Goal: Information Seeking & Learning: Check status

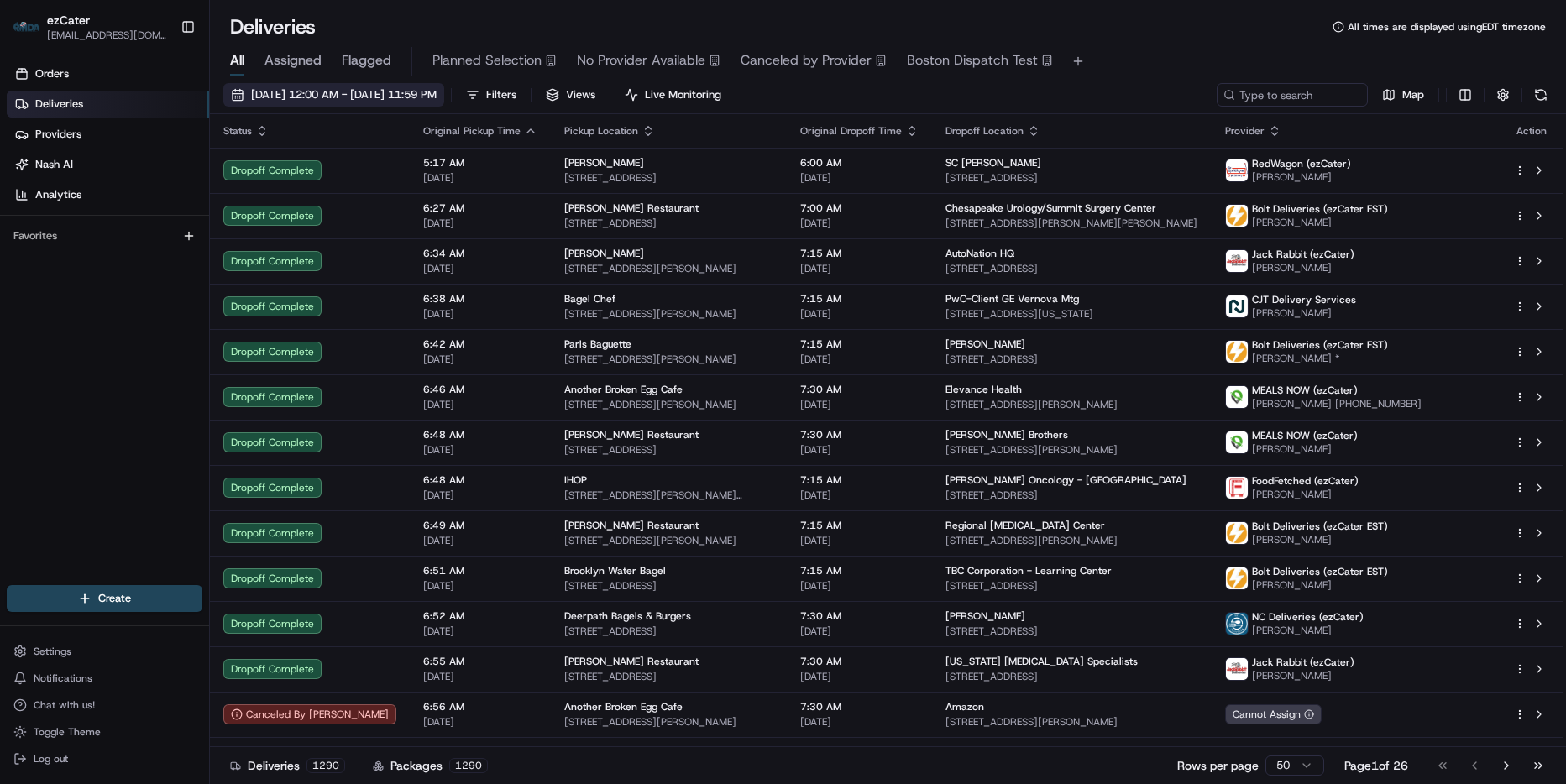
click at [393, 82] on div "[DATE] 12:00 AM - [DATE] 11:59 PM Filters Views Live Monitoring Map Status Orig…" at bounding box center [888, 431] width 1356 height 711
click at [392, 92] on span "[DATE] 12:00 AM - [DATE] 11:59 PM" at bounding box center [343, 94] width 186 height 15
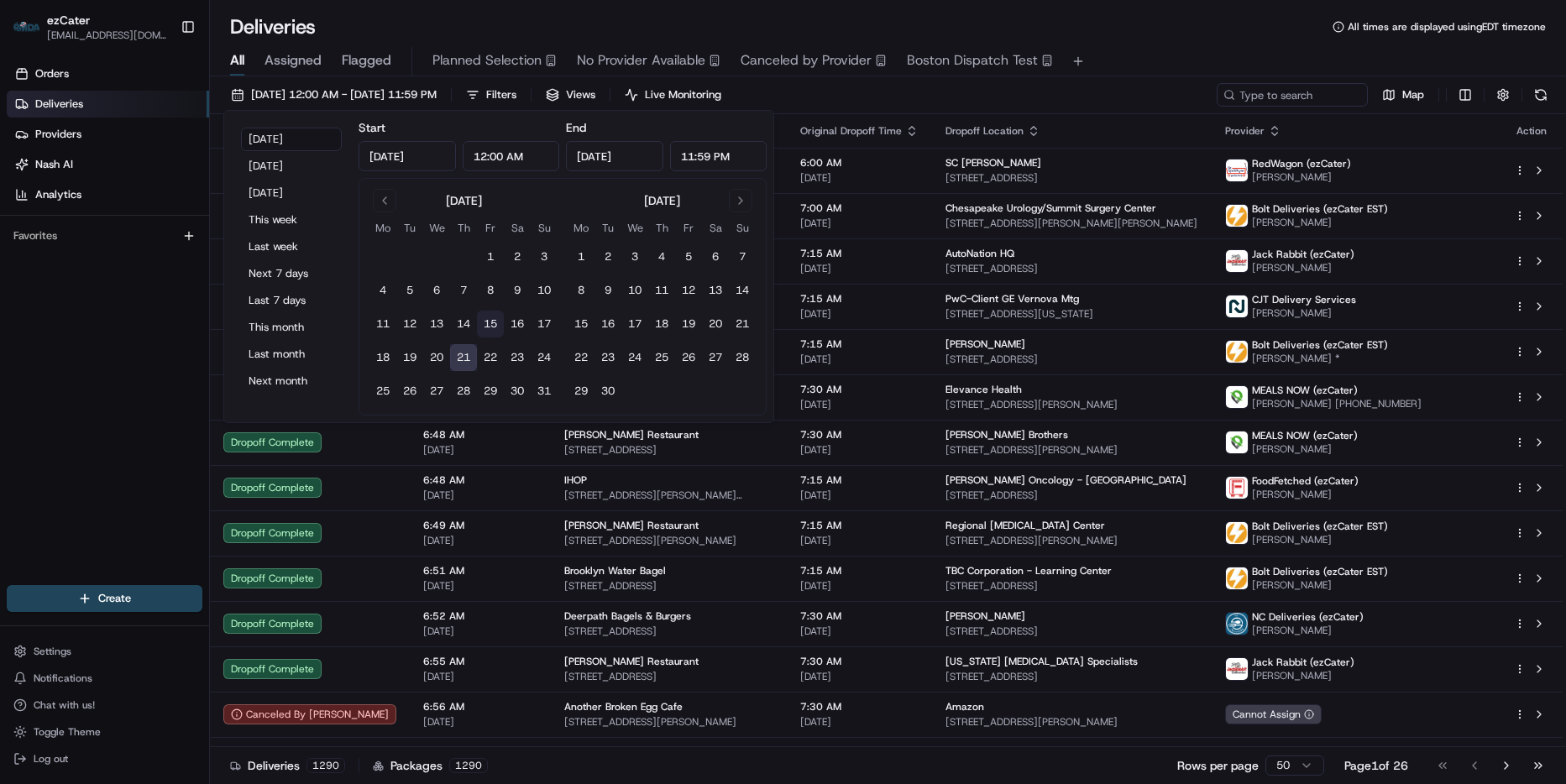
click at [498, 325] on button "15" at bounding box center [490, 323] width 27 height 27
type input "[DATE]"
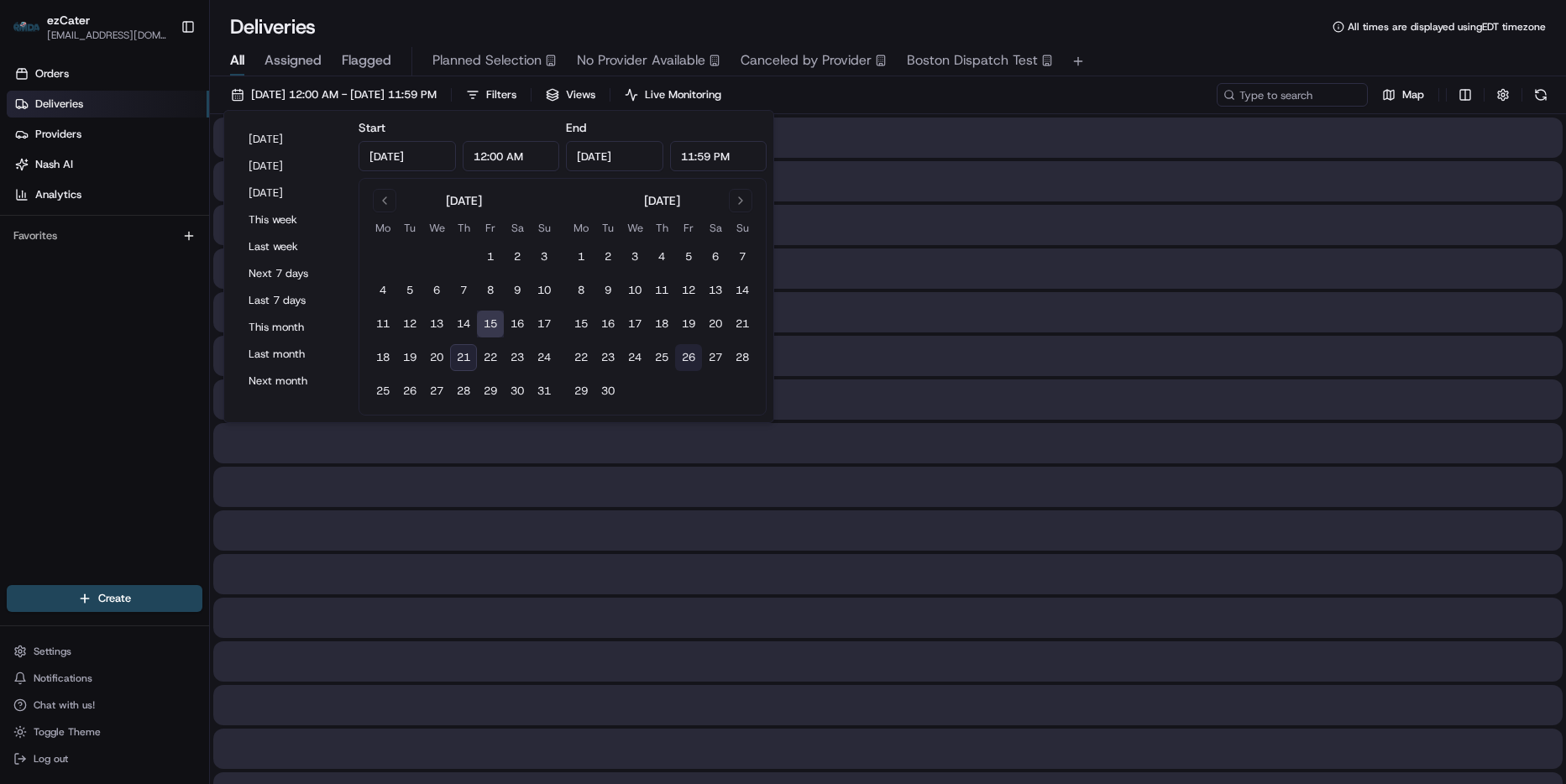
click at [687, 350] on button "26" at bounding box center [688, 357] width 27 height 27
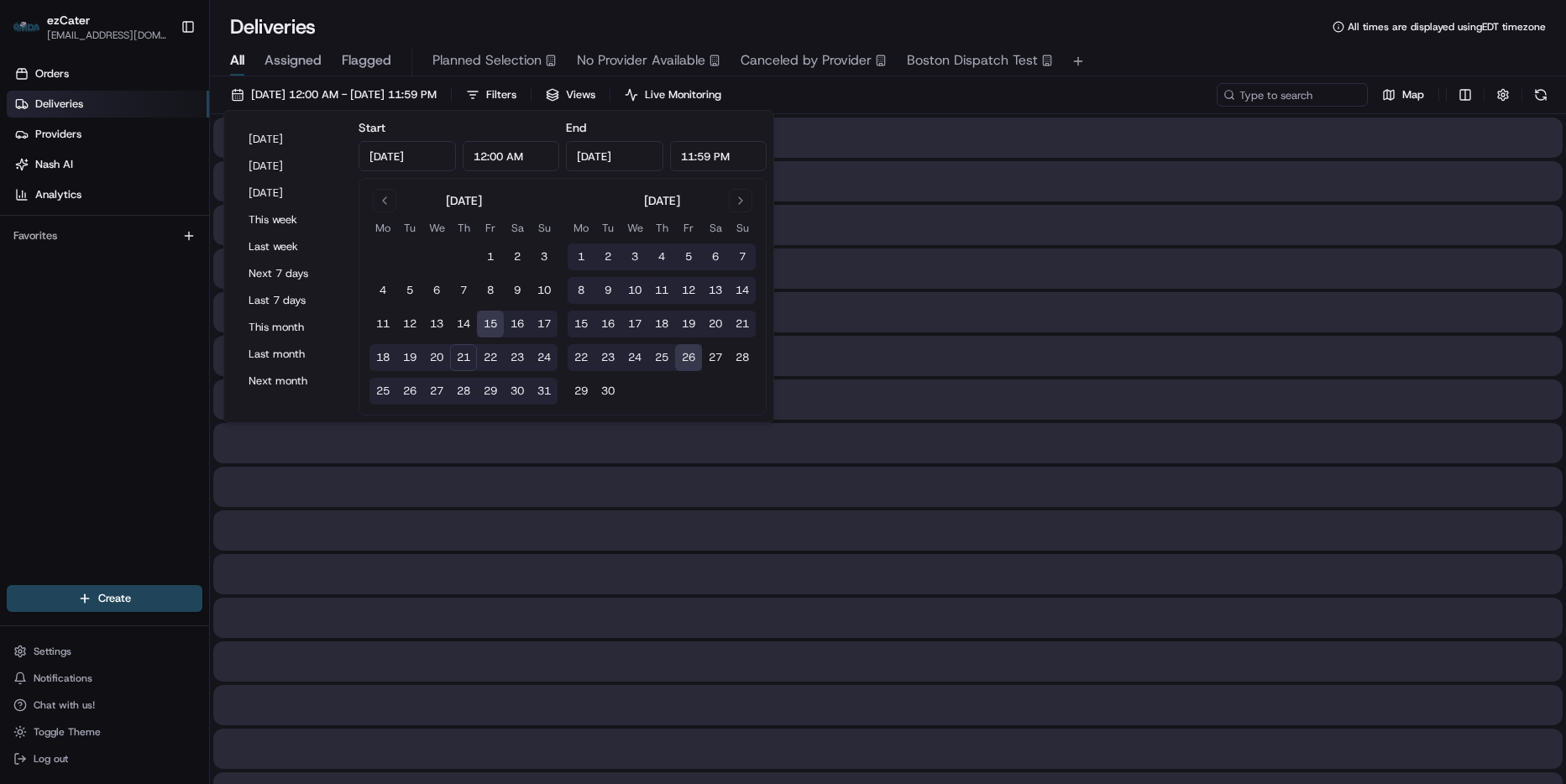
type input "[DATE]"
click at [1049, 30] on div "Deliveries All times are displayed using EDT timezone" at bounding box center [888, 27] width 1356 height 27
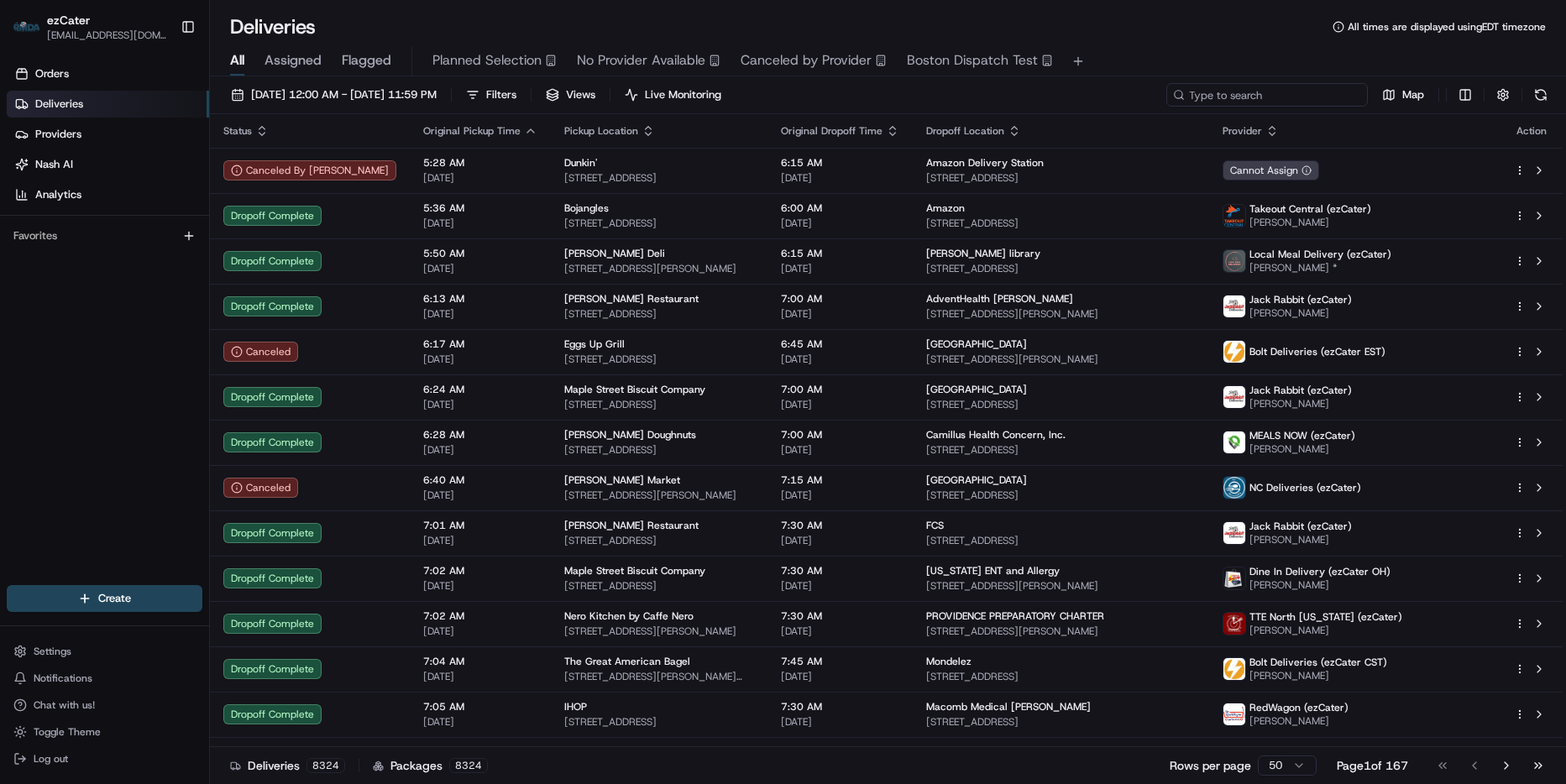
drag, startPoint x: 1288, startPoint y: 99, endPoint x: 1270, endPoint y: 107, distance: 19.7
click at [1286, 101] on input at bounding box center [1267, 94] width 201 height 23
paste input "2CQFEO"
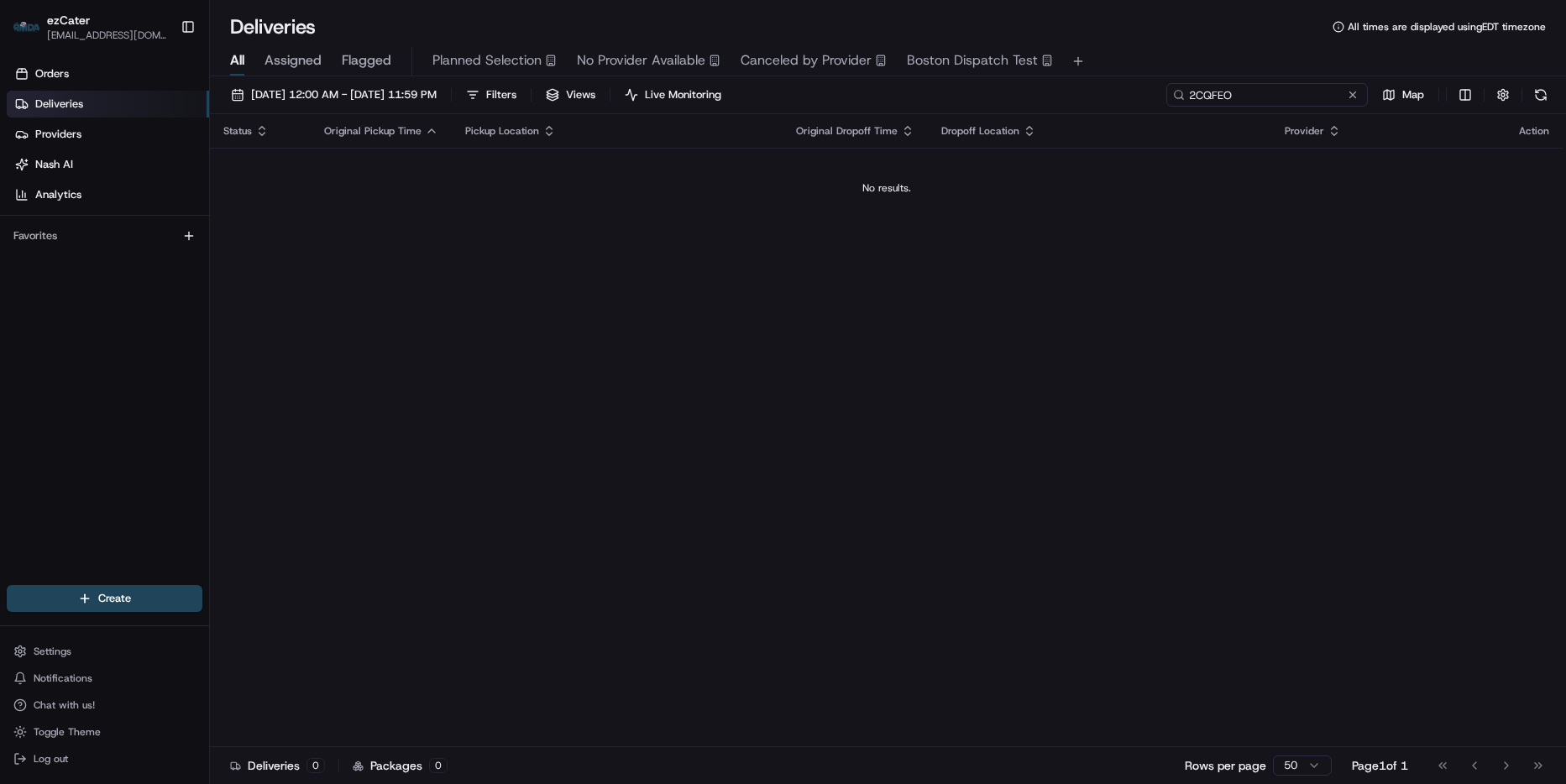
paste input "0"
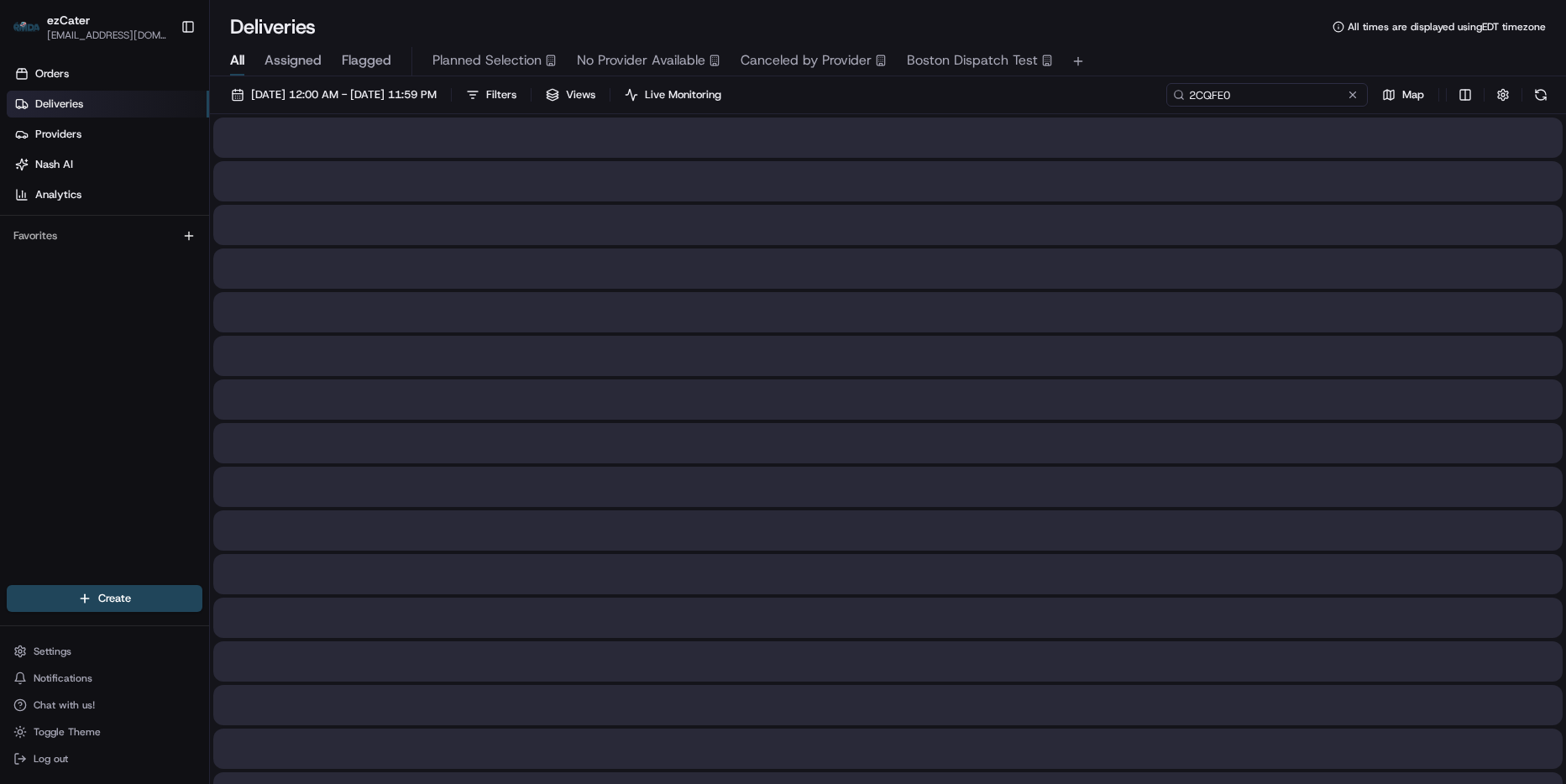
type input "2CQFE0"
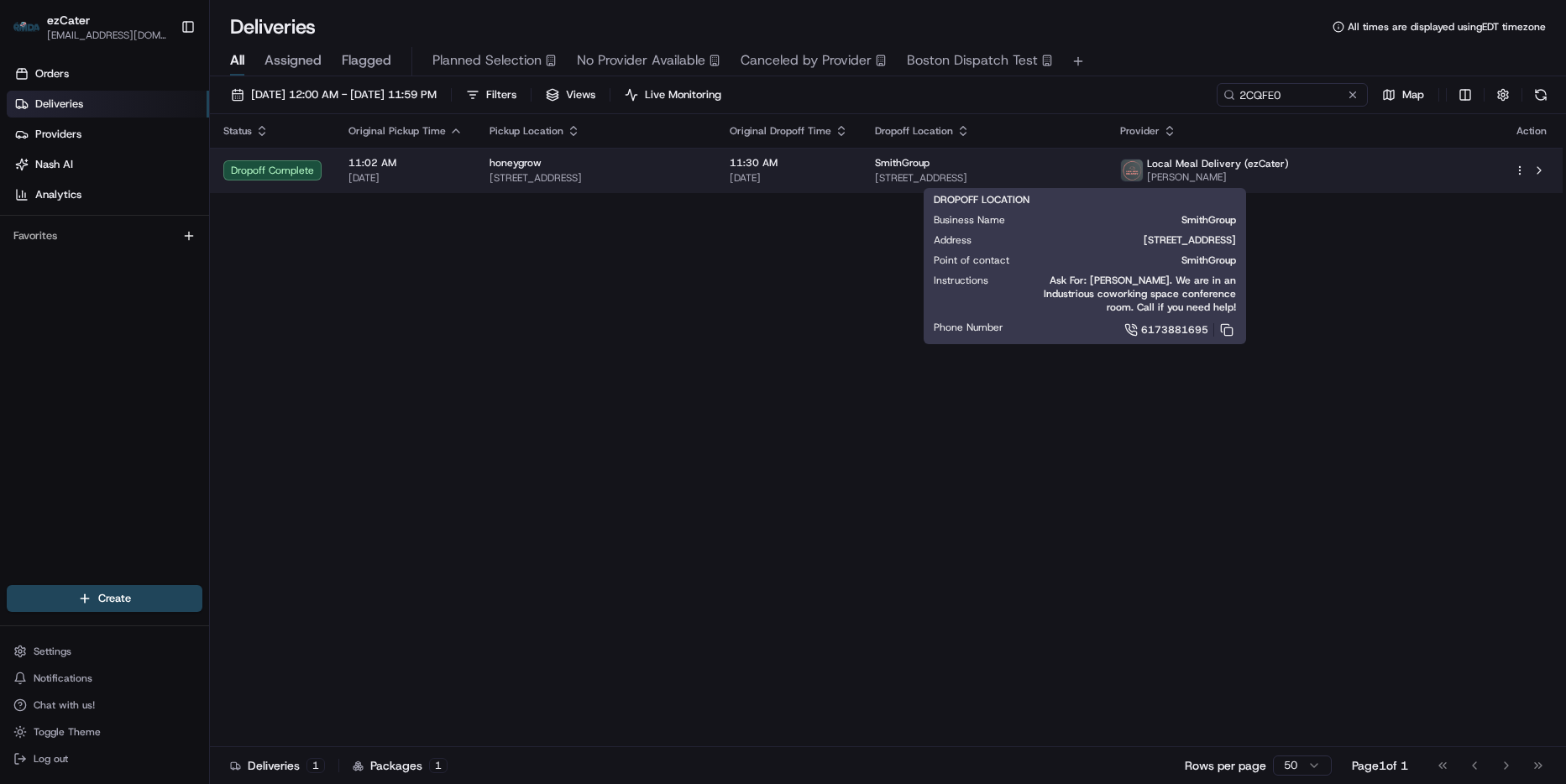
click at [1093, 181] on span "901 Market St Suite 3020, Philadelphia, PA 19107, USA" at bounding box center [984, 178] width 218 height 14
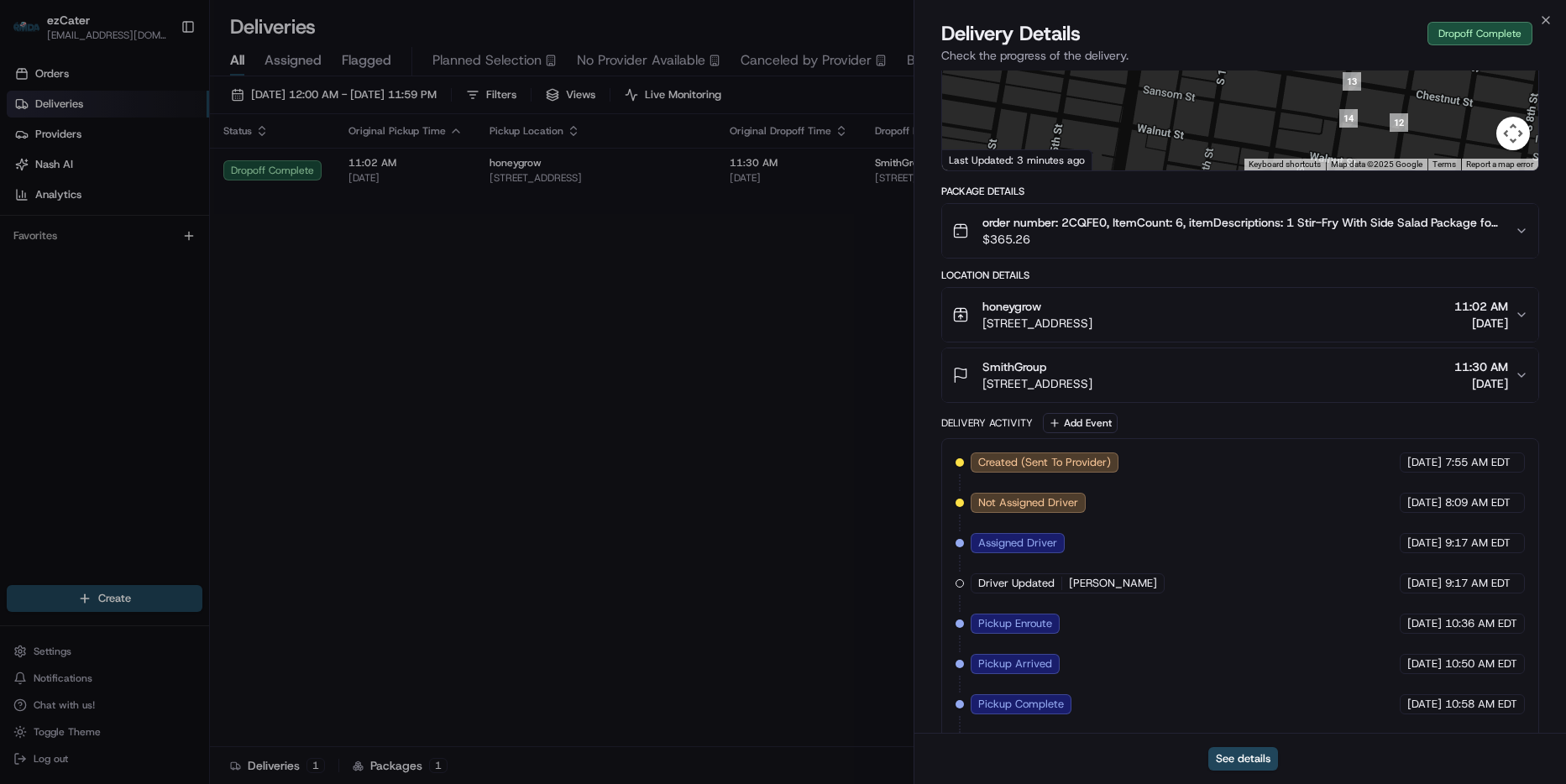
scroll to position [175, 0]
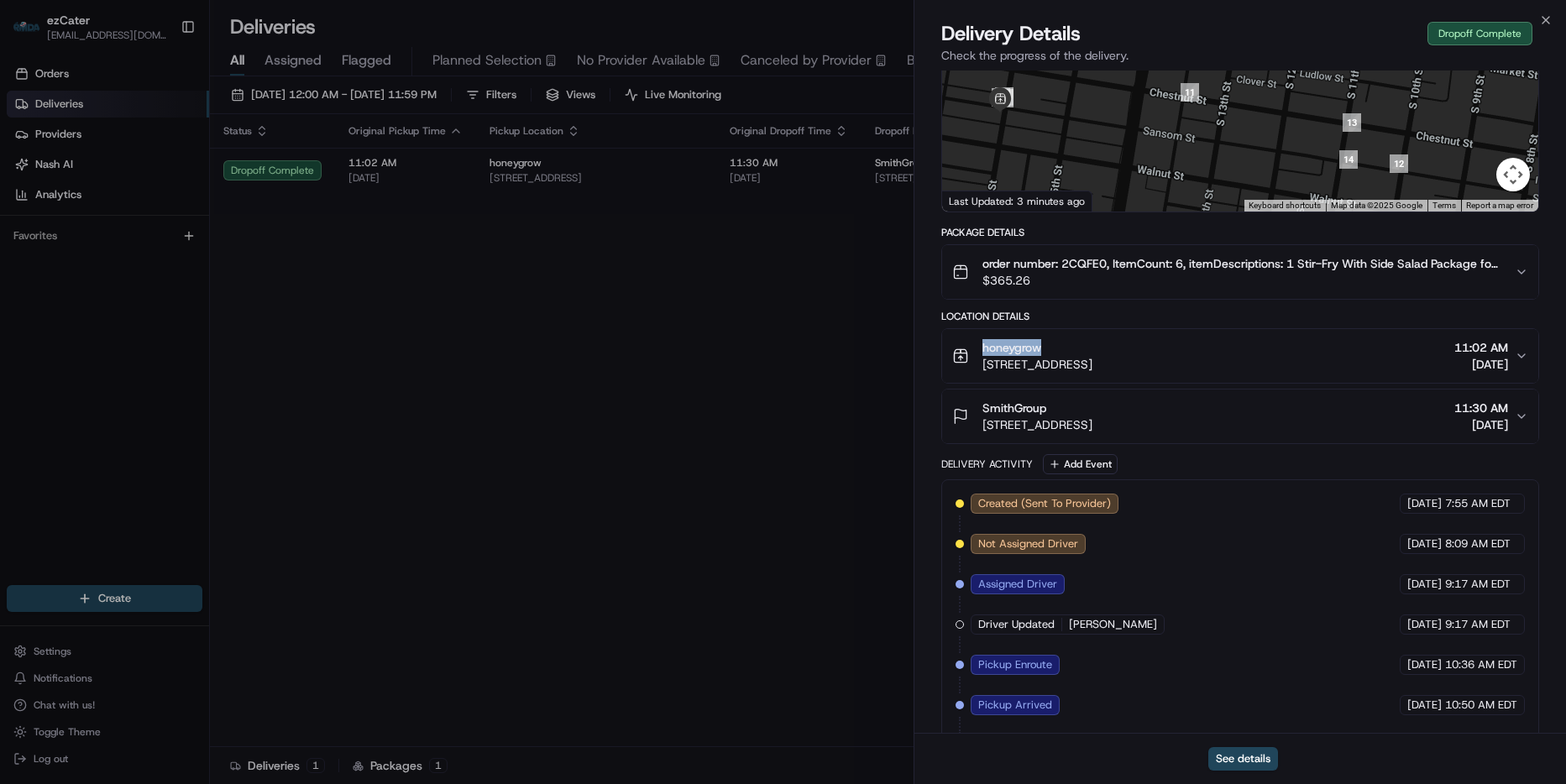
drag, startPoint x: 1075, startPoint y: 345, endPoint x: 942, endPoint y: 347, distance: 133.0
click at [942, 347] on button "honeygrow 110 S 16th St, Philadelphia, PA 19102, USA 11:02 AM 08/21/2025" at bounding box center [1239, 356] width 596 height 54
copy span "honeygrow"
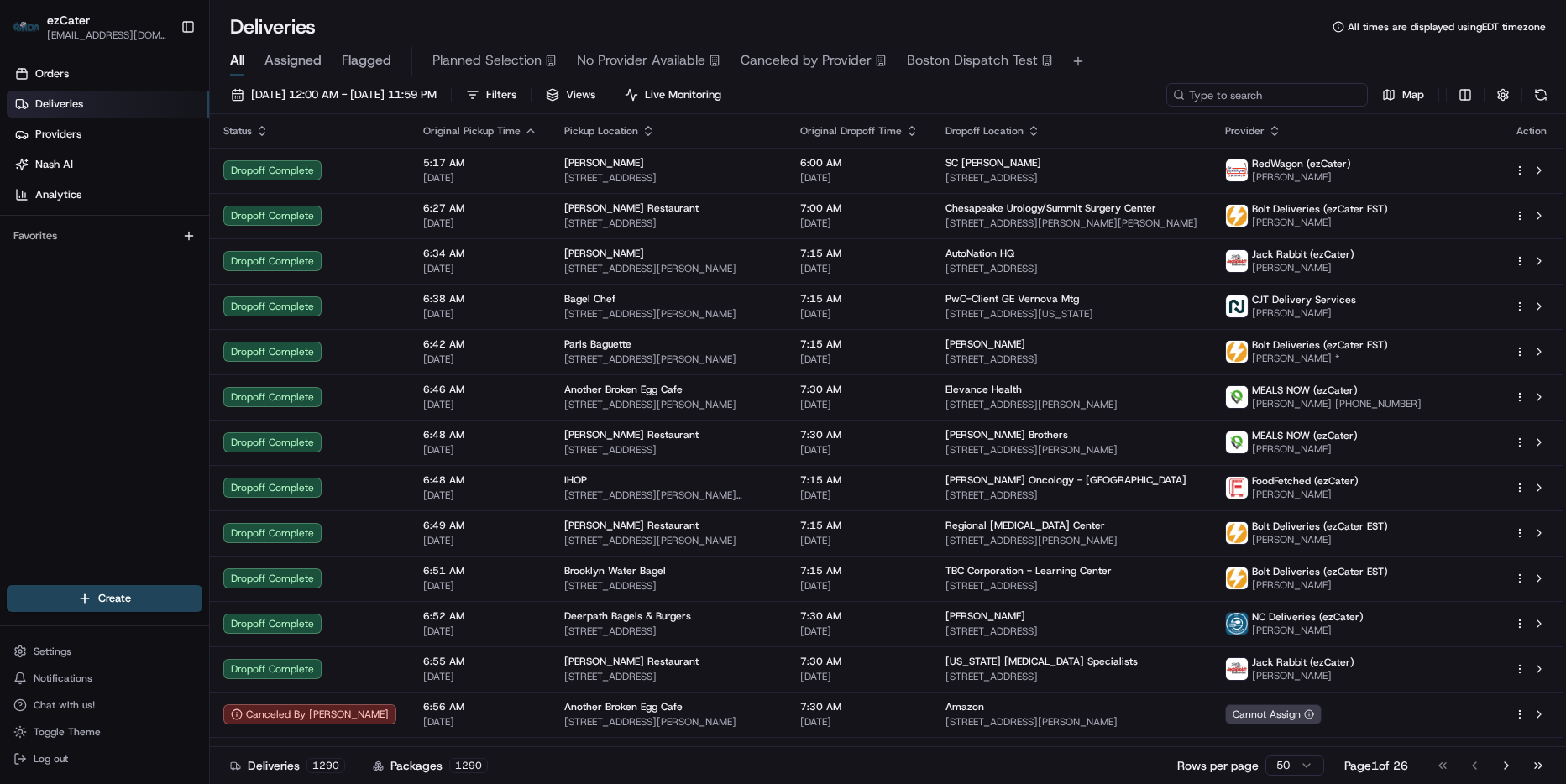
click at [1310, 92] on input at bounding box center [1267, 94] width 201 height 23
paste input "HG46WW"
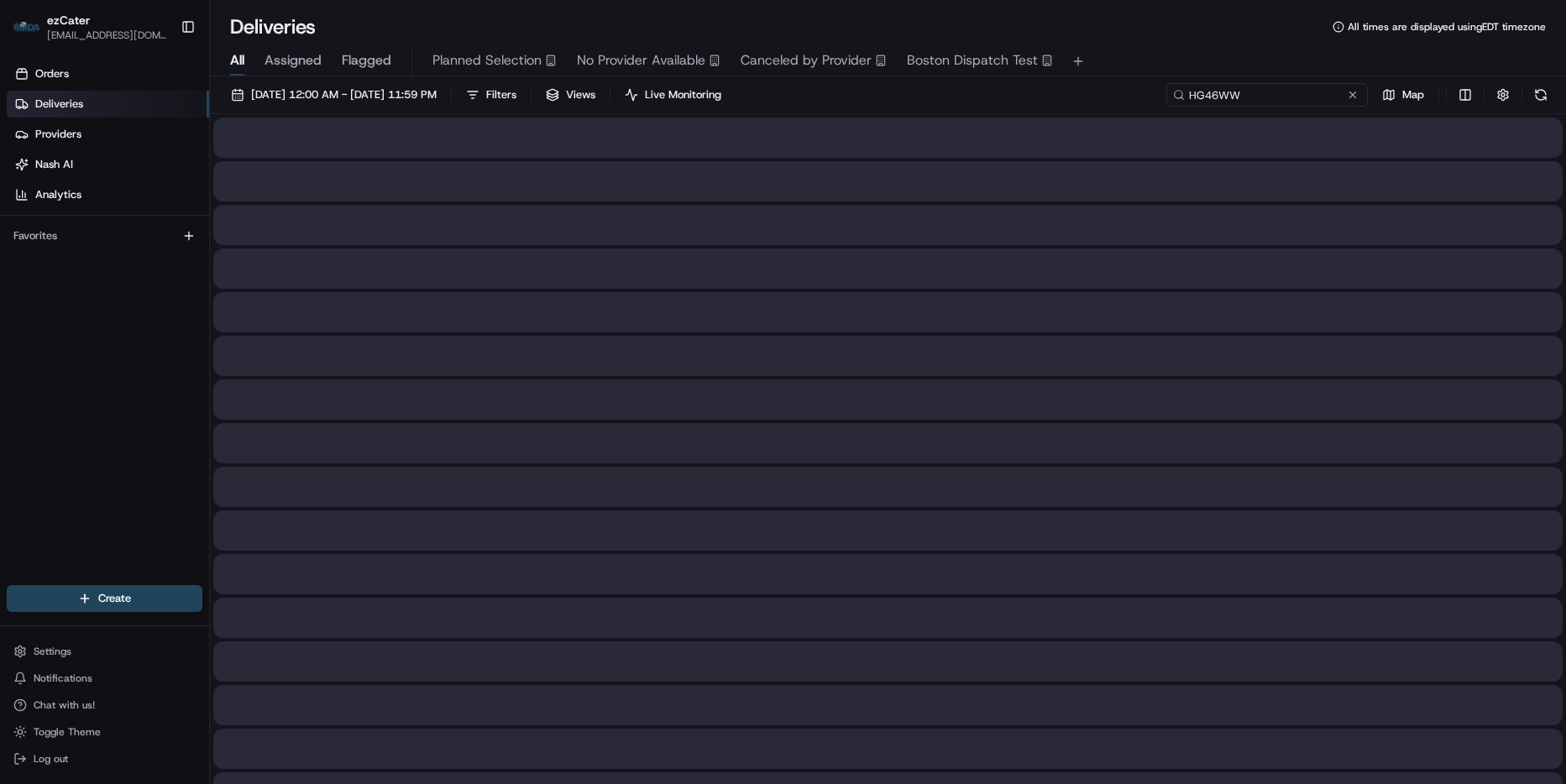
type input "HG46WW"
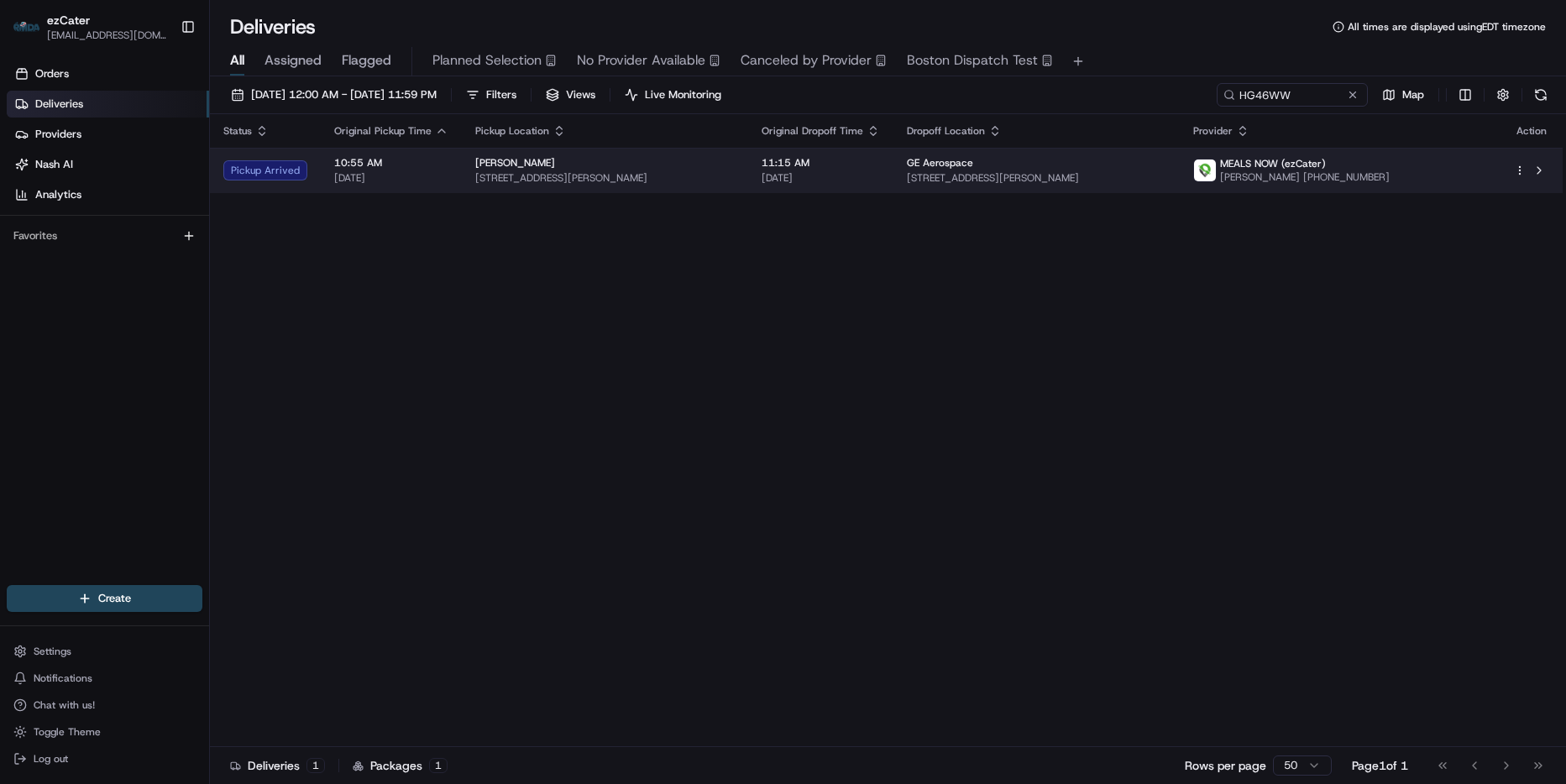
click at [982, 171] on span "6380 Aviation Way, West Chester, OH 45069-4568, United States" at bounding box center [1037, 178] width 259 height 14
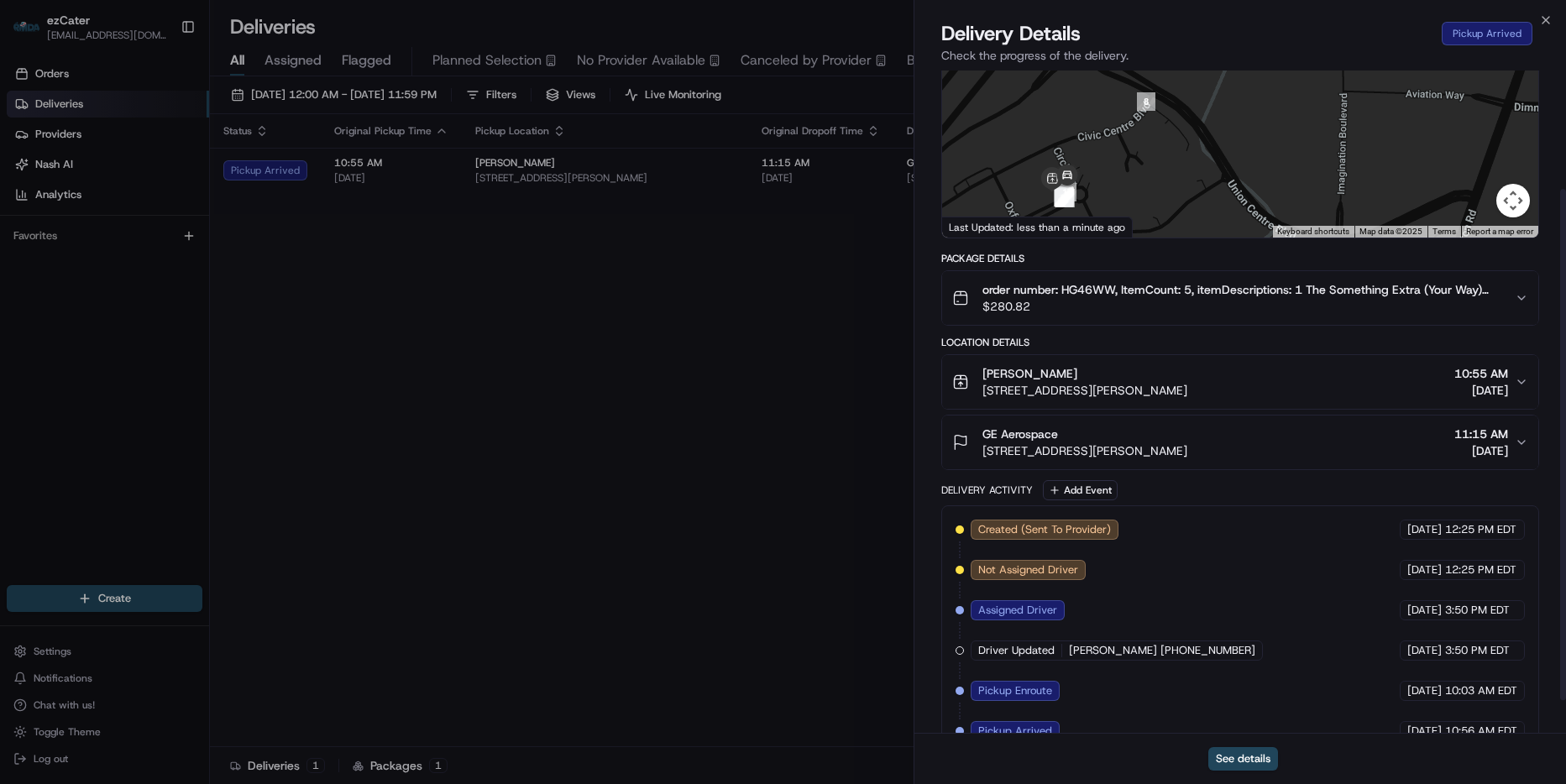
scroll to position [168, 0]
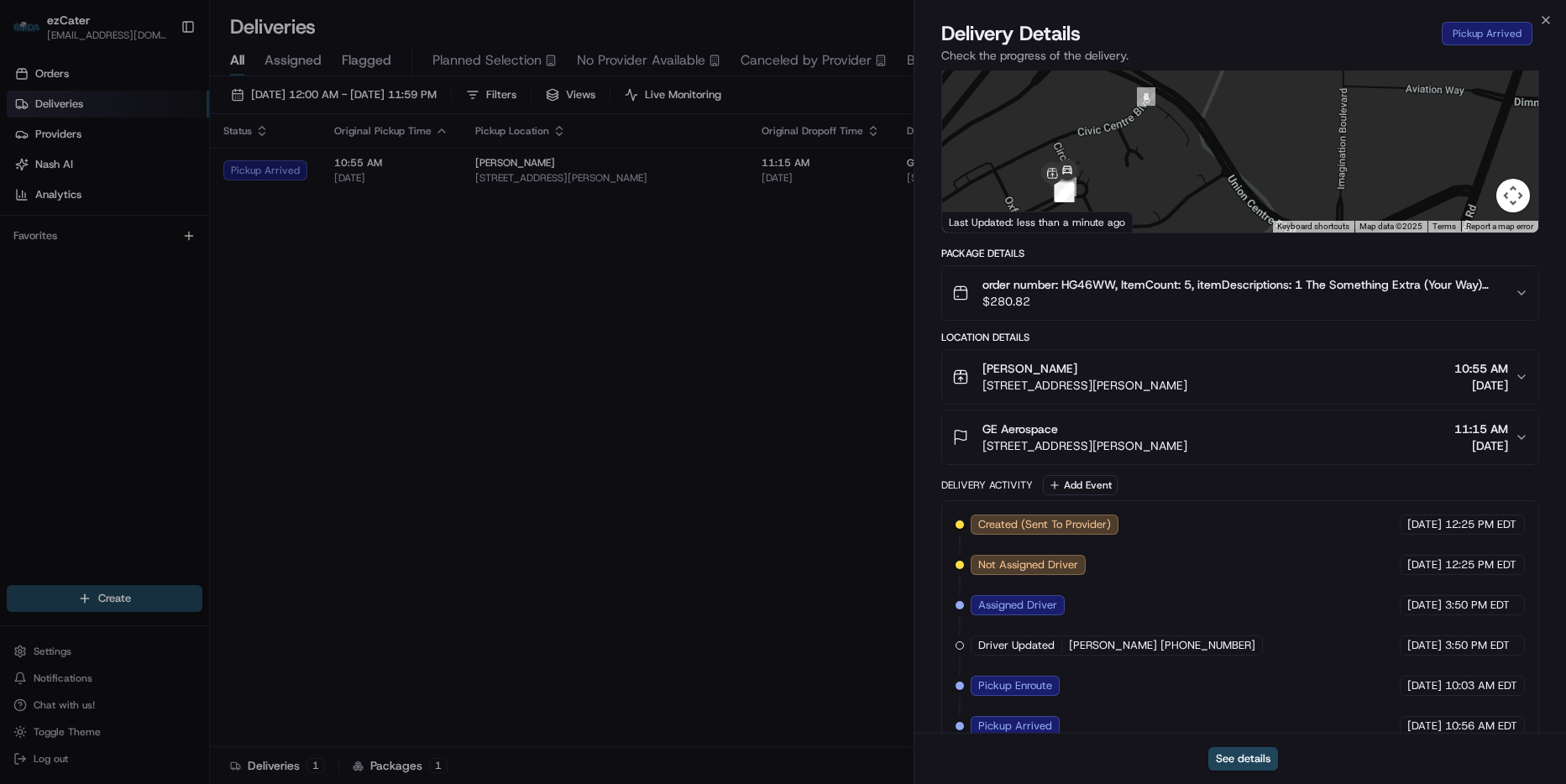
drag, startPoint x: 1354, startPoint y: 383, endPoint x: 981, endPoint y: 387, distance: 373.0
click at [981, 387] on div "PF Chang's 9435 Civic Centre Blvd, West Chester Township, OH 45069, USA 10:55 A…" at bounding box center [1233, 377] width 563 height 34
copy span "9435 Civic Centre Blvd, West Chester Township, OH 45069, USA"
click at [1071, 361] on div "PF Chang's" at bounding box center [1084, 368] width 205 height 16
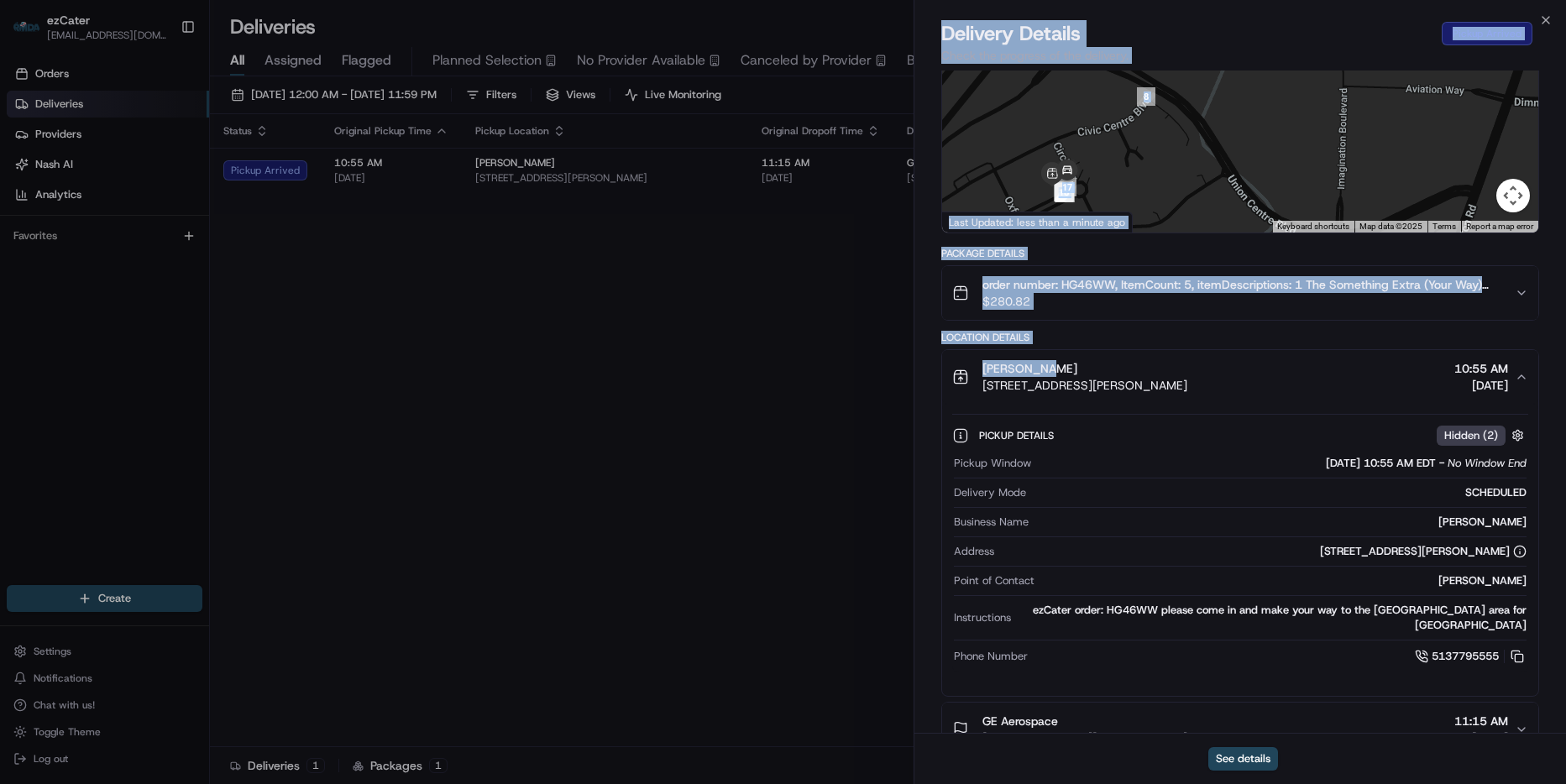
drag, startPoint x: 1083, startPoint y: 369, endPoint x: 911, endPoint y: 363, distance: 172.1
click at [911, 363] on body "ezCater michaelolsim@gmail.com Toggle Sidebar Orders Deliveries Providers Nash …" at bounding box center [783, 392] width 1566 height 784
copy body "Close Delivery Details Pickup Arrived Check the progress of the delivery. Provi…"
click at [1096, 330] on div "Package Details order number: HG46WW, ItemCount: 5, itemDescriptions: 1 The Som…" at bounding box center [1239, 644] width 598 height 795
click at [1069, 365] on div "PF Chang's" at bounding box center [1084, 368] width 205 height 16
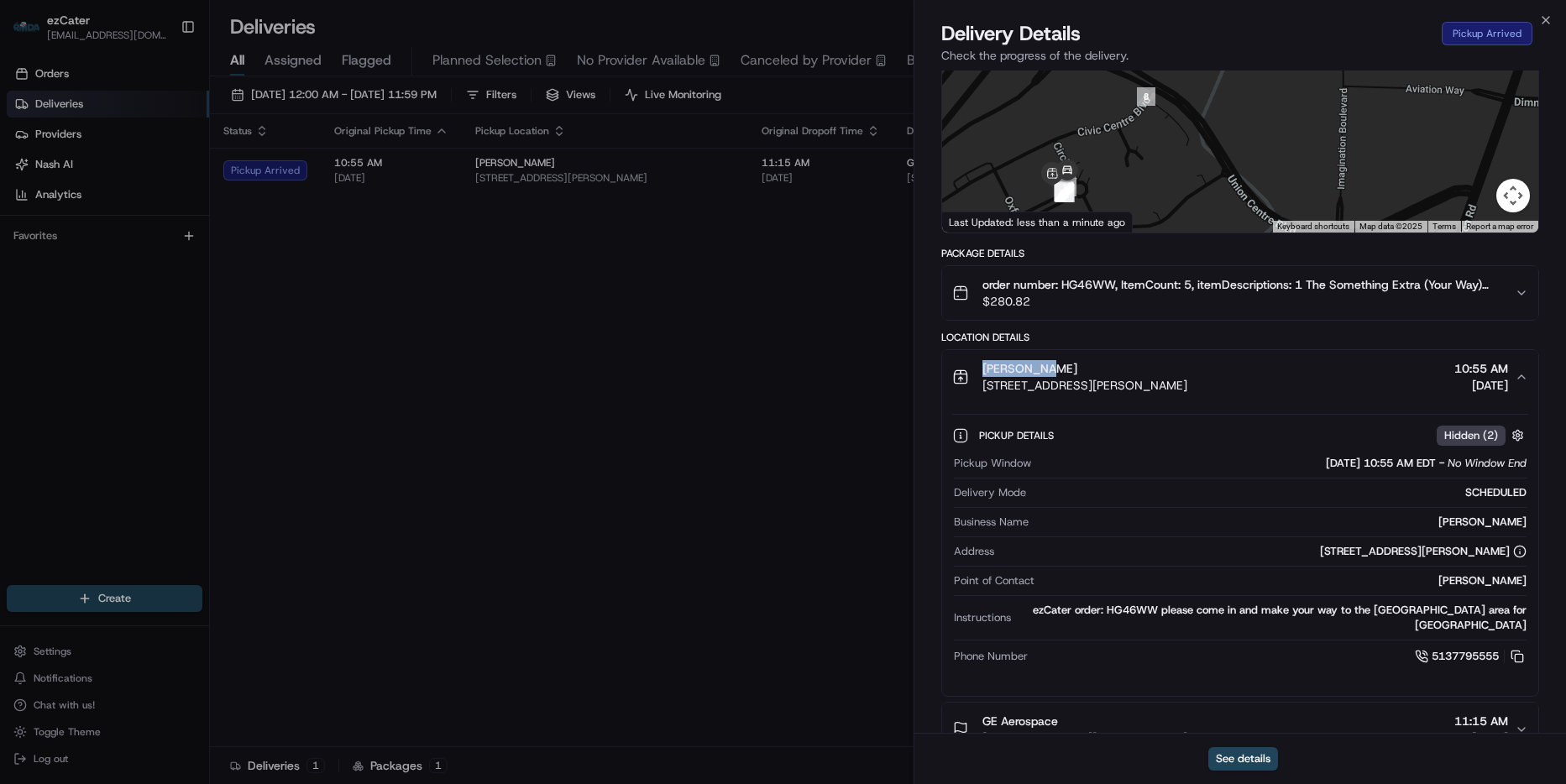
drag, startPoint x: 1007, startPoint y: 367, endPoint x: 969, endPoint y: 368, distance: 38.0
click at [969, 368] on div "PF Chang's 9435 Civic Centre Blvd, West Chester Township, OH 45069, USA" at bounding box center [1070, 377] width 235 height 34
copy span "PF Chang's"
drag, startPoint x: 1064, startPoint y: 283, endPoint x: 1118, endPoint y: 290, distance: 54.5
click at [1118, 290] on span "order number: HG46WW, ItemCount: 5, itemDescriptions: 1 The Something Extra (Yo…" at bounding box center [1242, 284] width 519 height 16
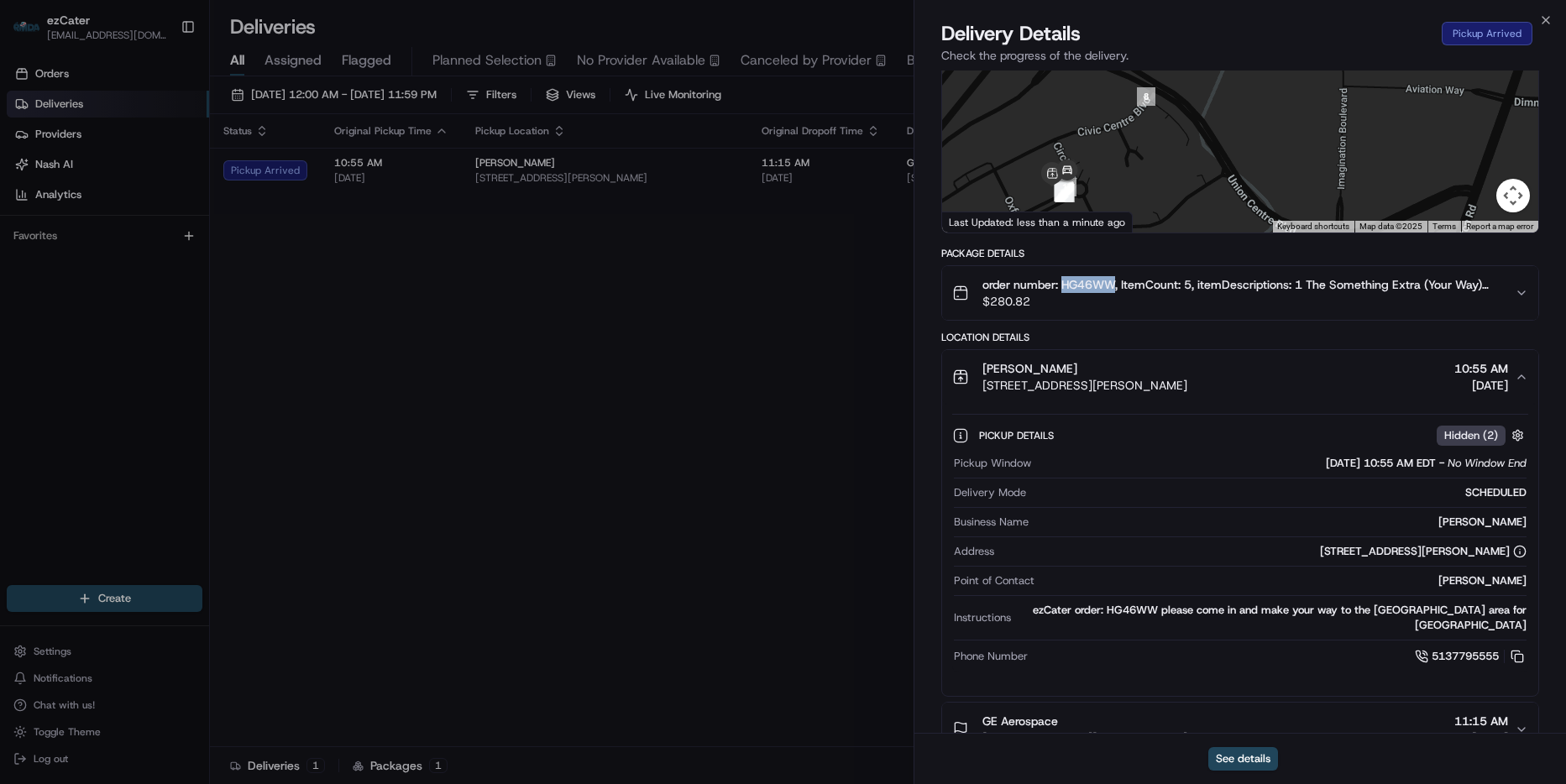
copy span "HG46WW"
click at [1537, 13] on div "Close Delivery Details Pickup Arrived Check the progress of the delivery. Provi…" at bounding box center [1239, 392] width 652 height 784
click at [1547, 18] on icon "button" at bounding box center [1546, 21] width 14 height 14
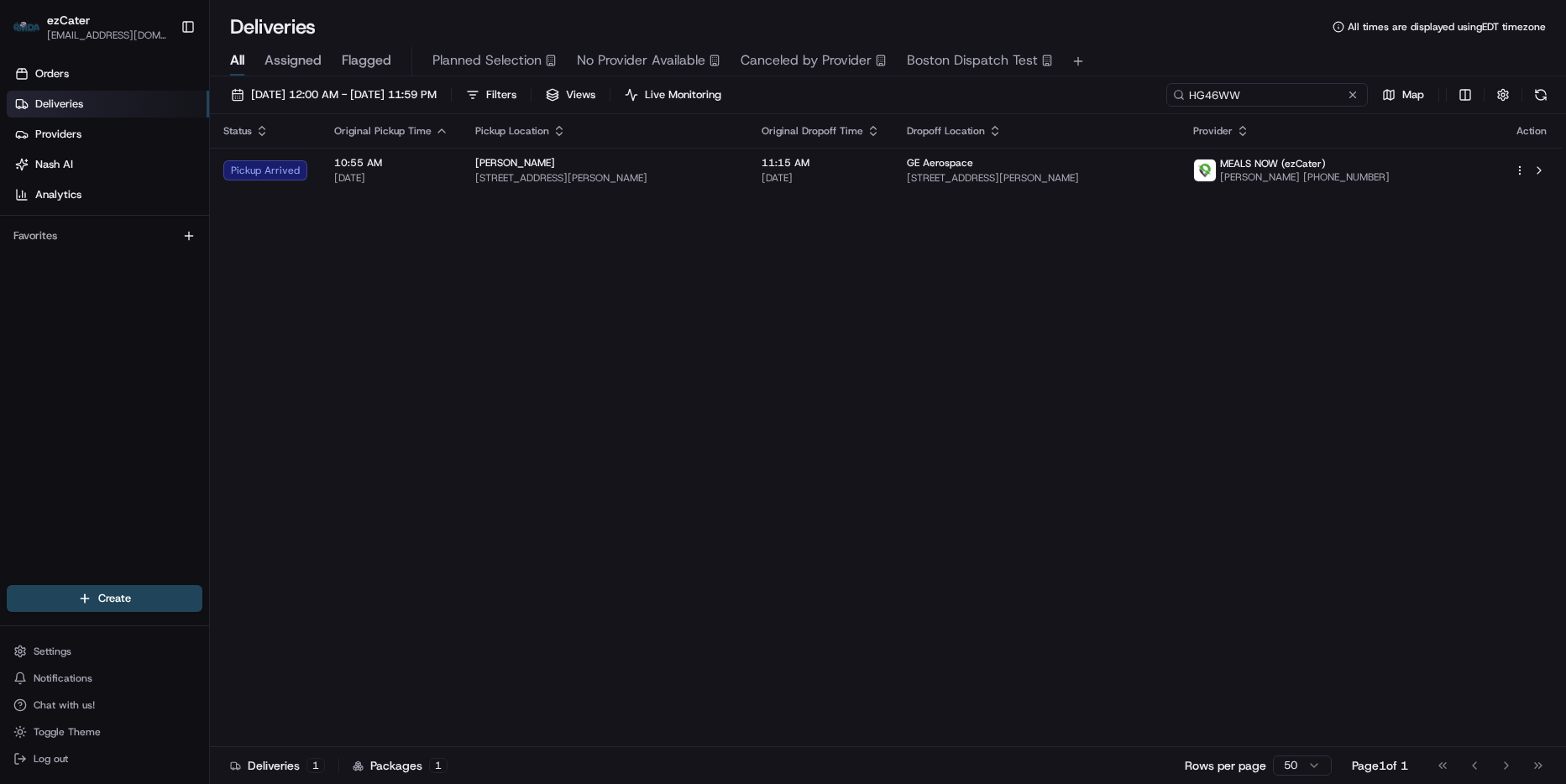
click at [1306, 101] on input "HG46WW" at bounding box center [1267, 94] width 201 height 23
paste input "K07FJQ"
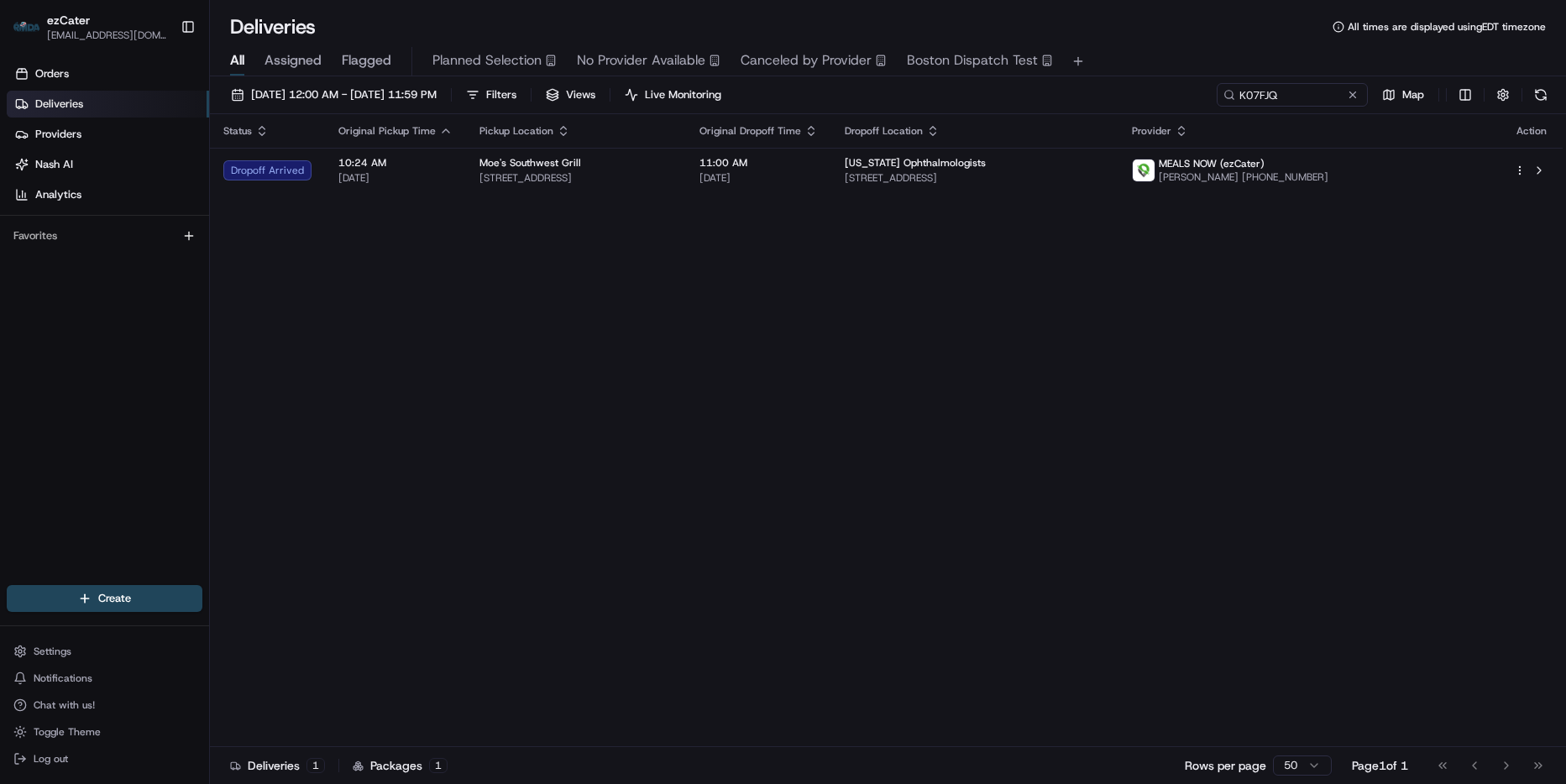
click at [981, 163] on span "Georgia Ophthalmologists" at bounding box center [915, 163] width 141 height 14
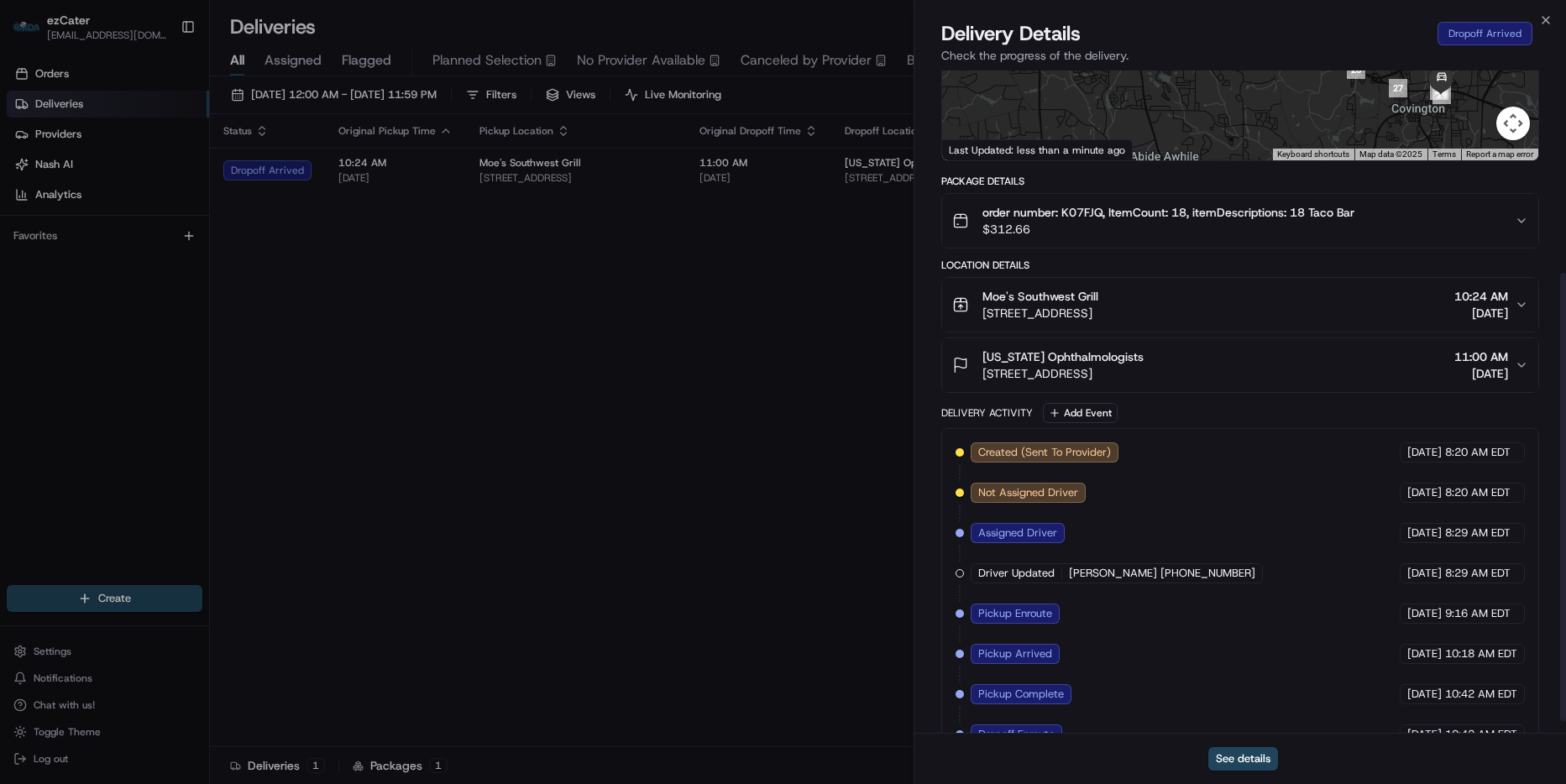
scroll to position [316, 0]
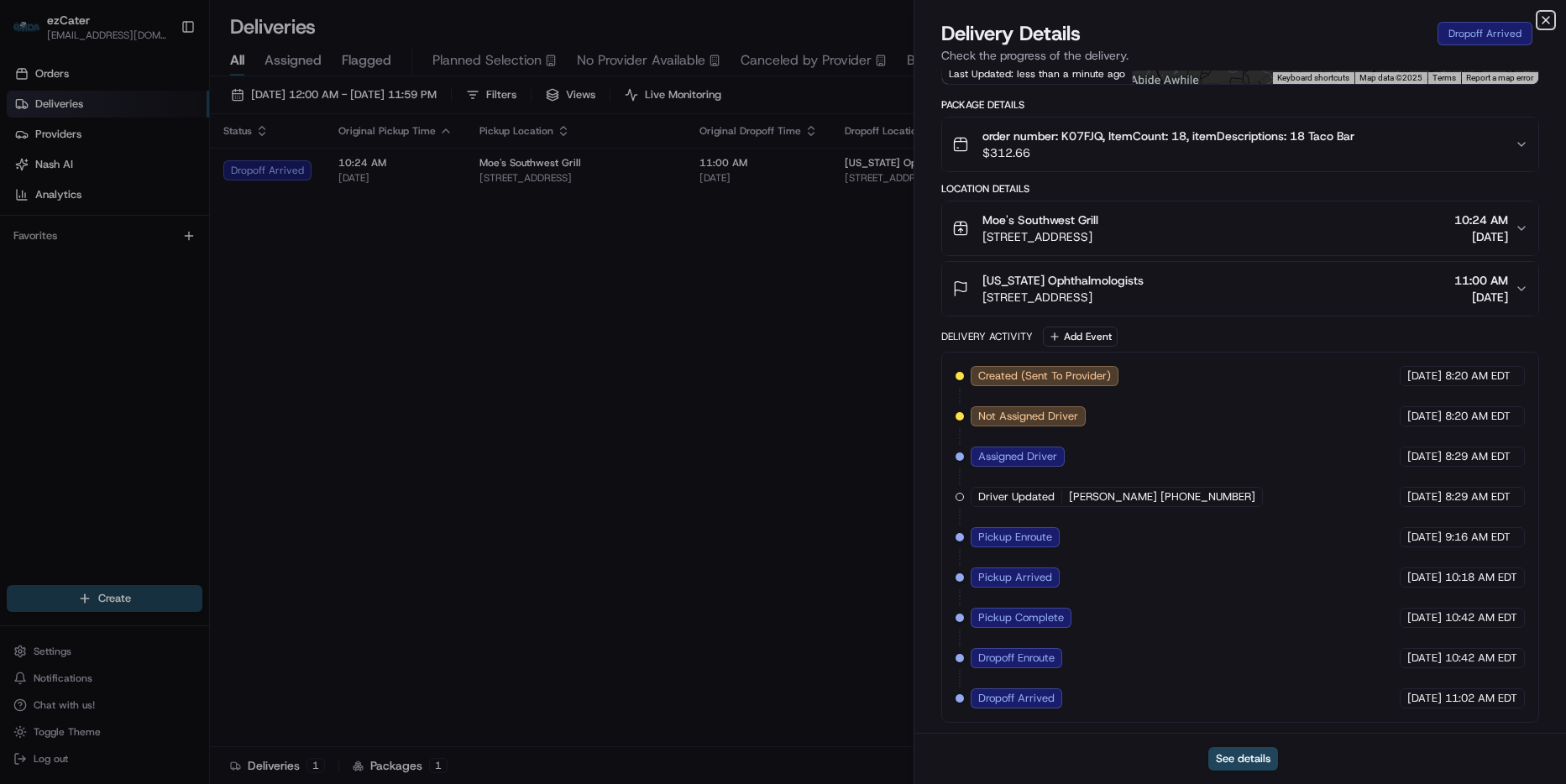
click at [1544, 25] on icon "button" at bounding box center [1546, 21] width 14 height 14
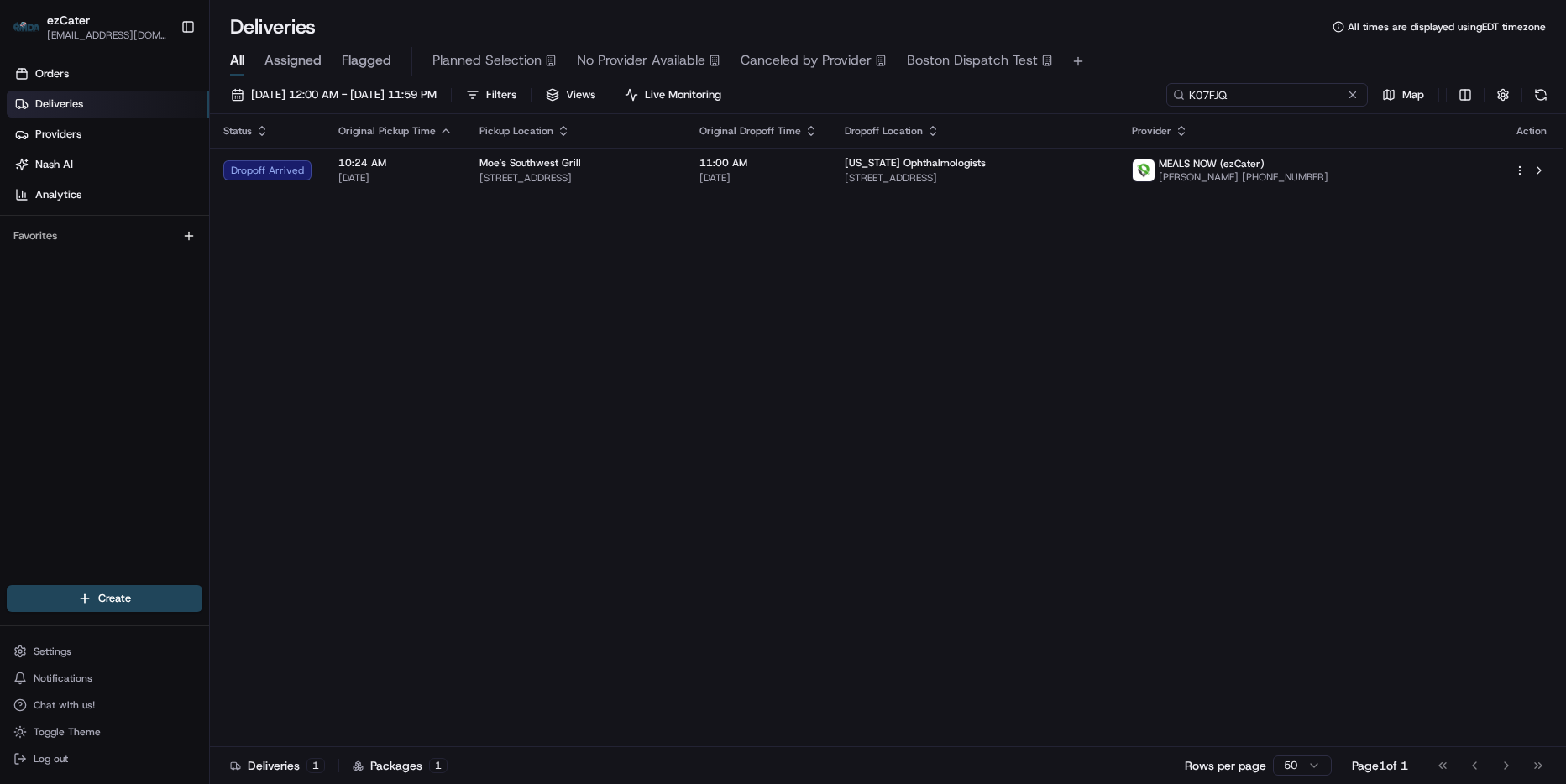
click at [1288, 101] on input "K07FJQ" at bounding box center [1267, 94] width 201 height 23
paste input "WRZY22"
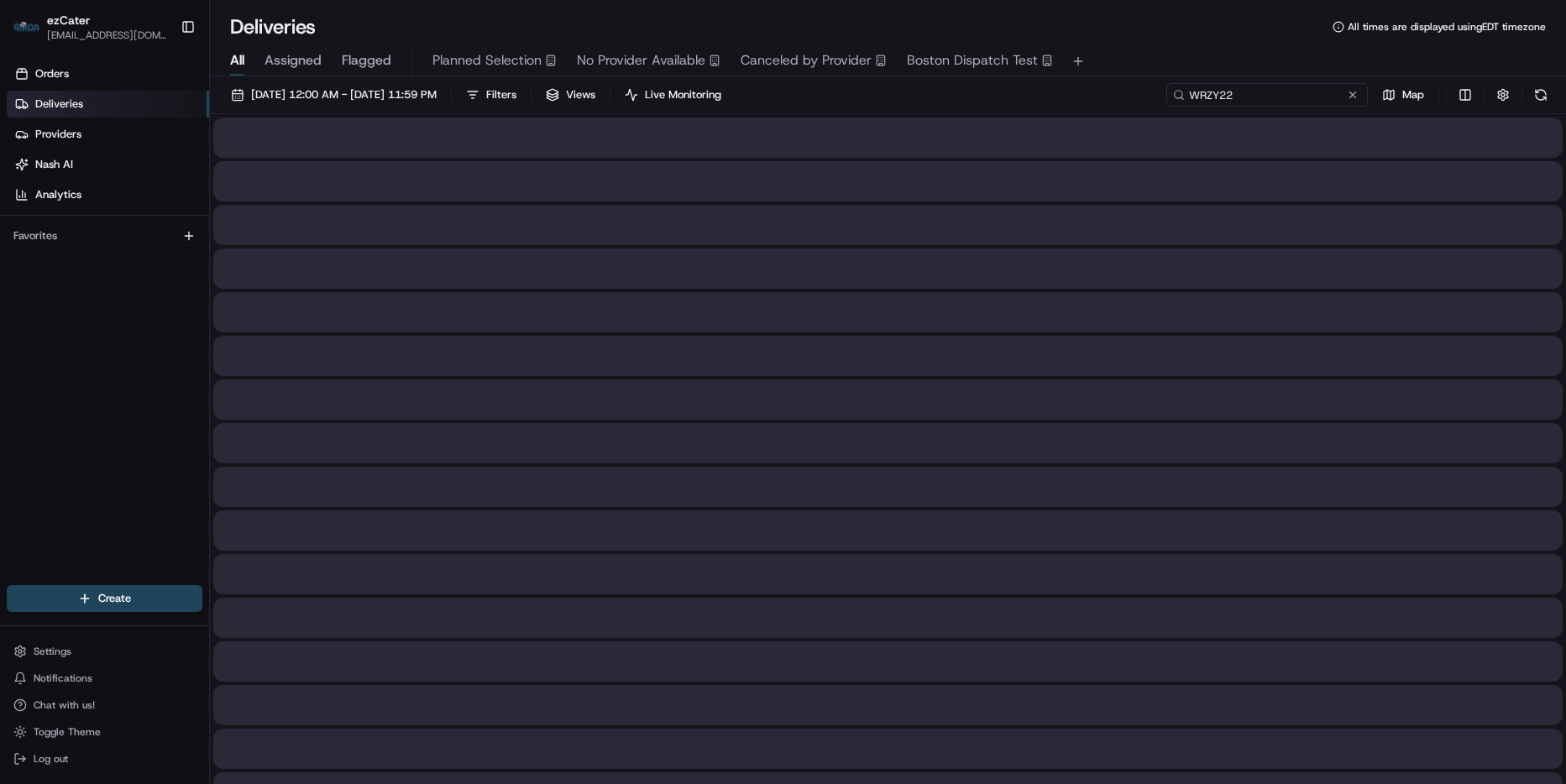
type input "WRZY22"
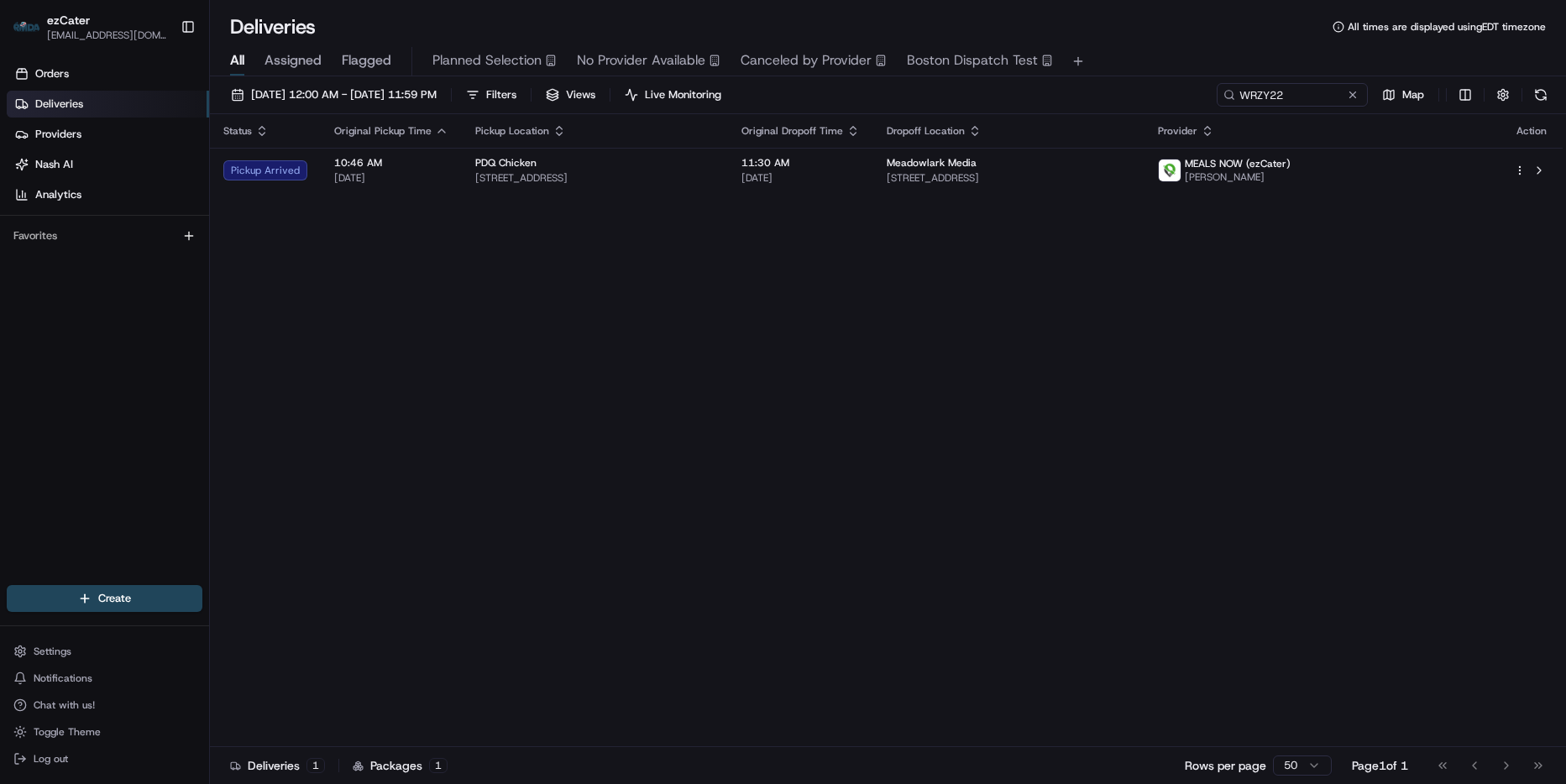
click at [764, 196] on div "Status Original Pickup Time Pickup Location Original Dropoff Time Dropoff Locat…" at bounding box center [886, 430] width 1352 height 633
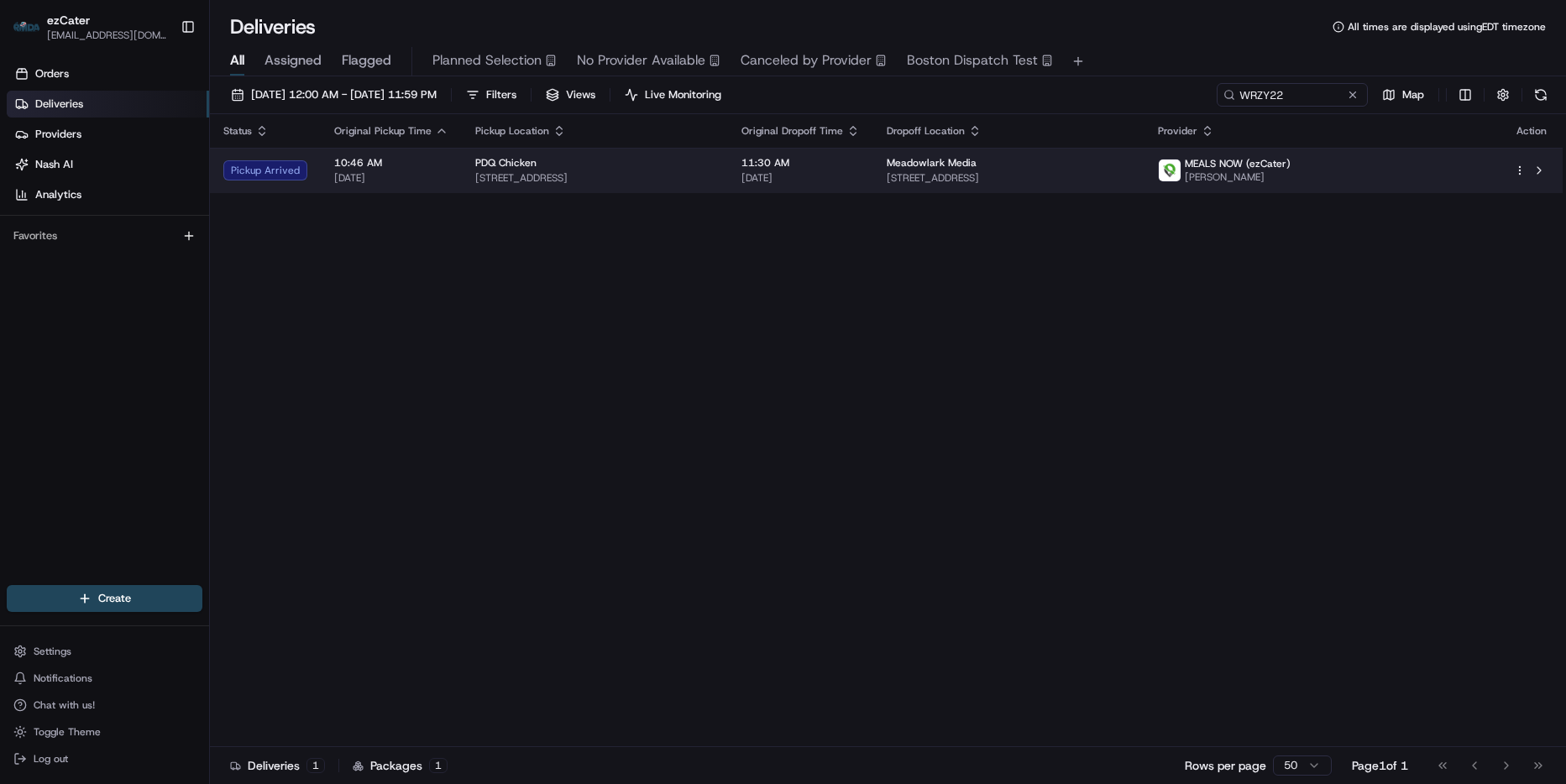
click at [728, 152] on td "PDQ Chicken 10121 W Flagler St, Miami, FL 33174, USA" at bounding box center [595, 170] width 266 height 45
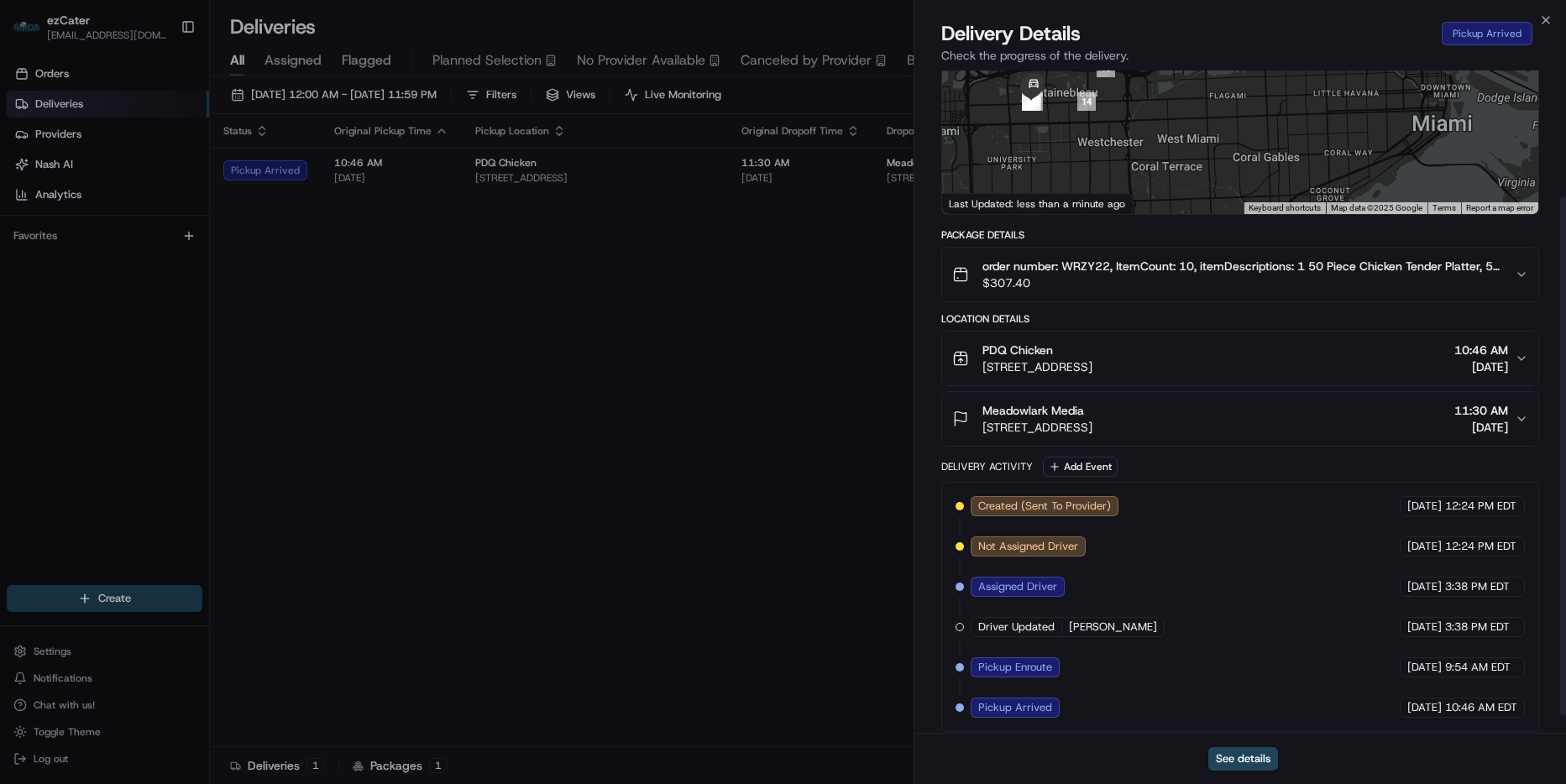
scroll to position [182, 0]
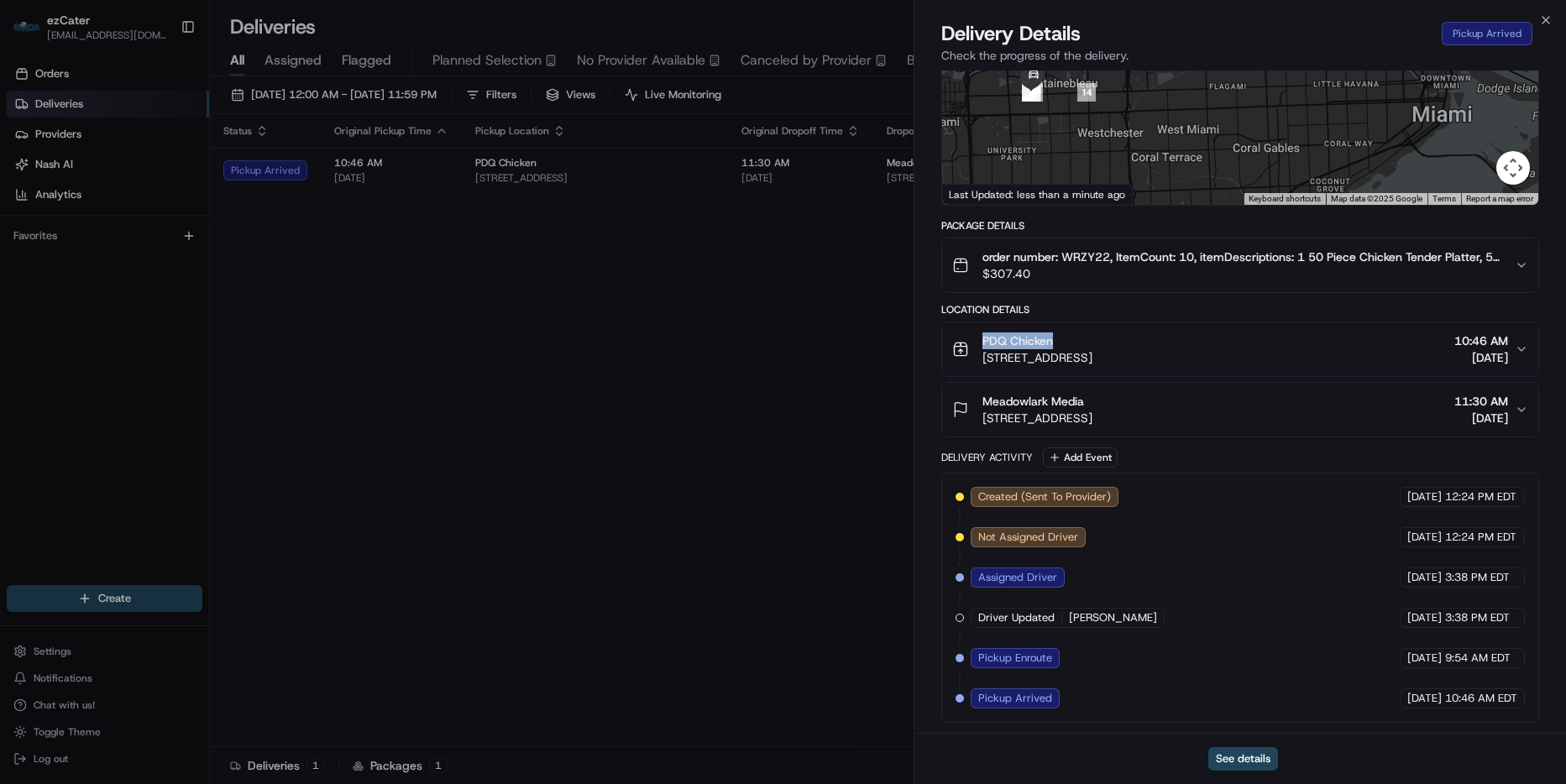
drag, startPoint x: 1063, startPoint y: 337, endPoint x: 970, endPoint y: 343, distance: 93.2
click at [969, 343] on div "PDQ Chicken 10121 W Flagler St, Miami, FL 33174, USA" at bounding box center [1022, 349] width 140 height 34
copy span "PDQ Chicken"
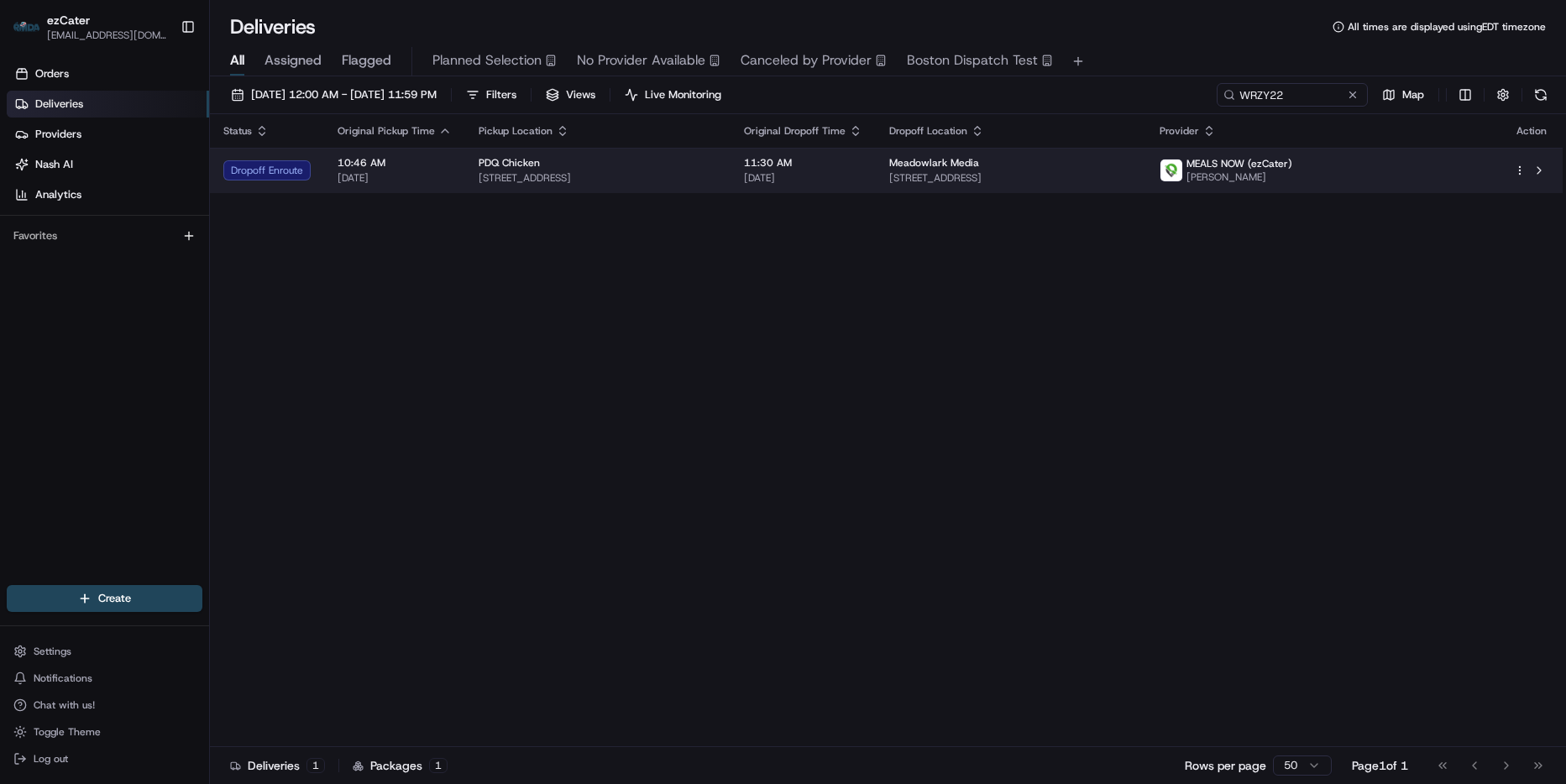
click at [862, 184] on span "[DATE]" at bounding box center [802, 178] width 118 height 14
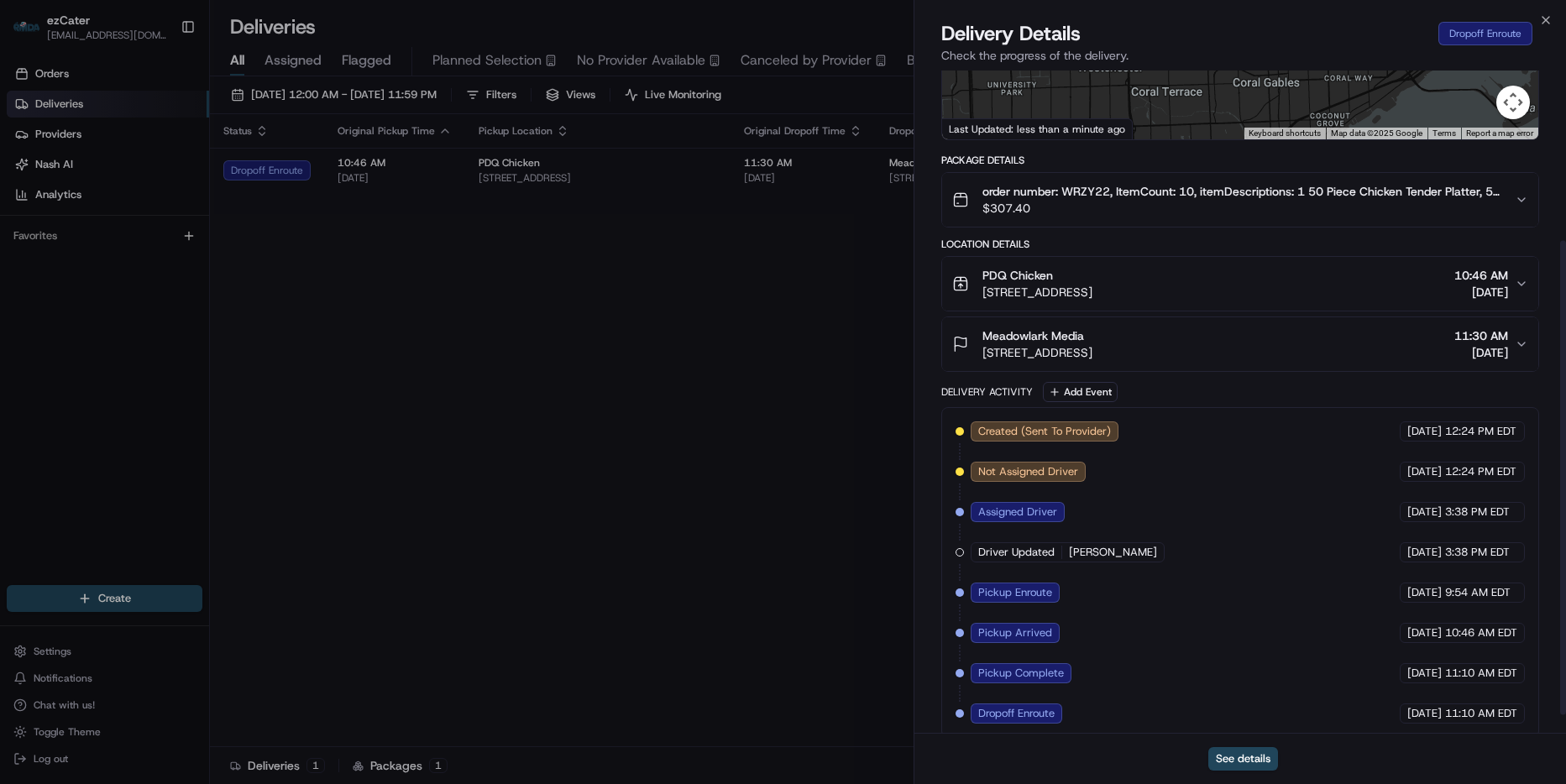
scroll to position [263, 0]
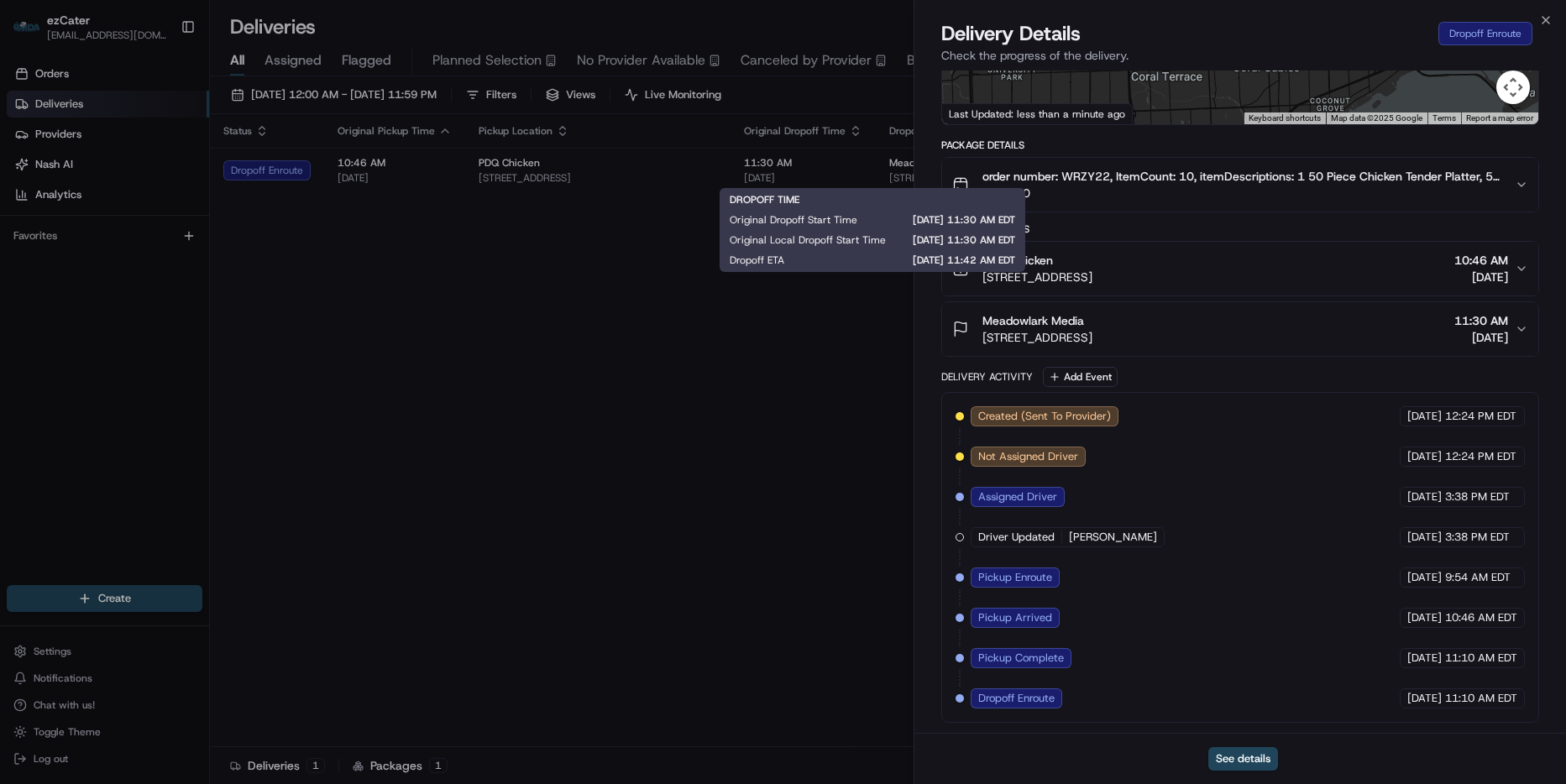
click at [1538, 22] on div "Delivery Details Dropoff Enroute" at bounding box center [1239, 33] width 598 height 27
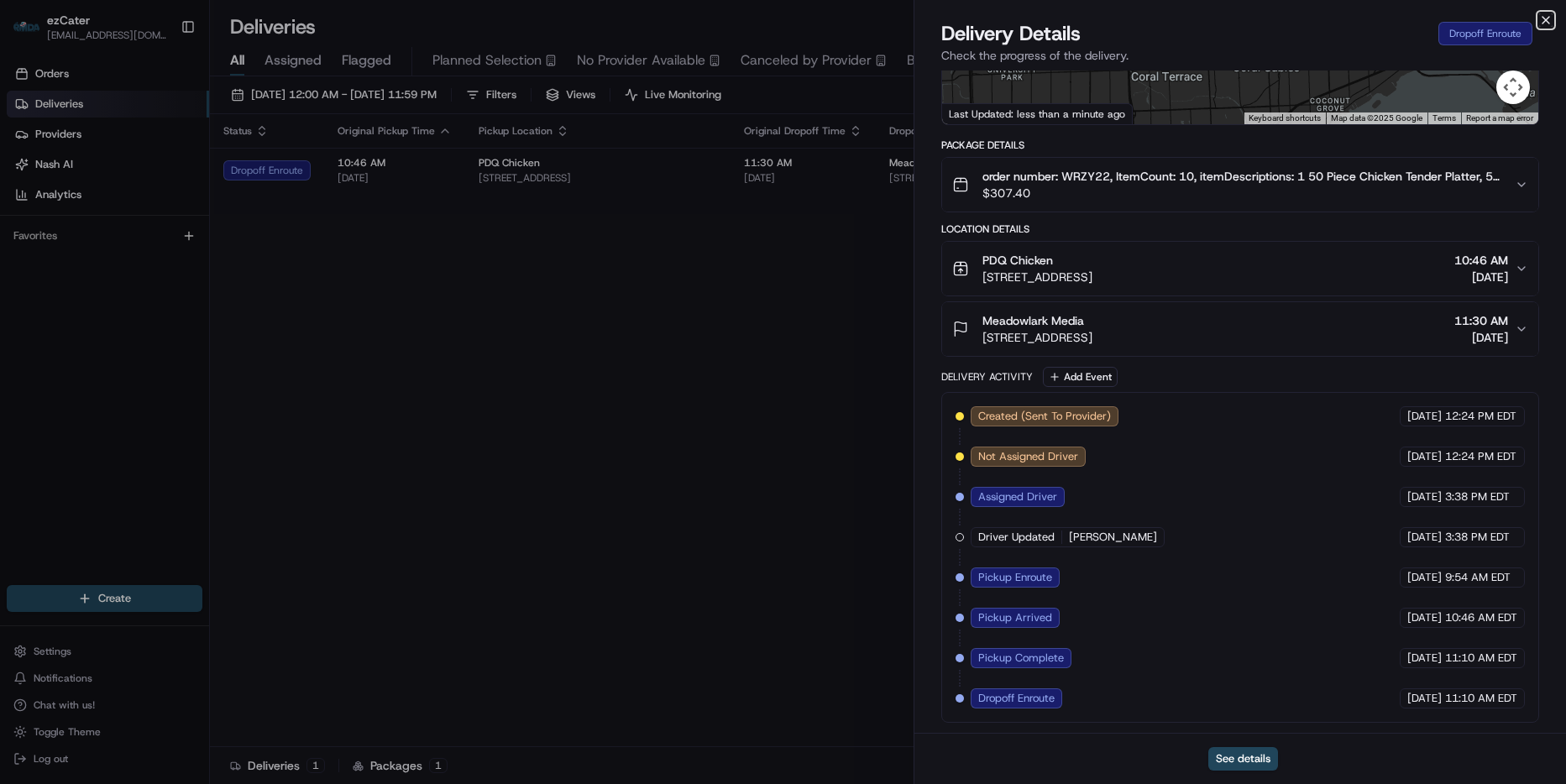
click at [1549, 21] on icon "button" at bounding box center [1546, 21] width 14 height 14
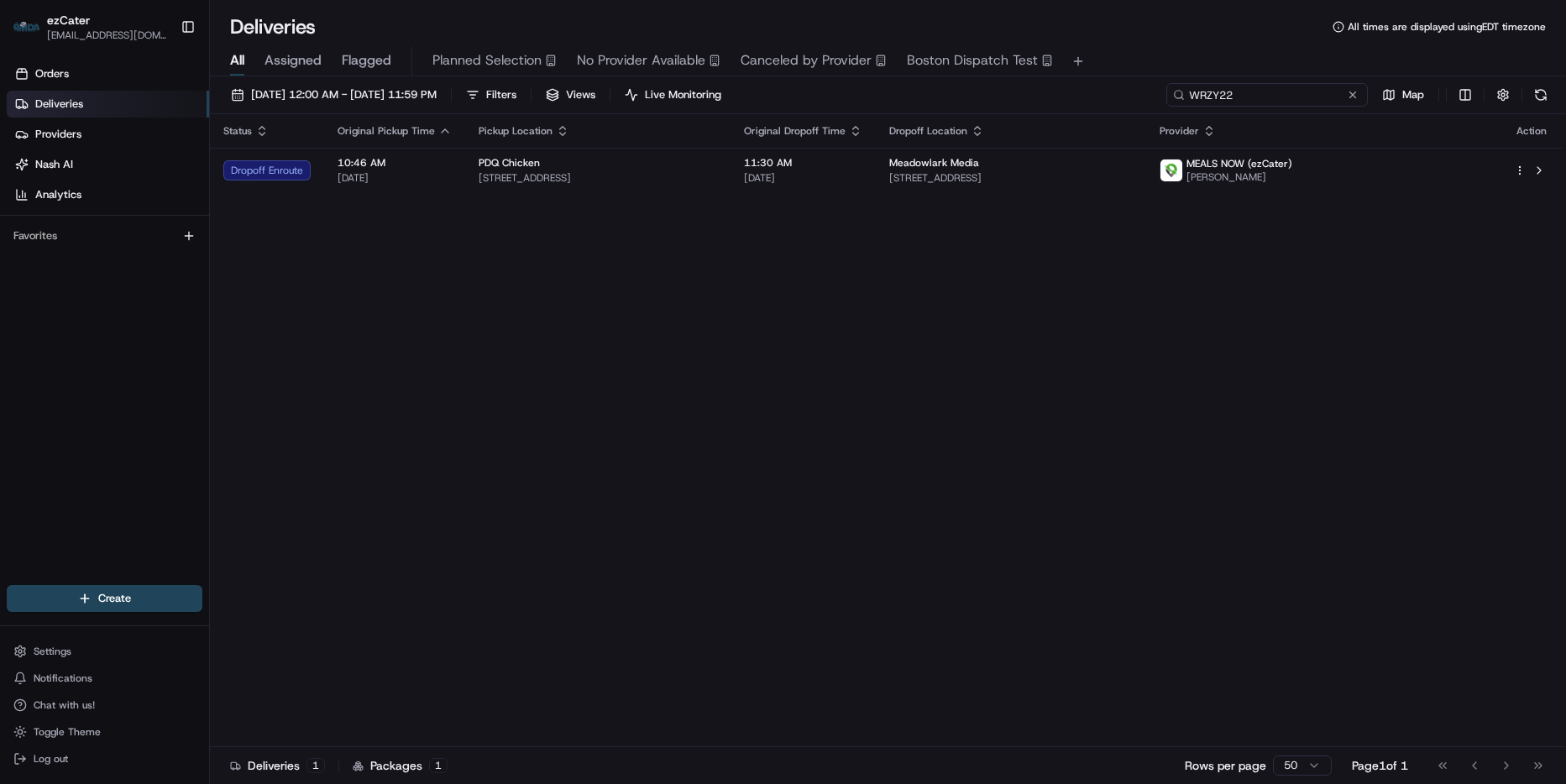
click at [1291, 91] on input "WRZY22" at bounding box center [1267, 94] width 201 height 23
paste input "4RTR7C"
type input "4RTR7C"
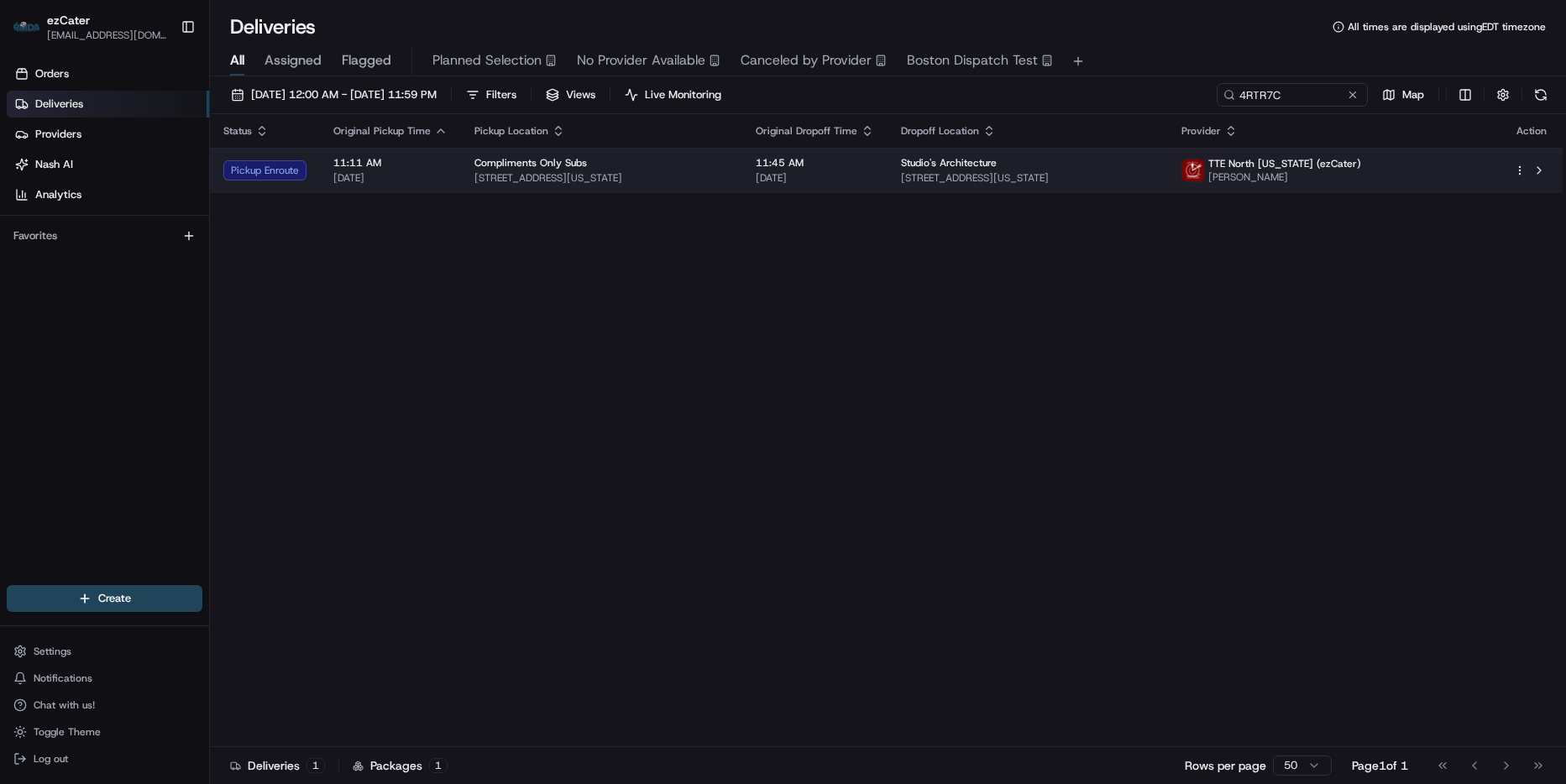
click at [865, 158] on span "11:45 AM" at bounding box center [815, 163] width 118 height 14
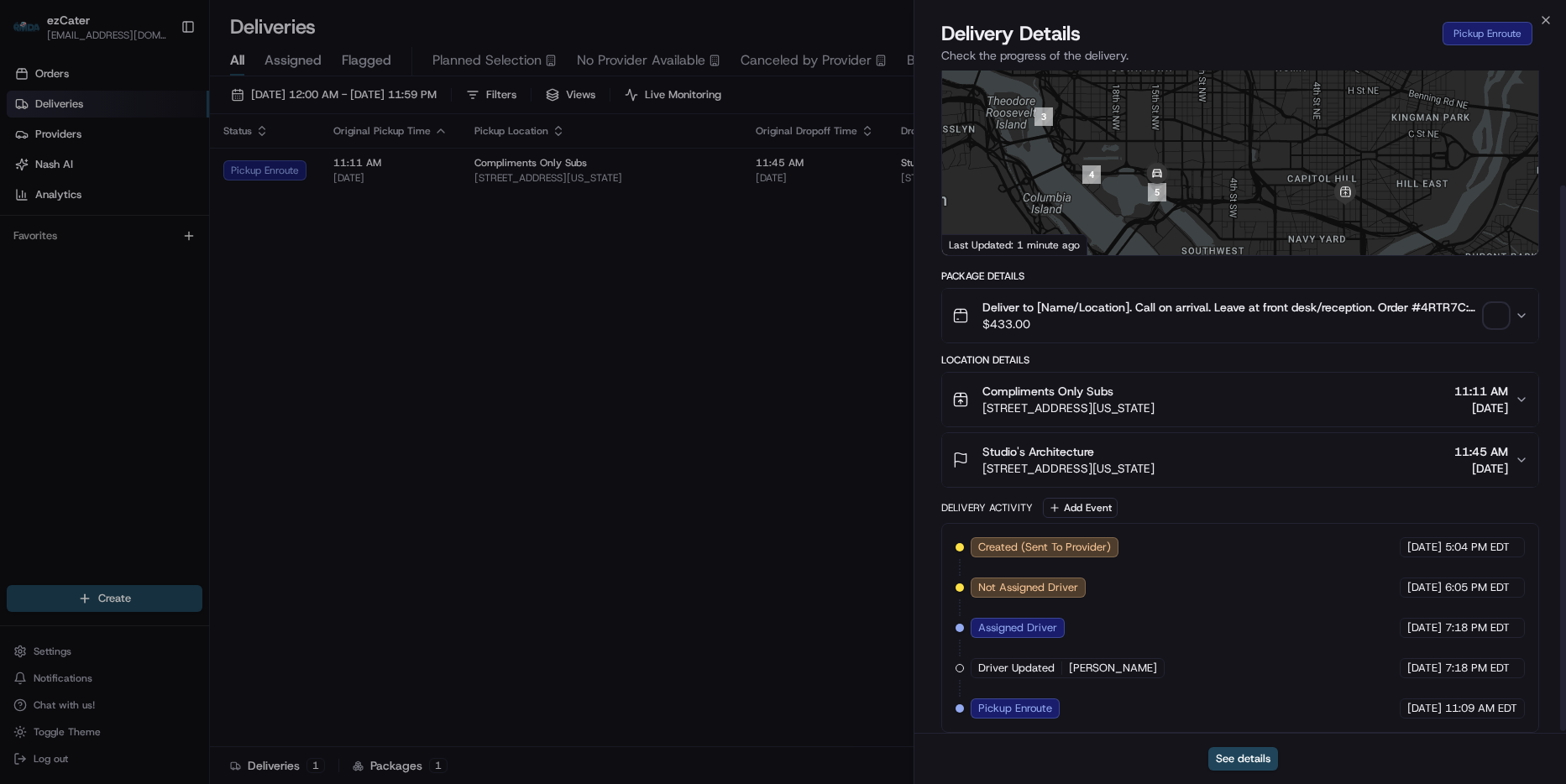
scroll to position [142, 0]
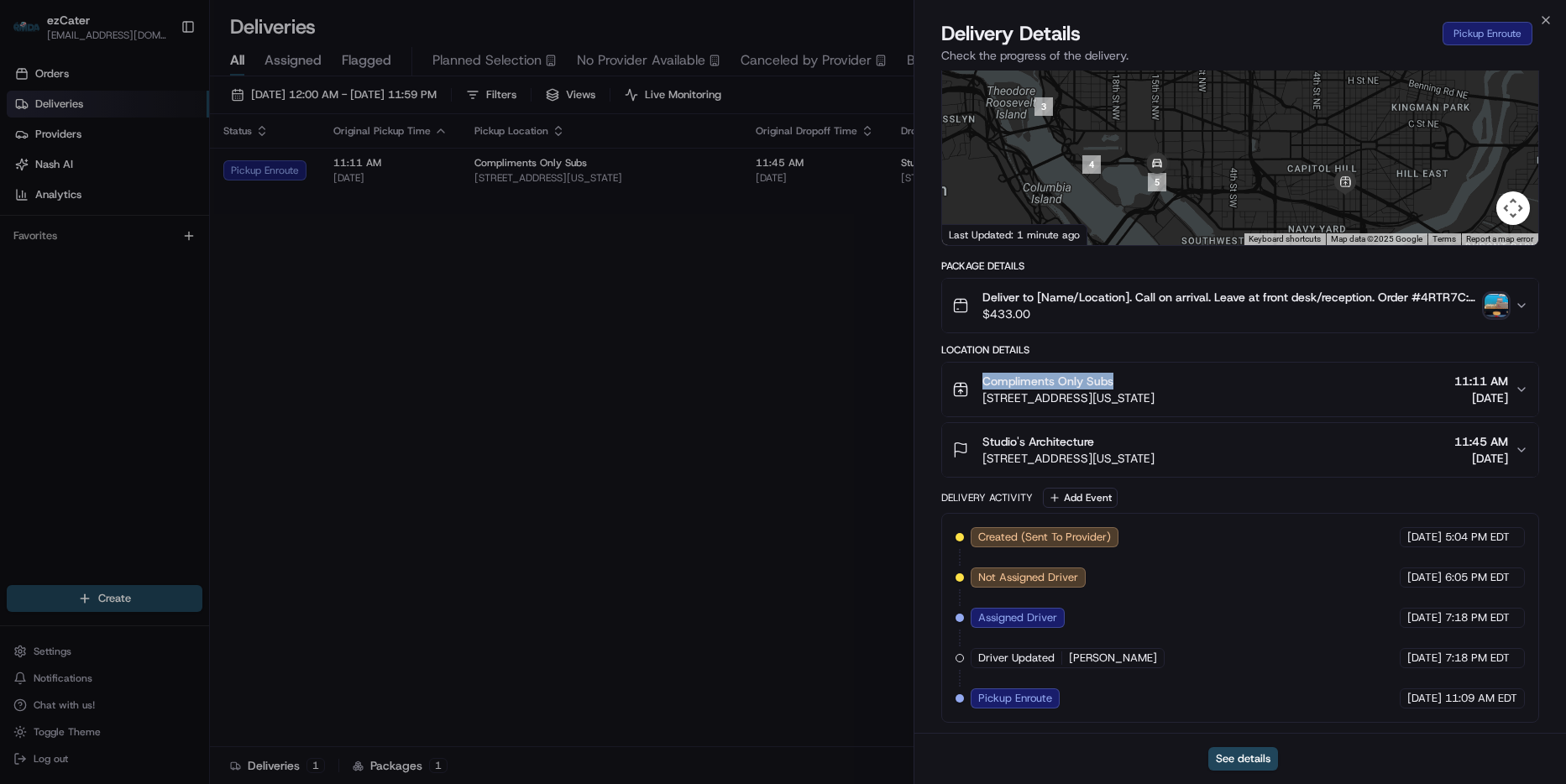
drag, startPoint x: 1135, startPoint y: 374, endPoint x: 983, endPoint y: 375, distance: 152.0
click at [983, 375] on div "Compliments Only Subs" at bounding box center [1068, 380] width 172 height 16
copy span "Compliments Only Subs"
drag, startPoint x: 1541, startPoint y: 15, endPoint x: 1531, endPoint y: 27, distance: 15.6
click at [1540, 16] on icon "button" at bounding box center [1546, 21] width 14 height 14
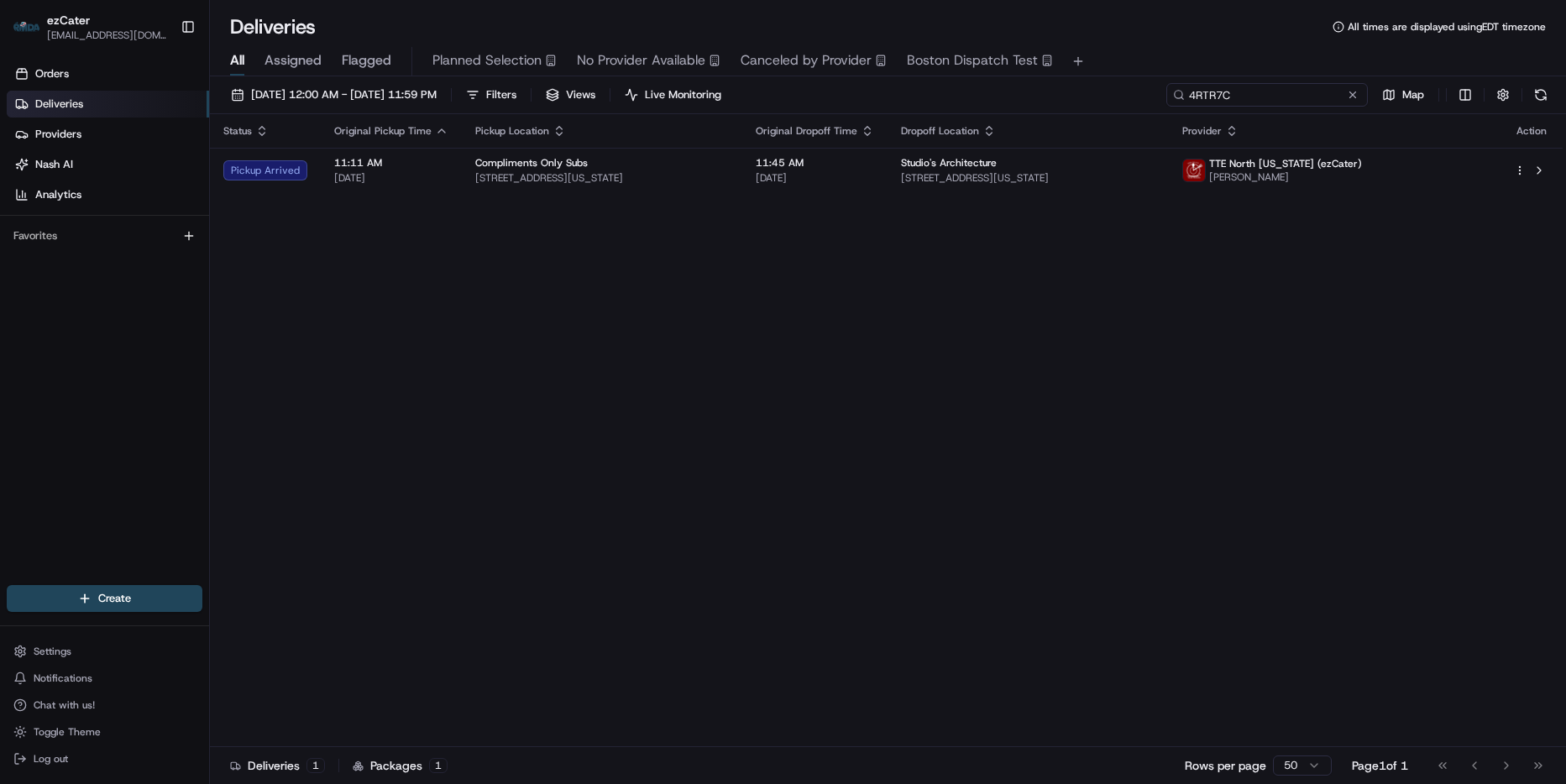
click at [1294, 99] on input "4RTR7C" at bounding box center [1267, 94] width 201 height 23
paste input "2CQFU"
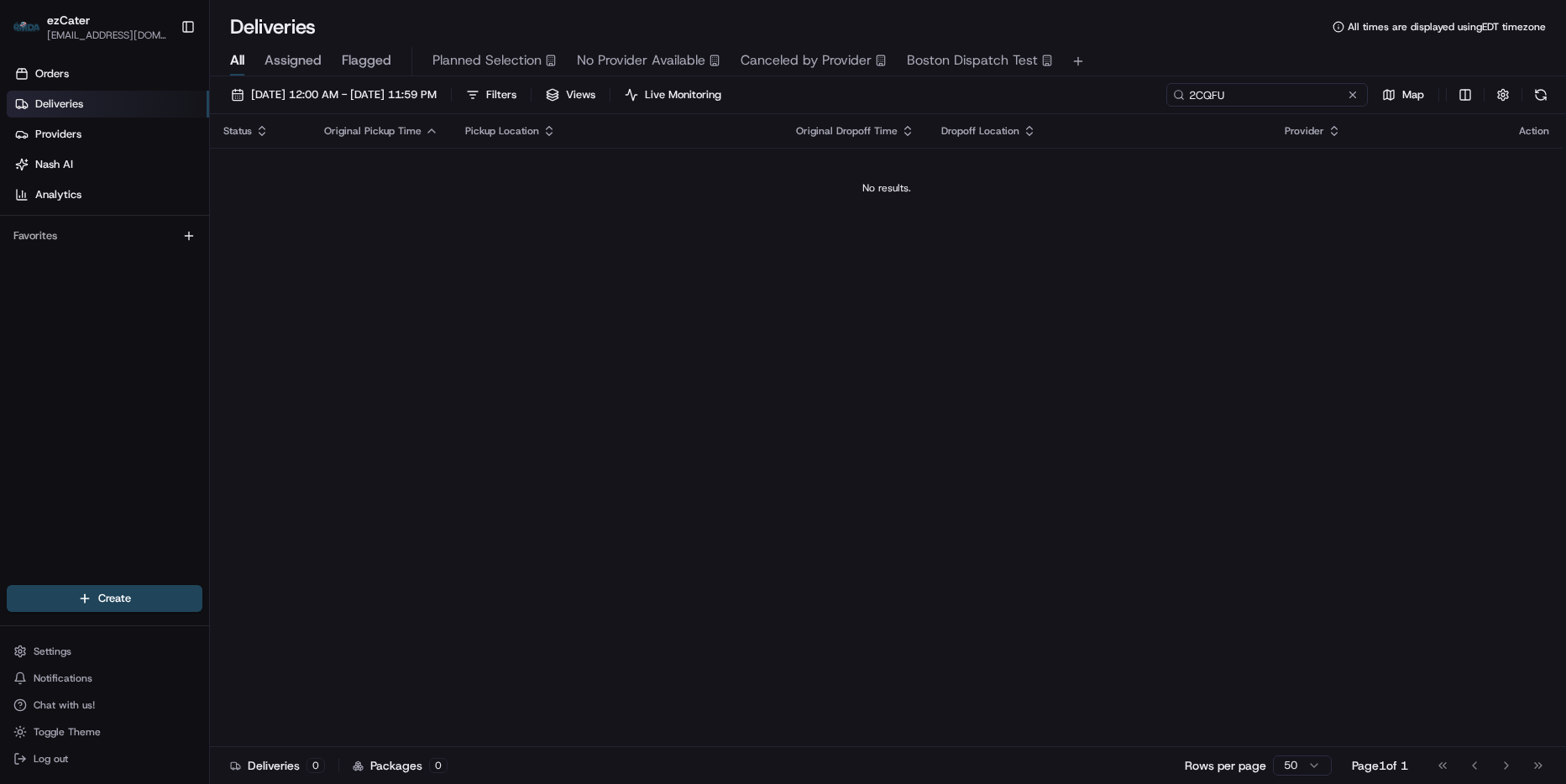
click at [1306, 99] on input "2CQFU" at bounding box center [1267, 94] width 201 height 23
paste input "EO"
type input "2CQFEO"
drag, startPoint x: 1293, startPoint y: 99, endPoint x: 989, endPoint y: 106, distance: 304.1
click at [990, 106] on div "08/21/2025 12:00 AM - 08/21/2025 11:59 PM Filters Views Live Monitoring 2CQFEO …" at bounding box center [888, 99] width 1356 height 31
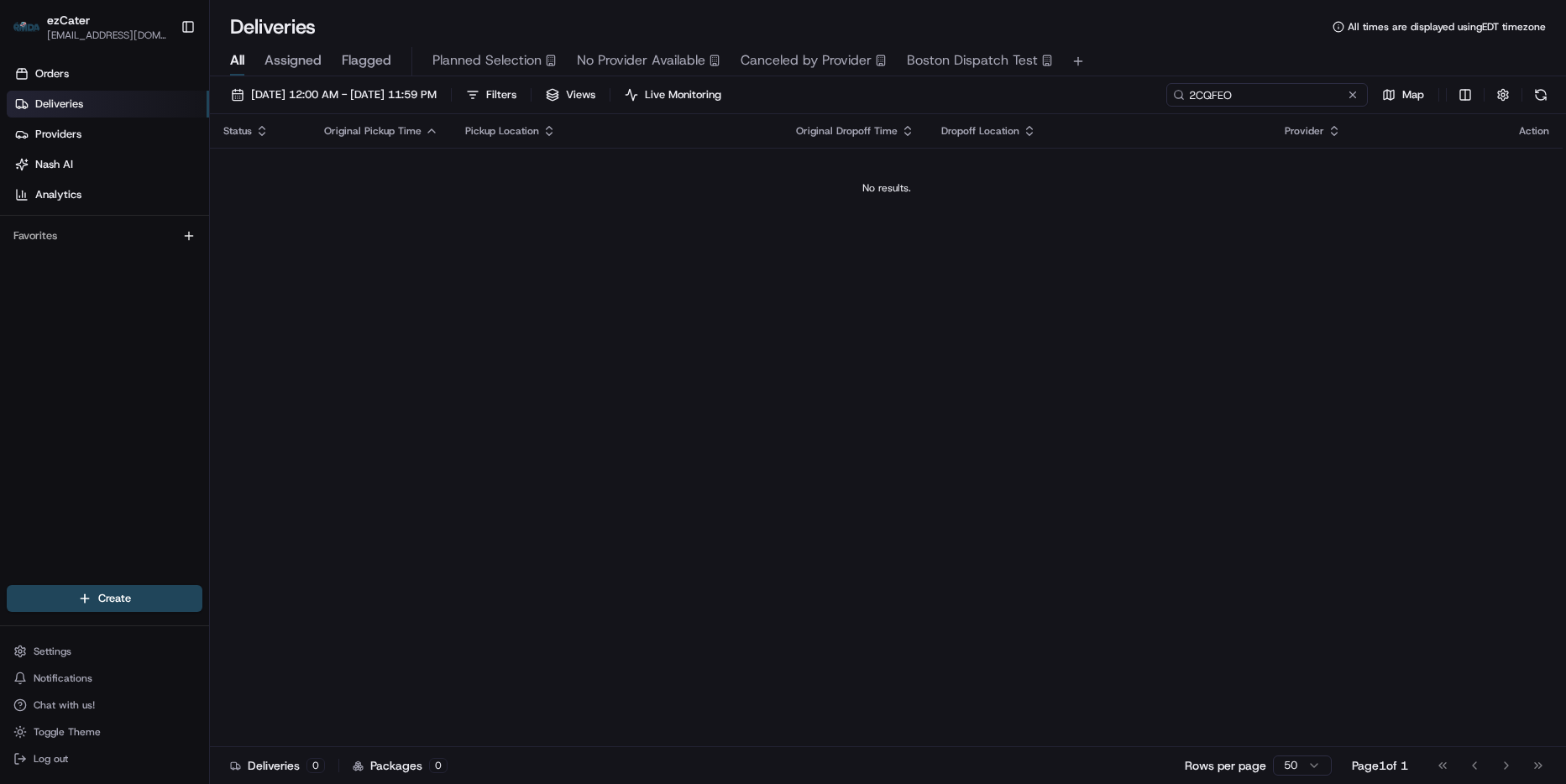
click at [1250, 93] on input "2CQFEO" at bounding box center [1267, 94] width 201 height 23
click at [1236, 90] on input "2CQFEO" at bounding box center [1267, 94] width 201 height 23
drag, startPoint x: 1264, startPoint y: 95, endPoint x: 858, endPoint y: 101, distance: 406.0
click at [1264, 96] on input "2CQFEO" at bounding box center [1267, 94] width 201 height 23
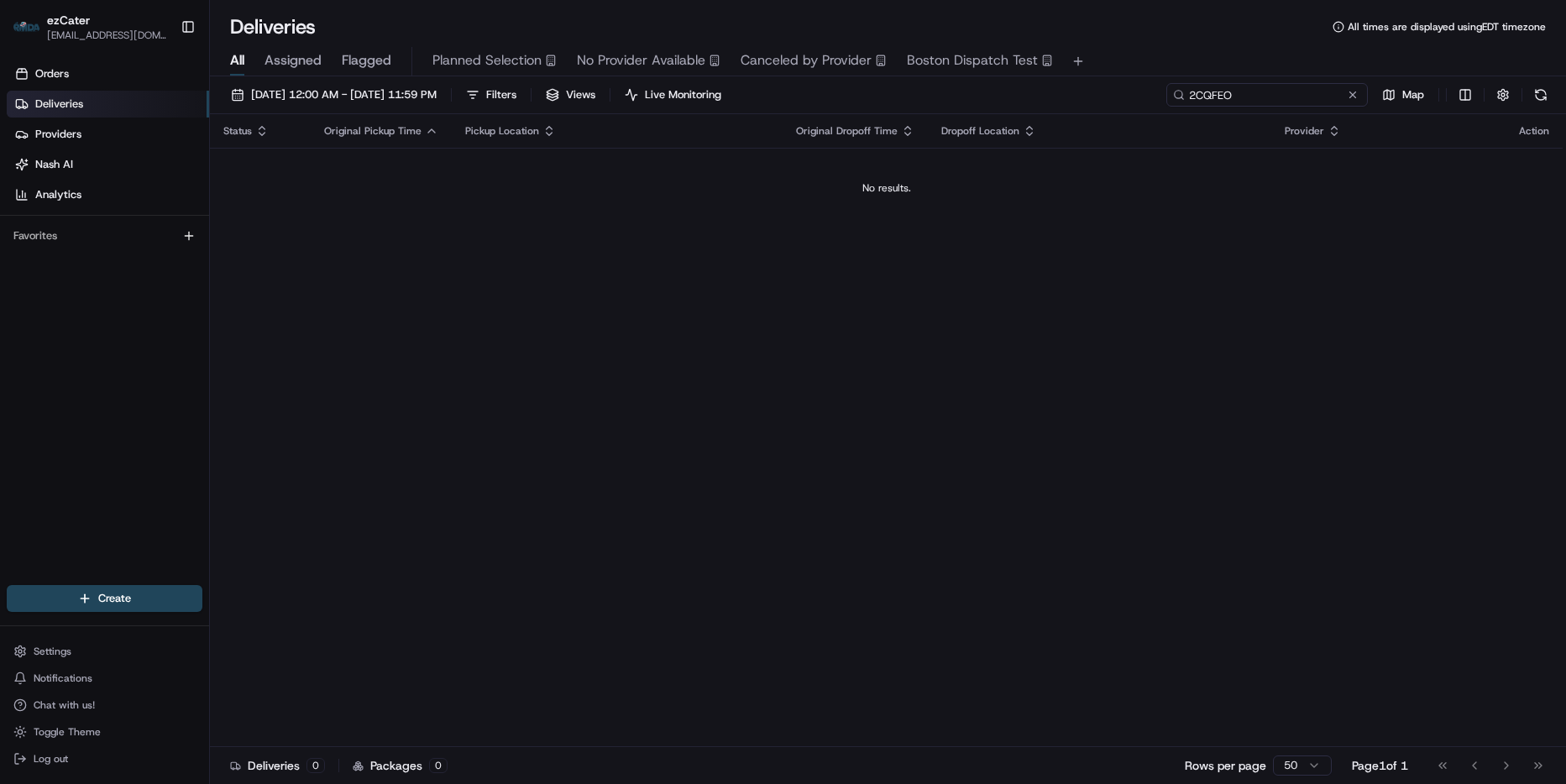
click at [1186, 94] on input "2CQFEO" at bounding box center [1267, 94] width 201 height 23
click at [1262, 92] on input "2CQFEO" at bounding box center [1267, 94] width 201 height 23
drag, startPoint x: 1293, startPoint y: 99, endPoint x: 1018, endPoint y: 96, distance: 275.0
click at [1018, 96] on div "08/21/2025 12:00 AM - 08/21/2025 11:59 PM Filters Views Live Monitoring 2CQFEO …" at bounding box center [888, 99] width 1356 height 31
click at [1297, 106] on div "08/21/2025 12:00 AM - 08/21/2025 11:59 PM Filters Views Live Monitoring 2CQFEO …" at bounding box center [888, 99] width 1356 height 31
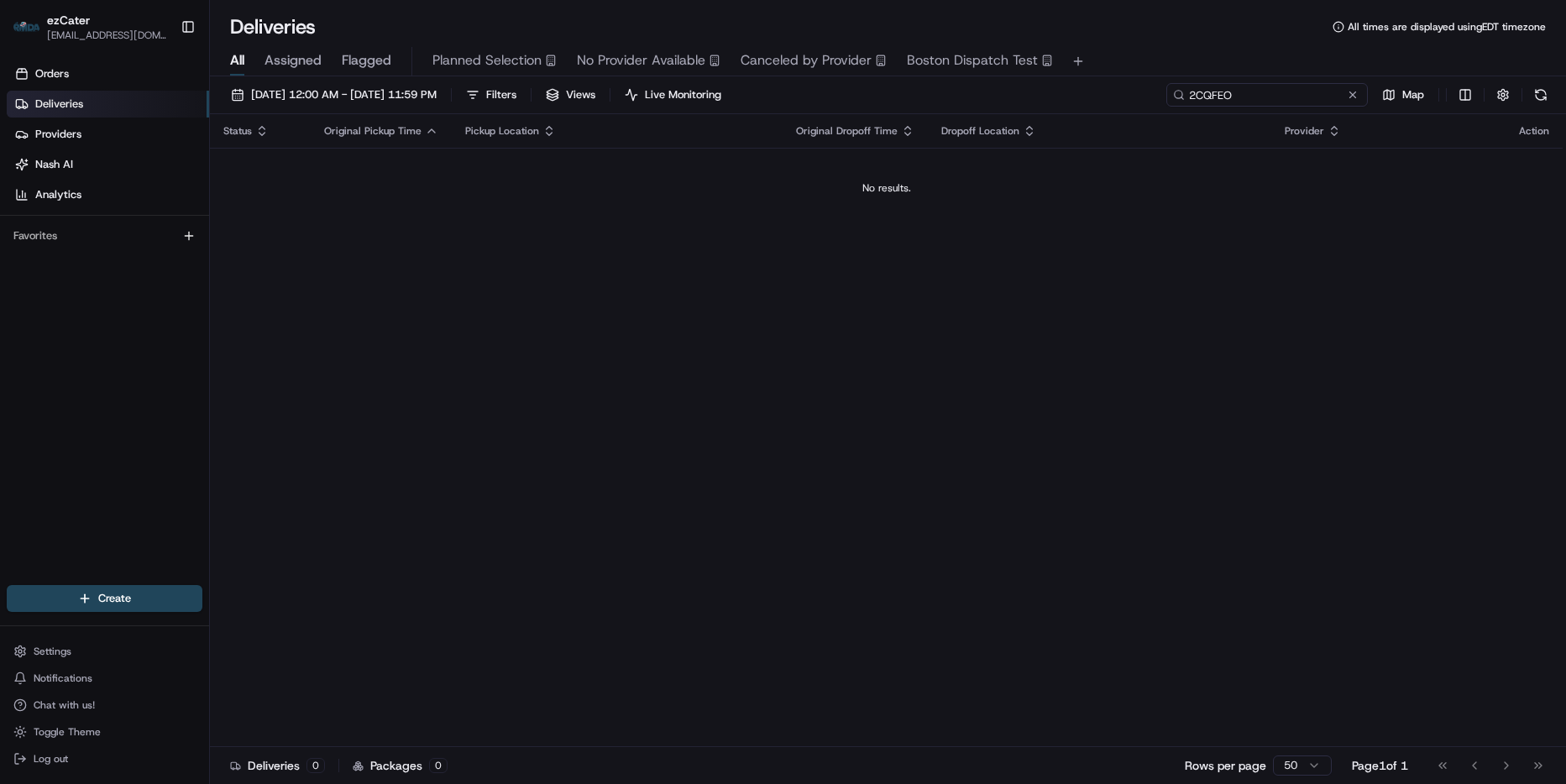
click at [1295, 95] on input "2CQFEO" at bounding box center [1267, 94] width 201 height 23
click at [97, 81] on link "Orders" at bounding box center [108, 73] width 202 height 27
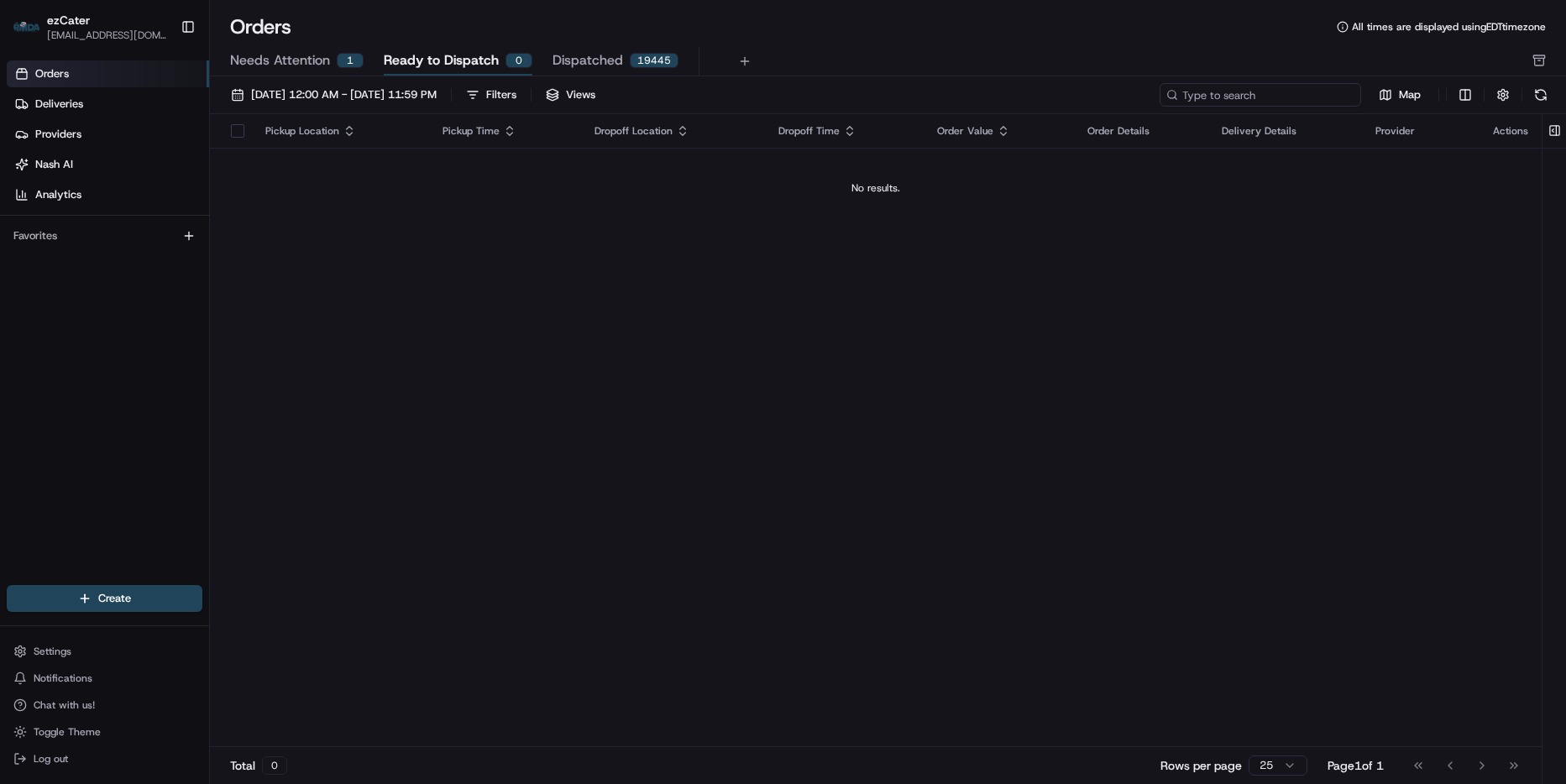
click at [1282, 92] on input at bounding box center [1260, 94] width 201 height 23
paste input "2CQFEO"
paste input "0"
type input "2CQFE0"
click at [1276, 97] on input "2CQFE0" at bounding box center [1260, 94] width 201 height 23
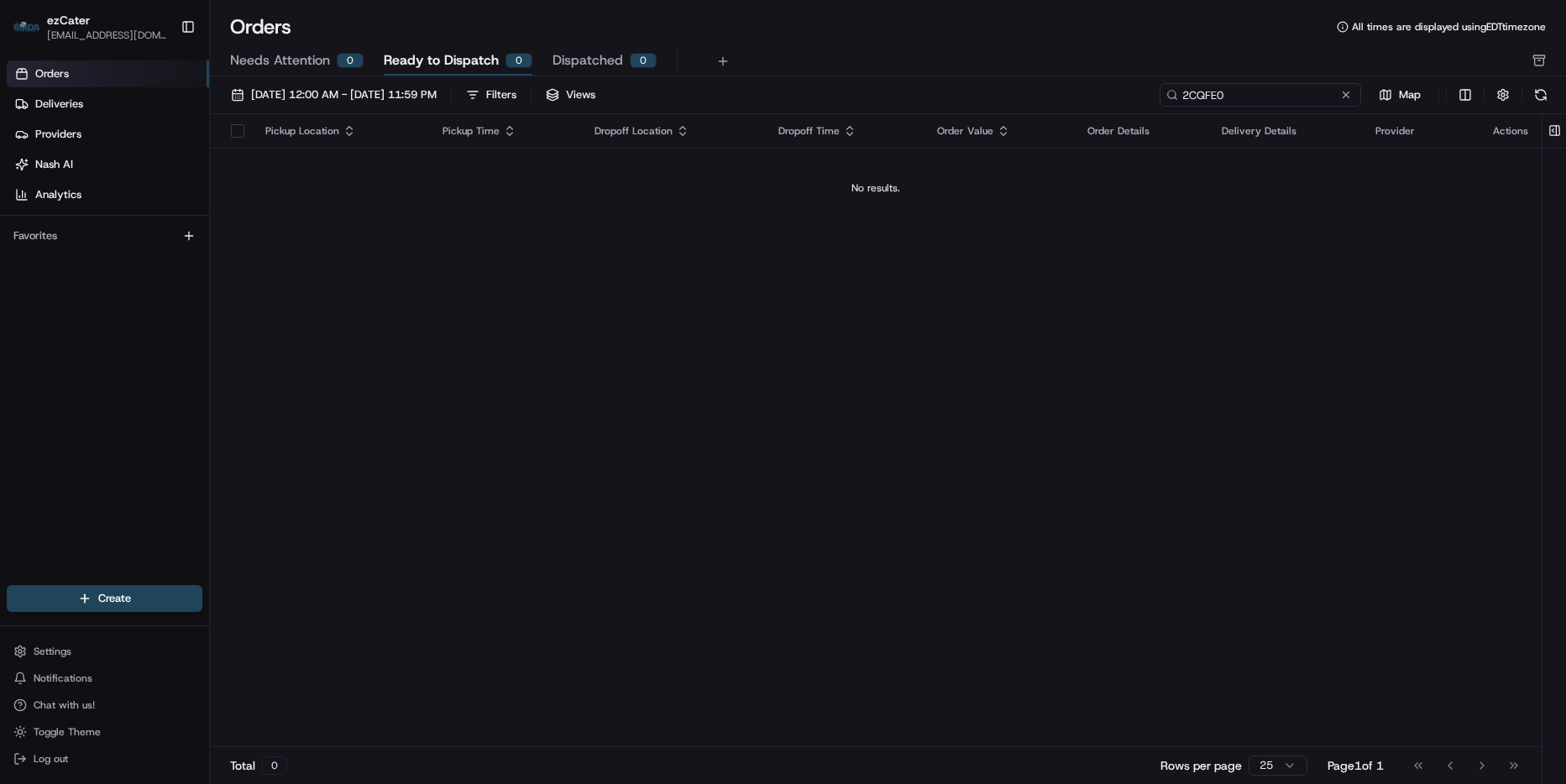
click at [1294, 92] on input "2CQFE0" at bounding box center [1260, 94] width 201 height 23
click at [1181, 96] on input "2CQFE0" at bounding box center [1260, 94] width 201 height 23
click at [1207, 105] on input "2CQFE0" at bounding box center [1260, 94] width 201 height 23
paste input "G9PMAM"
type input "G9PMAM"
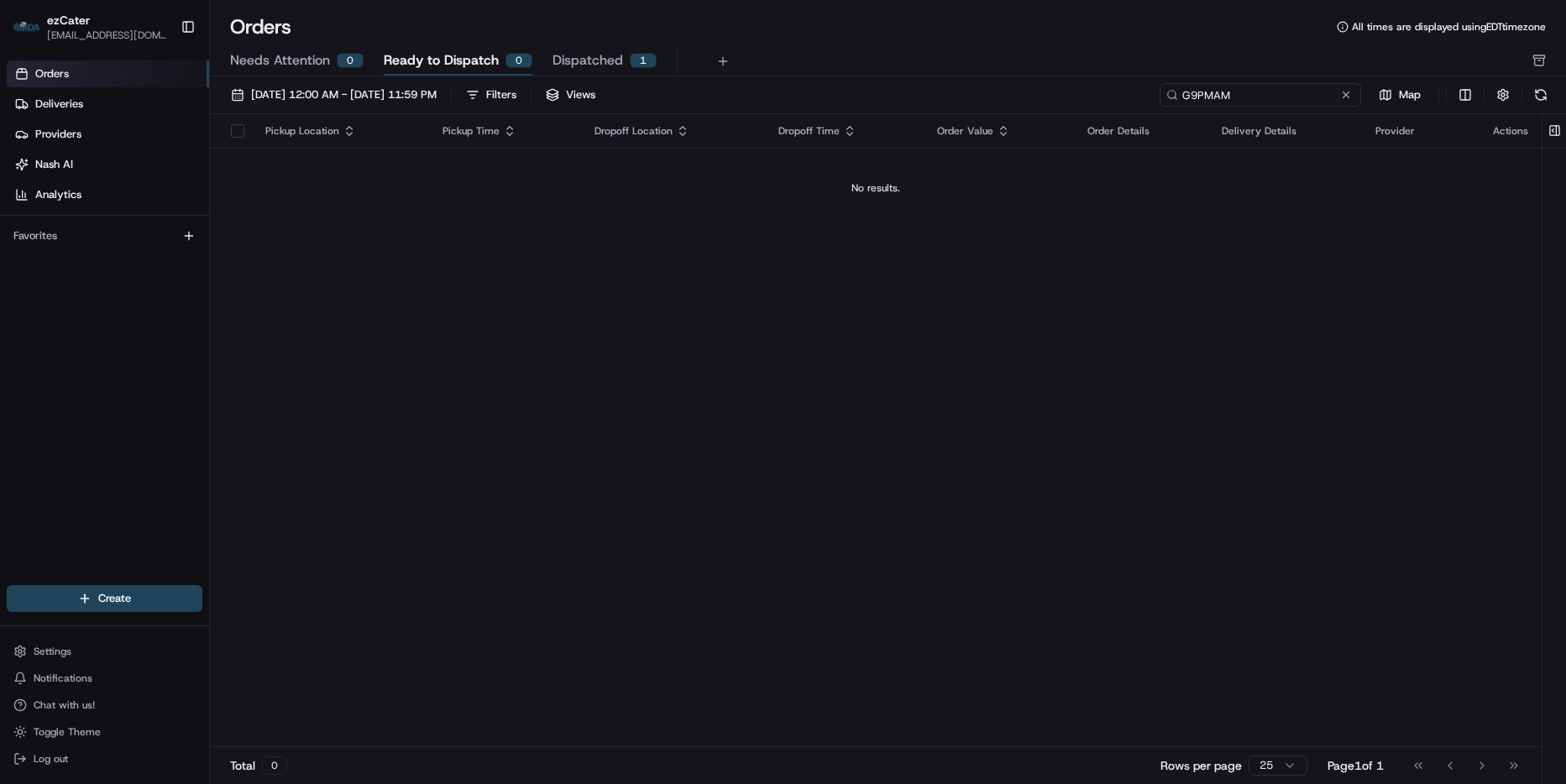
click at [1256, 97] on input "G9PMAM" at bounding box center [1260, 94] width 201 height 23
click at [1182, 95] on input "G9PMAM" at bounding box center [1260, 94] width 201 height 23
click at [118, 109] on link "Deliveries" at bounding box center [108, 104] width 202 height 27
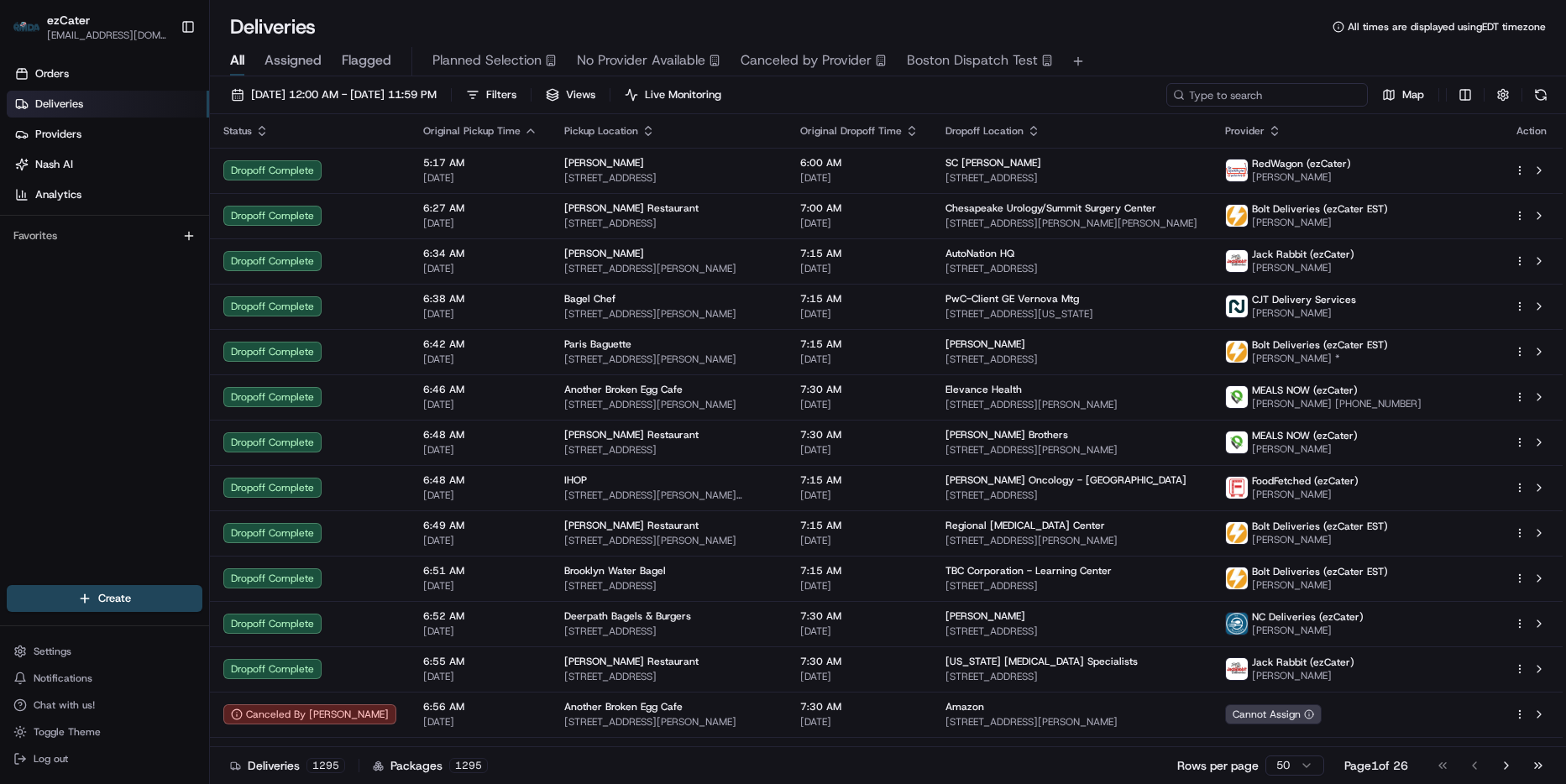
click at [1275, 99] on input at bounding box center [1267, 94] width 201 height 23
paste input "G9PMAM"
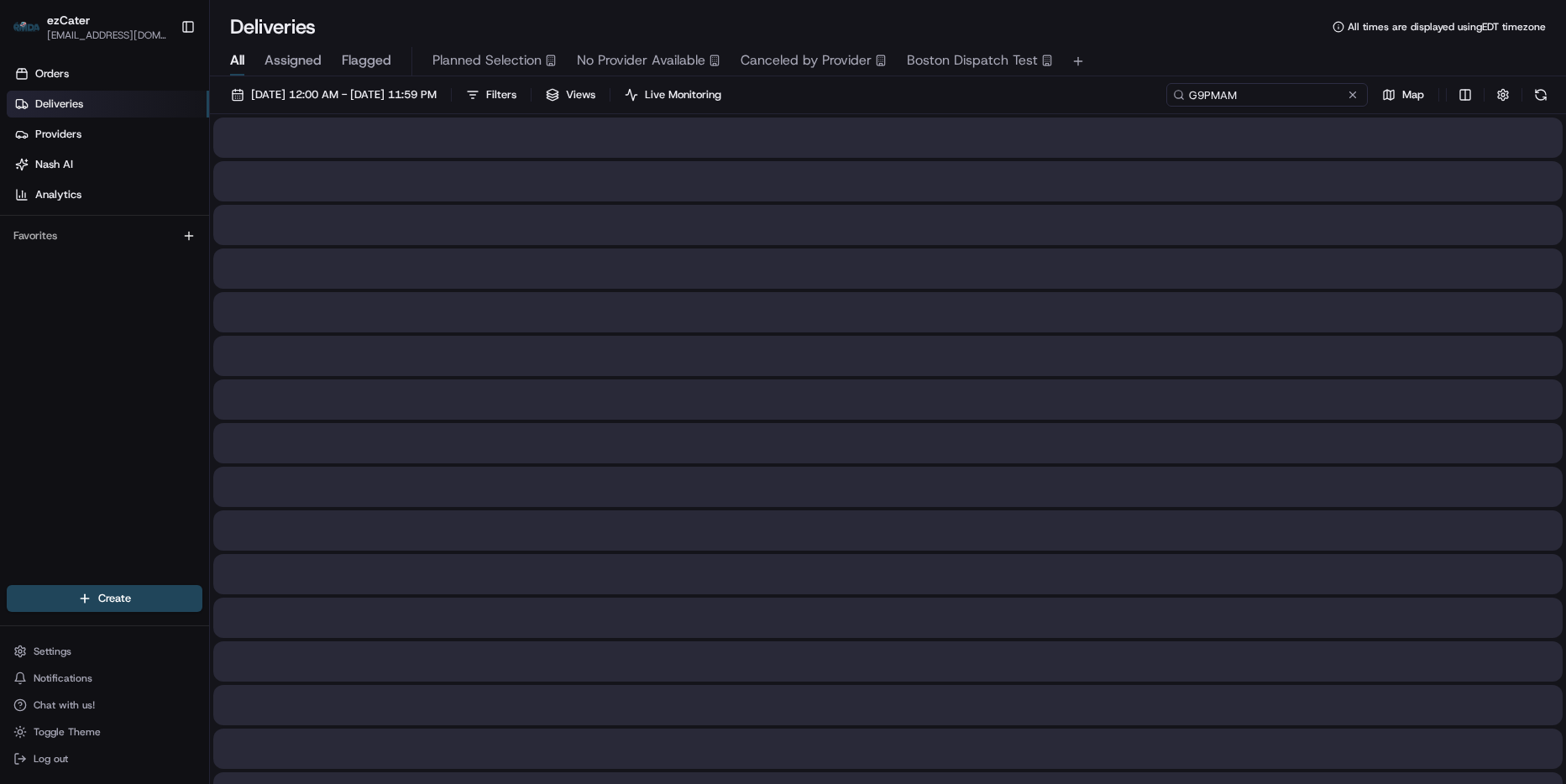
type input "G9PMAM"
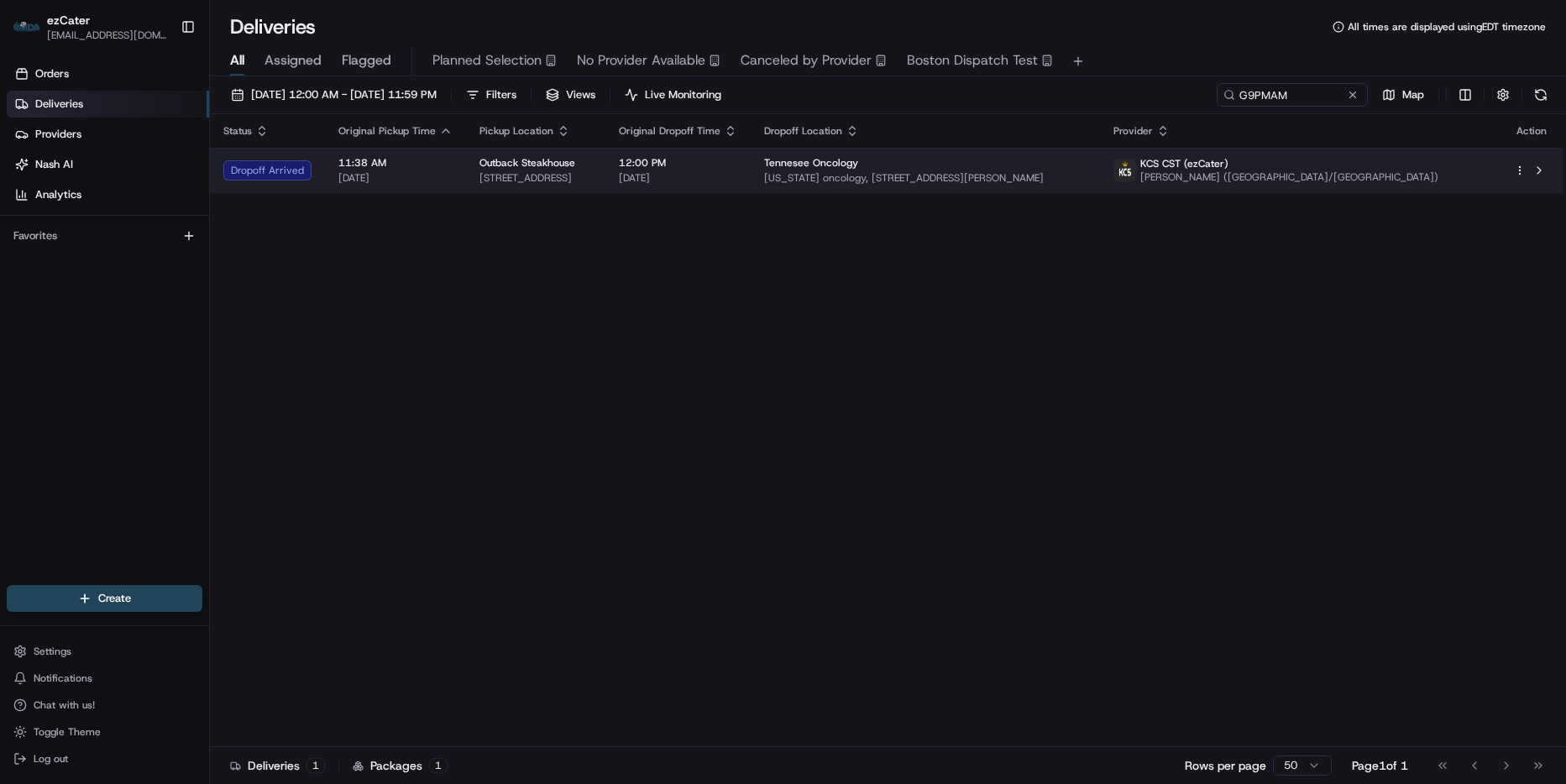
click at [1059, 159] on td "Tennesee Oncology [US_STATE] oncology, [STREET_ADDRESS][PERSON_NAME]" at bounding box center [925, 170] width 349 height 45
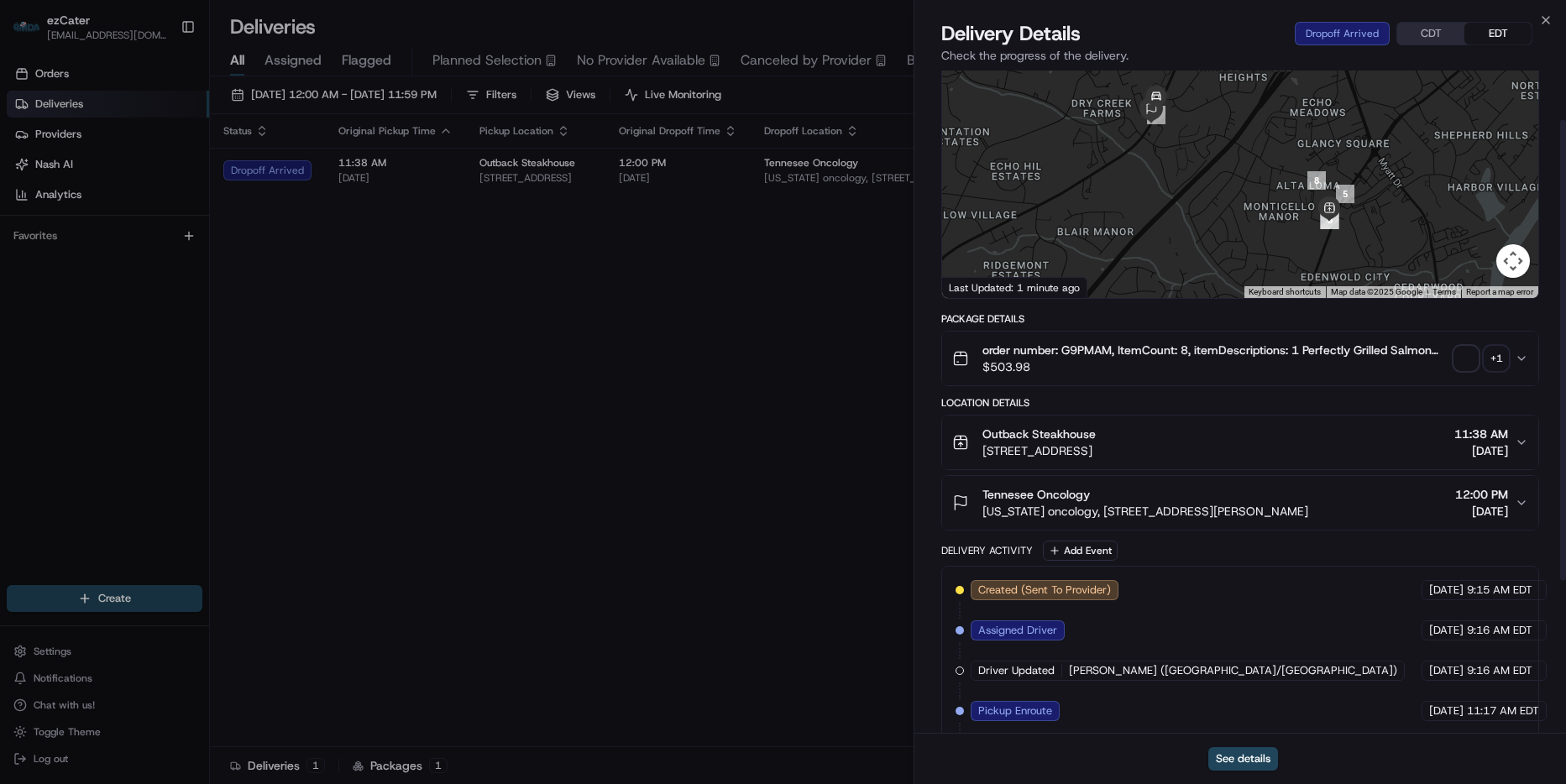
scroll to position [290, 0]
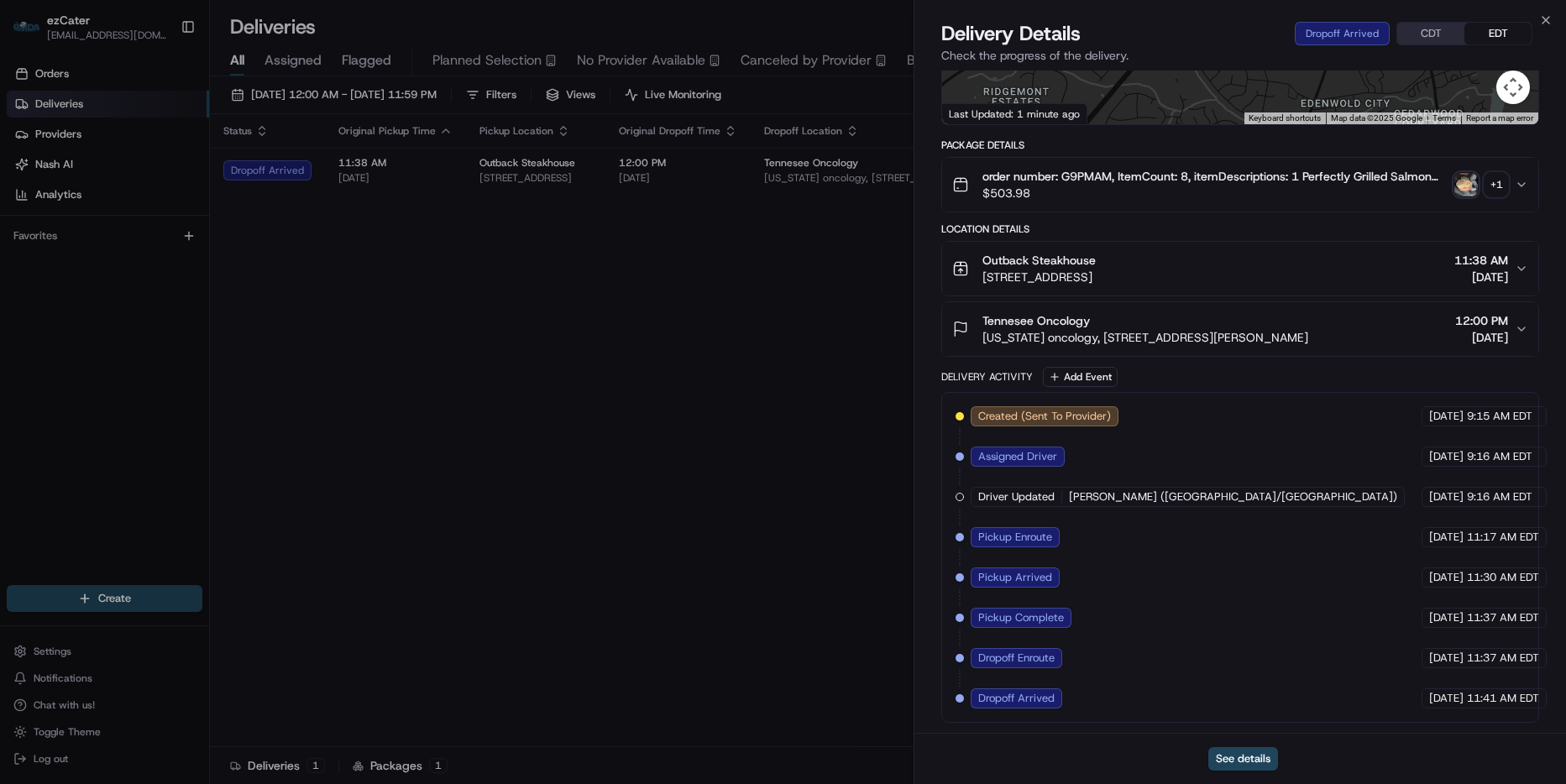
click at [1524, 321] on button "Tennesee Oncology [US_STATE] oncology, [STREET_ADDRESS][PERSON_NAME] 12:00 PM […" at bounding box center [1239, 329] width 596 height 54
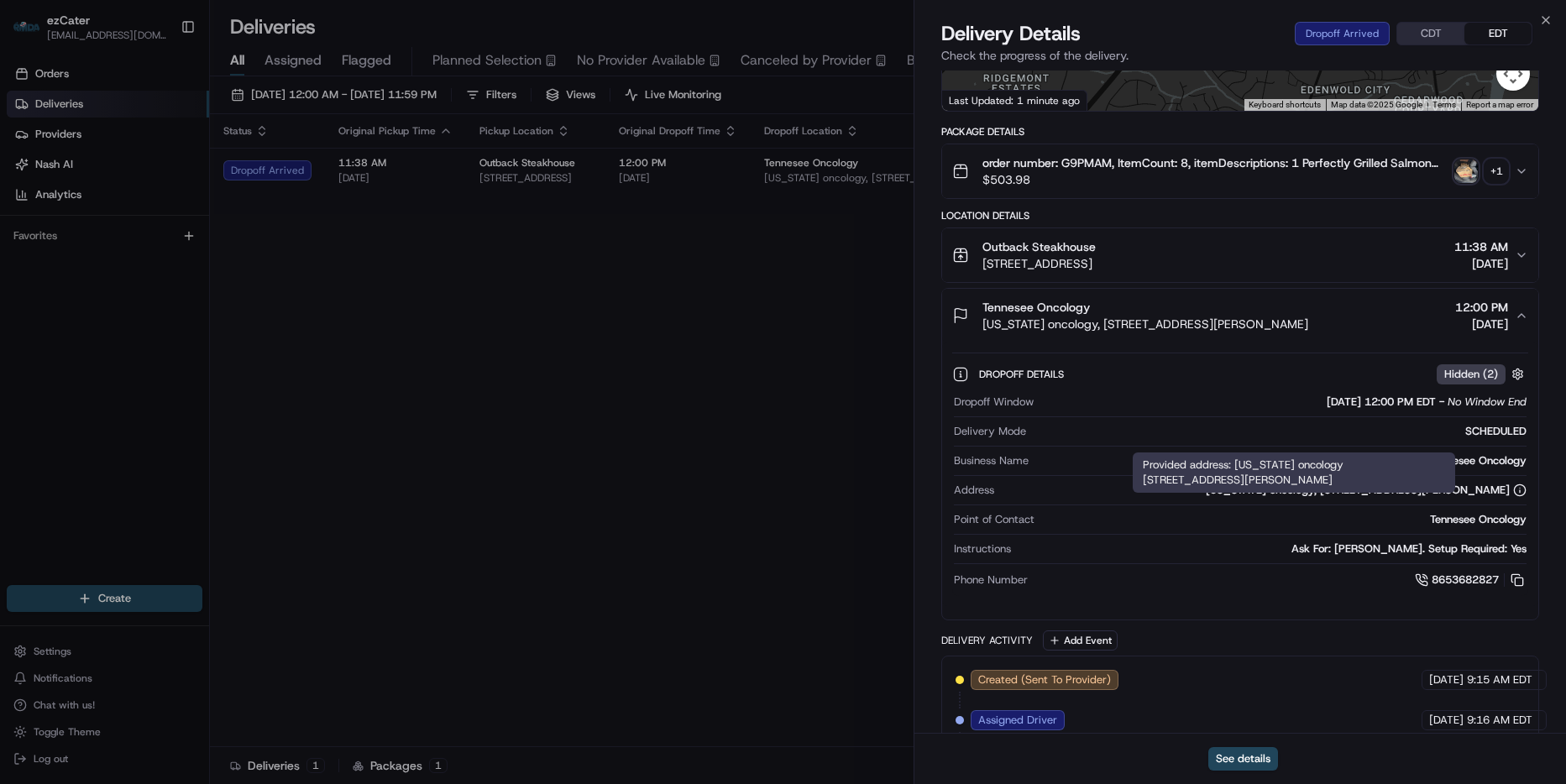
drag, startPoint x: 1051, startPoint y: 502, endPoint x: 1481, endPoint y: 508, distance: 430.0
click at [1481, 498] on div "[US_STATE] oncology, [STREET_ADDRESS][PERSON_NAME]" at bounding box center [1263, 489] width 526 height 15
copy div "Tennessee oncology, 3443 old Dickerson Road suite 760, 760, Nashville, TN 37072"
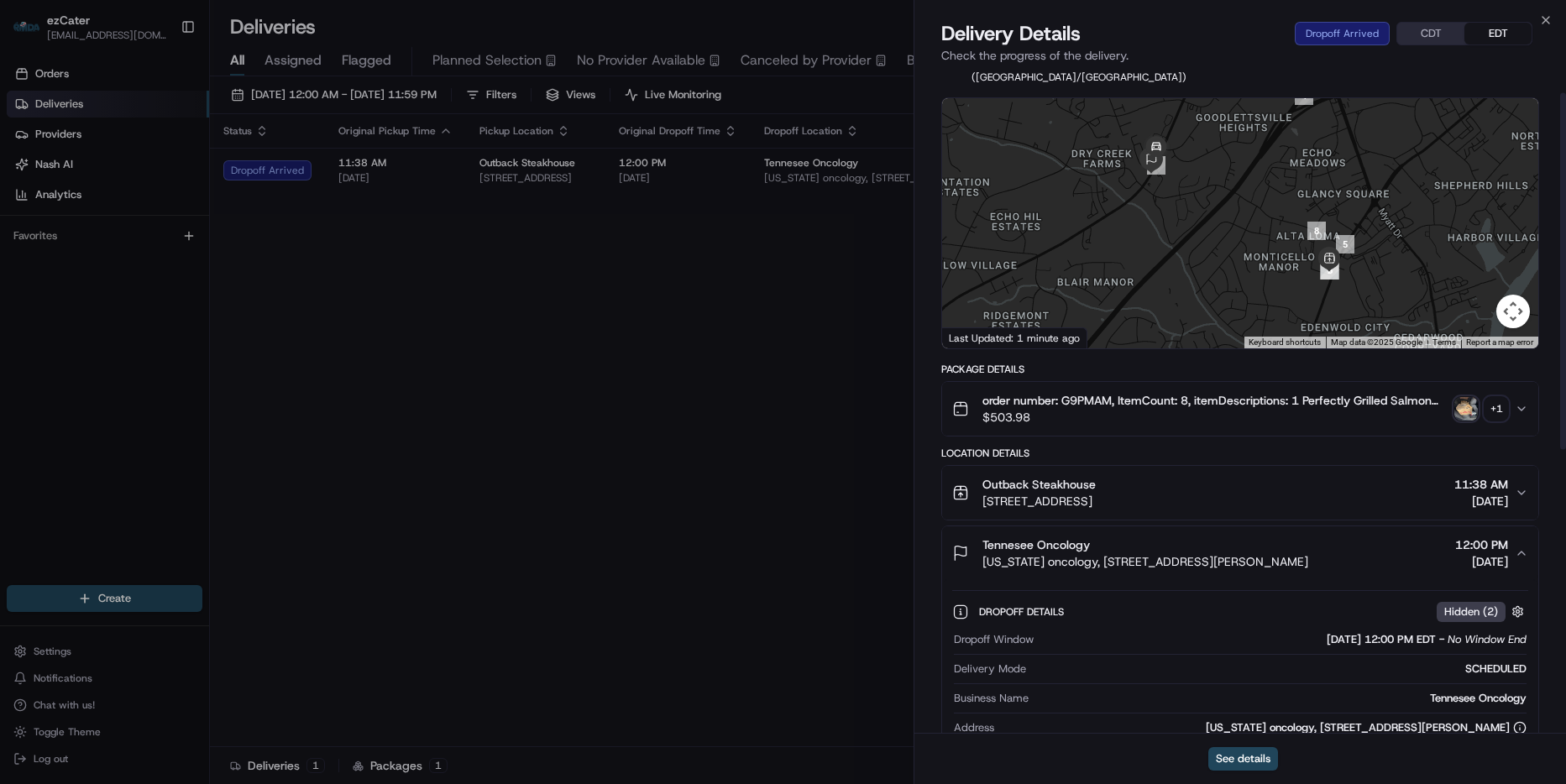
scroll to position [38, 0]
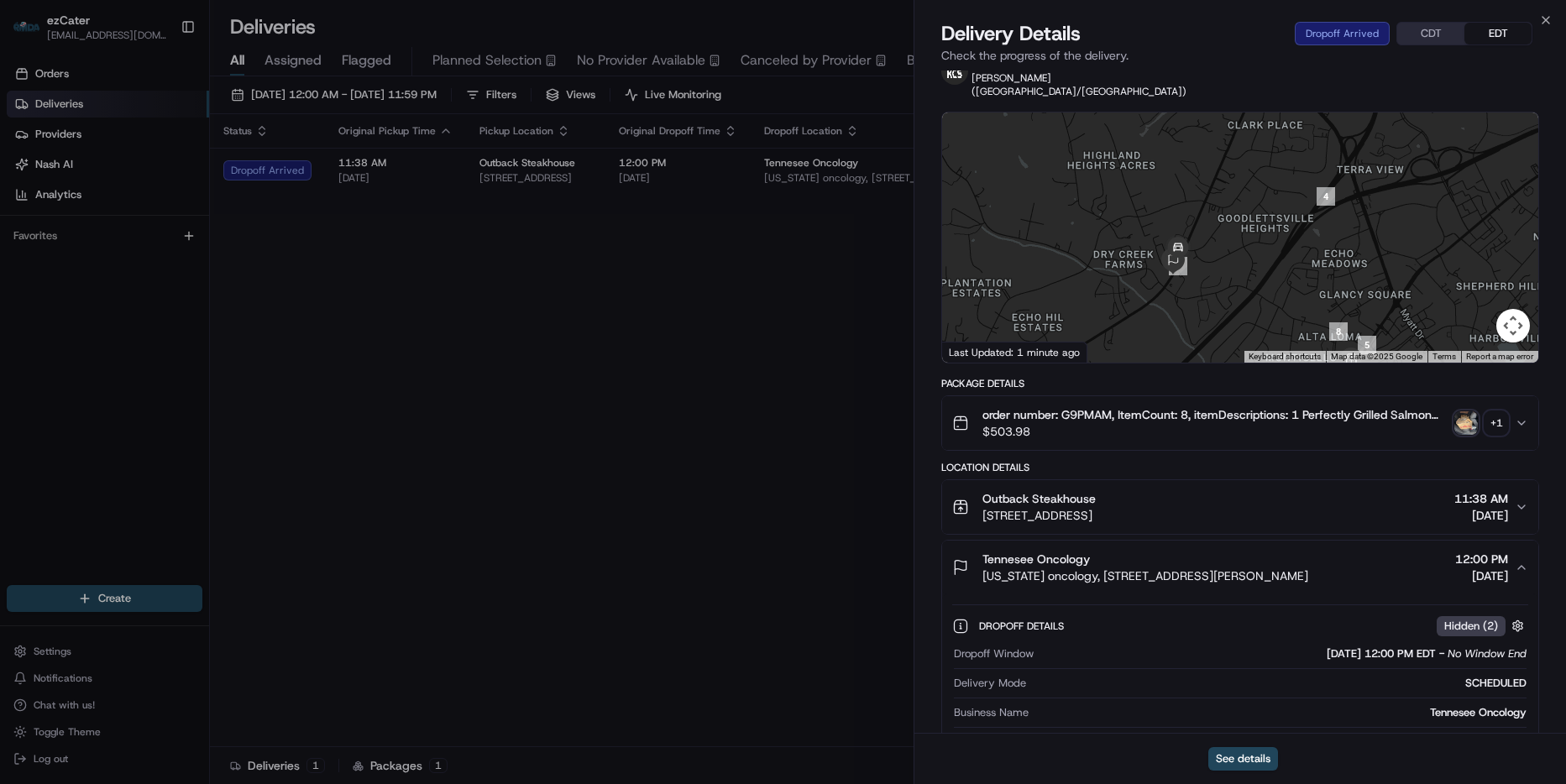
drag, startPoint x: 1210, startPoint y: 199, endPoint x: 1231, endPoint y: 289, distance: 92.4
click at [1231, 289] on div at bounding box center [1239, 237] width 596 height 250
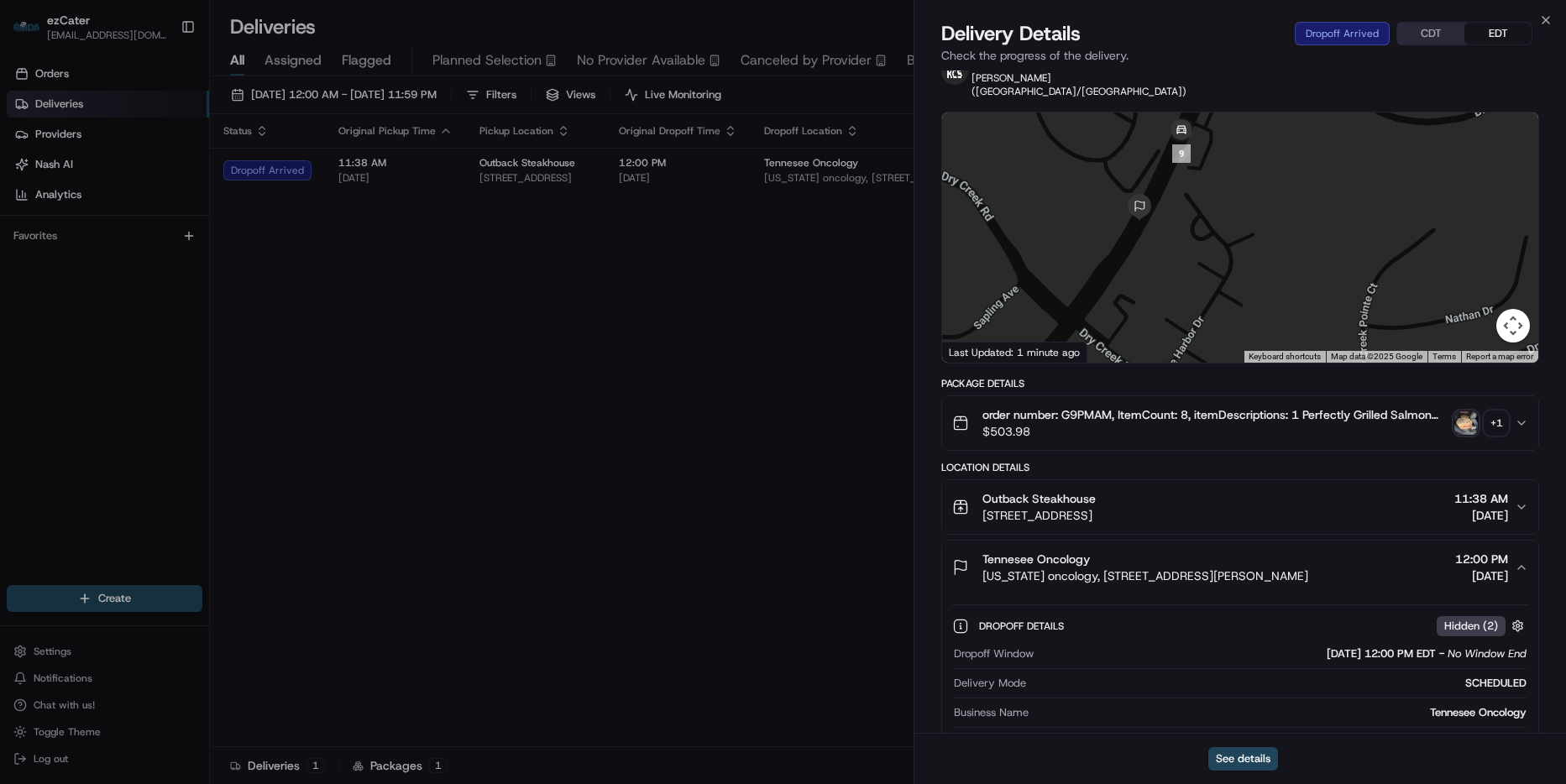
drag, startPoint x: 1169, startPoint y: 321, endPoint x: 1234, endPoint y: 213, distance: 126.1
click at [1234, 213] on div at bounding box center [1239, 237] width 596 height 250
click at [1517, 562] on button "Tennesee Oncology Tennessee oncology, 3443 old Dickerson Road suite 760, 760, N…" at bounding box center [1239, 567] width 596 height 54
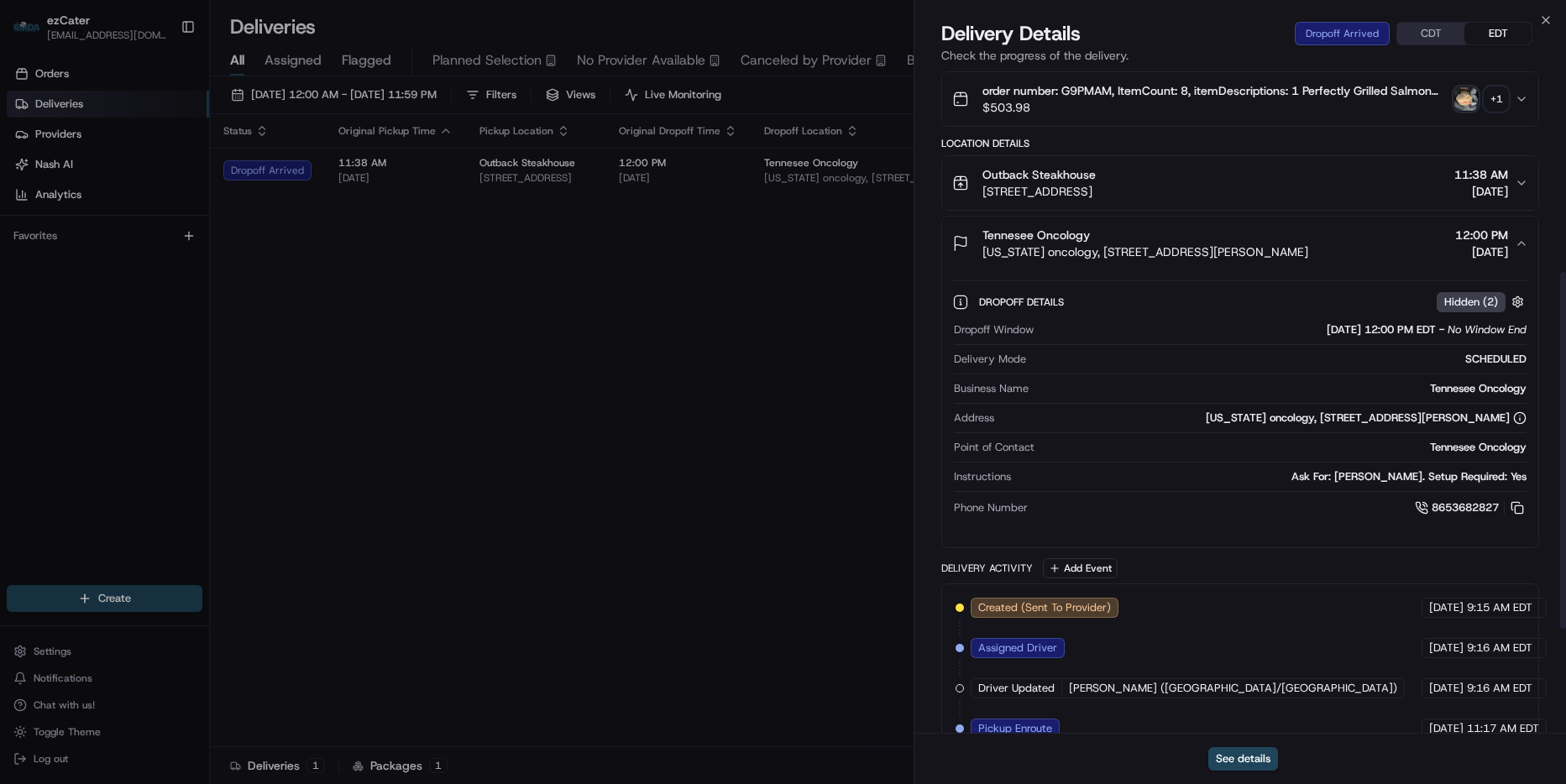
scroll to position [373, 0]
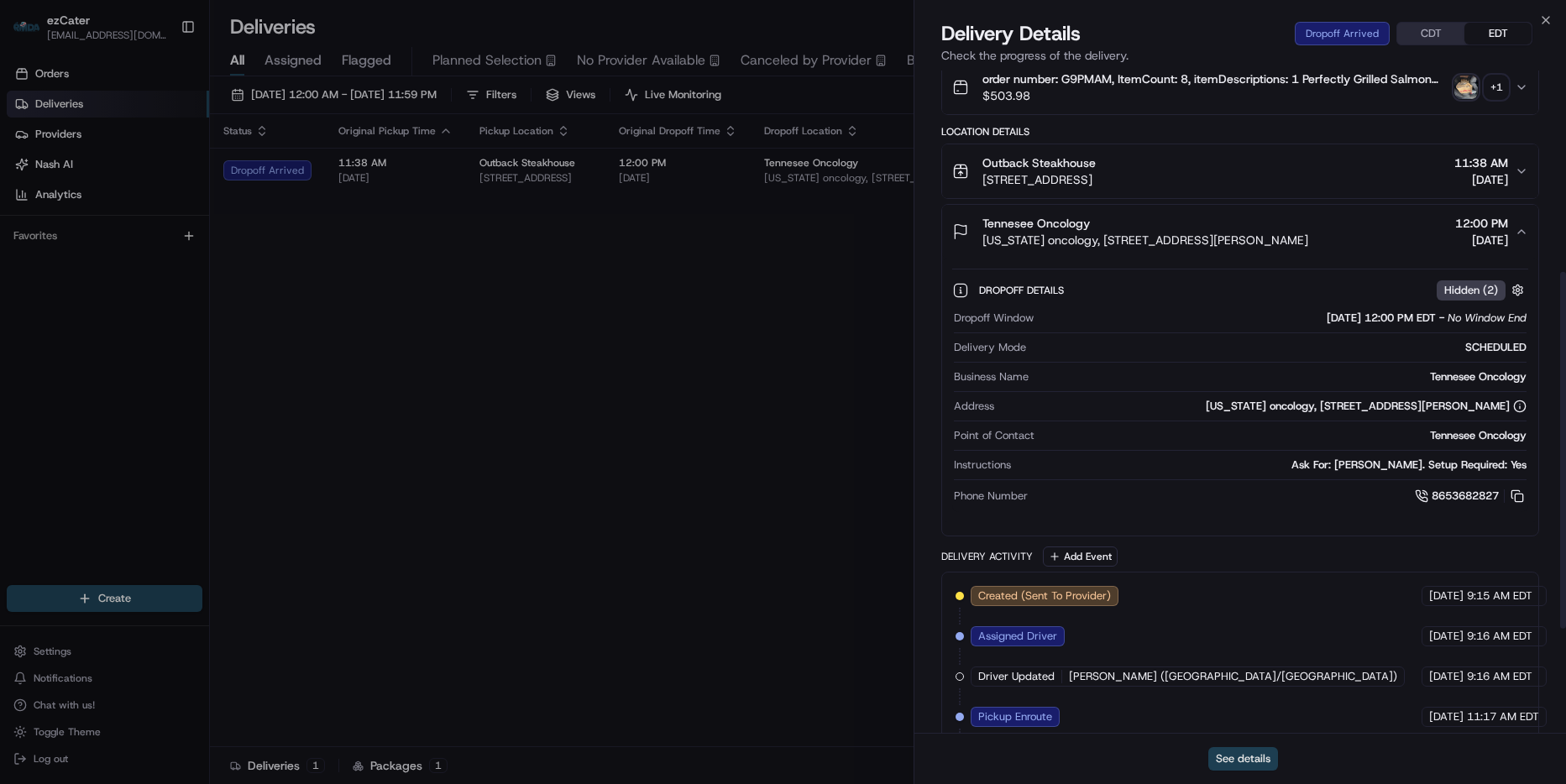
click at [1256, 762] on button "See details" at bounding box center [1243, 758] width 70 height 23
drag, startPoint x: 1074, startPoint y: 179, endPoint x: 953, endPoint y: 182, distance: 121.0
click at [953, 182] on div "Outback Steakhouse 1560 Gallatin Pike N, Madison, TN 37115, USA" at bounding box center [1024, 171] width 144 height 34
copy span "Outback Steakhouse"
drag, startPoint x: 1048, startPoint y: 428, endPoint x: 1047, endPoint y: 417, distance: 11.0
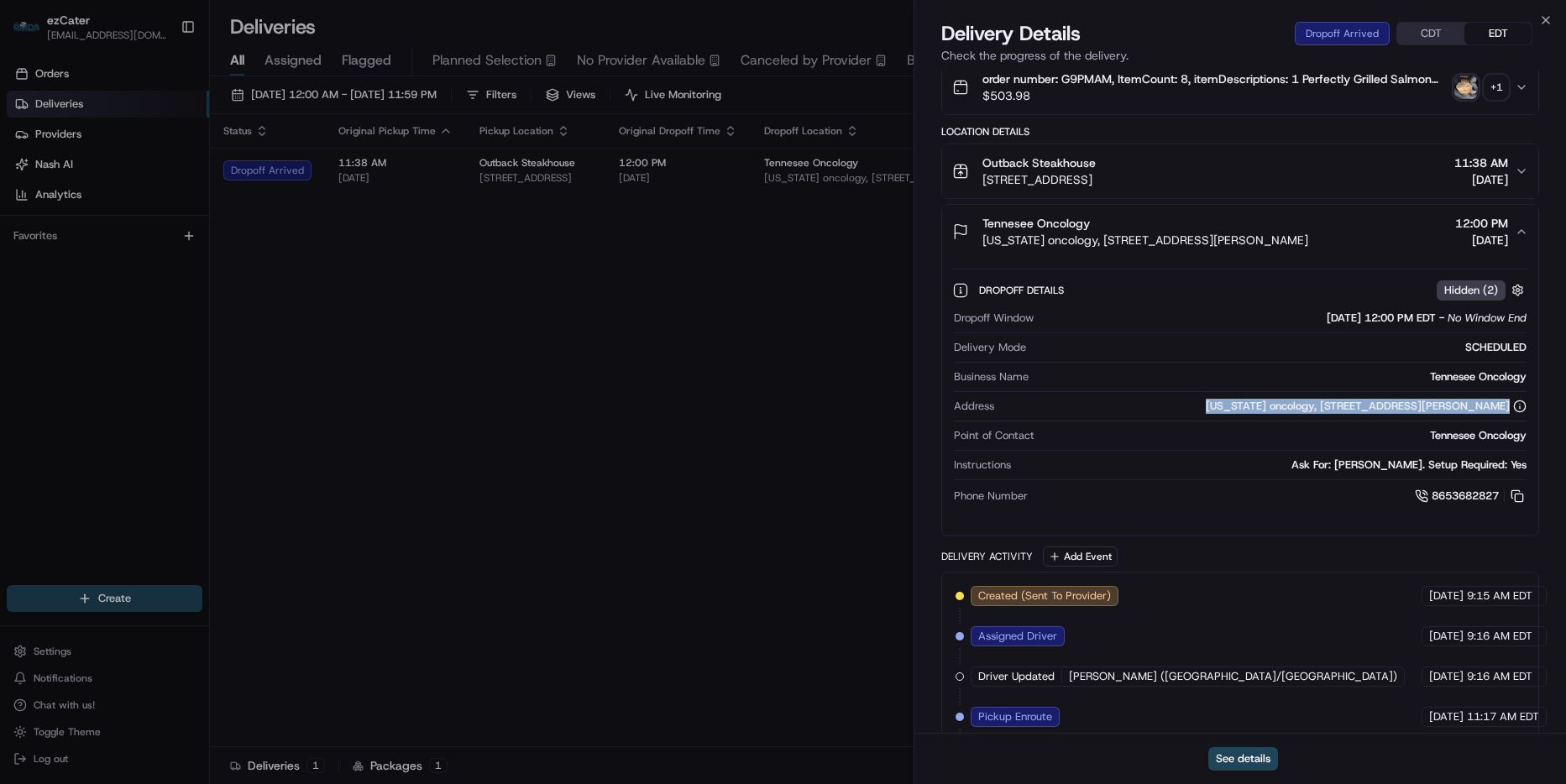
click at [1047, 417] on div "Address Tennessee oncology, 3443 old Dickerson Road suite 760, 760, Nashville, …" at bounding box center [1240, 410] width 572 height 22
copy div "Tennessee oncology, 3443 old Dickerson Road suite 760, 760, Nashville, TN 37072…"
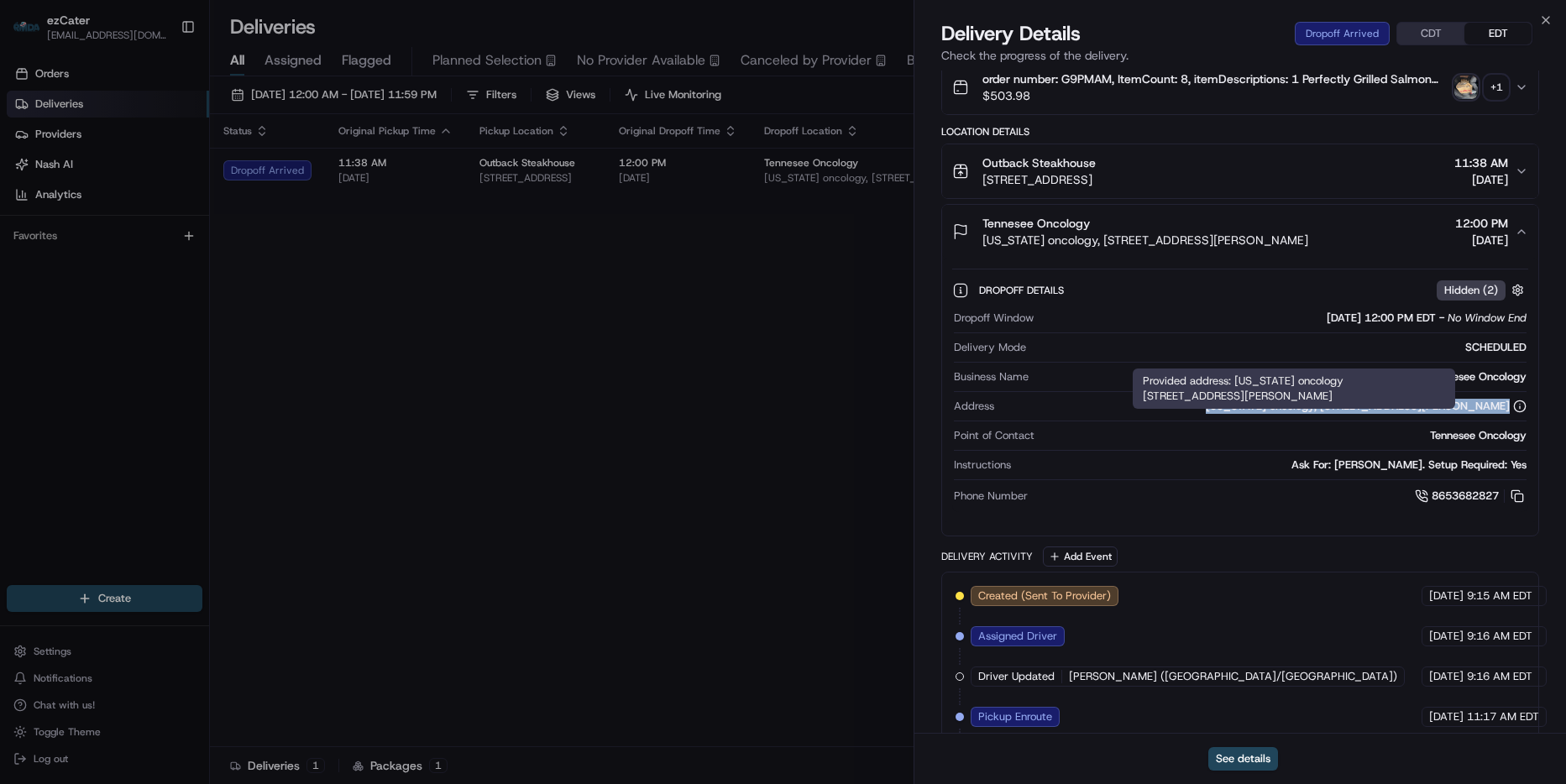
click at [1513, 413] on icon at bounding box center [1520, 406] width 14 height 14
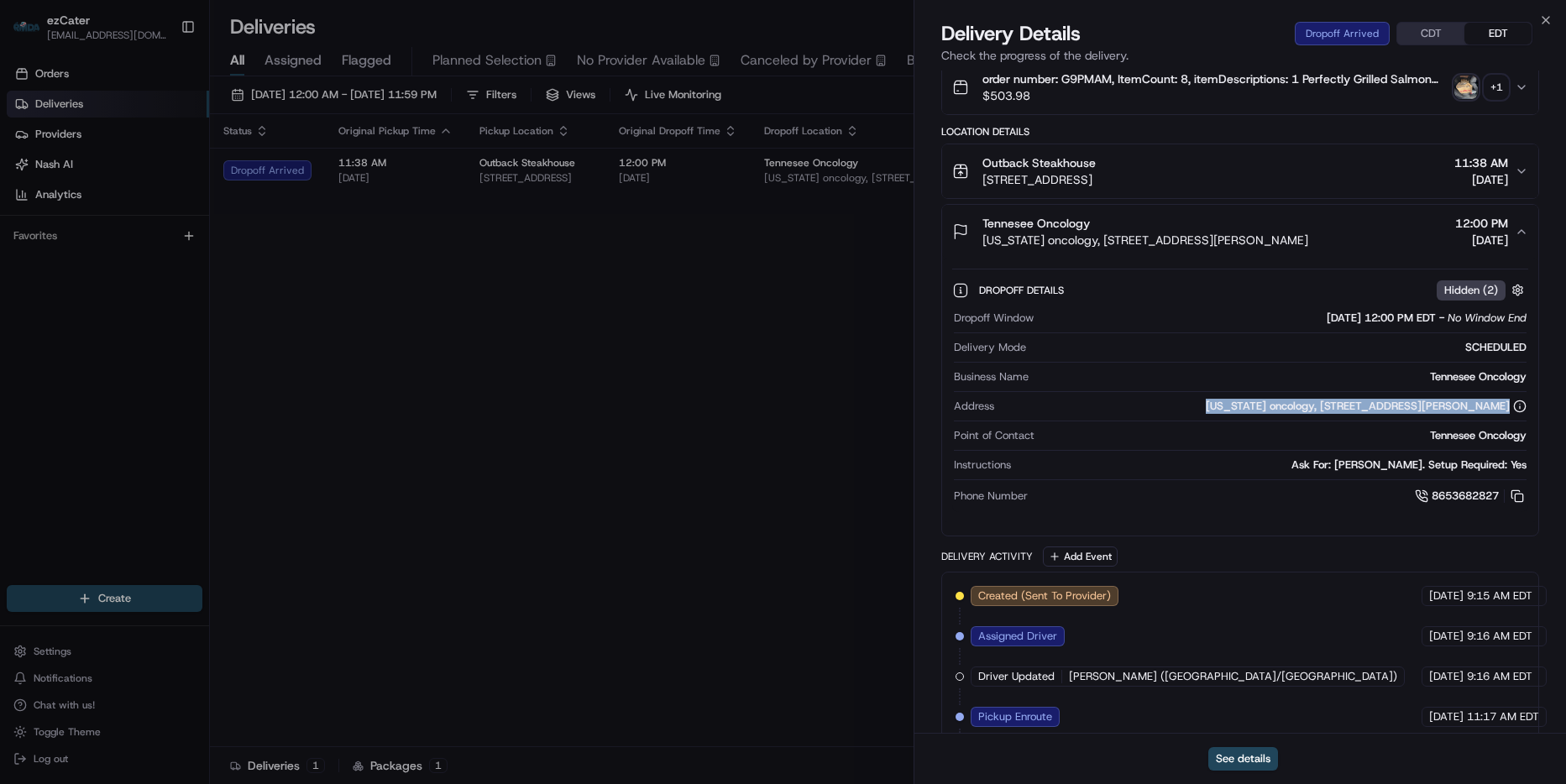
click at [1519, 413] on icon at bounding box center [1520, 406] width 14 height 14
click at [1521, 413] on icon at bounding box center [1520, 406] width 14 height 14
click at [1205, 414] on div "Tennessee oncology, 3443 old Dickerson Road suite 760, 760, Nashville, TN 37072…" at bounding box center [1365, 405] width 321 height 15
drag, startPoint x: 1051, startPoint y: 419, endPoint x: 1478, endPoint y: 400, distance: 427.4
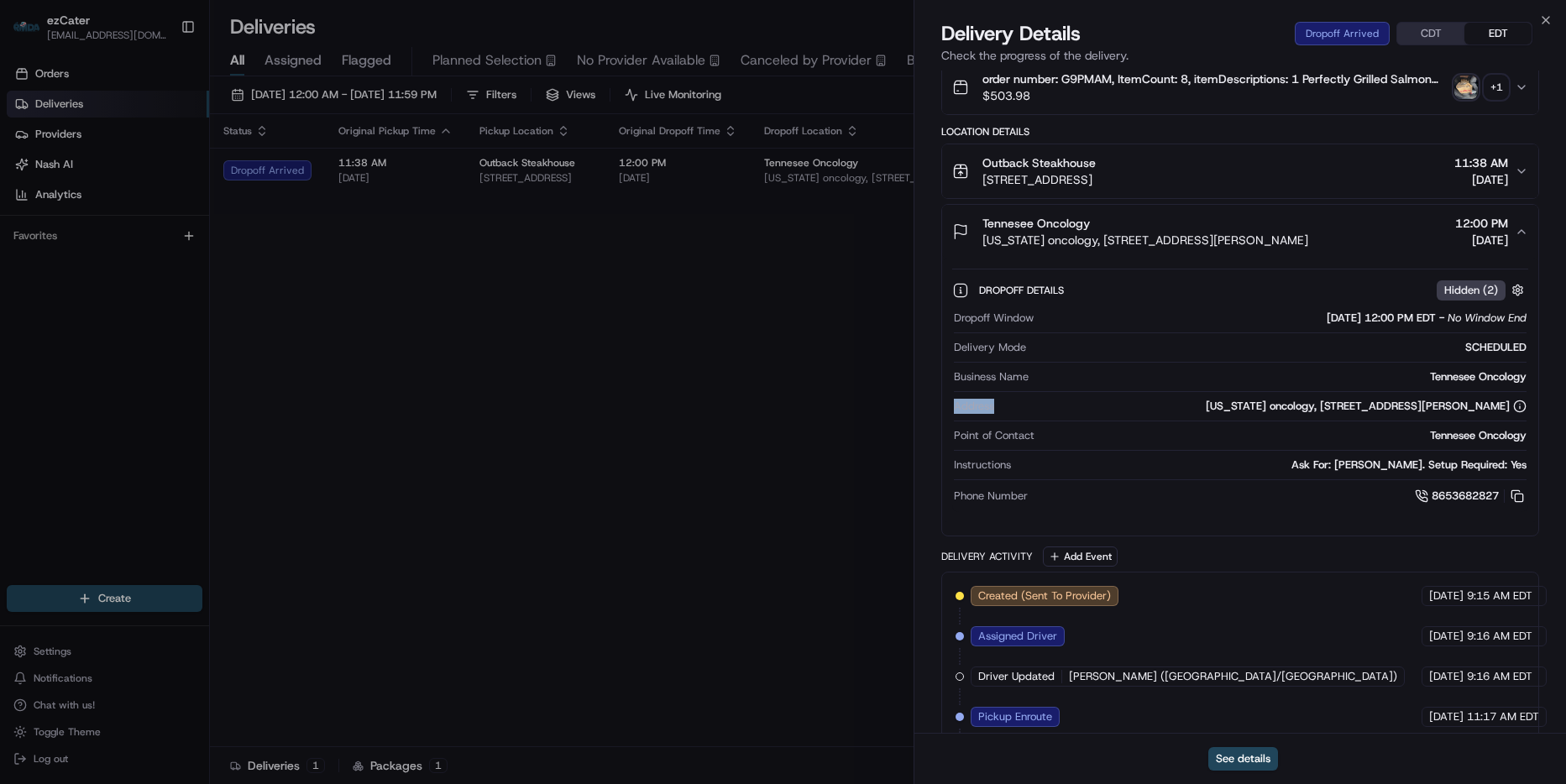
click at [1478, 400] on div "Dropoff Window 08/21/2025 12:00 PM EDT - No Window End Delivery Mode SCHEDULED …" at bounding box center [1240, 407] width 576 height 208
drag, startPoint x: 1478, startPoint y: 400, endPoint x: 1390, endPoint y: 422, distance: 90.7
click at [1391, 414] on div "Tennessee oncology, 3443 old Dickerson Road suite 760, 760, Nashville, TN 37072…" at bounding box center [1365, 405] width 321 height 15
drag, startPoint x: 1064, startPoint y: 419, endPoint x: 1515, endPoint y: 421, distance: 451.0
click at [1515, 414] on div "Tennessee oncology, 3443 old Dickerson Road suite 760, 760, Nashville, TN 37072…" at bounding box center [1365, 405] width 321 height 15
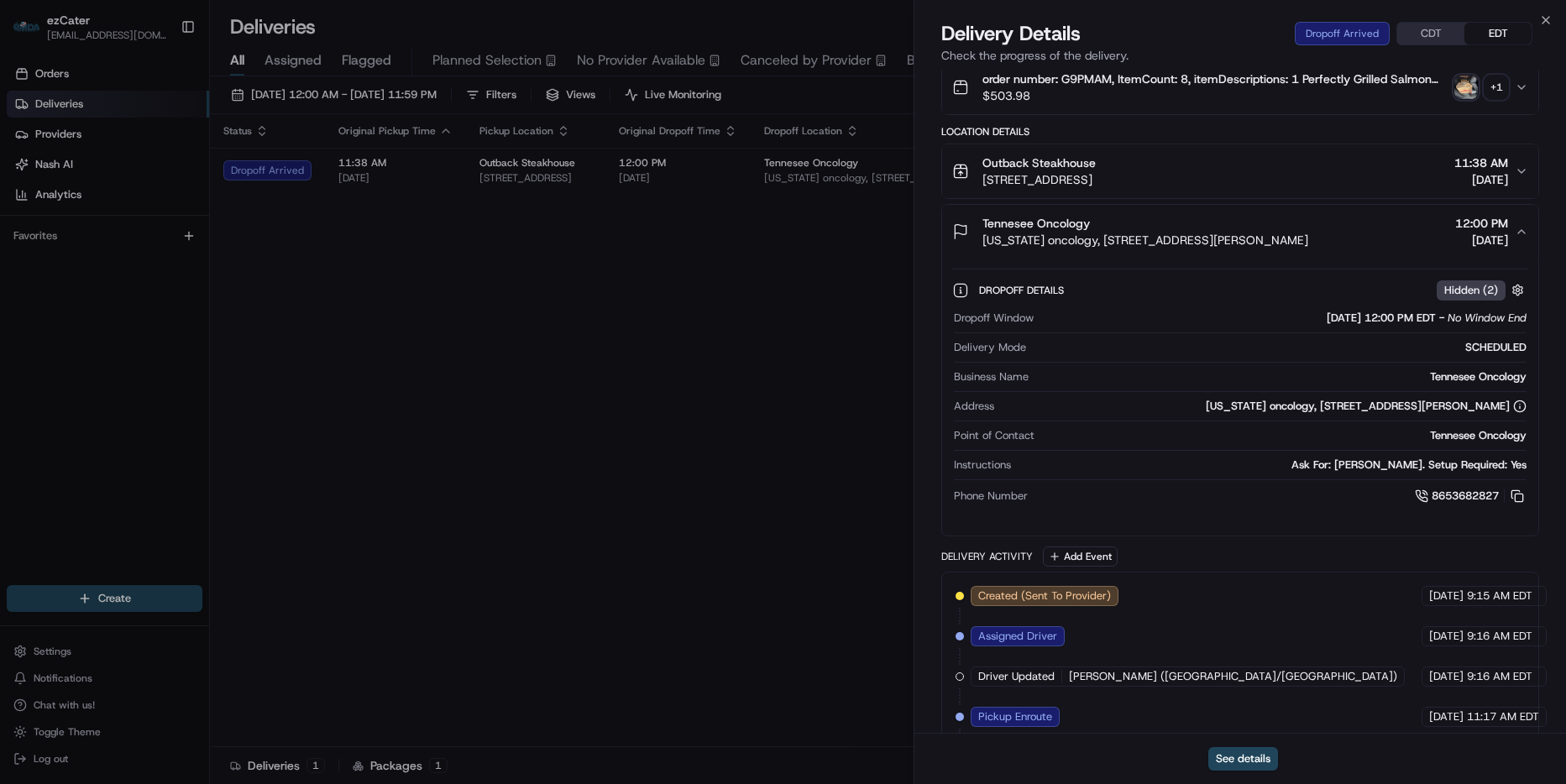
copy div "ennessee oncology, 3443 old Dickerson Road suite 760, 760, Nashville, TN 37072,…"
click at [1205, 414] on div "Tennessee oncology, 3443 old Dickerson Road suite 760, 760, Nashville, TN 37072…" at bounding box center [1365, 405] width 321 height 15
drag, startPoint x: 1172, startPoint y: 417, endPoint x: 1508, endPoint y: 418, distance: 336.0
click at [1508, 414] on div "Tennessee oncology, 3443 old Dickerson Road suite 760, 760, Nashville, TN 37072…" at bounding box center [1365, 405] width 321 height 15
copy div "3443 old Dickerson Road suite 760, 760, Nashville, TN 37072, USA"
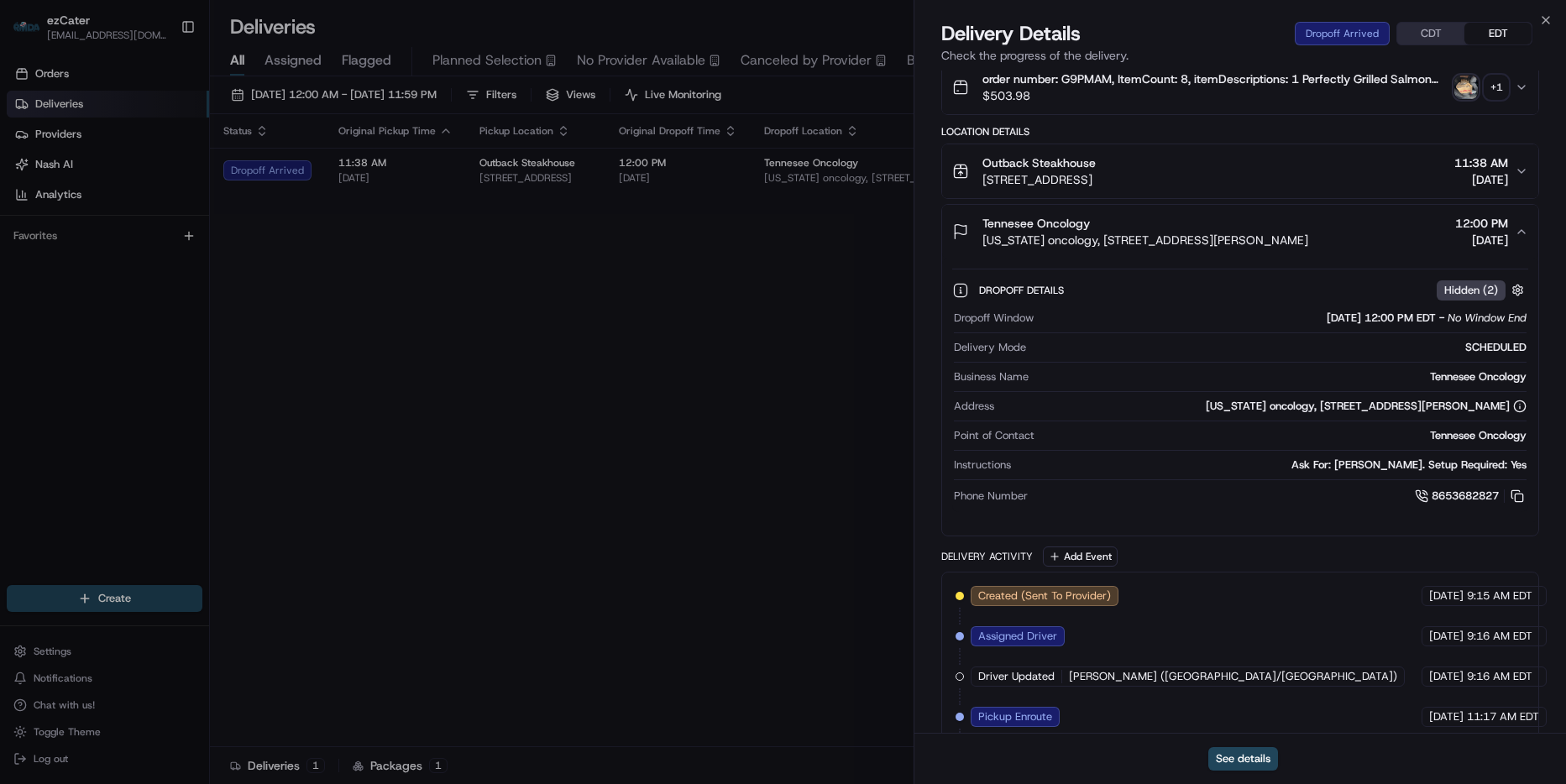
click at [996, 414] on div "Address Tennessee oncology, 3443 old Dickerson Road suite 760, 760, Nashville, …" at bounding box center [1240, 405] width 572 height 15
click at [1517, 412] on div "Tennessee oncology, 3443 old Dickerson Road suite 760, 760, Nashville, TN 37072…" at bounding box center [1365, 405] width 321 height 15
click at [1519, 413] on icon at bounding box center [1520, 406] width 14 height 14
click at [1519, 409] on icon at bounding box center [1519, 407] width 0 height 3
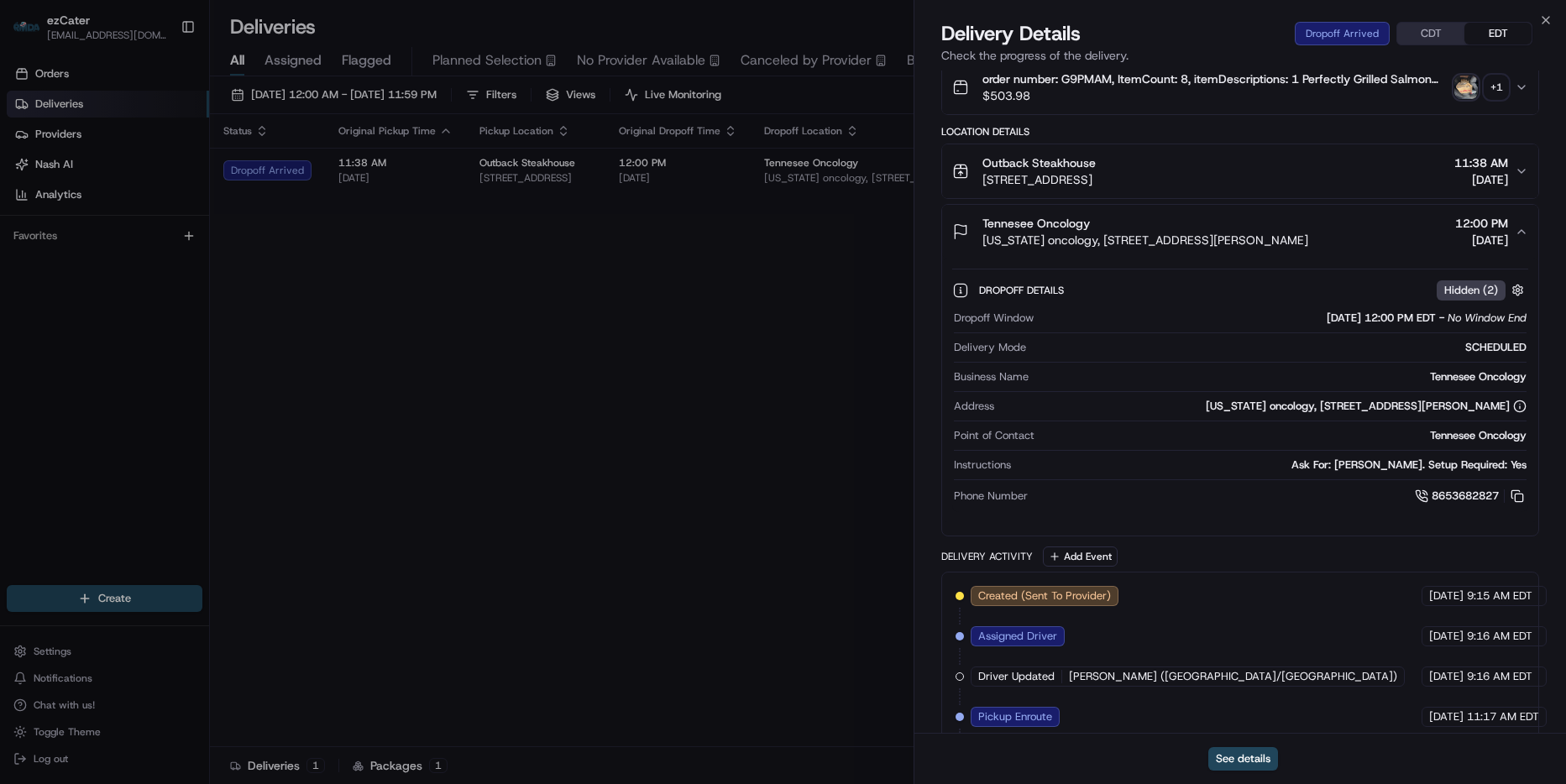
click at [1519, 409] on icon at bounding box center [1519, 407] width 0 height 3
click at [1342, 443] on div "Tennesee Oncology" at bounding box center [1283, 435] width 485 height 15
click at [1516, 413] on icon at bounding box center [1520, 406] width 14 height 14
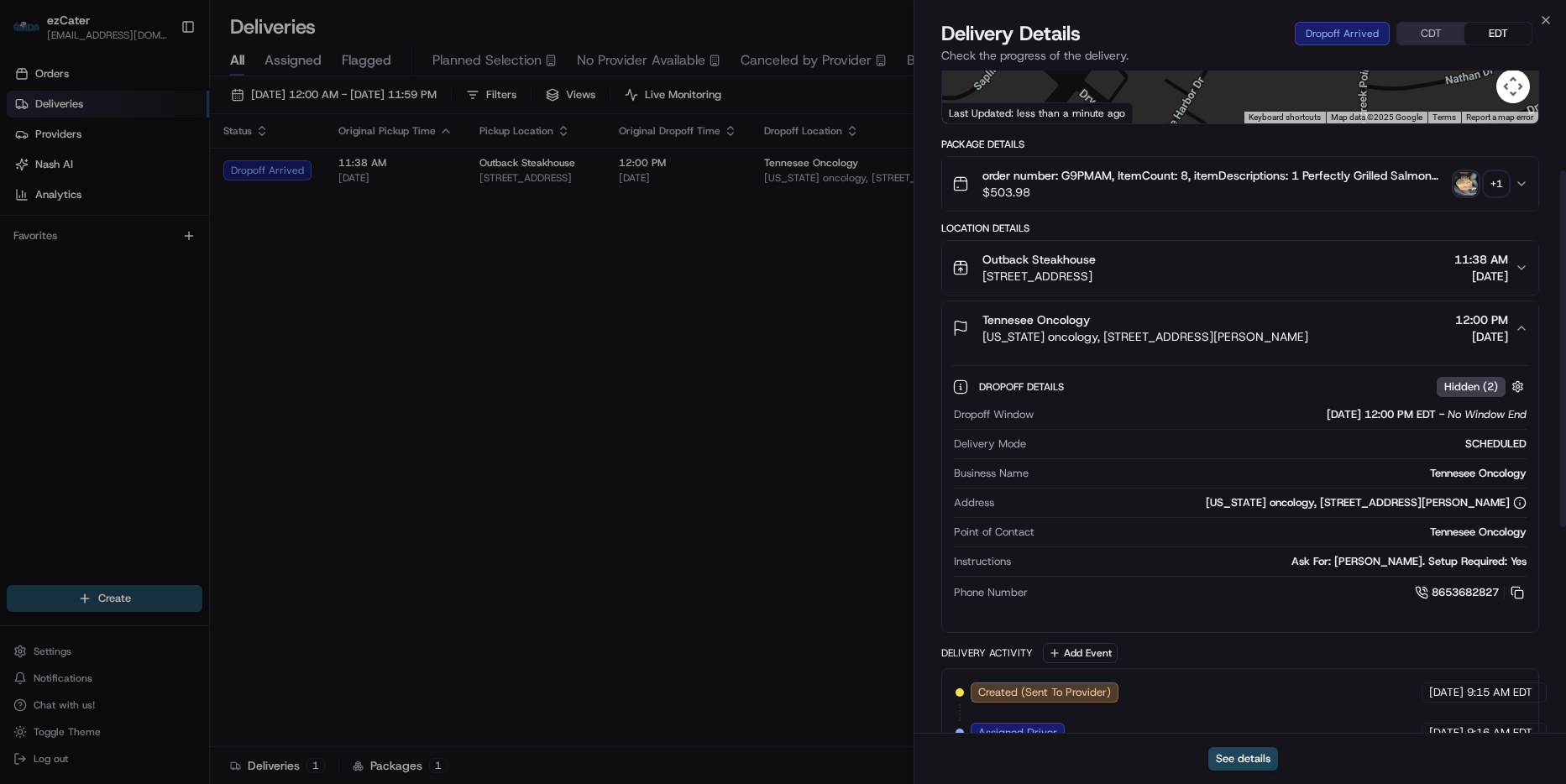
scroll to position [38, 0]
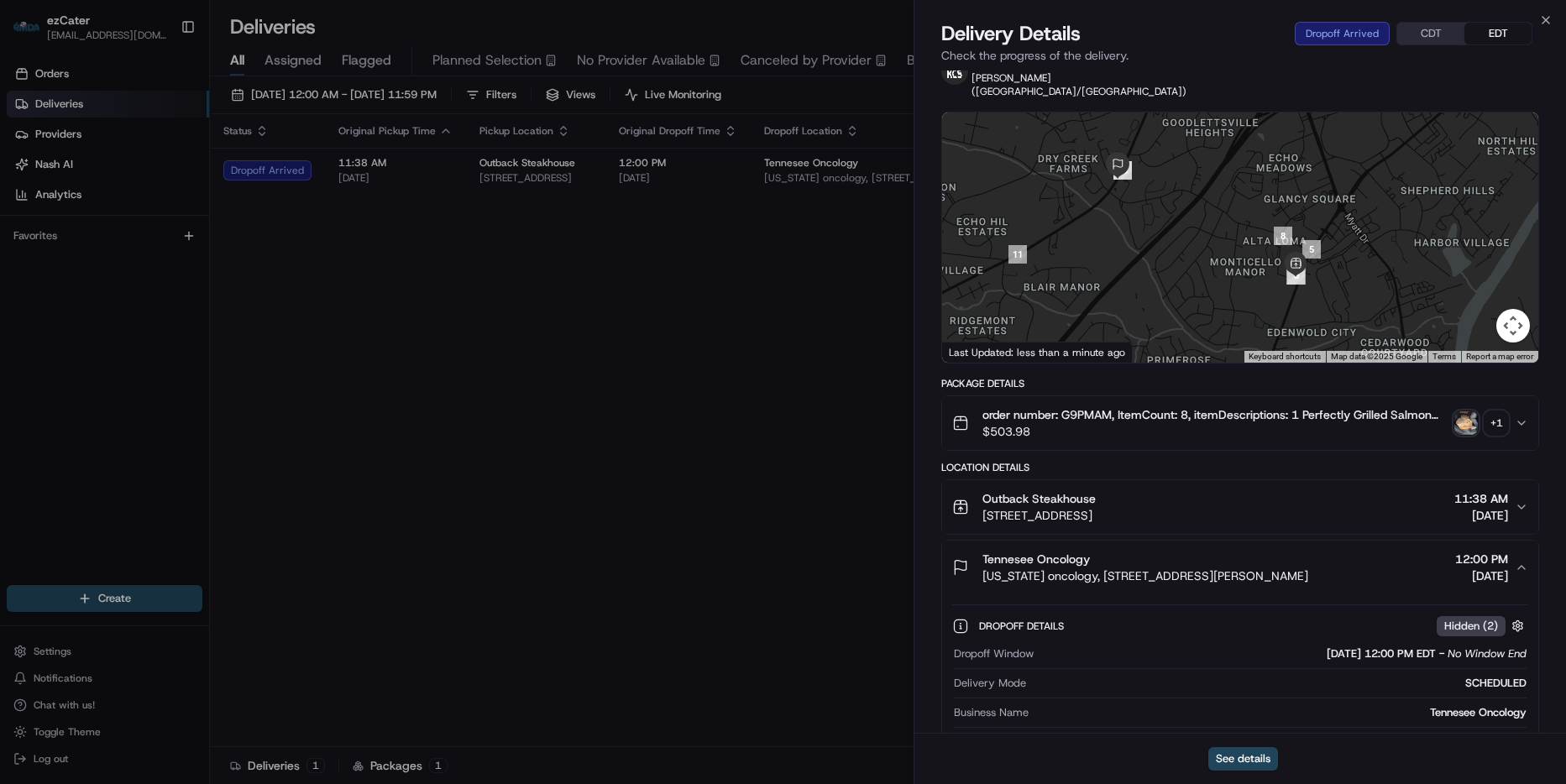
drag, startPoint x: 1277, startPoint y: 278, endPoint x: 1168, endPoint y: 243, distance: 114.5
click at [1168, 243] on div at bounding box center [1239, 237] width 596 height 250
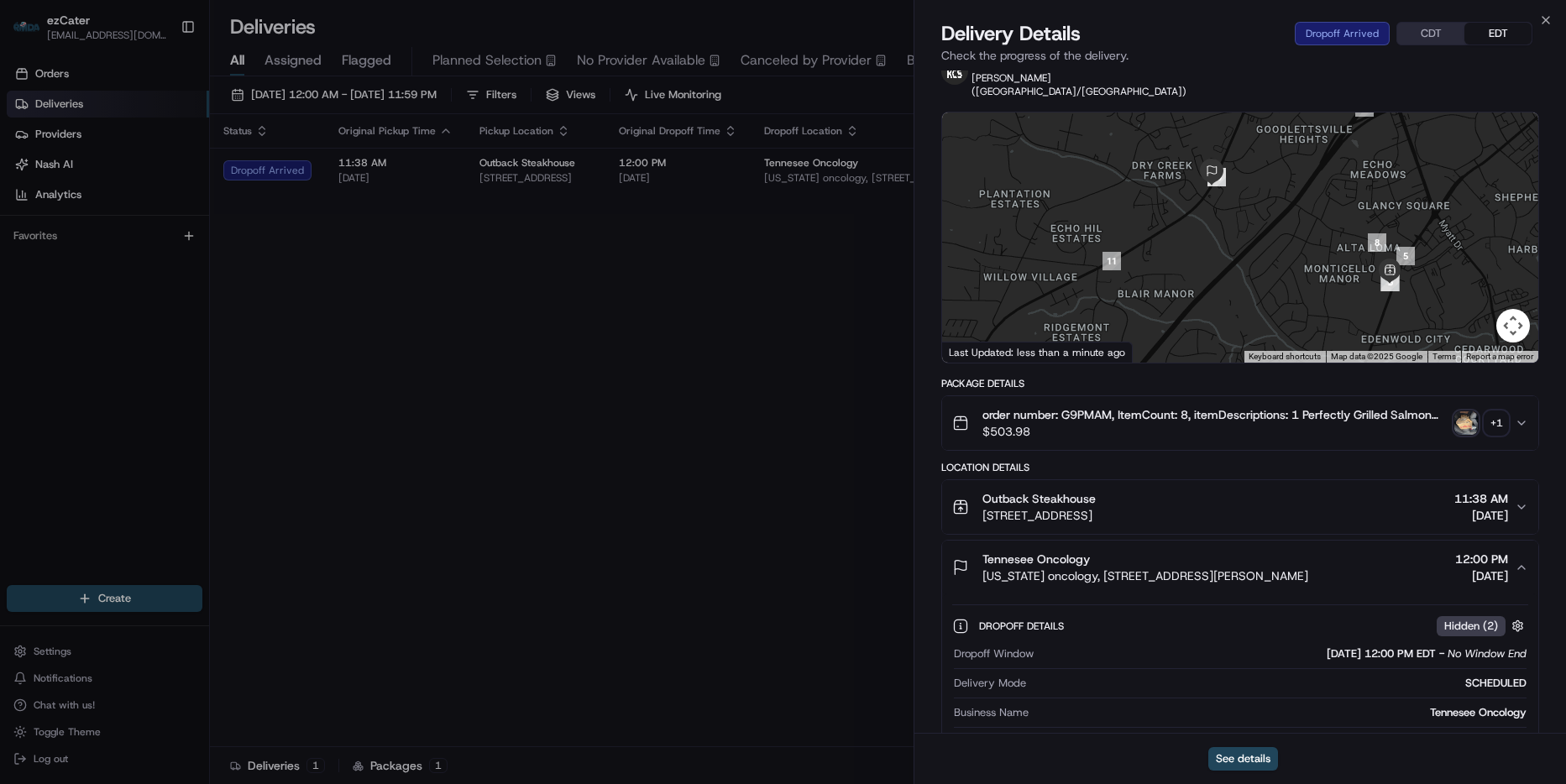
drag, startPoint x: 1081, startPoint y: 207, endPoint x: 1179, endPoint y: 210, distance: 98.0
click at [1179, 213] on div at bounding box center [1239, 237] width 596 height 250
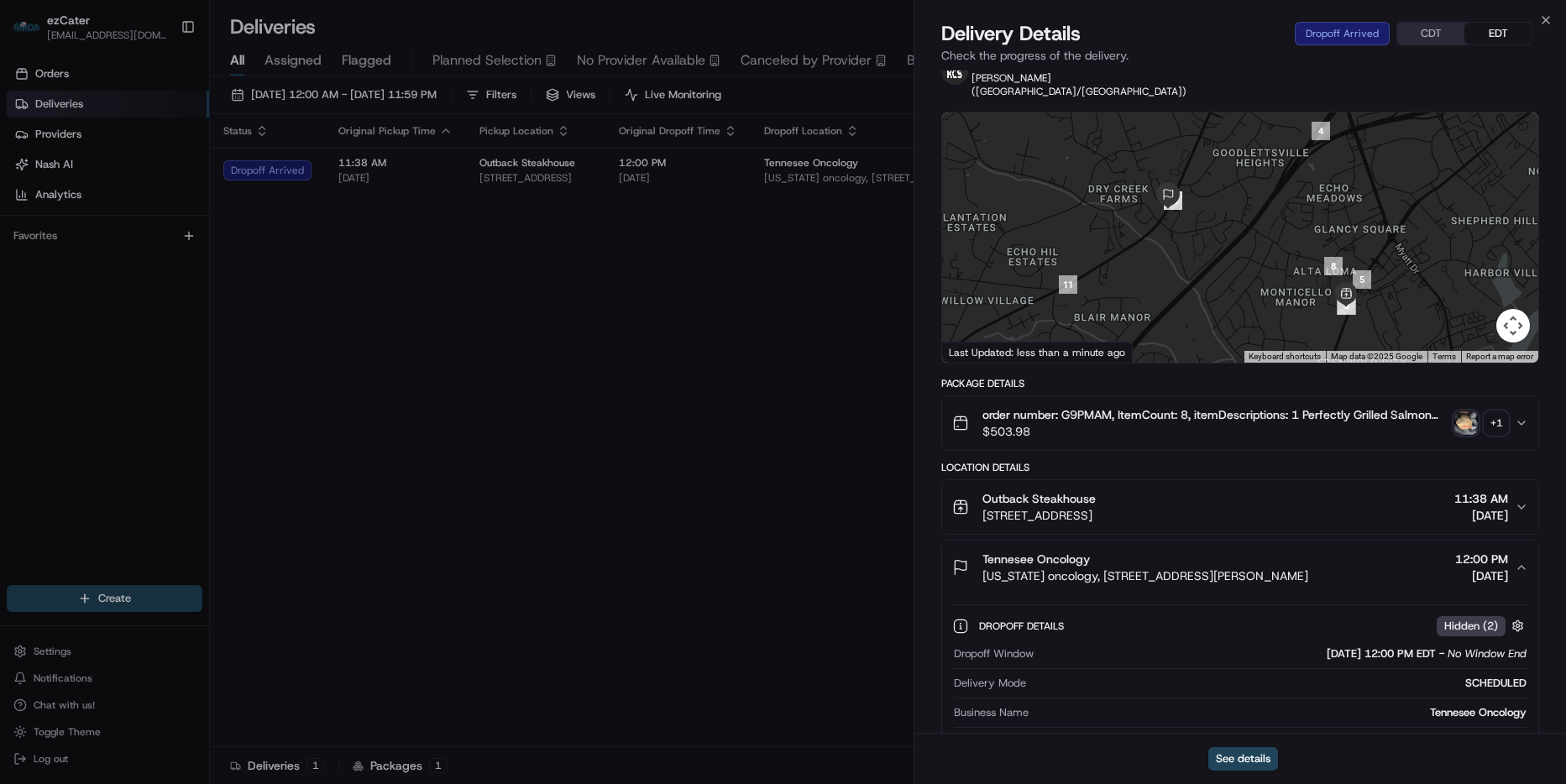
click at [1230, 252] on div at bounding box center [1239, 237] width 596 height 250
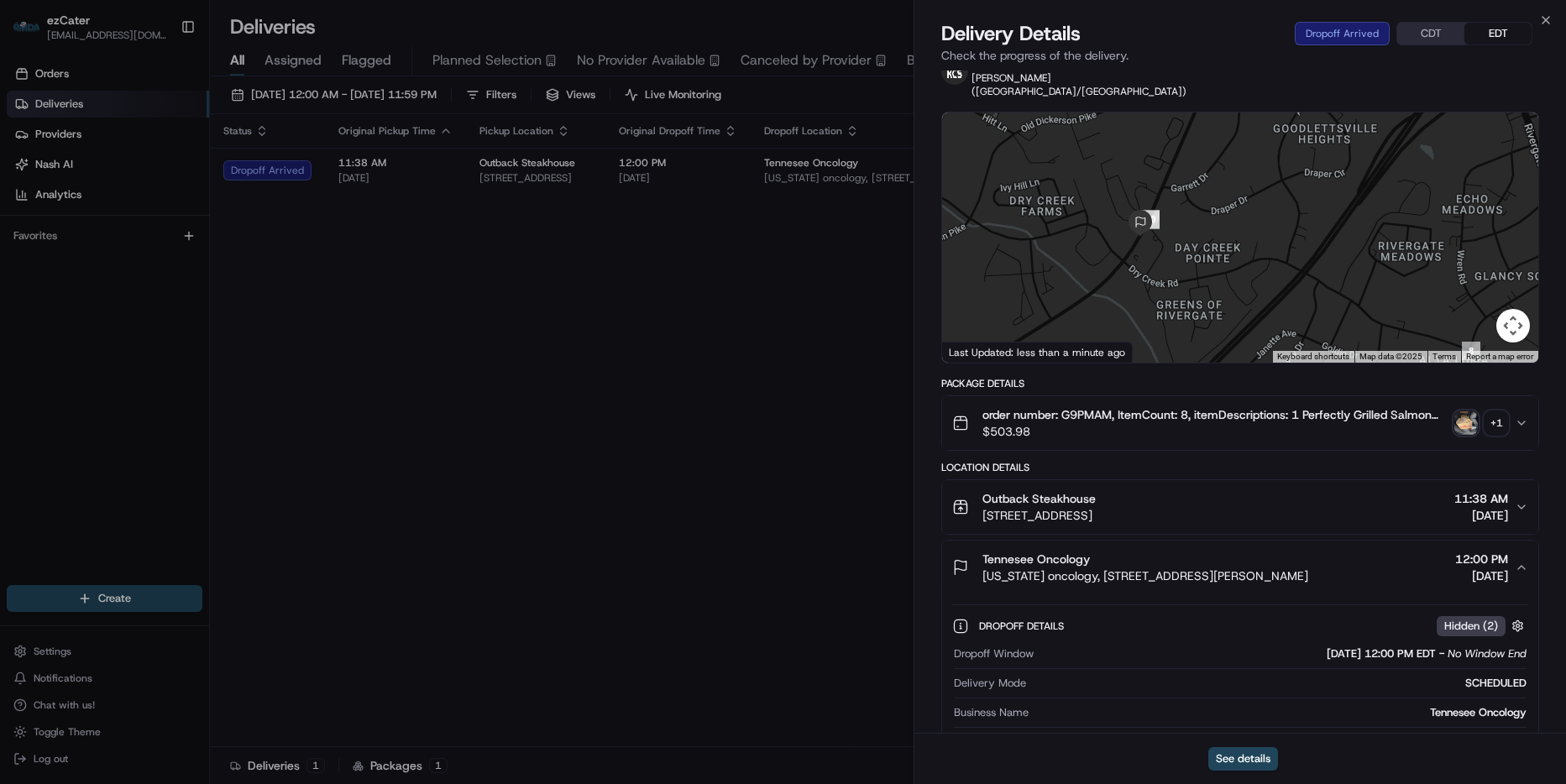
drag, startPoint x: 1051, startPoint y: 238, endPoint x: 1059, endPoint y: 261, distance: 24.4
click at [1059, 261] on div at bounding box center [1239, 237] width 596 height 250
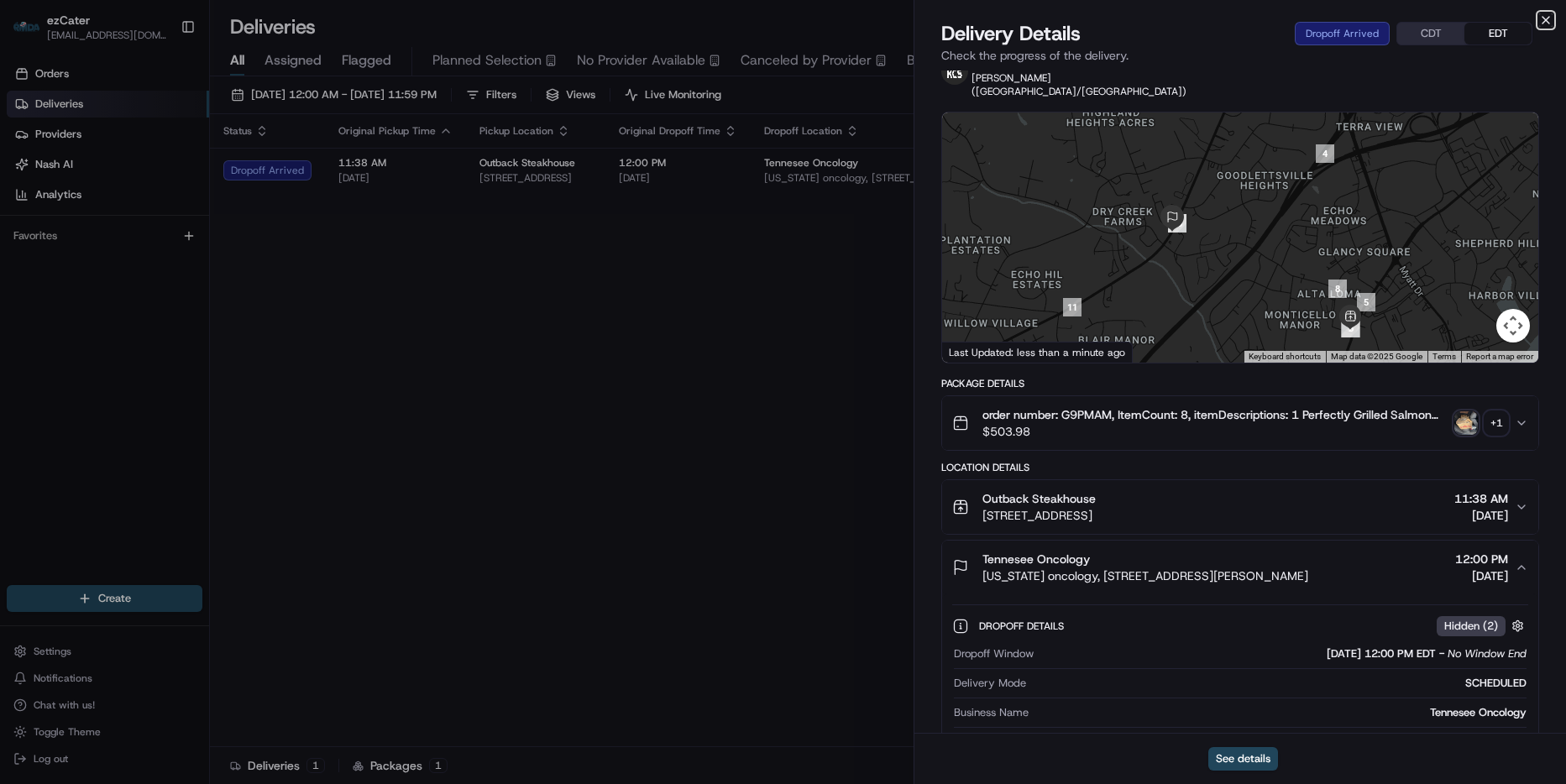
click at [1551, 21] on icon "button" at bounding box center [1546, 21] width 14 height 14
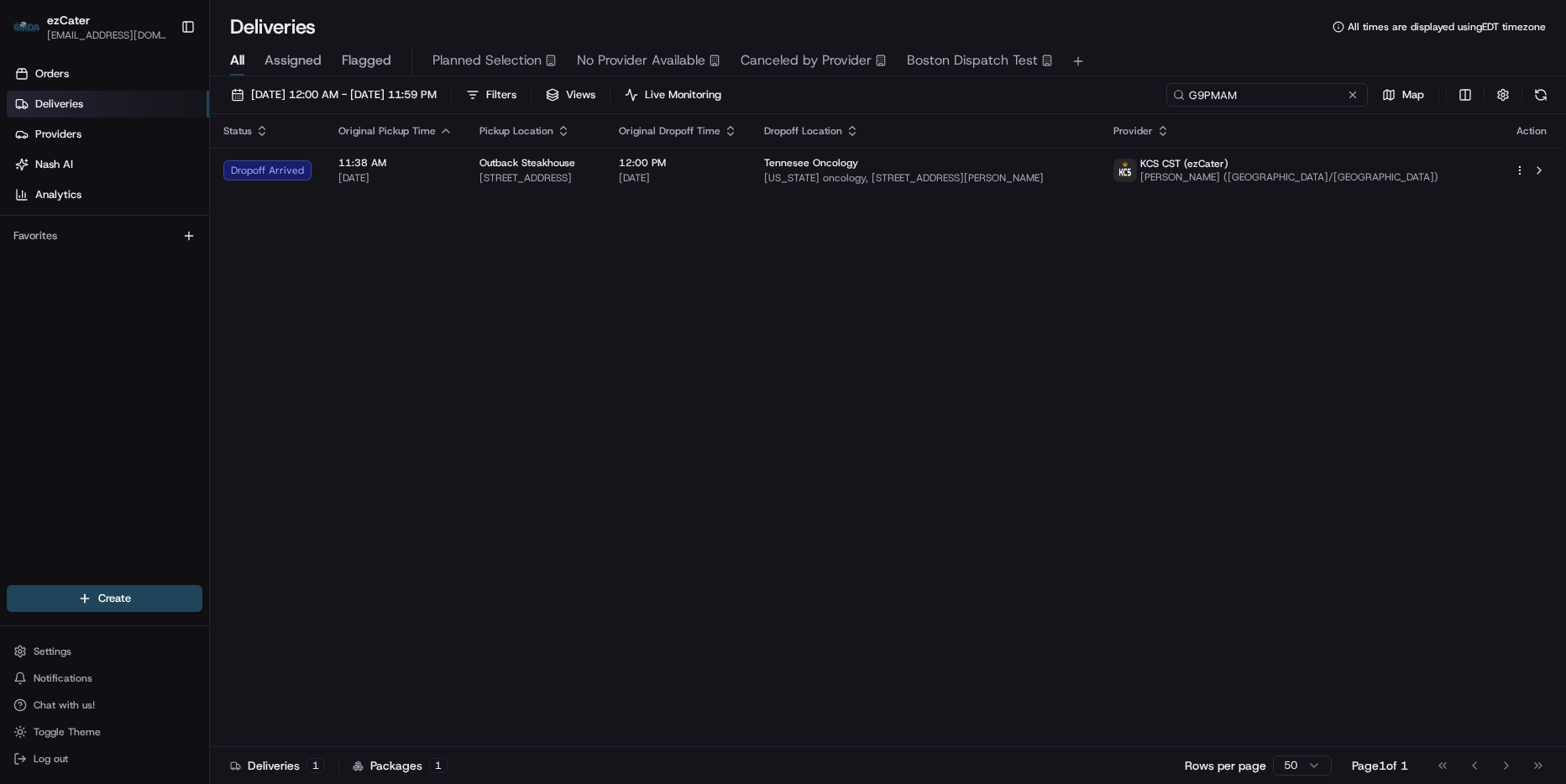
click at [1317, 94] on input "G9PMAM" at bounding box center [1267, 94] width 201 height 23
paste input "34W-GZU"
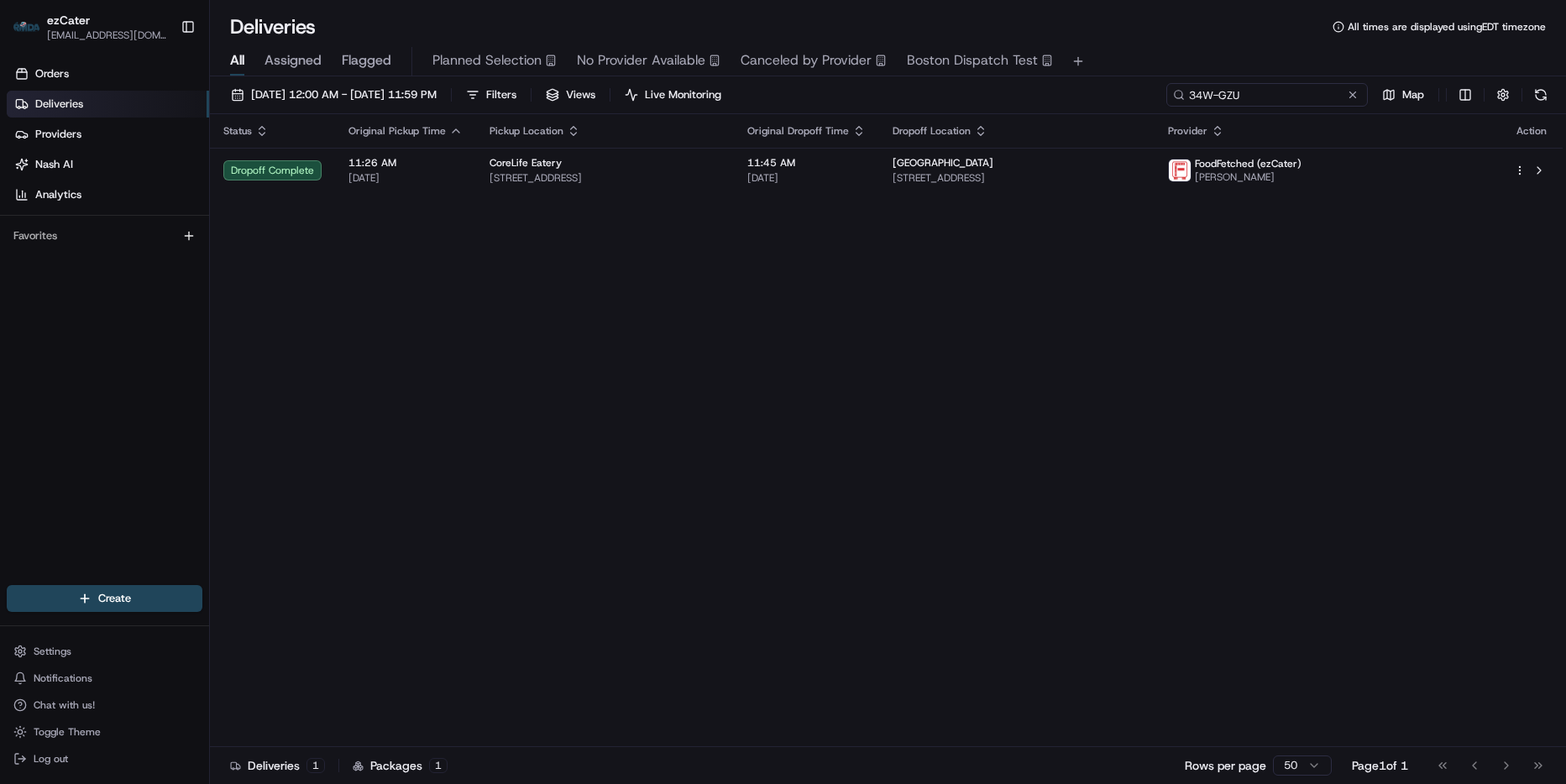
click at [1219, 93] on input "34W-GZU" at bounding box center [1267, 94] width 201 height 23
drag, startPoint x: 1197, startPoint y: 323, endPoint x: 1172, endPoint y: 261, distance: 66.9
click at [1196, 313] on div "Status Original Pickup Time Pickup Location Original Dropoff Time Dropoff Locat…" at bounding box center [886, 430] width 1352 height 633
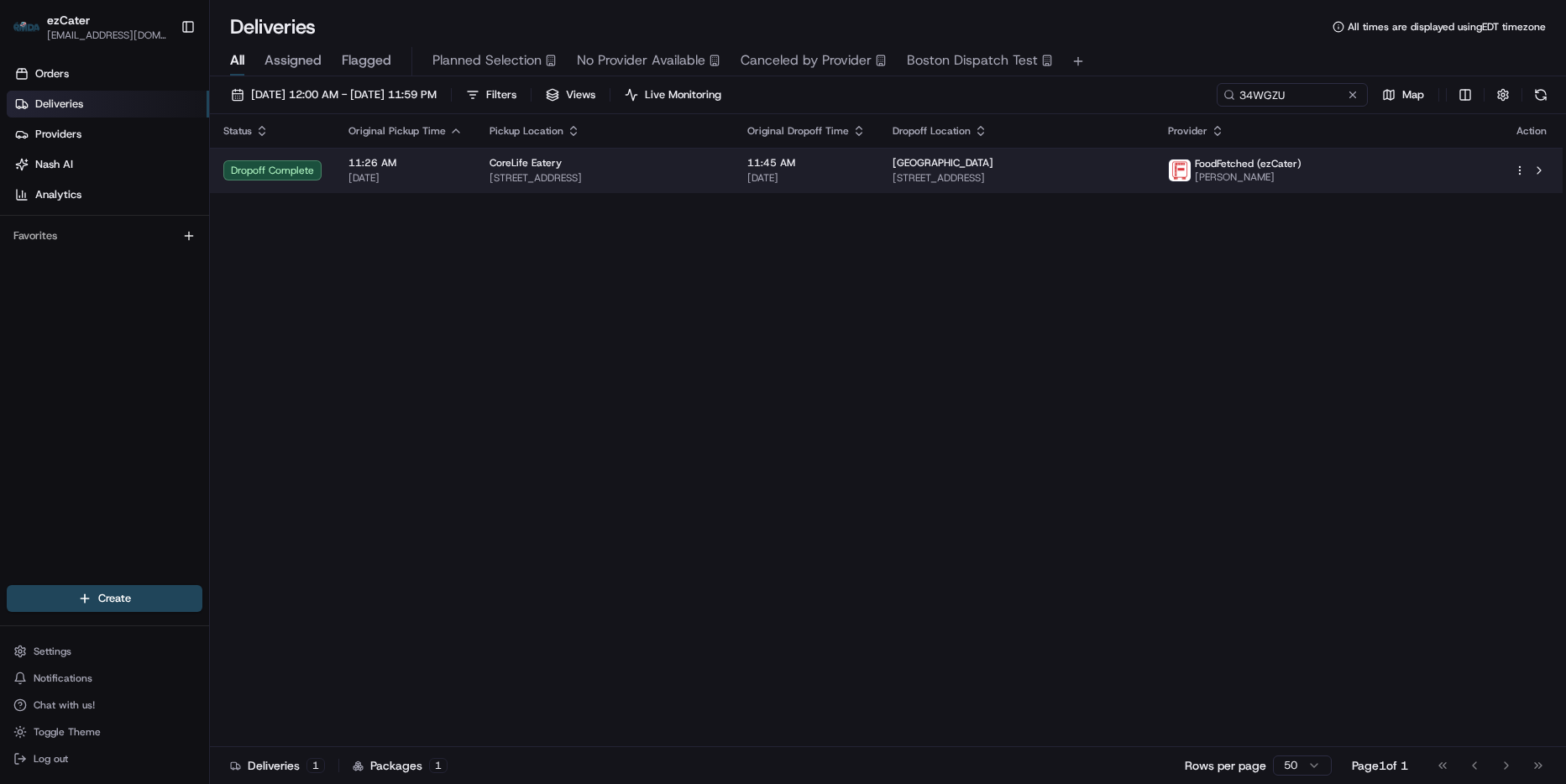
click at [1141, 185] on span "4401 Middle Settlement Rd, New Hartford, NY 13413, USA" at bounding box center [1016, 178] width 248 height 14
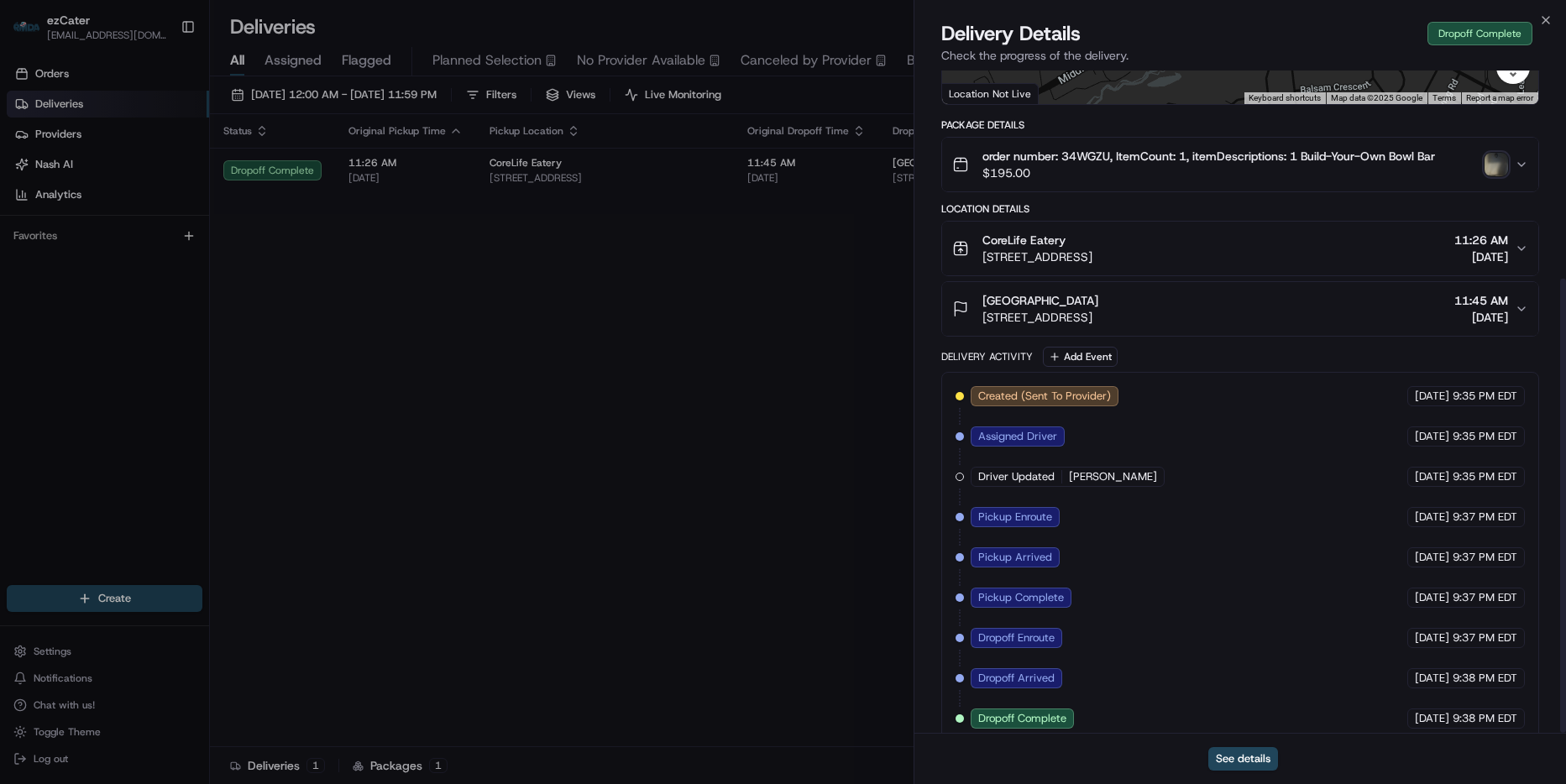
scroll to position [303, 0]
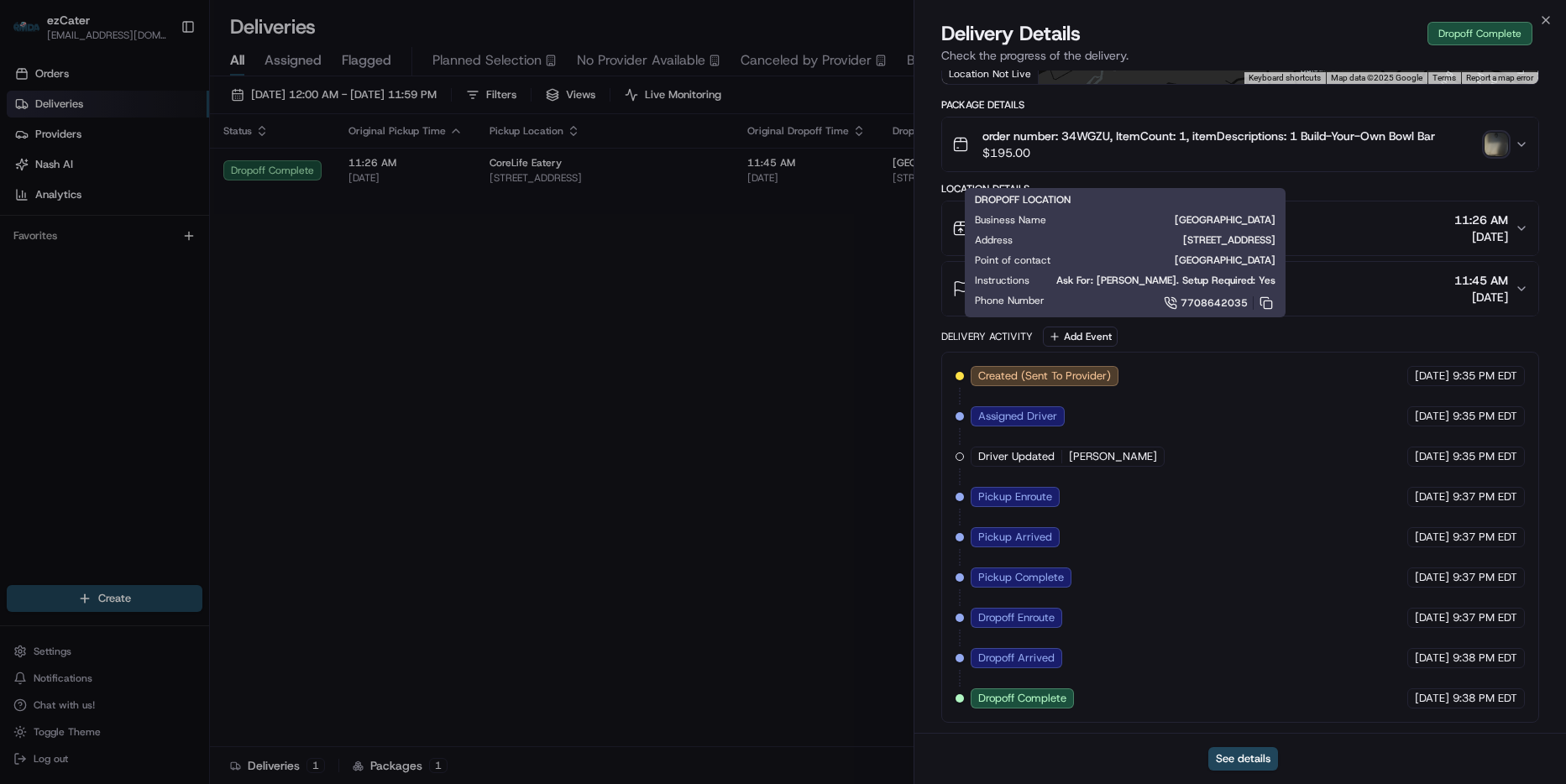
click at [929, 613] on div "Provider FoodFetched (ezCater) Anthony Spratt Provider Id c694b5a4-a453-3992-c0…" at bounding box center [1239, 250] width 651 height 966
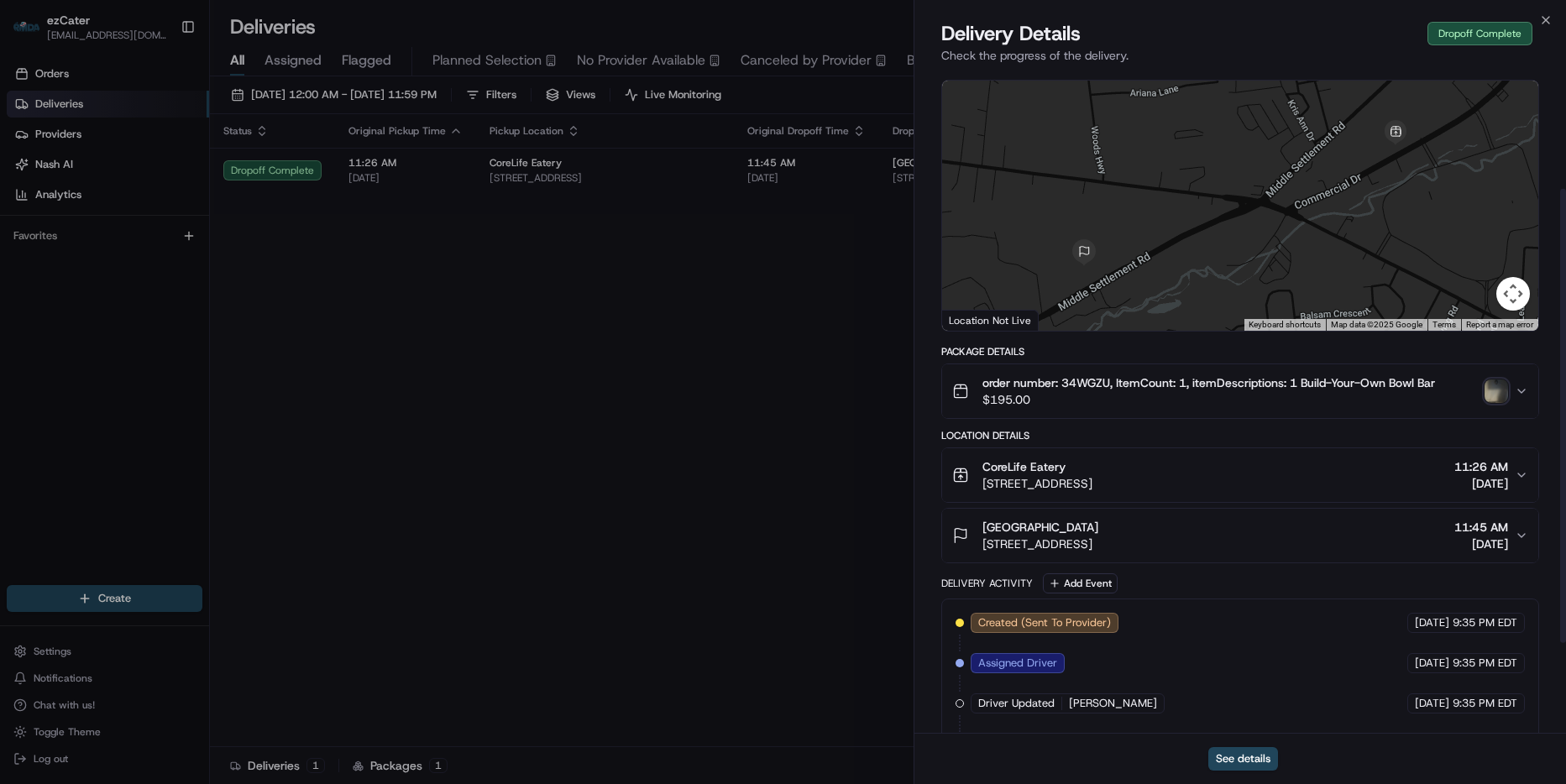
scroll to position [0, 0]
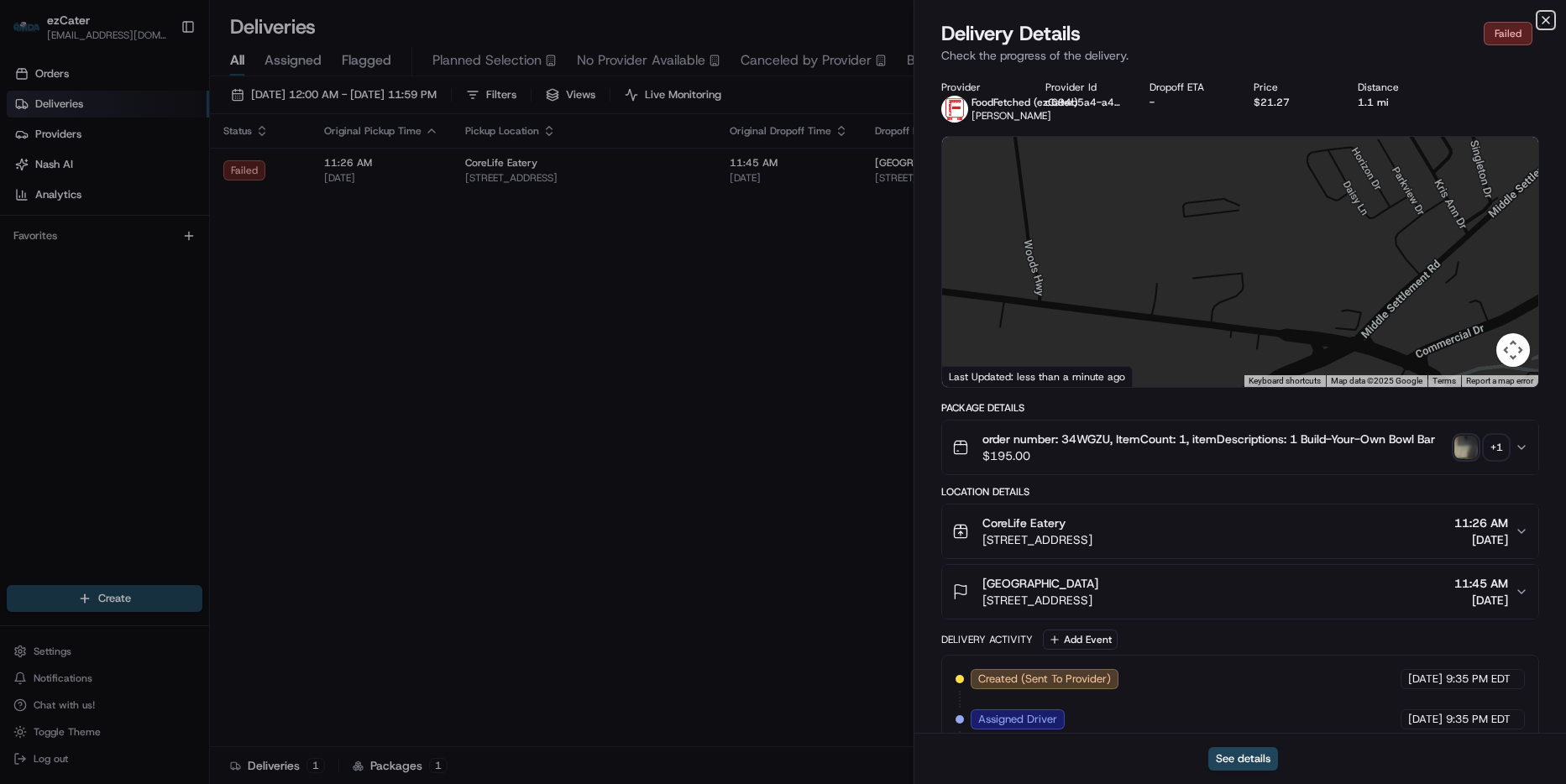
click at [1547, 22] on icon "button" at bounding box center [1546, 21] width 14 height 14
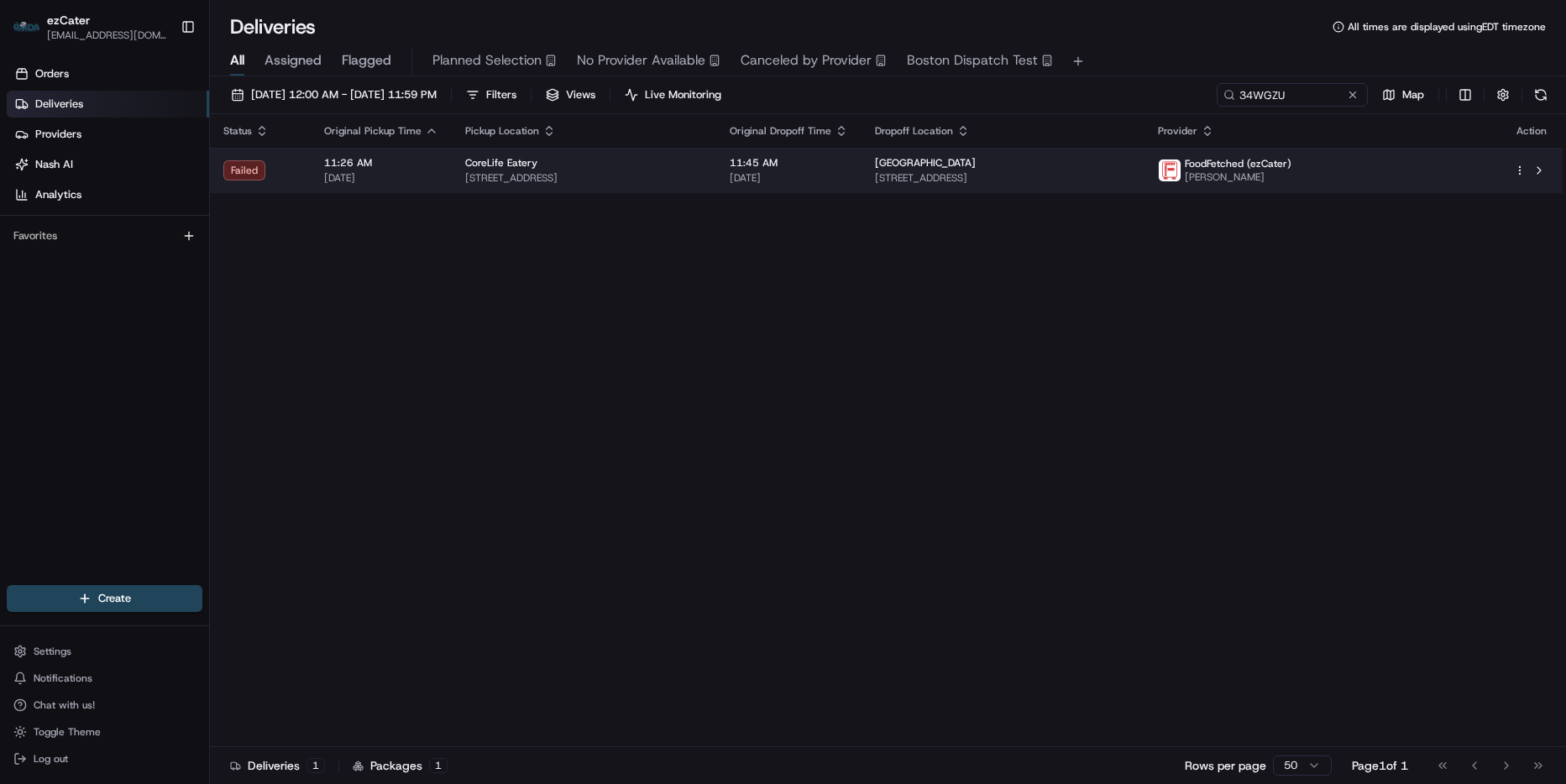
click at [1131, 175] on span "4401 Middle Settlement Rd, New Hartford, NY 13413, USA" at bounding box center [1003, 178] width 256 height 14
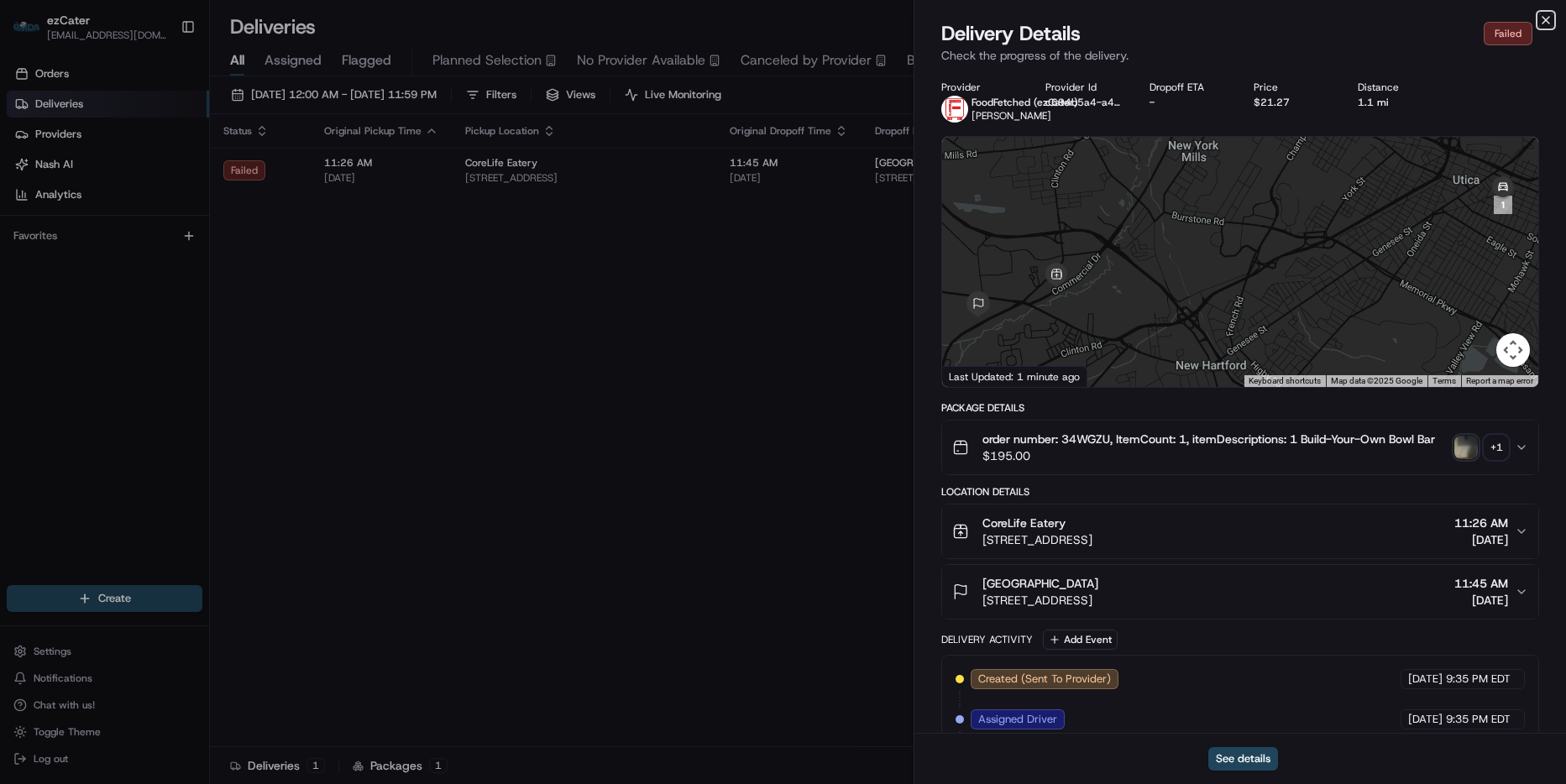
click at [1540, 20] on icon "button" at bounding box center [1546, 21] width 14 height 14
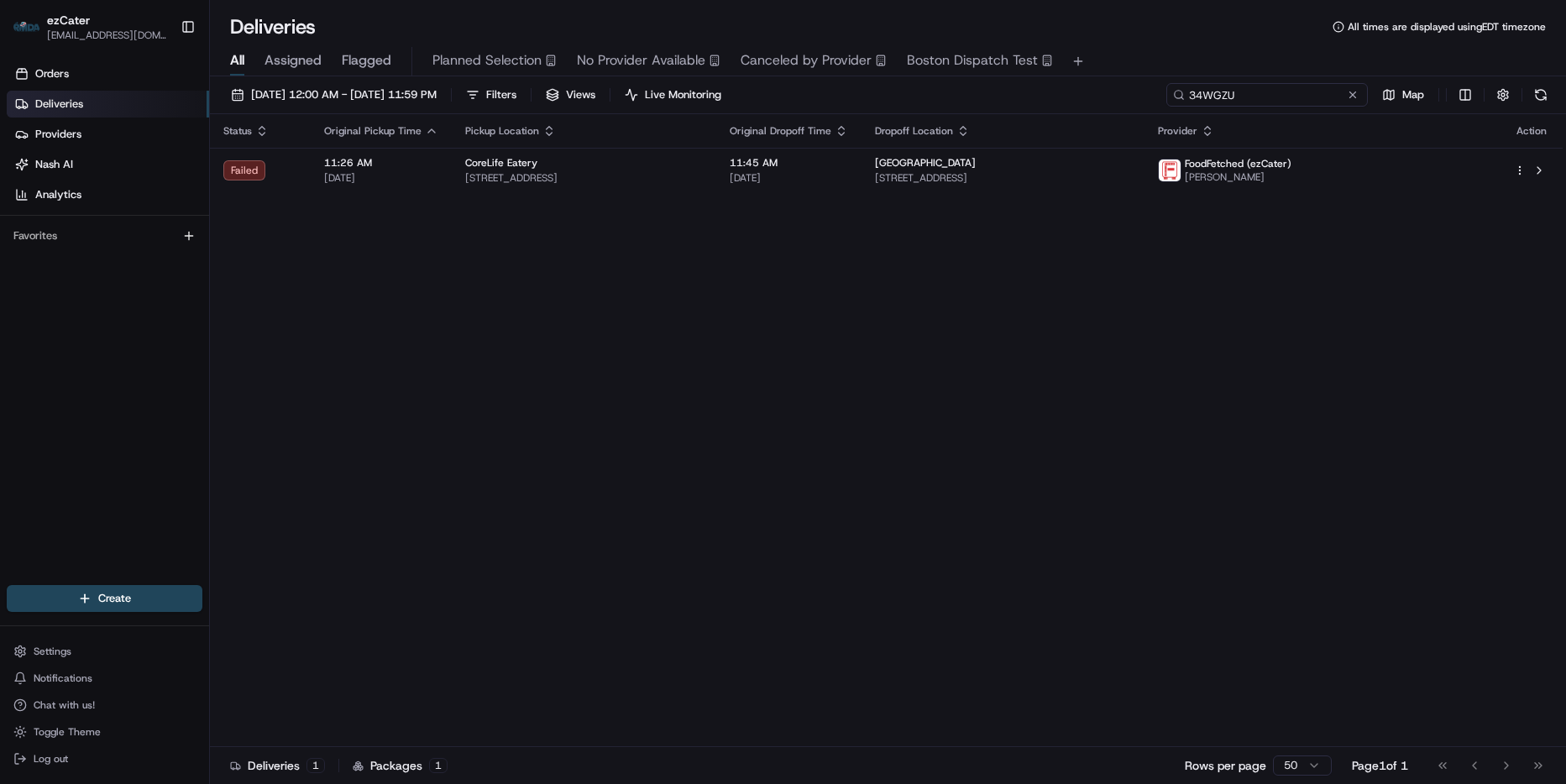
click at [1240, 89] on input "34WGZU" at bounding box center [1267, 94] width 201 height 23
paste input "GAAZH1"
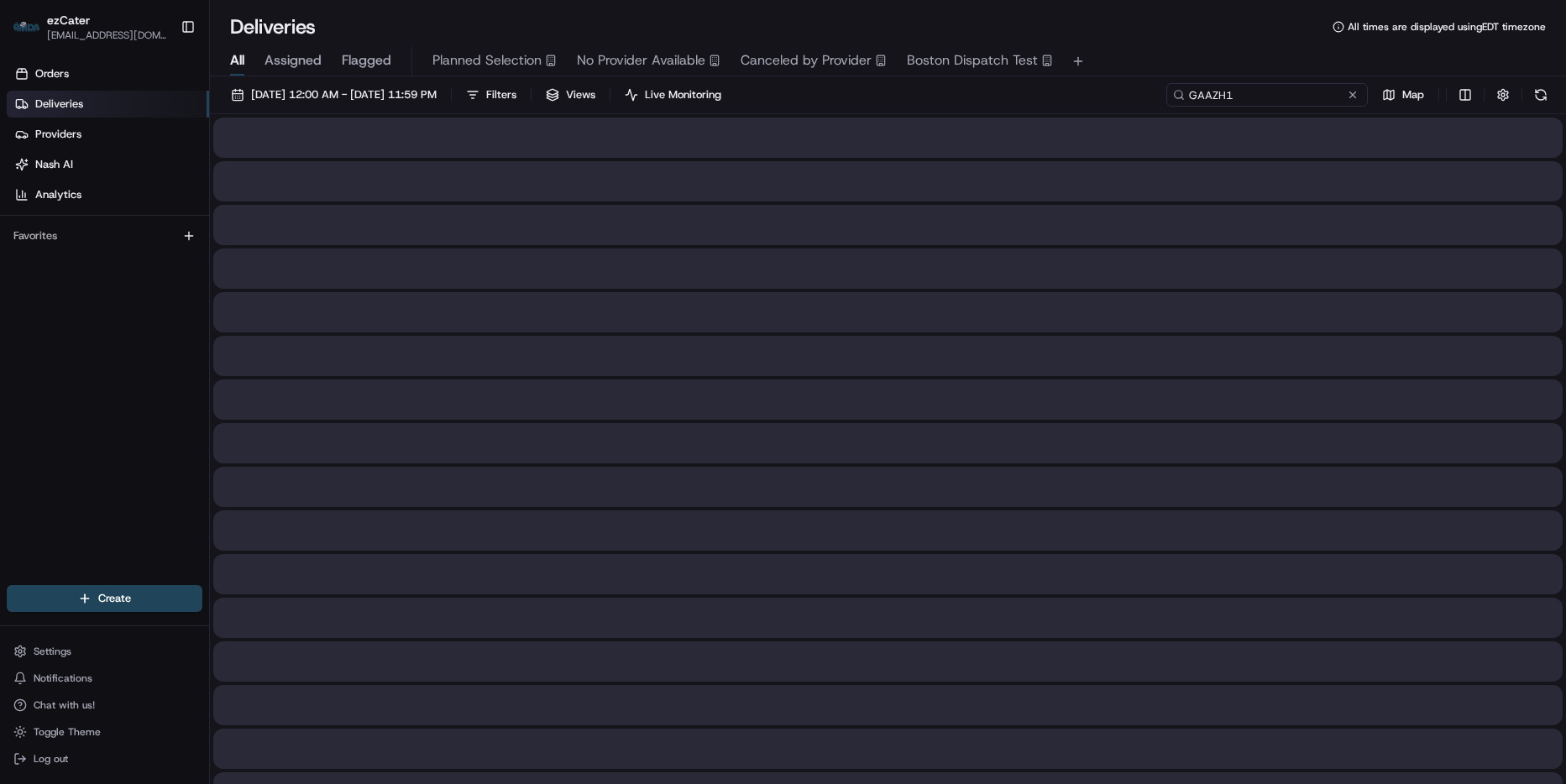
type input "GAAZH1"
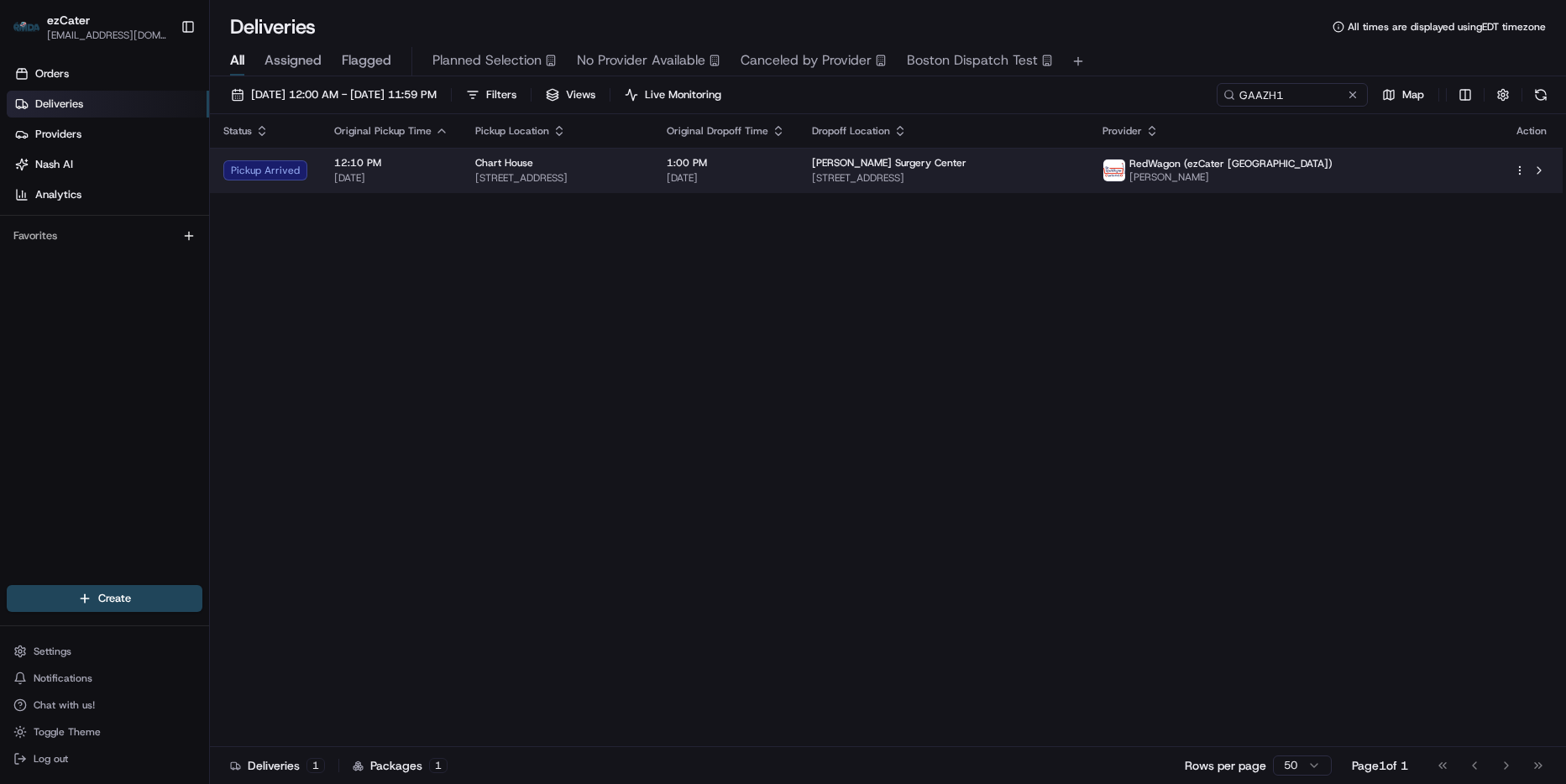
click at [1076, 157] on div "Kerlan-Jobe Surgery Center" at bounding box center [943, 163] width 264 height 14
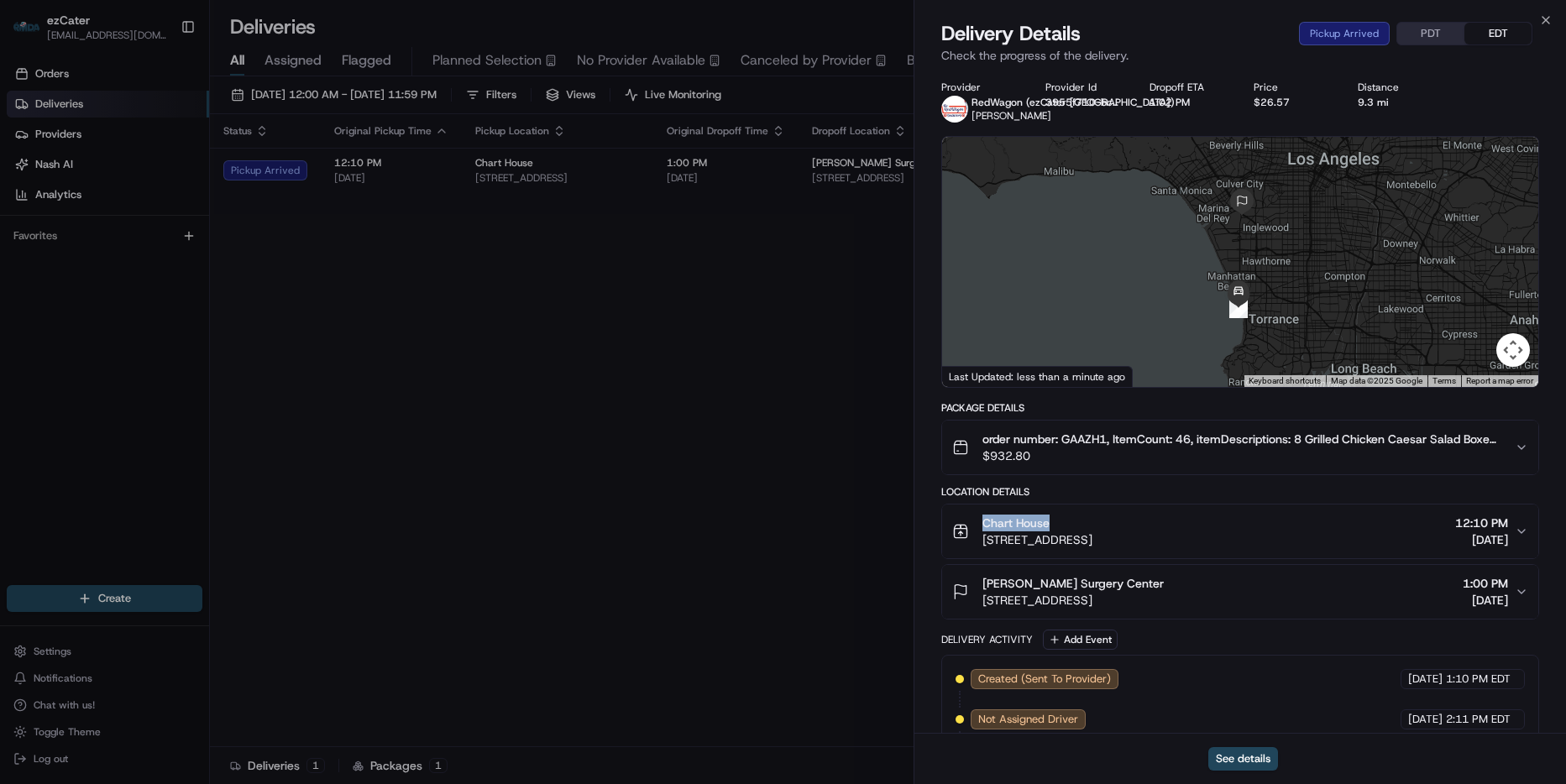
drag, startPoint x: 1072, startPoint y: 525, endPoint x: 927, endPoint y: 532, distance: 145.2
click at [927, 532] on div "Provider RedWagon (ezCater Los Angeles) Monet Malicha Moss Provider Id 3955f710…" at bounding box center [1239, 493] width 651 height 845
copy span "Chart House"
drag, startPoint x: 1543, startPoint y: 20, endPoint x: 1389, endPoint y: 65, distance: 160.4
click at [1542, 20] on icon "button" at bounding box center [1546, 21] width 14 height 14
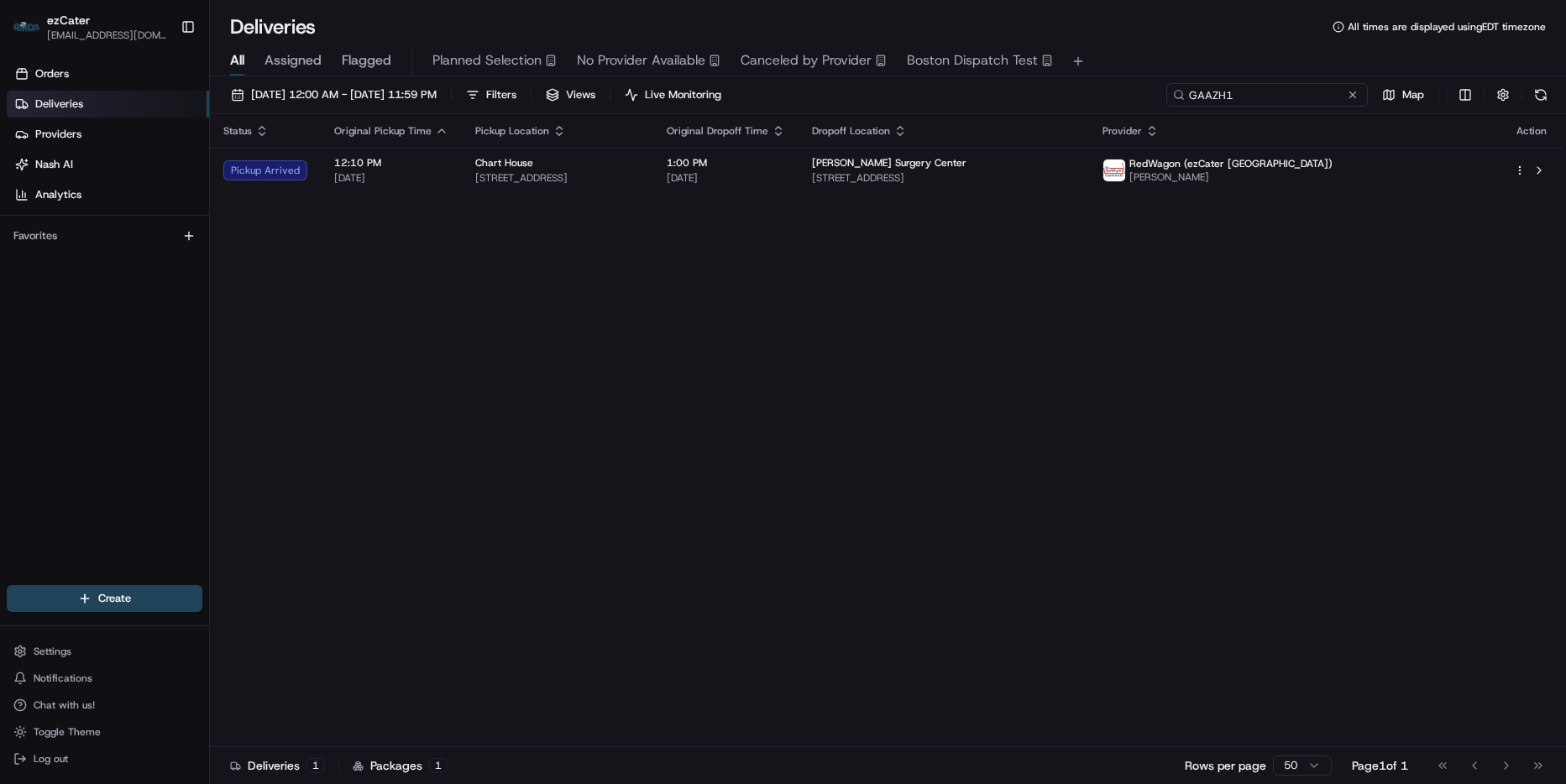
click at [1291, 93] on input "GAAZH1" at bounding box center [1267, 94] width 201 height 23
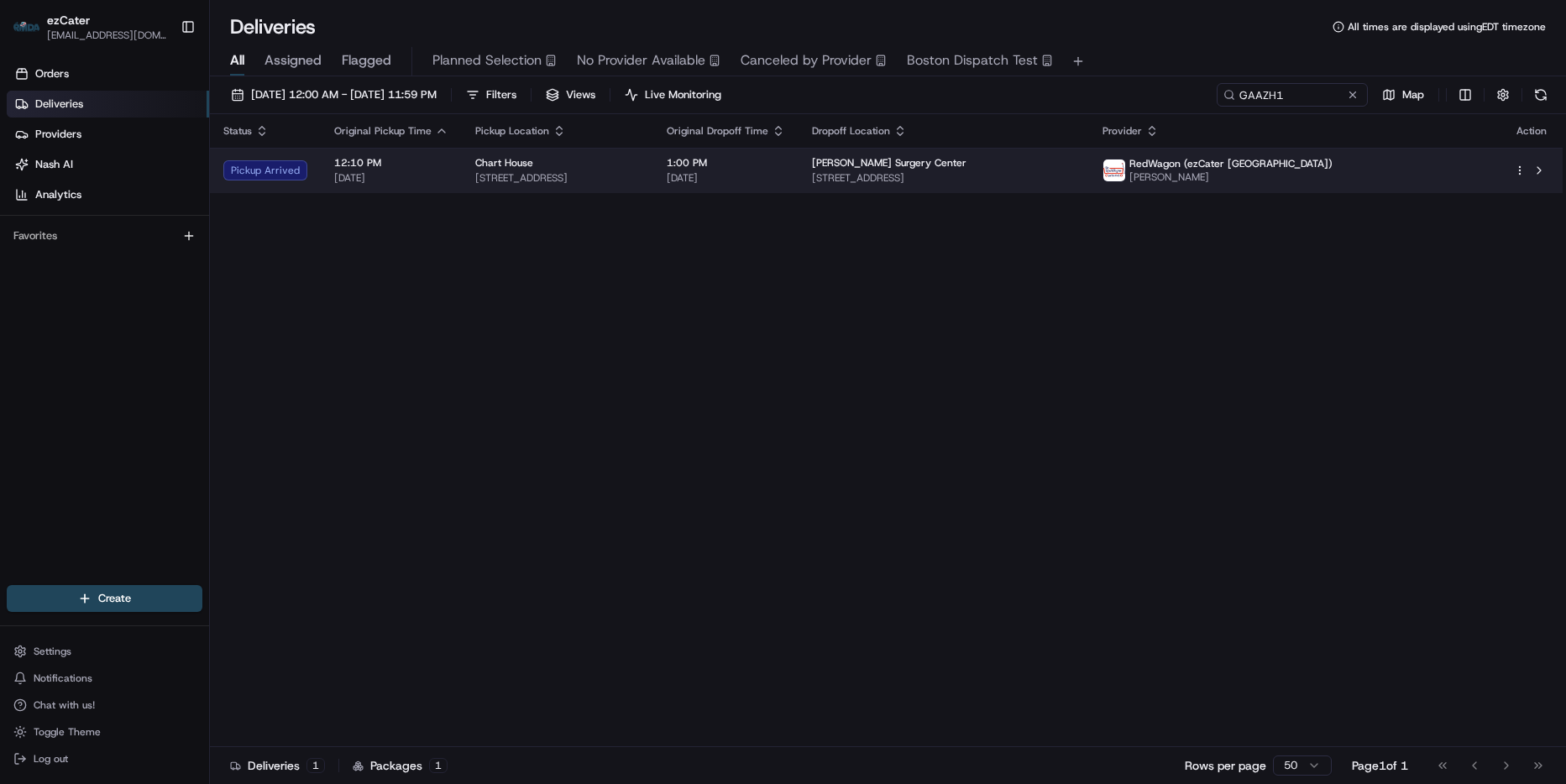
click at [1076, 168] on div "Kerlan-Jobe Surgery Center" at bounding box center [943, 163] width 264 height 14
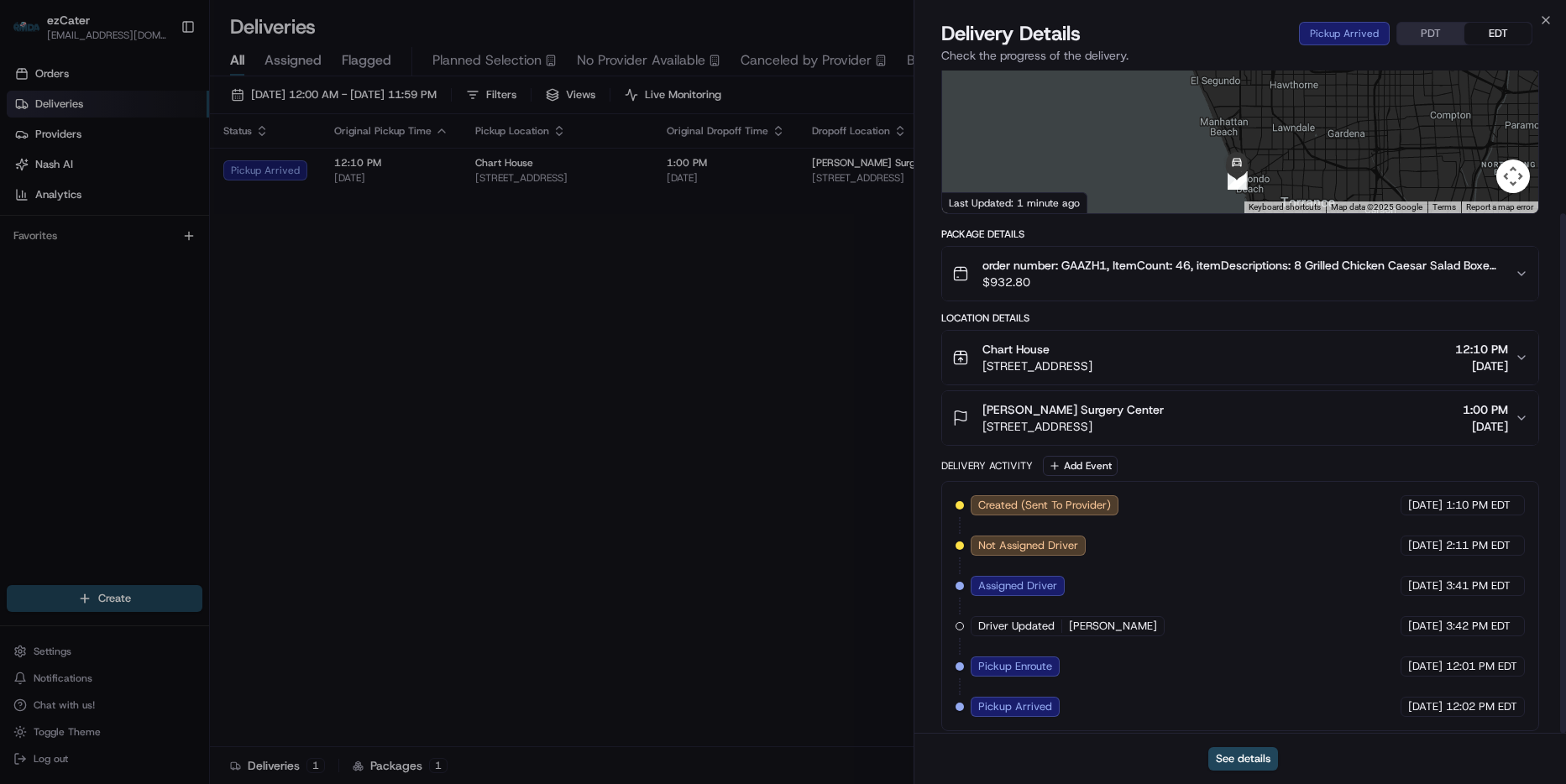
scroll to position [182, 0]
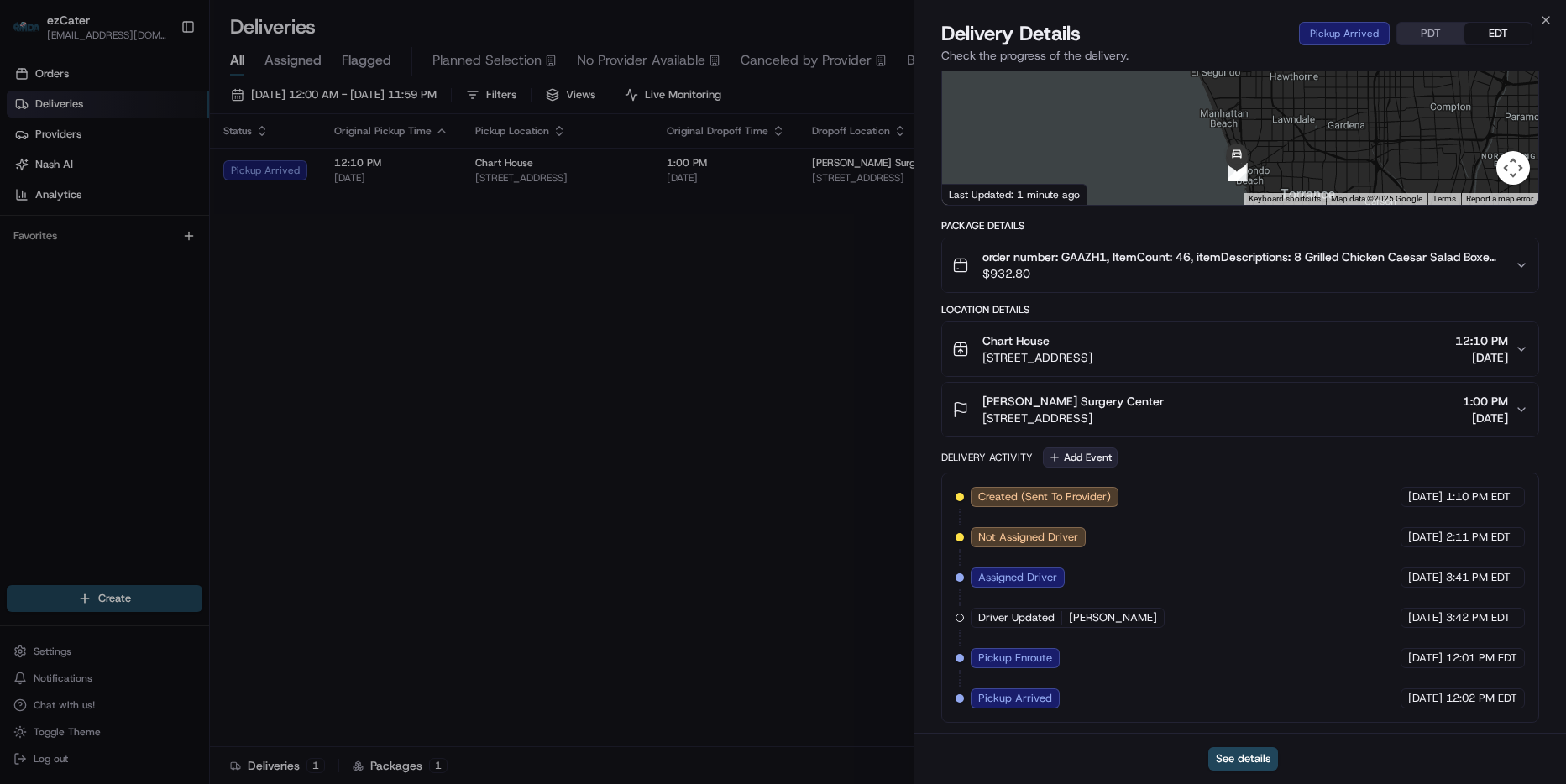
click at [1083, 453] on button "Add Event" at bounding box center [1080, 457] width 74 height 20
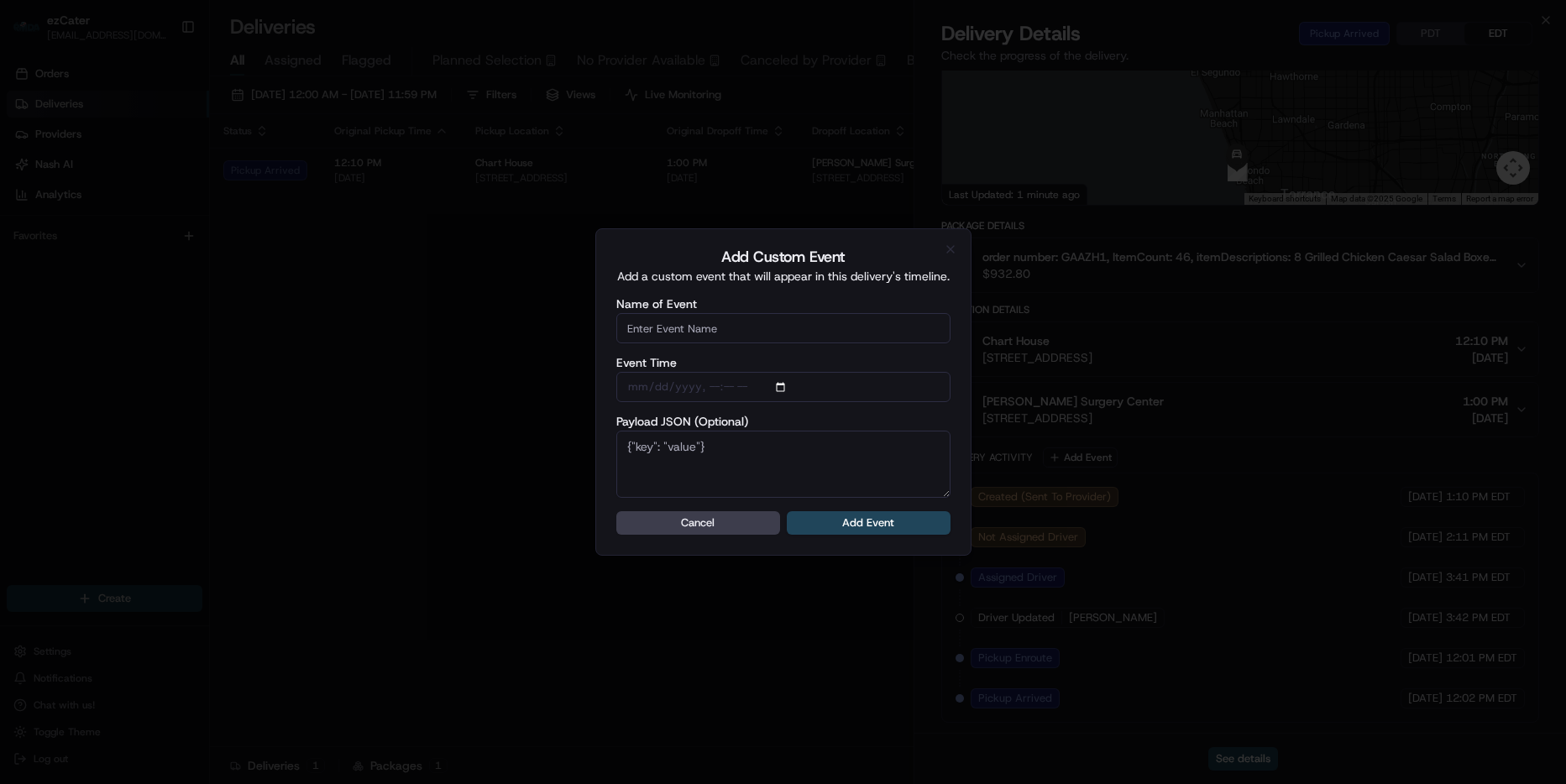
click at [725, 334] on input "Name of Event" at bounding box center [783, 328] width 334 height 30
type input "CP Not ready"
click at [901, 521] on button "Add Event" at bounding box center [868, 522] width 163 height 23
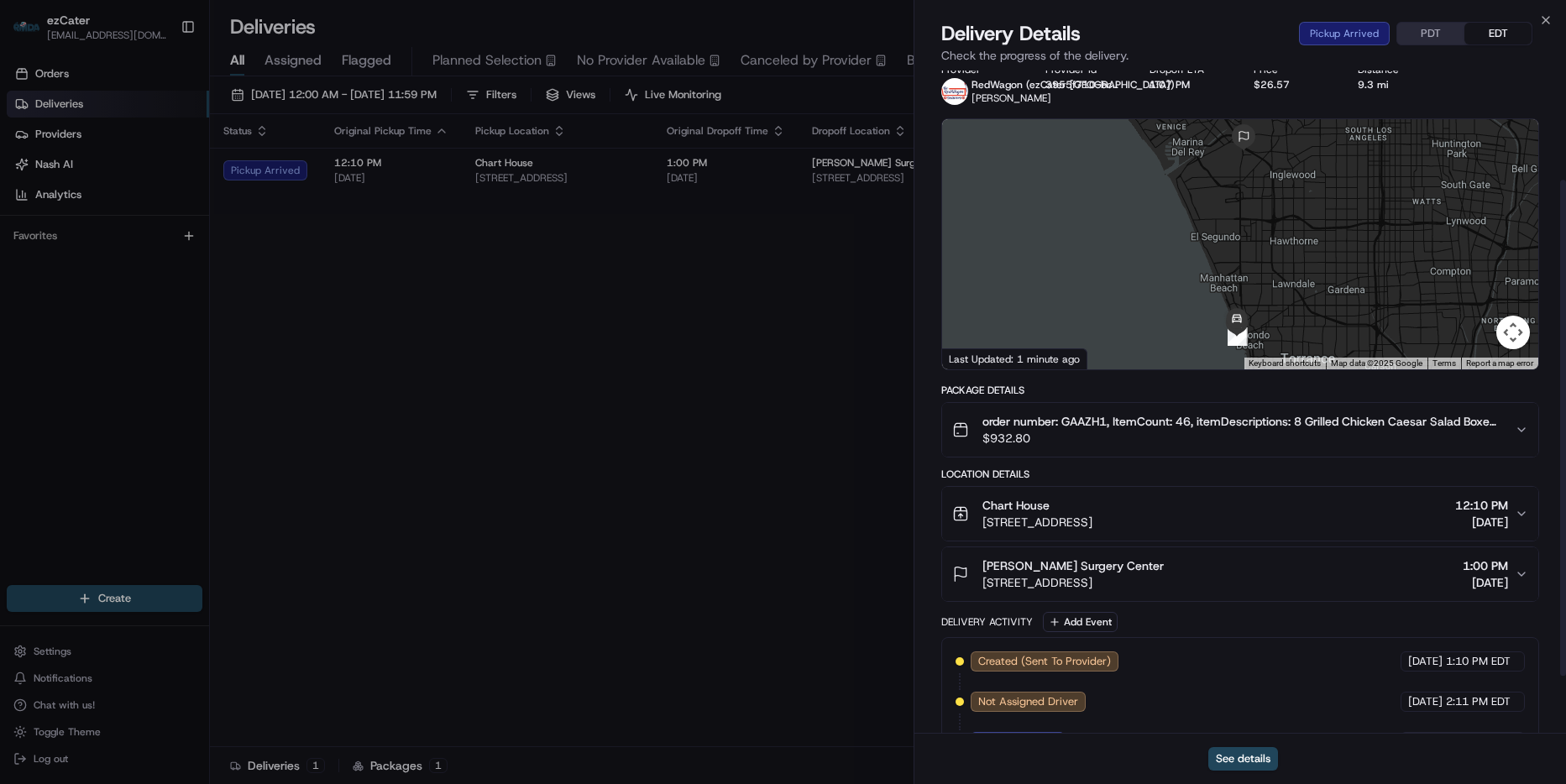
scroll to position [0, 0]
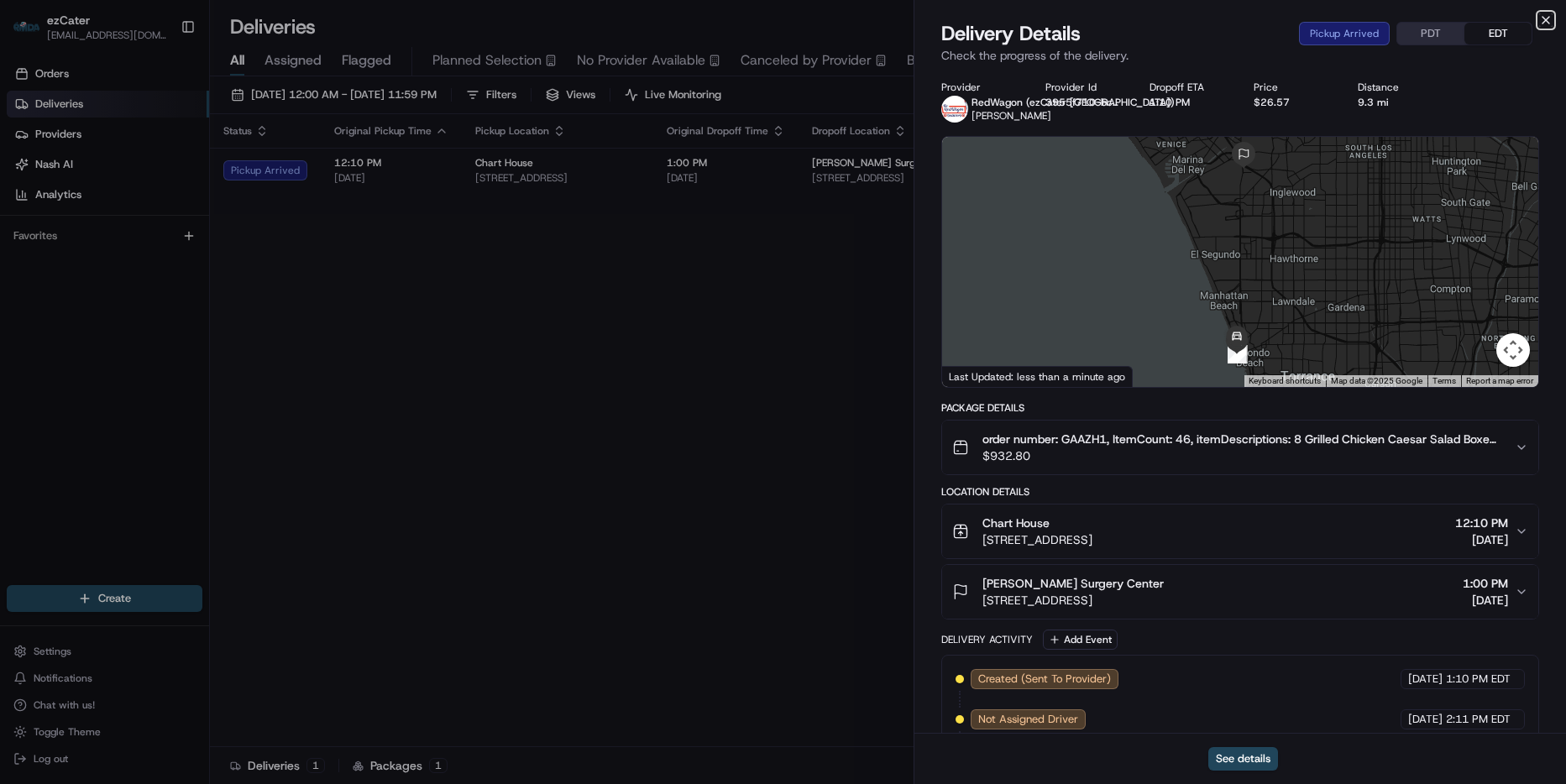
click at [1551, 16] on icon "button" at bounding box center [1546, 21] width 14 height 14
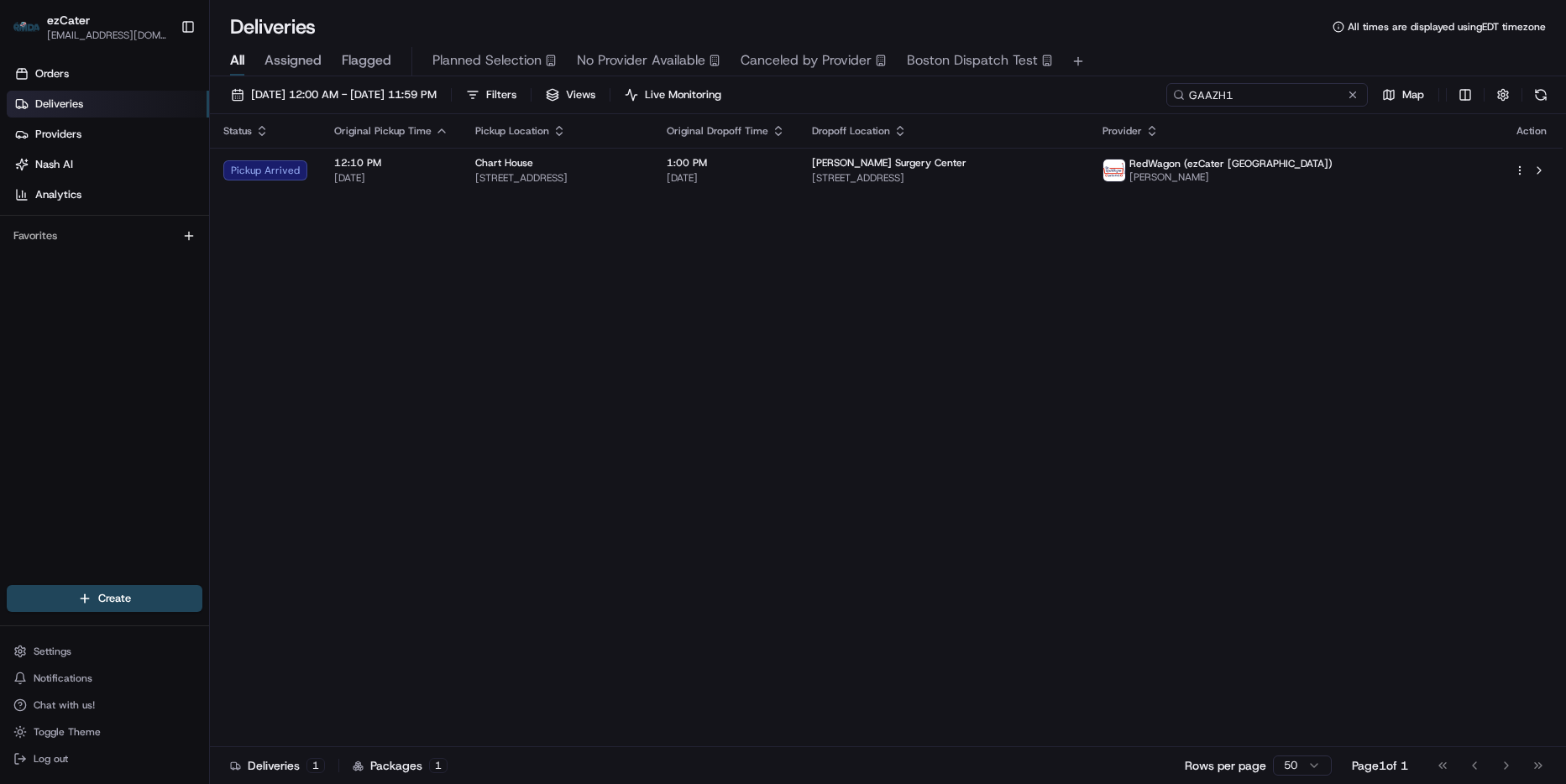
click at [1301, 85] on input "GAAZH1" at bounding box center [1267, 94] width 201 height 23
paste input "WZRUHE"
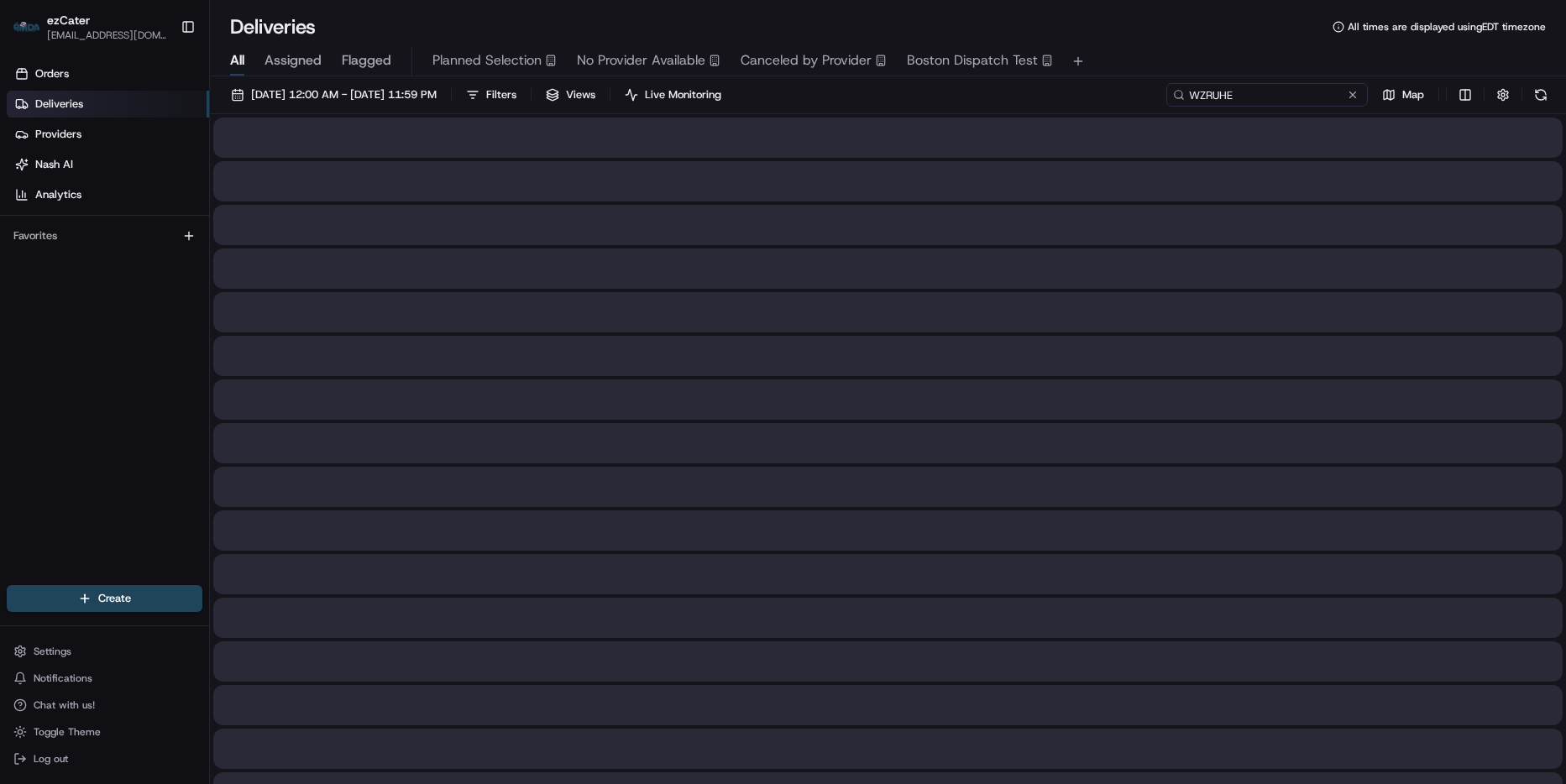
type input "WZRUHE"
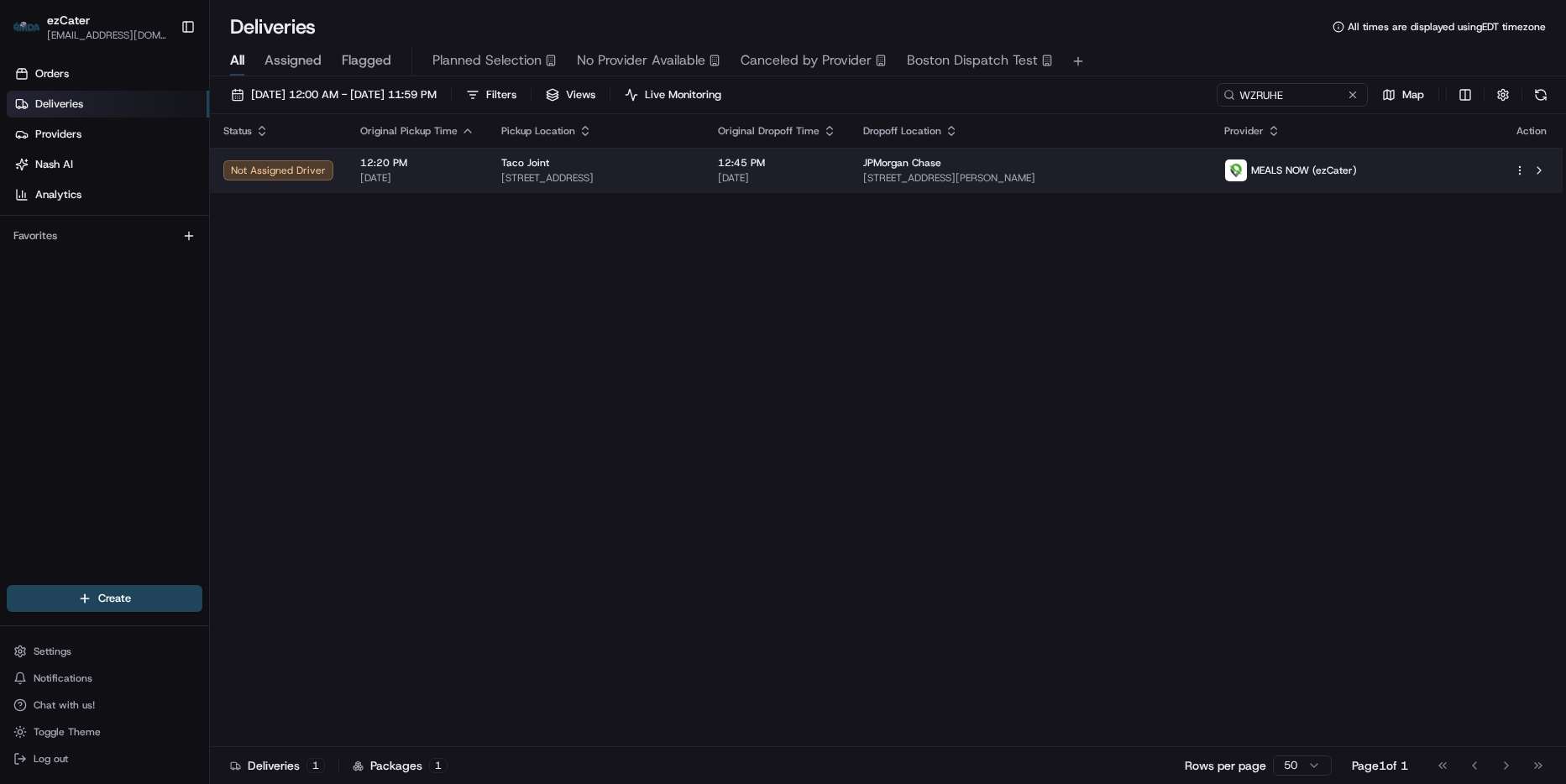
click at [1171, 192] on div "Status Original Pickup Time Pickup Location Original Dropoff Time Dropoff Locat…" at bounding box center [886, 430] width 1352 height 633
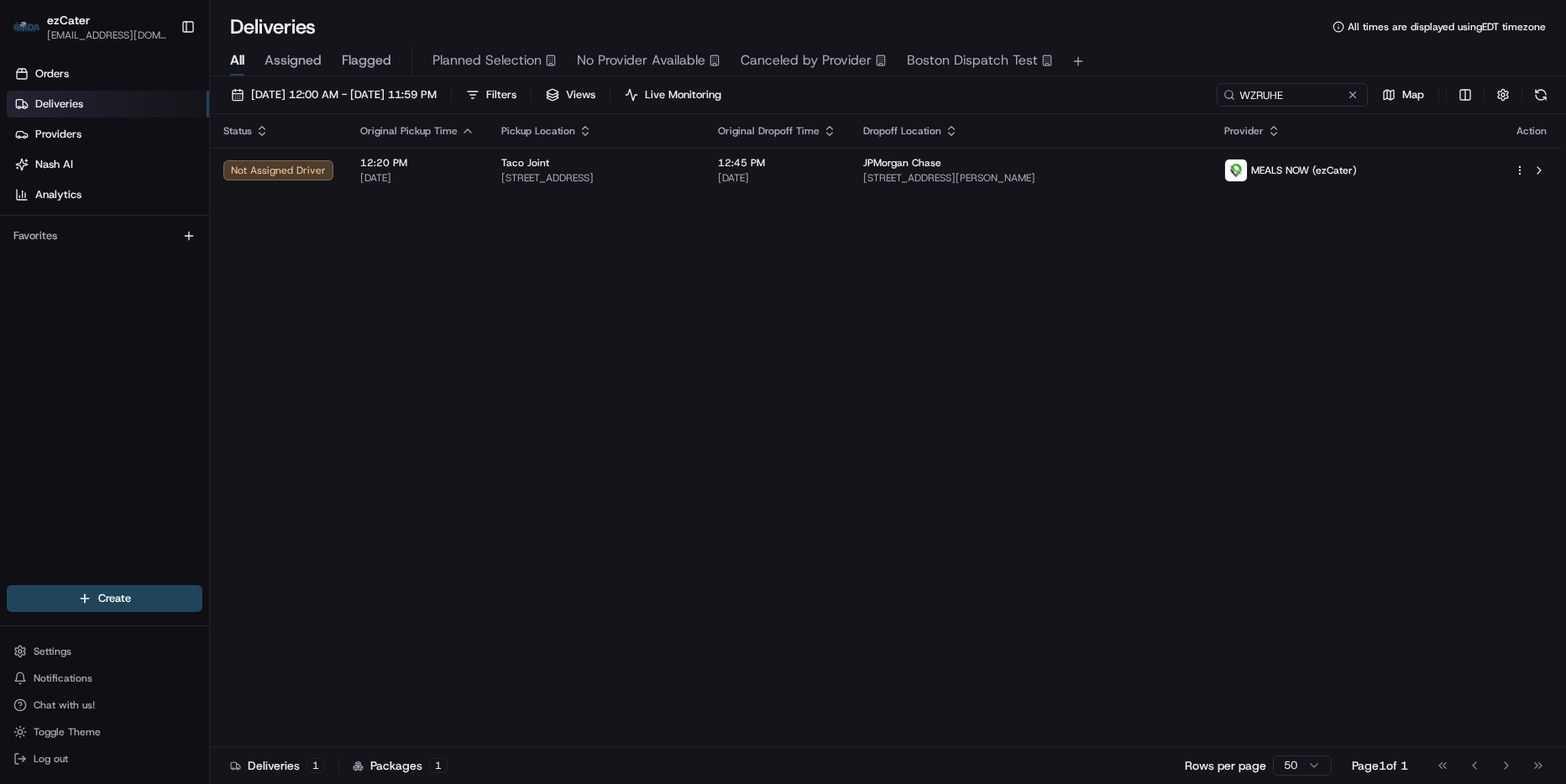
click at [1204, 201] on div "Status Original Pickup Time Pickup Location Original Dropoff Time Dropoff Locat…" at bounding box center [886, 430] width 1352 height 633
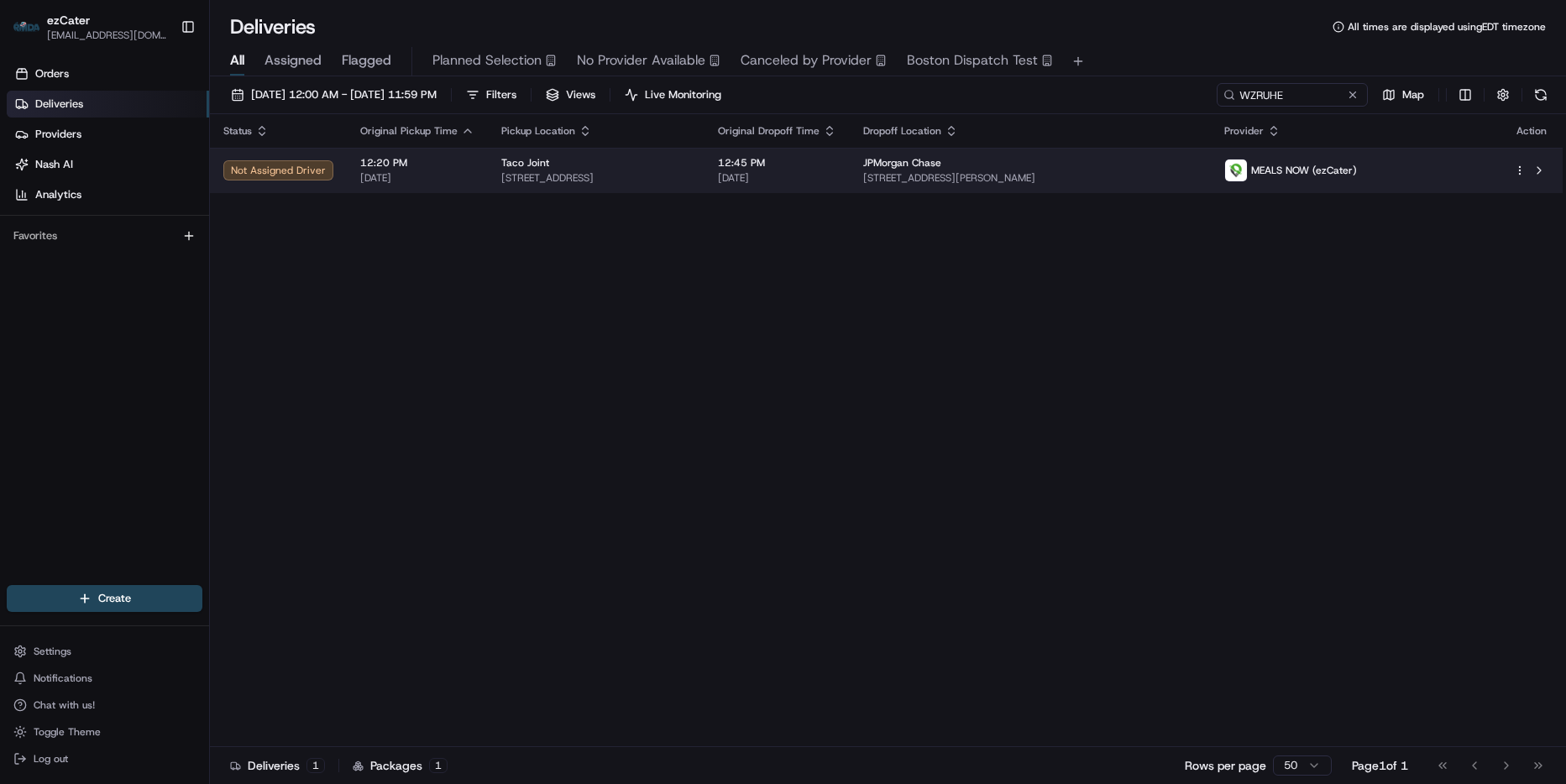
click at [1198, 171] on span "1900 N Akard St floor 3, Dallas, TX 75201, USA" at bounding box center [1030, 178] width 334 height 14
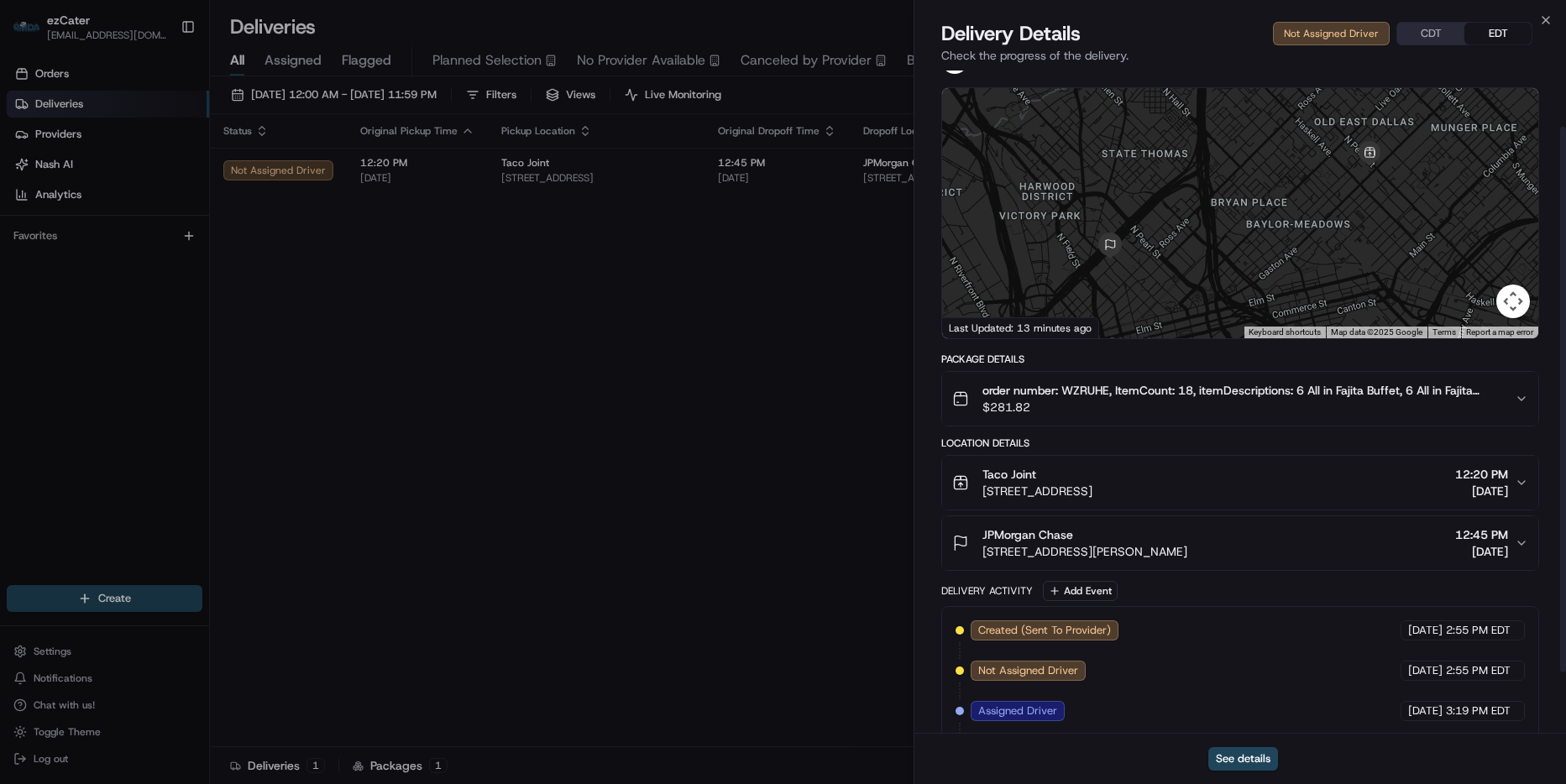
scroll to position [142, 0]
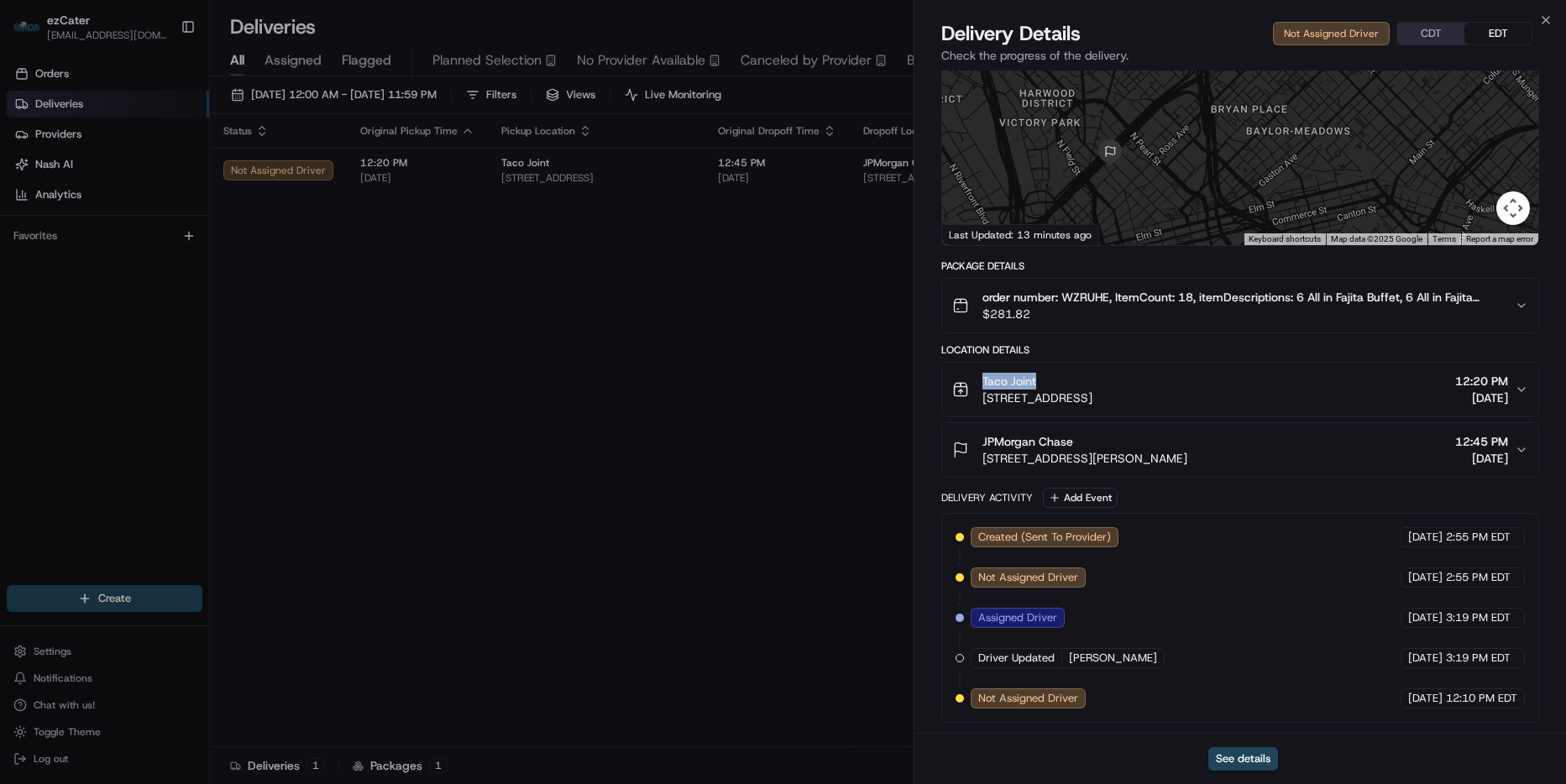
drag, startPoint x: 1074, startPoint y: 385, endPoint x: 971, endPoint y: 379, distance: 103.2
click at [971, 379] on div "Taco Joint 911 N Peak St, Dallas, TX 75204, USA" at bounding box center [1022, 389] width 140 height 34
copy span "Taco Joint"
click at [1549, 20] on icon "button" at bounding box center [1546, 21] width 14 height 14
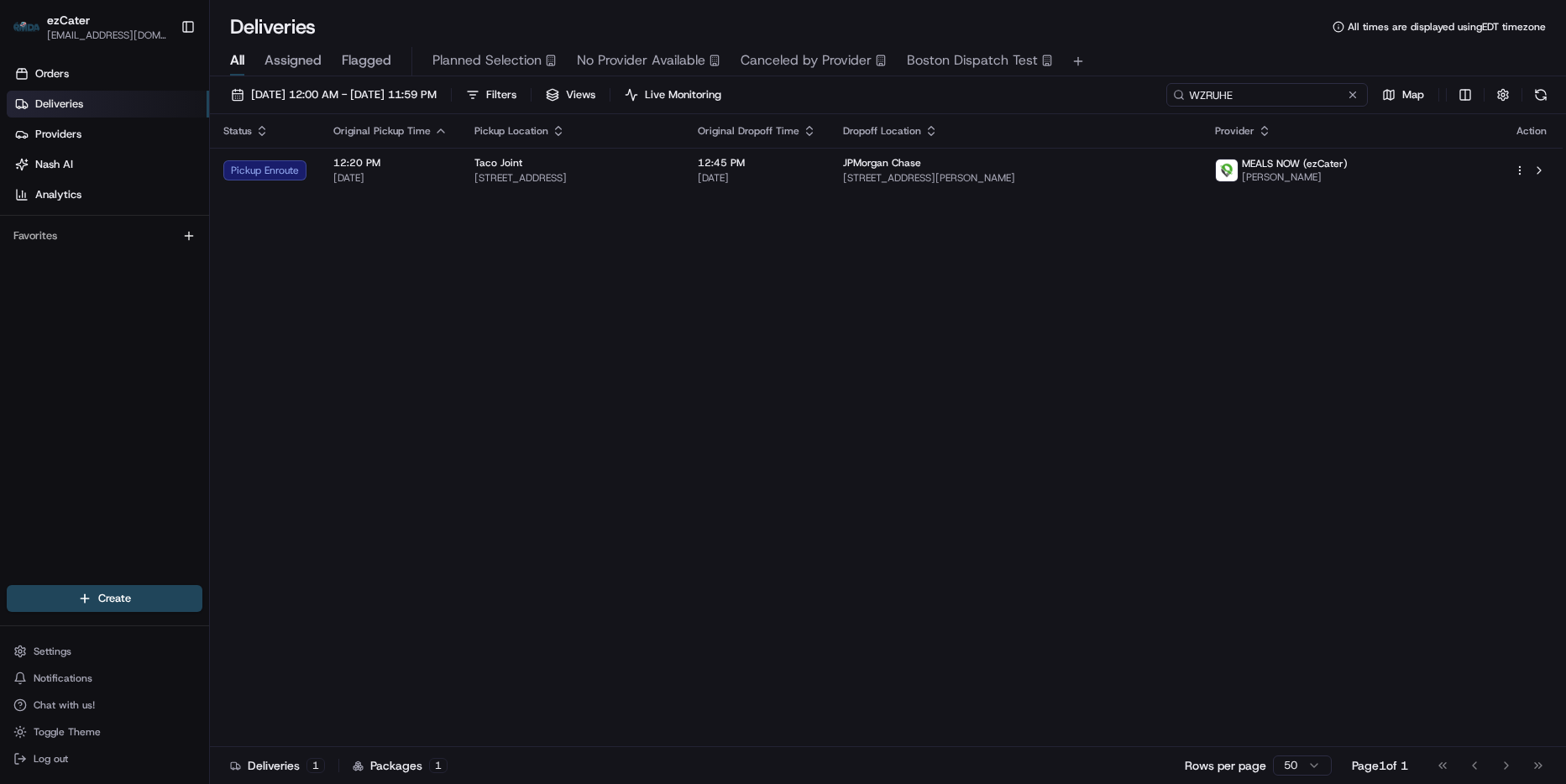
click at [1320, 89] on input "WZRUHE" at bounding box center [1267, 94] width 201 height 23
paste input "6MP2C2"
type input "6MP2C2"
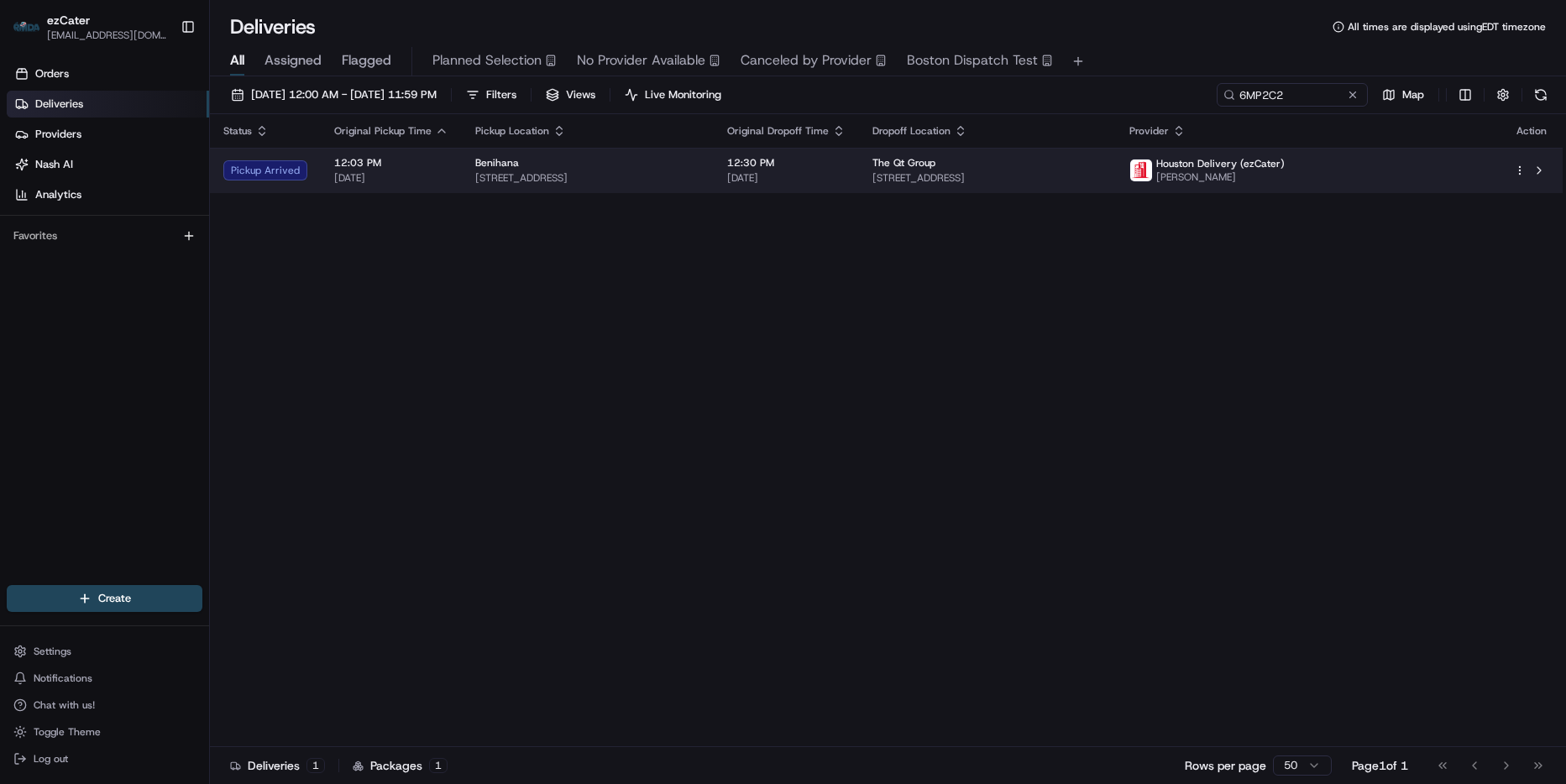
click at [762, 172] on td "12:30 PM 08/21/2025" at bounding box center [786, 170] width 145 height 45
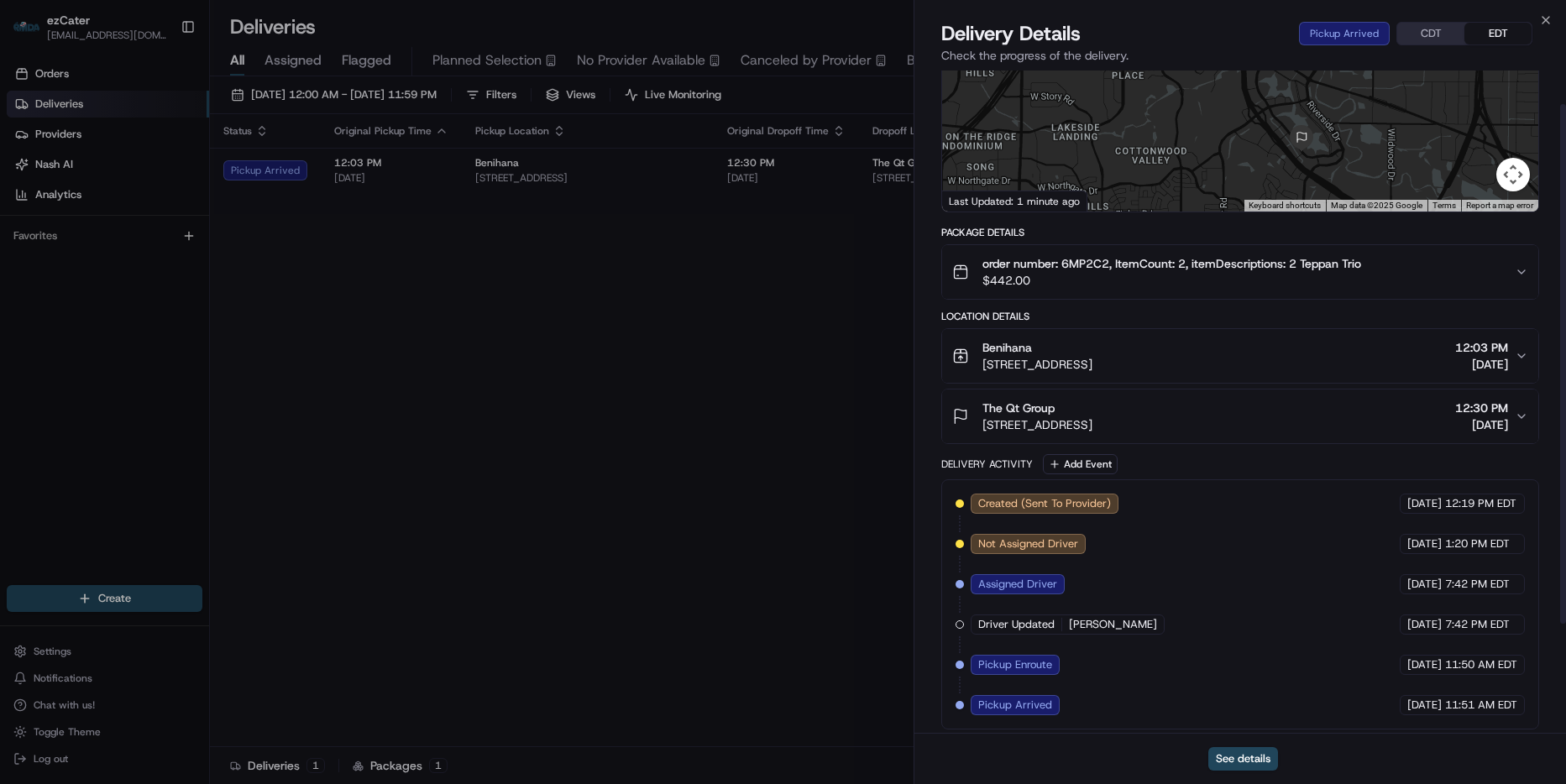
scroll to position [182, 0]
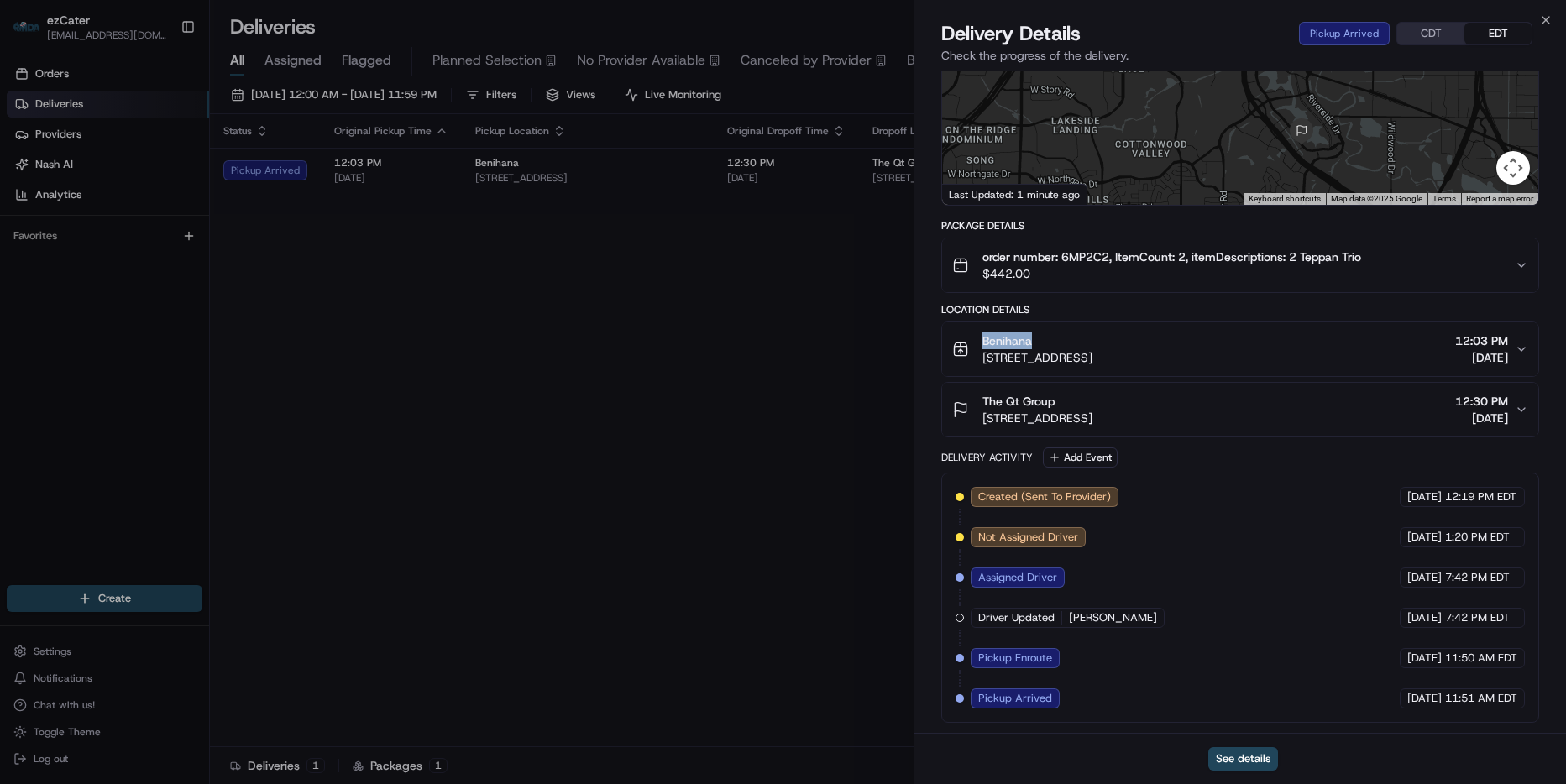
drag, startPoint x: 1059, startPoint y: 346, endPoint x: 961, endPoint y: 337, distance: 98.4
click at [961, 337] on div "Benihana 5400 White Hall St, Irving, TX 75038, USA" at bounding box center [1022, 349] width 140 height 34
copy span "Benihana"
click at [1552, 13] on div "Close Delivery Details Pickup Arrived CDT EDT Check the progress of the deliver…" at bounding box center [1239, 392] width 652 height 784
click at [1542, 17] on icon "button" at bounding box center [1546, 21] width 14 height 14
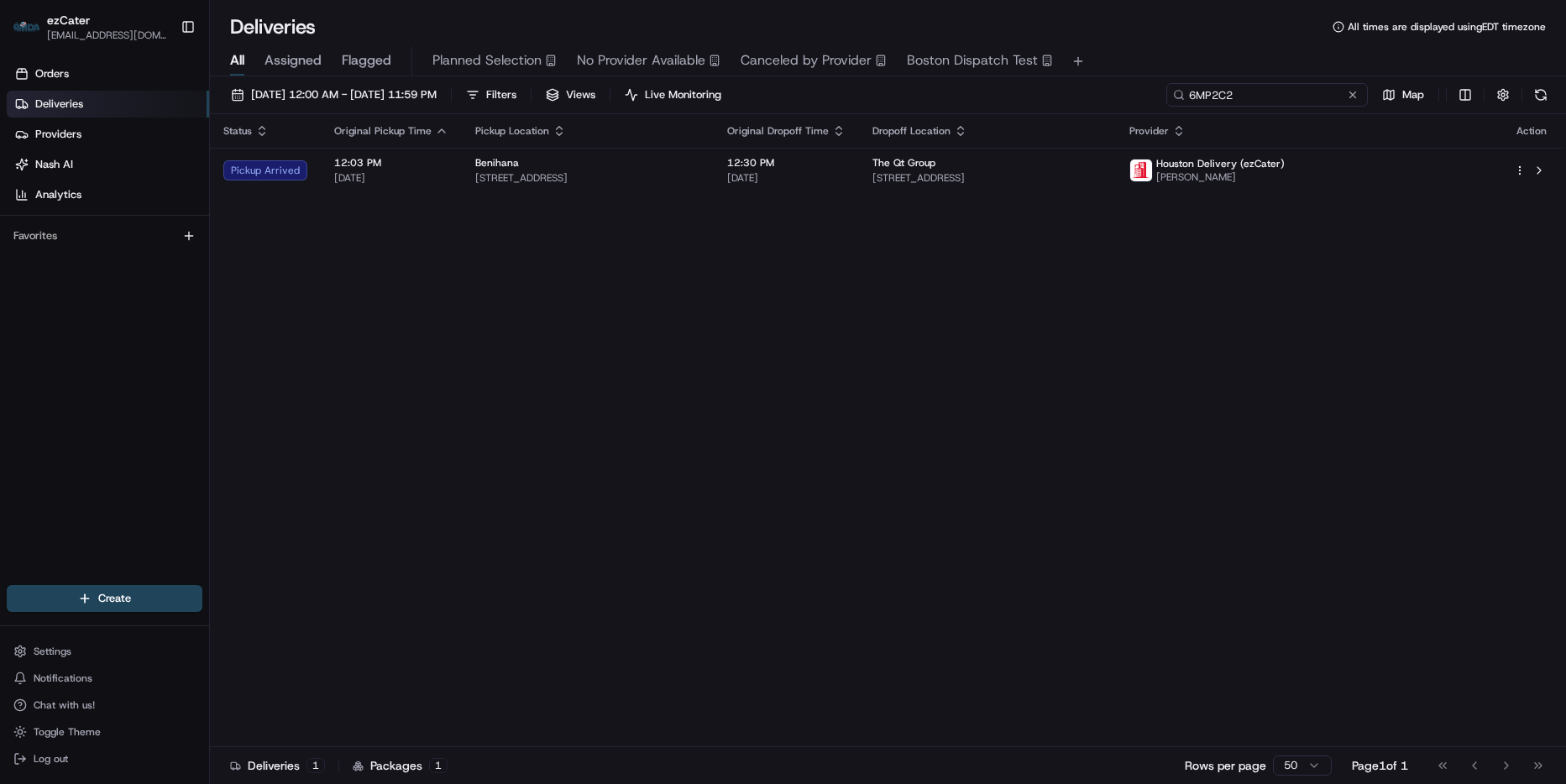
click at [1293, 104] on input "6MP2C2" at bounding box center [1267, 94] width 201 height 23
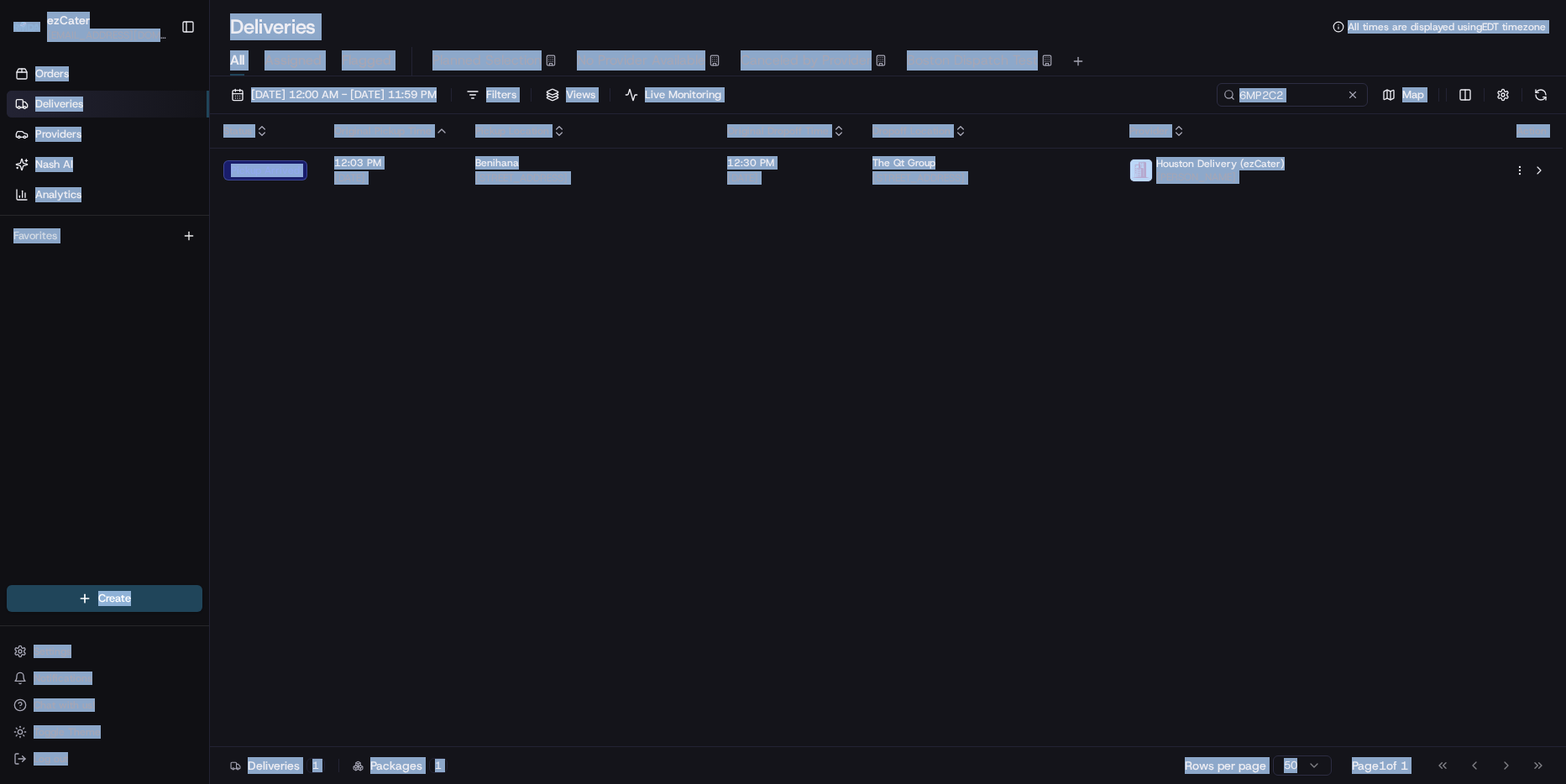
click at [1297, 82] on div "08/21/2025 12:00 AM - 08/21/2025 11:59 PM Filters Views Live Monitoring 6MP2C2 …" at bounding box center [888, 431] width 1356 height 711
drag, startPoint x: 1297, startPoint y: 82, endPoint x: 1223, endPoint y: 92, distance: 74.7
click at [1180, 59] on div "All Assigned Flagged Planned Selection No Provider Available Canceled by Provid…" at bounding box center [888, 61] width 1356 height 29
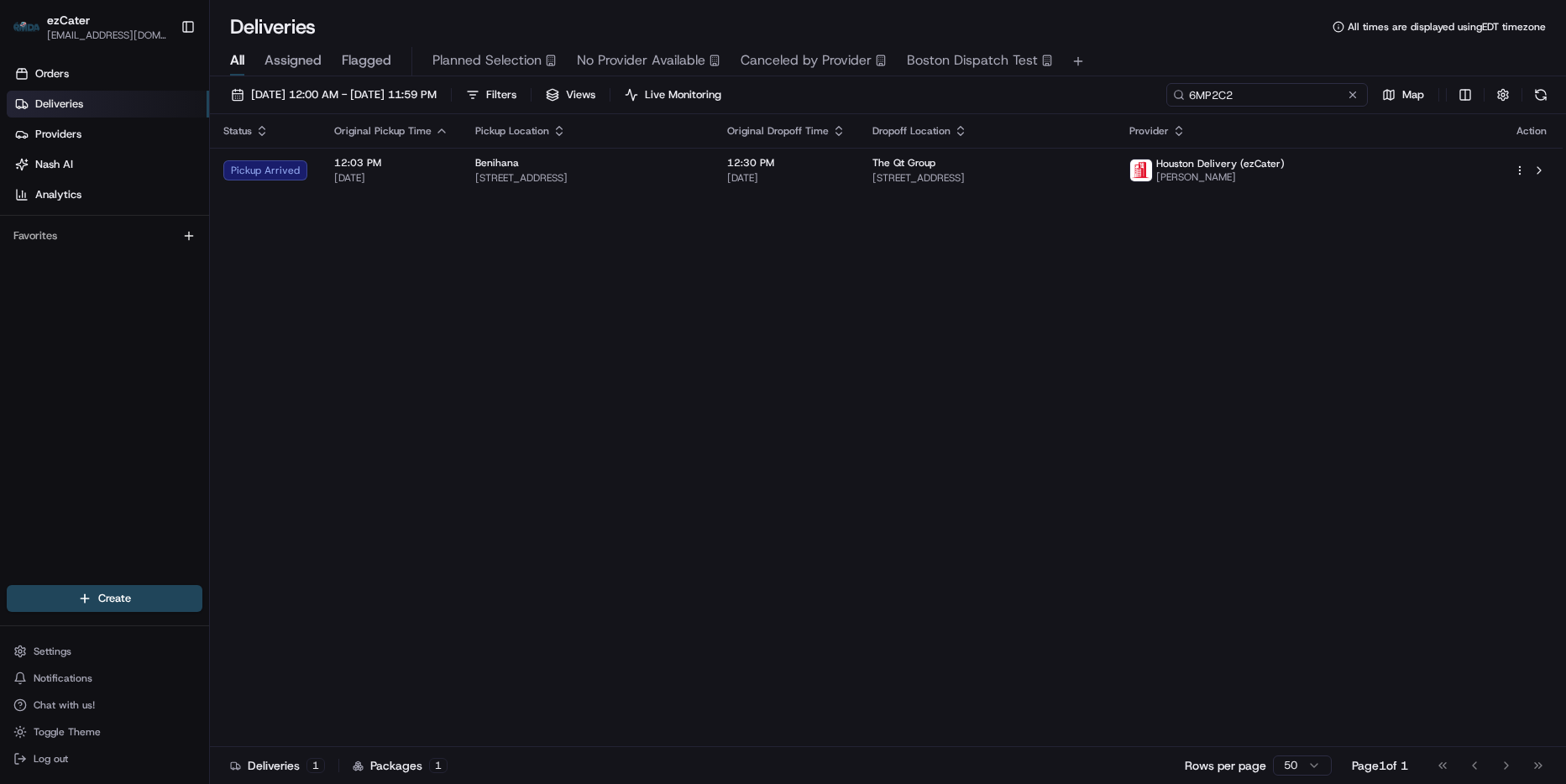
click at [1272, 97] on input "6MP2C2" at bounding box center [1267, 94] width 201 height 23
paste input "VR5HTC"
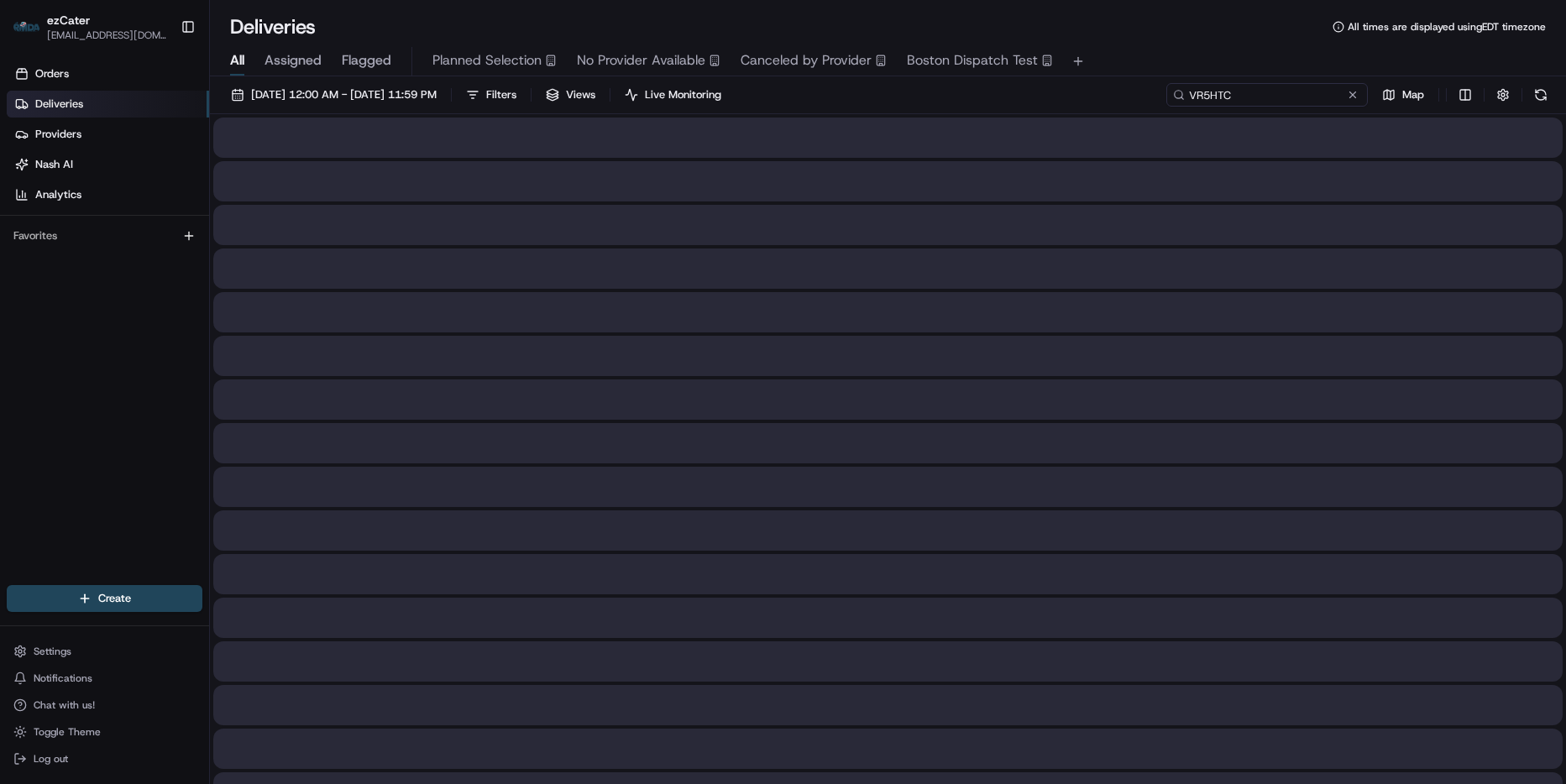
type input "VR5HTC"
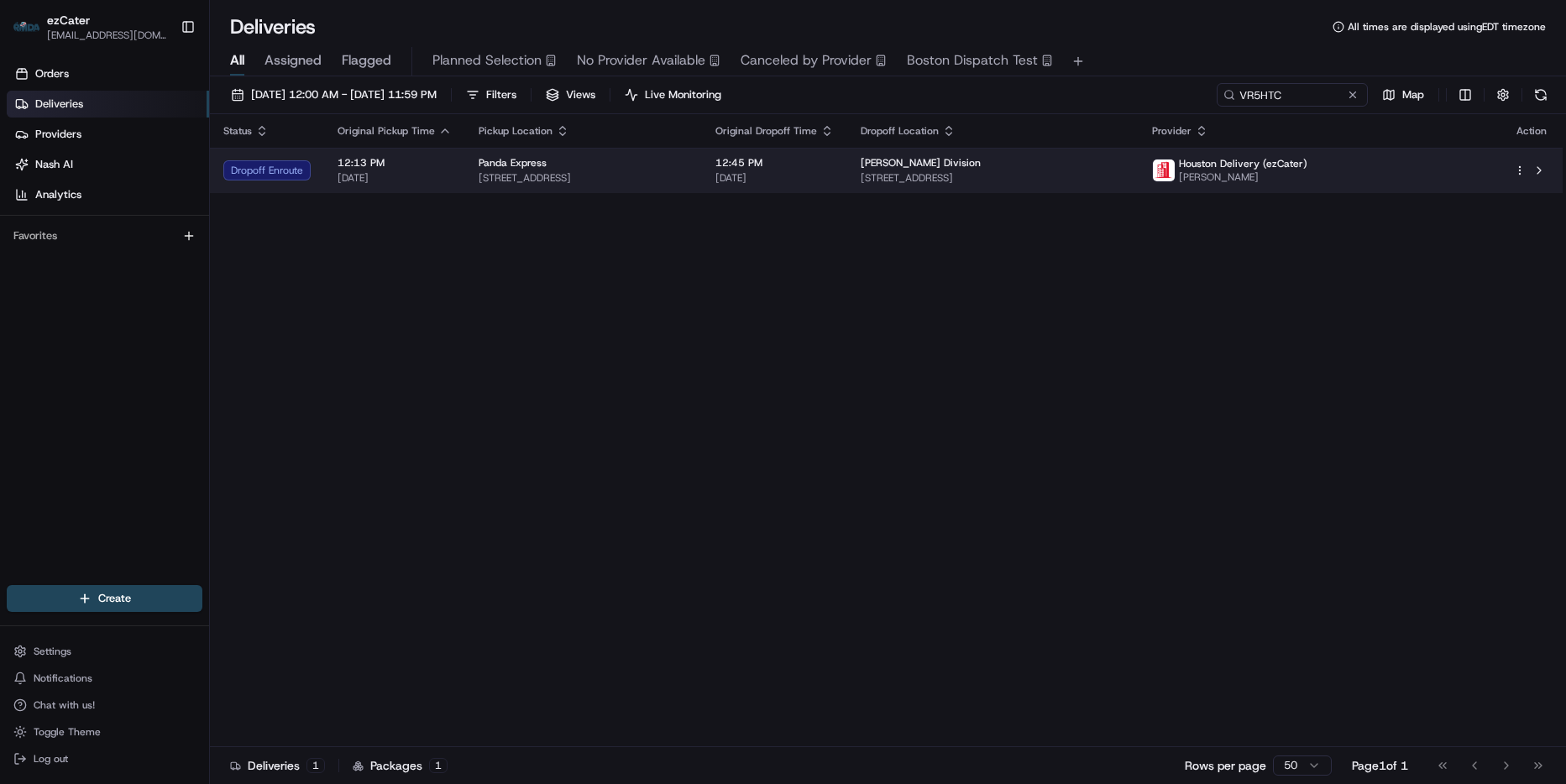
click at [1125, 172] on span "777 Hwy 90 Alt, Rosenberg, TX 77471, USA" at bounding box center [993, 178] width 265 height 14
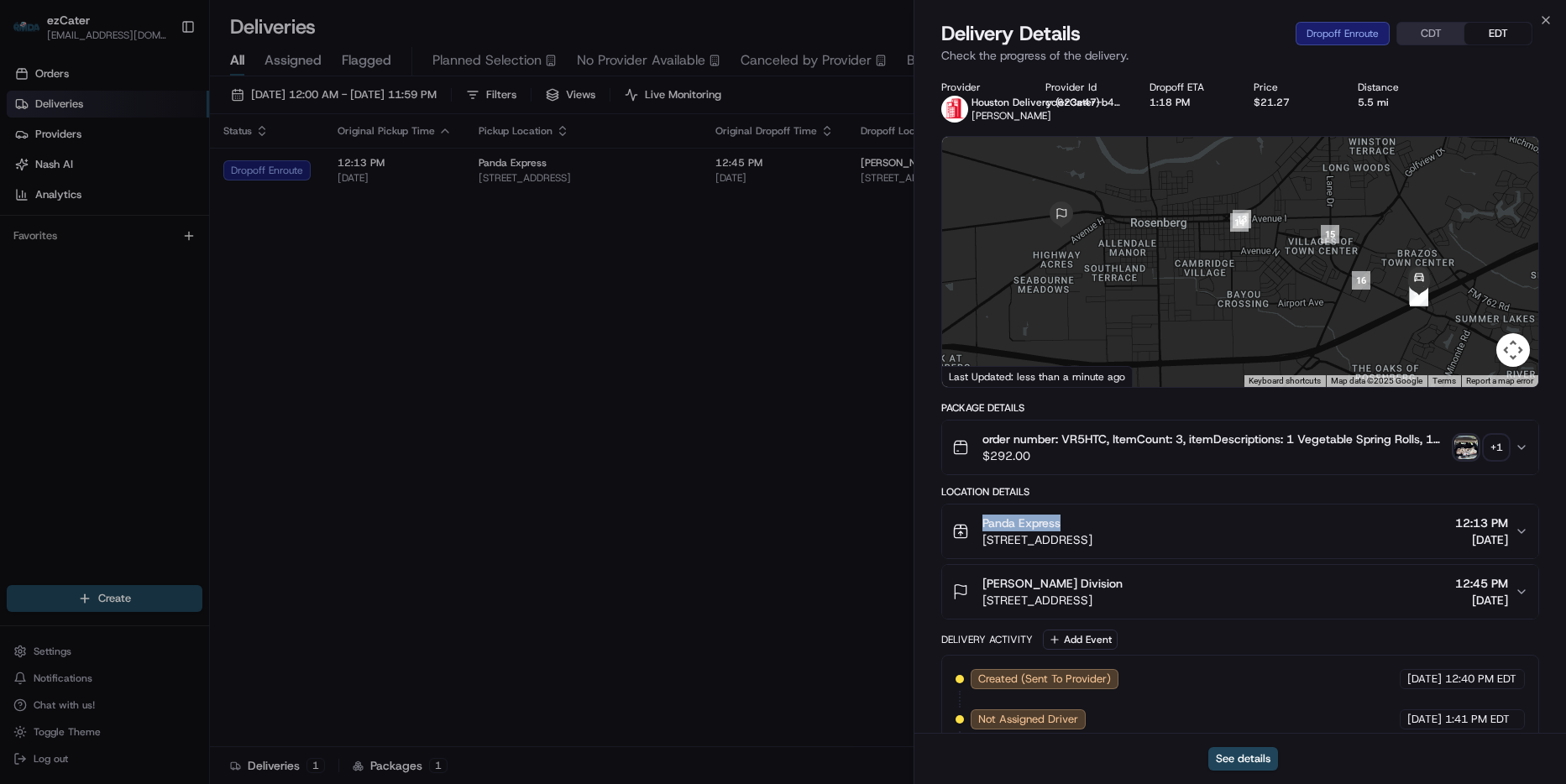
drag, startPoint x: 1072, startPoint y: 523, endPoint x: 963, endPoint y: 517, distance: 109.2
click at [963, 517] on div "Panda Express 24622 Southwest Fwy, Rosenberg, TX 77471, USA" at bounding box center [1022, 531] width 140 height 34
copy span "Panda Express"
click at [1543, 22] on icon "button" at bounding box center [1546, 21] width 14 height 14
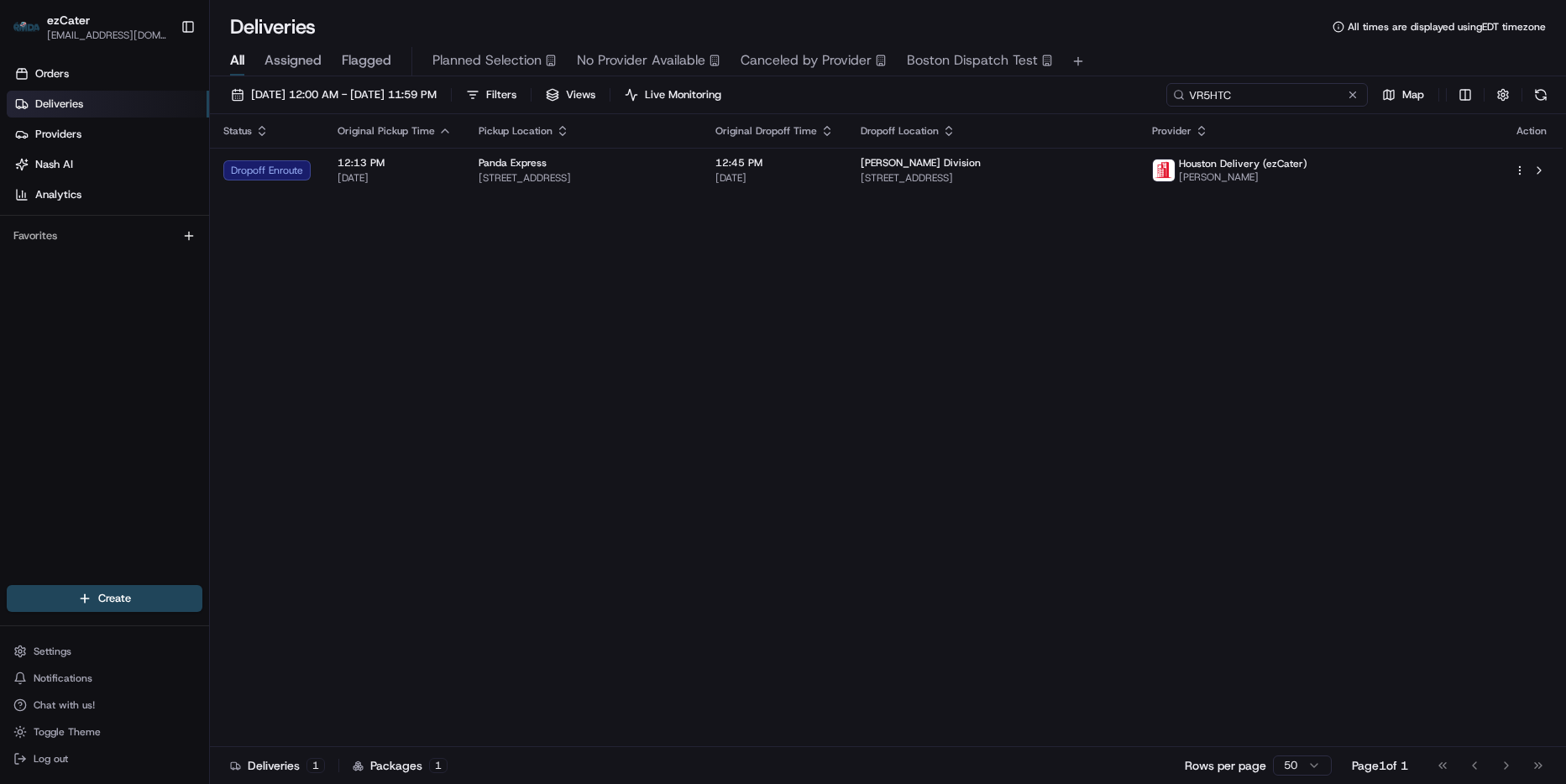
drag, startPoint x: 1301, startPoint y: 96, endPoint x: 1272, endPoint y: 100, distance: 29.3
click at [1298, 96] on input "VR5HTC" at bounding box center [1267, 94] width 201 height 23
paste input "Z72Q56"
type input "Z72Q56"
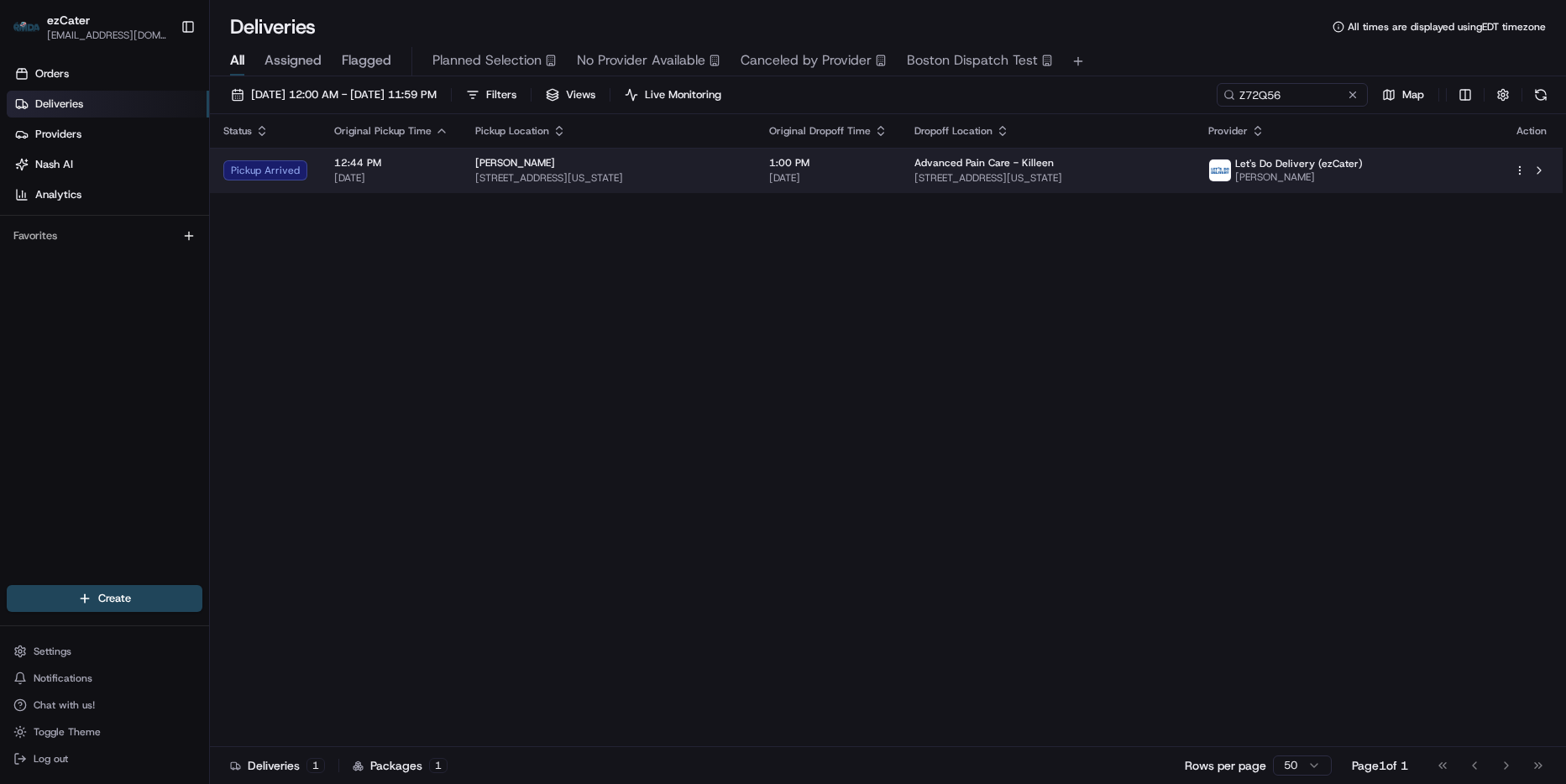
click at [1115, 175] on span "3400 E Central Texas Expy Building 100, Suite 101, Killeen, TX 76543, USA" at bounding box center [1047, 178] width 267 height 14
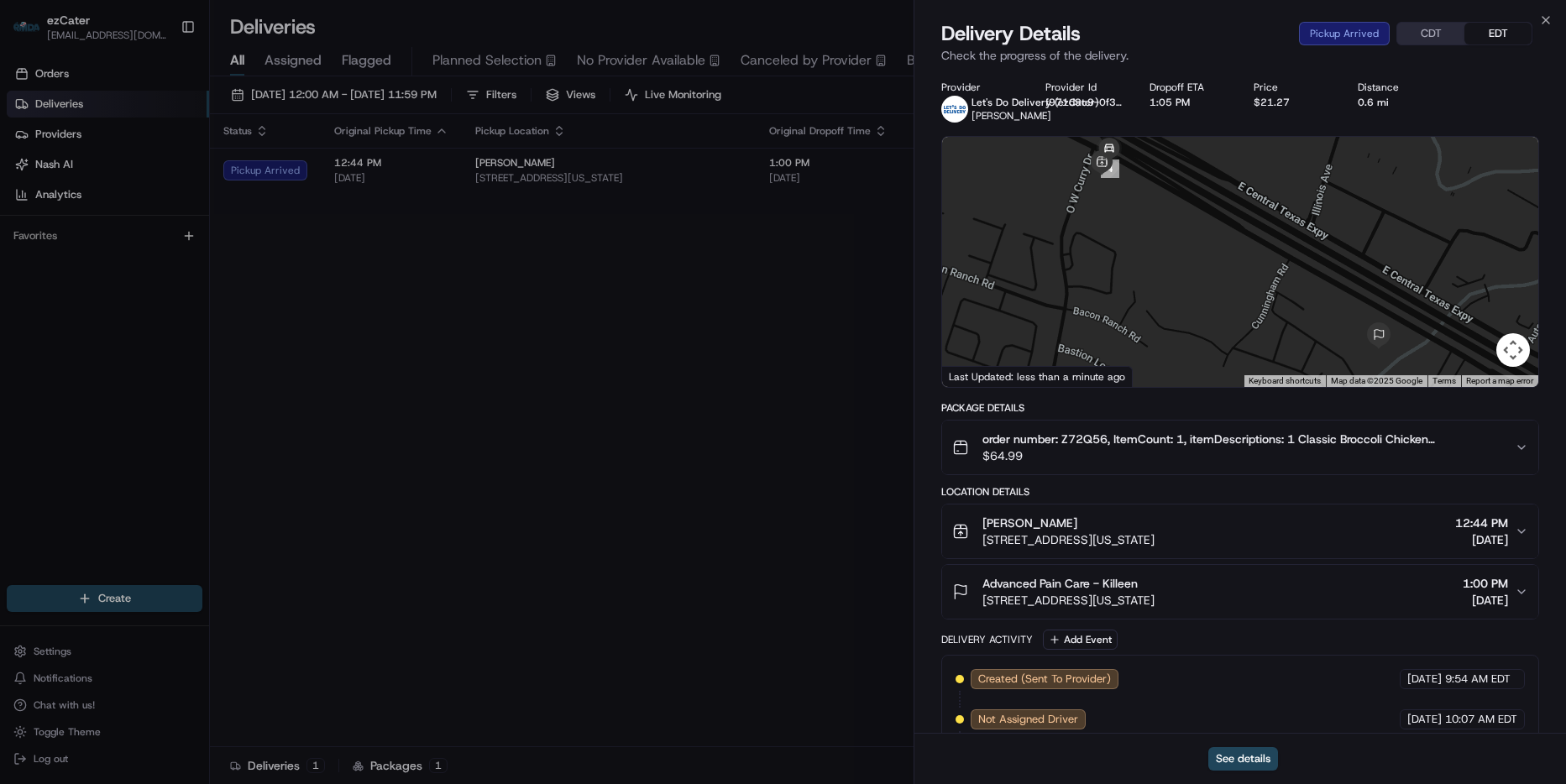
drag, startPoint x: 1071, startPoint y: 513, endPoint x: 961, endPoint y: 516, distance: 110.0
click at [961, 516] on button "Applebee's 2700 E Central Texas Expy, Killeen, TX 76543, USA 12:44 PM 08/21/2025" at bounding box center [1239, 532] width 596 height 54
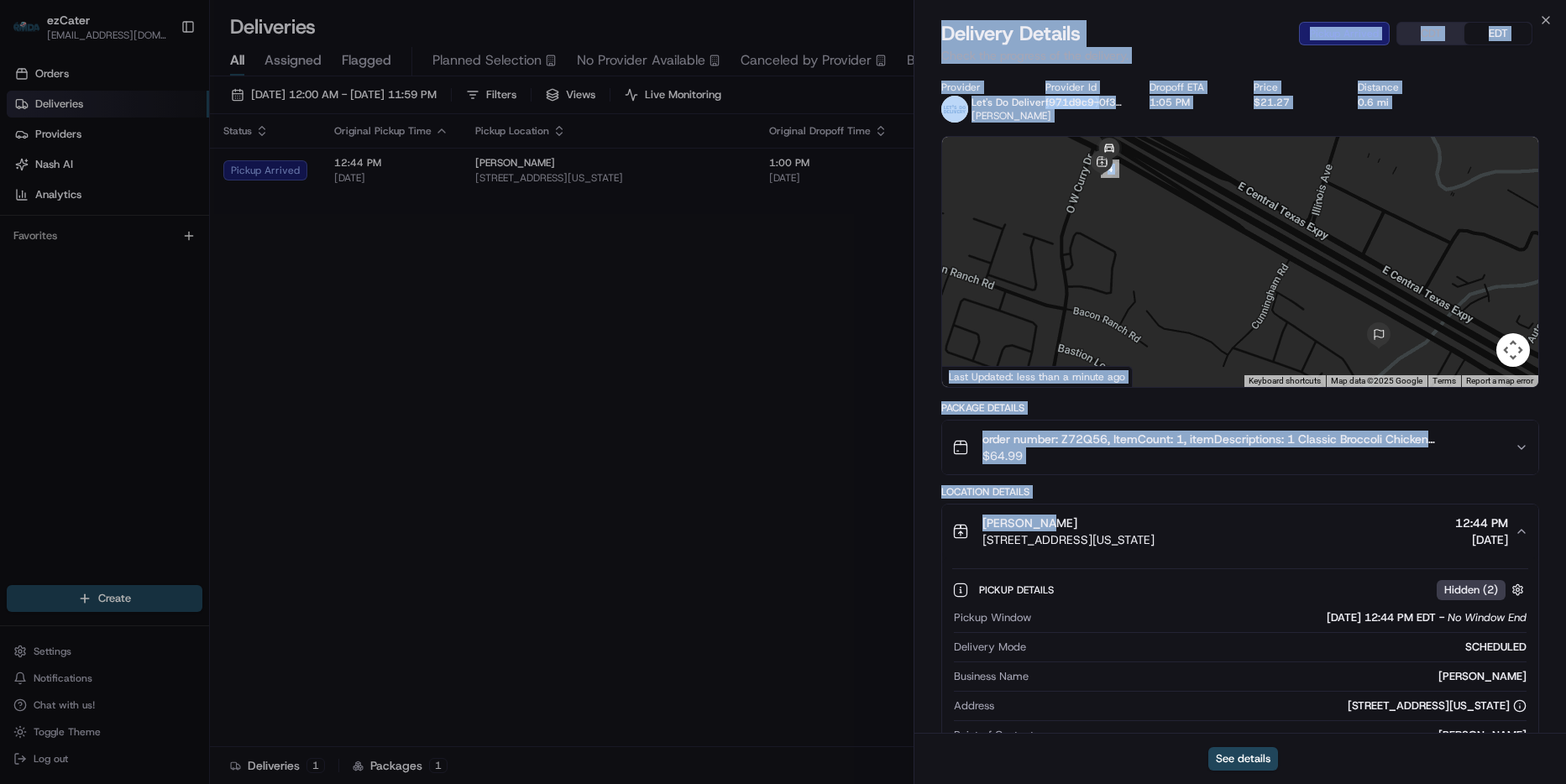
drag, startPoint x: 1062, startPoint y: 529, endPoint x: 911, endPoint y: 520, distance: 151.3
click at [911, 520] on body "ezCater michaelolsim@gmail.com Toggle Sidebar Orders Deliveries Providers Nash …" at bounding box center [783, 392] width 1566 height 784
copy body "Close Delivery Details Pickup Arrived CDT EDT Check the progress of the deliver…"
click at [1355, 462] on span "$64.99" at bounding box center [1242, 456] width 519 height 16
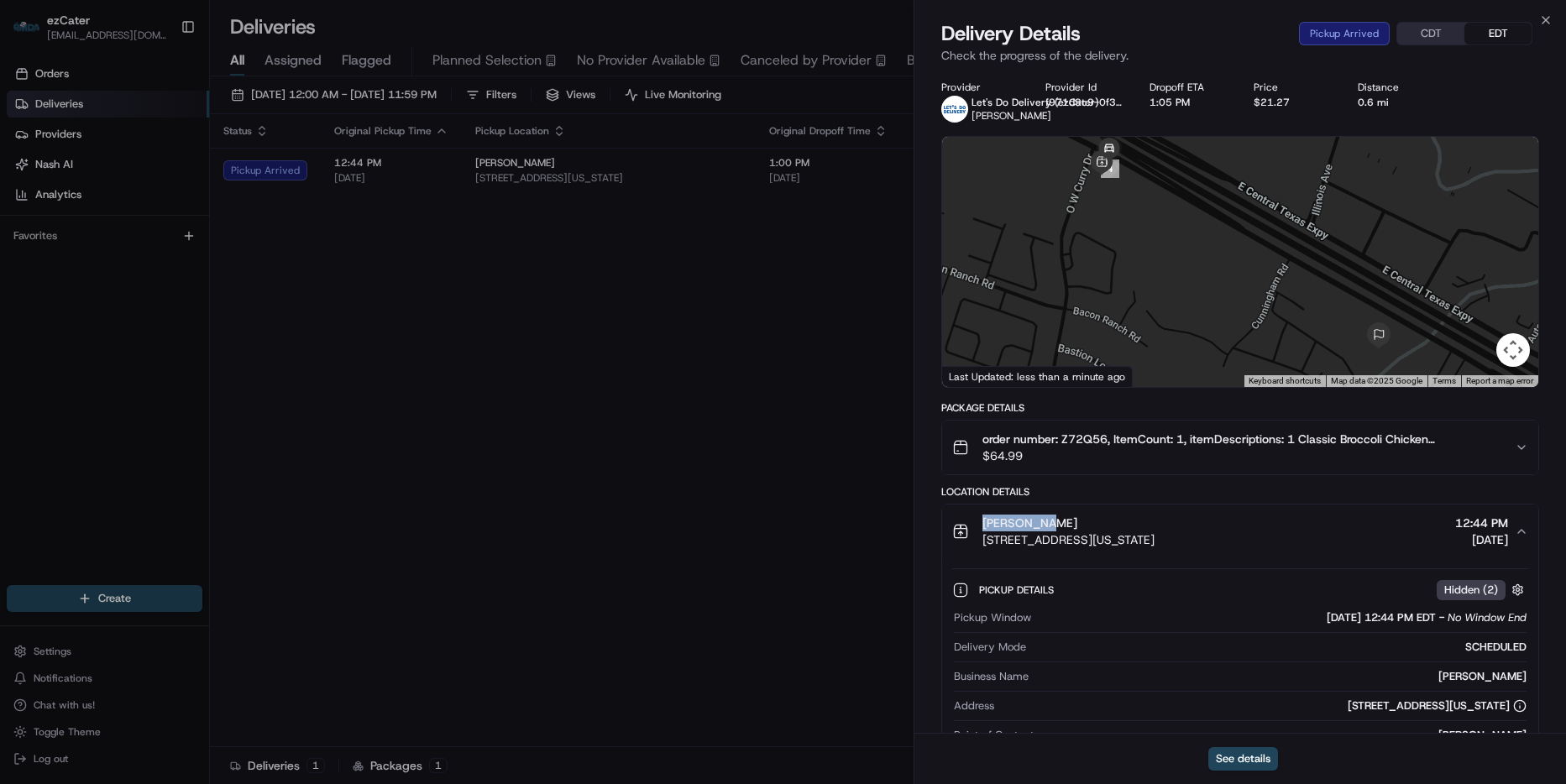
drag, startPoint x: 1061, startPoint y: 522, endPoint x: 1562, endPoint y: 595, distance: 506.3
click at [983, 525] on div "Applebee's" at bounding box center [1068, 522] width 172 height 16
click at [1550, 17] on icon "button" at bounding box center [1546, 21] width 14 height 14
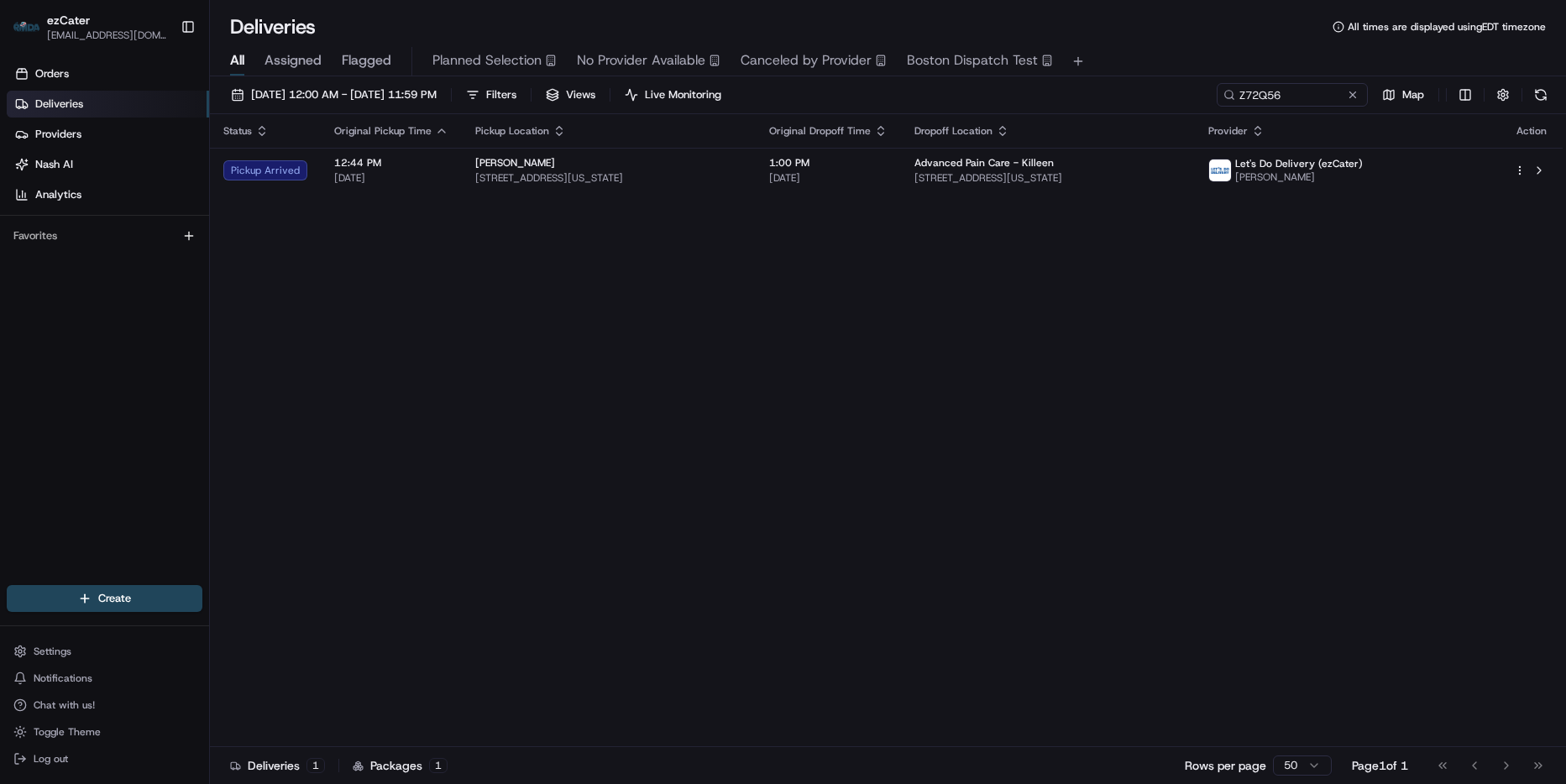
click at [1307, 109] on div "08/21/2025 12:00 AM - 08/21/2025 11:59 PM Filters Views Live Monitoring Z72Q56 …" at bounding box center [888, 99] width 1356 height 31
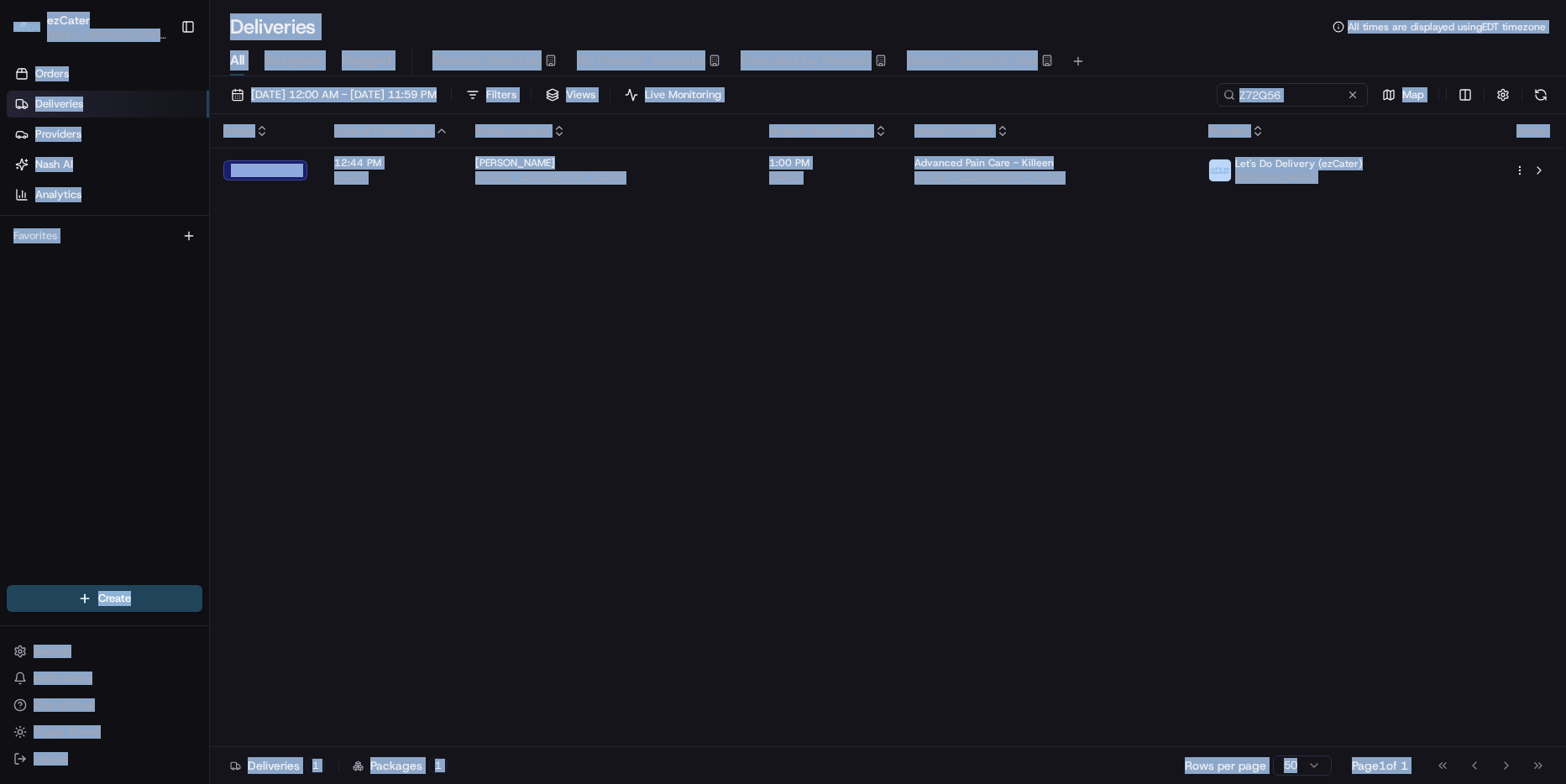
click at [1277, 60] on div "All Assigned Flagged Planned Selection No Provider Available Canceled by Provid…" at bounding box center [888, 61] width 1356 height 29
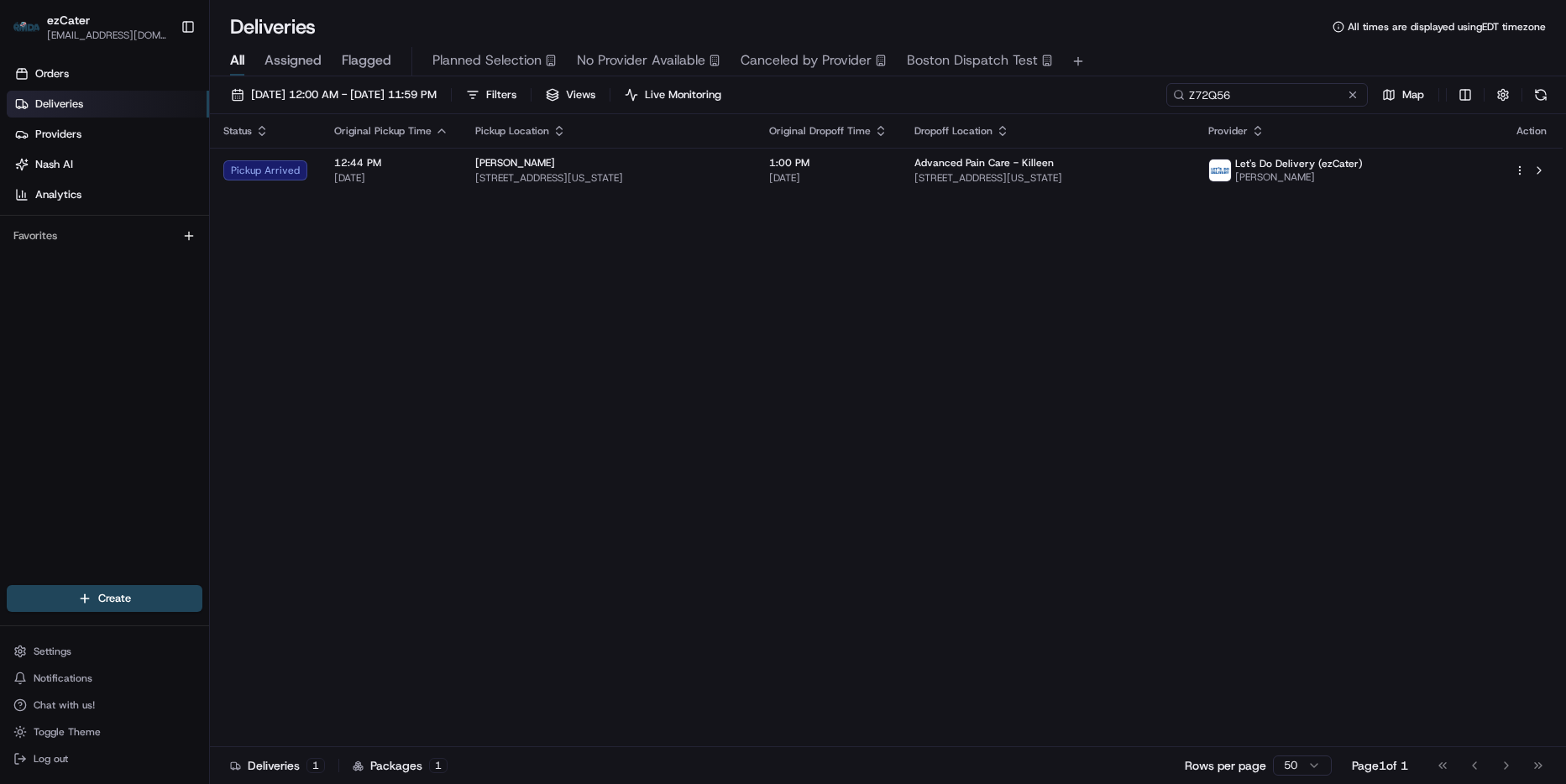
click at [1286, 101] on input "Z72Q56" at bounding box center [1267, 94] width 201 height 23
paste input "5RY1ZG"
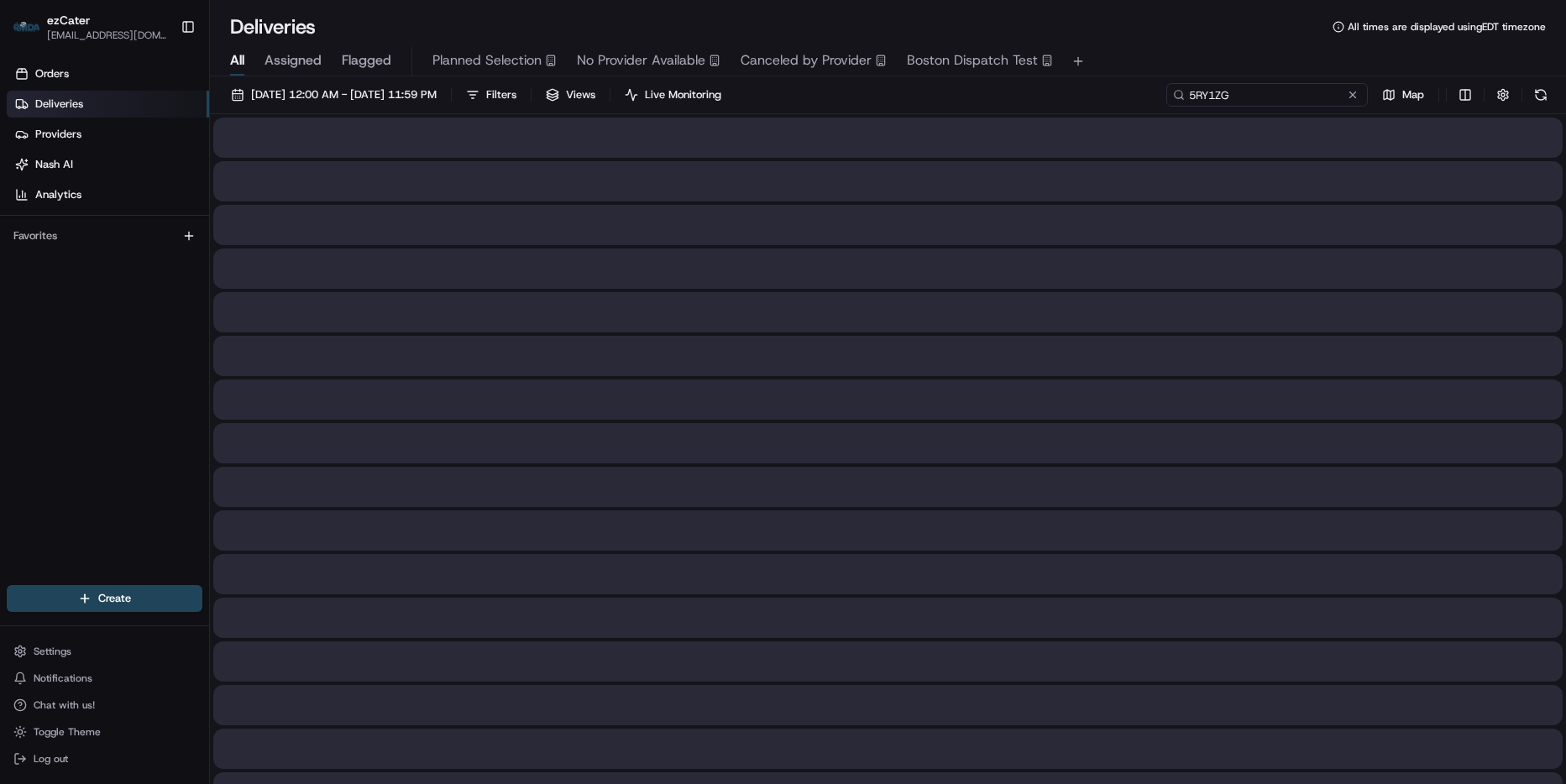
type input "5RY1ZG"
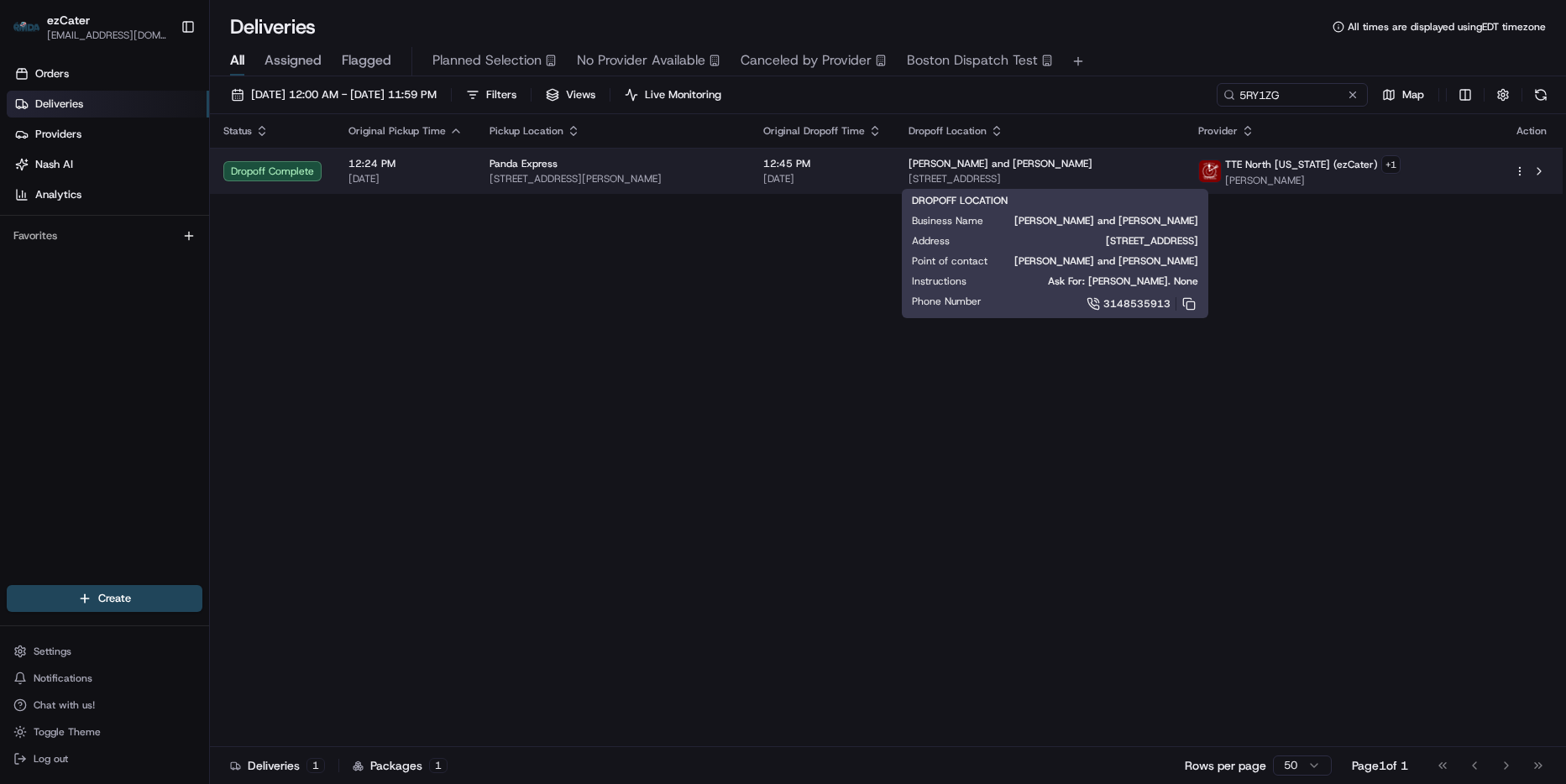
click at [925, 180] on span "4972 Benchmark Centre Dr, Swansea, IL 62226, USA" at bounding box center [1040, 179] width 263 height 14
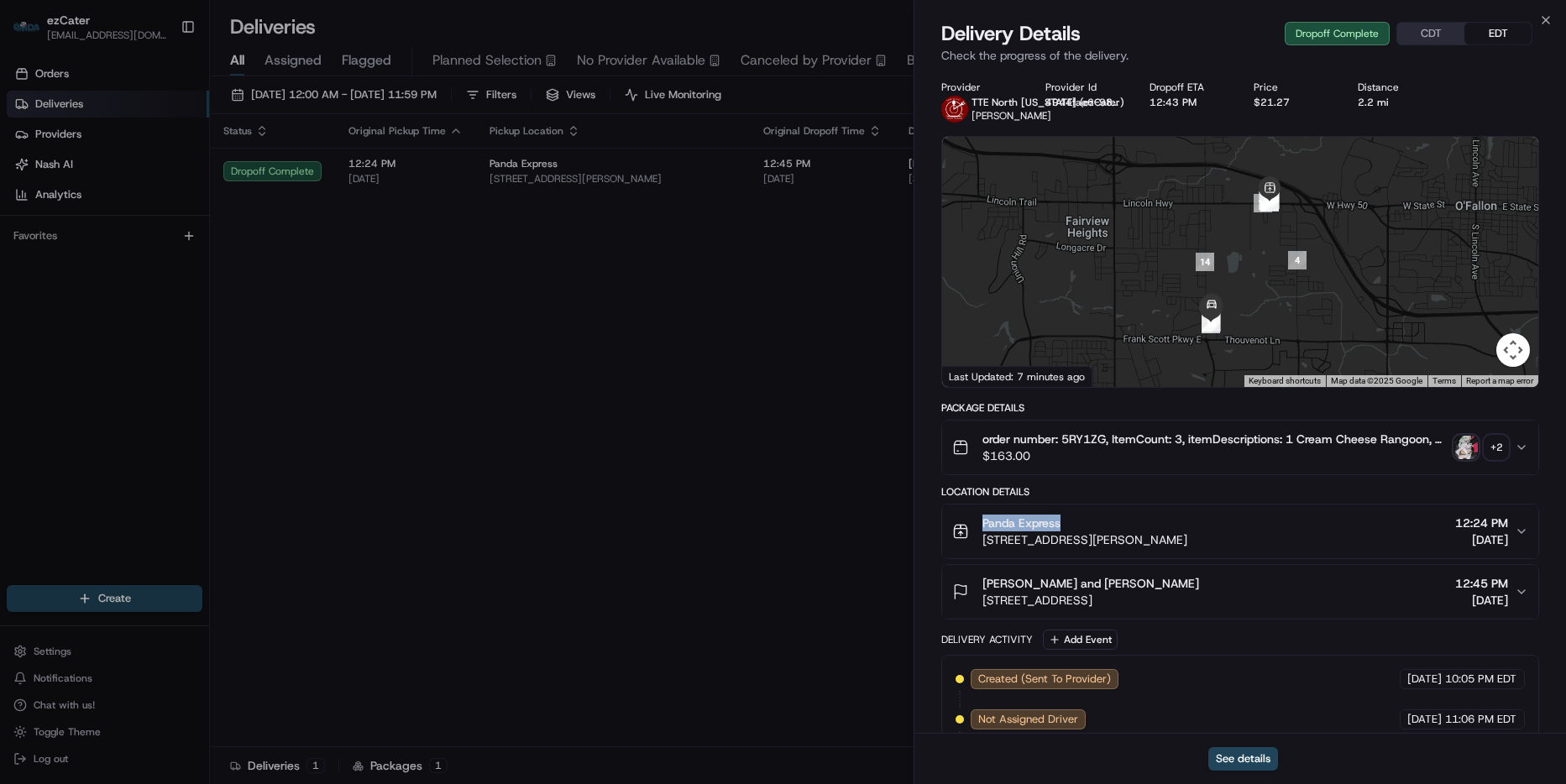
drag, startPoint x: 1099, startPoint y: 519, endPoint x: 974, endPoint y: 513, distance: 125.1
click at [974, 513] on button "Panda Express 1504 W Hwy 50, O'Fallon, IL 62269, USA 12:24 PM 08/21/2025" at bounding box center [1239, 532] width 596 height 54
click at [1551, 16] on icon "button" at bounding box center [1546, 21] width 14 height 14
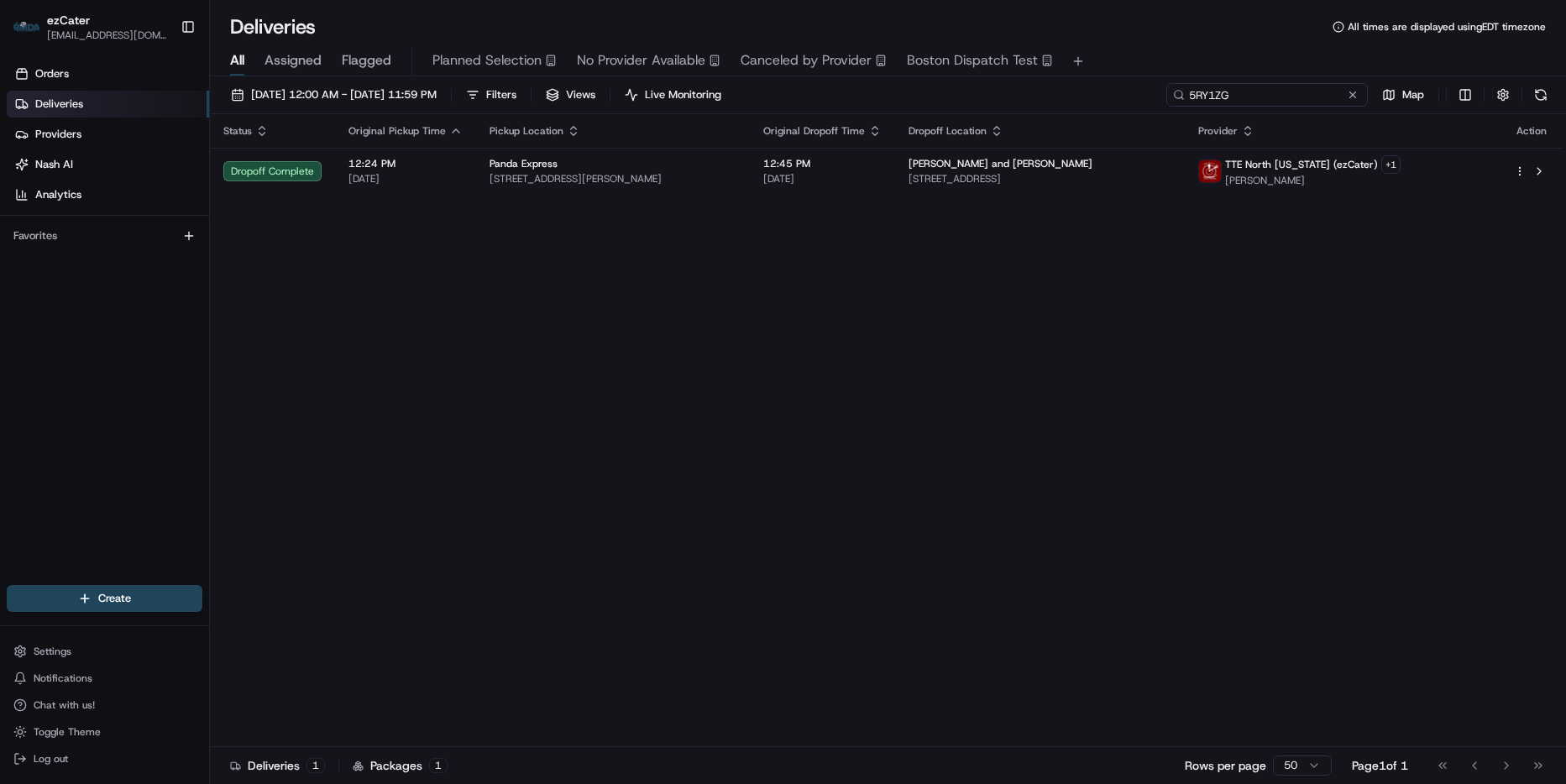
click at [1314, 90] on input "5RY1ZG" at bounding box center [1267, 94] width 201 height 23
paste input "Q1000V"
type input "Q1000V"
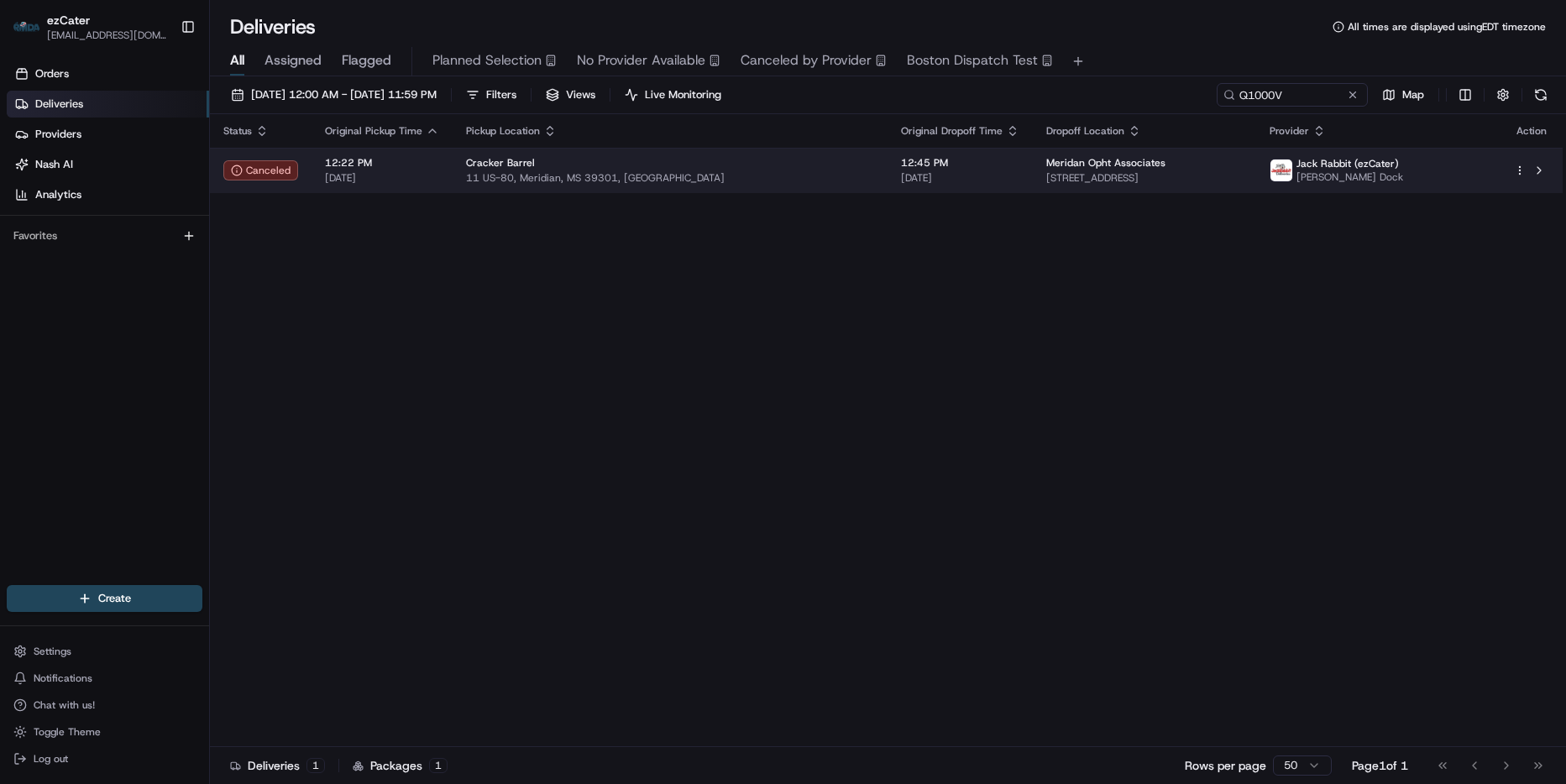
click at [1184, 187] on td "Meridan Opht Associates 1300 25th Ave, Meridian, MS 39301, USA" at bounding box center [1143, 170] width 222 height 45
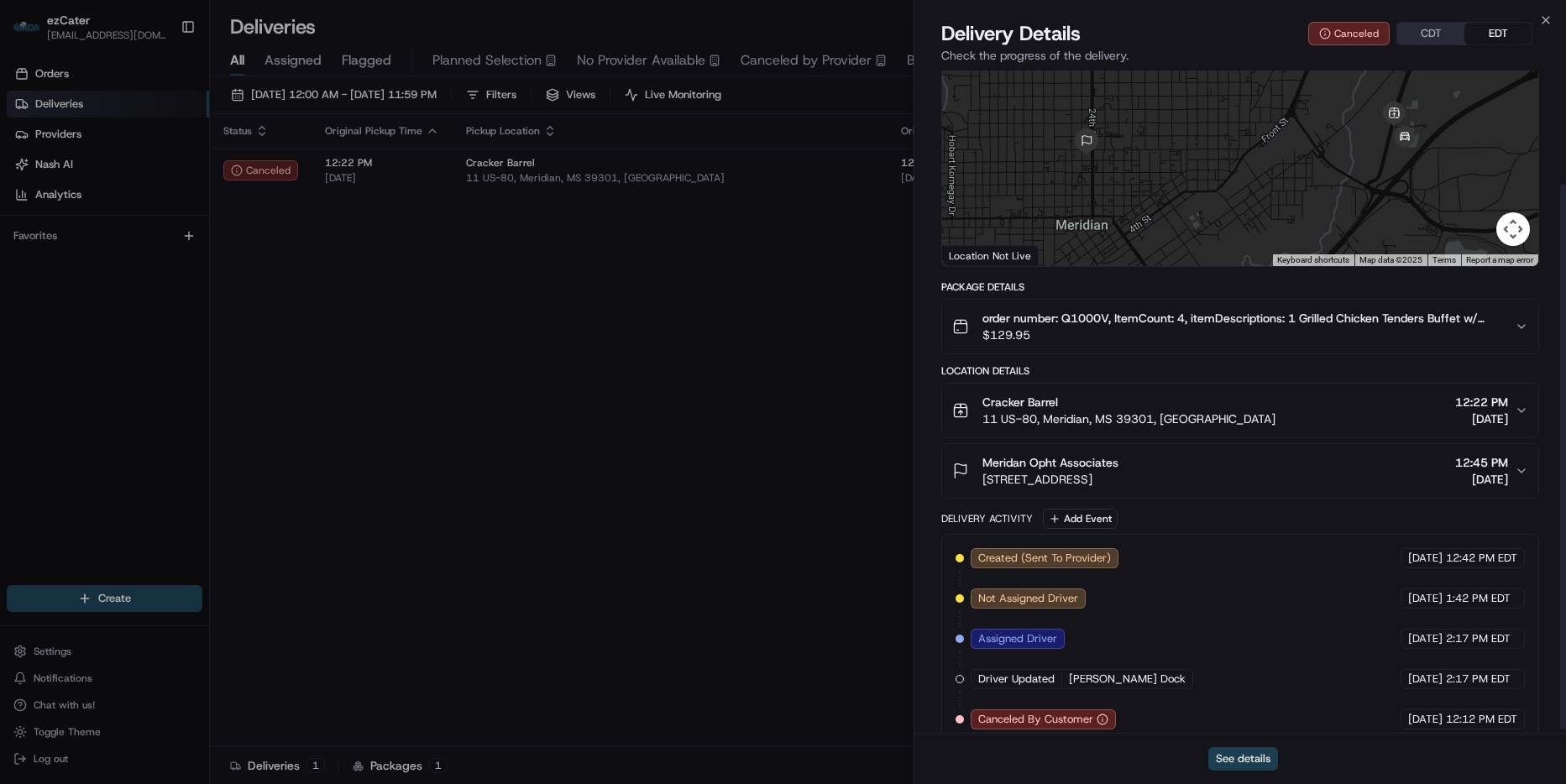
scroll to position [142, 0]
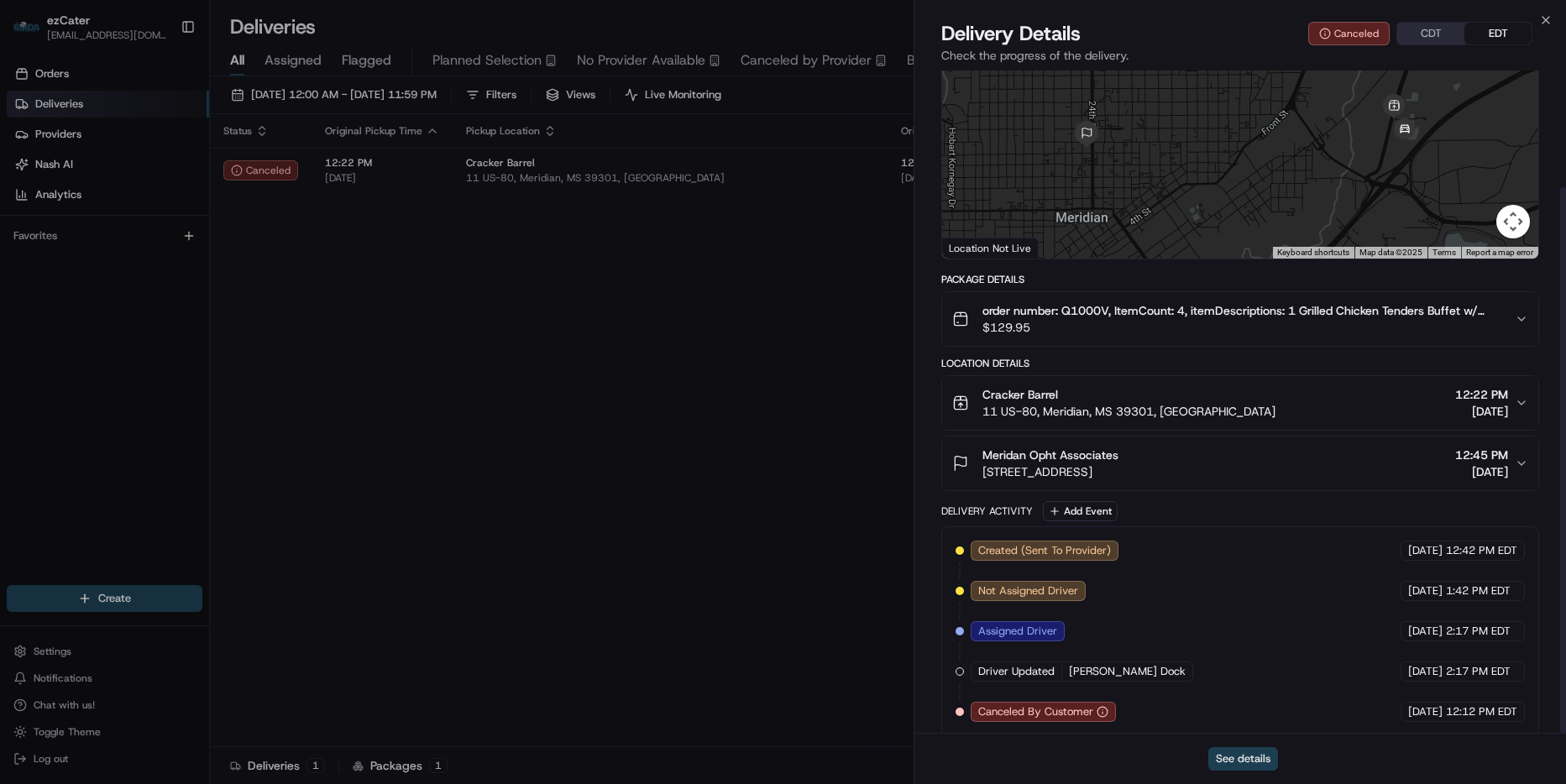
click at [1223, 763] on button "See details" at bounding box center [1243, 758] width 70 height 23
click at [1544, 20] on icon "button" at bounding box center [1546, 21] width 14 height 14
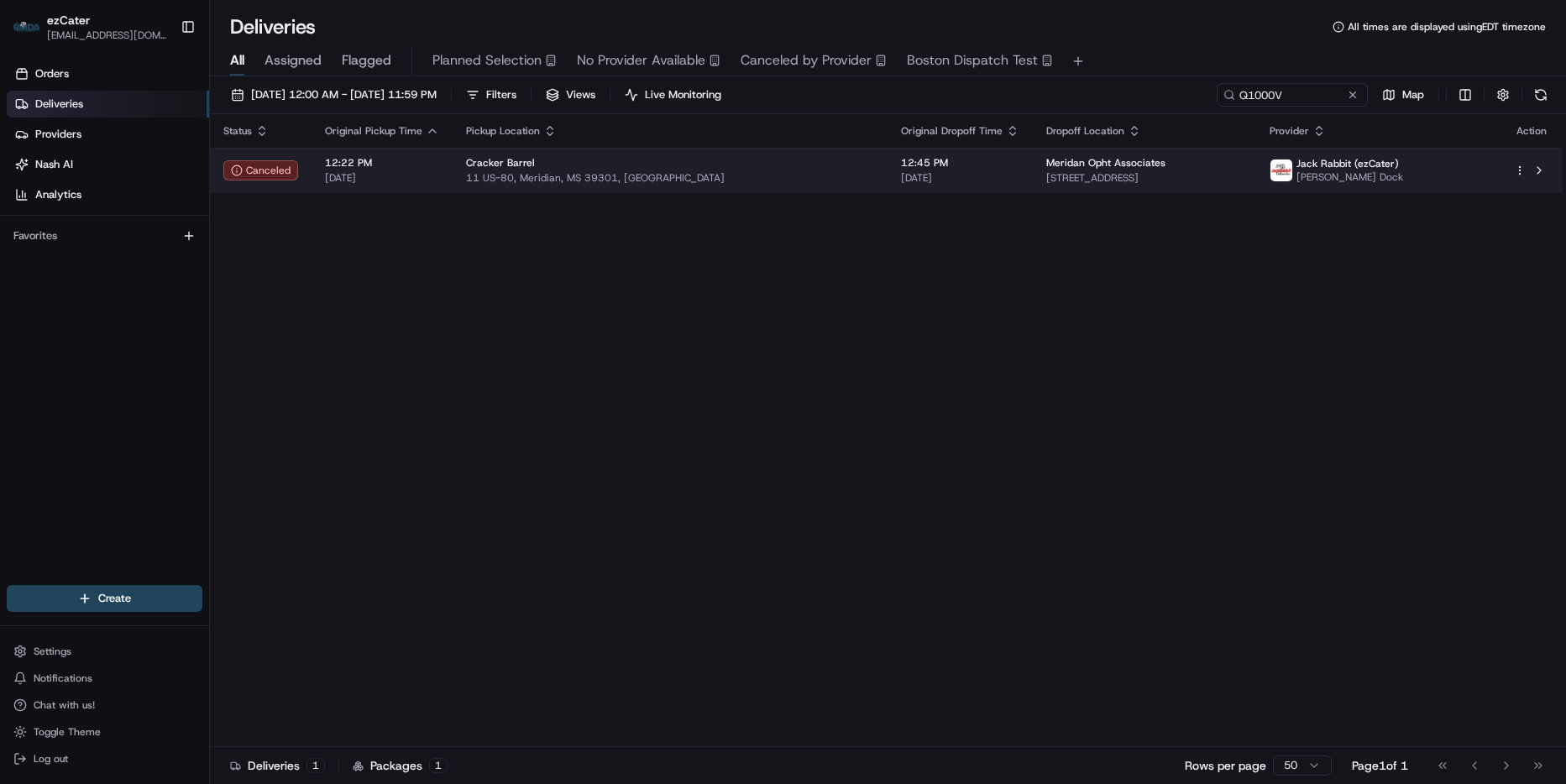
click at [1205, 179] on span "1300 25th Ave, Meridian, MS 39301, USA" at bounding box center [1144, 178] width 195 height 14
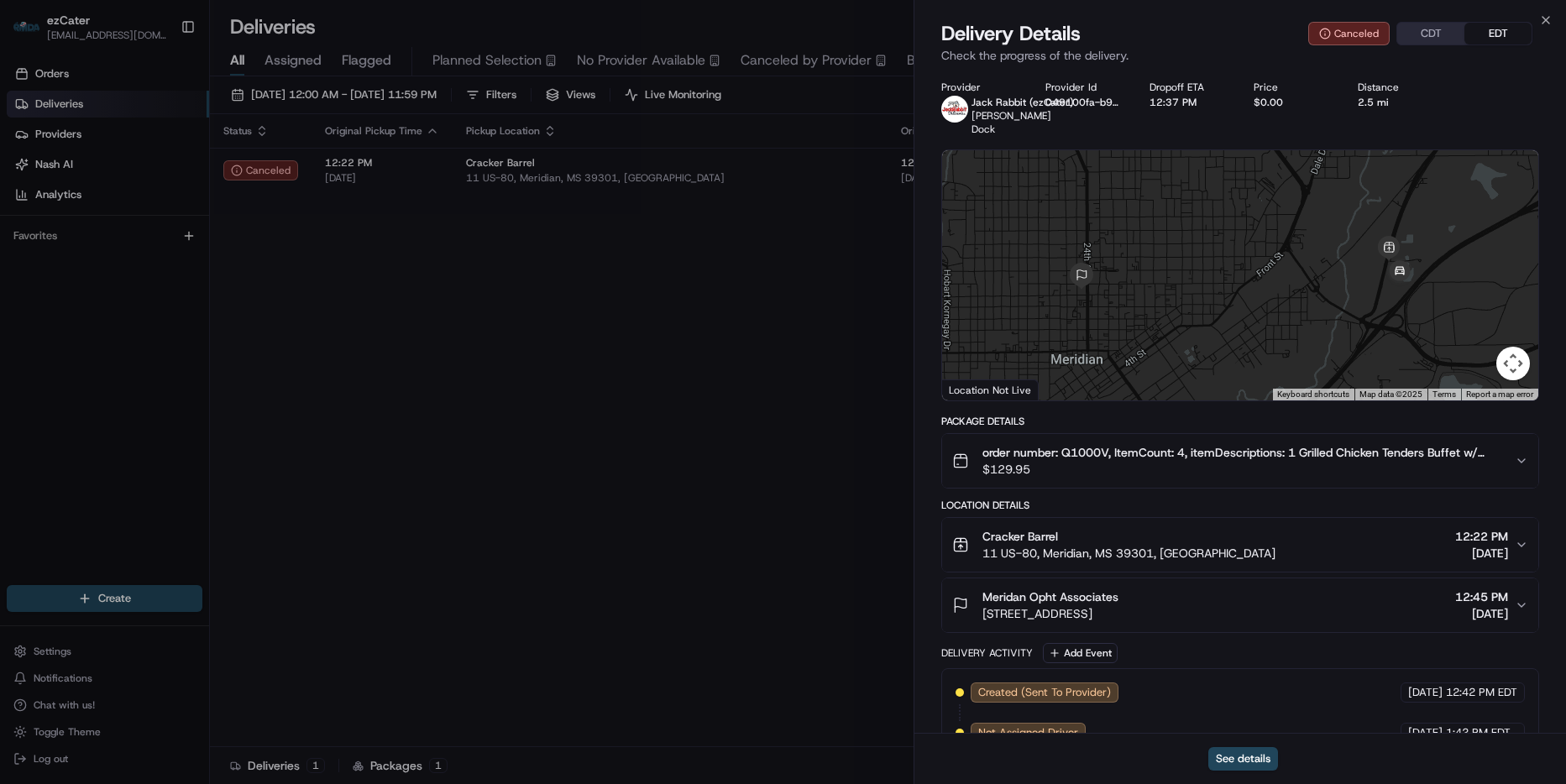
click at [1242, 745] on div "See details" at bounding box center [1239, 758] width 651 height 51
drag, startPoint x: 1242, startPoint y: 745, endPoint x: 1245, endPoint y: 758, distance: 13.3
click at [1245, 758] on button "See details" at bounding box center [1243, 758] width 70 height 23
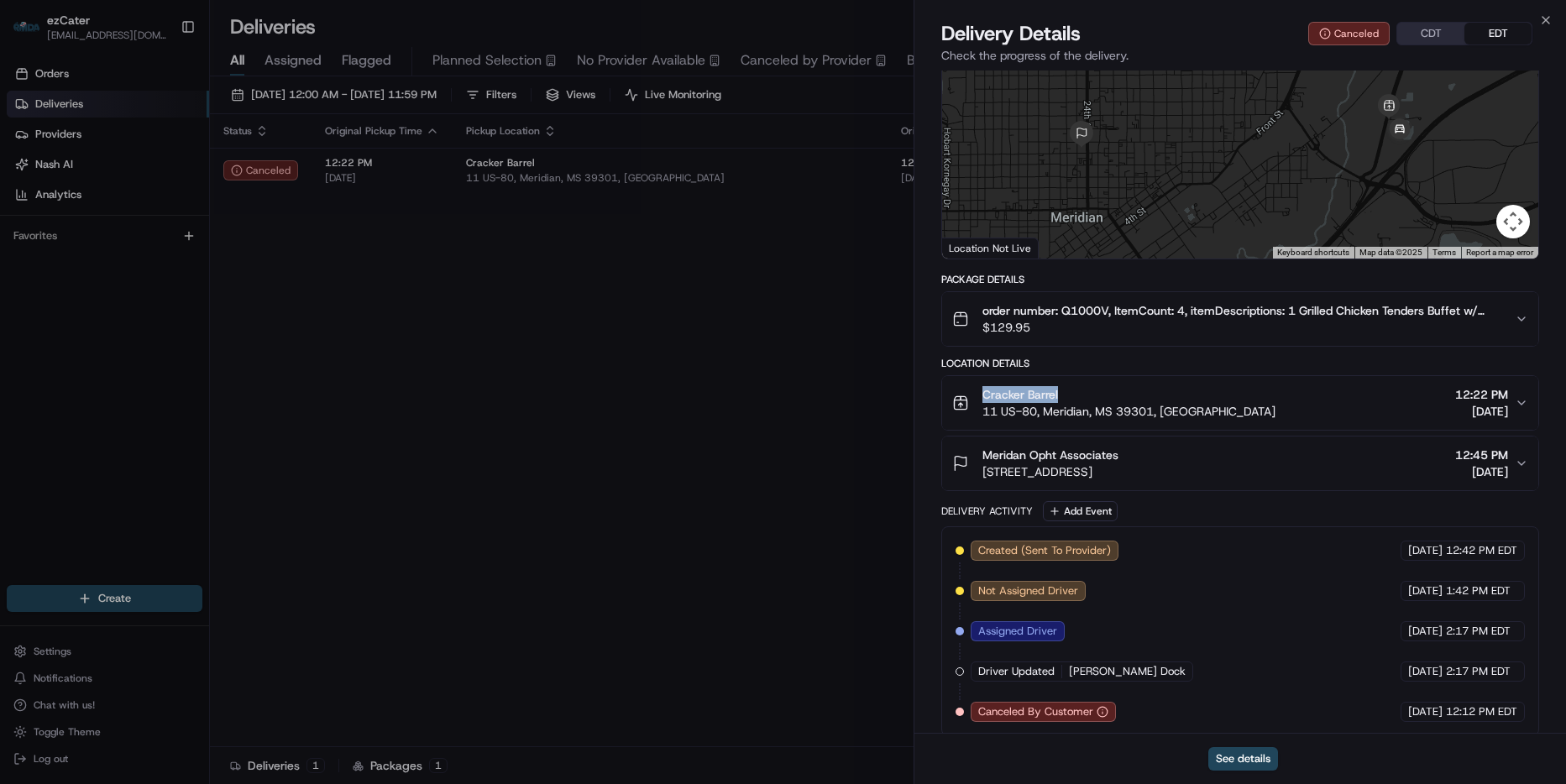
drag, startPoint x: 1086, startPoint y: 382, endPoint x: 956, endPoint y: 372, distance: 130.4
click at [956, 376] on button "Cracker Barrel 11 US-80, Meridian, MS 39301, USA 12:22 PM 08/21/2025" at bounding box center [1239, 403] width 596 height 54
click at [1224, 759] on button "See details" at bounding box center [1243, 758] width 70 height 23
click at [1552, 16] on div "Close Delivery Details Canceled CDT EDT Check the progress of the delivery. Pro…" at bounding box center [1239, 392] width 652 height 784
click at [1544, 21] on icon "button" at bounding box center [1546, 21] width 14 height 14
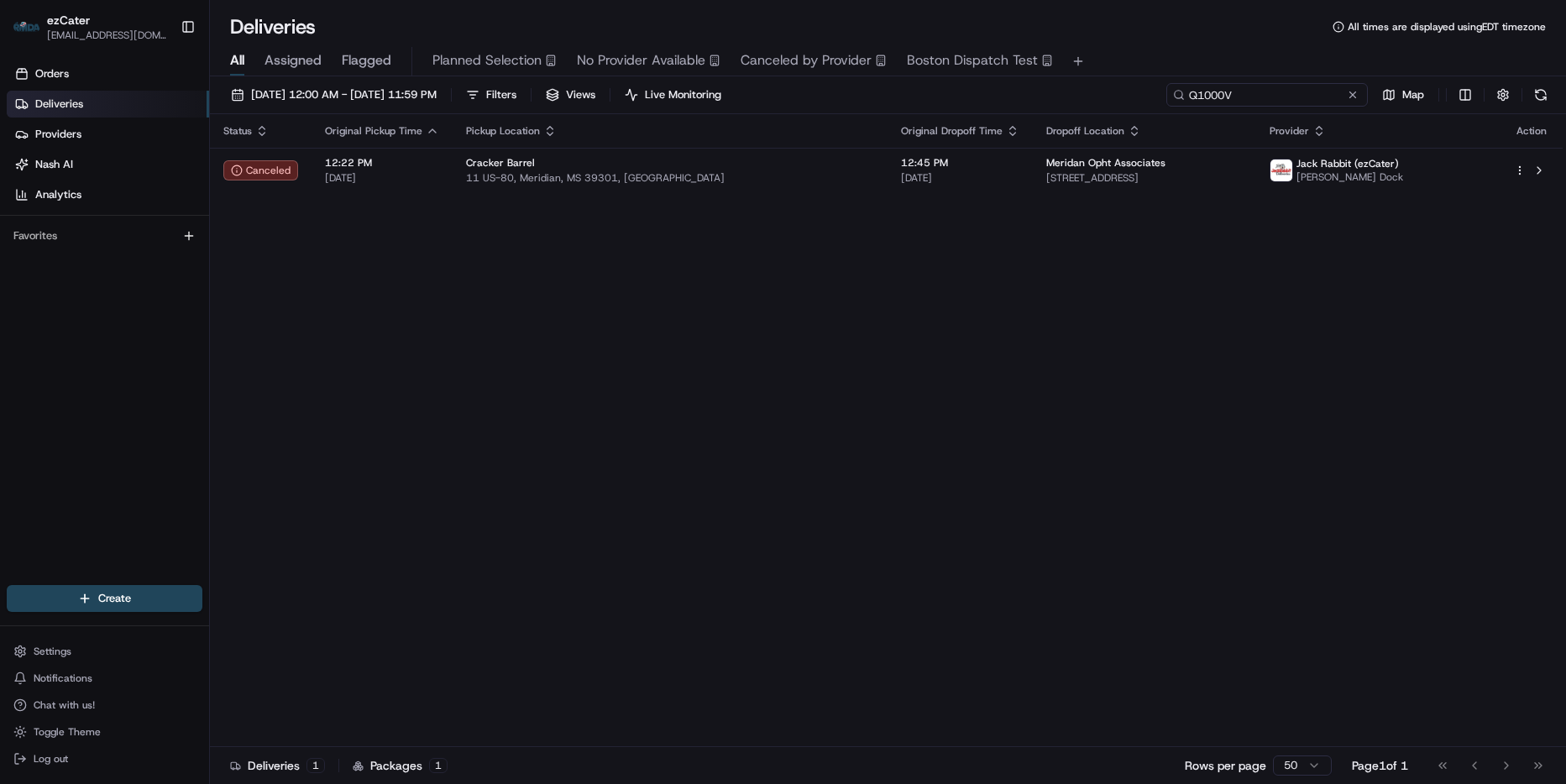
click at [1298, 90] on input "Q1000V" at bounding box center [1267, 94] width 201 height 23
paste input "JXY9JX"
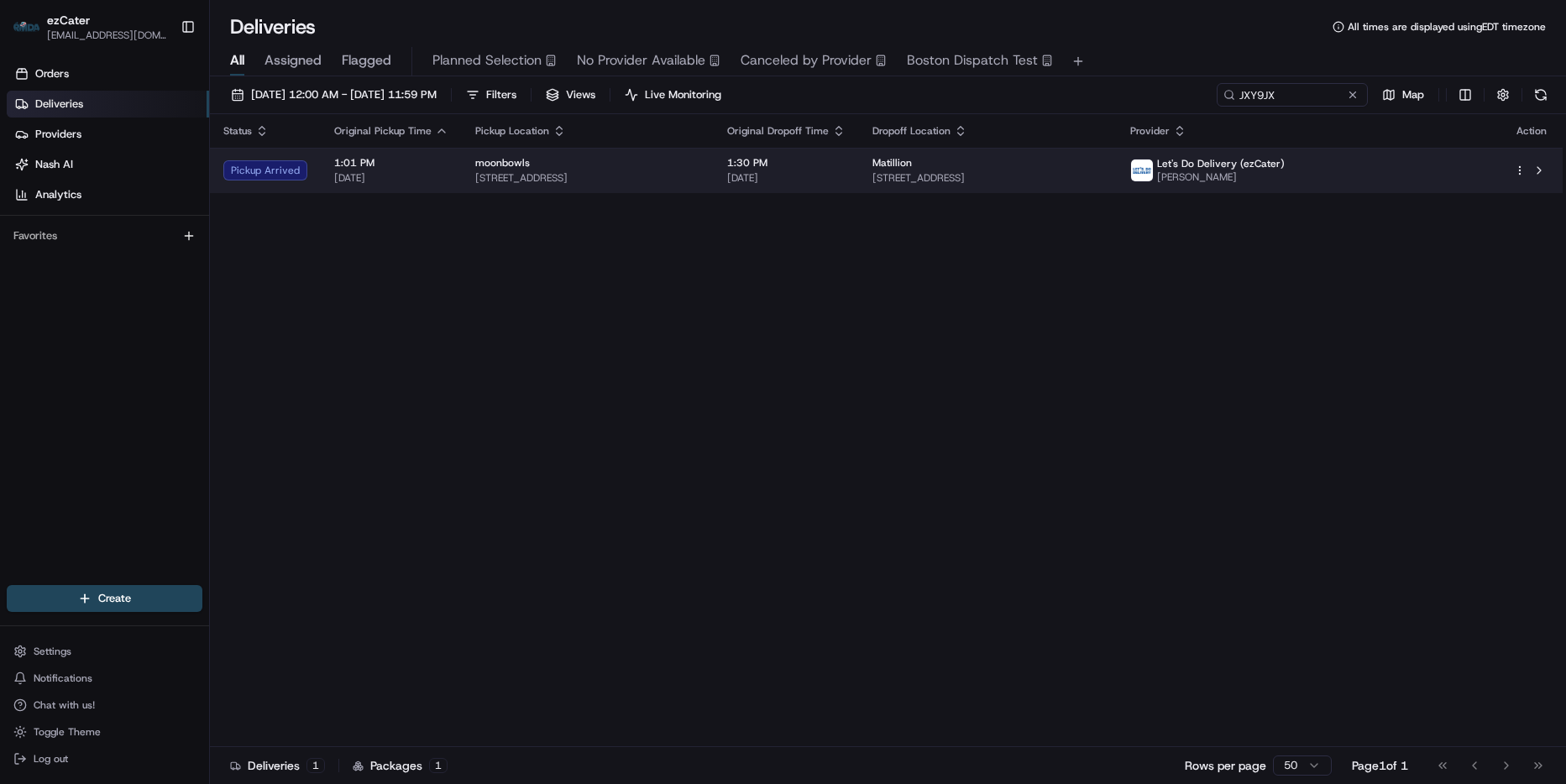
click at [1032, 157] on div "Matillion" at bounding box center [988, 163] width 231 height 14
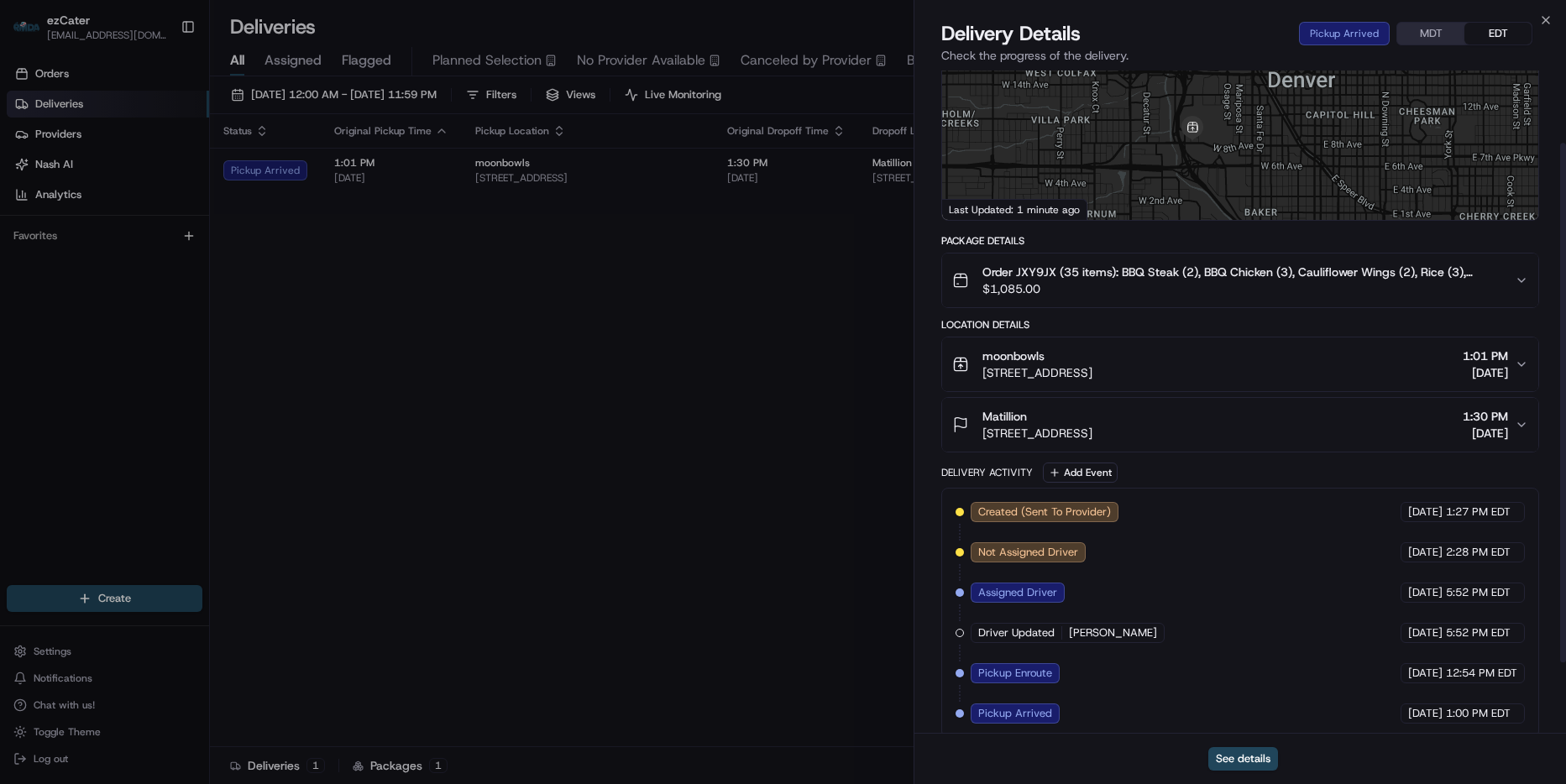
scroll to position [182, 0]
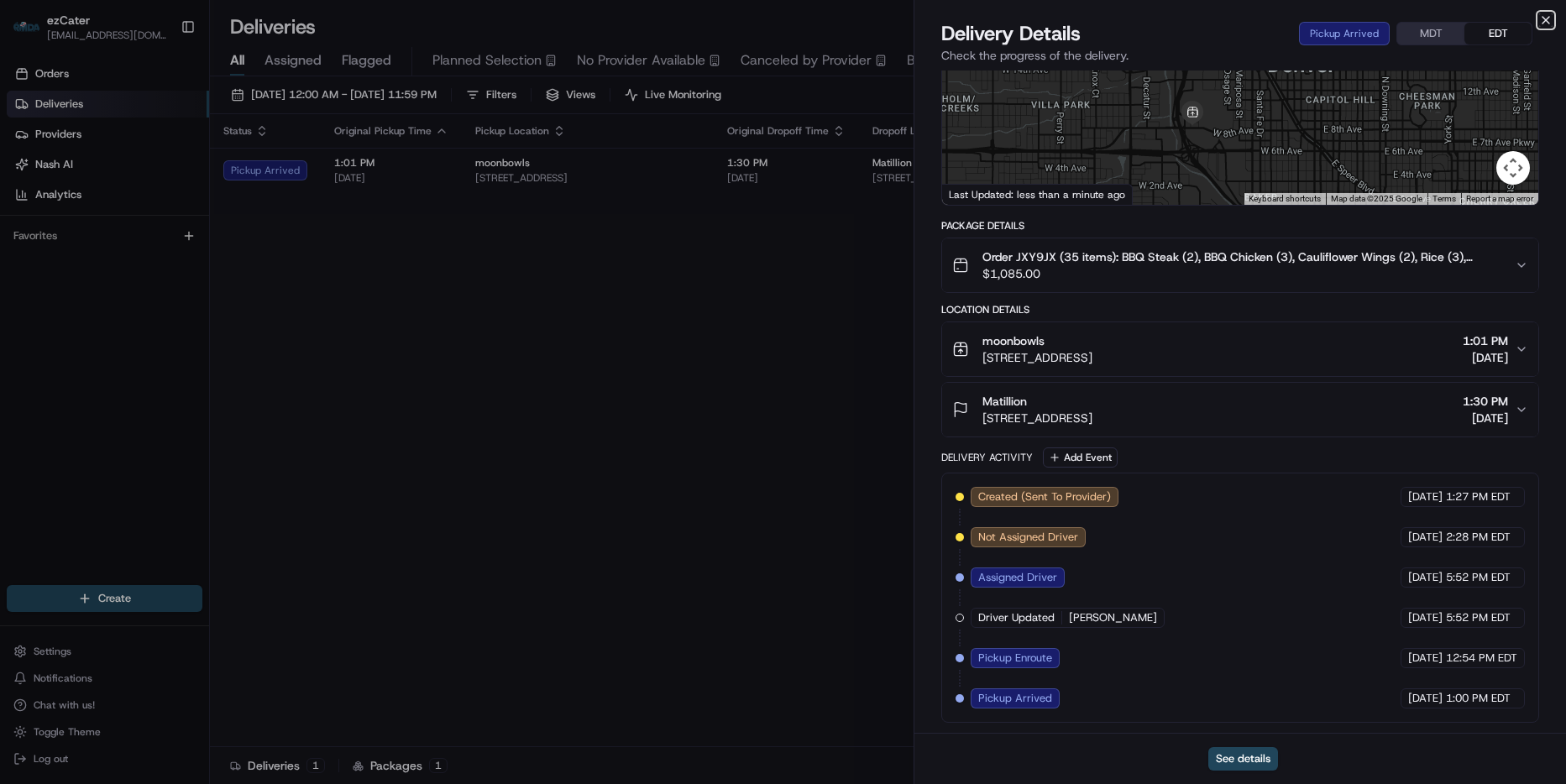
click at [1549, 18] on icon "button" at bounding box center [1546, 21] width 14 height 14
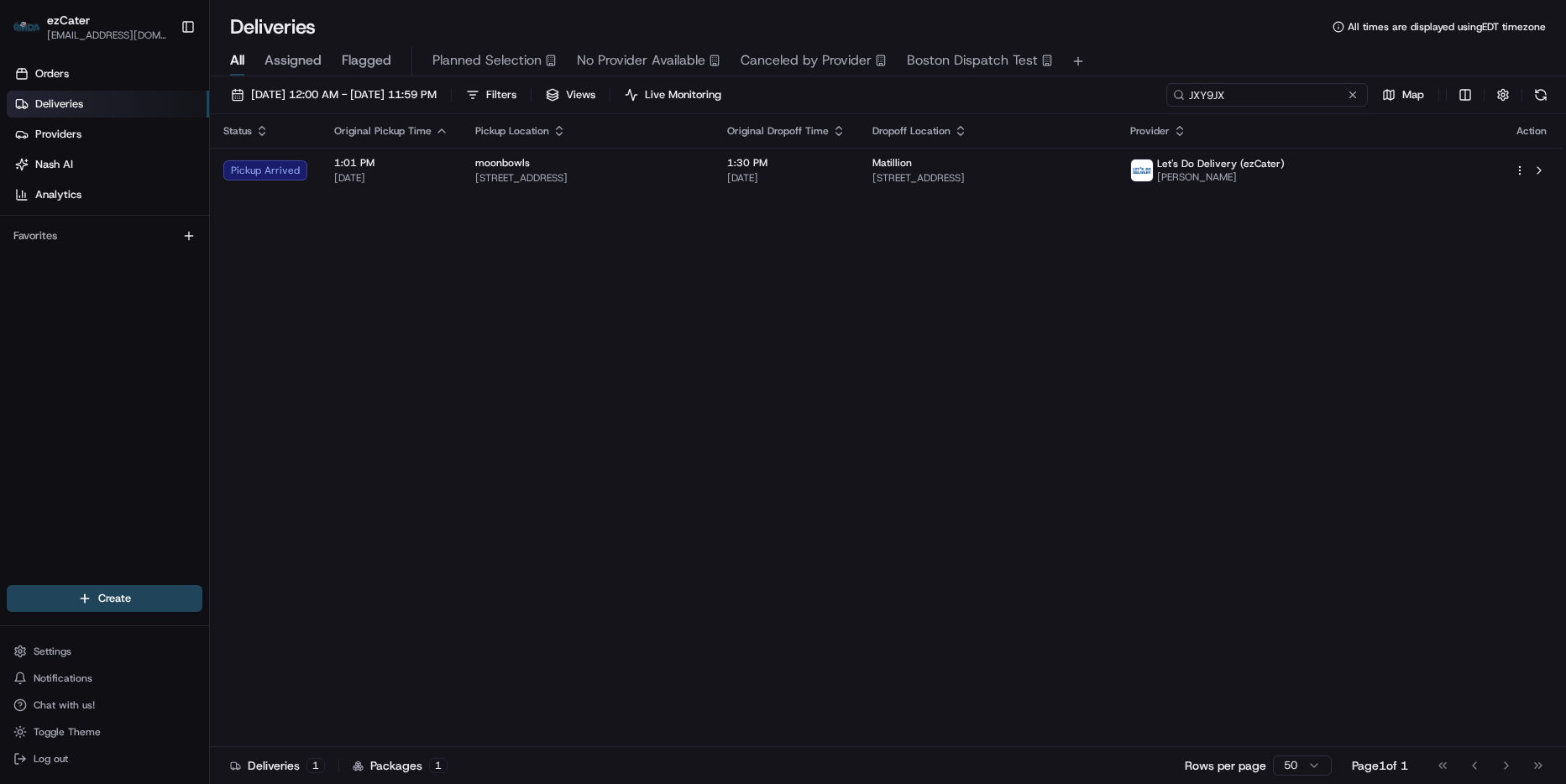
click at [1317, 90] on input "JXY9JX" at bounding box center [1267, 94] width 201 height 23
paste input "M73GGR"
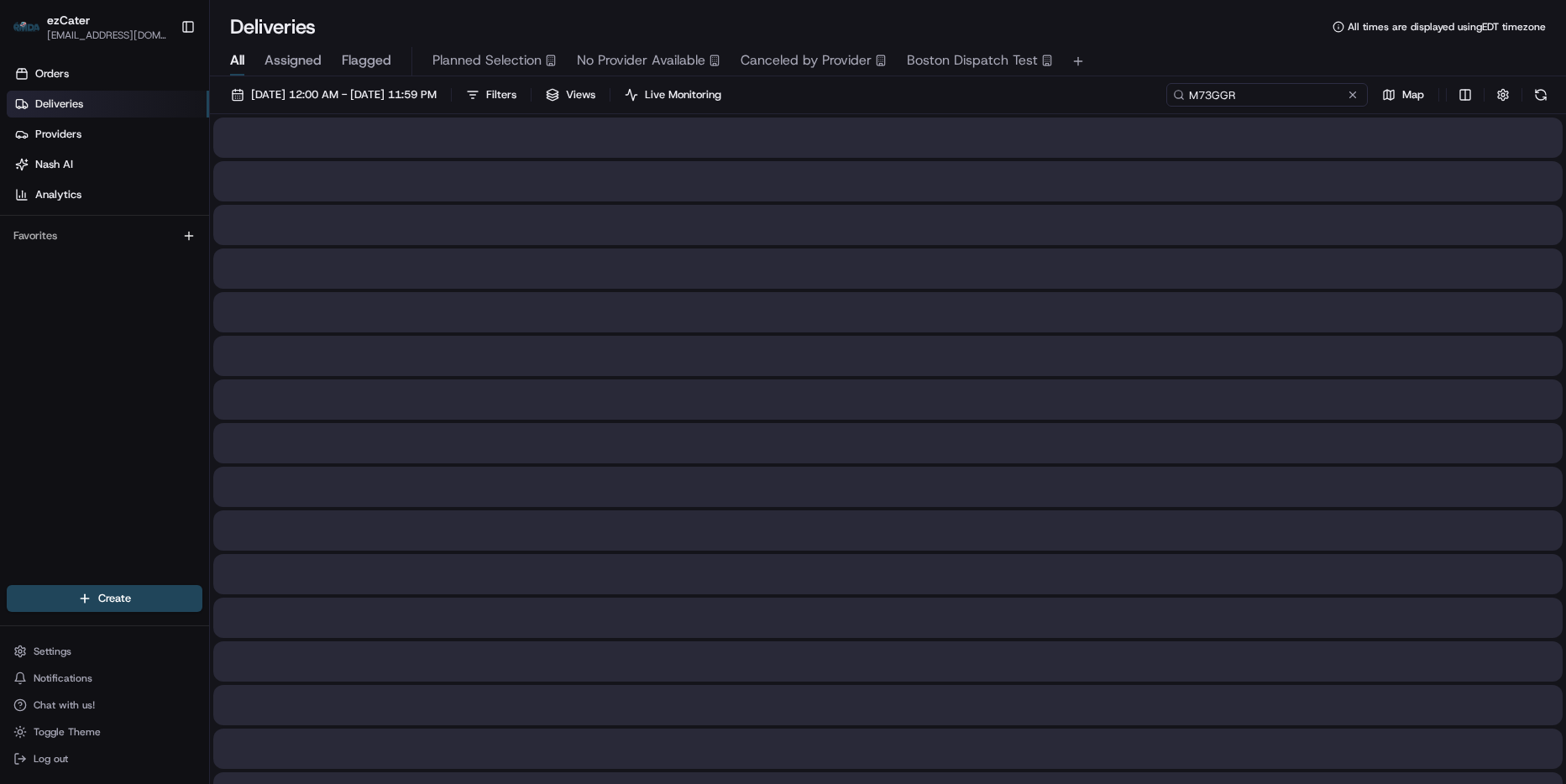
type input "M73GGR"
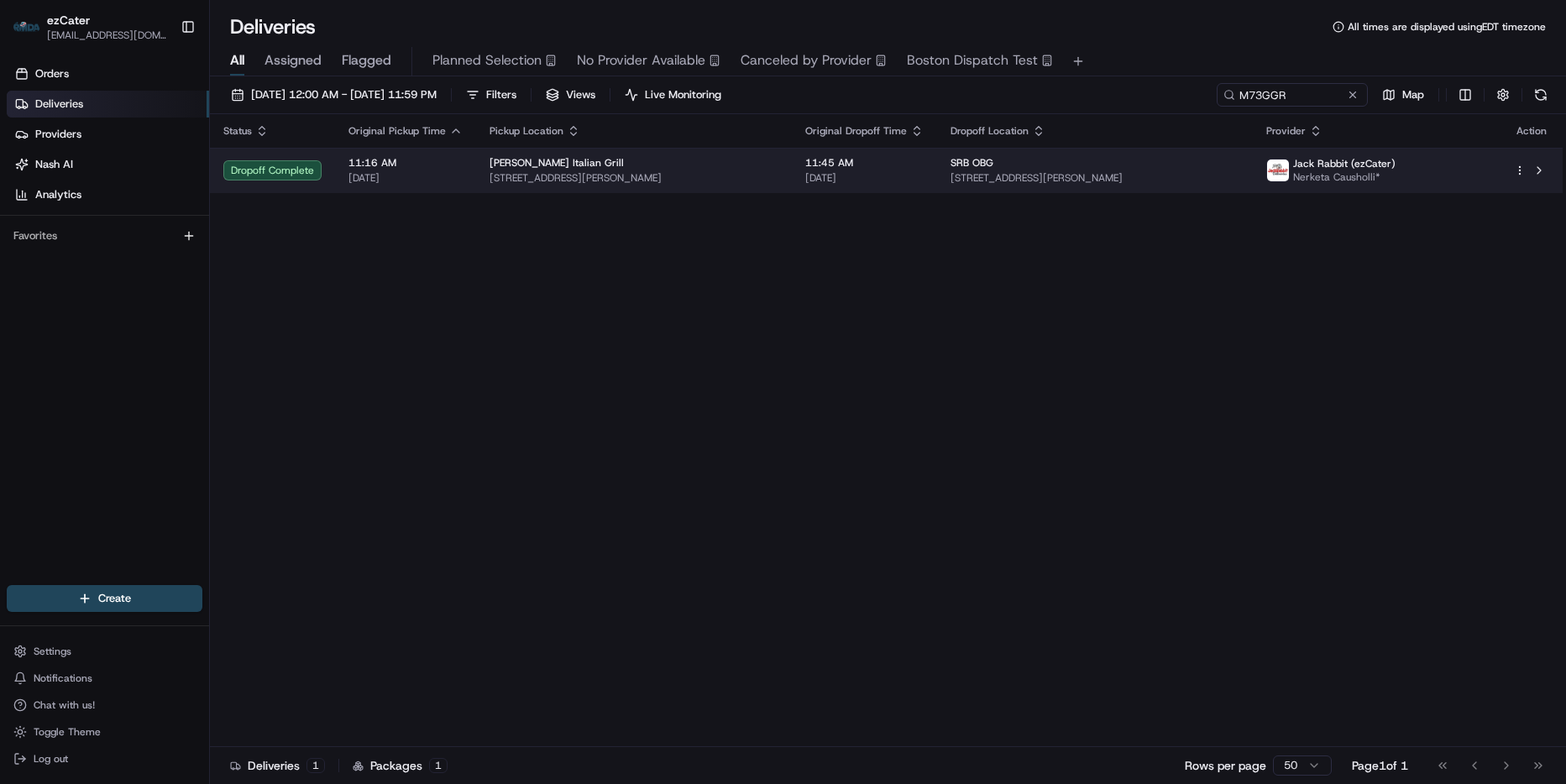
click at [924, 180] on td "11:45 AM 08/21/2025" at bounding box center [865, 170] width 145 height 45
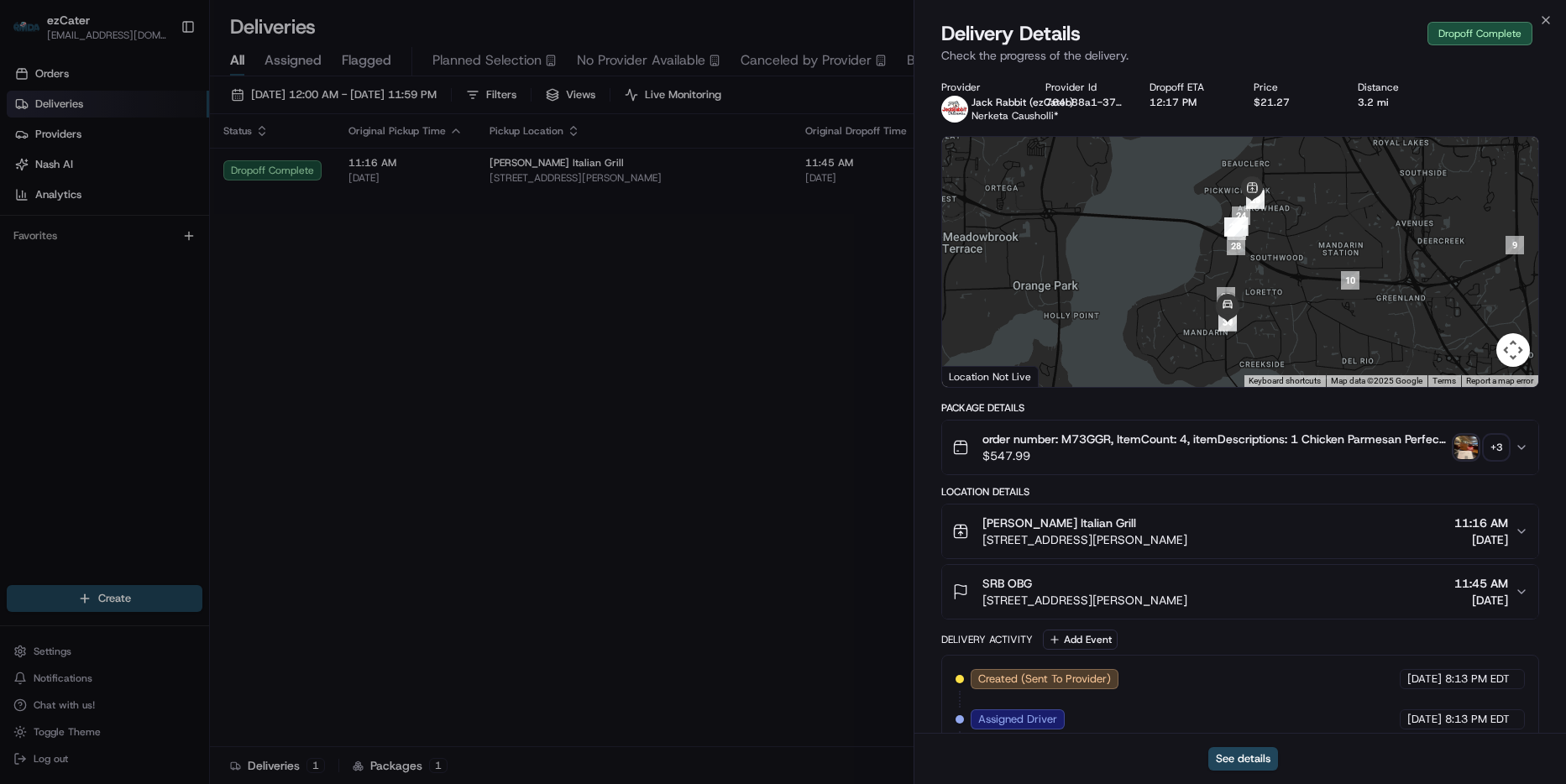
click at [1078, 437] on span "order number: M73GGR, ItemCount: 4, itemDescriptions: 1 Chicken Parmesan Perfec…" at bounding box center [1215, 438] width 465 height 16
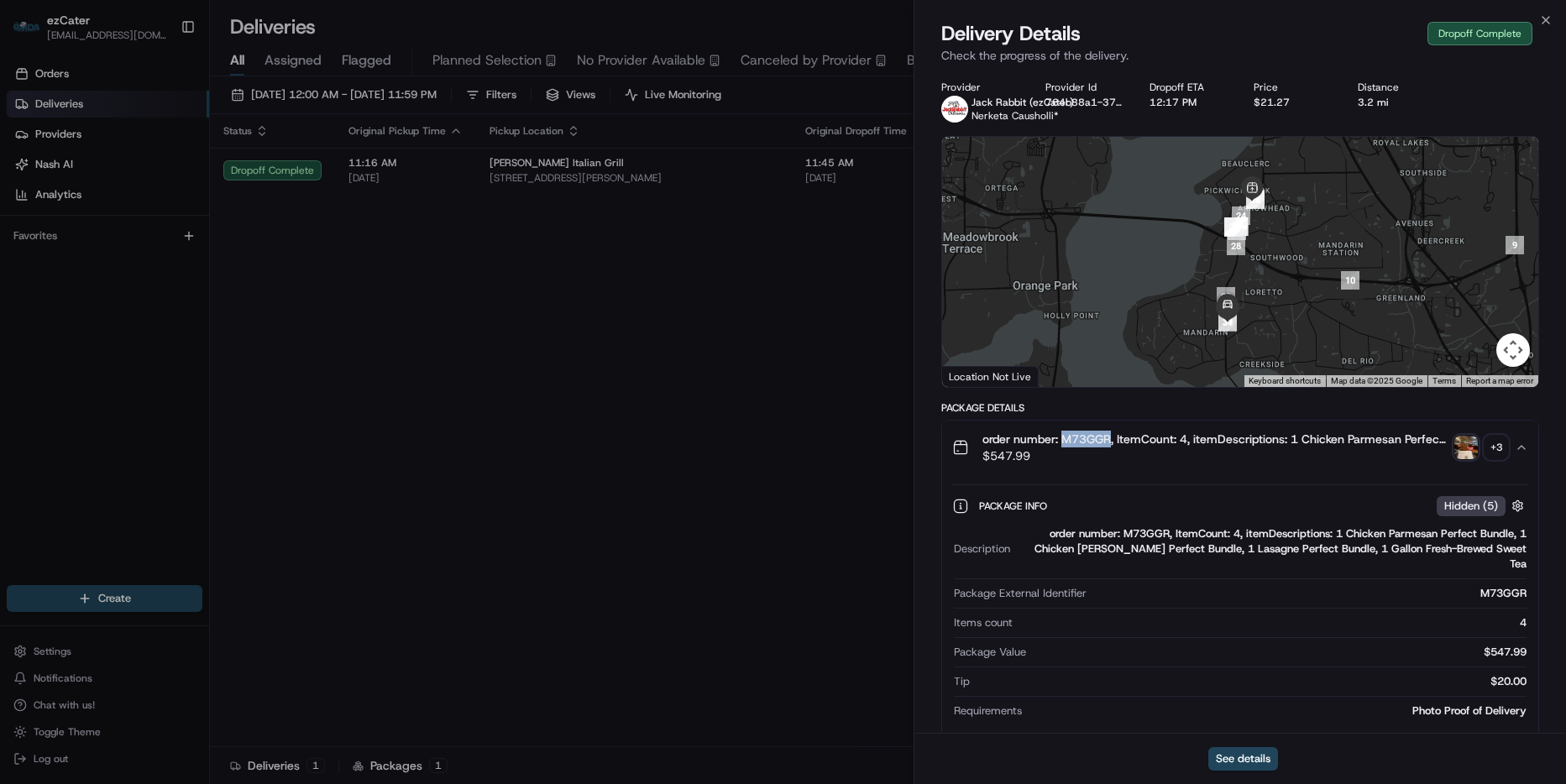
drag, startPoint x: 1061, startPoint y: 439, endPoint x: 1113, endPoint y: 441, distance: 52.0
click at [1113, 441] on span "order number: M73GGR, ItemCount: 4, itemDescriptions: 1 Chicken Parmesan Perfec…" at bounding box center [1215, 438] width 465 height 16
click at [1543, 22] on icon "button" at bounding box center [1546, 21] width 14 height 14
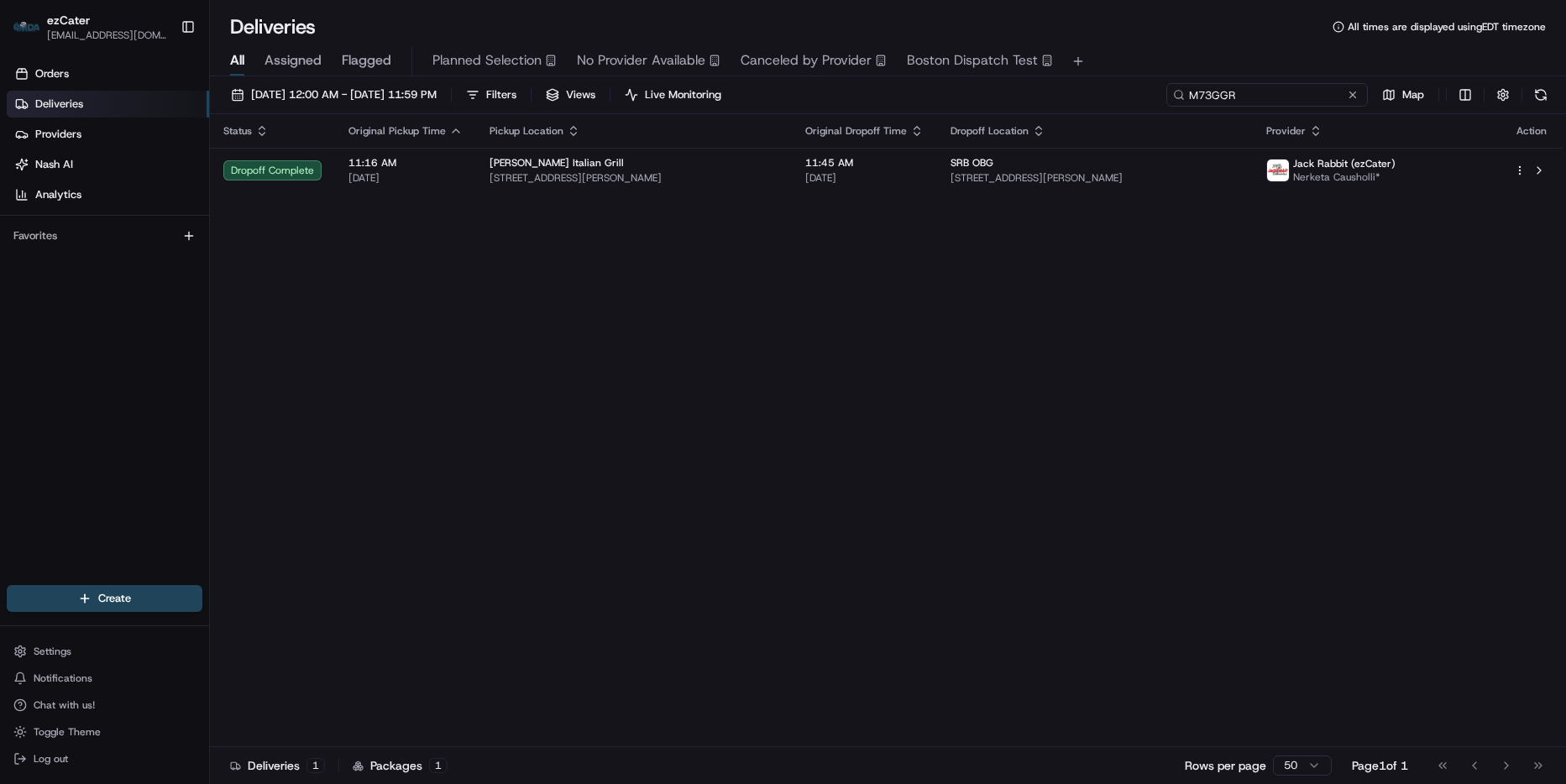
click at [1294, 91] on input "M73GGR" at bounding box center [1267, 94] width 201 height 23
paste input "Z72Q56"
type input "Z72Q56"
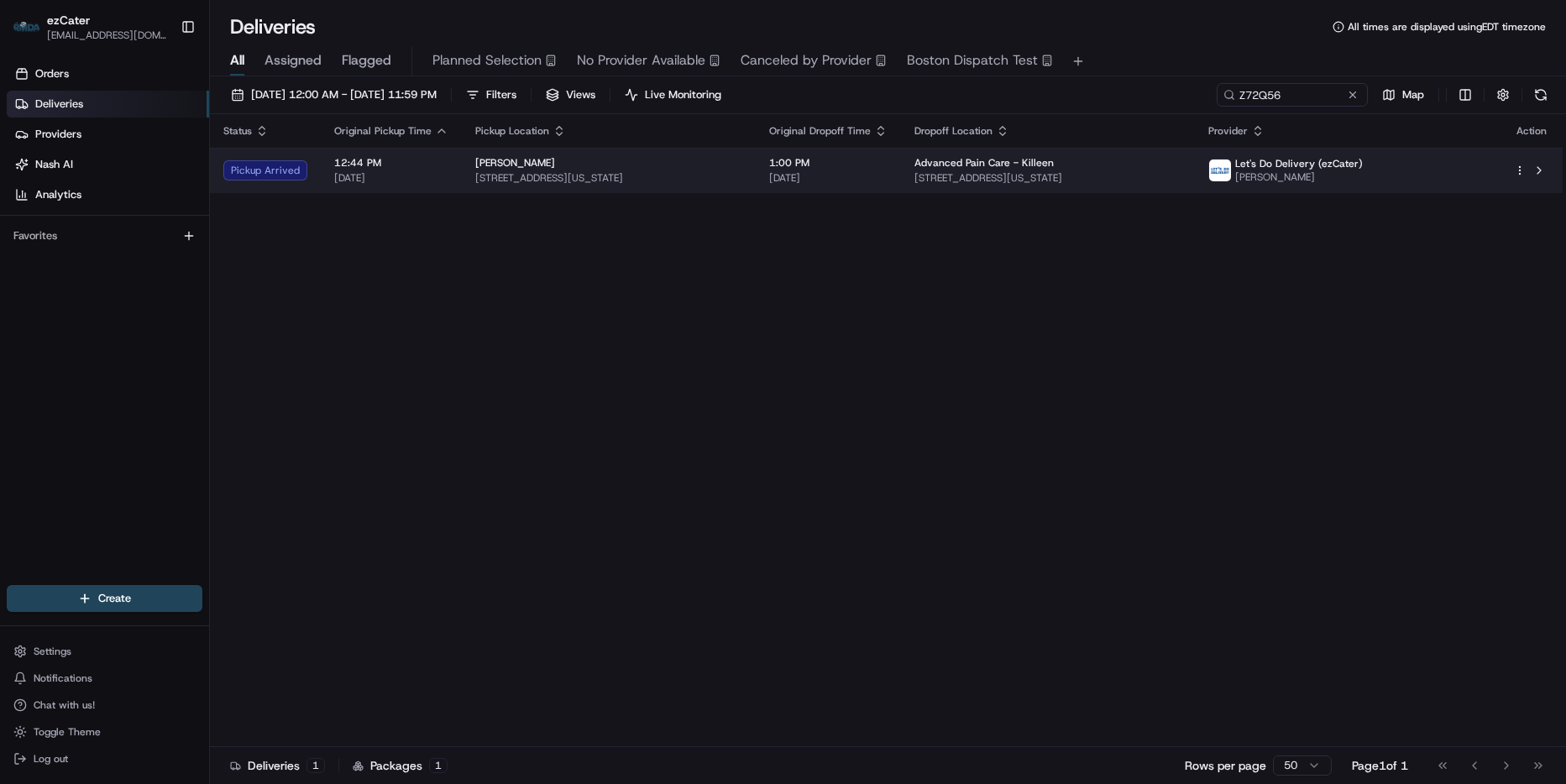
click at [1051, 188] on td "Advanced Pain Care - Killeen 3400 E Central Texas Expy Building 100, Suite 101,…" at bounding box center [1048, 170] width 294 height 45
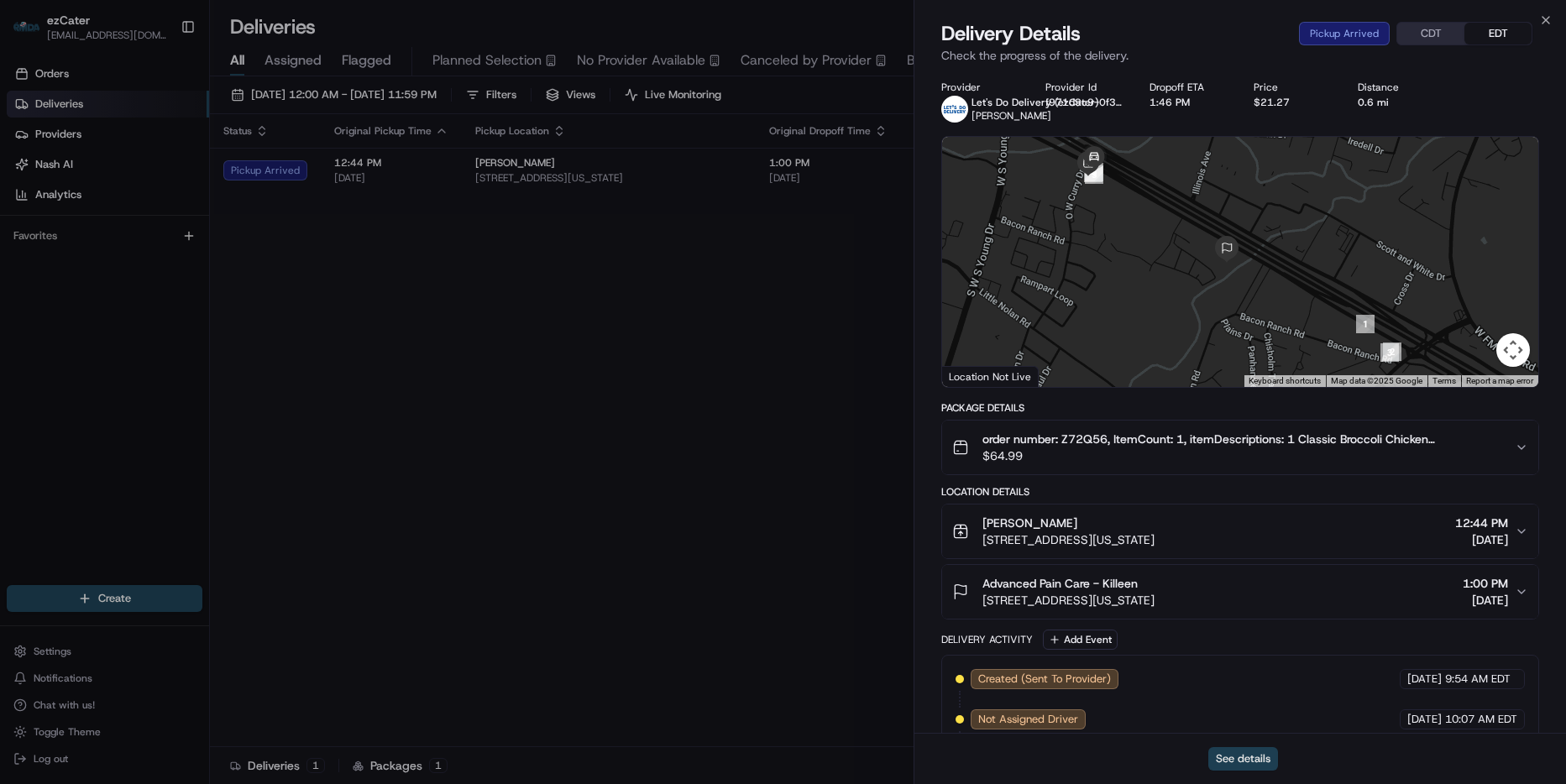
click at [1257, 752] on button "See details" at bounding box center [1243, 758] width 70 height 23
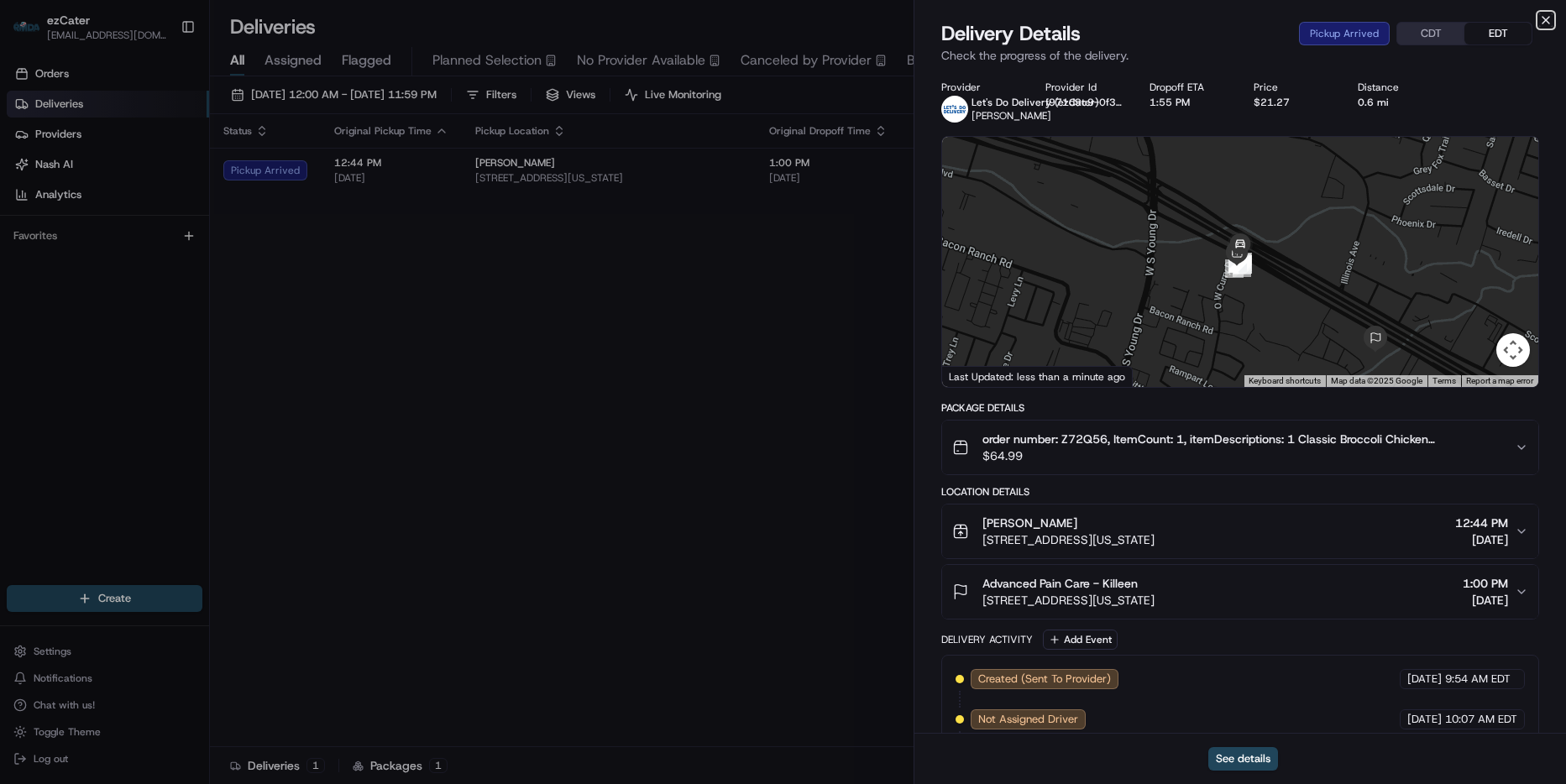
click at [1546, 18] on icon "button" at bounding box center [1546, 21] width 14 height 14
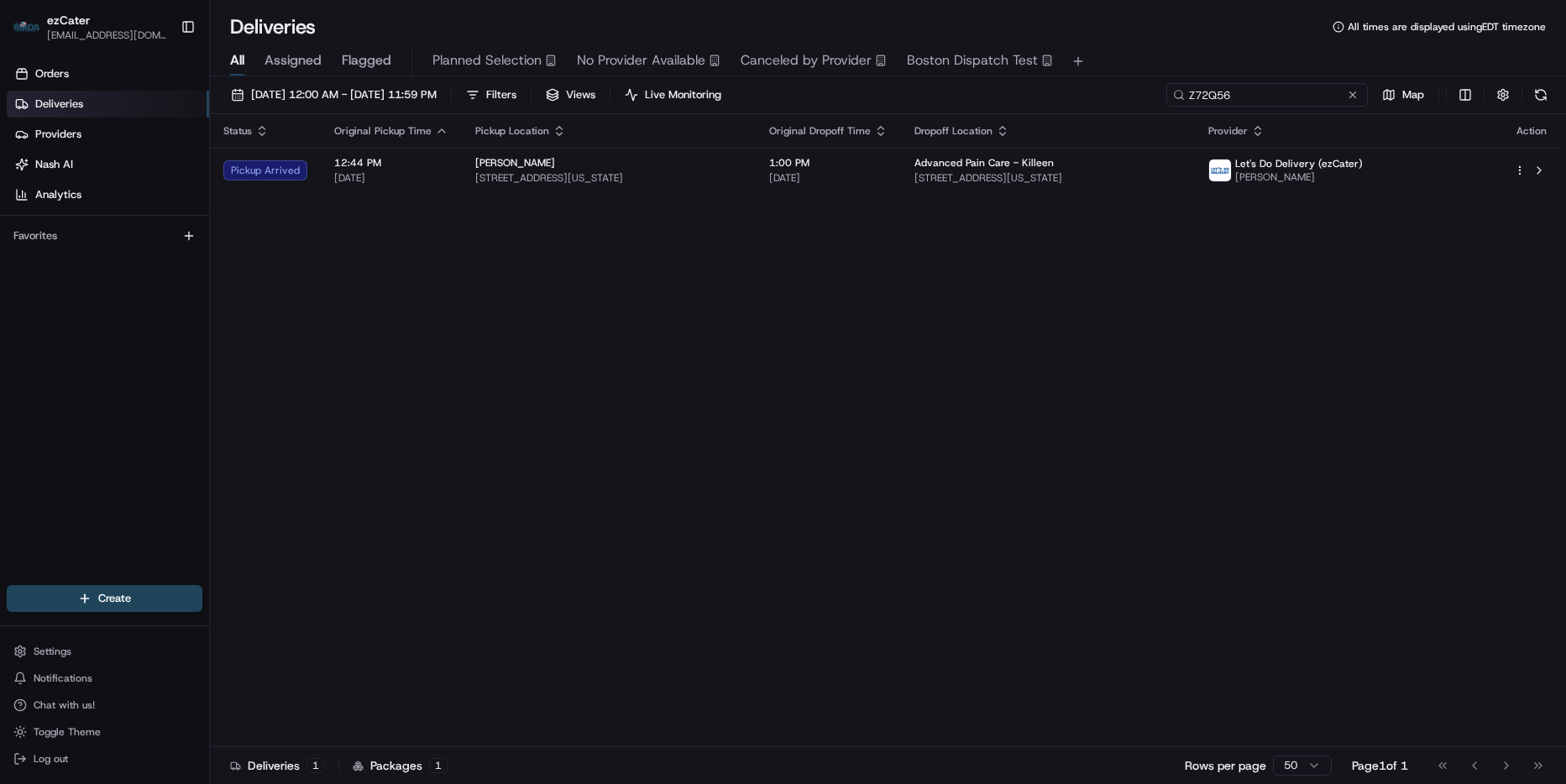
click at [1292, 90] on input "Z72Q56" at bounding box center [1267, 94] width 201 height 23
paste input "REL-JH49AV"
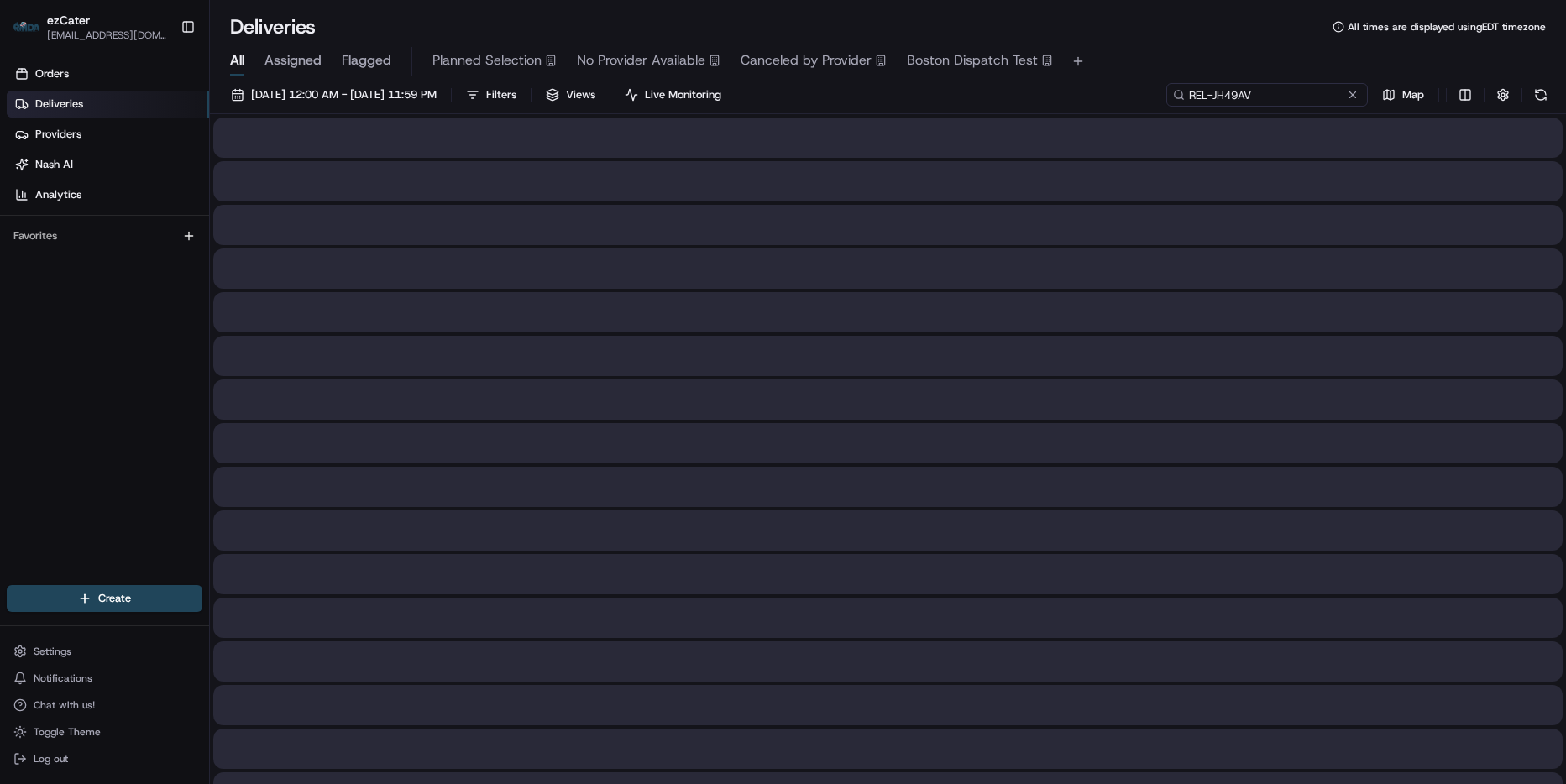
type input "REL-JH49AV"
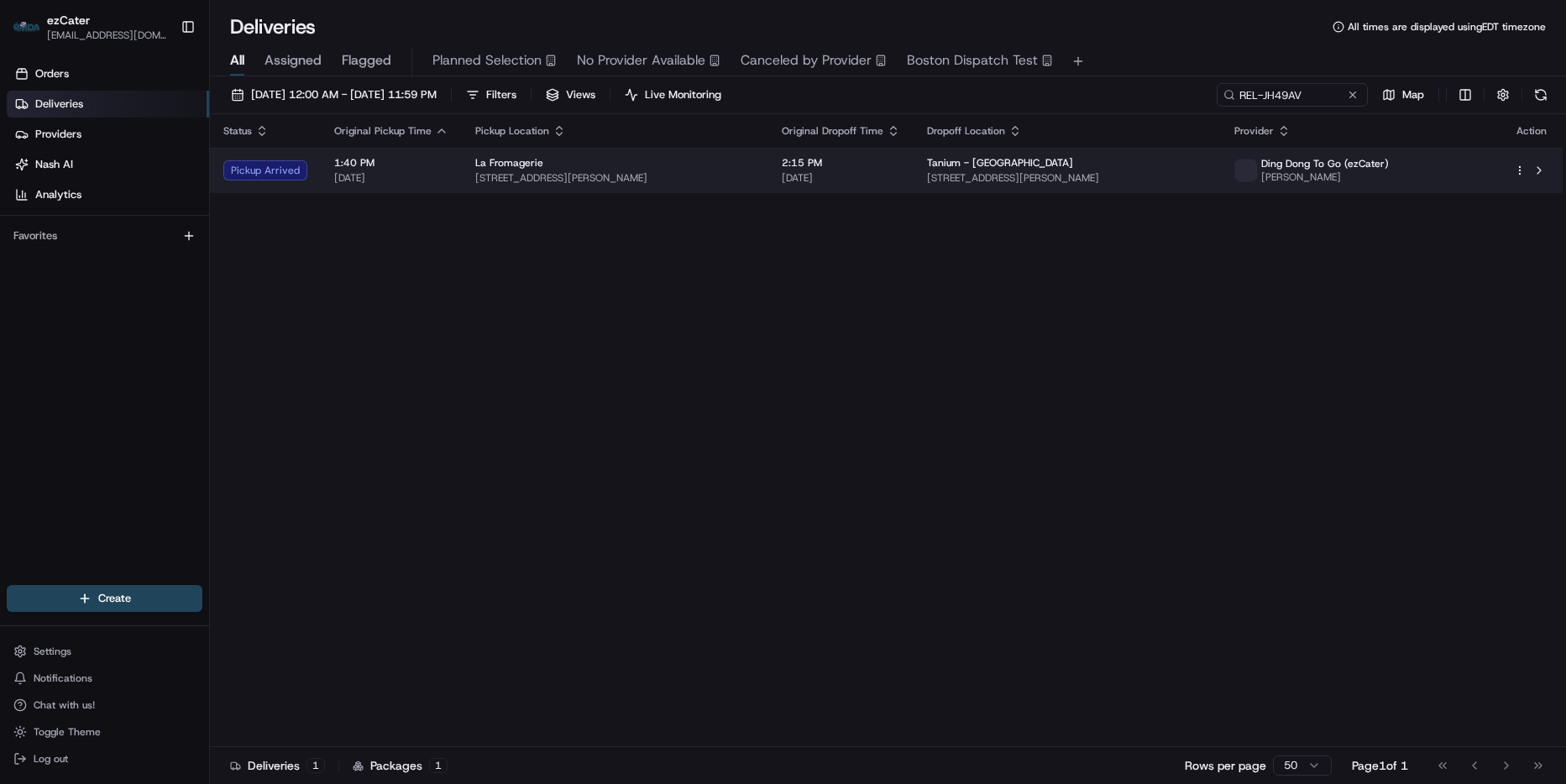
click at [845, 177] on span "[DATE]" at bounding box center [841, 178] width 118 height 14
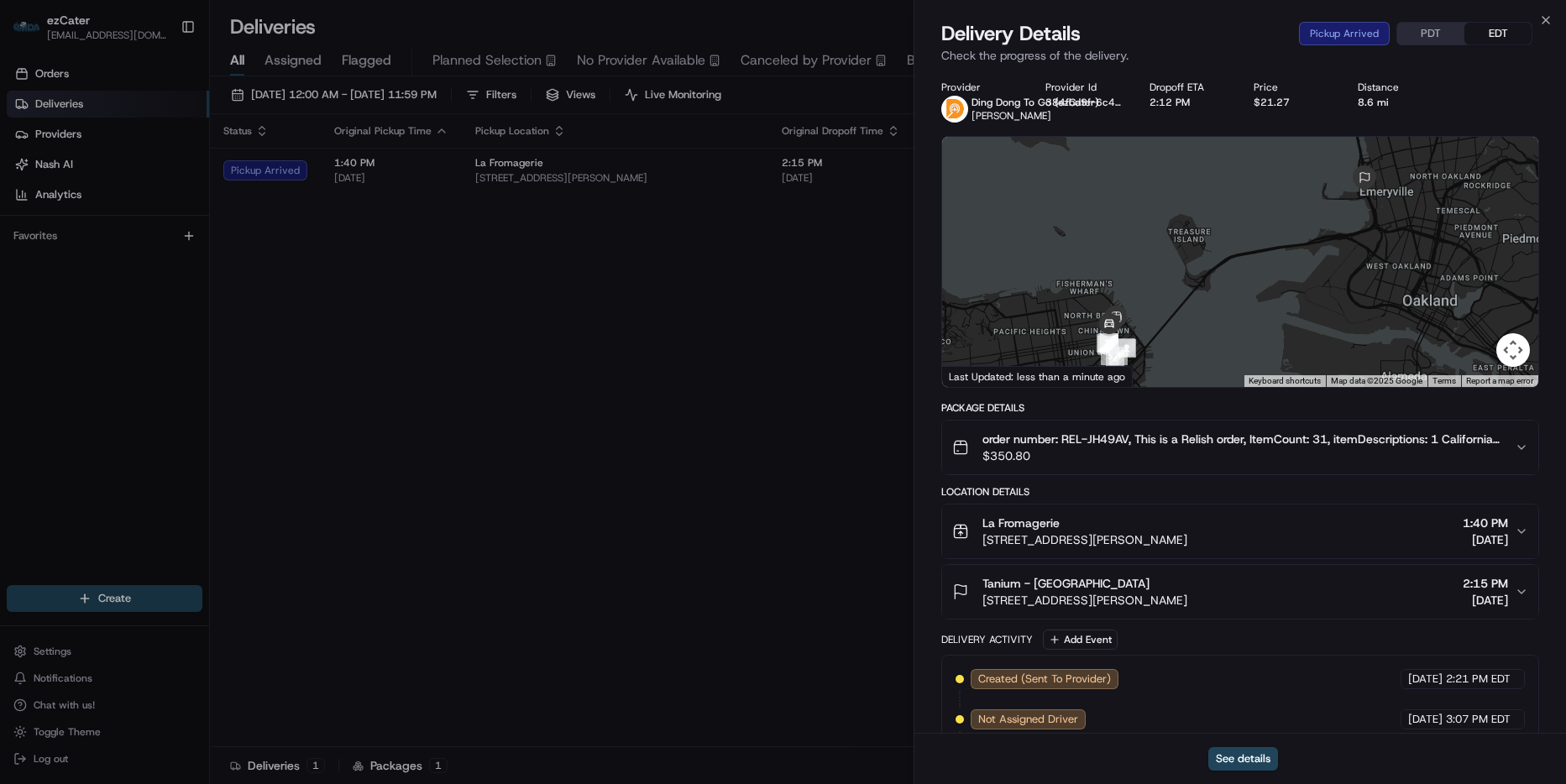
click at [1441, 29] on button "PDT" at bounding box center [1431, 33] width 67 height 22
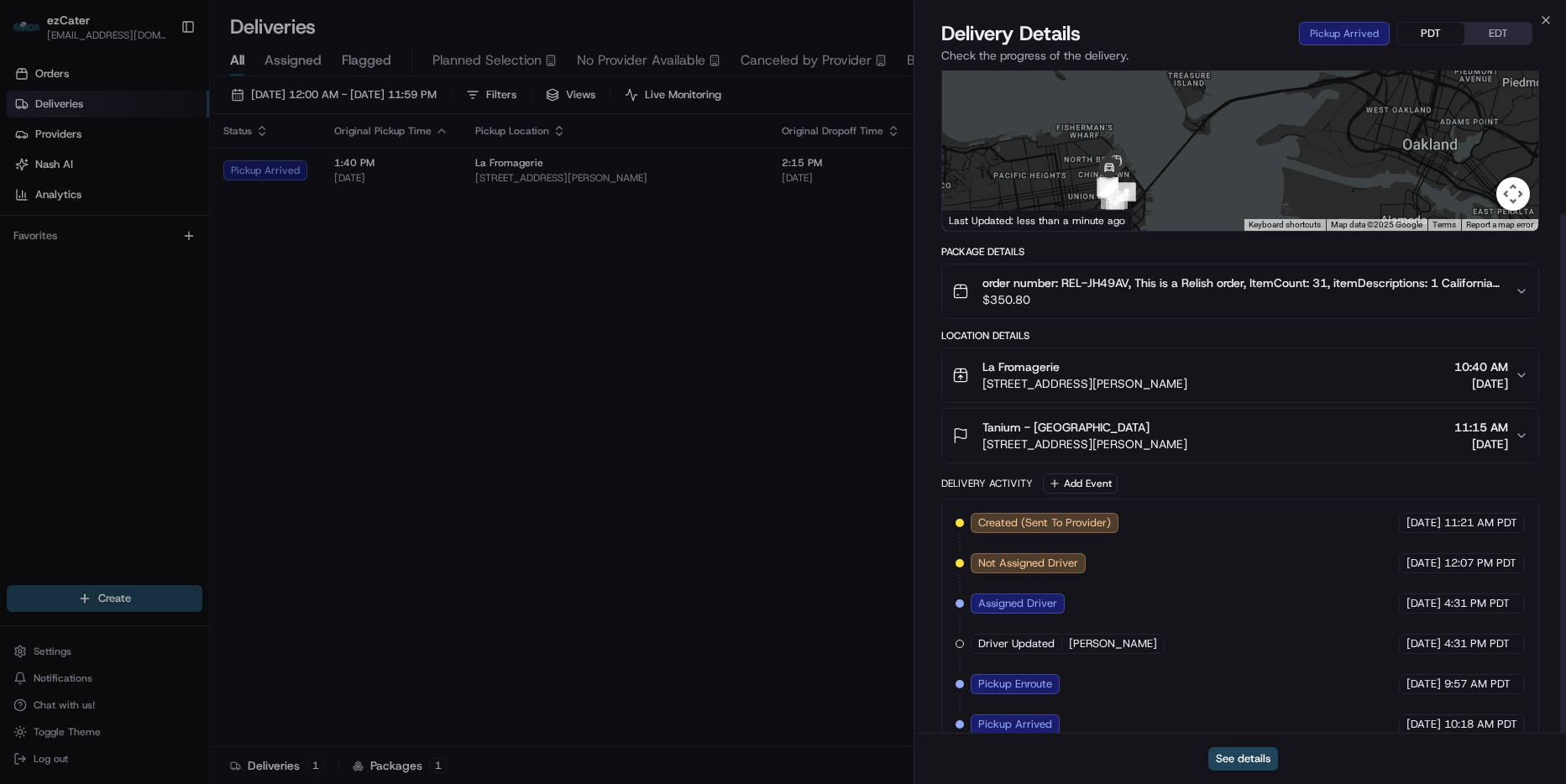
scroll to position [182, 0]
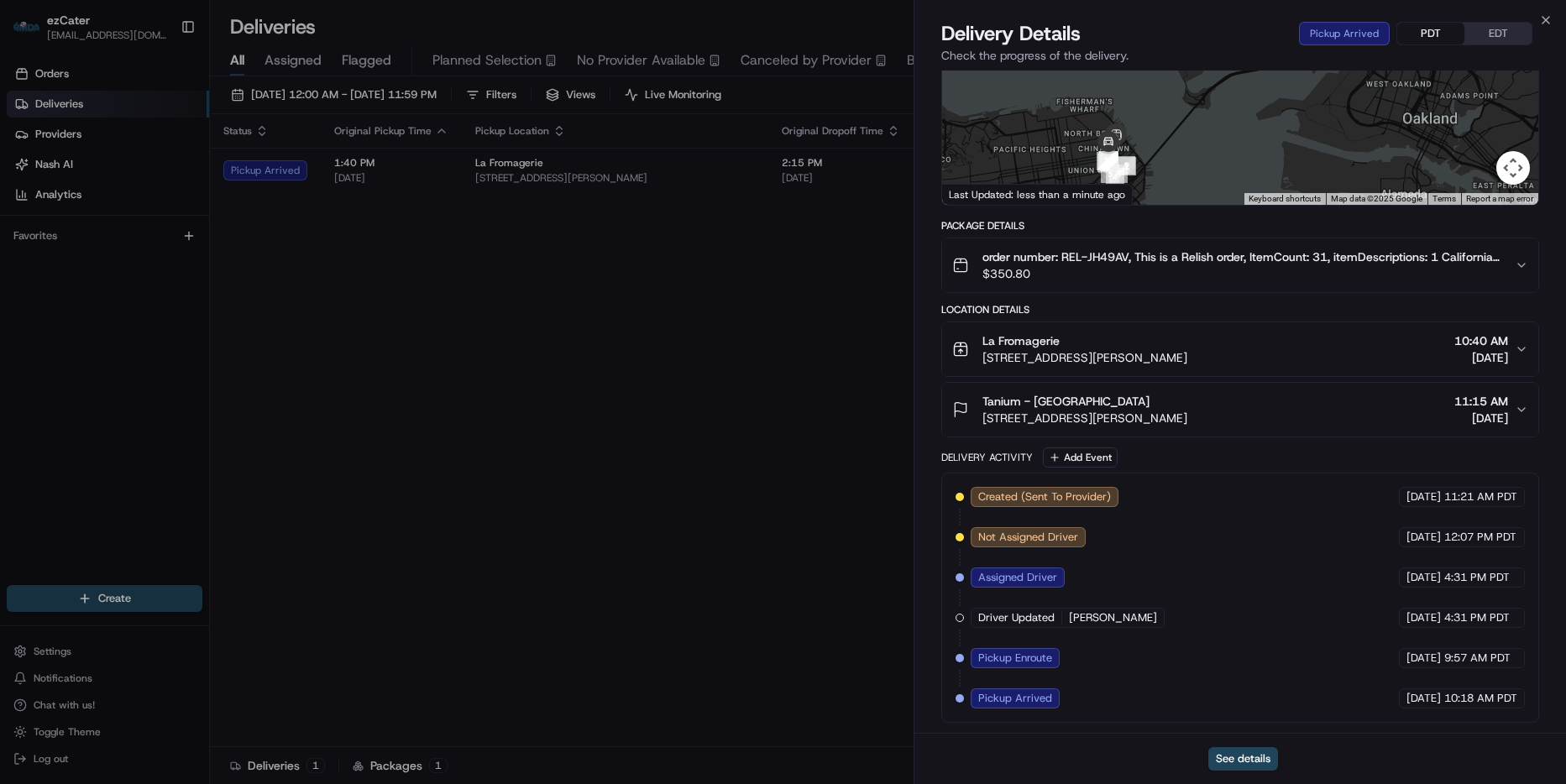
click at [1203, 124] on div at bounding box center [1239, 80] width 596 height 250
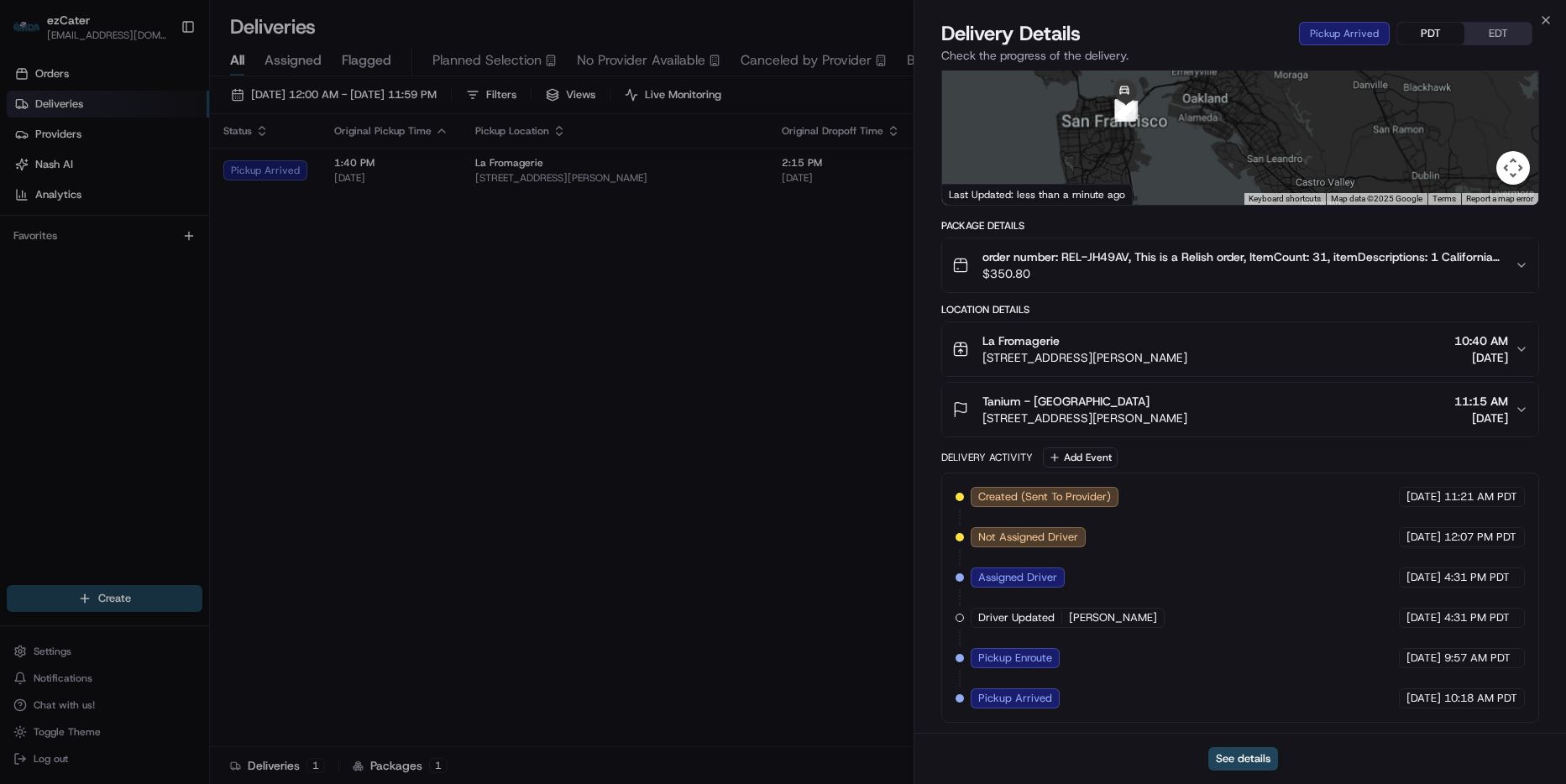
drag, startPoint x: 1307, startPoint y: 126, endPoint x: 1205, endPoint y: 101, distance: 105.0
click at [1205, 101] on div at bounding box center [1239, 80] width 596 height 250
drag, startPoint x: 1153, startPoint y: 145, endPoint x: 1151, endPoint y: 182, distance: 37.1
click at [1151, 182] on div at bounding box center [1239, 80] width 596 height 250
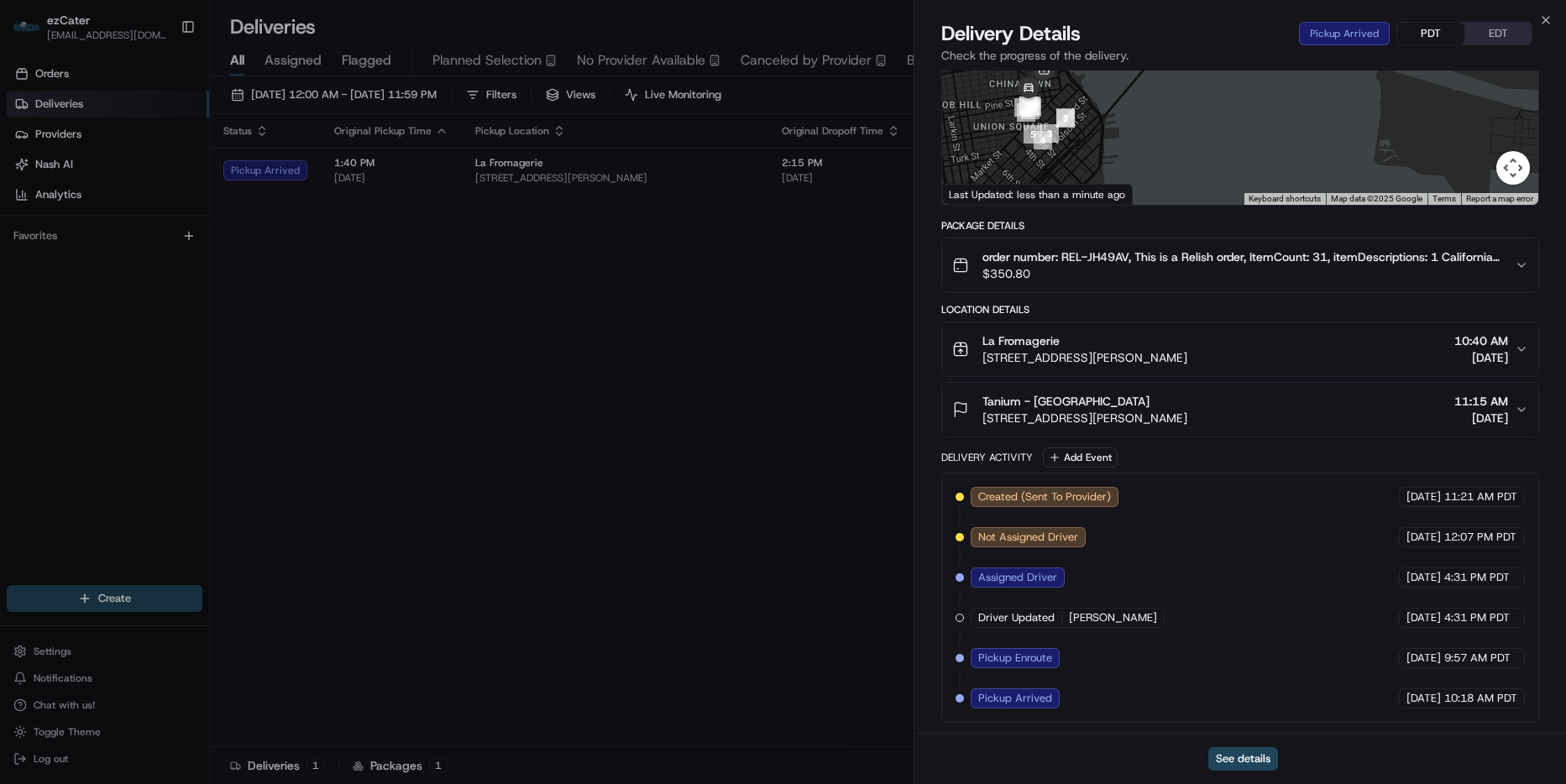
drag, startPoint x: 1108, startPoint y: 147, endPoint x: 1192, endPoint y: 143, distance: 84.1
click at [1192, 143] on div at bounding box center [1239, 80] width 596 height 250
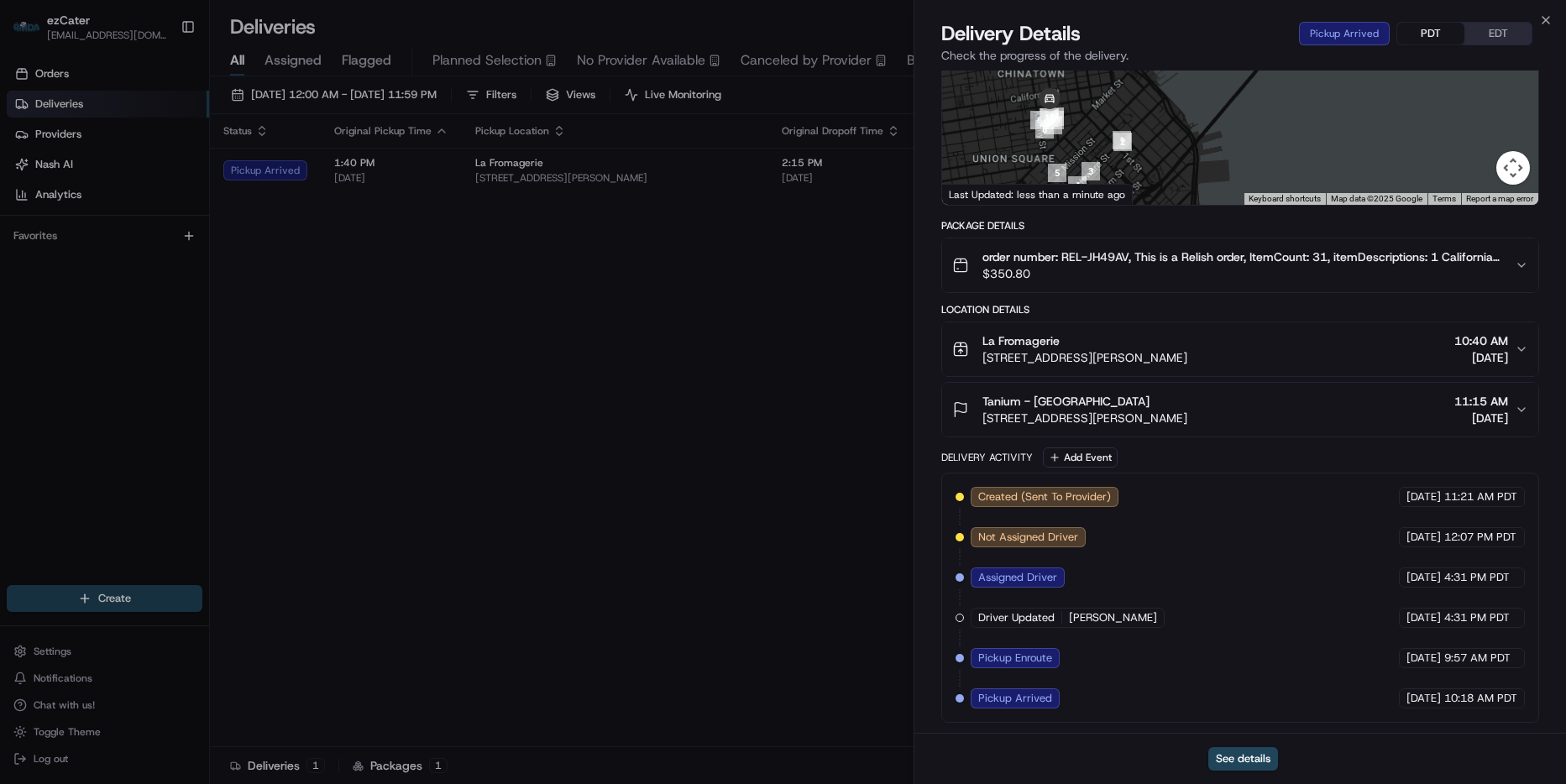
drag, startPoint x: 1153, startPoint y: 123, endPoint x: 1336, endPoint y: 170, distance: 188.9
click at [1336, 170] on div at bounding box center [1239, 80] width 596 height 250
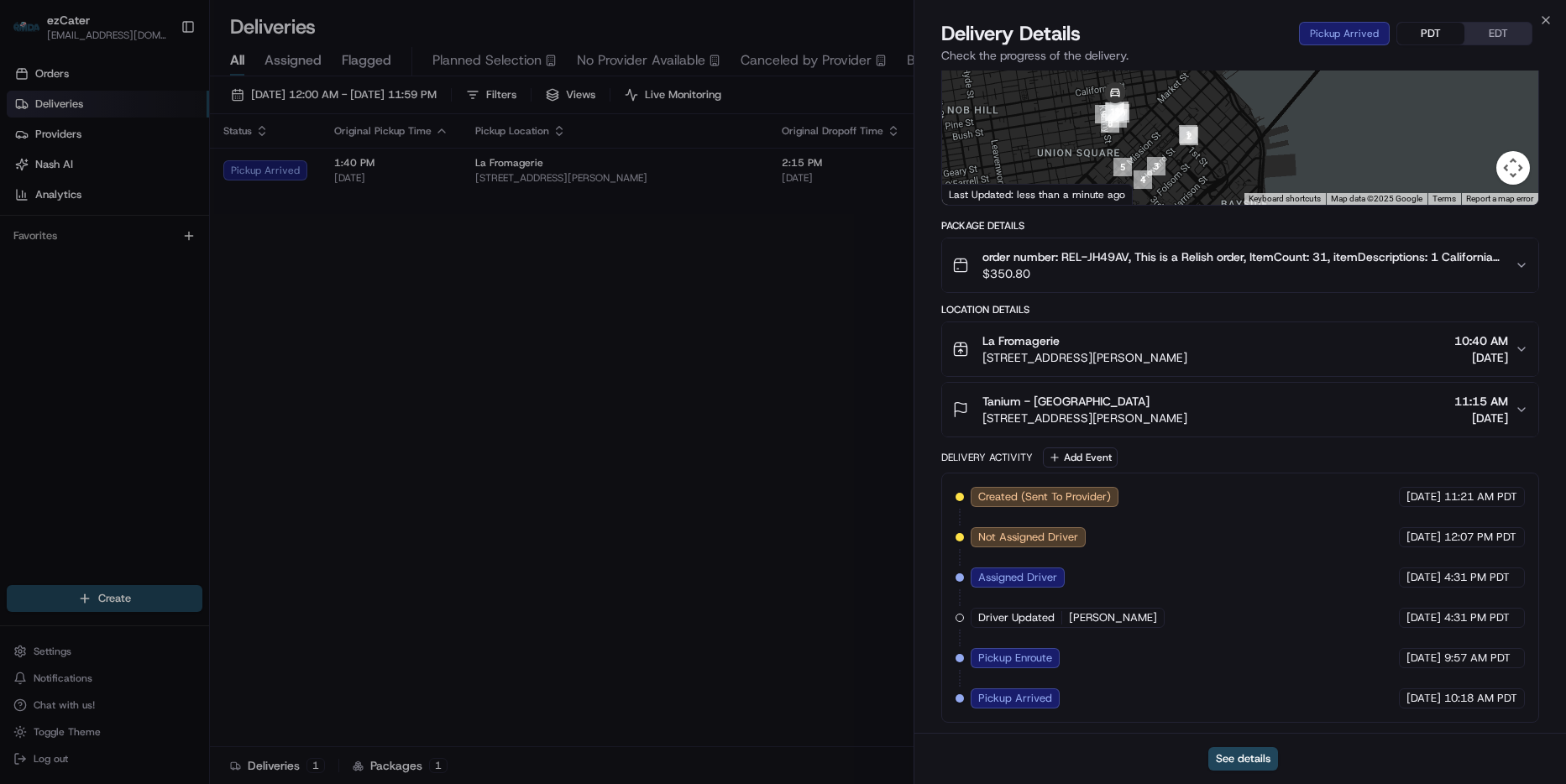
drag, startPoint x: 1179, startPoint y: 128, endPoint x: 1232, endPoint y: 116, distance: 54.3
click at [1243, 122] on div at bounding box center [1239, 80] width 596 height 250
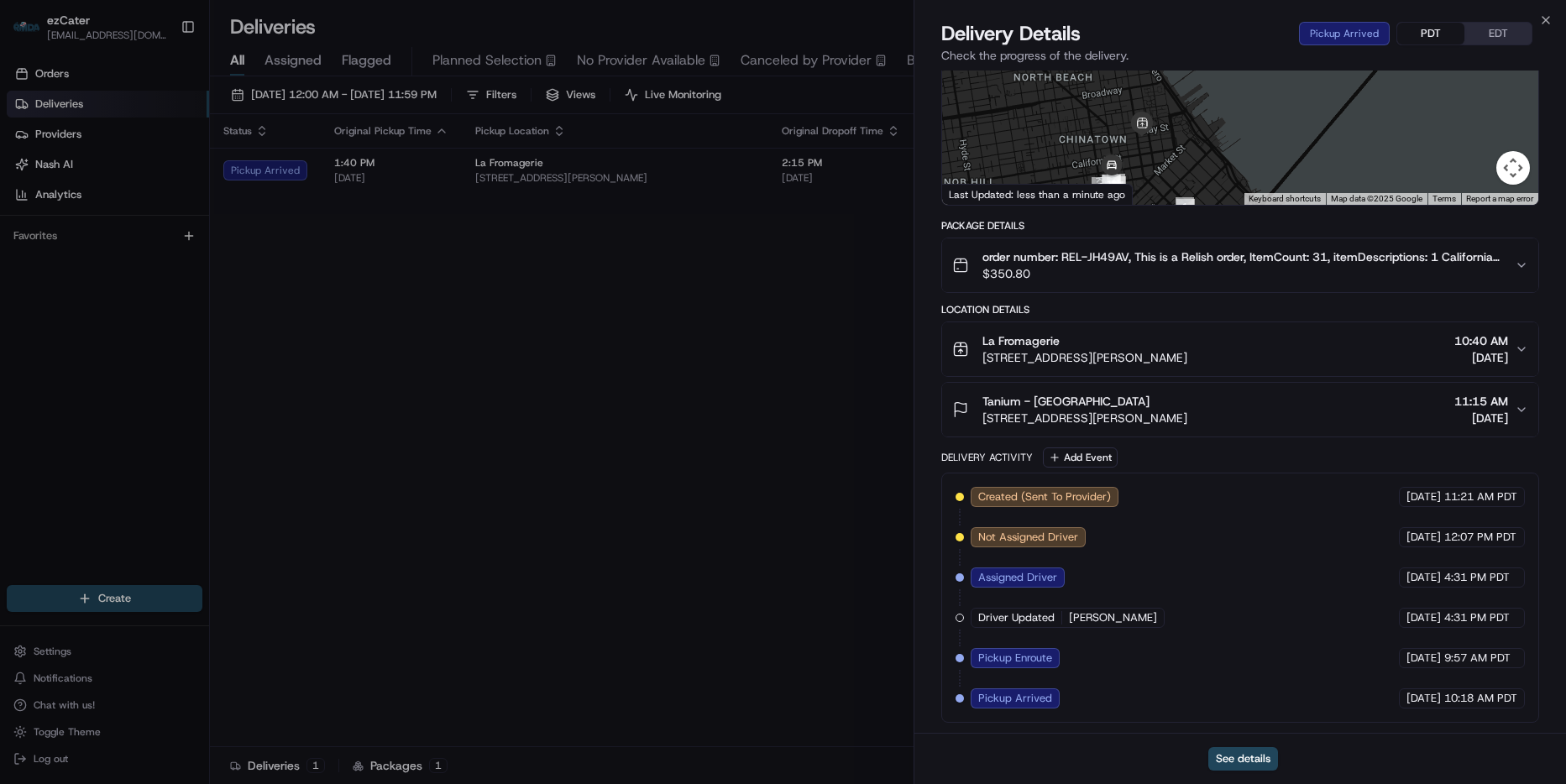
drag, startPoint x: 1179, startPoint y: 93, endPoint x: 1177, endPoint y: 172, distance: 79.0
click at [1177, 172] on div at bounding box center [1239, 80] width 596 height 250
drag, startPoint x: 1241, startPoint y: 116, endPoint x: 1215, endPoint y: 178, distance: 67.2
click at [1256, 174] on div at bounding box center [1239, 80] width 596 height 250
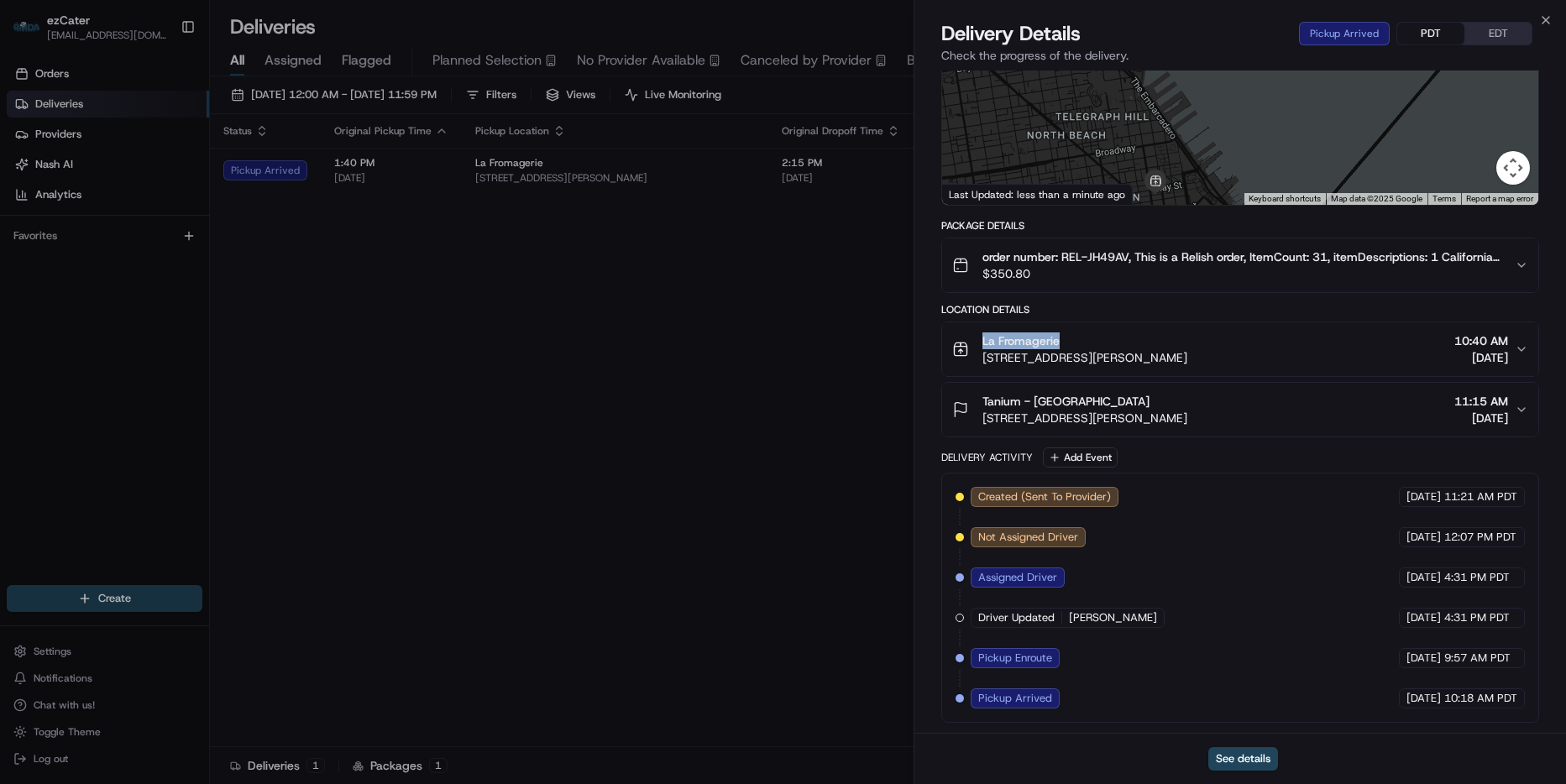
drag, startPoint x: 1121, startPoint y: 336, endPoint x: 996, endPoint y: 347, distance: 125.5
click at [956, 335] on div "La Fromagerie 101 Montgomery St, San Francisco, CA 94104, USA" at bounding box center [1070, 349] width 235 height 34
click at [1549, 25] on icon "button" at bounding box center [1546, 21] width 14 height 14
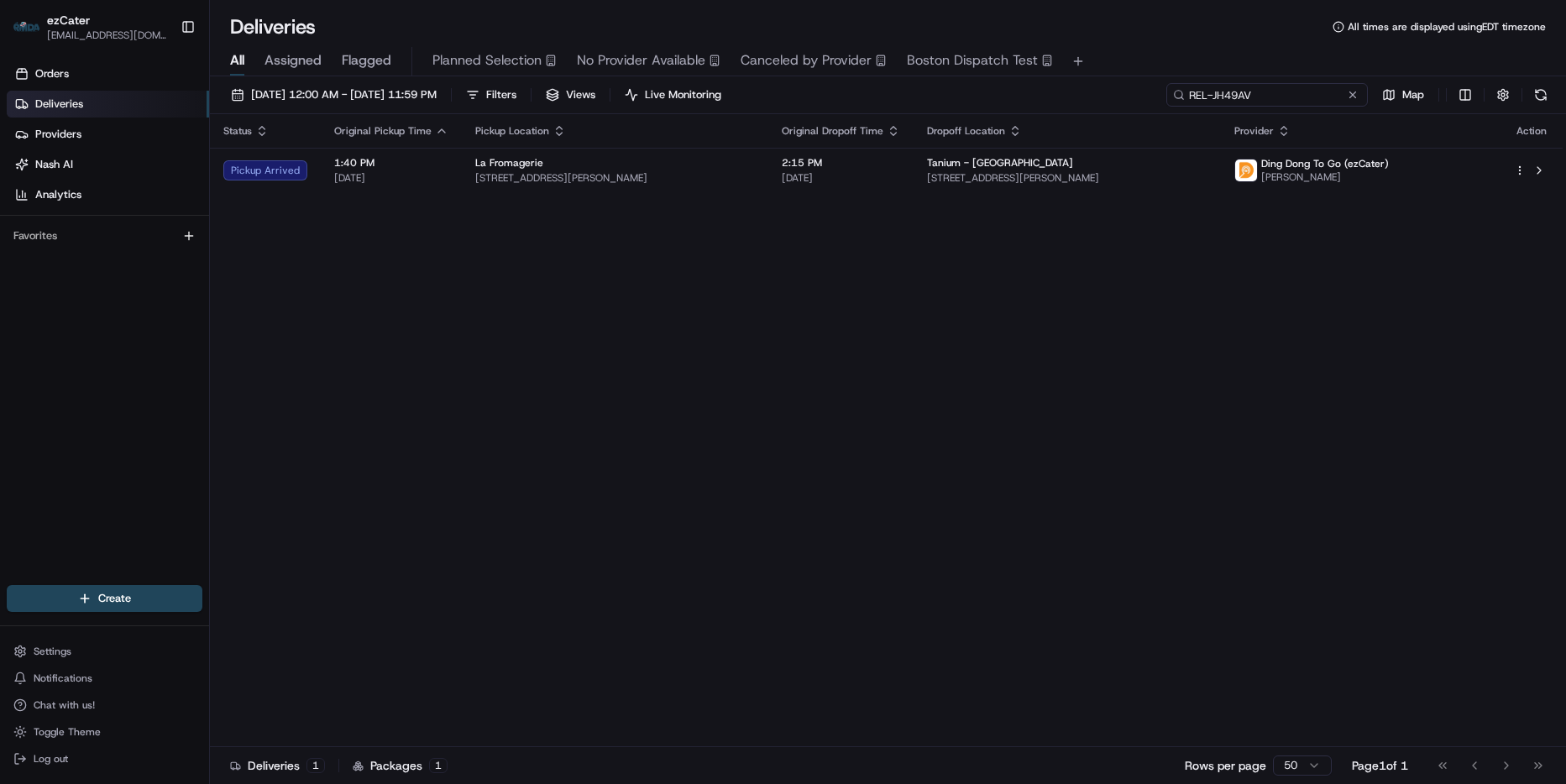
click at [1292, 92] on input "REL-JH49AV" at bounding box center [1267, 94] width 201 height 23
paste input "Z72Q56"
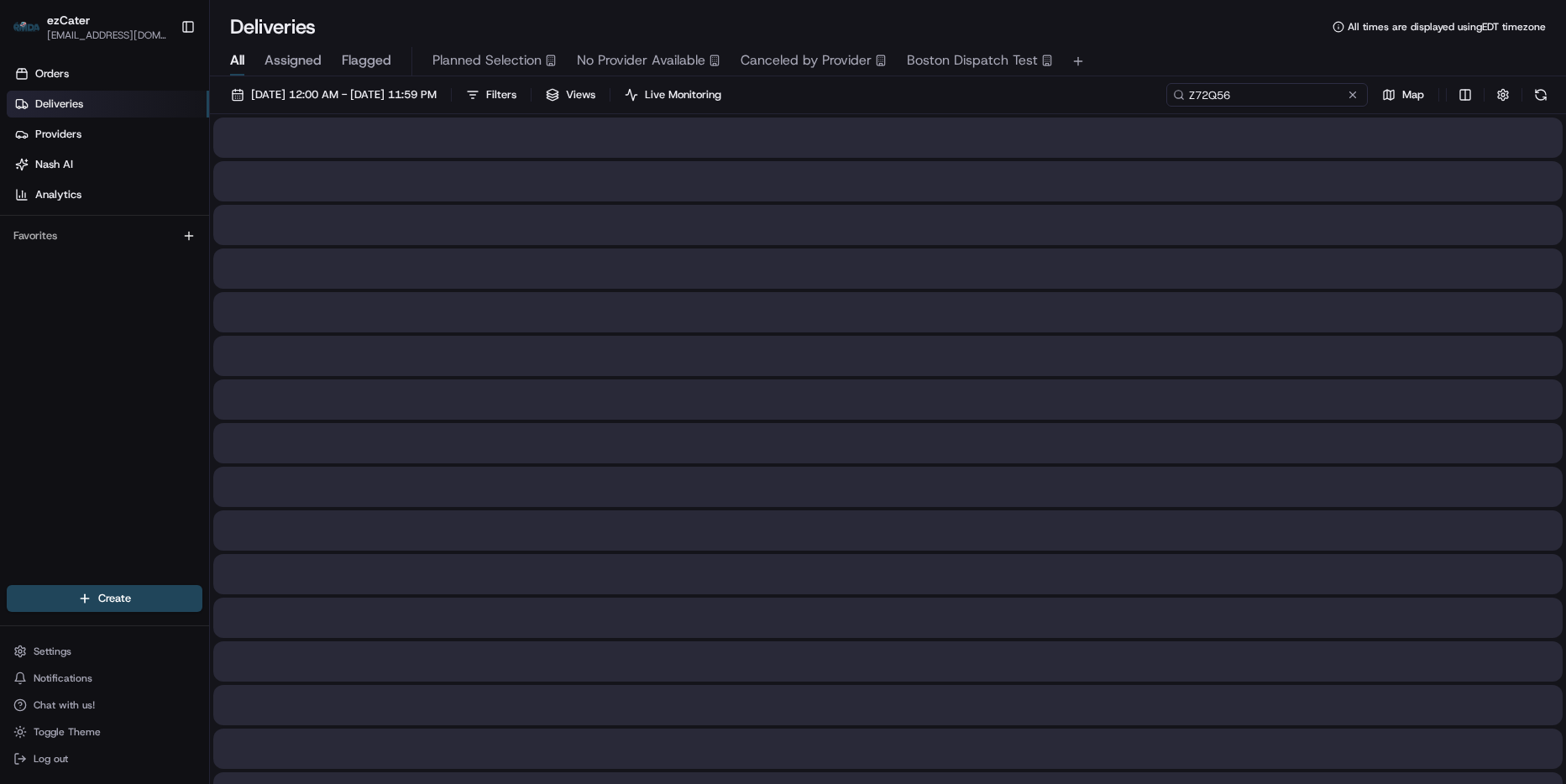
type input "Z72Q56"
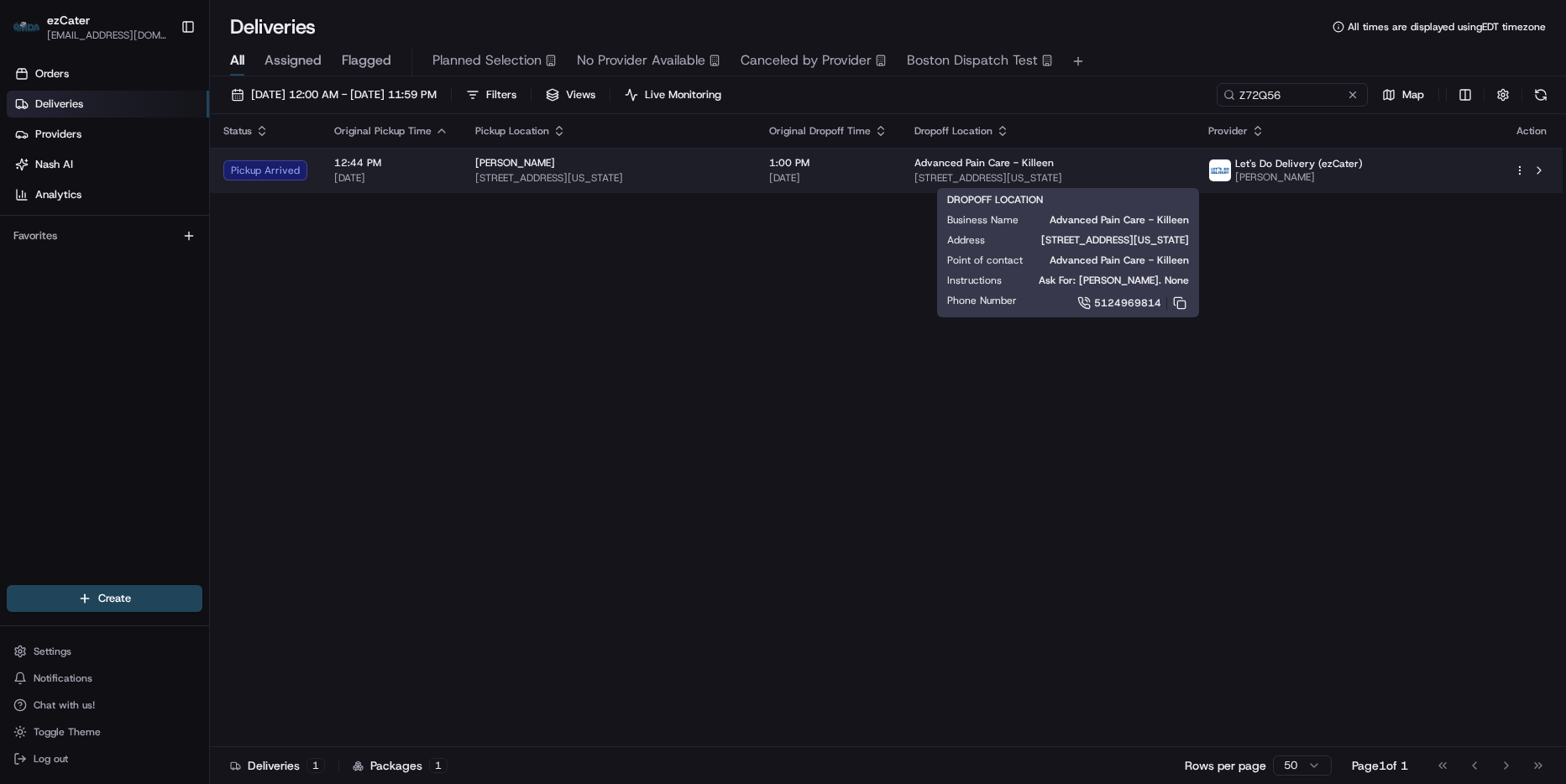
click at [1181, 165] on div "Advanced Pain Care - Killeen" at bounding box center [1047, 163] width 267 height 14
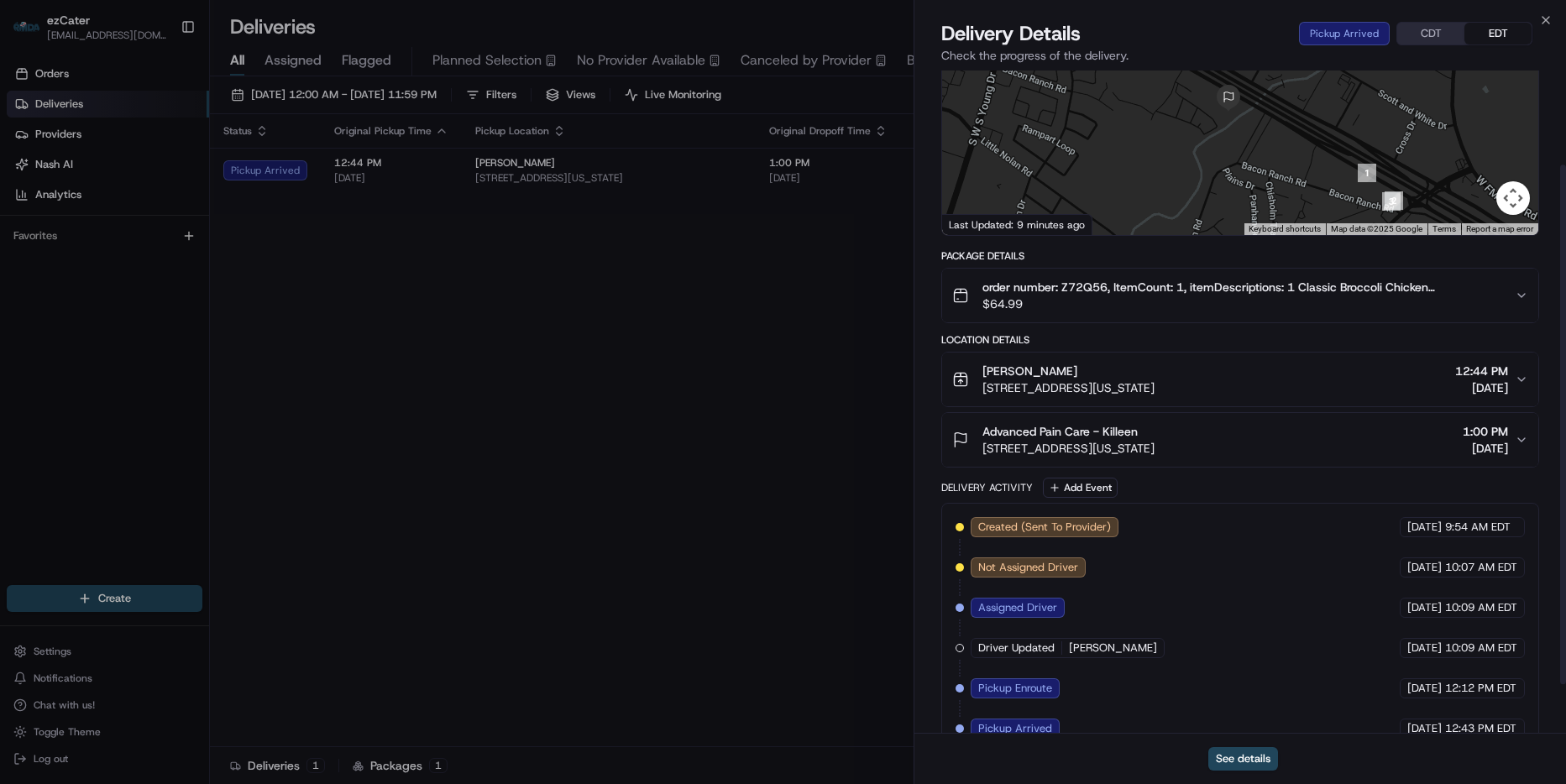
scroll to position [182, 0]
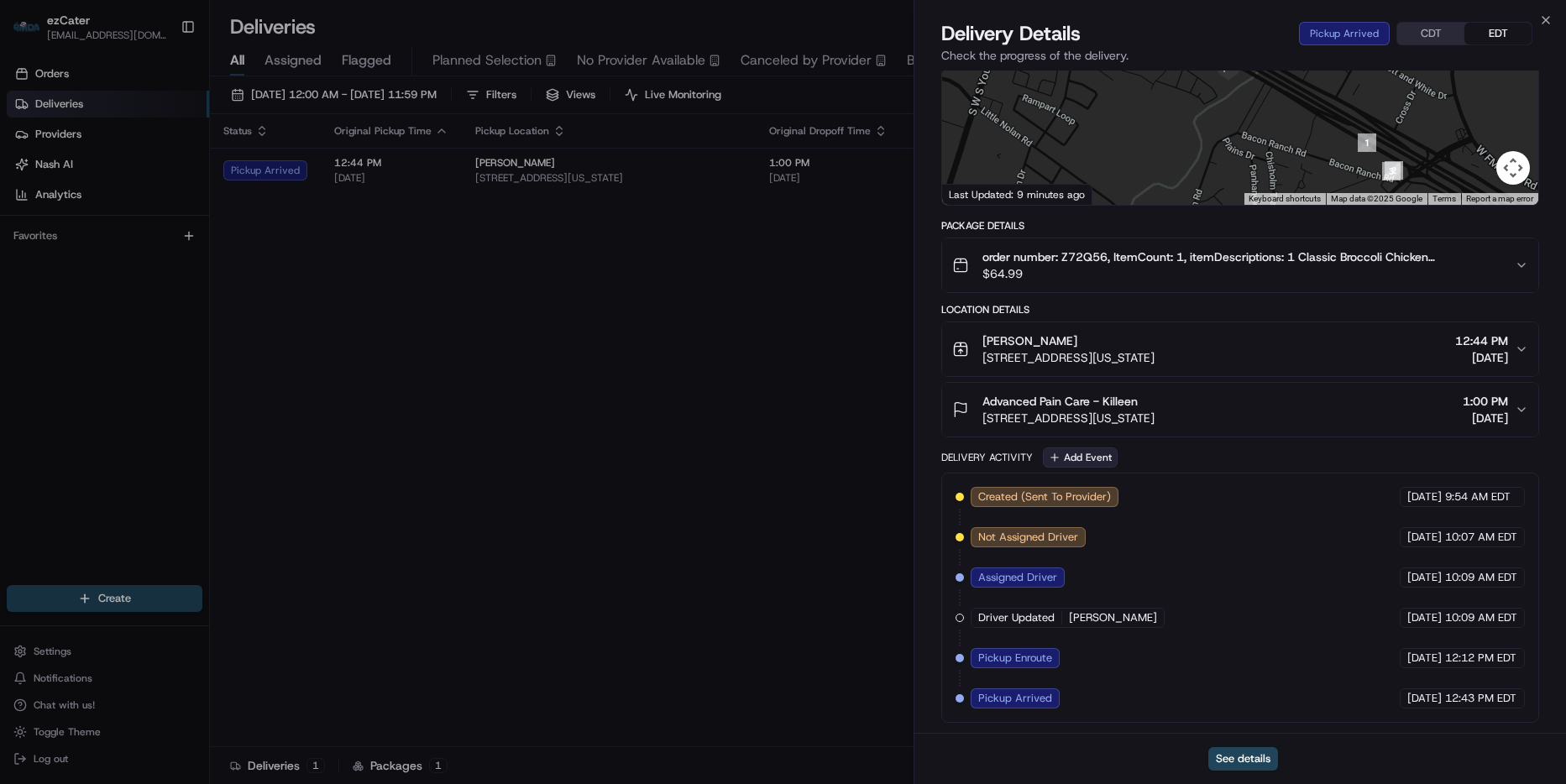
click at [1083, 460] on button "Add Event" at bounding box center [1080, 457] width 74 height 20
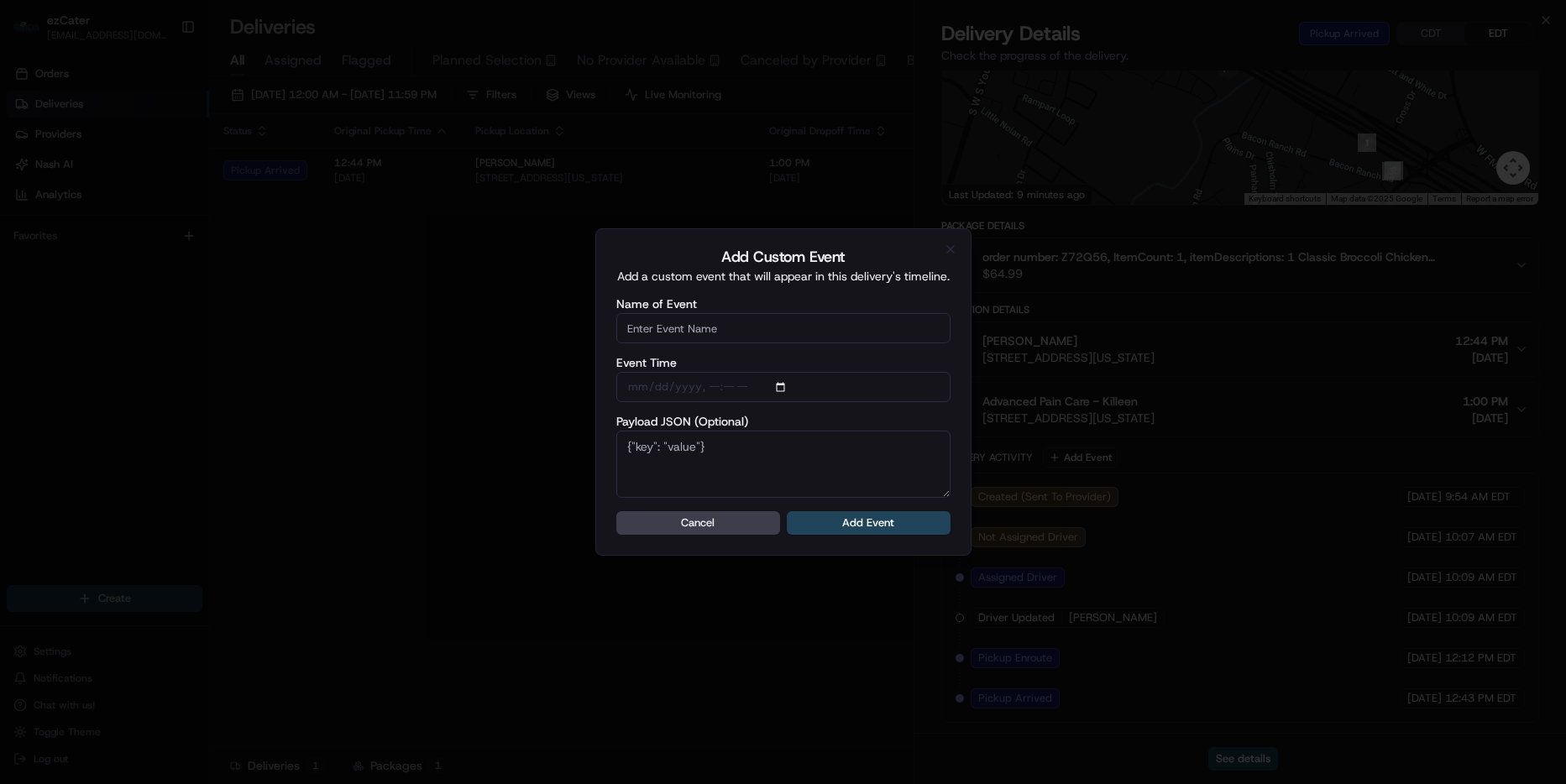
click at [719, 330] on input "Name of Event" at bounding box center [783, 328] width 334 height 30
type input "CP Not ready"
click at [859, 513] on button "Add Event" at bounding box center [868, 522] width 163 height 23
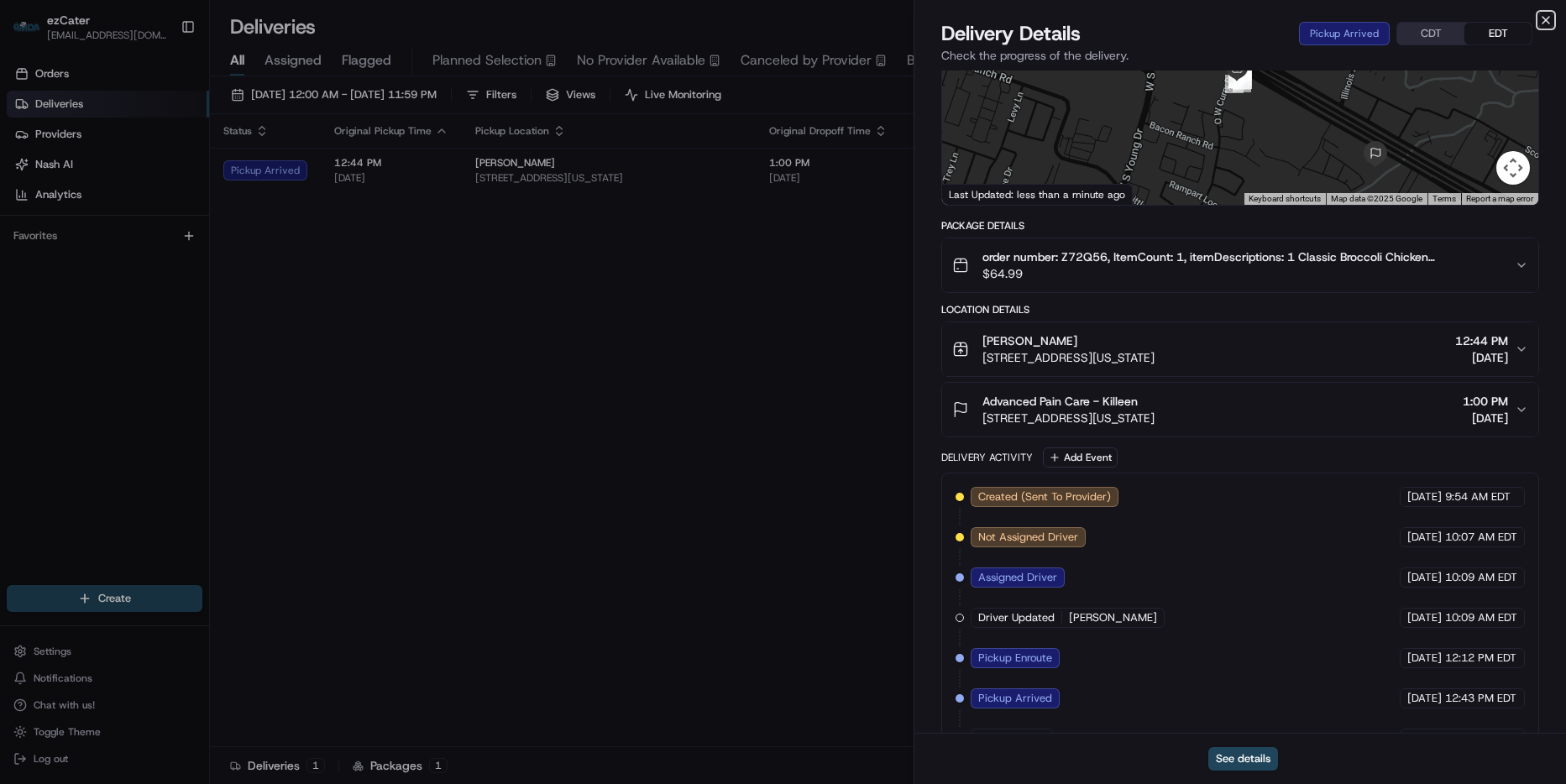
click at [1549, 18] on icon "button" at bounding box center [1546, 21] width 14 height 14
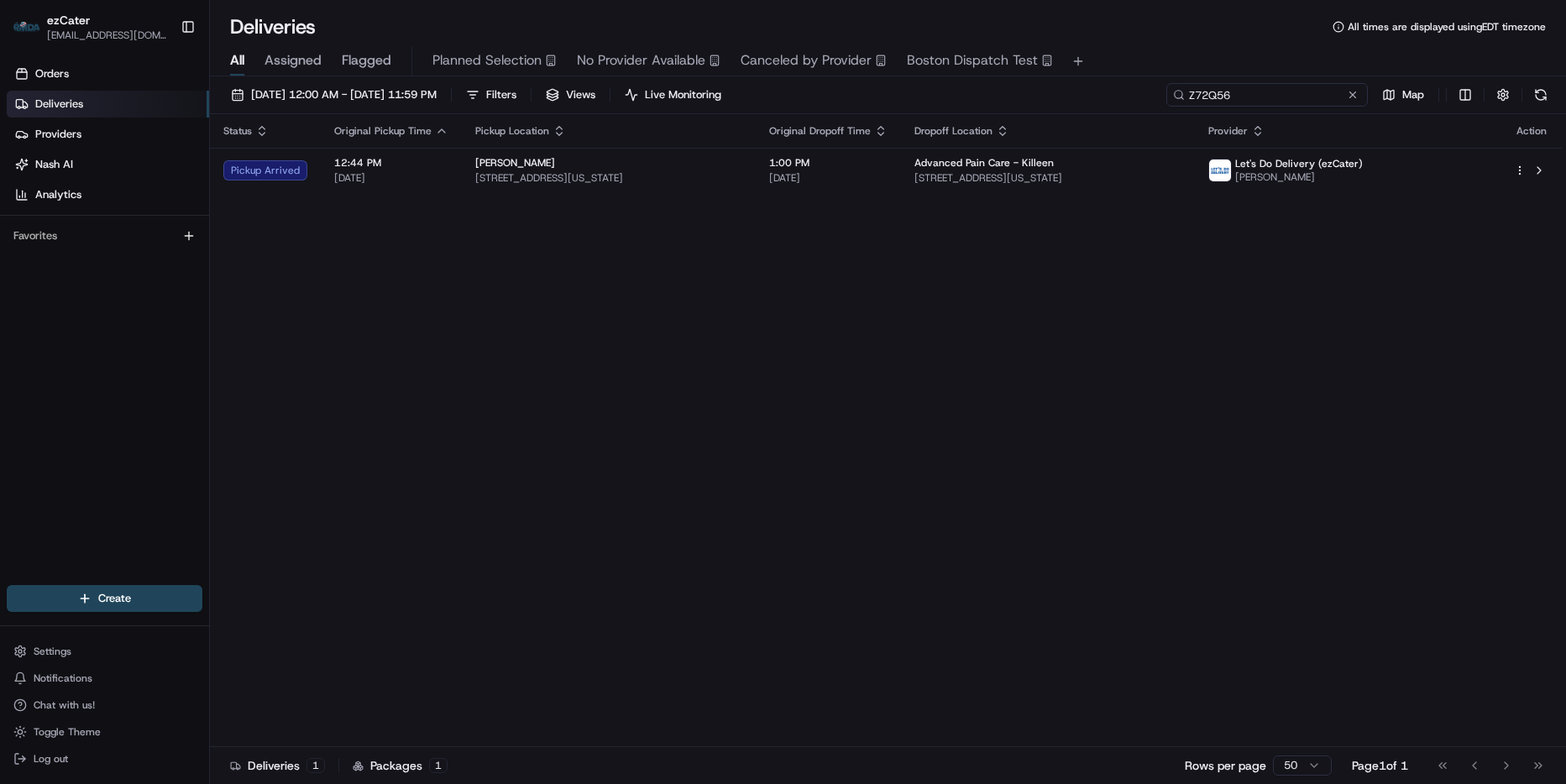
click at [1279, 99] on input "Z72Q56" at bounding box center [1267, 94] width 201 height 23
paste input "FP2V"
type input "ZFP2V6"
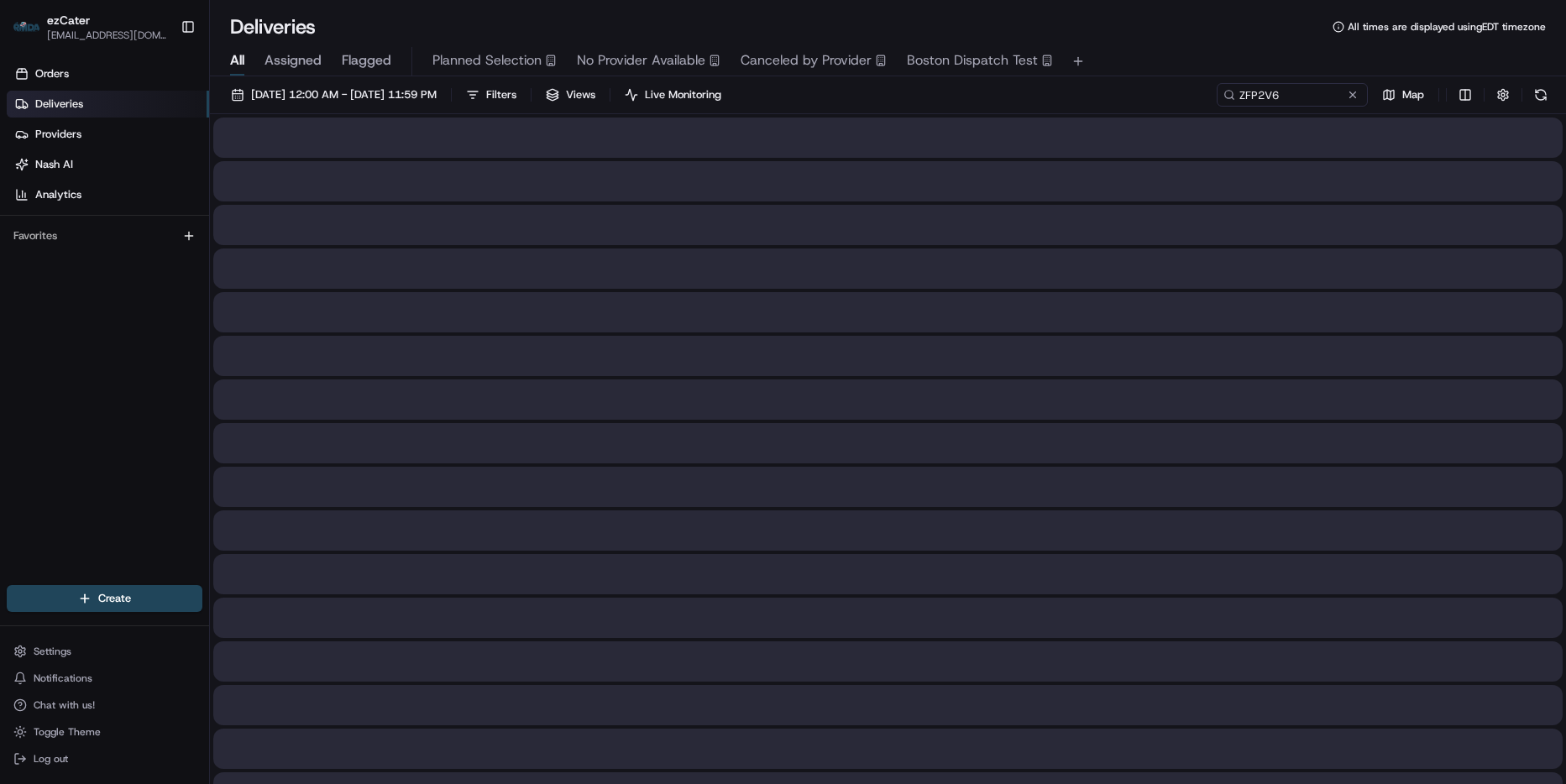
click at [1071, 157] on div at bounding box center [888, 137] width 1349 height 41
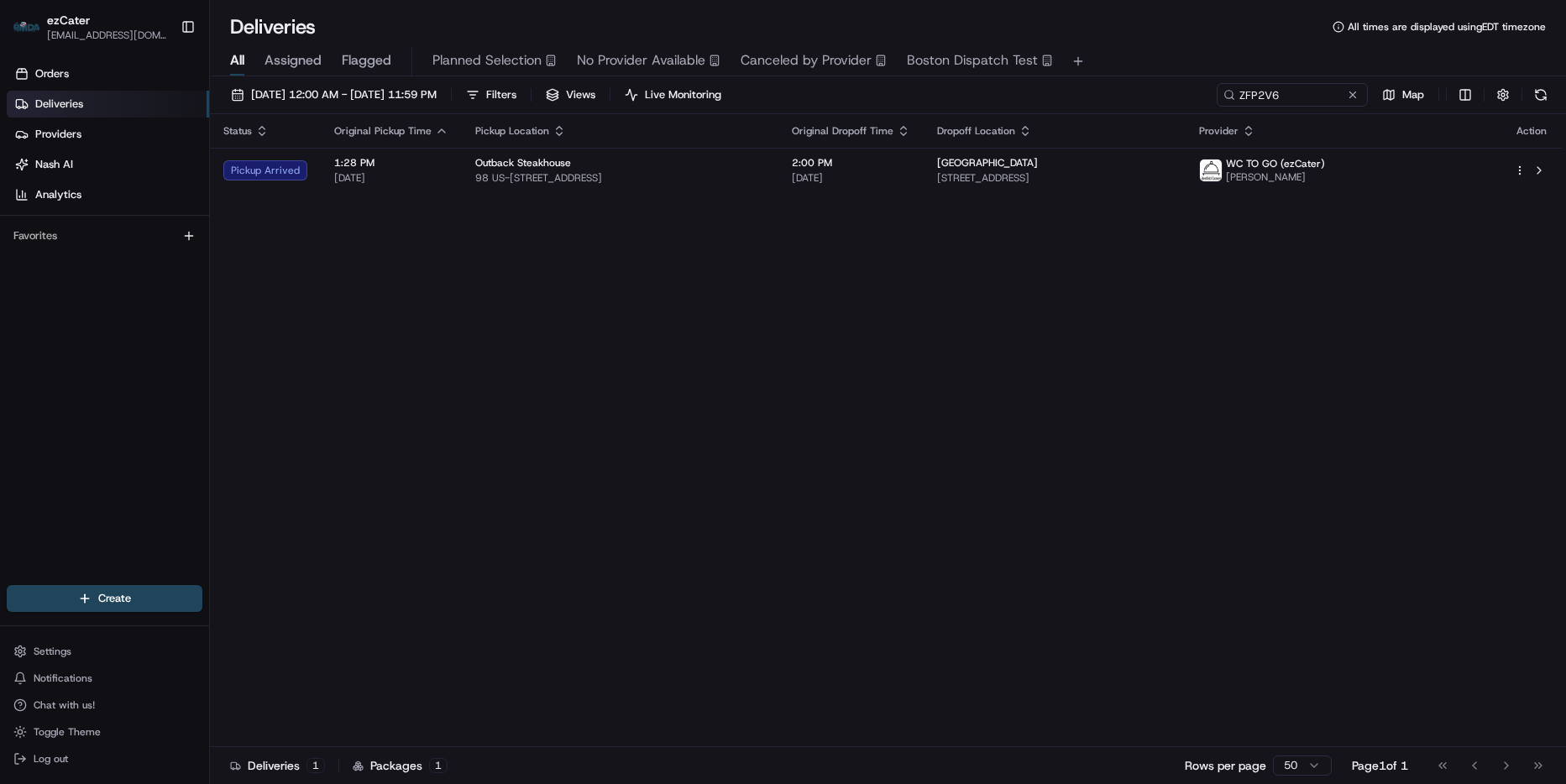
click at [1071, 157] on div "TD Bank Ballpark" at bounding box center [1055, 163] width 236 height 14
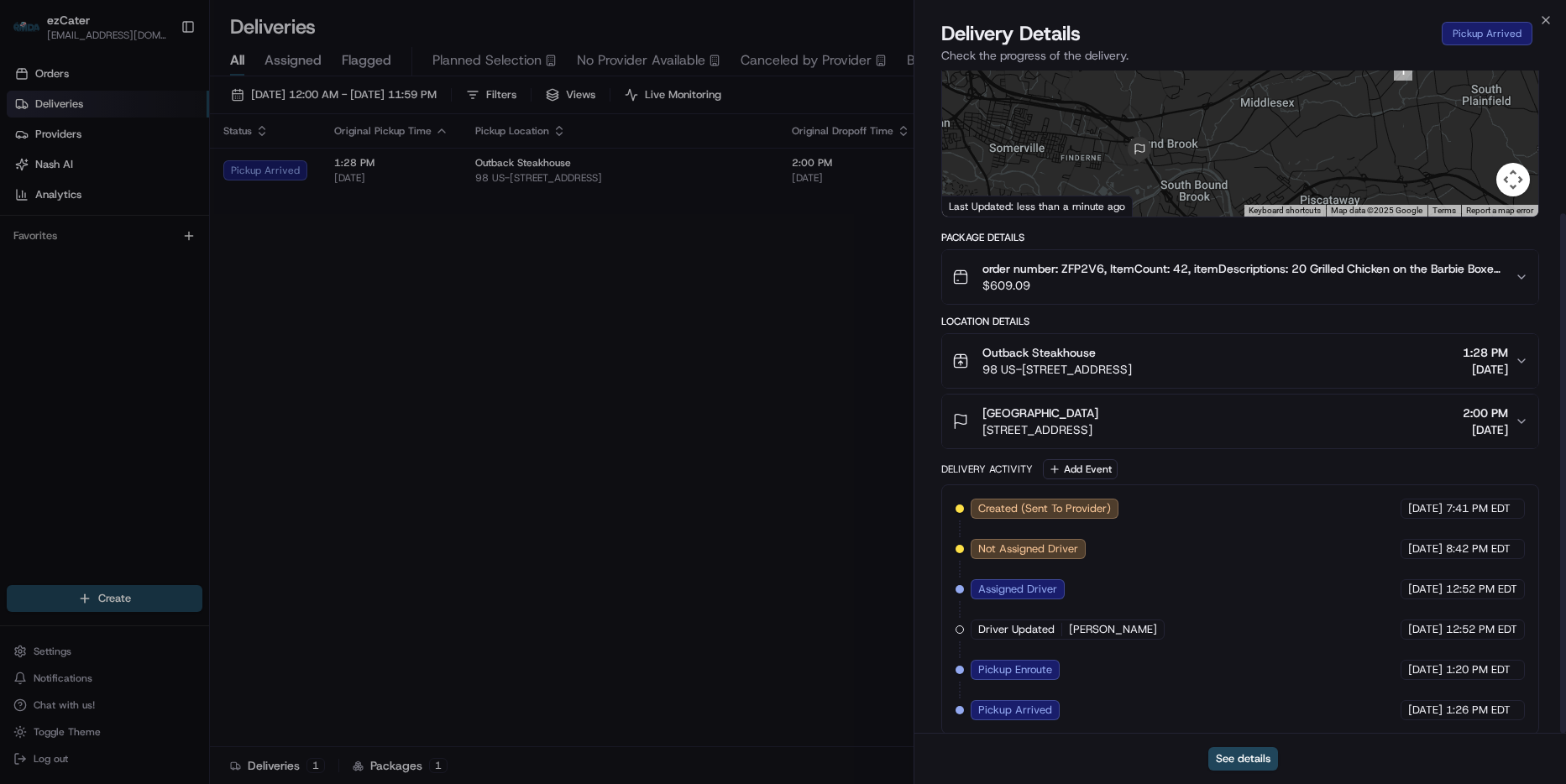
scroll to position [182, 0]
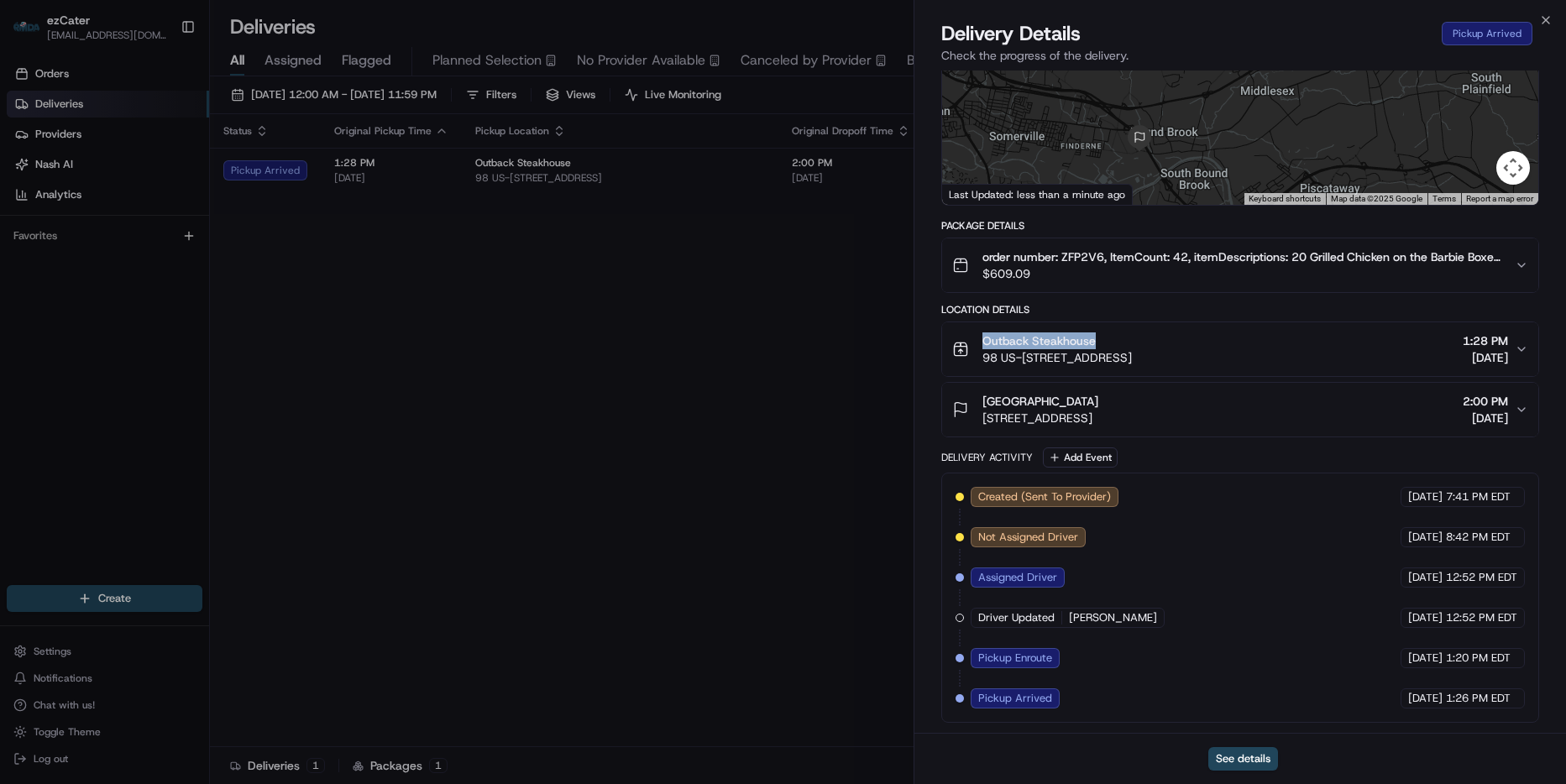
drag, startPoint x: 1117, startPoint y: 339, endPoint x: 985, endPoint y: 346, distance: 132.2
click at [985, 346] on div "Outback Steakhouse" at bounding box center [1057, 341] width 150 height 16
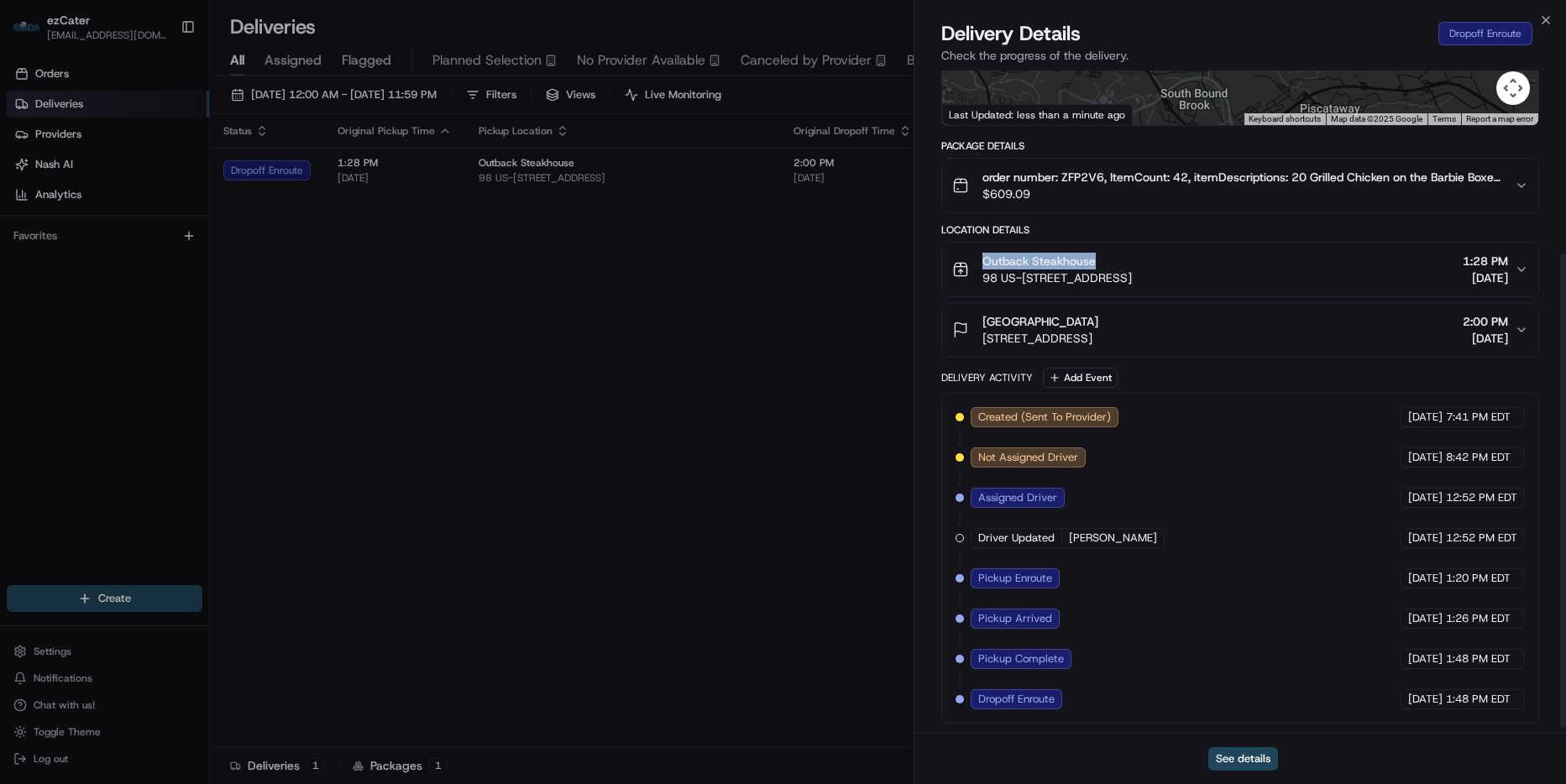
scroll to position [263, 0]
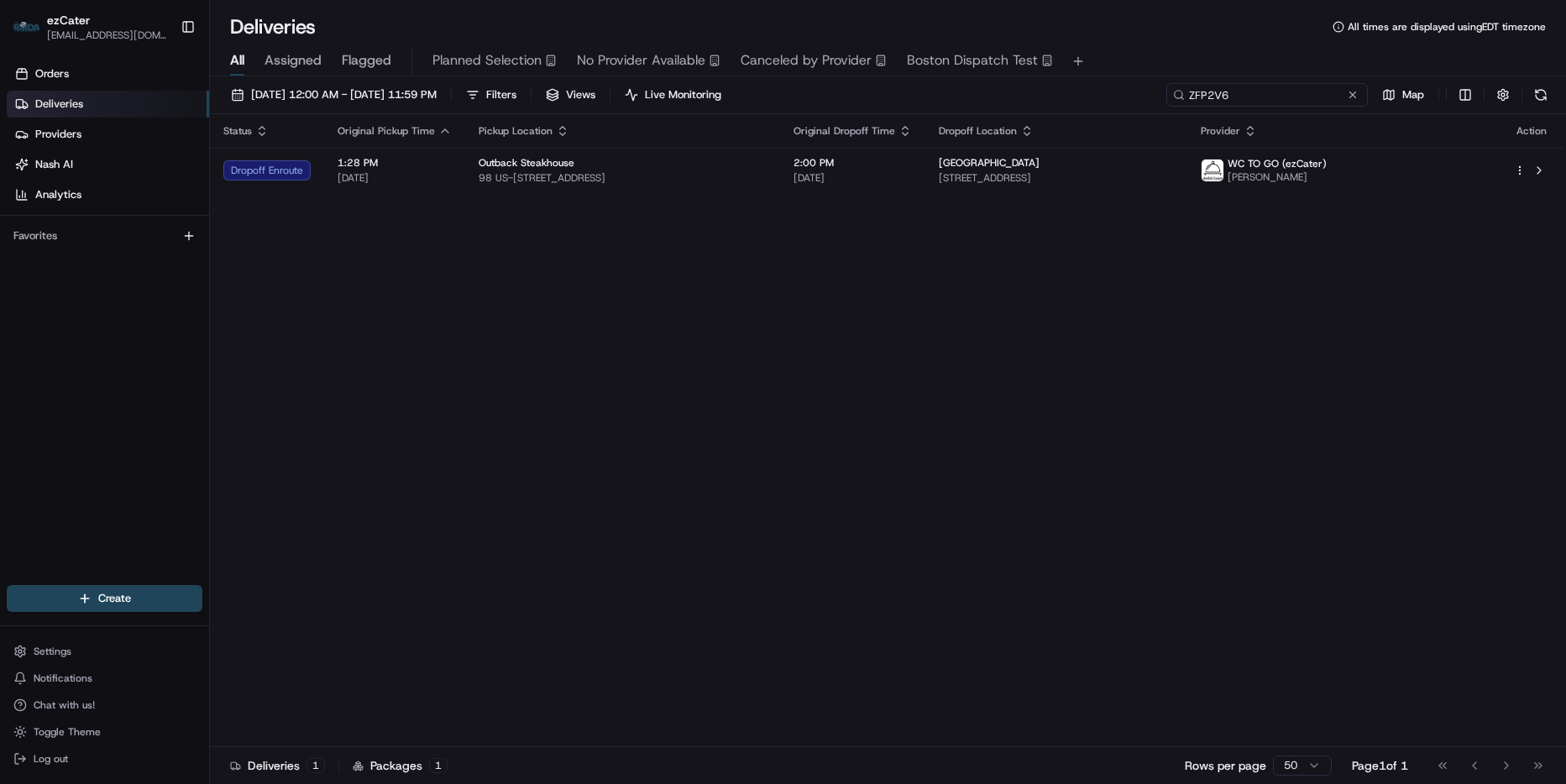
click at [1288, 99] on input "ZFP2V6" at bounding box center [1267, 94] width 201 height 23
paste input "72Q56"
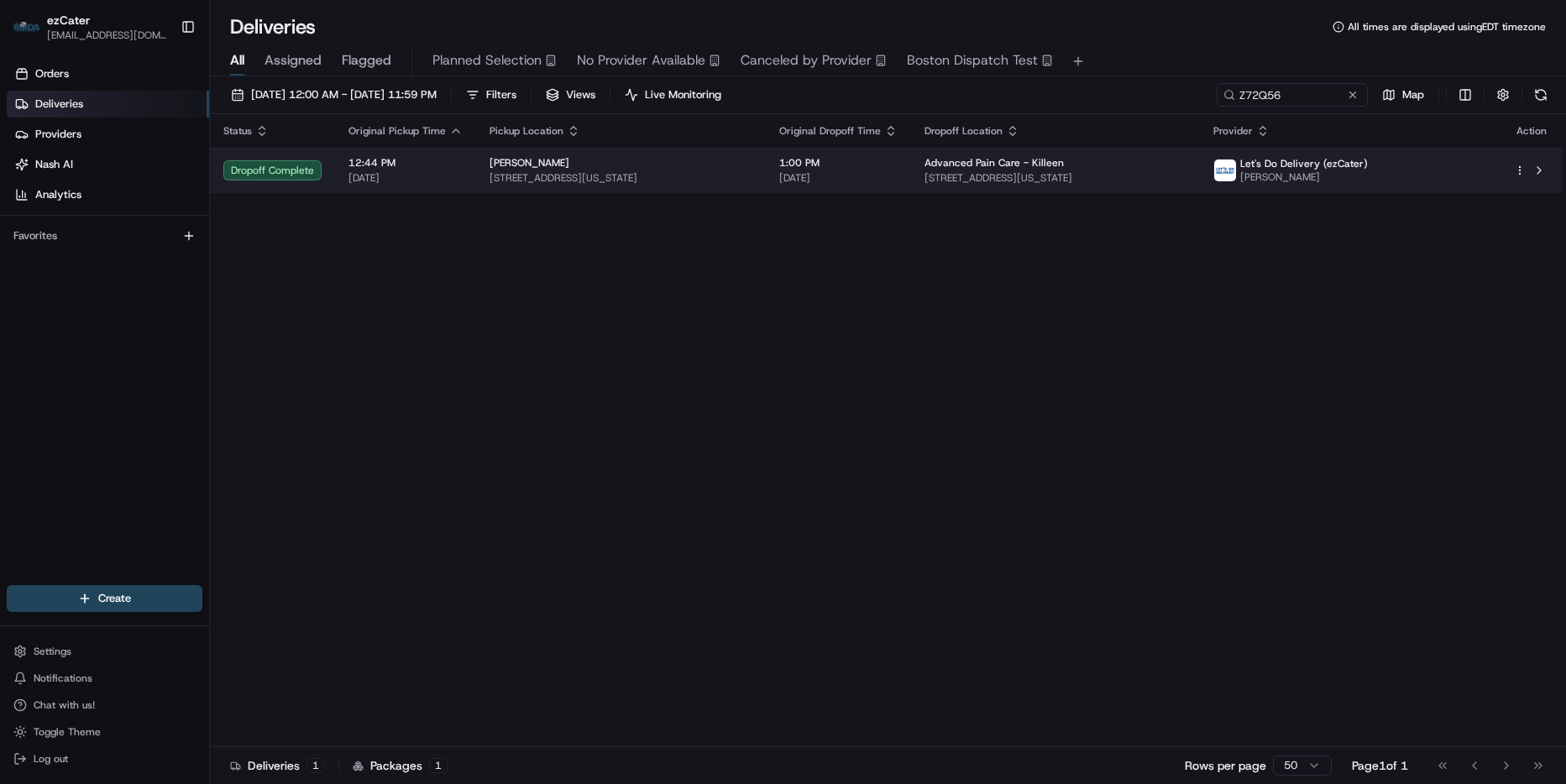
click at [894, 159] on td "1:00 PM 08/21/2025" at bounding box center [839, 170] width 145 height 45
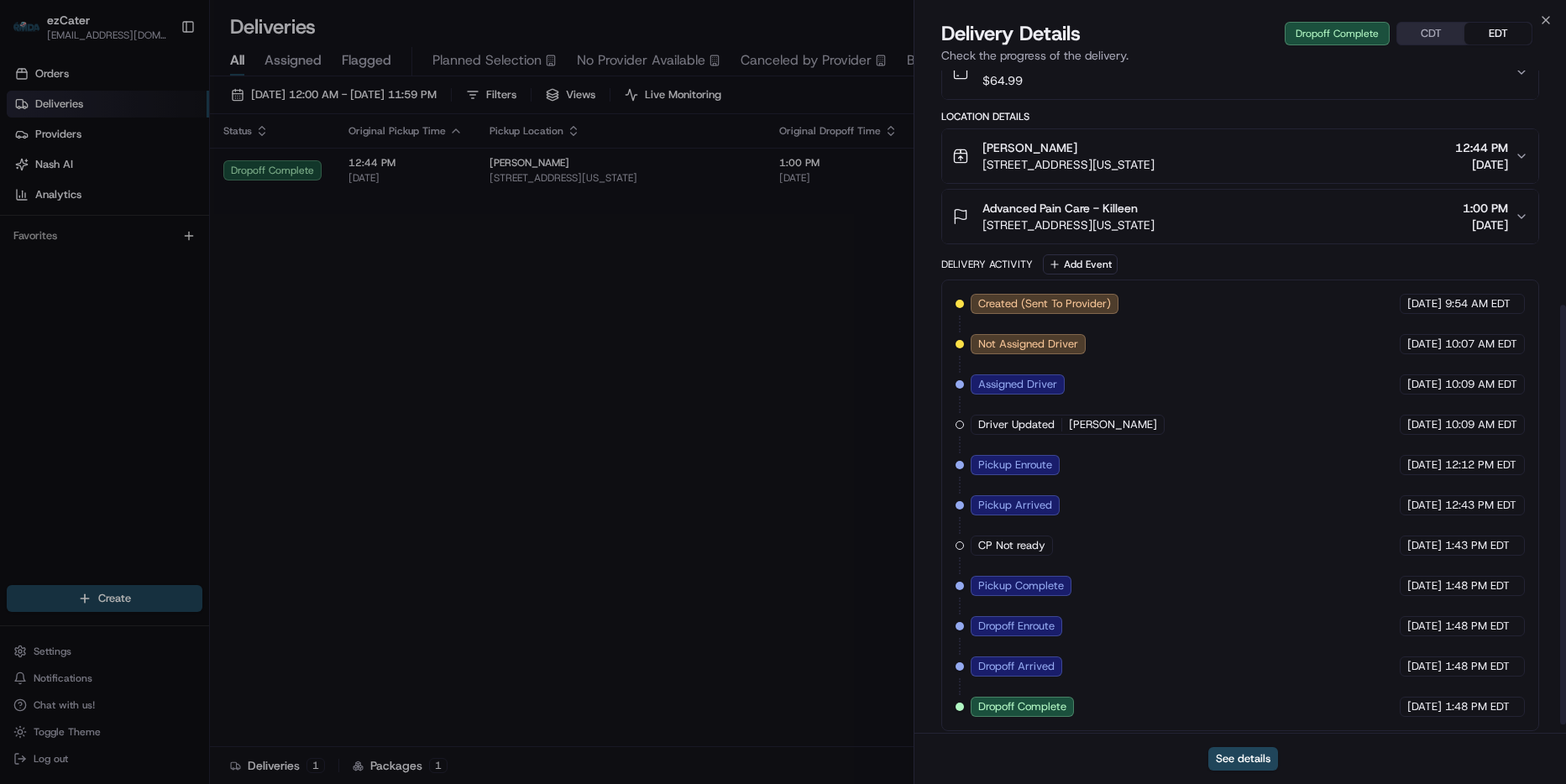
scroll to position [384, 0]
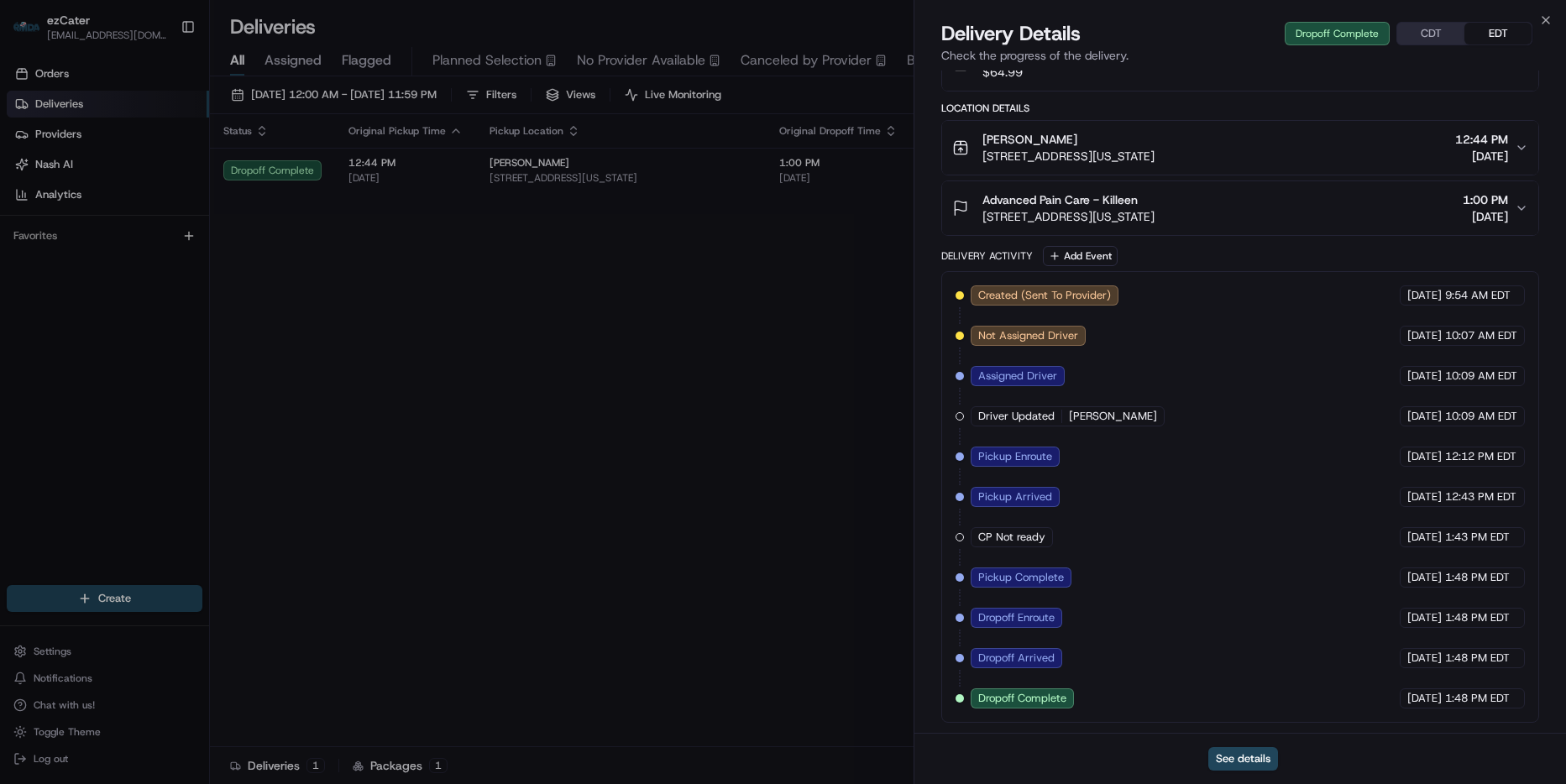
drag, startPoint x: 1476, startPoint y: 496, endPoint x: 1436, endPoint y: 498, distance: 40.0
click at [1436, 498] on div "08/21/2025 12:43 PM EDT" at bounding box center [1462, 496] width 125 height 20
click at [1431, 35] on button "CDT" at bounding box center [1431, 33] width 67 height 22
click at [1491, 503] on div "08/21/2025 11:43 AM CDT" at bounding box center [1461, 496] width 127 height 20
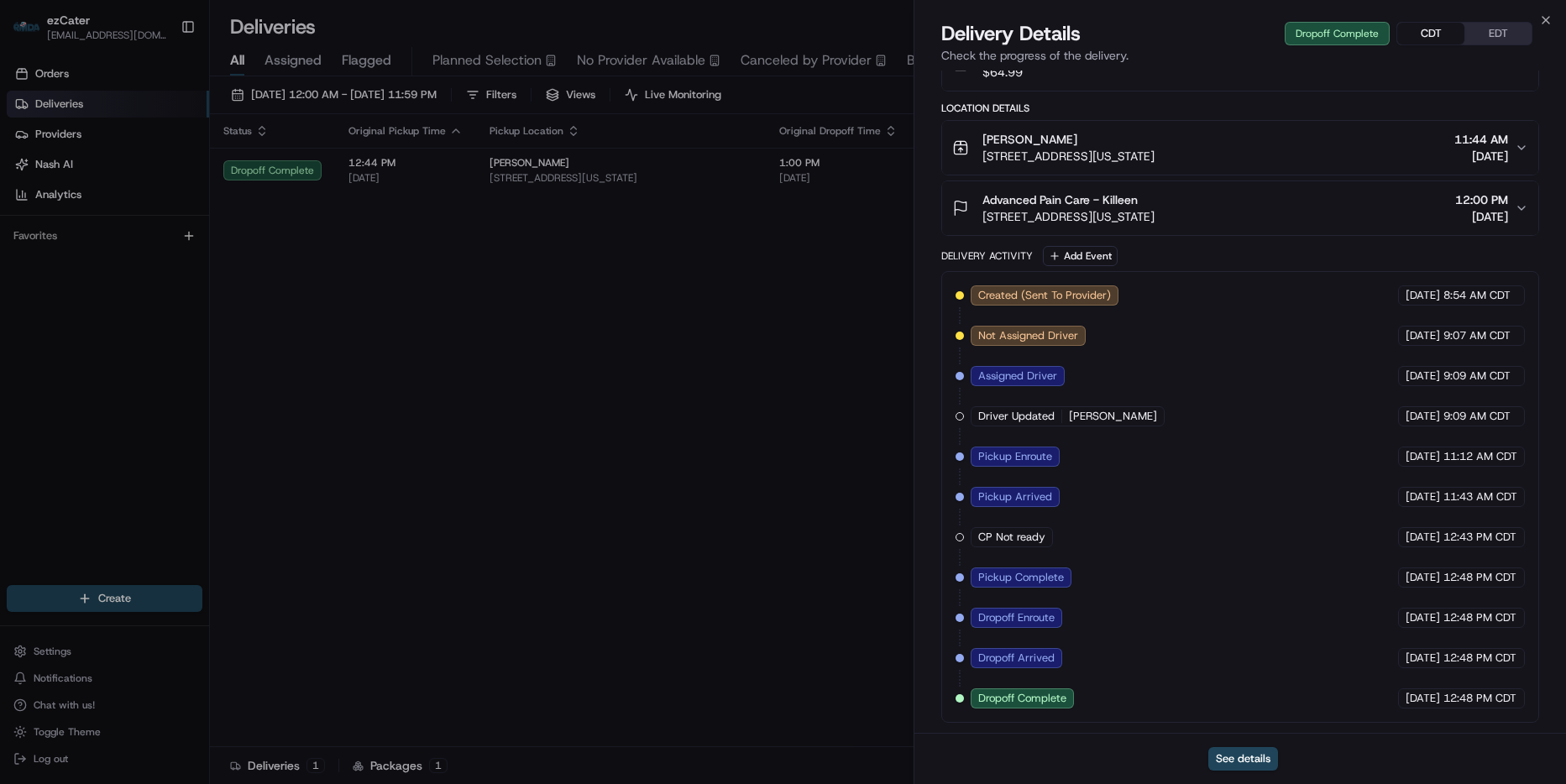
click at [1493, 26] on button "EDT" at bounding box center [1498, 33] width 67 height 22
click at [1429, 38] on button "CDT" at bounding box center [1431, 33] width 67 height 22
click at [1432, 25] on button "CDT" at bounding box center [1431, 33] width 67 height 22
click at [1238, 761] on button "See details" at bounding box center [1243, 758] width 70 height 23
click at [1427, 24] on button "CDT" at bounding box center [1431, 33] width 67 height 22
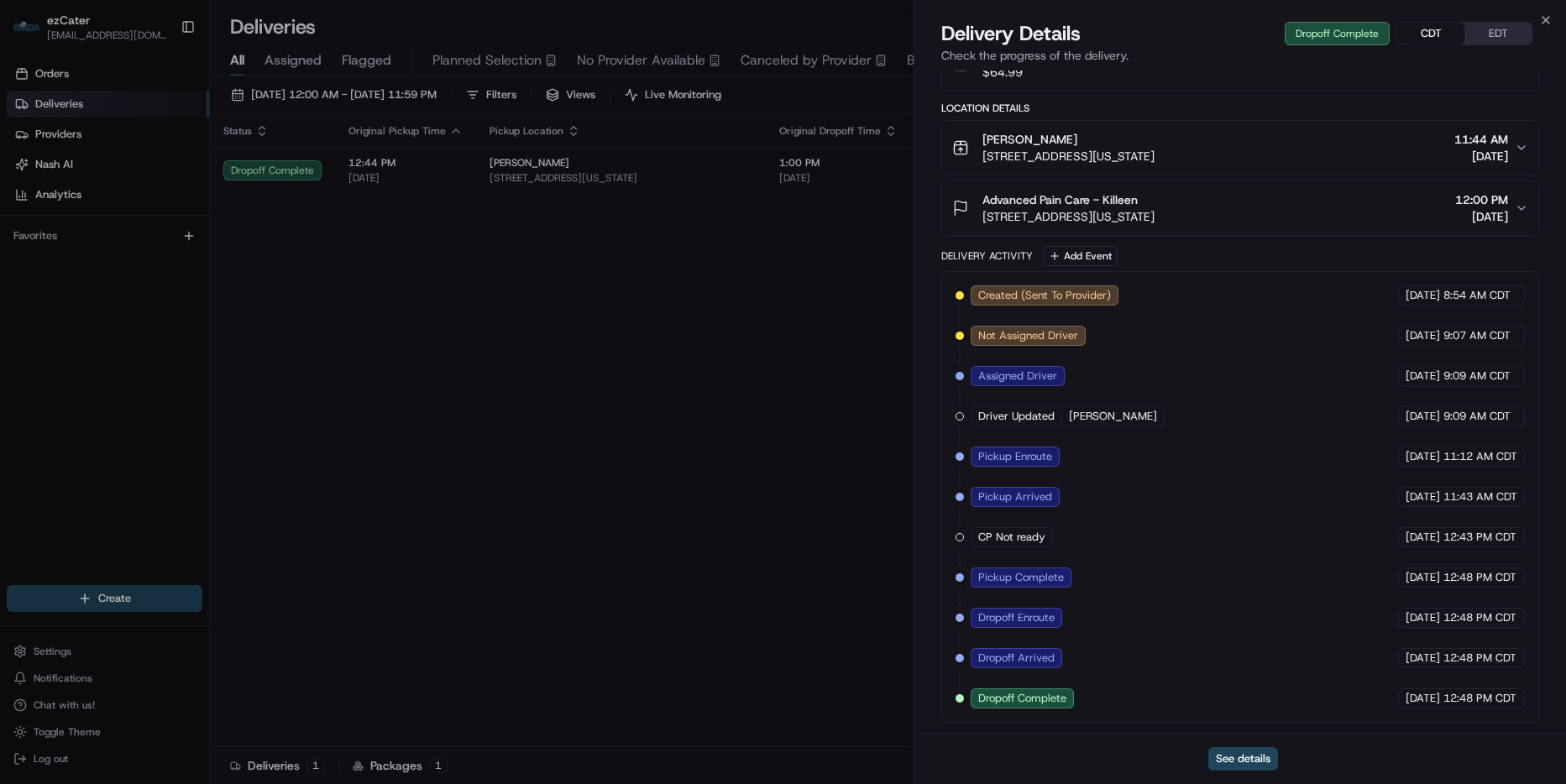
click at [1225, 744] on div "See details" at bounding box center [1239, 758] width 651 height 51
click at [1243, 755] on button "See details" at bounding box center [1243, 758] width 70 height 23
click at [1546, 19] on icon "button" at bounding box center [1546, 21] width 14 height 14
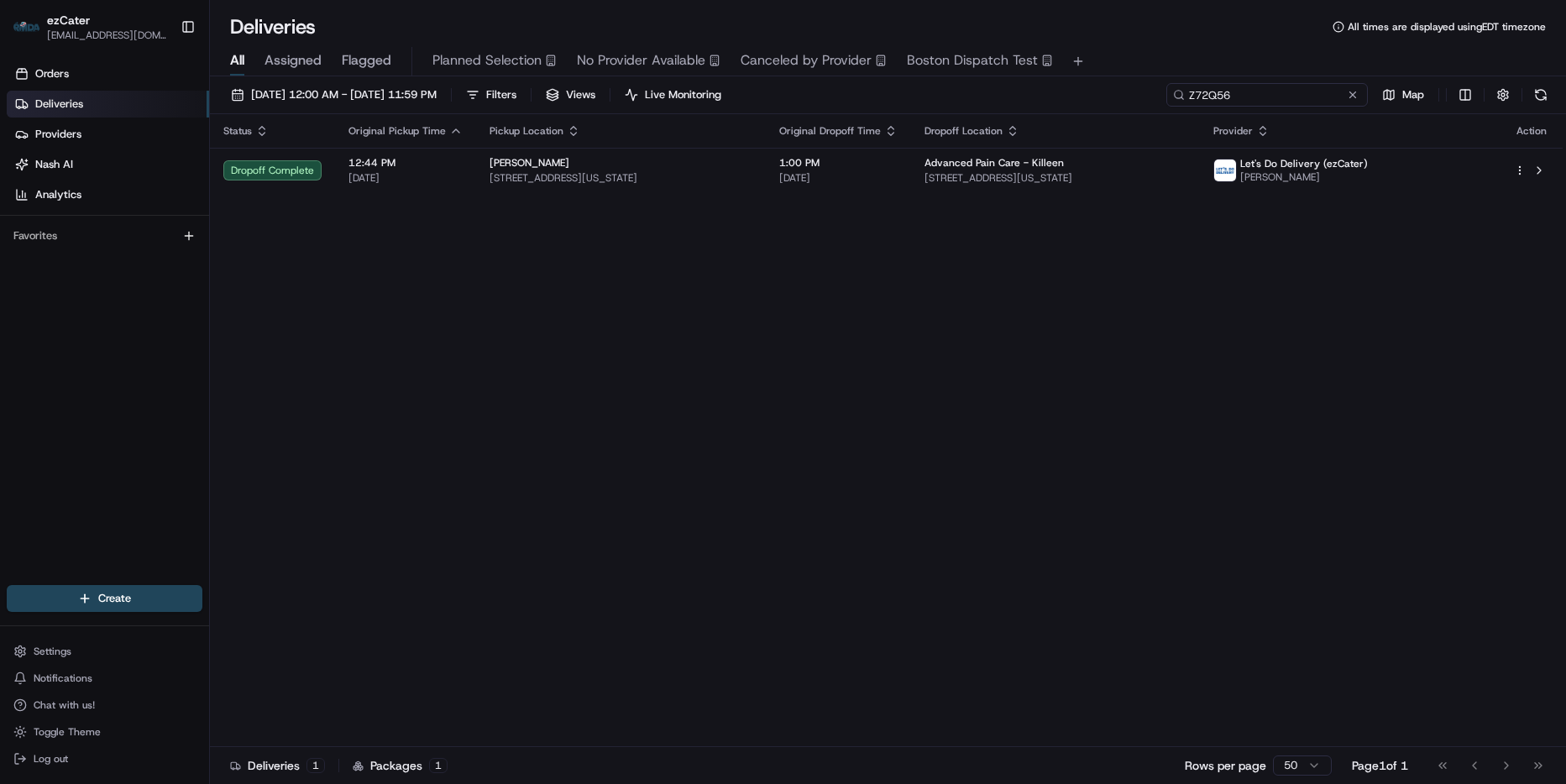
click at [1315, 98] on input "Z72Q56" at bounding box center [1267, 94] width 201 height 23
paste input "REL-9P54YR>"
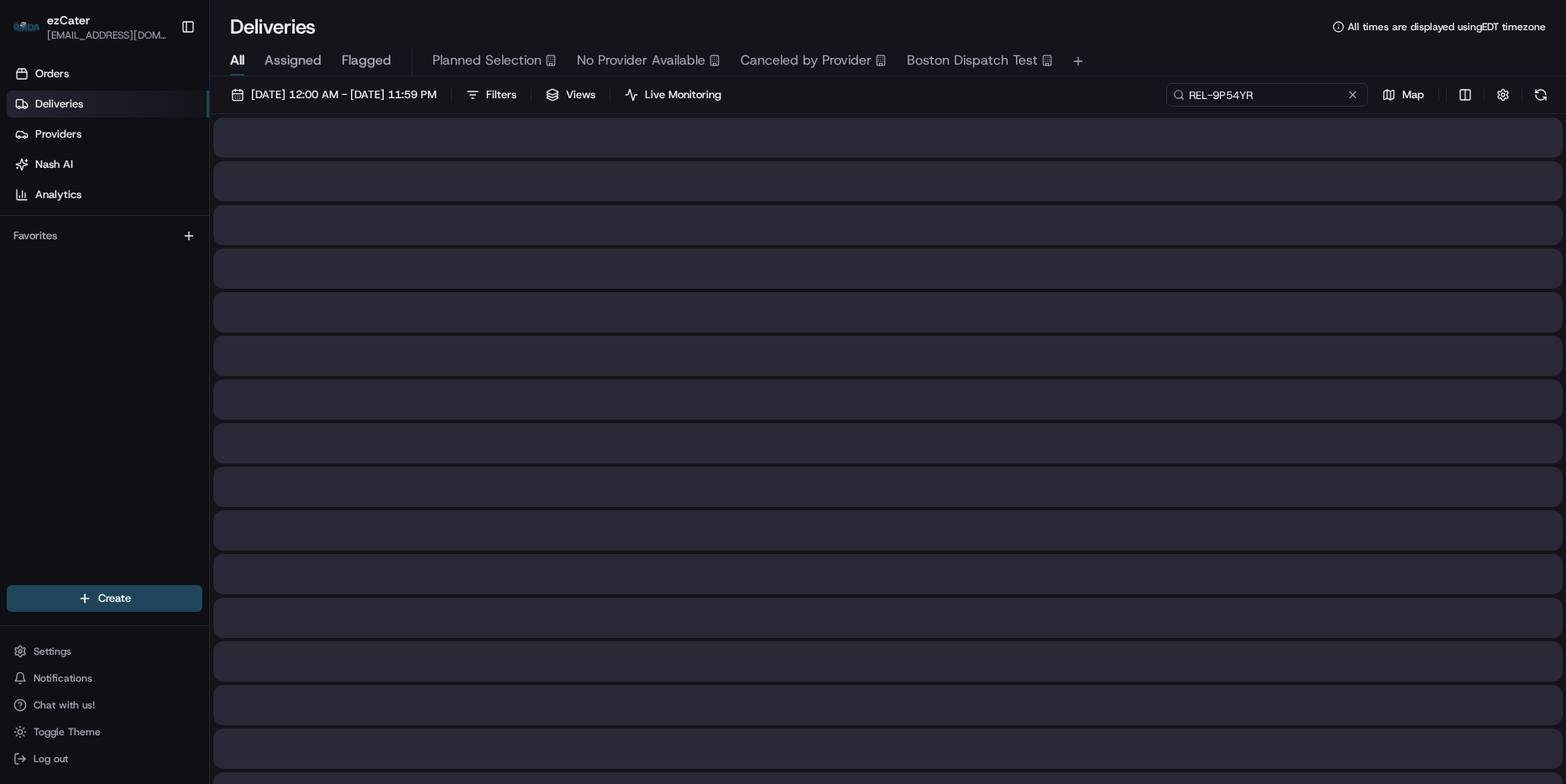
type input "REL-9P54YR"
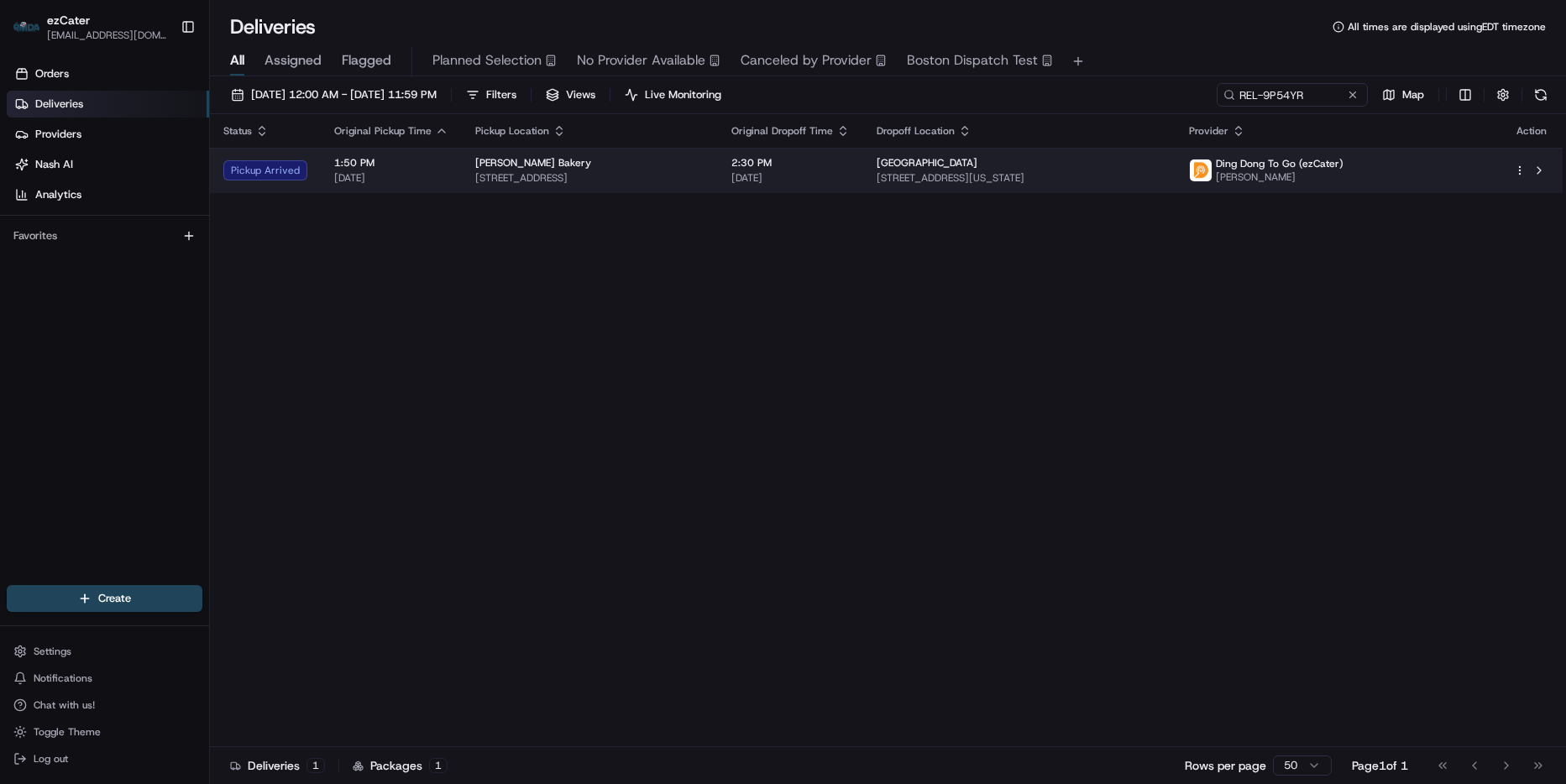
click at [1039, 163] on div "Cal Plaza" at bounding box center [1019, 163] width 286 height 14
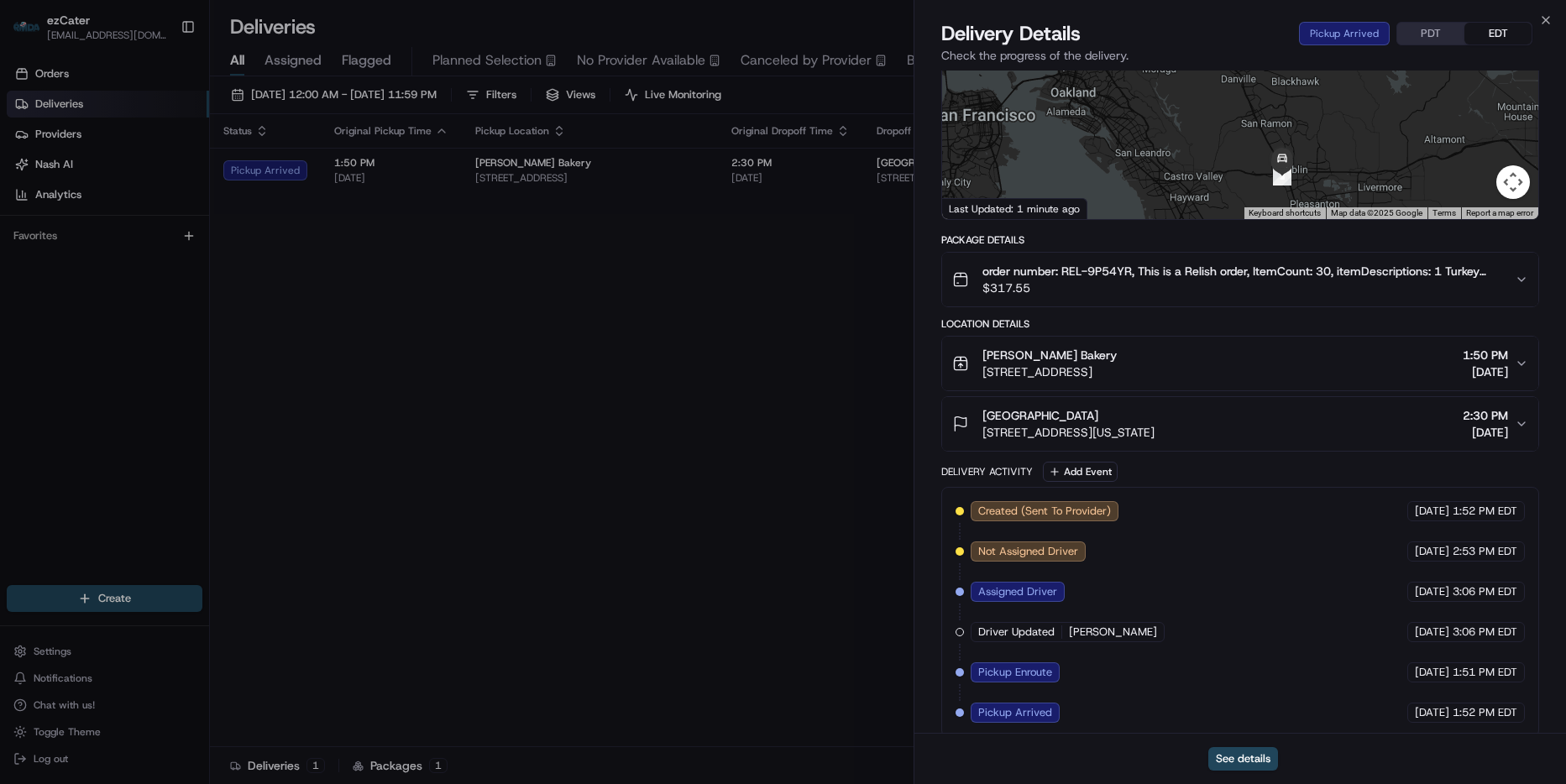
scroll to position [182, 0]
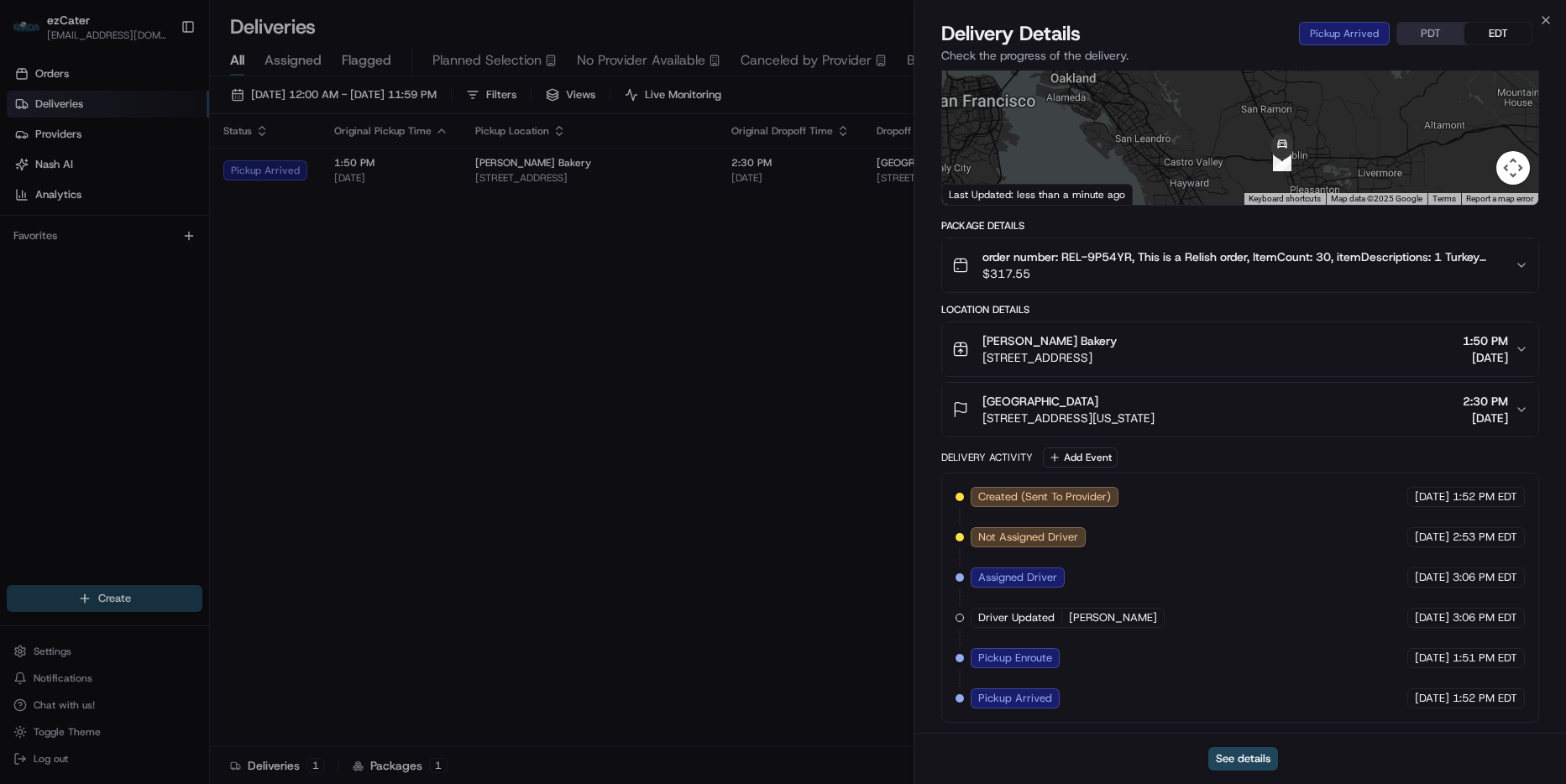
click at [1445, 41] on button "PDT" at bounding box center [1431, 33] width 67 height 22
drag, startPoint x: 1103, startPoint y: 330, endPoint x: 1075, endPoint y: 335, distance: 28.4
click at [941, 335] on div "Andersen Bakery 2033 Stoneridge Mall Rd, Pleasanton, CA 94588, USA 10:50 AM 08/…" at bounding box center [1239, 349] width 598 height 55
drag, startPoint x: 1078, startPoint y: 334, endPoint x: 975, endPoint y: 347, distance: 103.8
click at [975, 347] on div "Andersen Bakery 2033 Stoneridge Mall Rd, Pleasanton, CA 94588, USA" at bounding box center [1034, 349] width 164 height 34
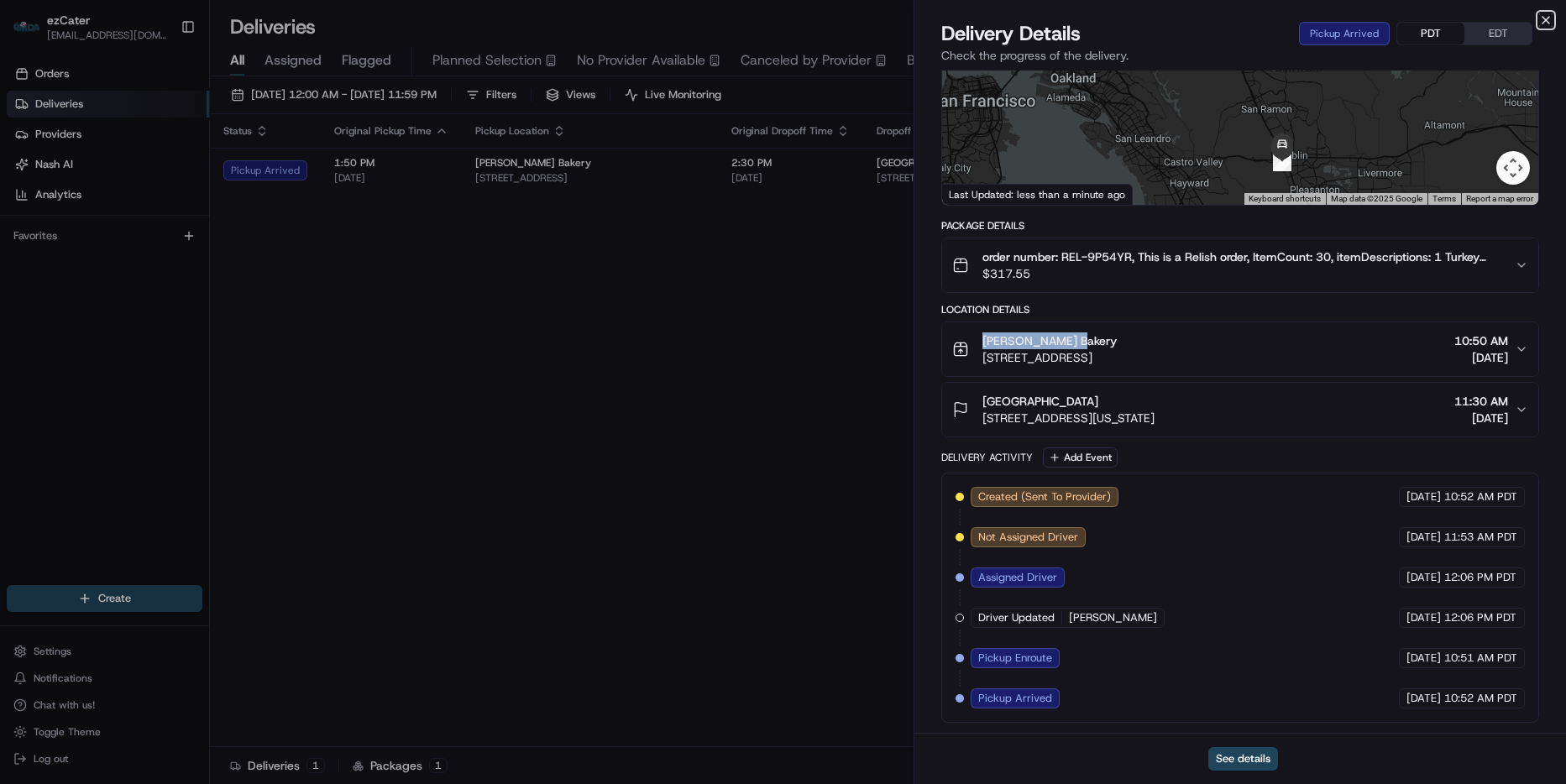
click at [1548, 19] on icon "button" at bounding box center [1546, 21] width 14 height 14
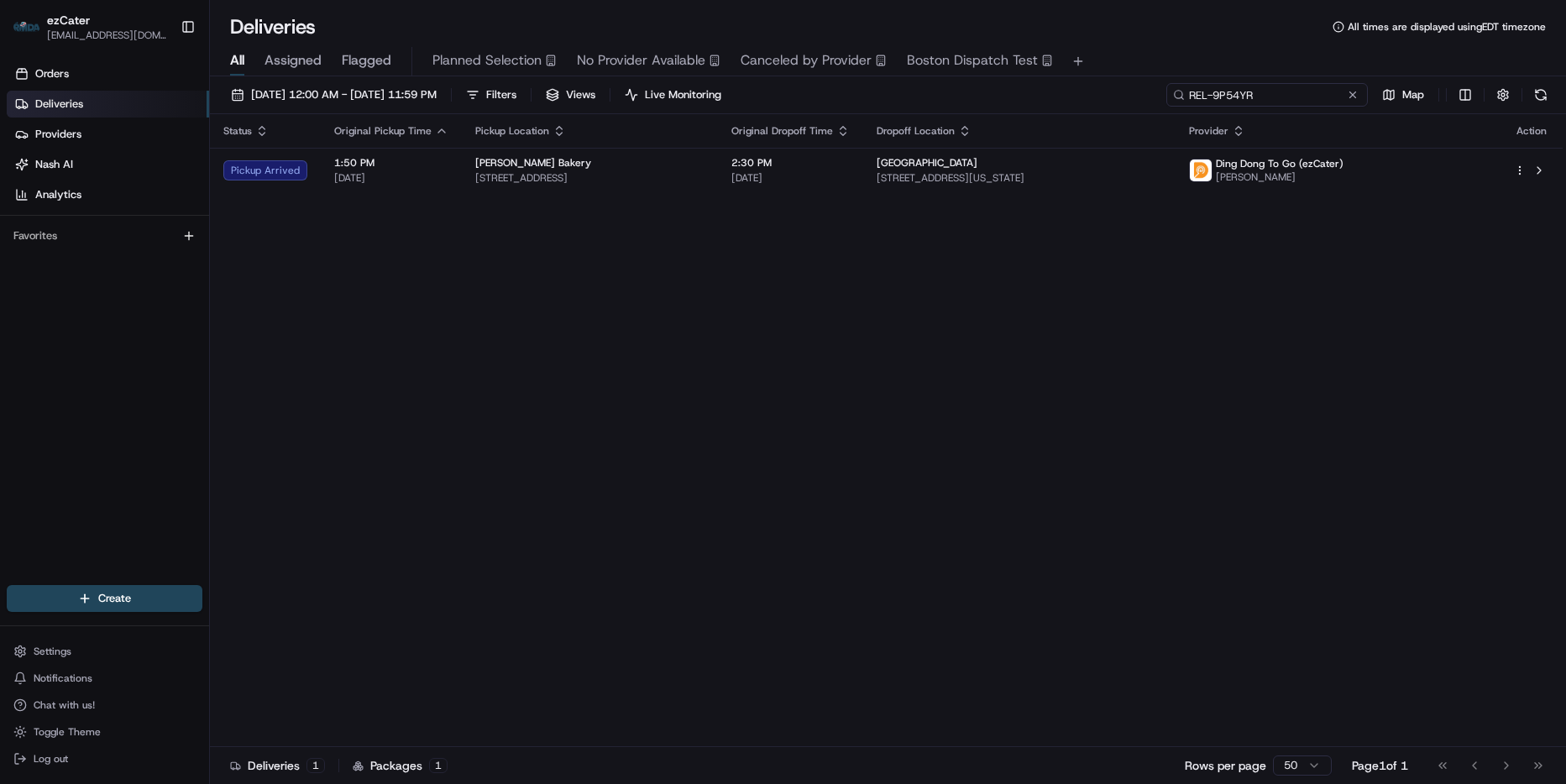
click at [1317, 101] on input "REL-9P54YR" at bounding box center [1267, 94] width 201 height 23
paste input "0R9WHU"
type input "0R9WHU"
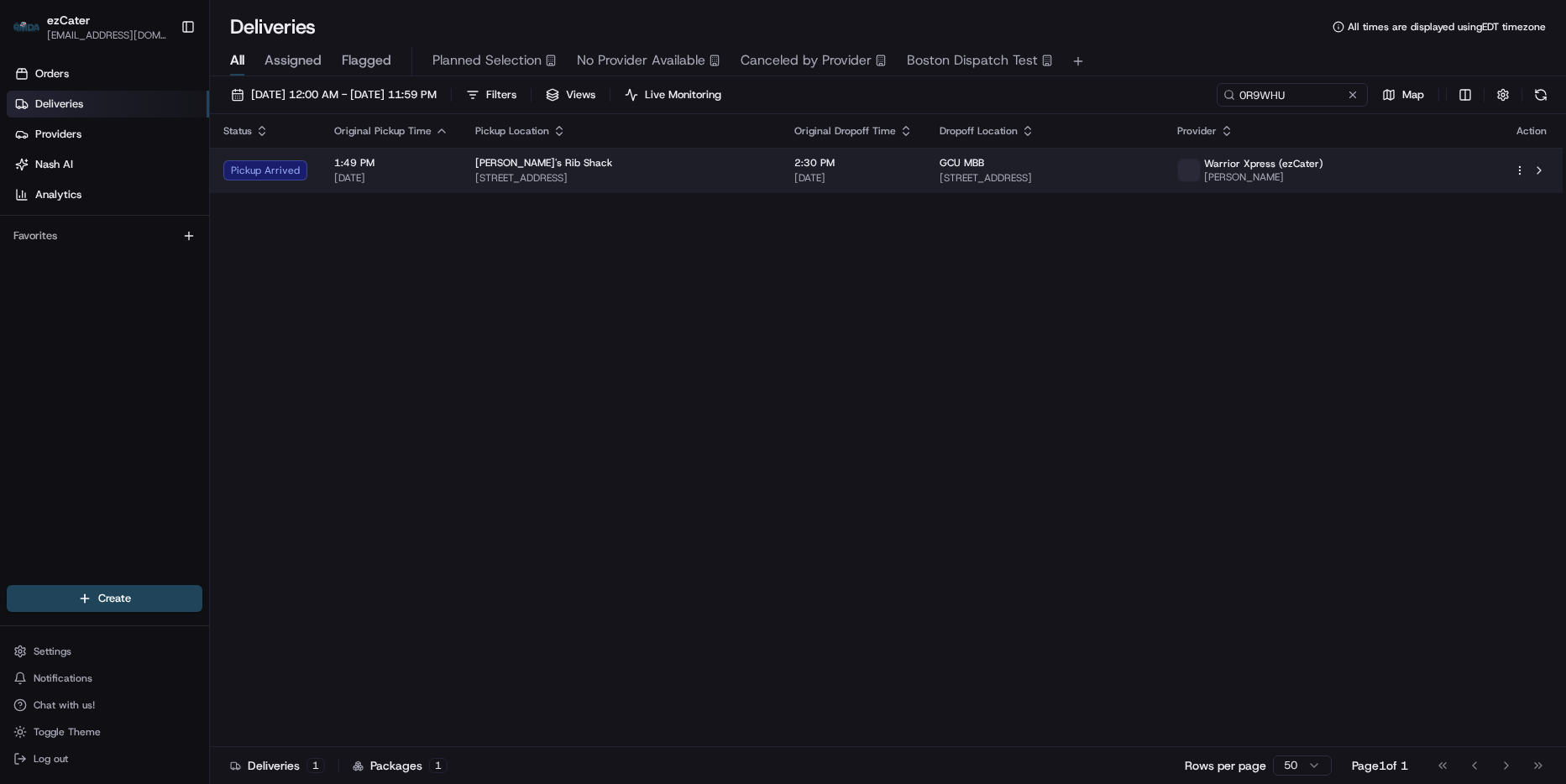
click at [1039, 148] on td "GCU MBB 3300 W Camelback Rd, Phoenix, AZ 85017, USA" at bounding box center [1045, 170] width 238 height 45
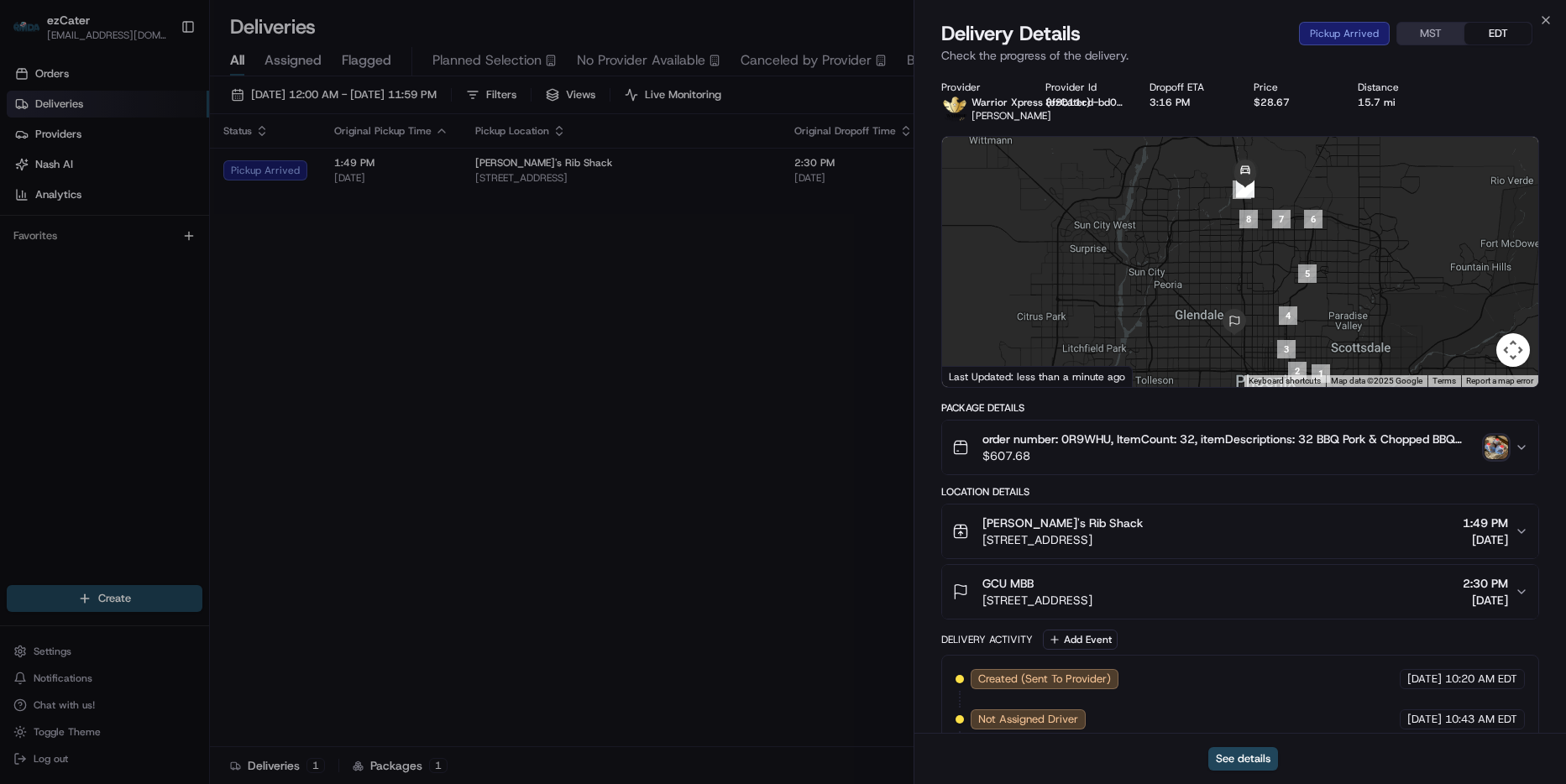
scroll to position [182, 0]
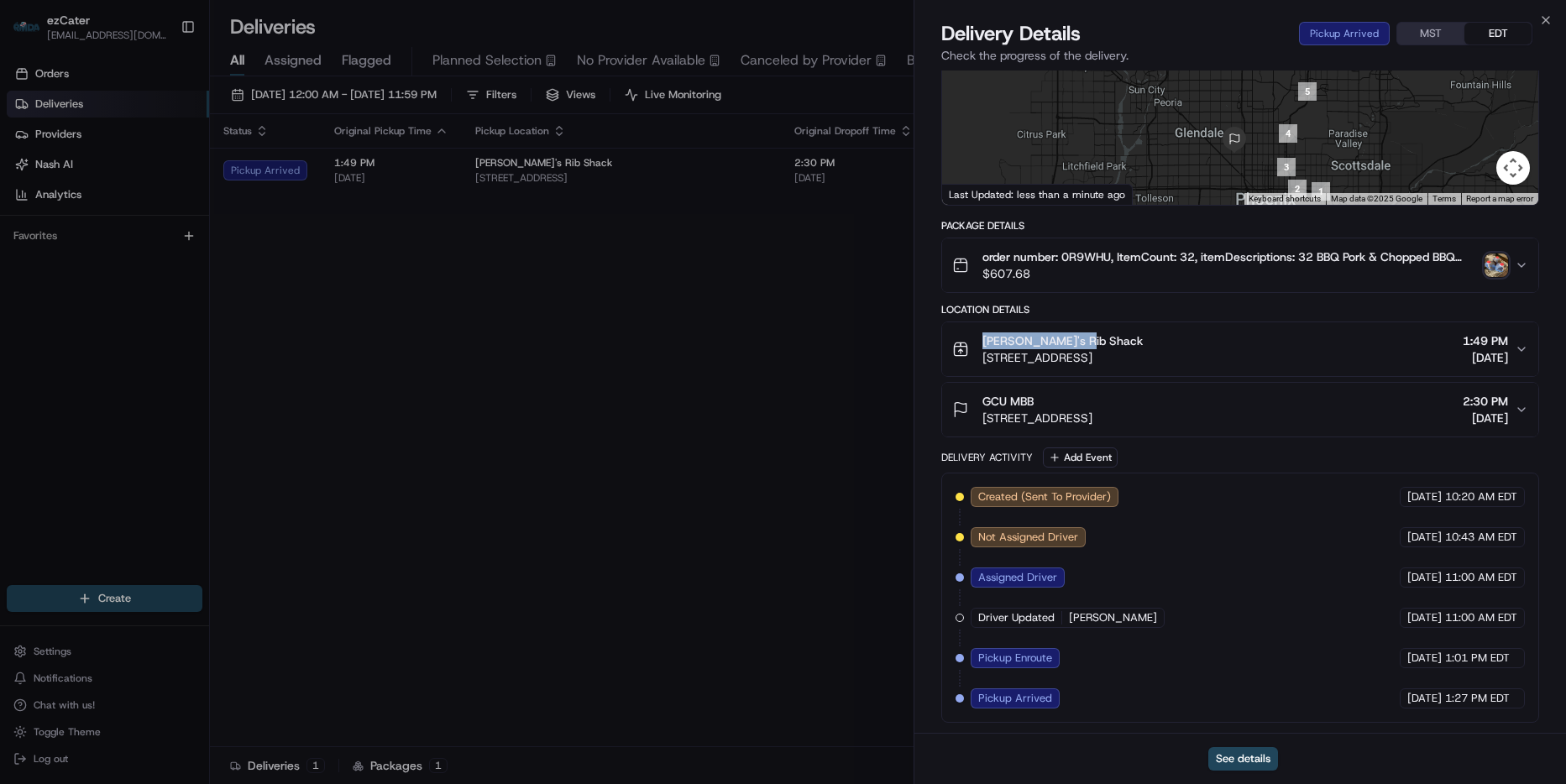
drag, startPoint x: 1114, startPoint y: 338, endPoint x: 983, endPoint y: 335, distance: 131.0
click at [983, 335] on div "Shane's Rib Shack" at bounding box center [1062, 341] width 160 height 16
drag, startPoint x: 1545, startPoint y: 22, endPoint x: 1407, endPoint y: 54, distance: 141.7
click at [1544, 22] on icon "button" at bounding box center [1546, 21] width 14 height 14
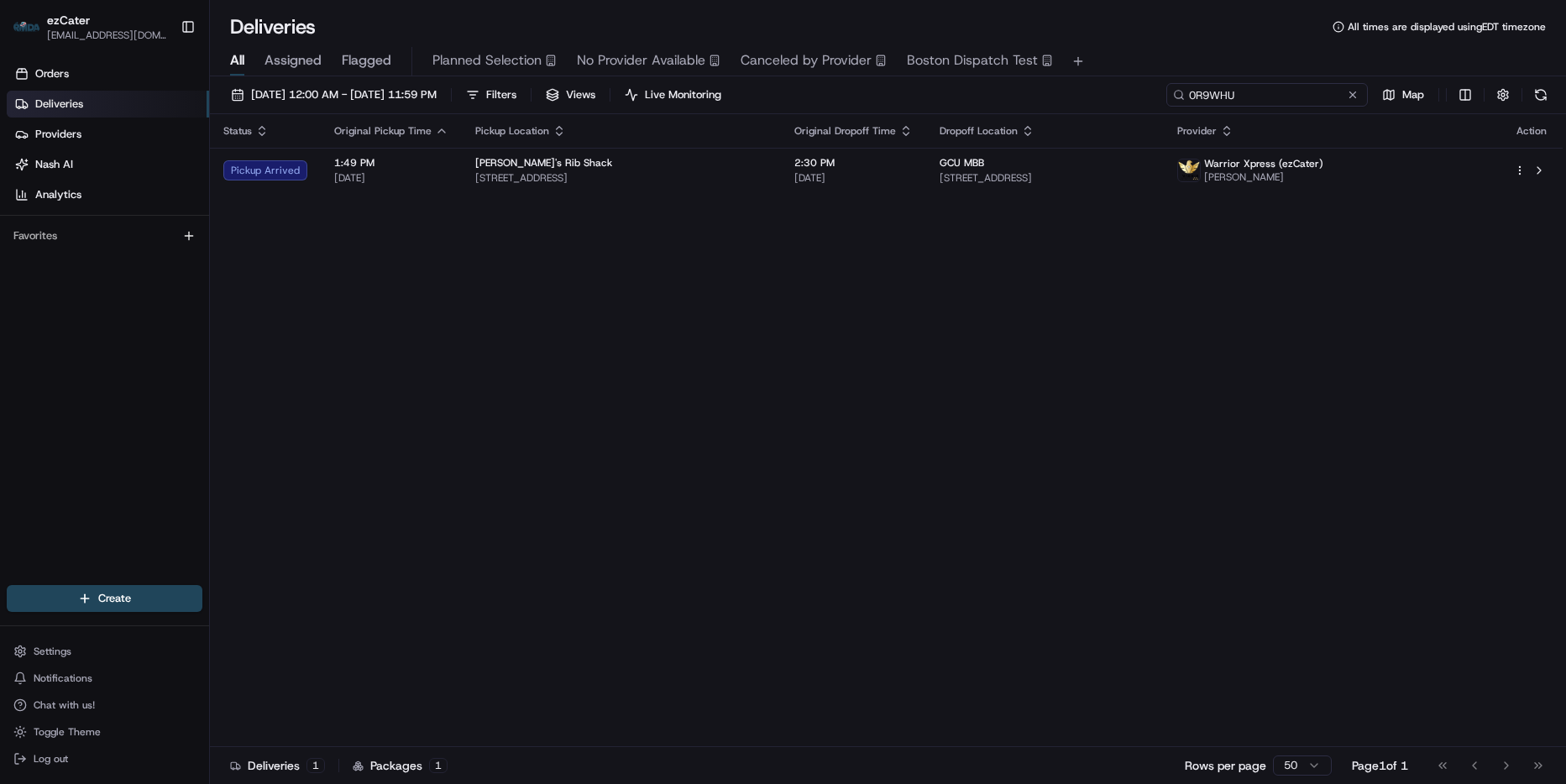
click at [1318, 87] on input "0R9WHU" at bounding box center [1267, 94] width 201 height 23
paste input "WK1TM"
type input "0WK1TM"
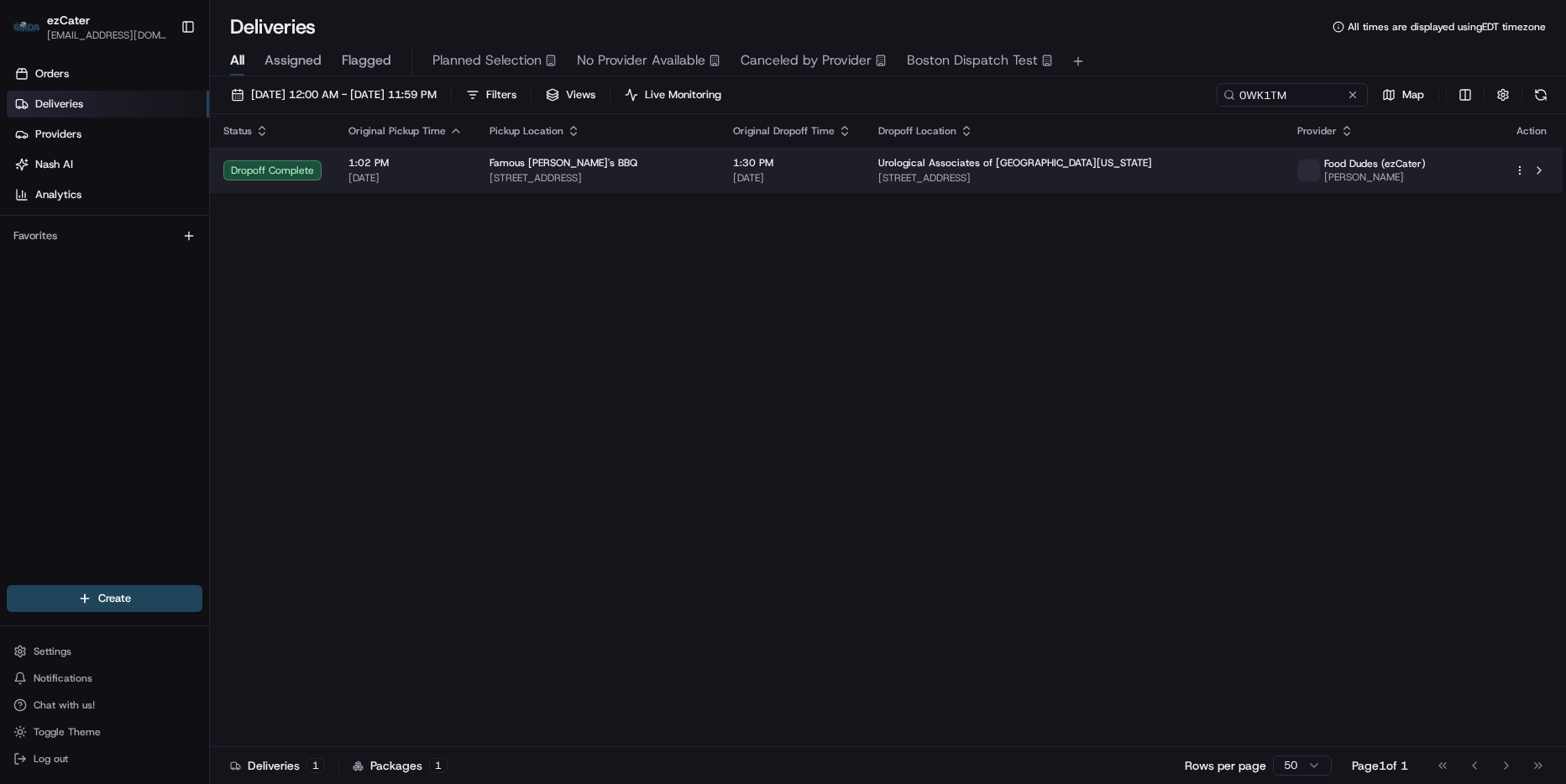
click at [617, 167] on div "Famous Dave's BBQ" at bounding box center [598, 163] width 217 height 14
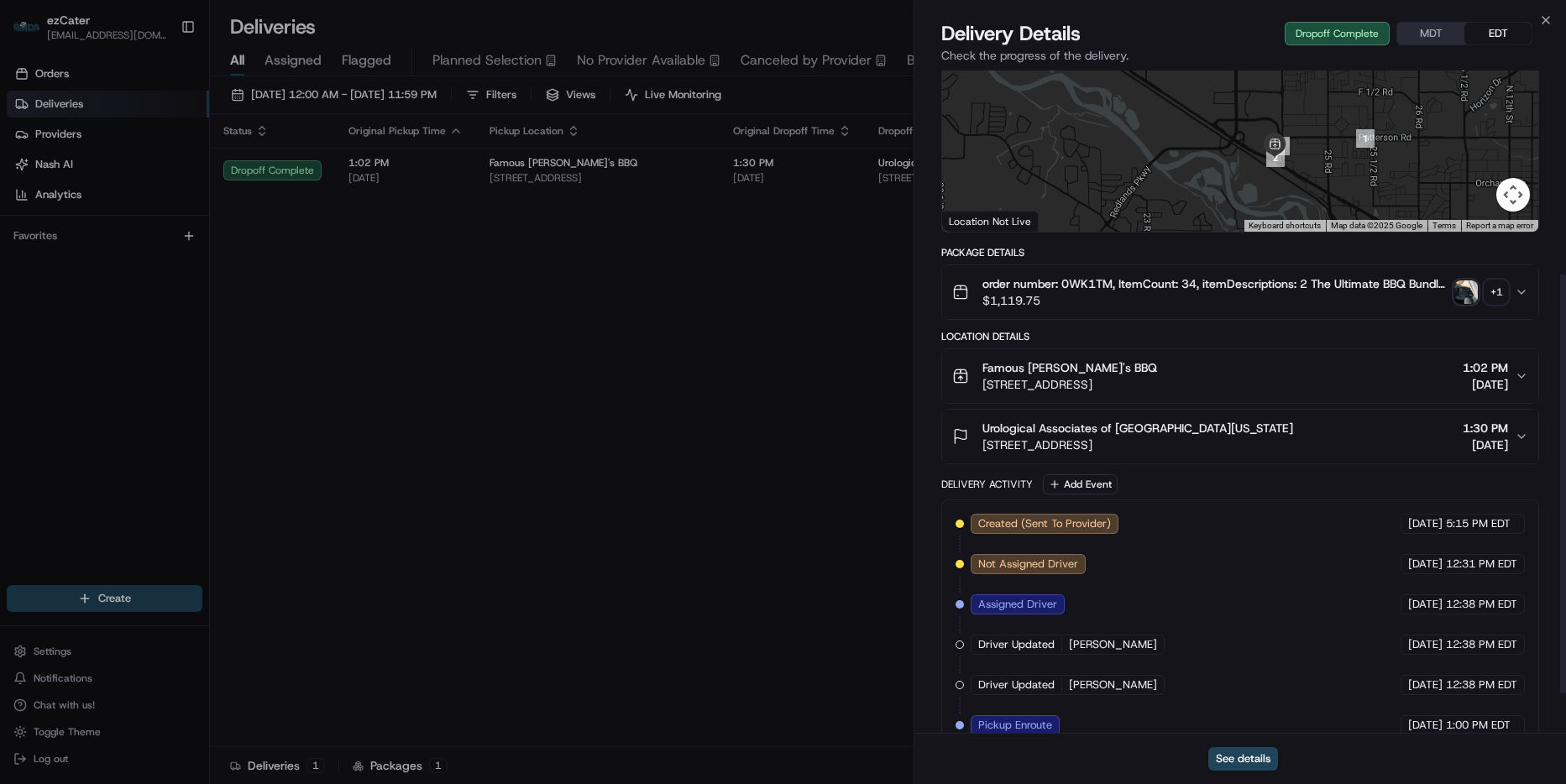
scroll to position [131, 0]
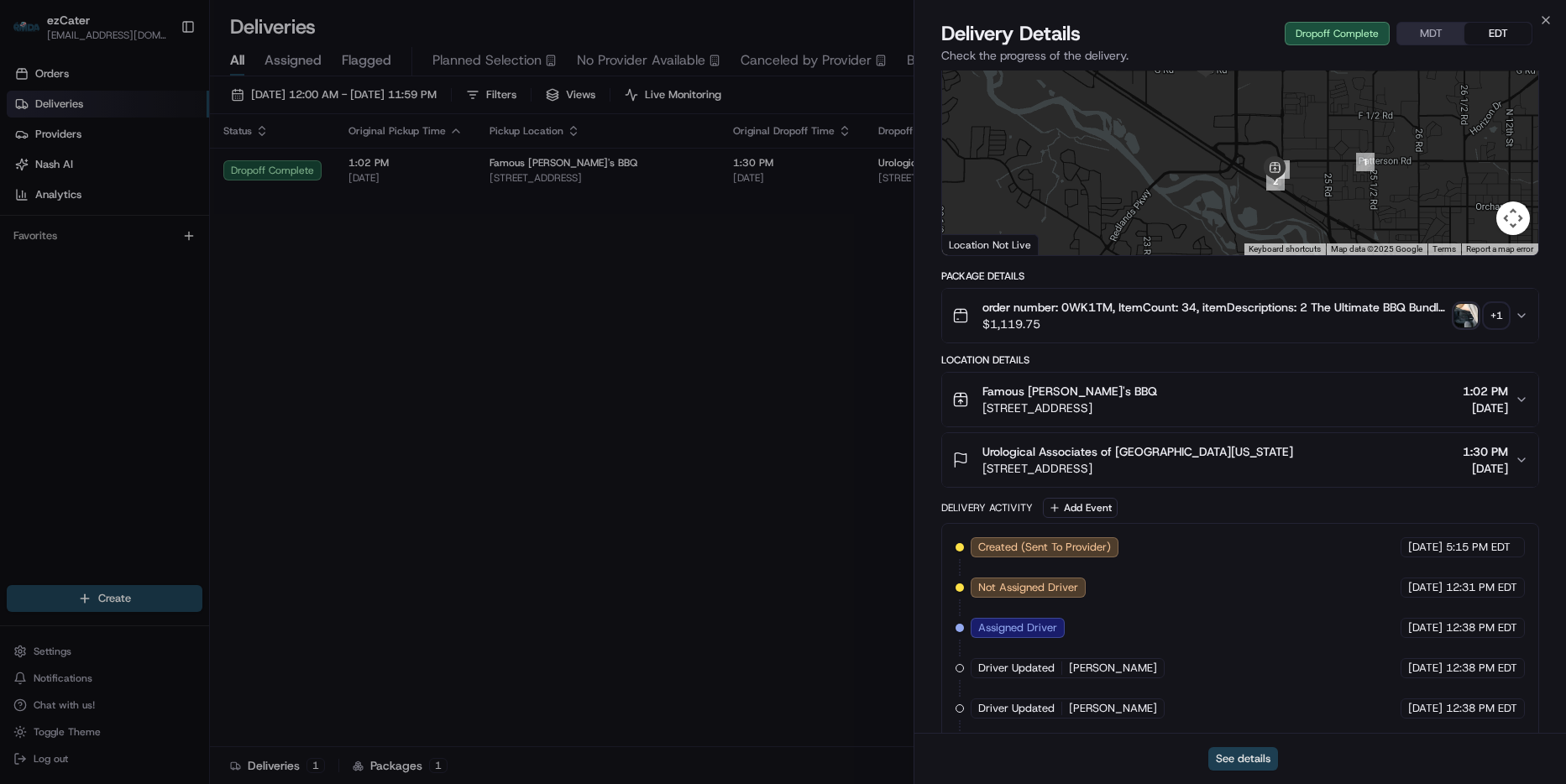
click at [1253, 762] on button "See details" at bounding box center [1243, 758] width 70 height 23
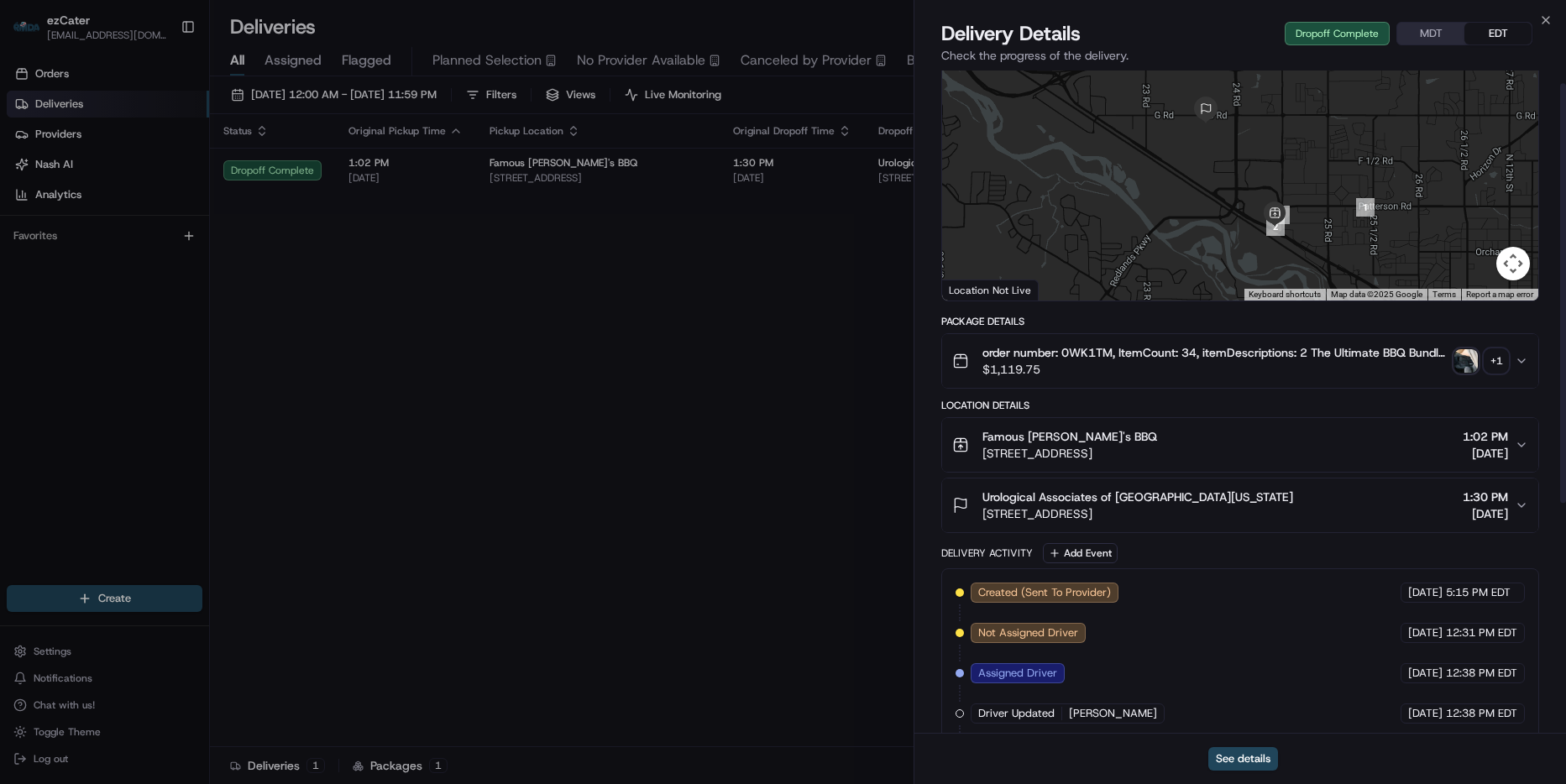
scroll to position [0, 0]
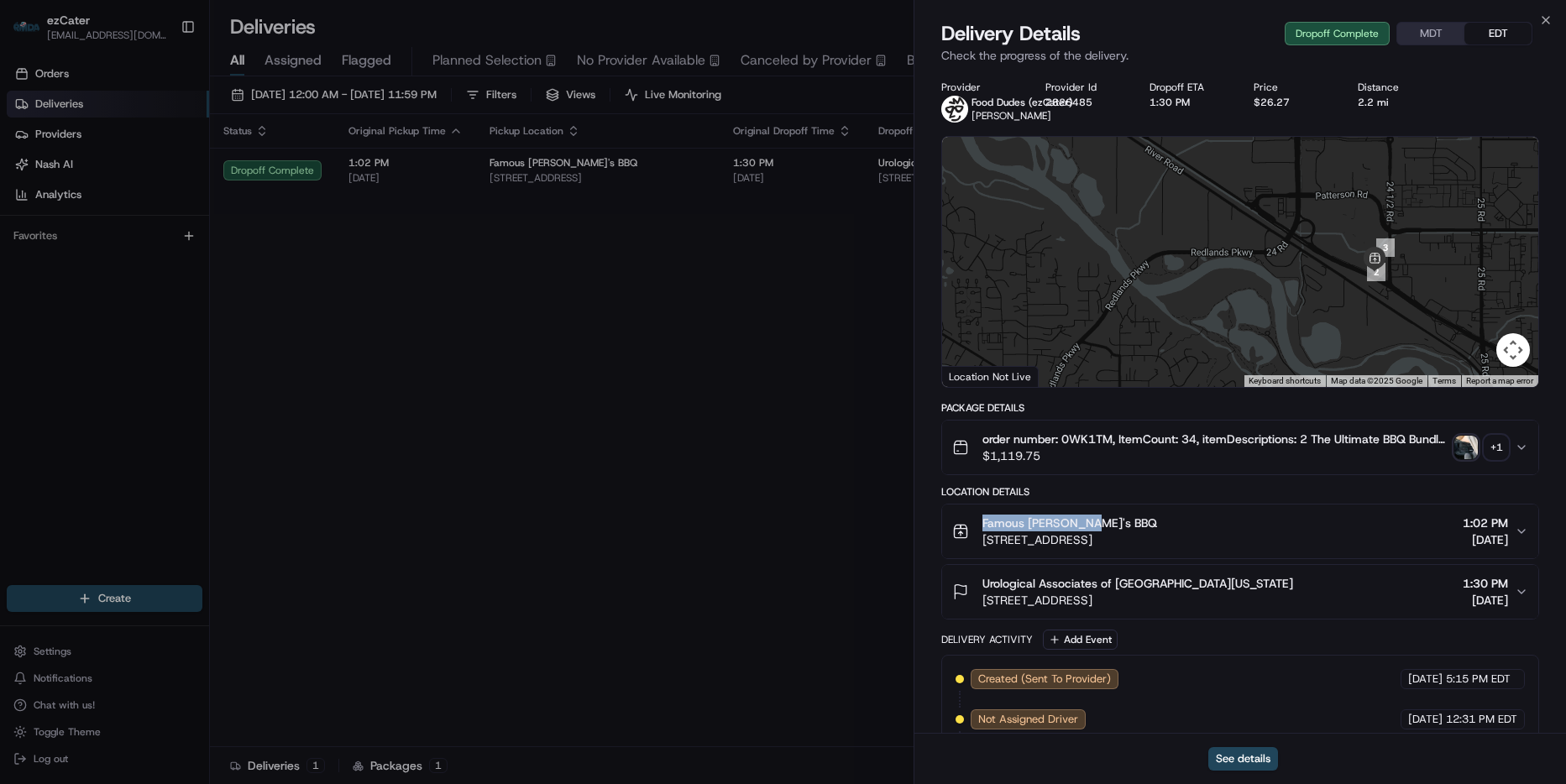
drag, startPoint x: 1120, startPoint y: 521, endPoint x: 973, endPoint y: 526, distance: 147.1
click at [973, 526] on div "Famous Dave's BBQ 2440 US-6, Grand Junction, CO 81505, USA" at bounding box center [1054, 531] width 205 height 34
drag, startPoint x: 1380, startPoint y: 536, endPoint x: 1257, endPoint y: 551, distance: 123.9
click at [1379, 536] on div "Famous Dave's BBQ 2440 US-6, Grand Junction, CO 81505, USA 1:02 PM 08/21/2025" at bounding box center [1233, 531] width 563 height 34
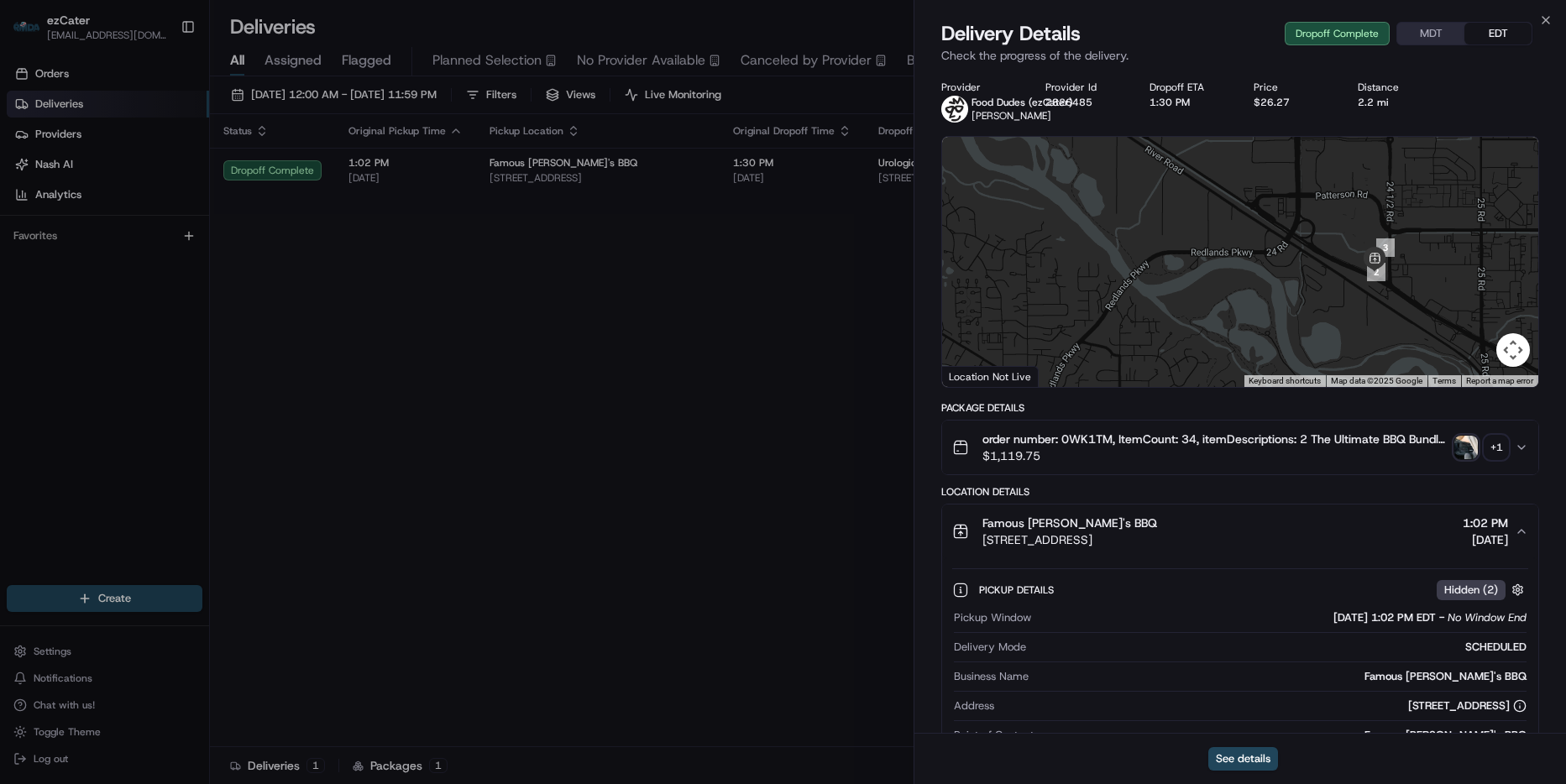
drag, startPoint x: 1245, startPoint y: 535, endPoint x: 976, endPoint y: 533, distance: 269.0
click at [976, 533] on div "Famous Dave's BBQ 2440 US-6, Grand Junction, CO 81505, USA 1:02 PM 08/21/2025" at bounding box center [1233, 531] width 563 height 34
click at [1547, 19] on icon "button" at bounding box center [1546, 20] width 7 height 7
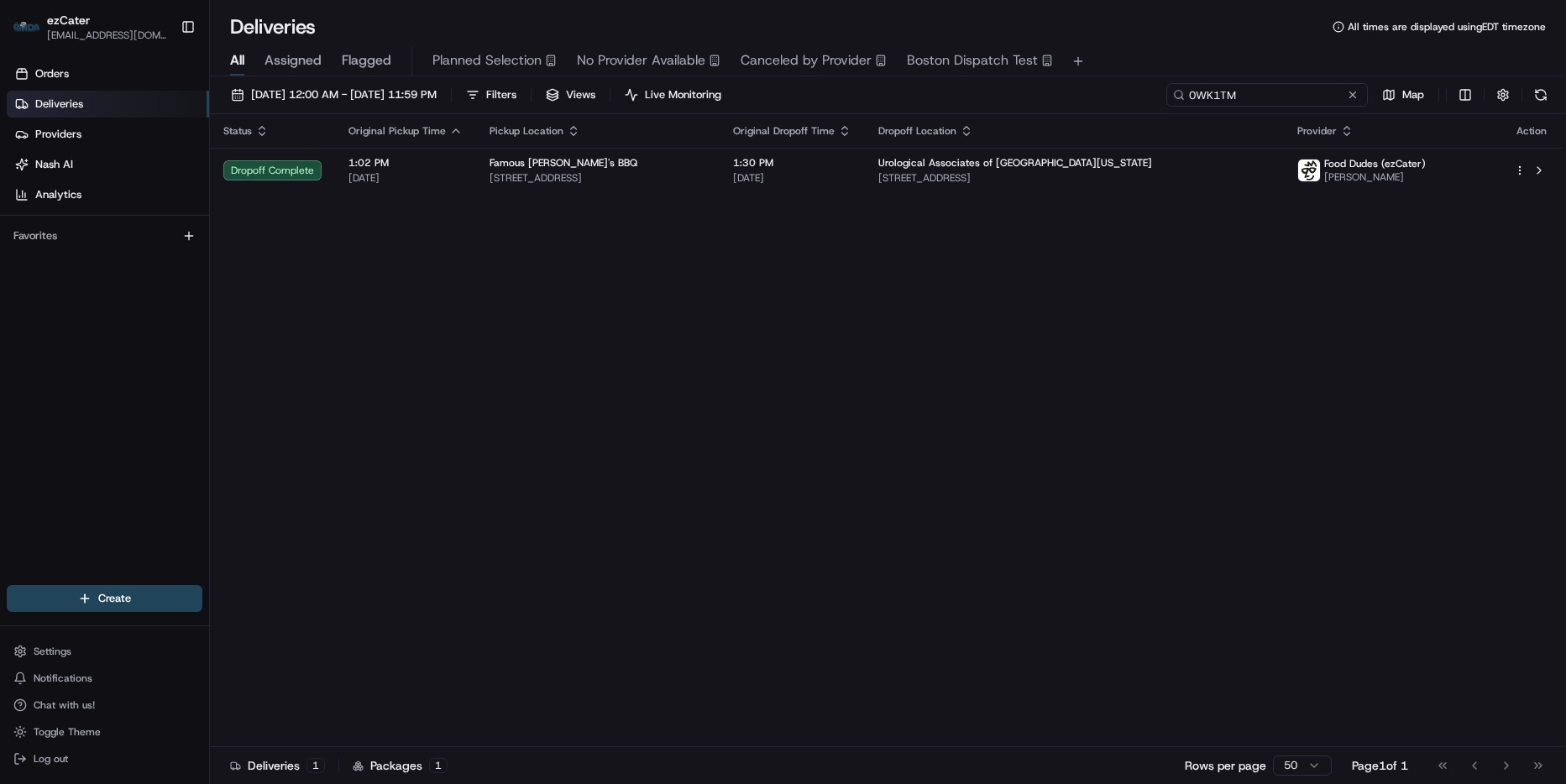
click at [1276, 98] on input "0WK1TM" at bounding box center [1267, 94] width 201 height 23
paste input "678EMP"
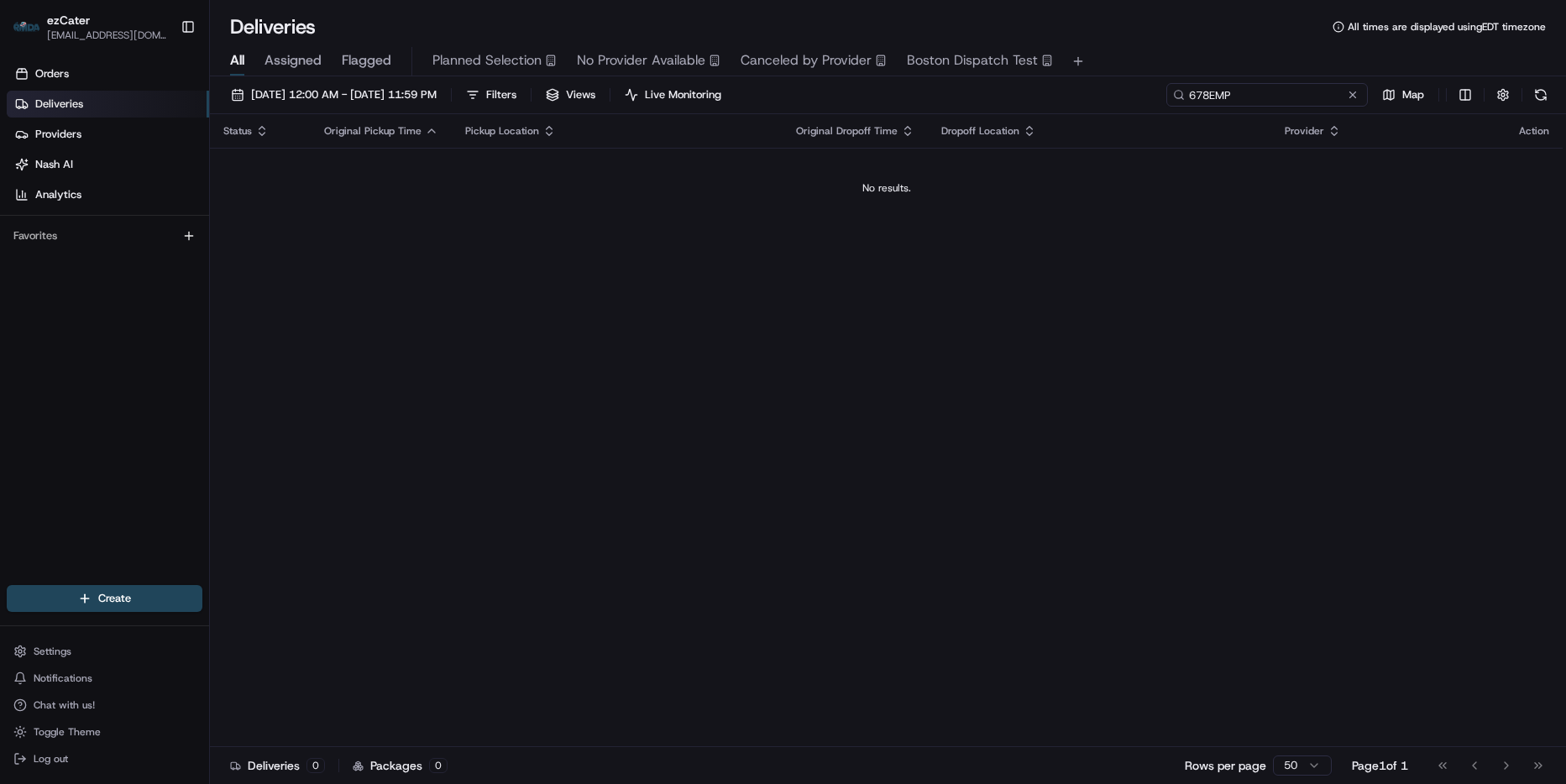
click at [1245, 94] on input "678EMP" at bounding box center [1267, 94] width 201 height 23
paste input "CYZJZ"
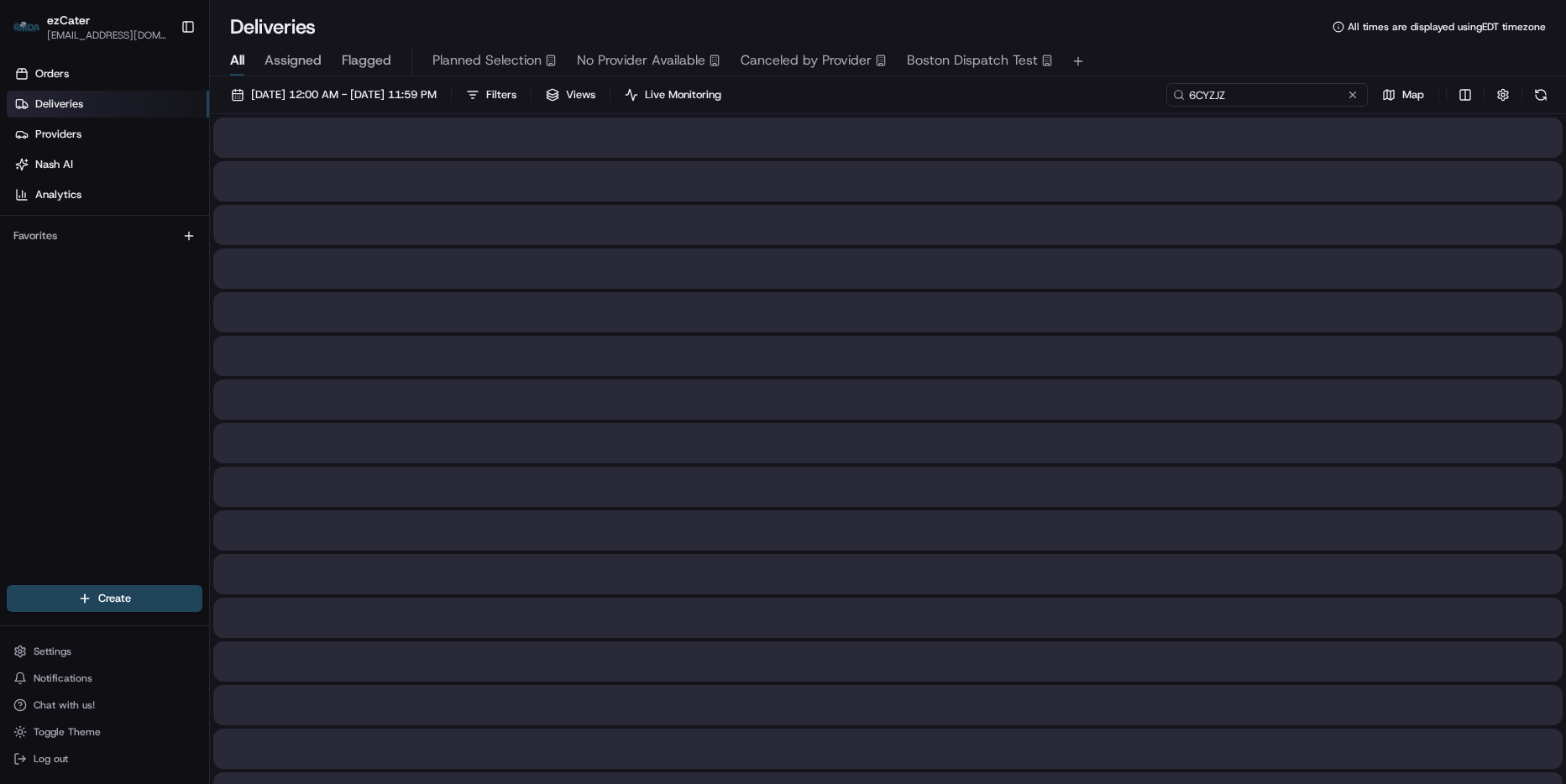
type input "6CYZJZ"
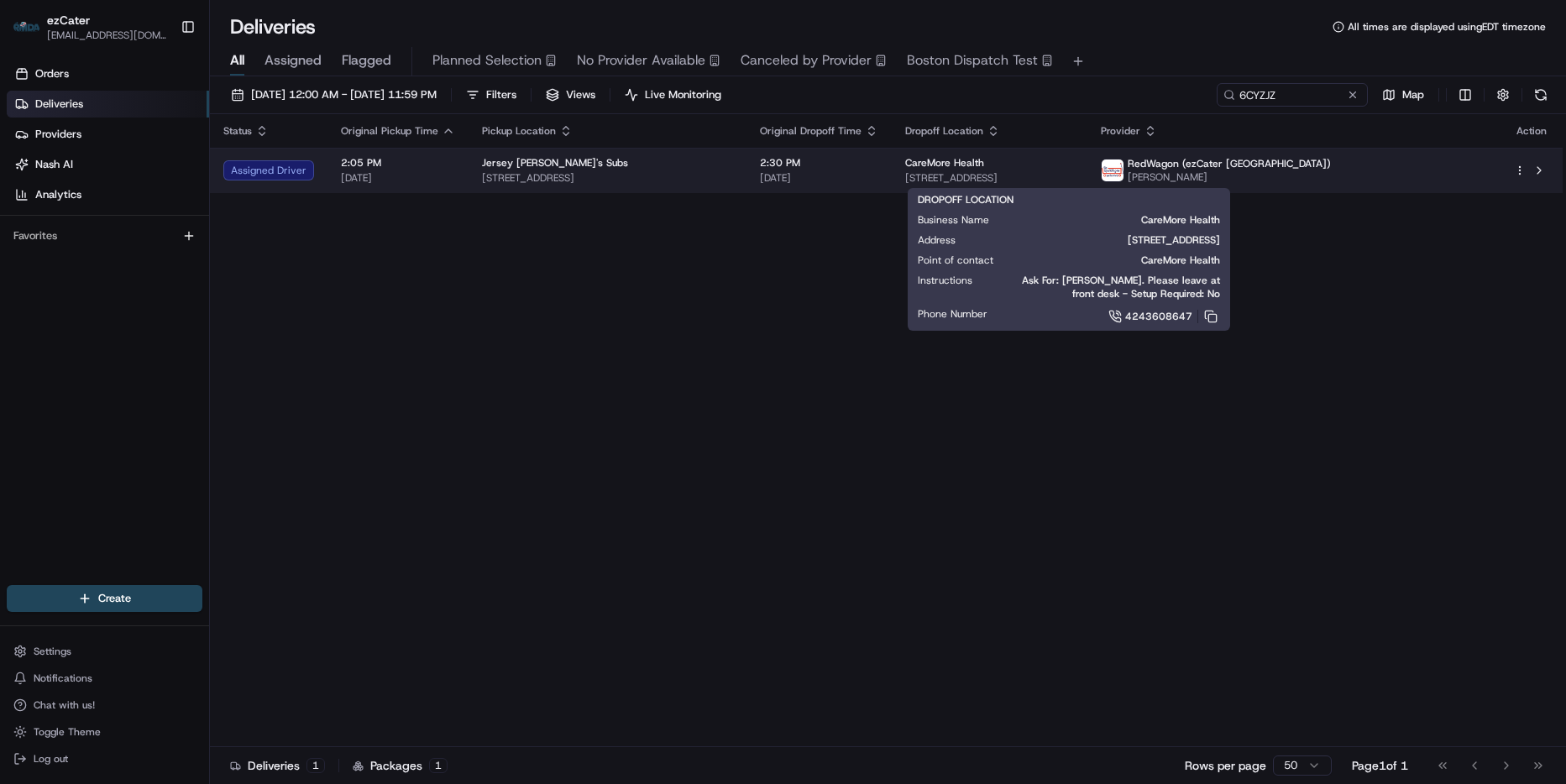
click at [1074, 164] on div "CareMore Health" at bounding box center [989, 163] width 169 height 14
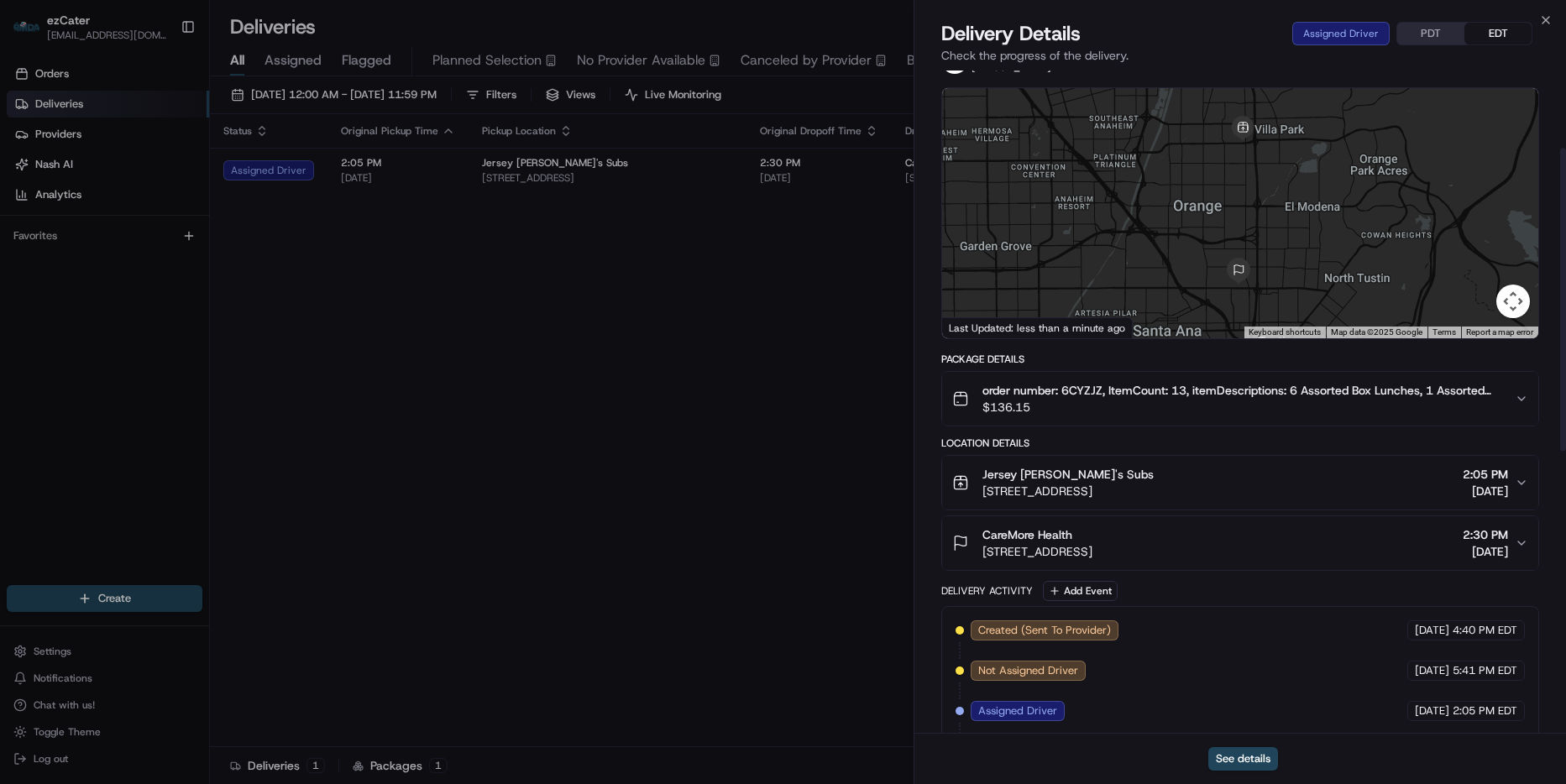
scroll to position [31, 0]
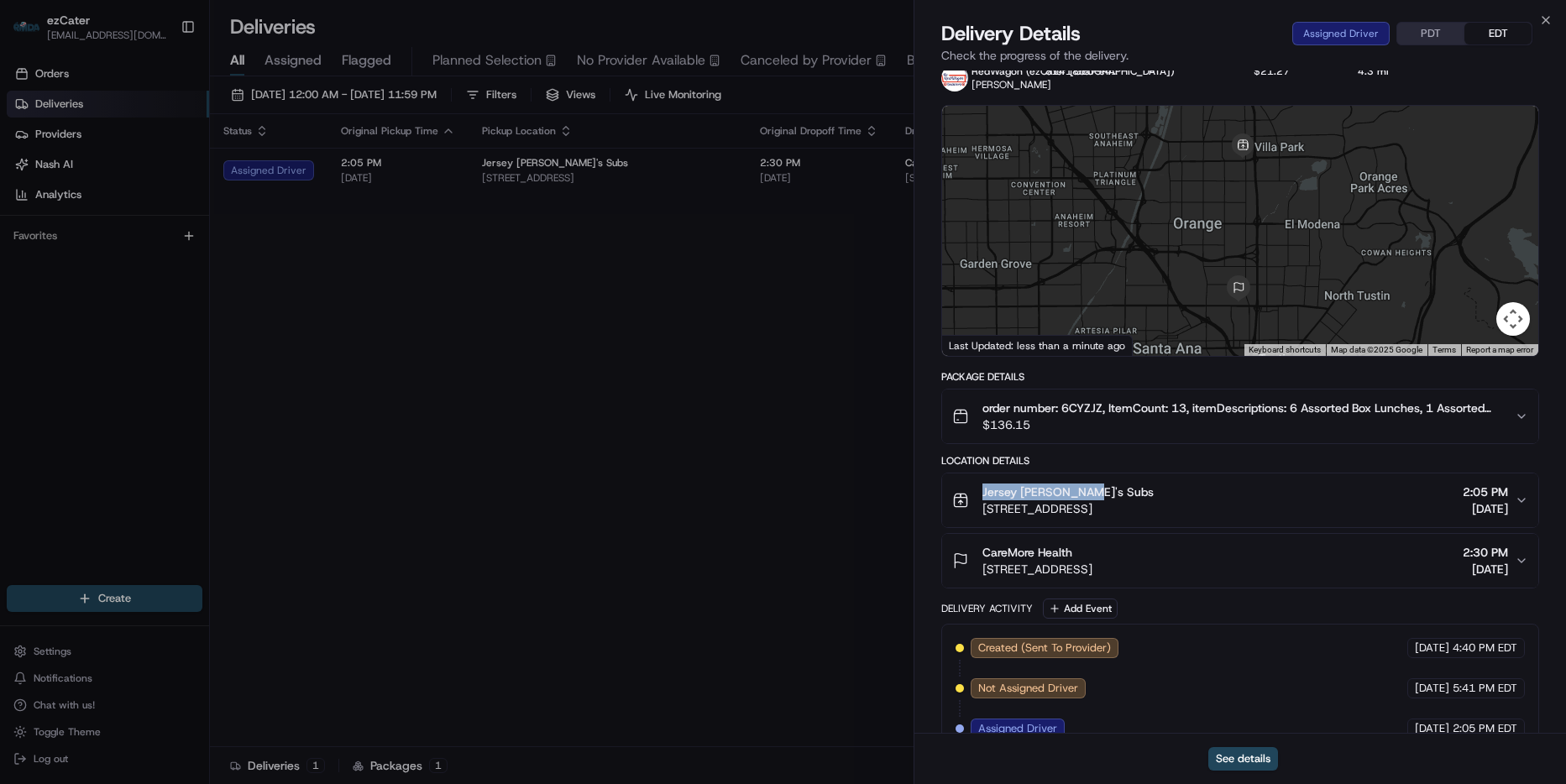
drag, startPoint x: 1104, startPoint y: 493, endPoint x: 1555, endPoint y: 546, distance: 454.1
click at [979, 498] on div "Jersey Mike's Subs 1545 E Katella Ave, Orange, CA 92867, USA" at bounding box center [1052, 500] width 201 height 34
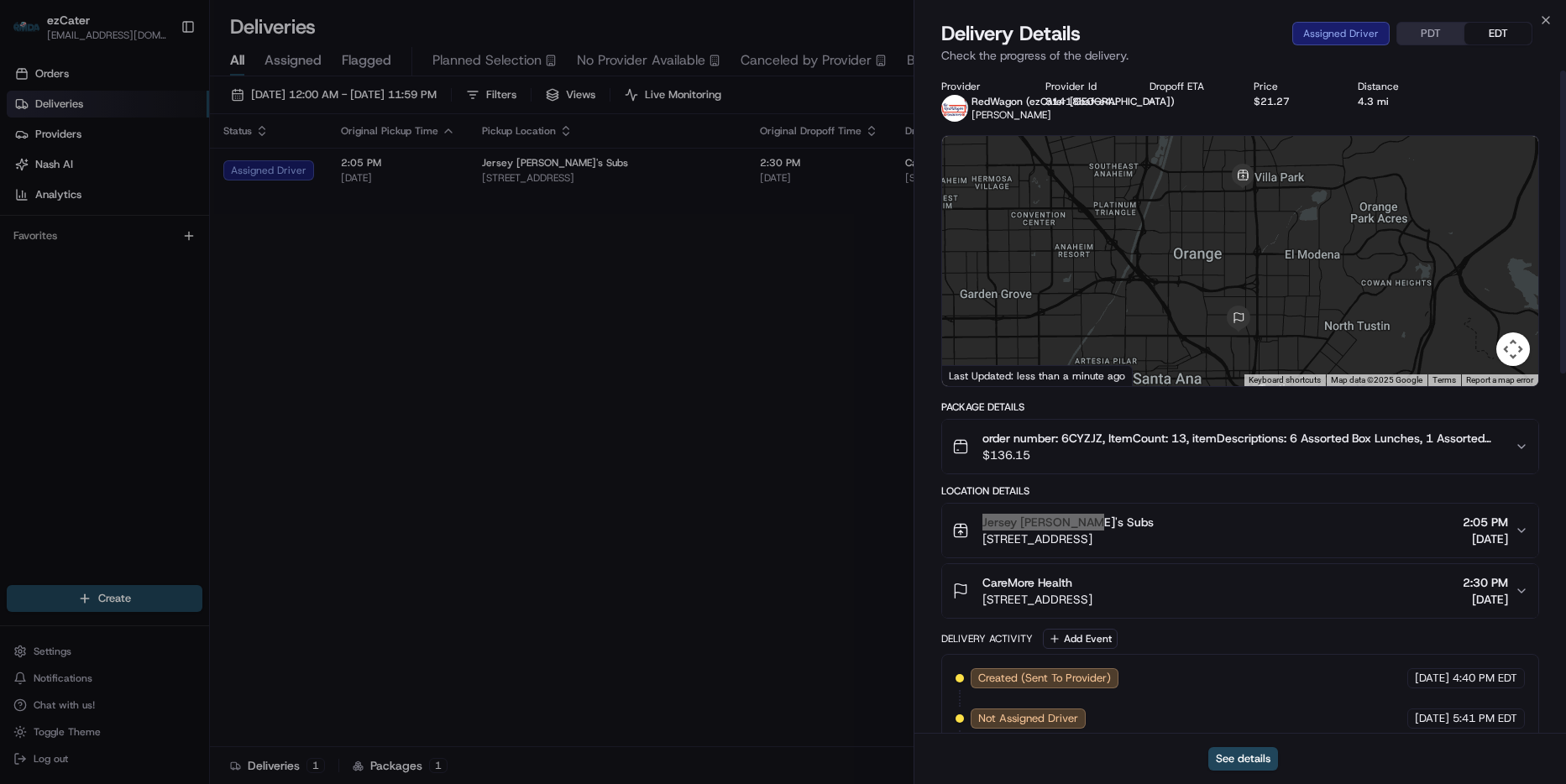
scroll to position [0, 0]
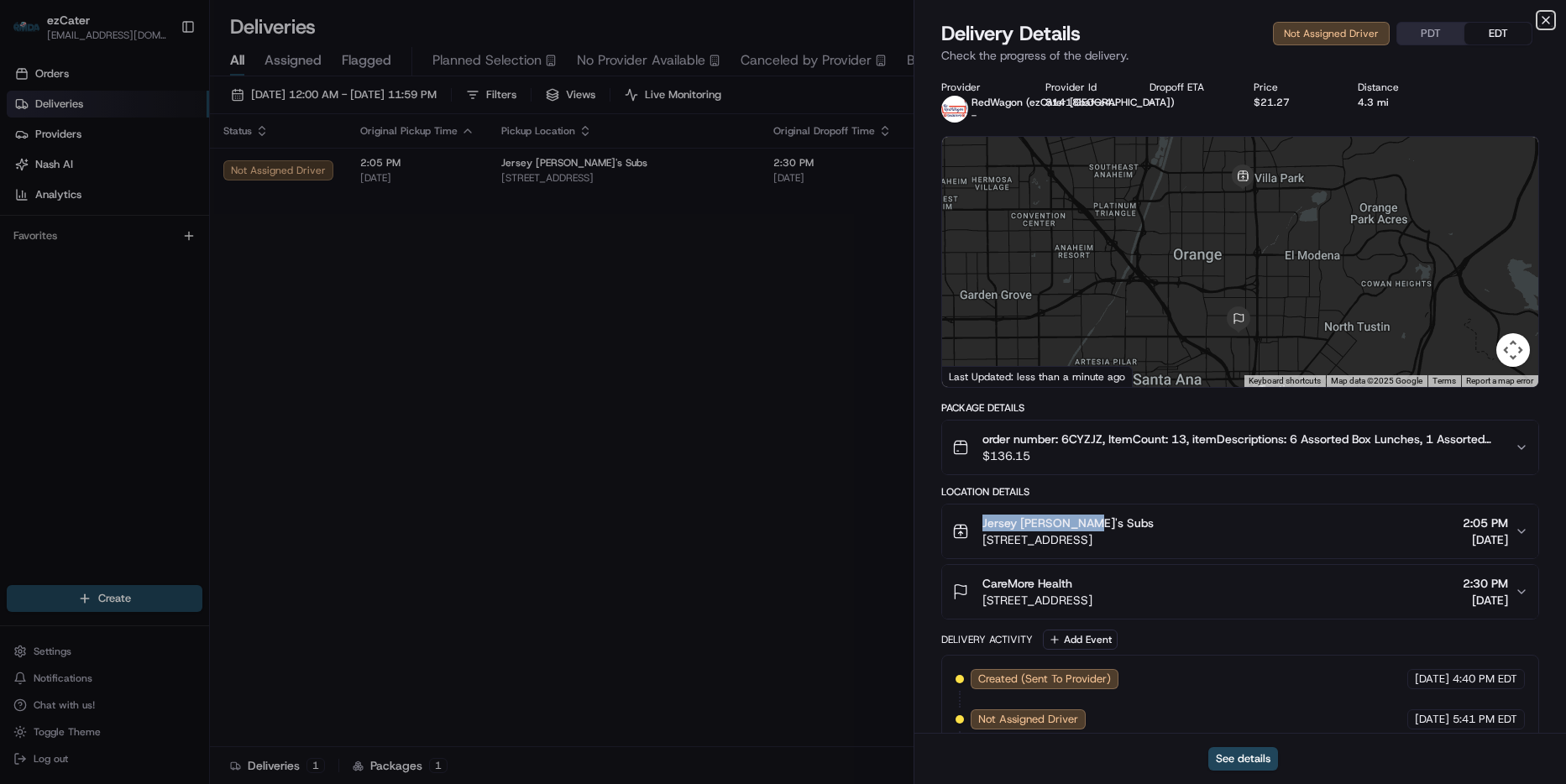
click at [1545, 20] on icon "button" at bounding box center [1546, 21] width 14 height 14
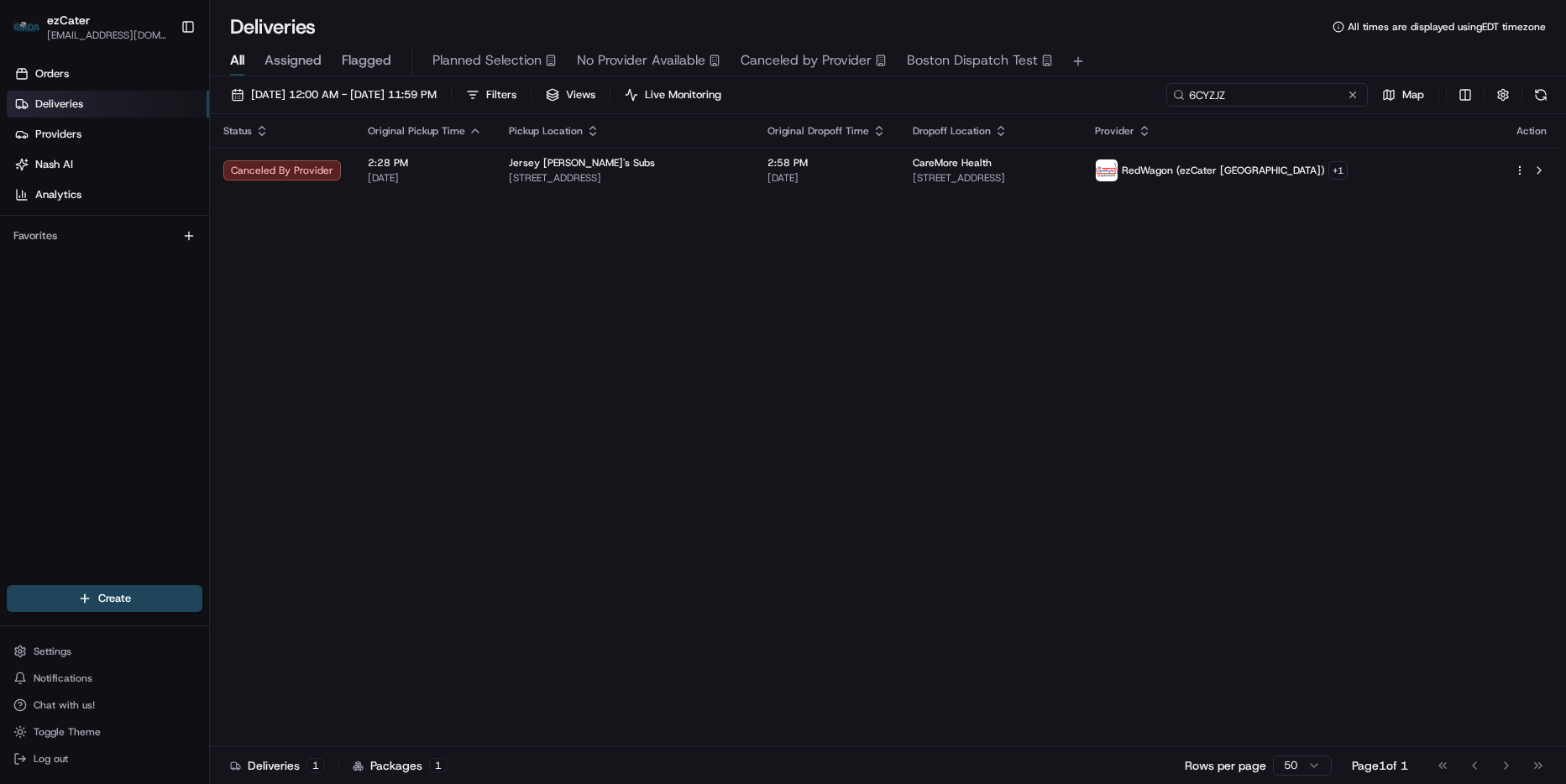
click at [1308, 87] on input "6CYZJZ" at bounding box center [1267, 94] width 201 height 23
paste input "W1P724"
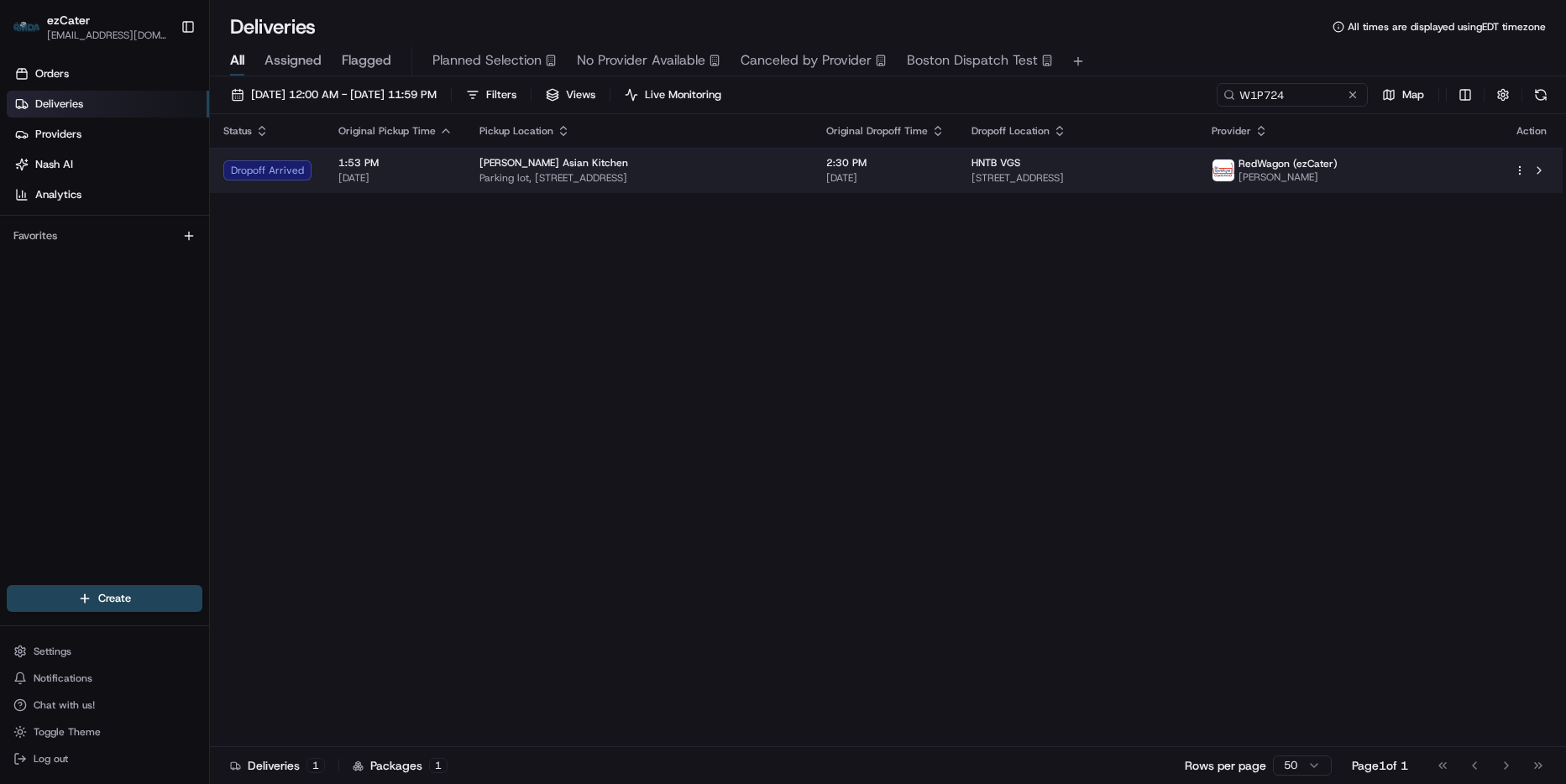
click at [1185, 177] on span "6720 Via Austi Pkwy #480, Las Vegas, NV 89119, USA" at bounding box center [1077, 178] width 214 height 14
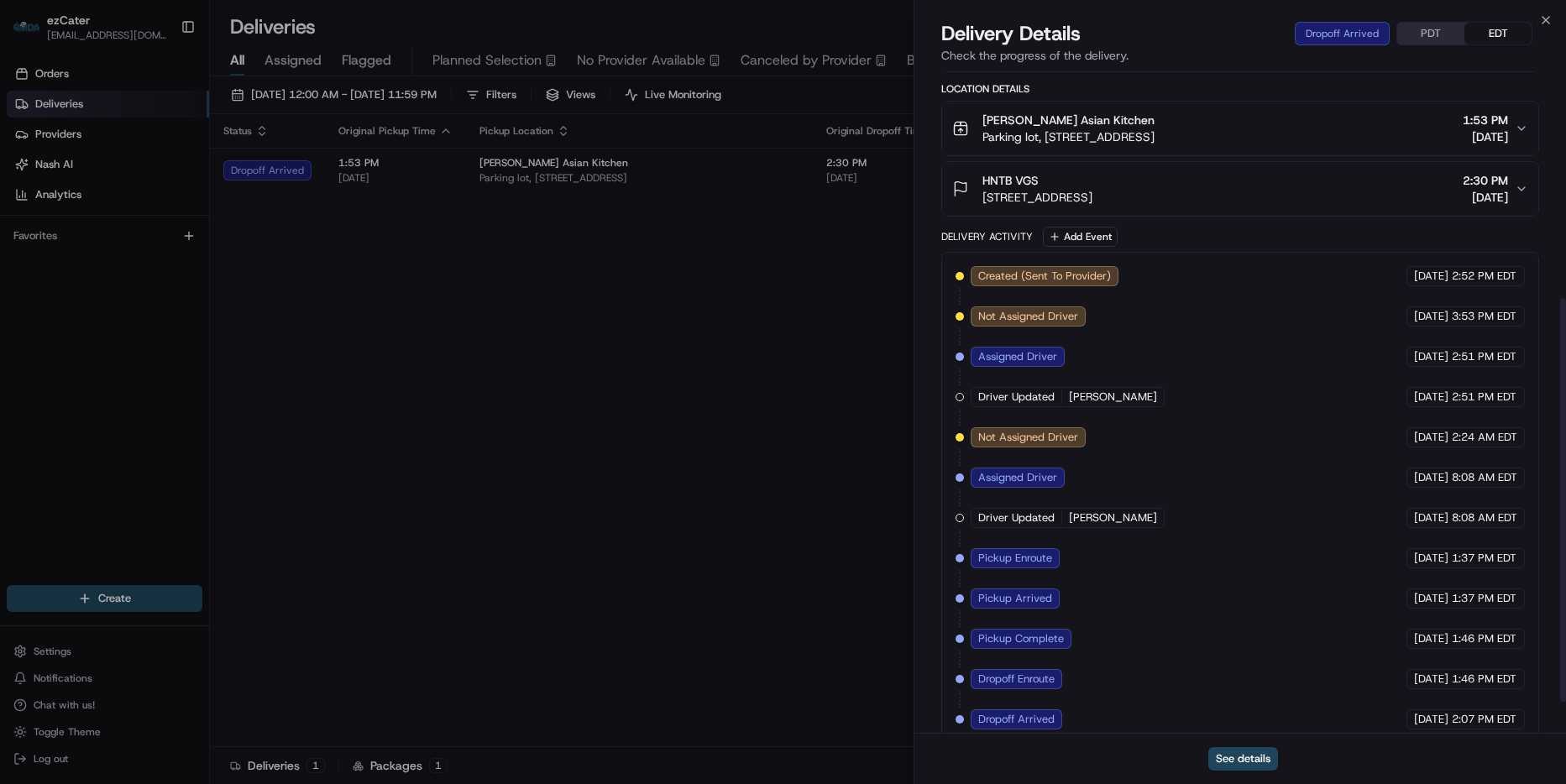
scroll to position [424, 0]
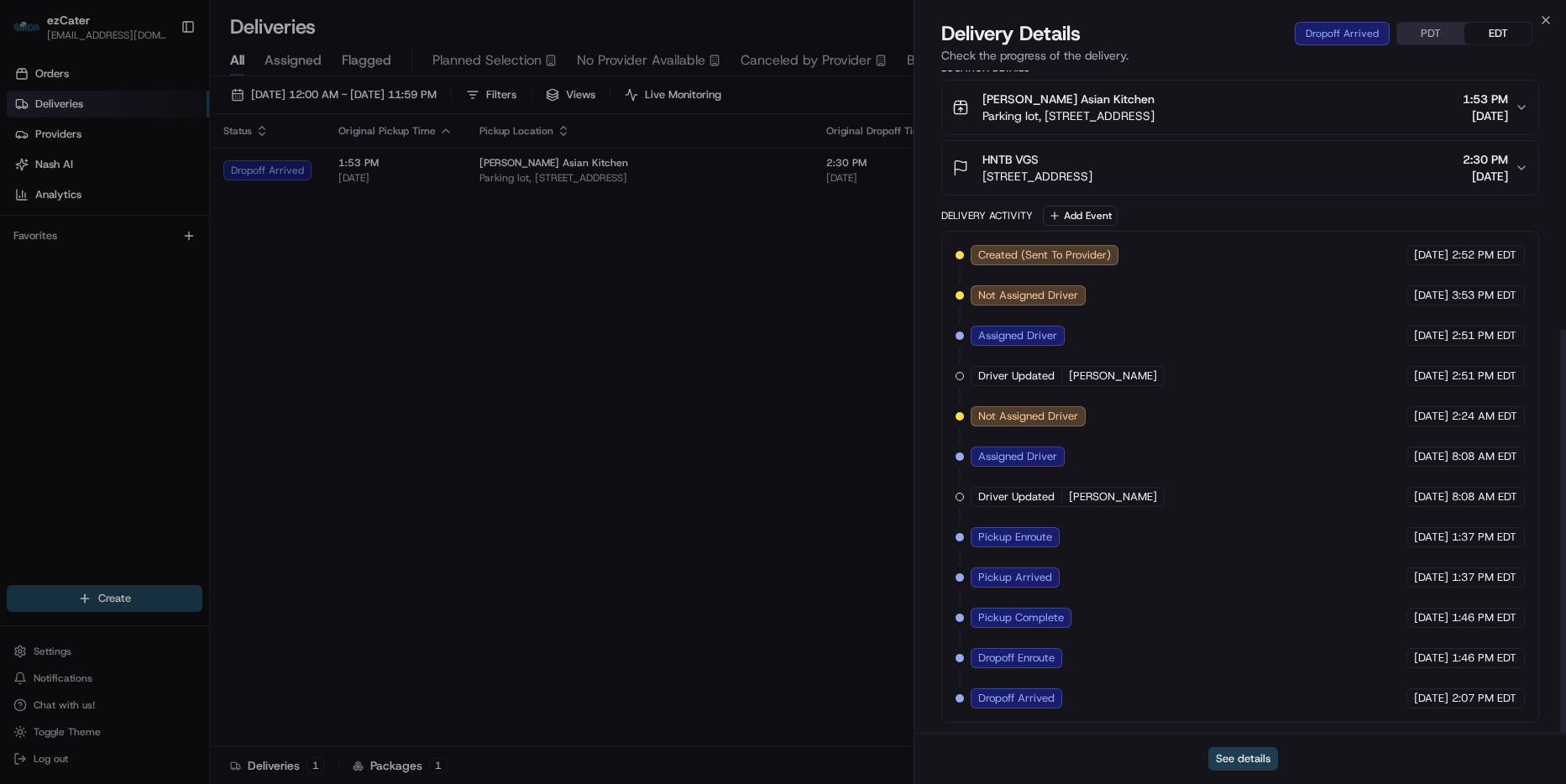
click at [1262, 755] on button "See details" at bounding box center [1243, 758] width 70 height 23
click at [1550, 20] on icon "button" at bounding box center [1546, 21] width 14 height 14
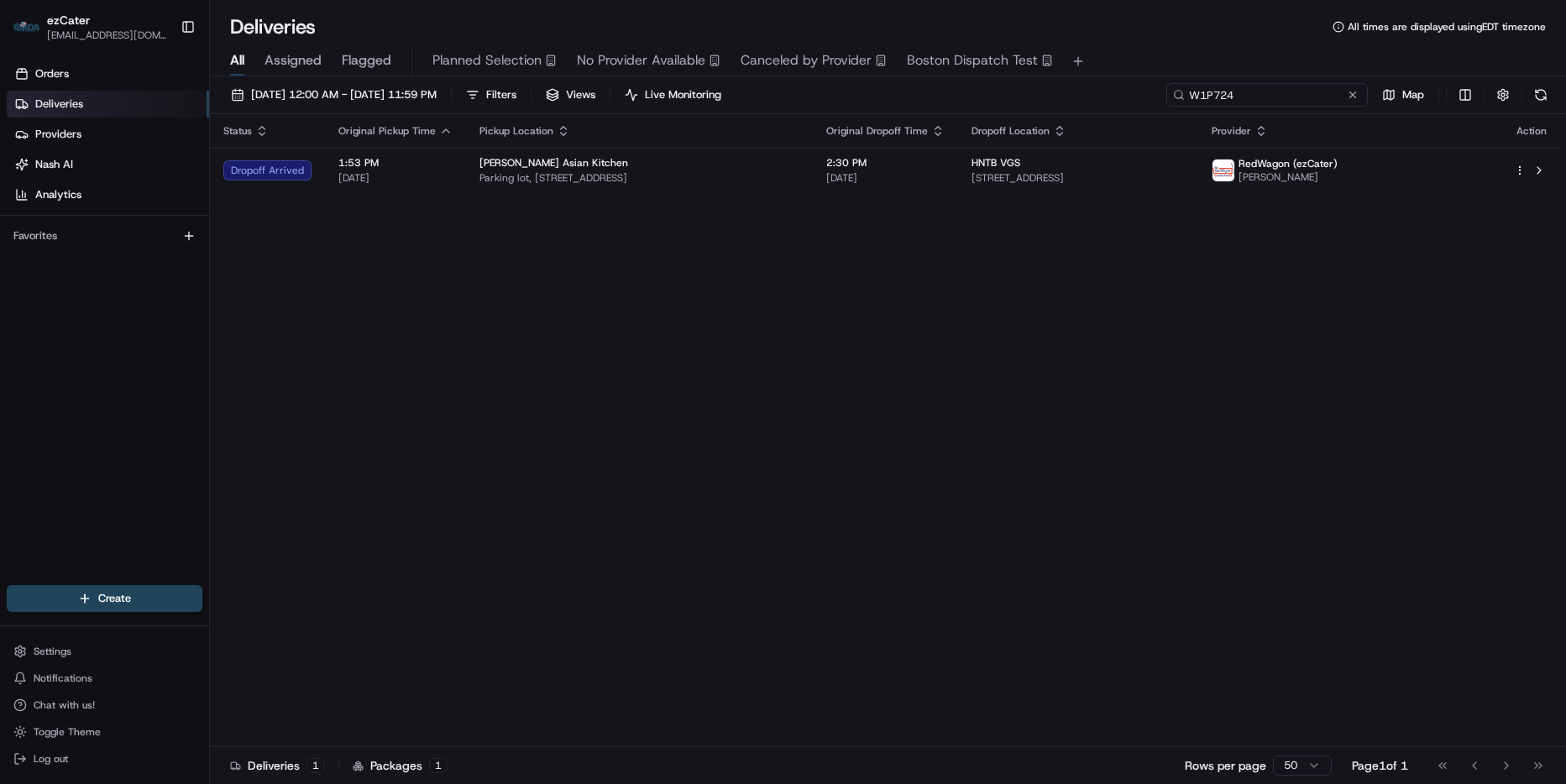
click at [1295, 95] on input "W1P724" at bounding box center [1267, 94] width 201 height 23
paste input
type input "W1P724"
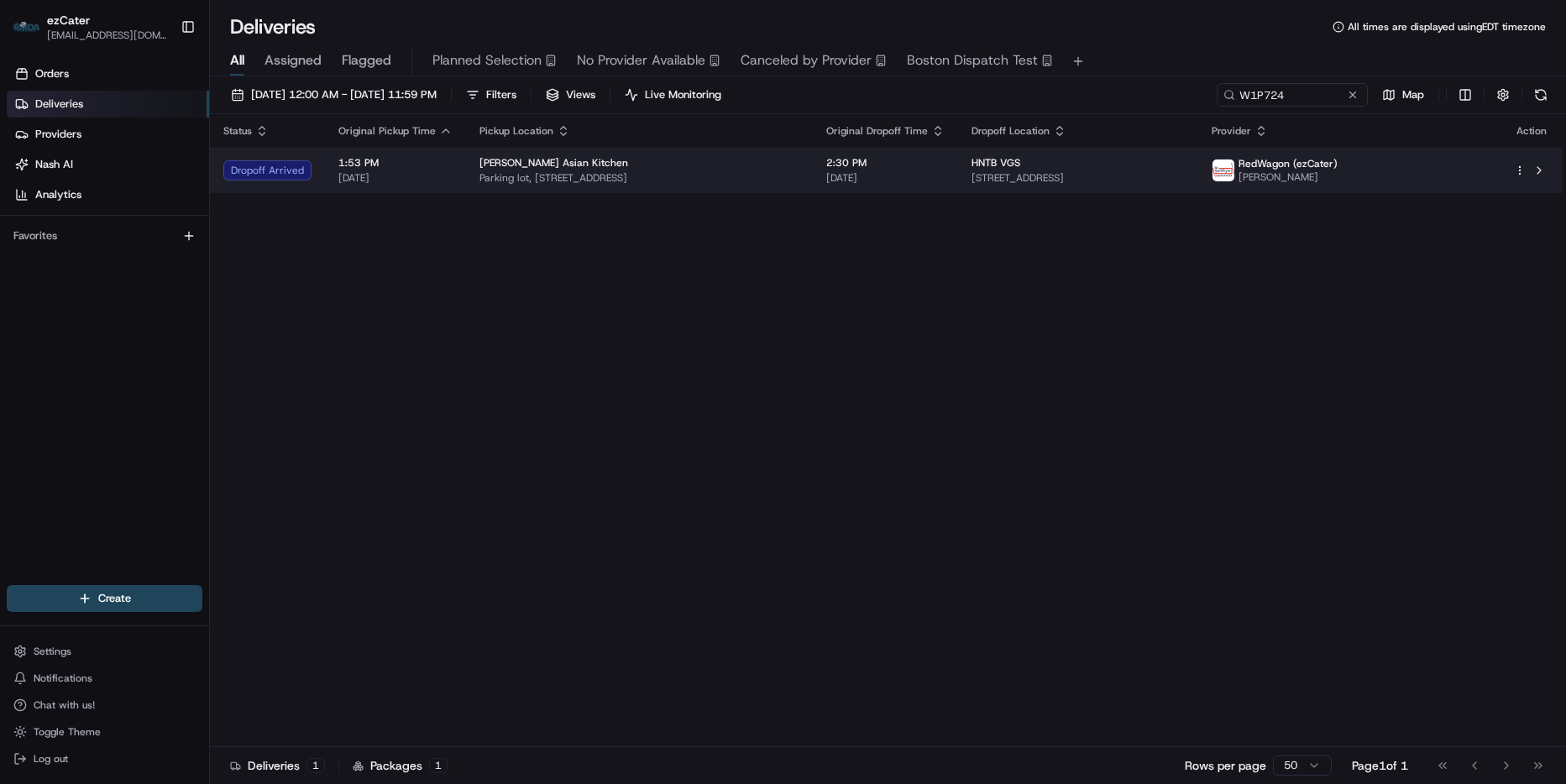
click at [1185, 171] on span "6720 Via Austi Pkwy #480, Las Vegas, NV 89119, USA" at bounding box center [1077, 178] width 214 height 14
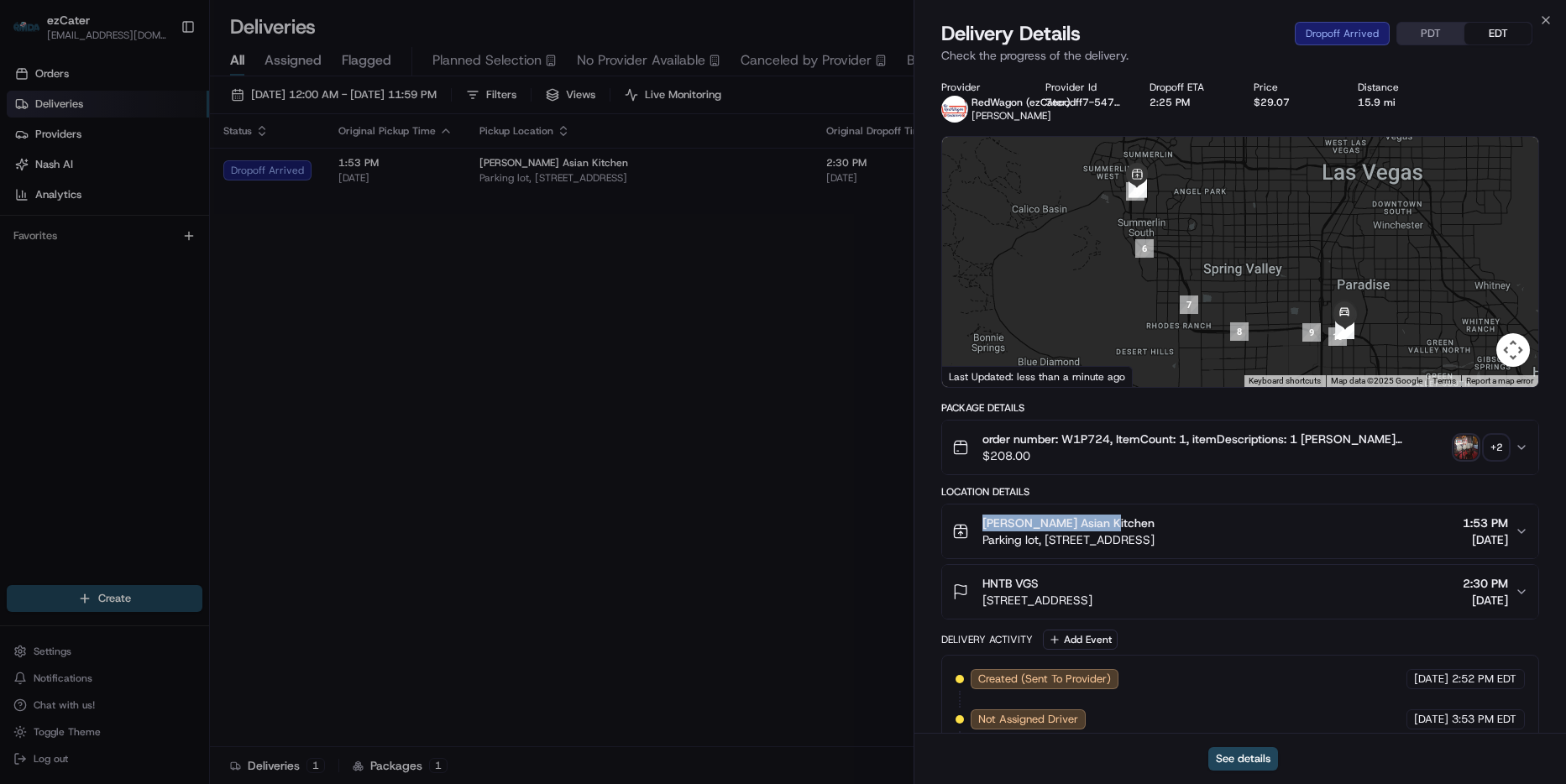
drag, startPoint x: 1124, startPoint y: 515, endPoint x: 952, endPoint y: 516, distance: 172.0
click at [952, 516] on div "Pei Wei Asian Kitchen Parking lot, 10830 W Charleston Blvd, Las Vegas, NV 89135…" at bounding box center [1053, 531] width 202 height 34
drag, startPoint x: 1541, startPoint y: 15, endPoint x: 1515, endPoint y: 26, distance: 28.2
click at [1541, 15] on icon "button" at bounding box center [1546, 21] width 14 height 14
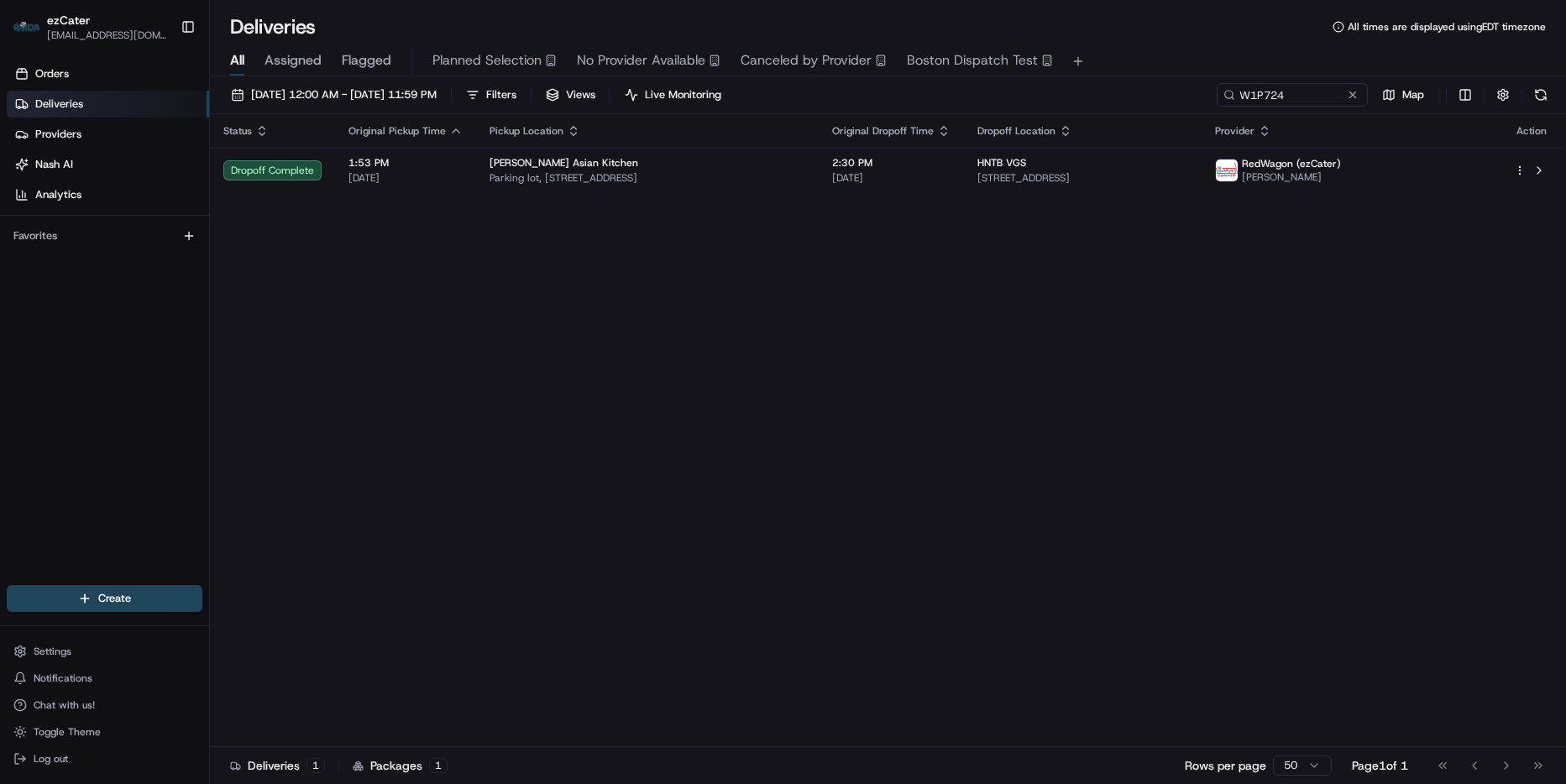
drag, startPoint x: 1319, startPoint y: 74, endPoint x: 1298, endPoint y: 94, distance: 29.0
click at [1317, 80] on div "Deliveries All times are displayed using EDT timezone All Assigned Flagged Plan…" at bounding box center [888, 392] width 1356 height 784
click at [1298, 94] on input "W1P724" at bounding box center [1267, 94] width 201 height 23
paste input "TEAG21"
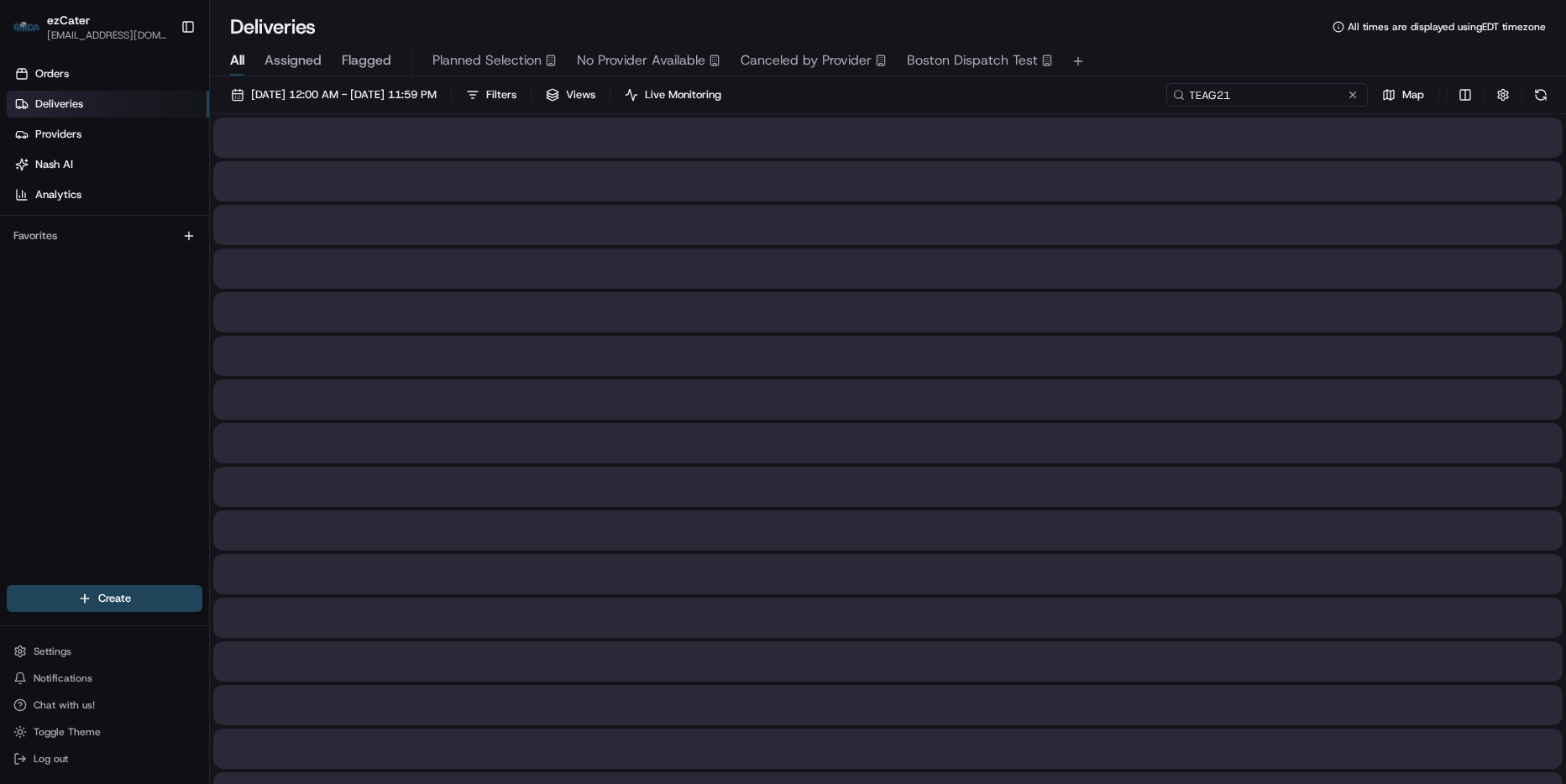
type input "TEAG21"
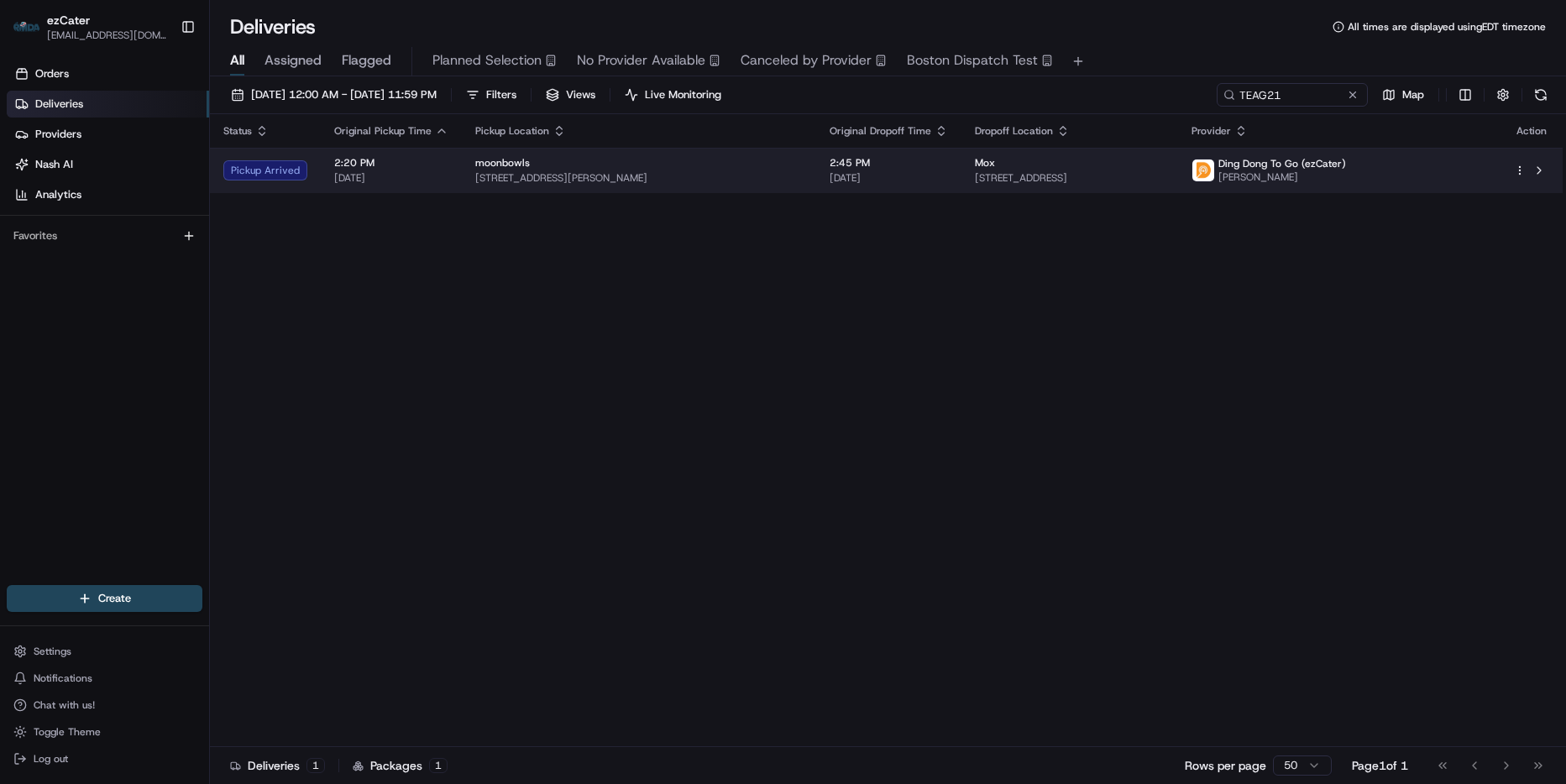
click at [1178, 165] on td "Mox 1680 Mission St 3rd floor, San Francisco, CA 94103, USA" at bounding box center [1070, 170] width 217 height 45
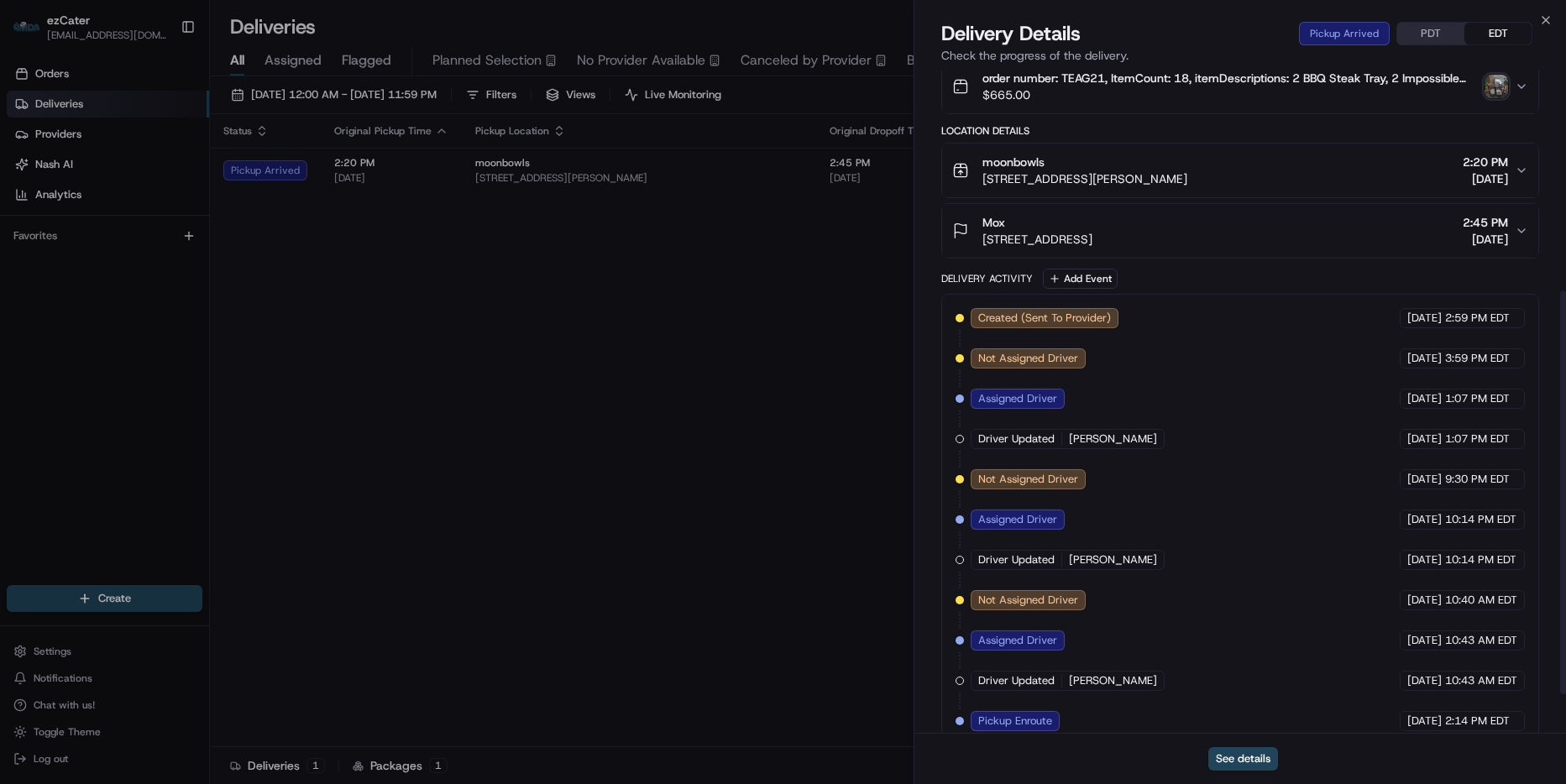
scroll to position [172, 0]
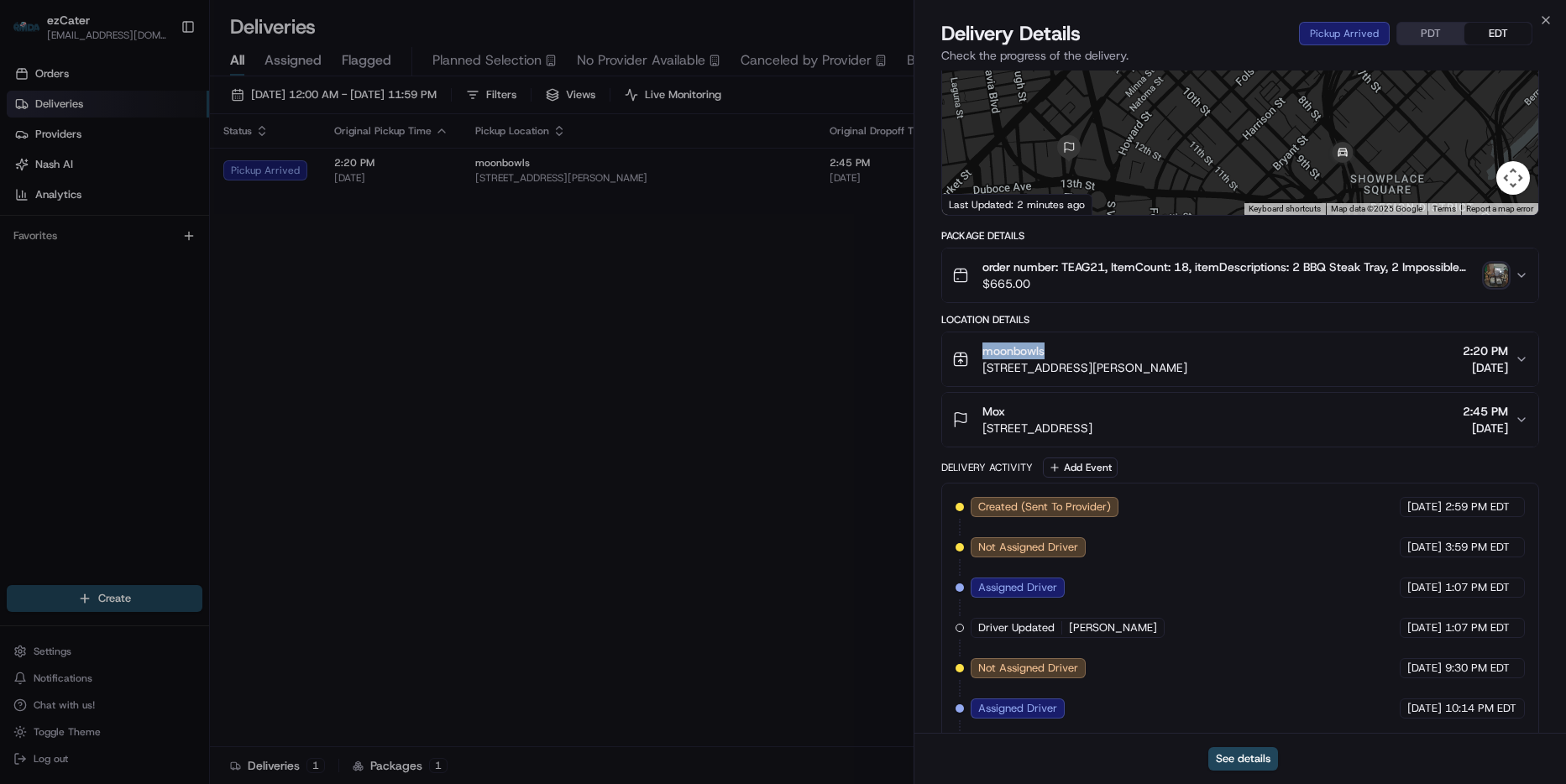
drag, startPoint x: 1067, startPoint y: 351, endPoint x: 981, endPoint y: 343, distance: 86.4
click at [982, 343] on div "moonbowls" at bounding box center [1084, 350] width 205 height 16
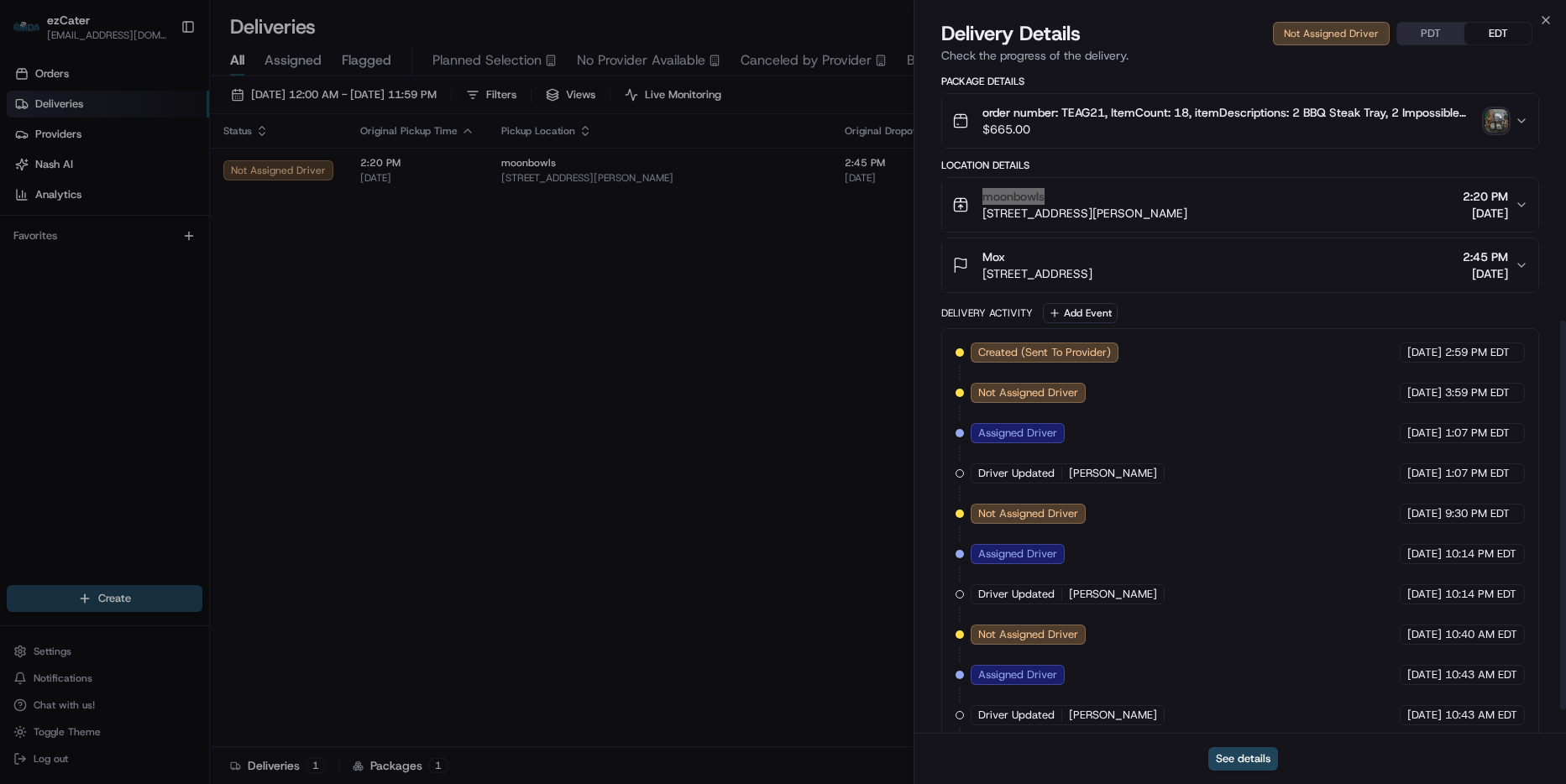
scroll to position [296, 0]
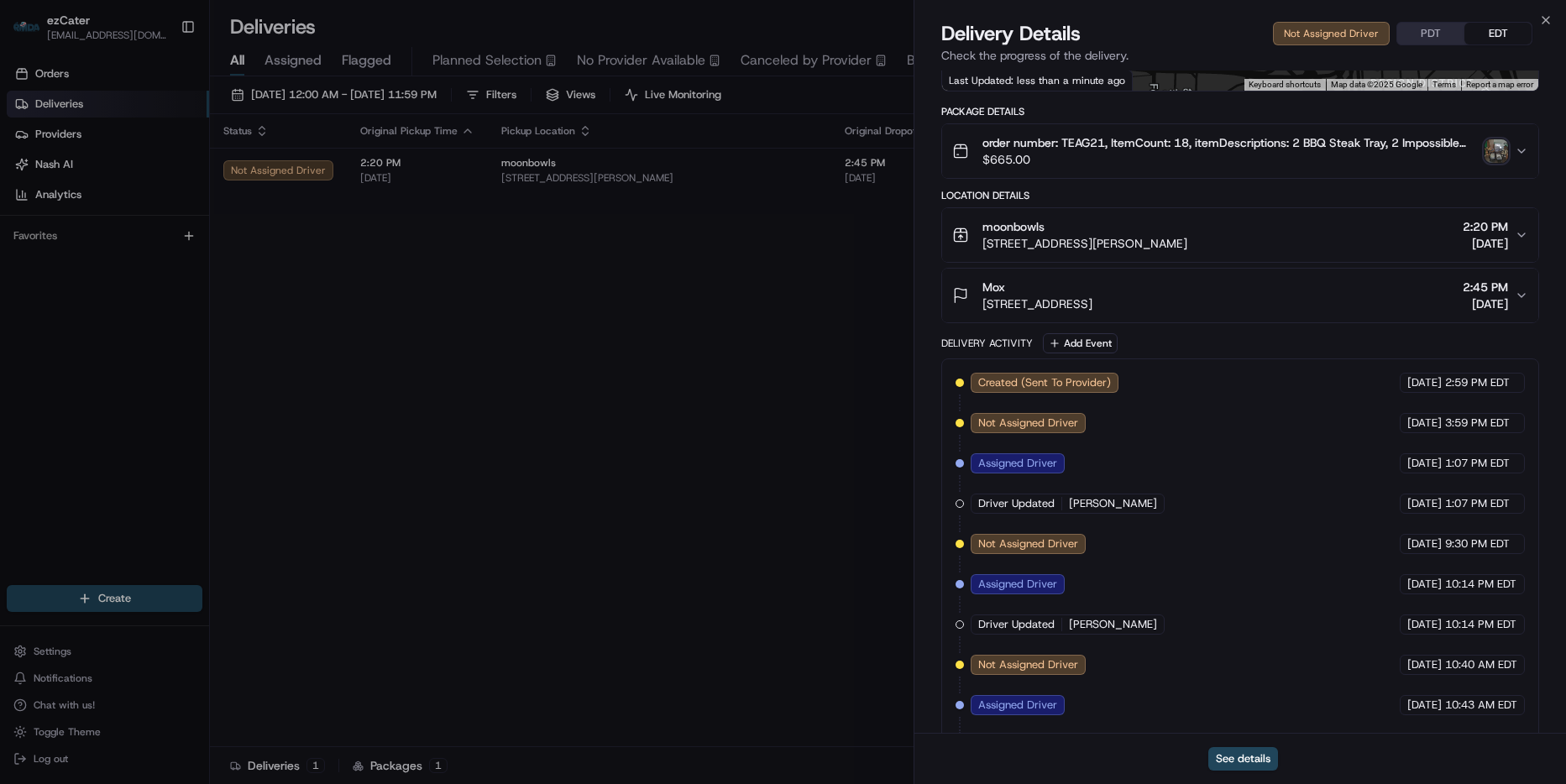
click at [1516, 147] on icon "button" at bounding box center [1522, 151] width 14 height 14
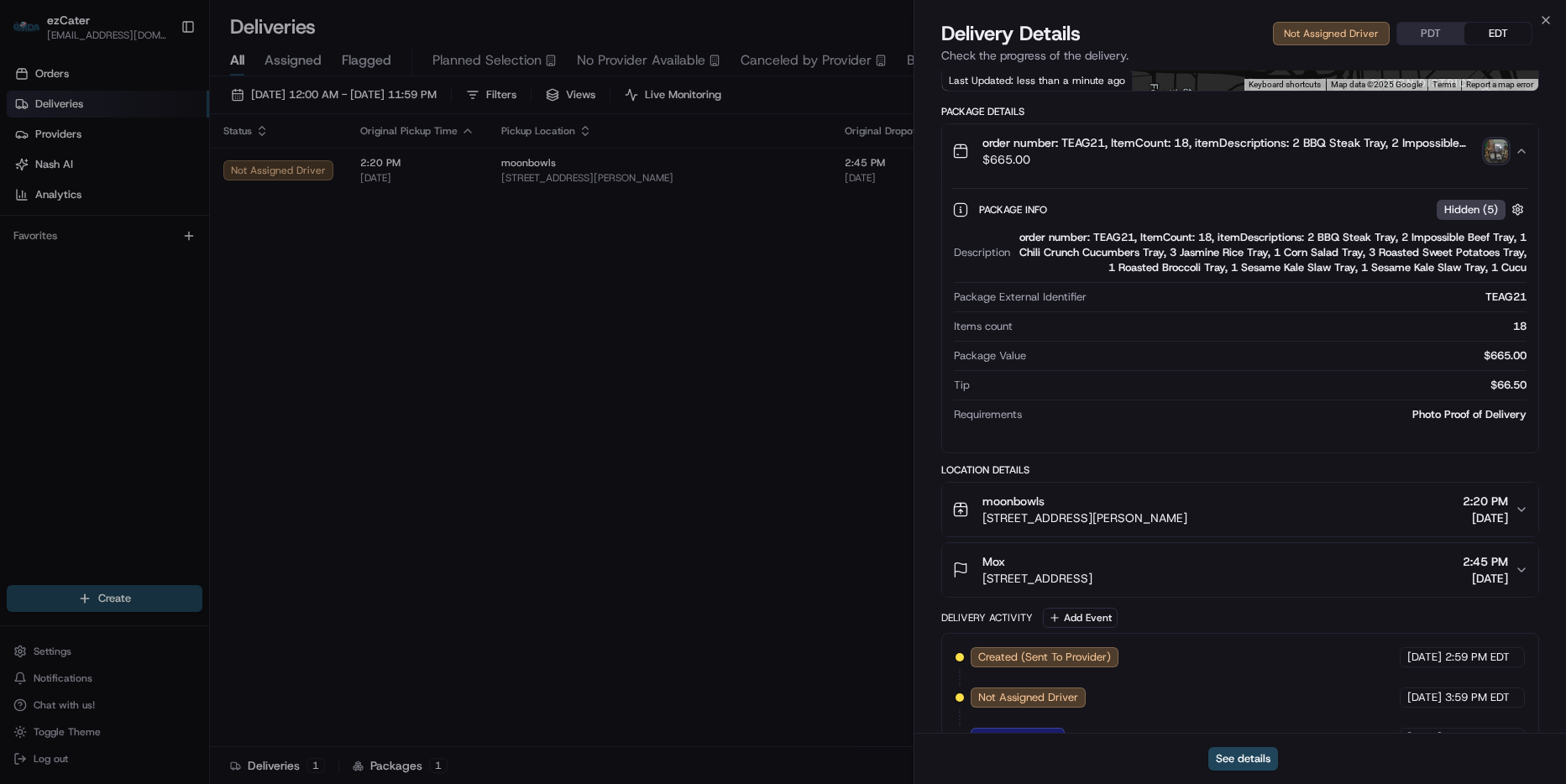
click at [1497, 150] on img "button" at bounding box center [1496, 150] width 23 height 23
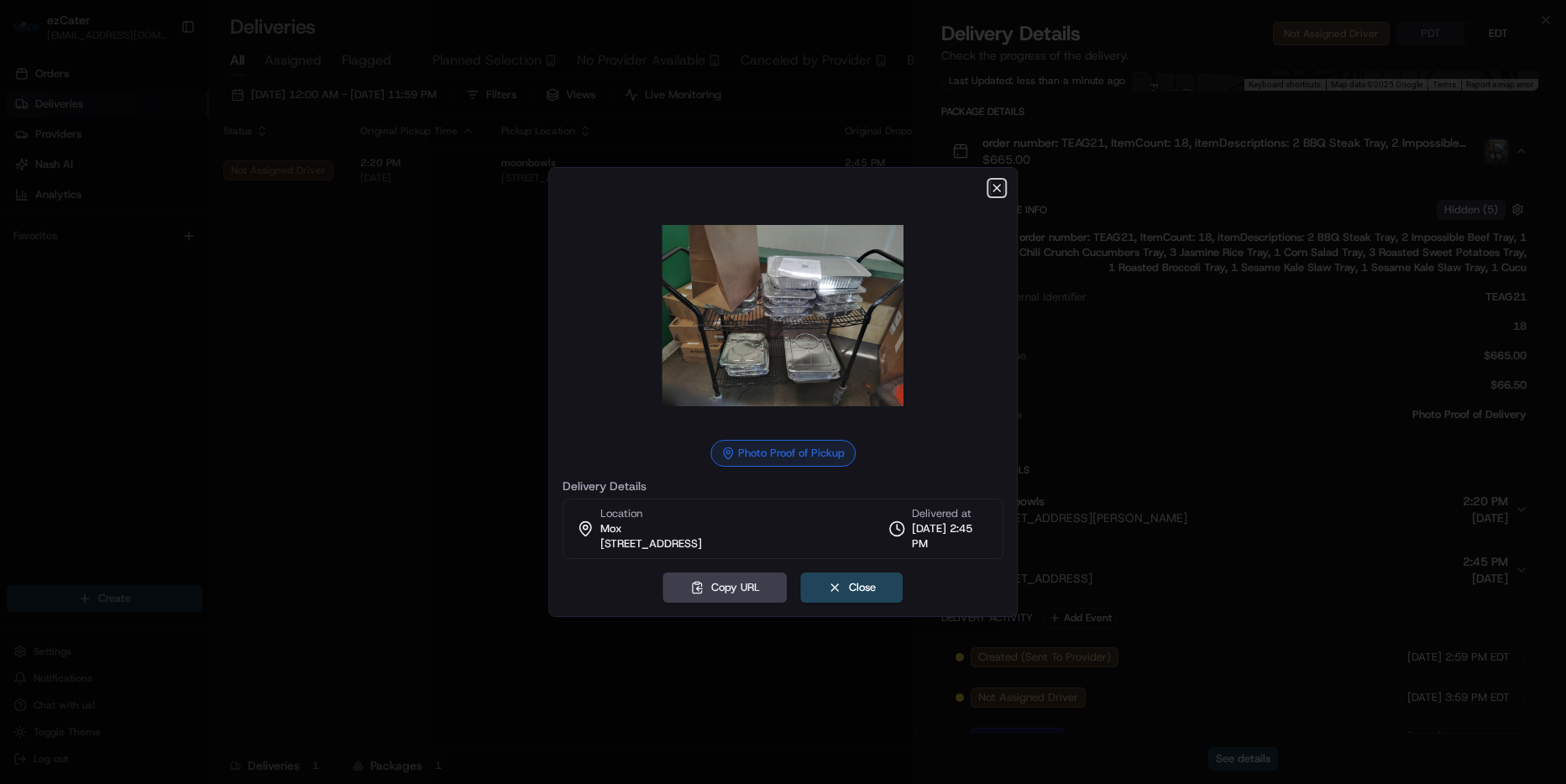
click at [1000, 182] on icon "button" at bounding box center [997, 188] width 14 height 14
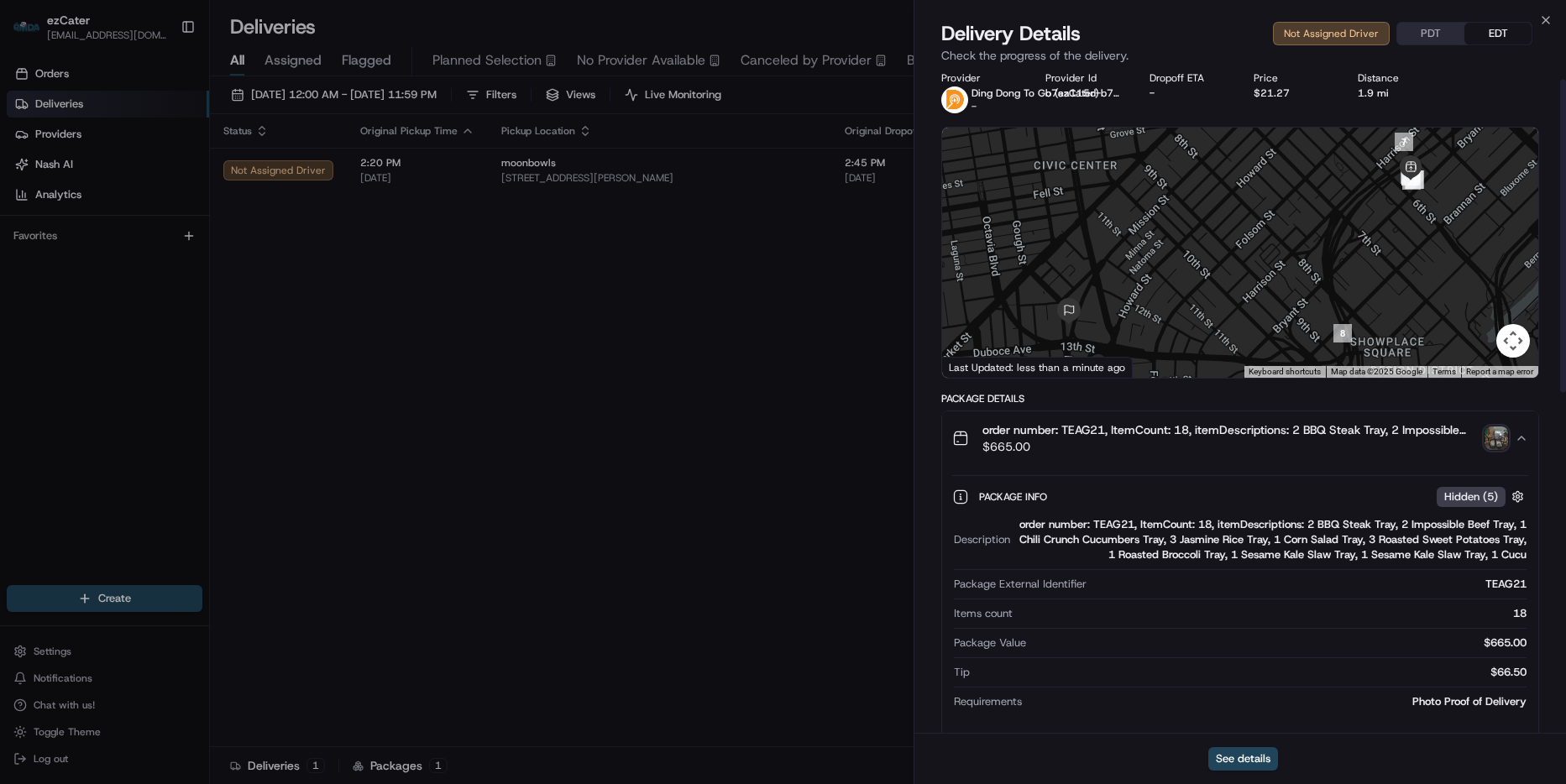
scroll to position [0, 0]
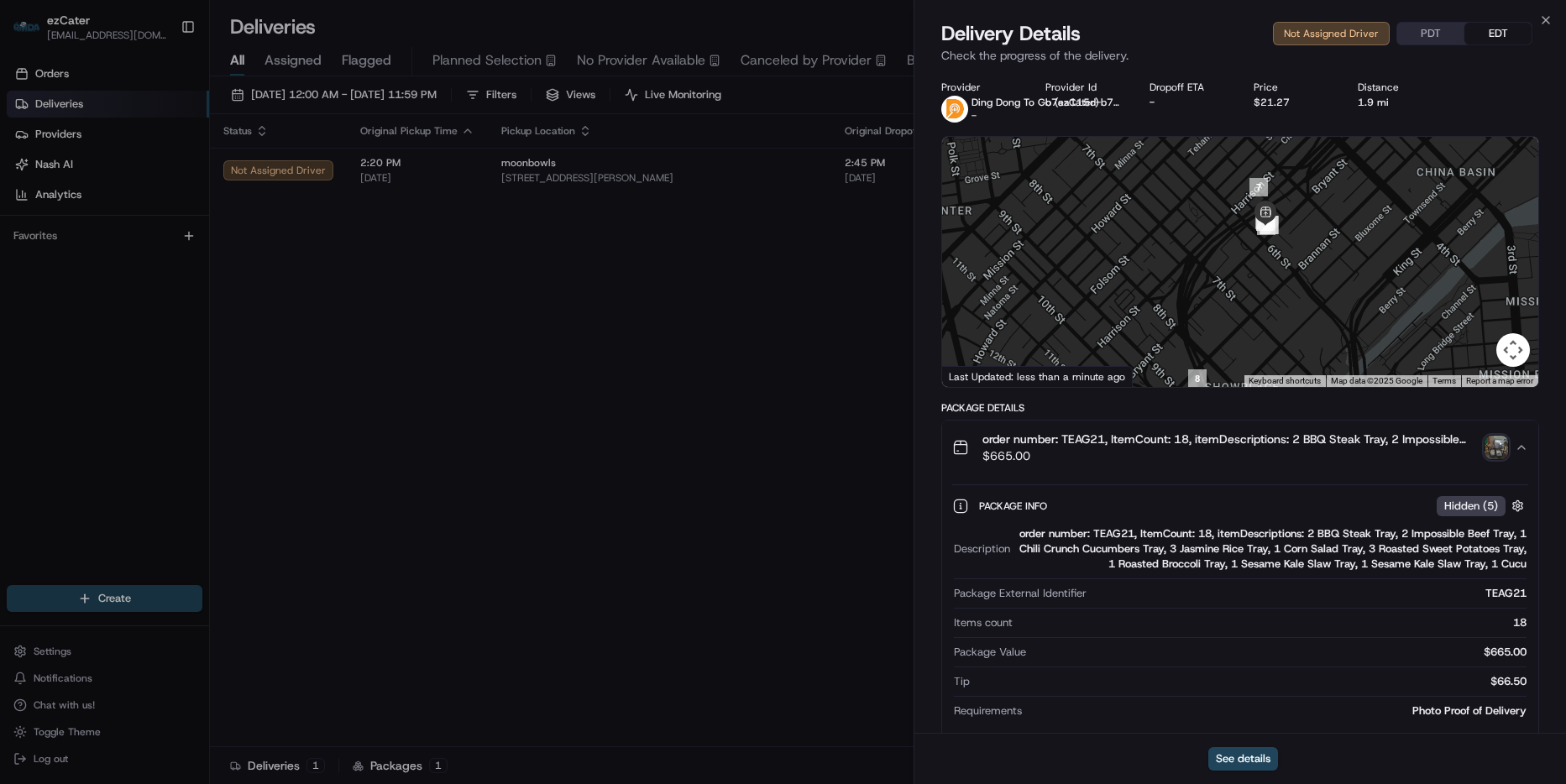
drag, startPoint x: 1420, startPoint y: 224, endPoint x: 1286, endPoint y: 252, distance: 136.9
click at [1286, 252] on div at bounding box center [1239, 261] width 596 height 250
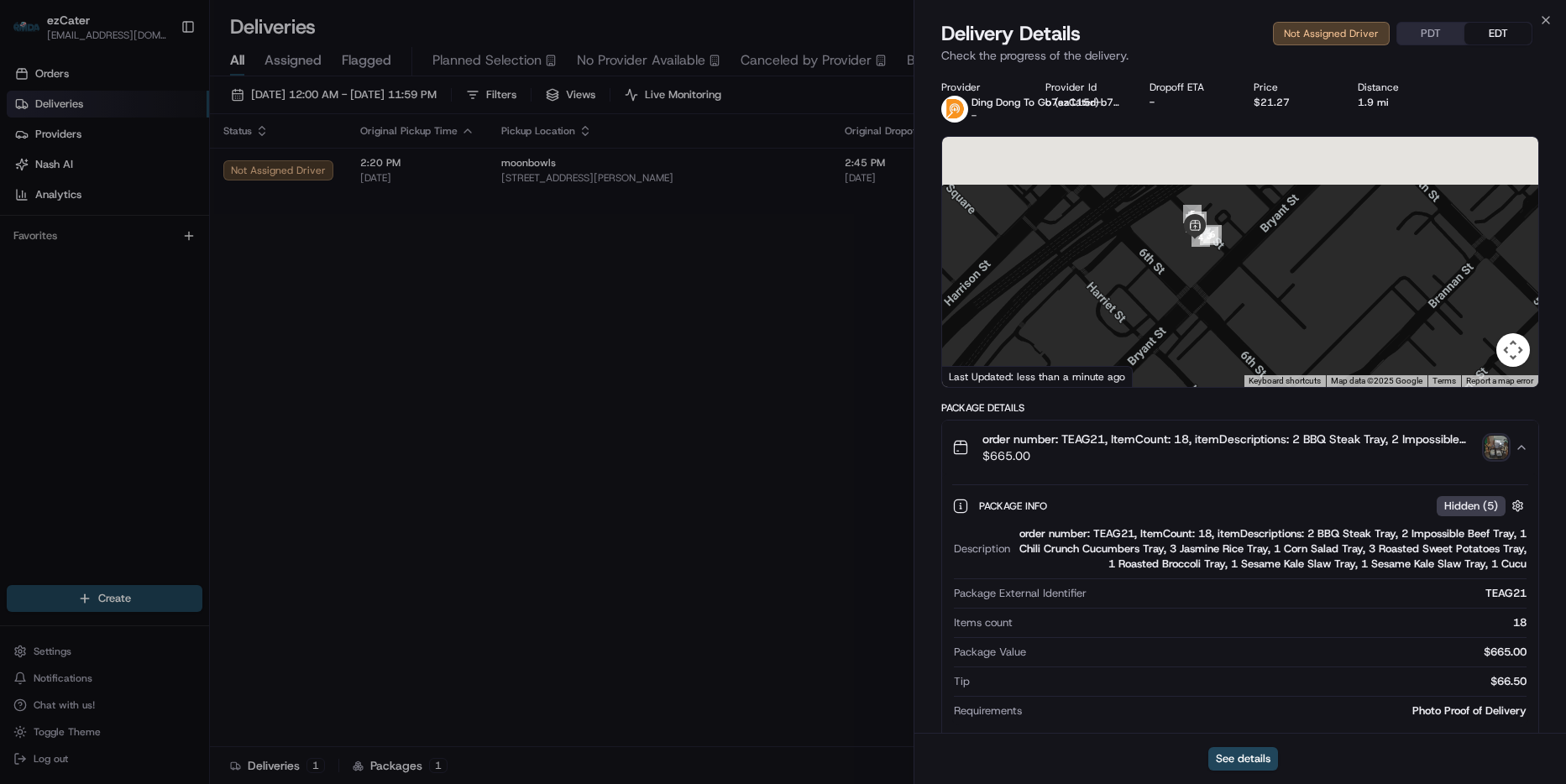
drag, startPoint x: 1259, startPoint y: 252, endPoint x: 1219, endPoint y: 328, distance: 85.9
click at [1237, 326] on div at bounding box center [1239, 261] width 596 height 250
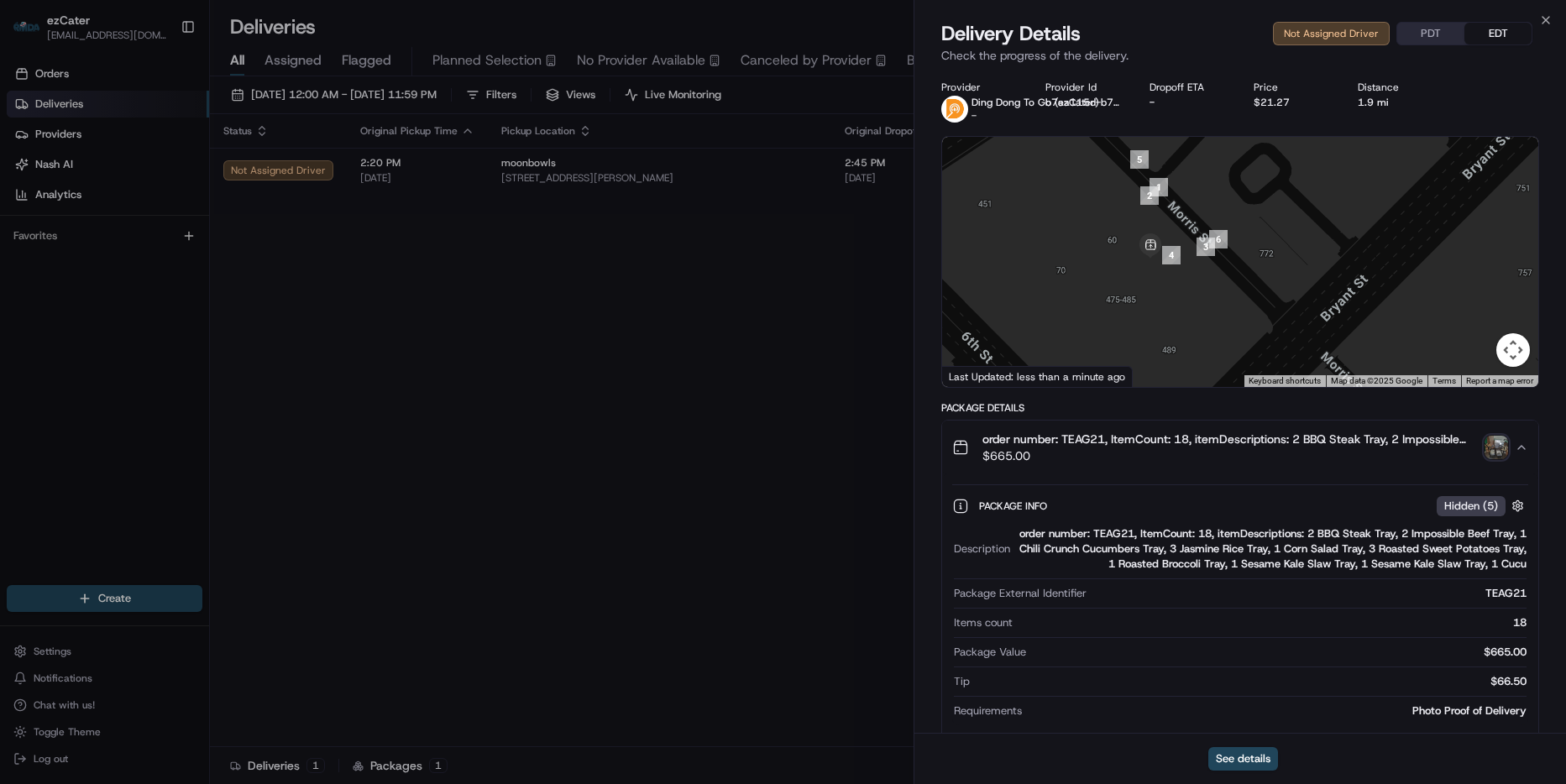
drag, startPoint x: 1237, startPoint y: 285, endPoint x: 1220, endPoint y: 332, distance: 50.0
click at [1220, 332] on div at bounding box center [1239, 261] width 596 height 250
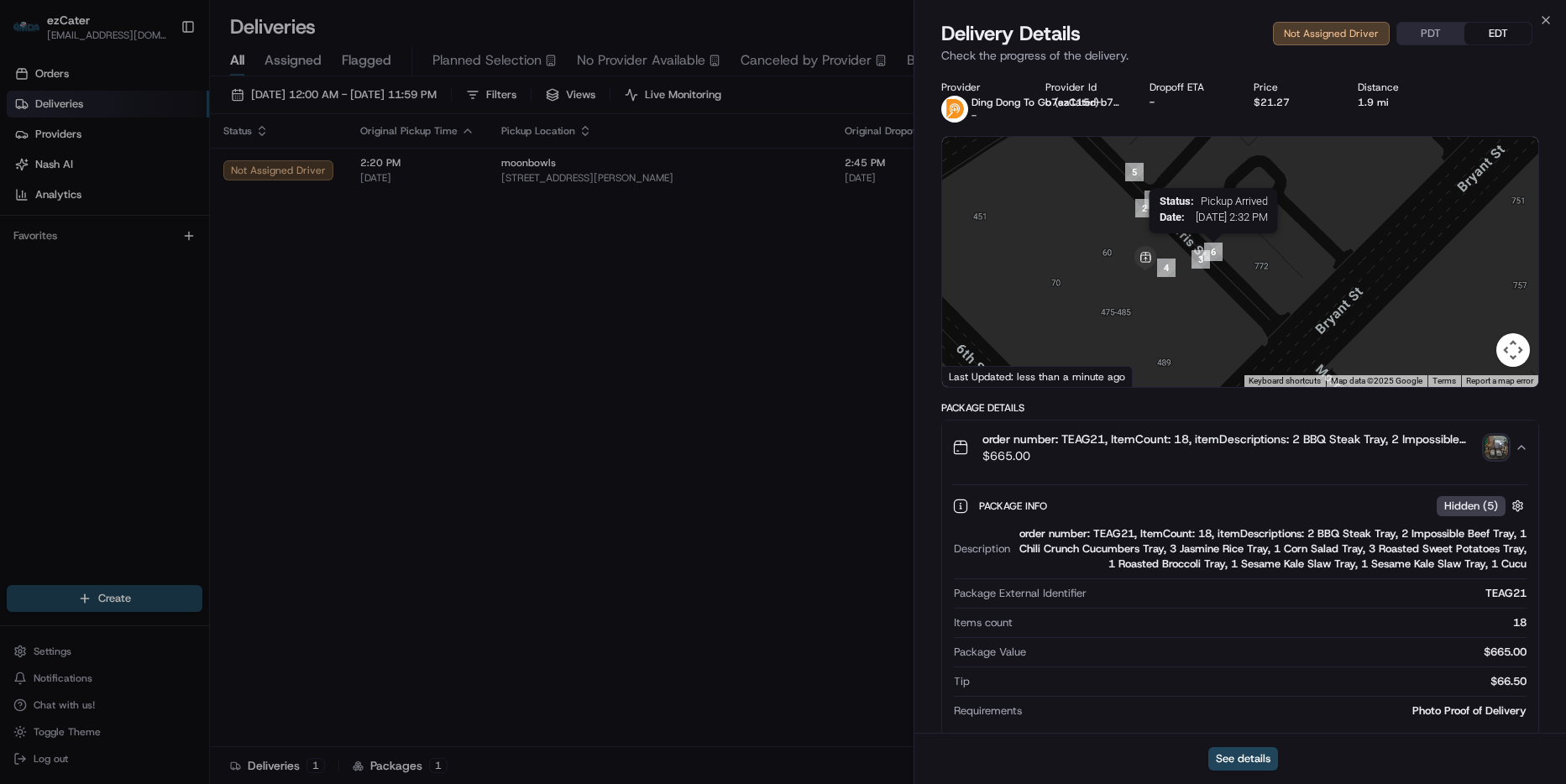
click at [1211, 249] on img "6" at bounding box center [1212, 252] width 18 height 18
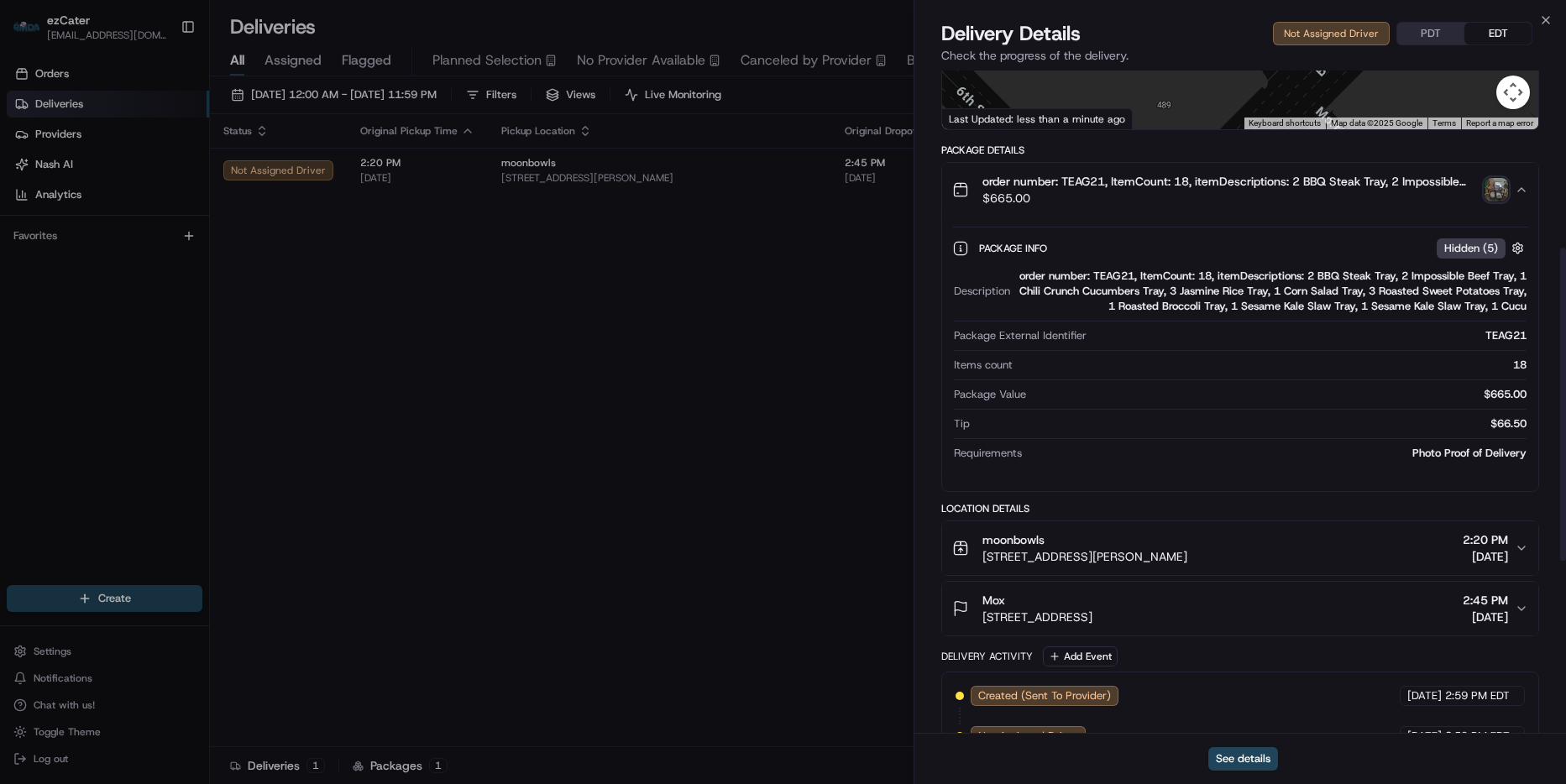
scroll to position [235, 0]
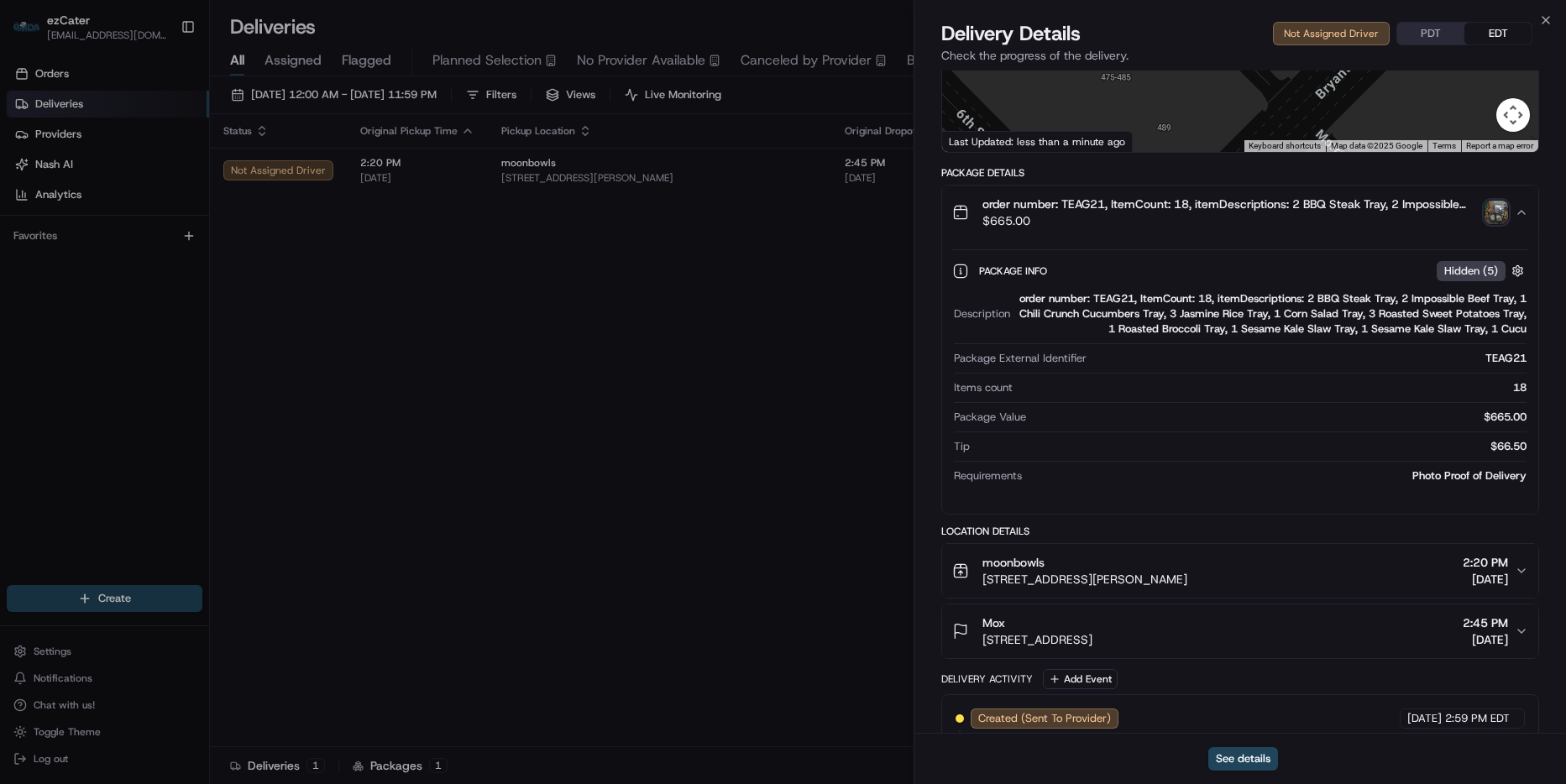
click at [1526, 204] on button "order number: TEAG21, ItemCount: 18, itemDescriptions: 2 BBQ Steak Tray, 2 Impo…" at bounding box center [1239, 213] width 596 height 54
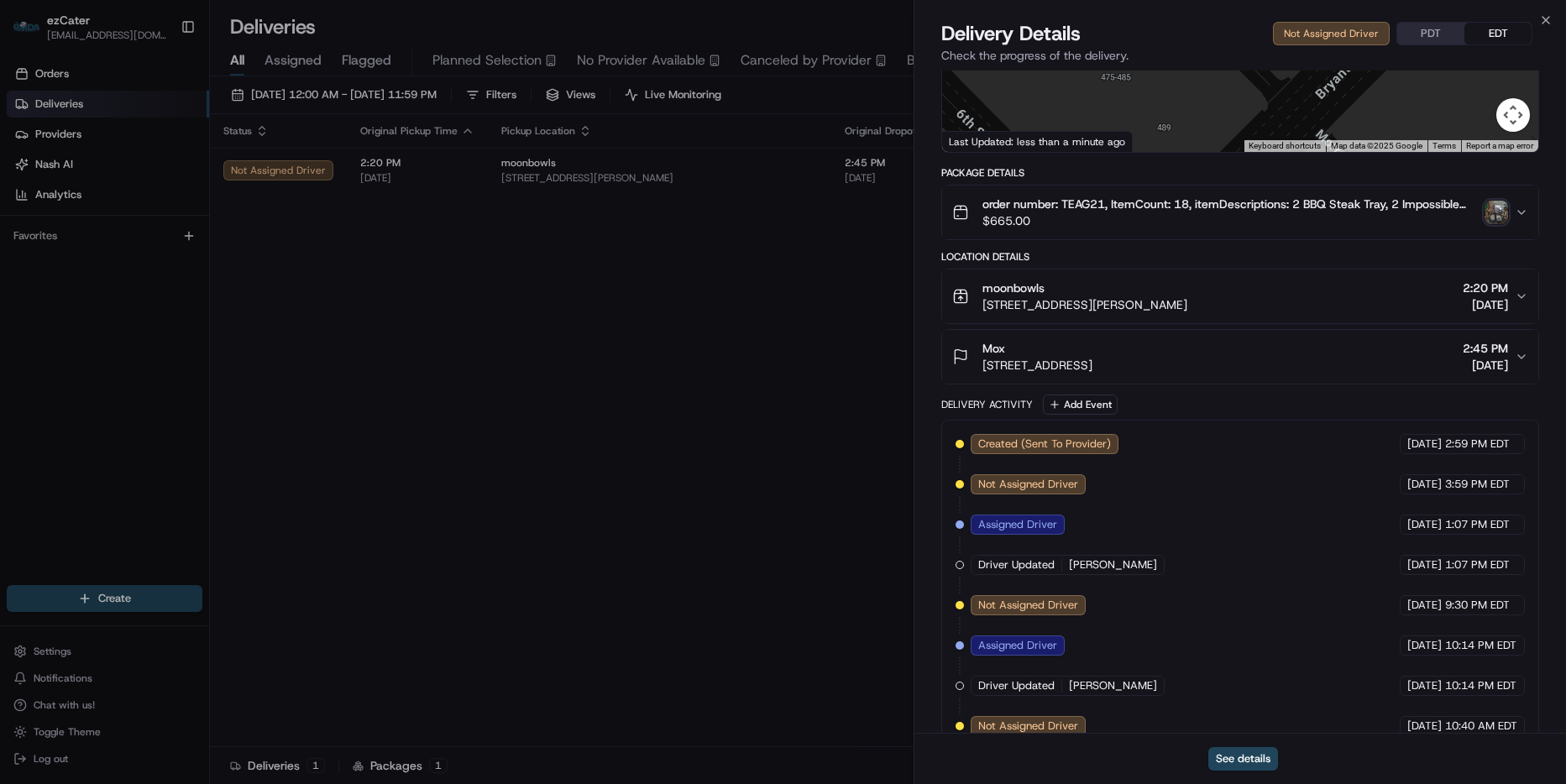
click at [1402, 202] on span "order number: TEAG21, ItemCount: 18, itemDescriptions: 2 BBQ Steak Tray, 2 Impo…" at bounding box center [1230, 203] width 495 height 16
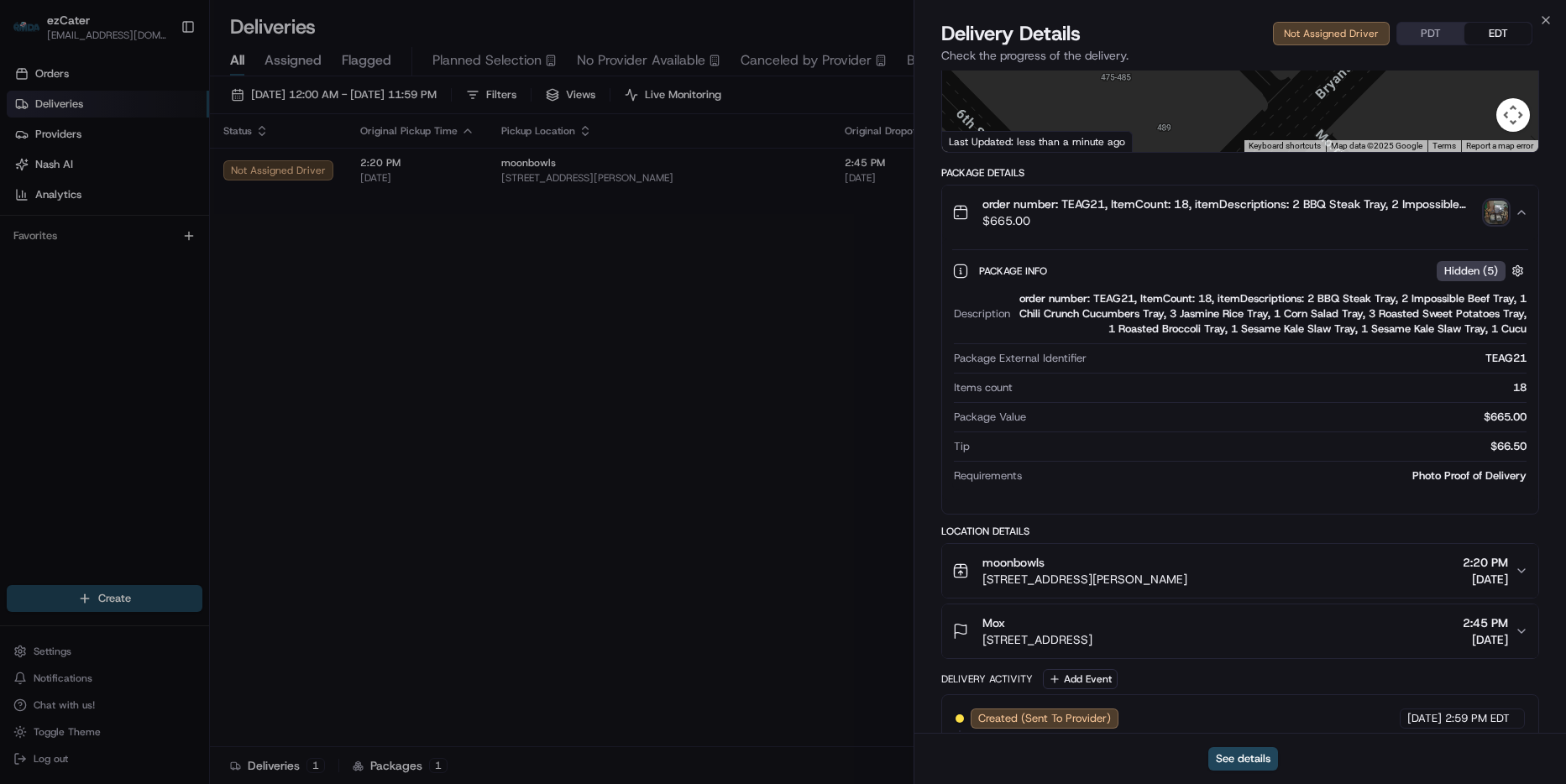
click at [1501, 207] on img "button" at bounding box center [1496, 212] width 23 height 23
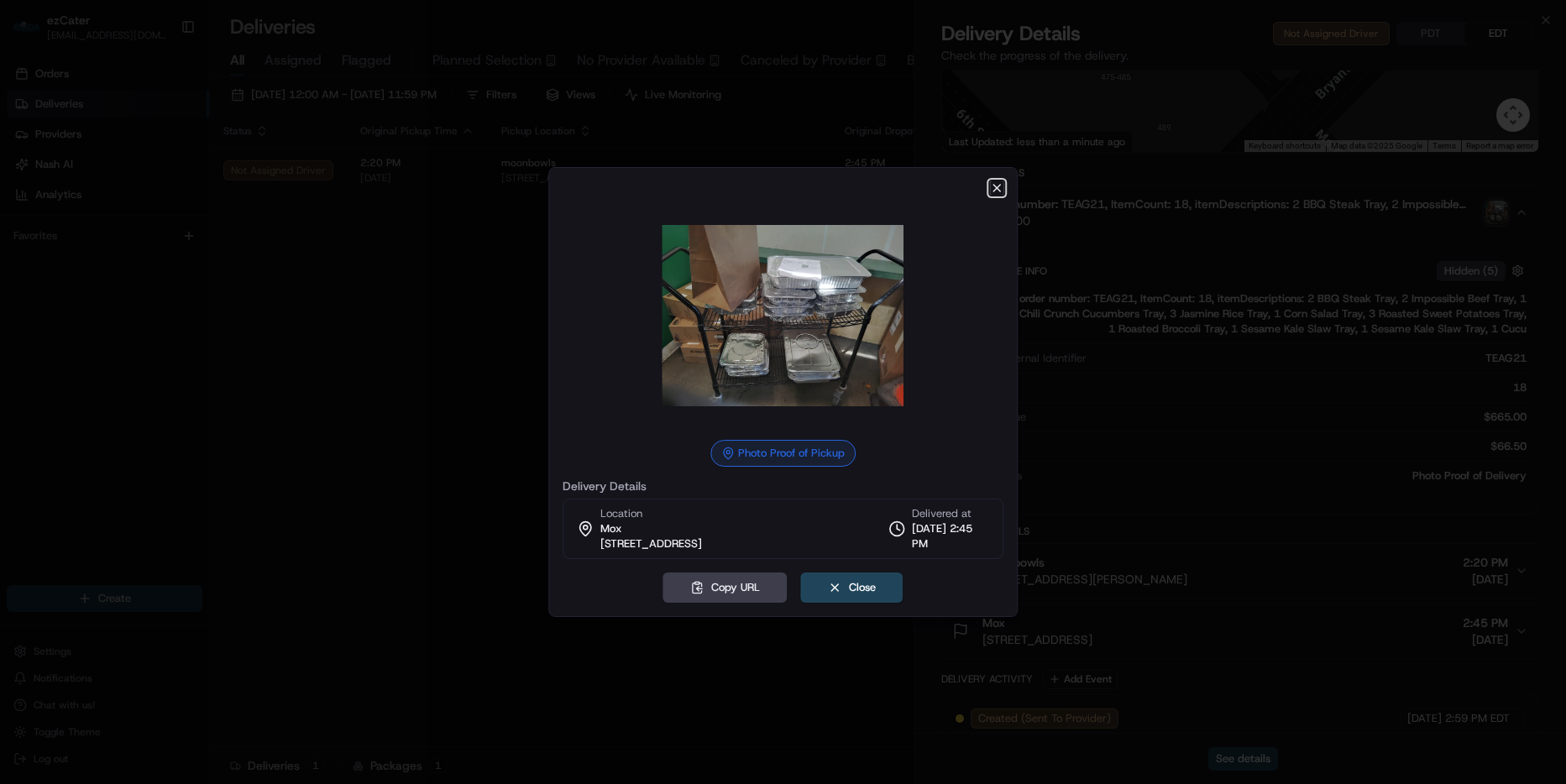
click at [996, 182] on icon "button" at bounding box center [997, 188] width 14 height 14
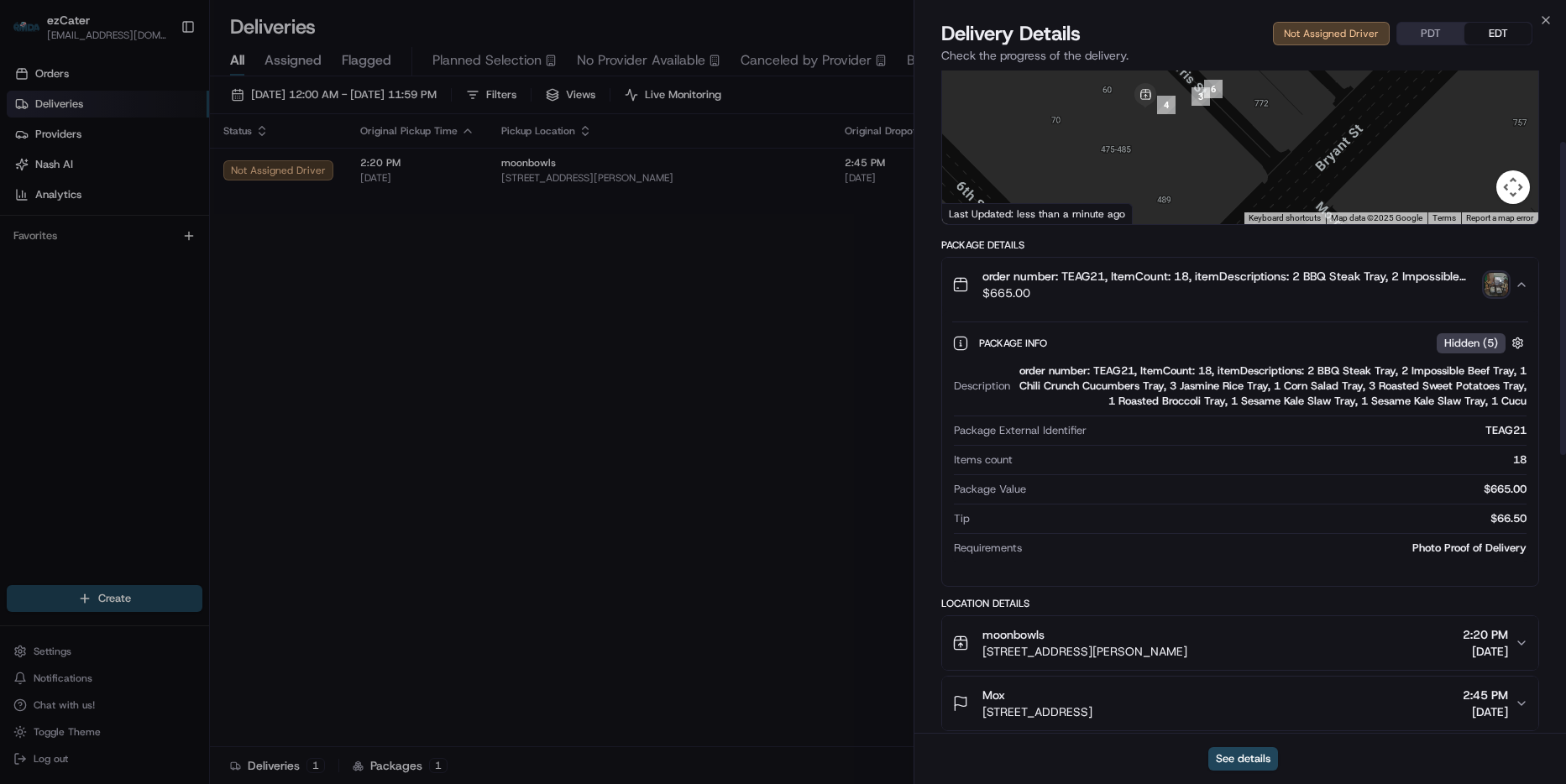
scroll to position [151, 0]
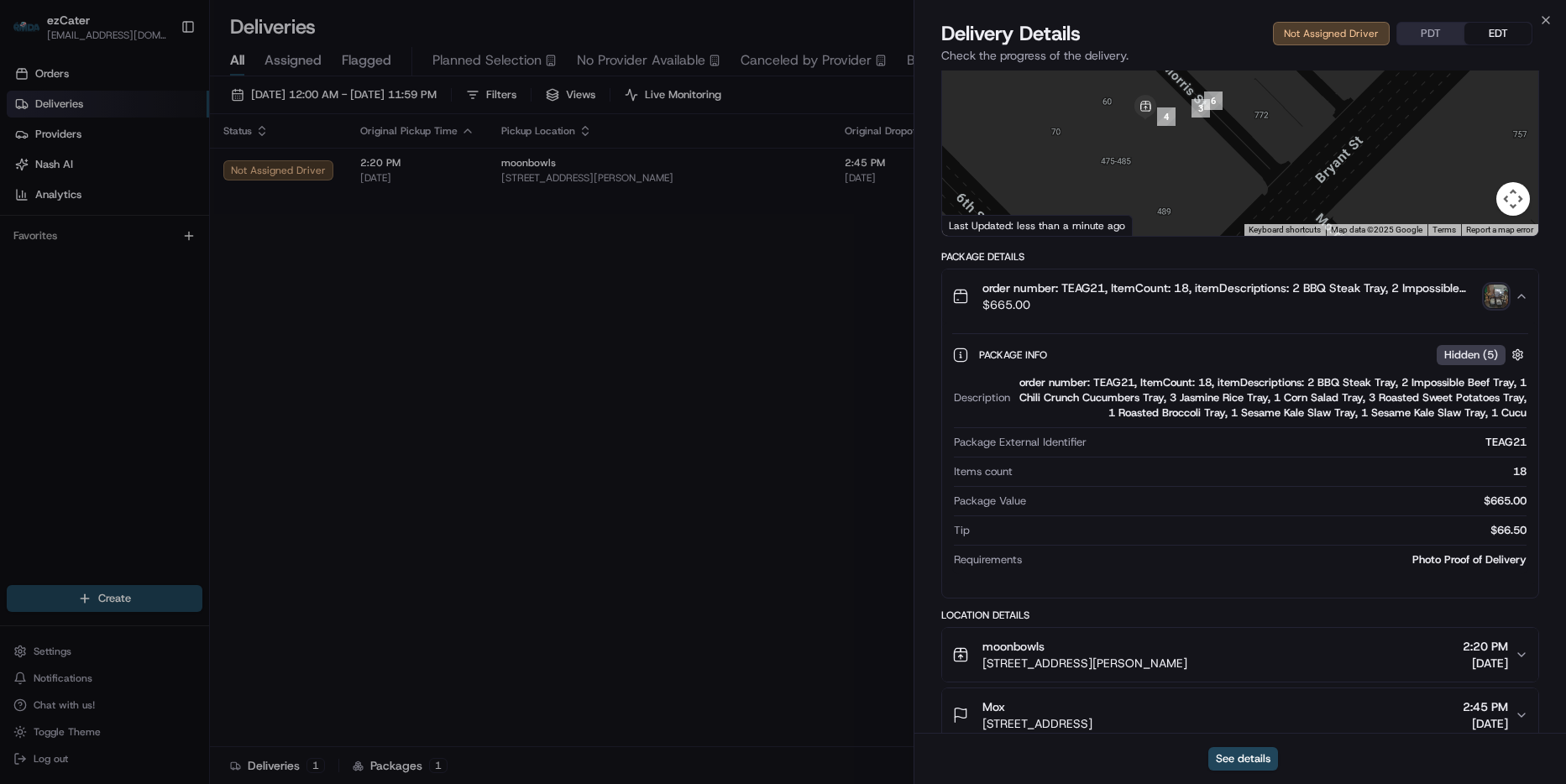
click at [1508, 296] on div "order number: TEAG21, ItemCount: 18, itemDescriptions: 2 BBQ Steak Tray, 2 Impo…" at bounding box center [1233, 296] width 563 height 34
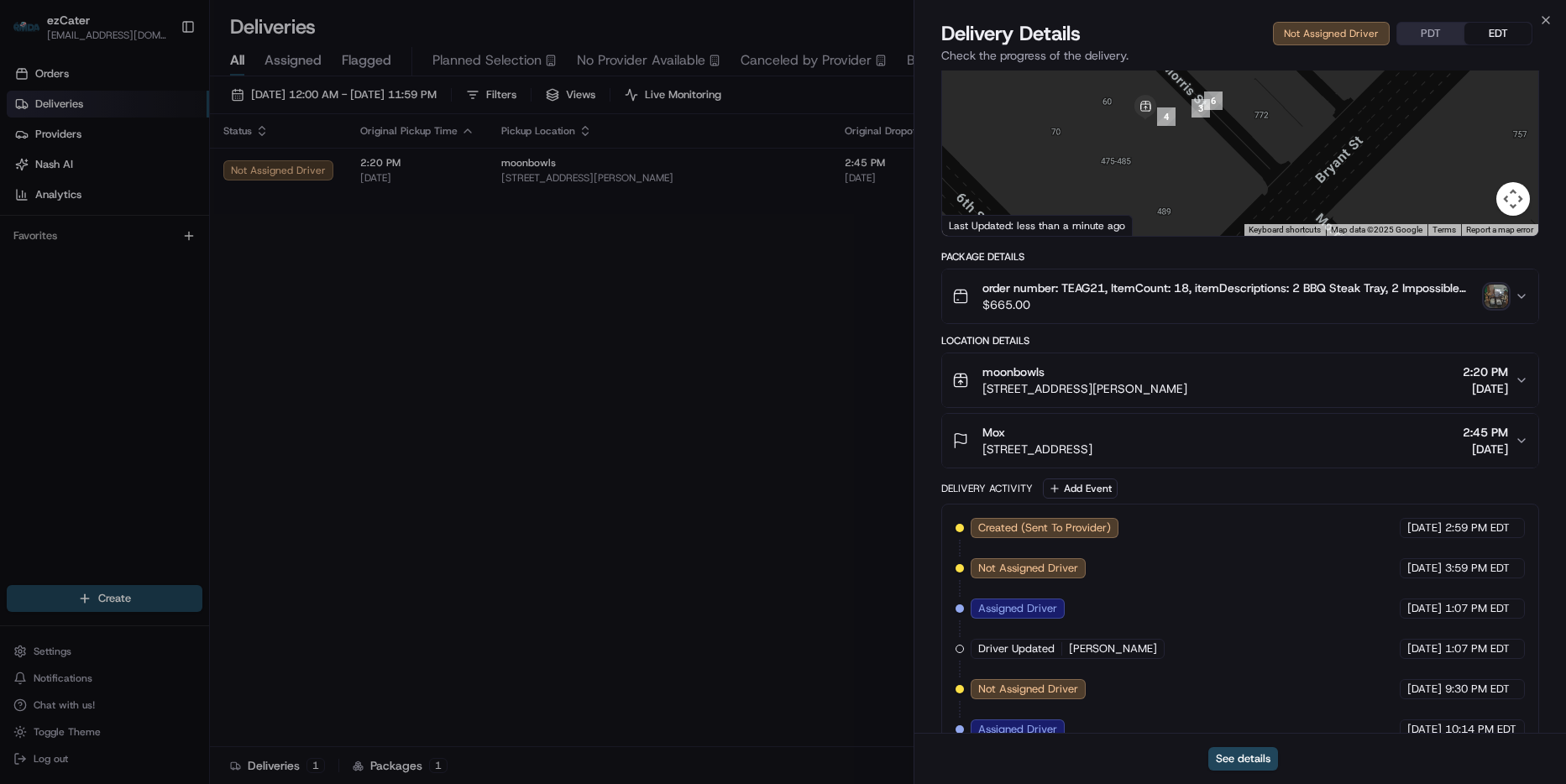
click at [1499, 297] on img "button" at bounding box center [1496, 296] width 23 height 23
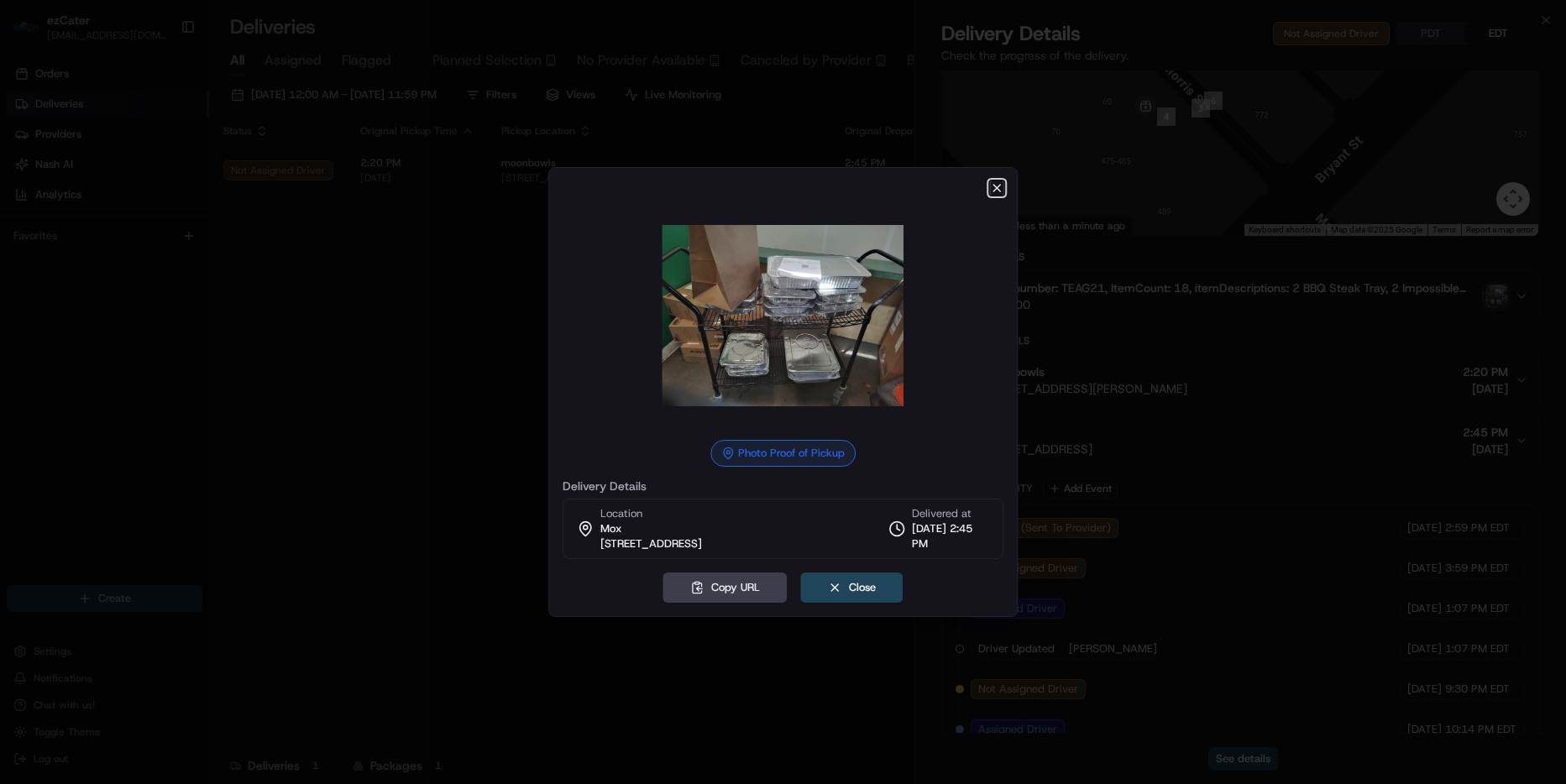
click at [991, 182] on icon "button" at bounding box center [997, 188] width 14 height 14
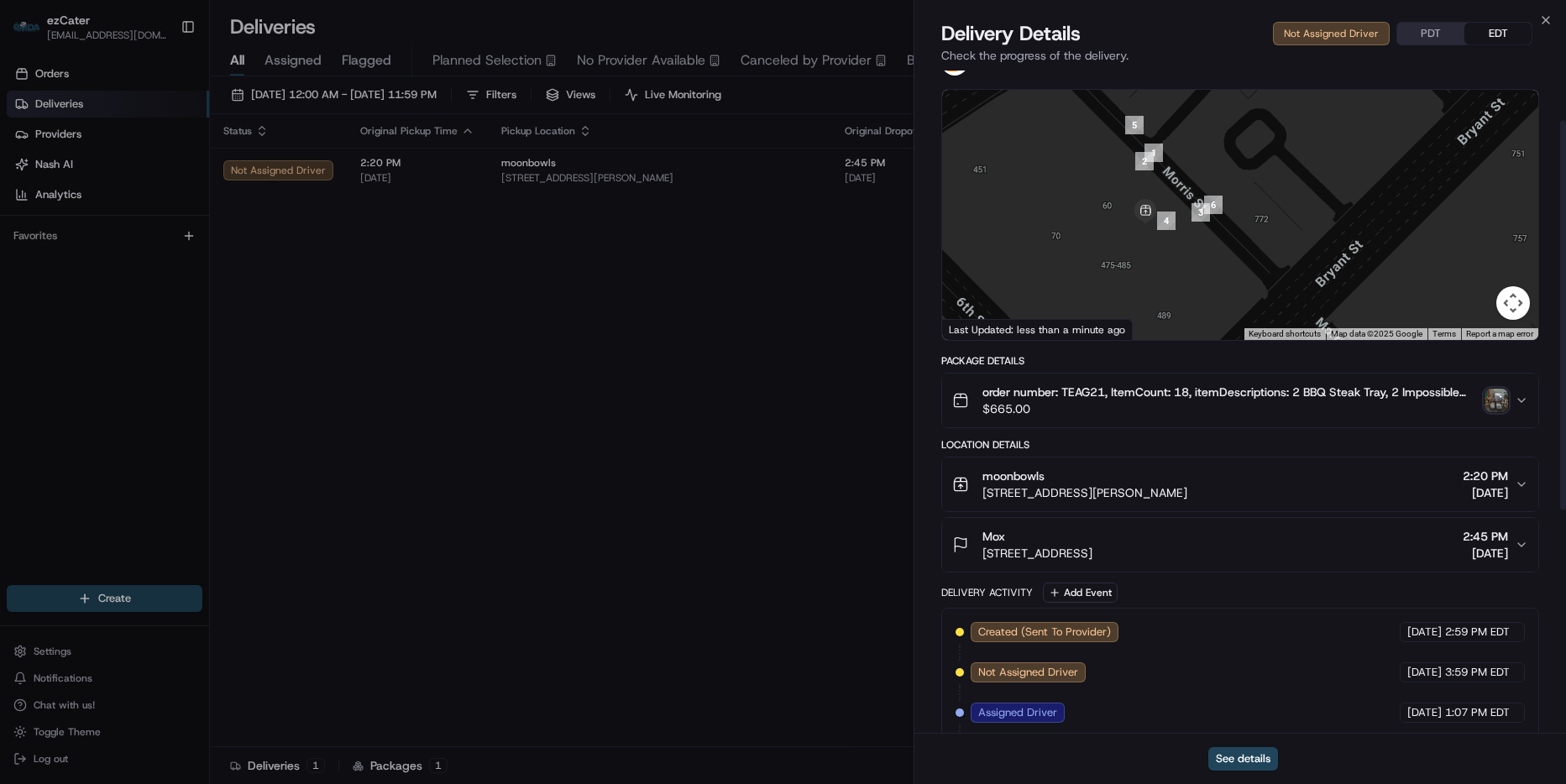
scroll to position [0, 0]
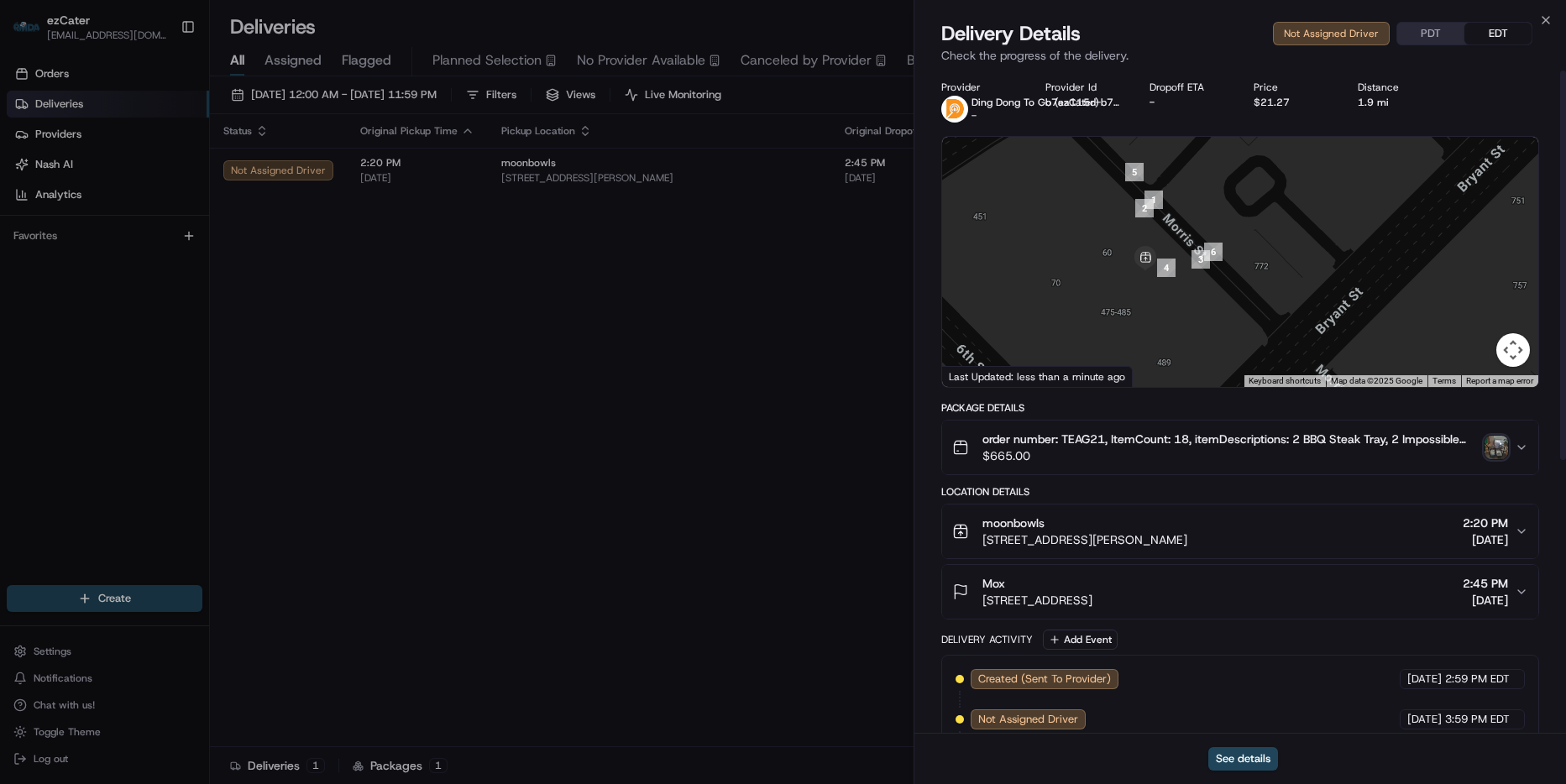
click at [1502, 444] on img "button" at bounding box center [1496, 447] width 23 height 23
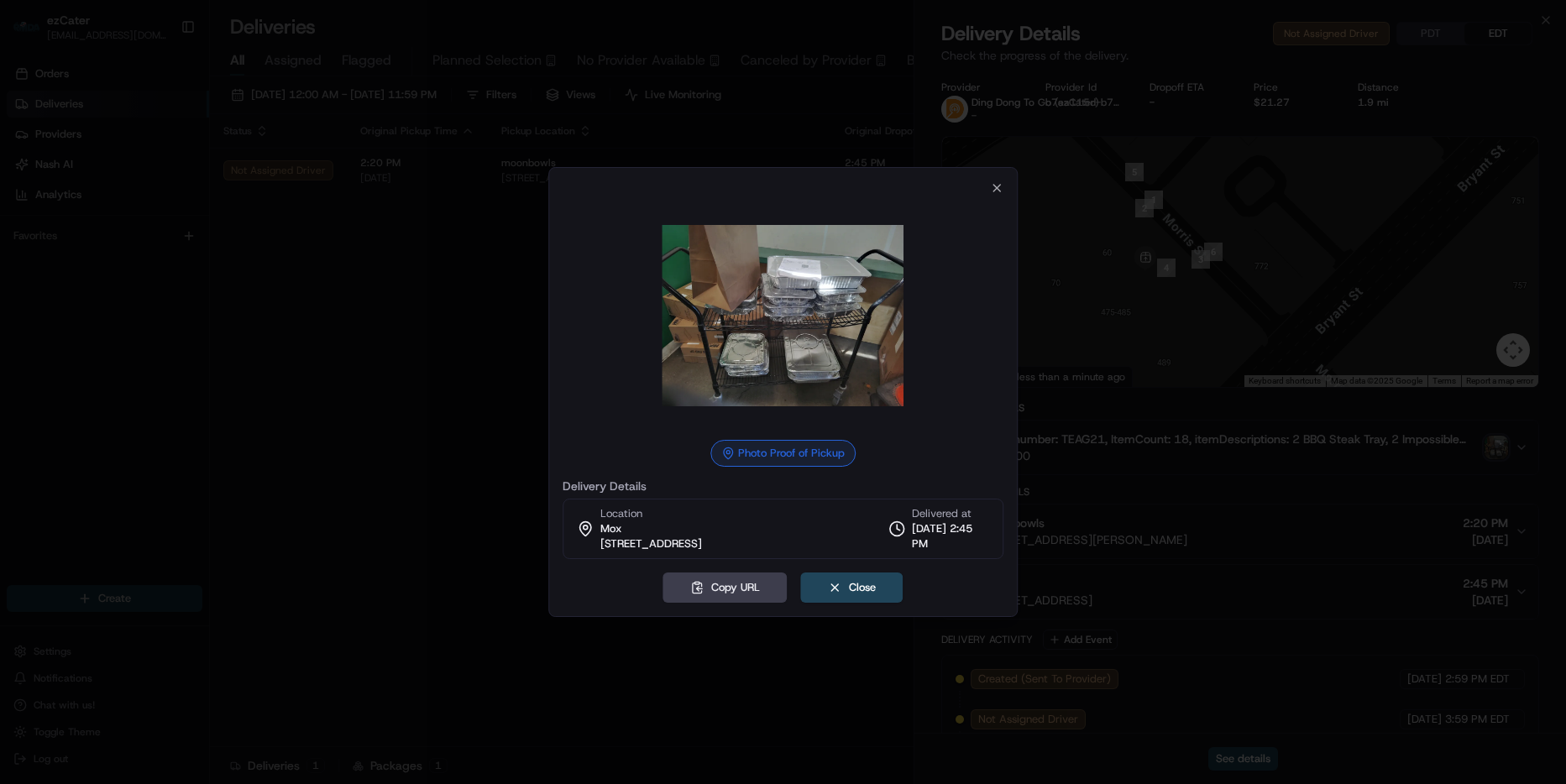
click at [763, 307] on img at bounding box center [783, 316] width 242 height 242
click at [992, 182] on icon "button" at bounding box center [997, 188] width 14 height 14
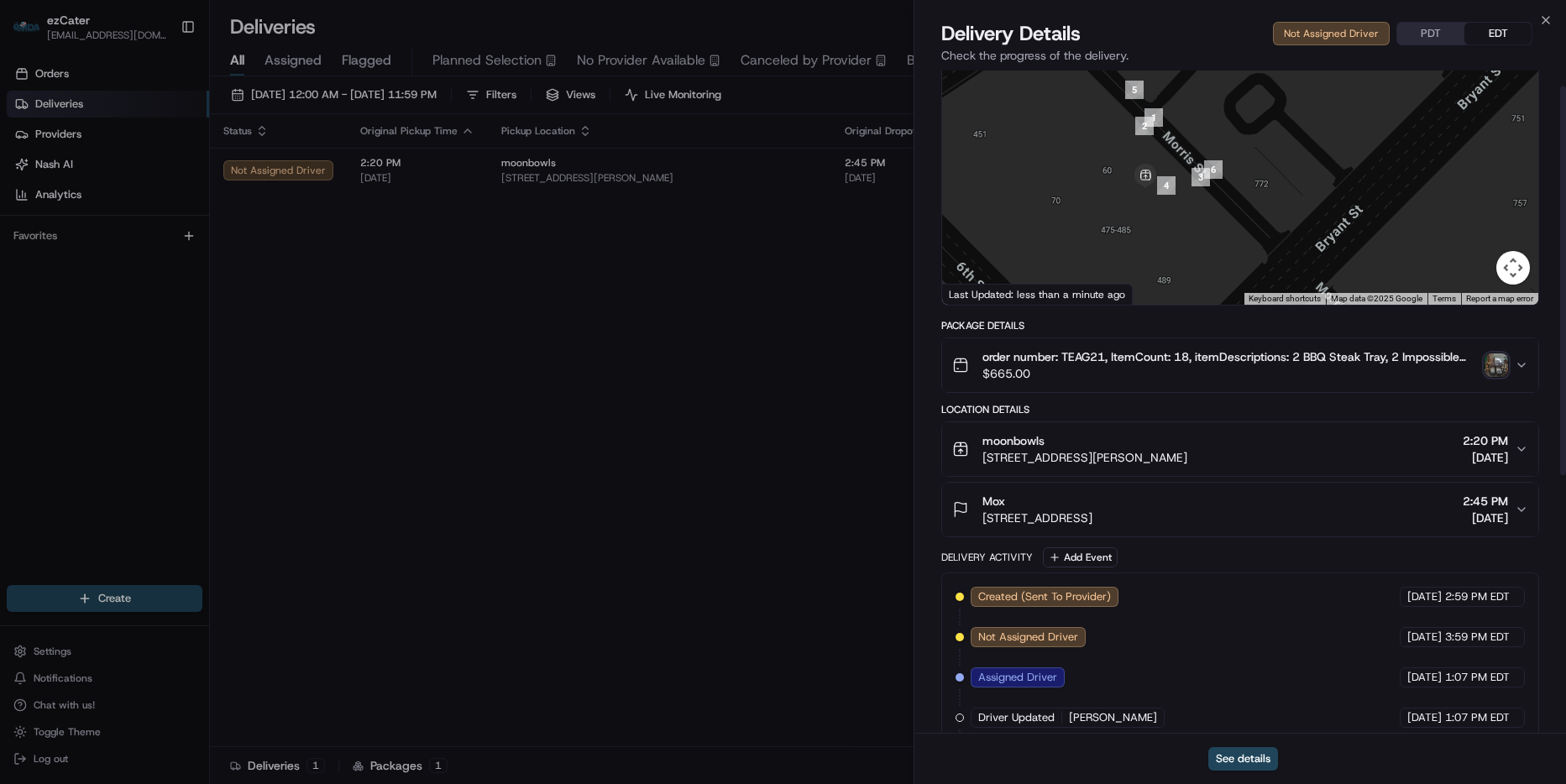
scroll to position [84, 0]
click at [1442, 26] on button "PDT" at bounding box center [1431, 33] width 67 height 22
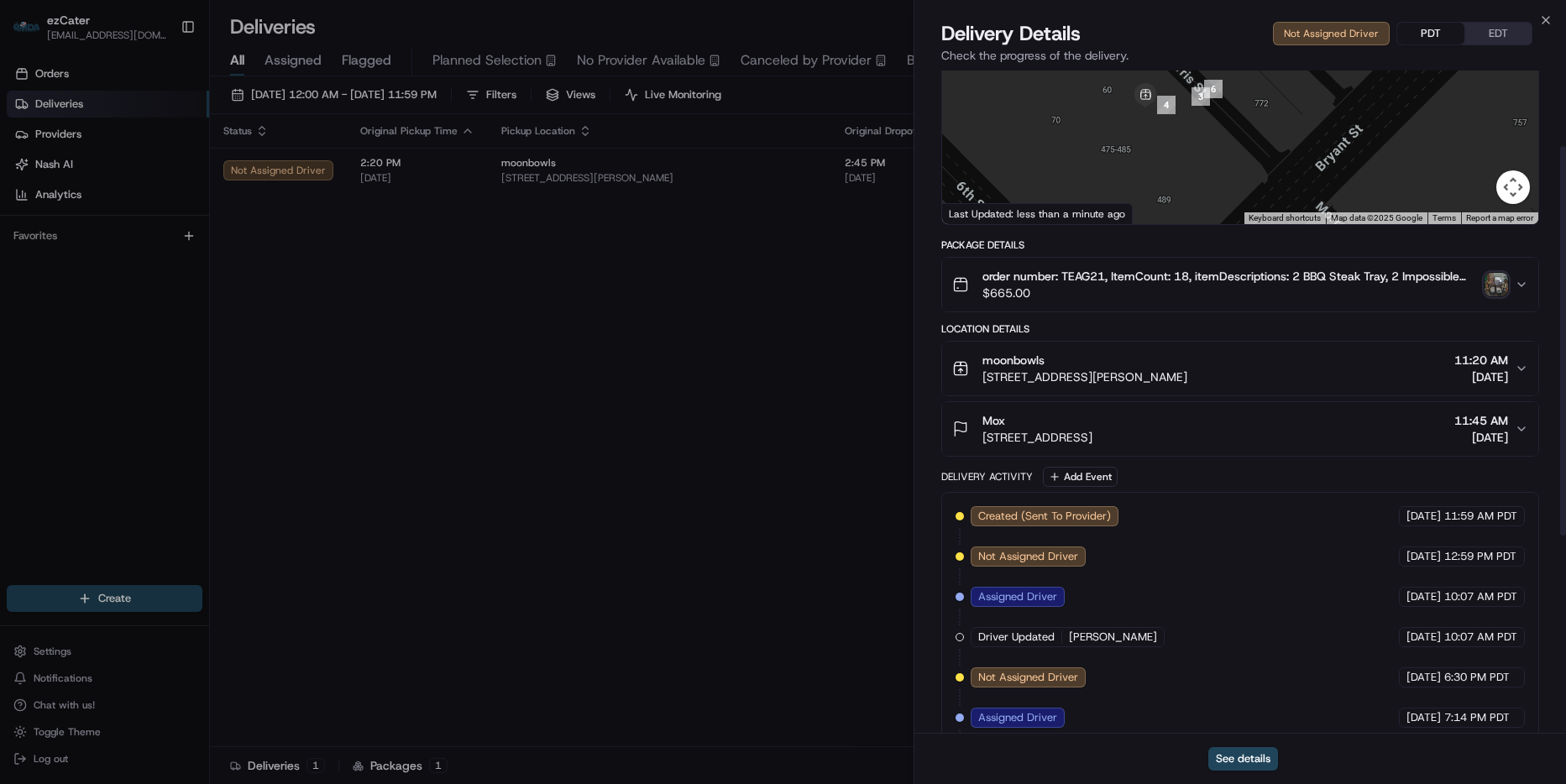
scroll to position [129, 0]
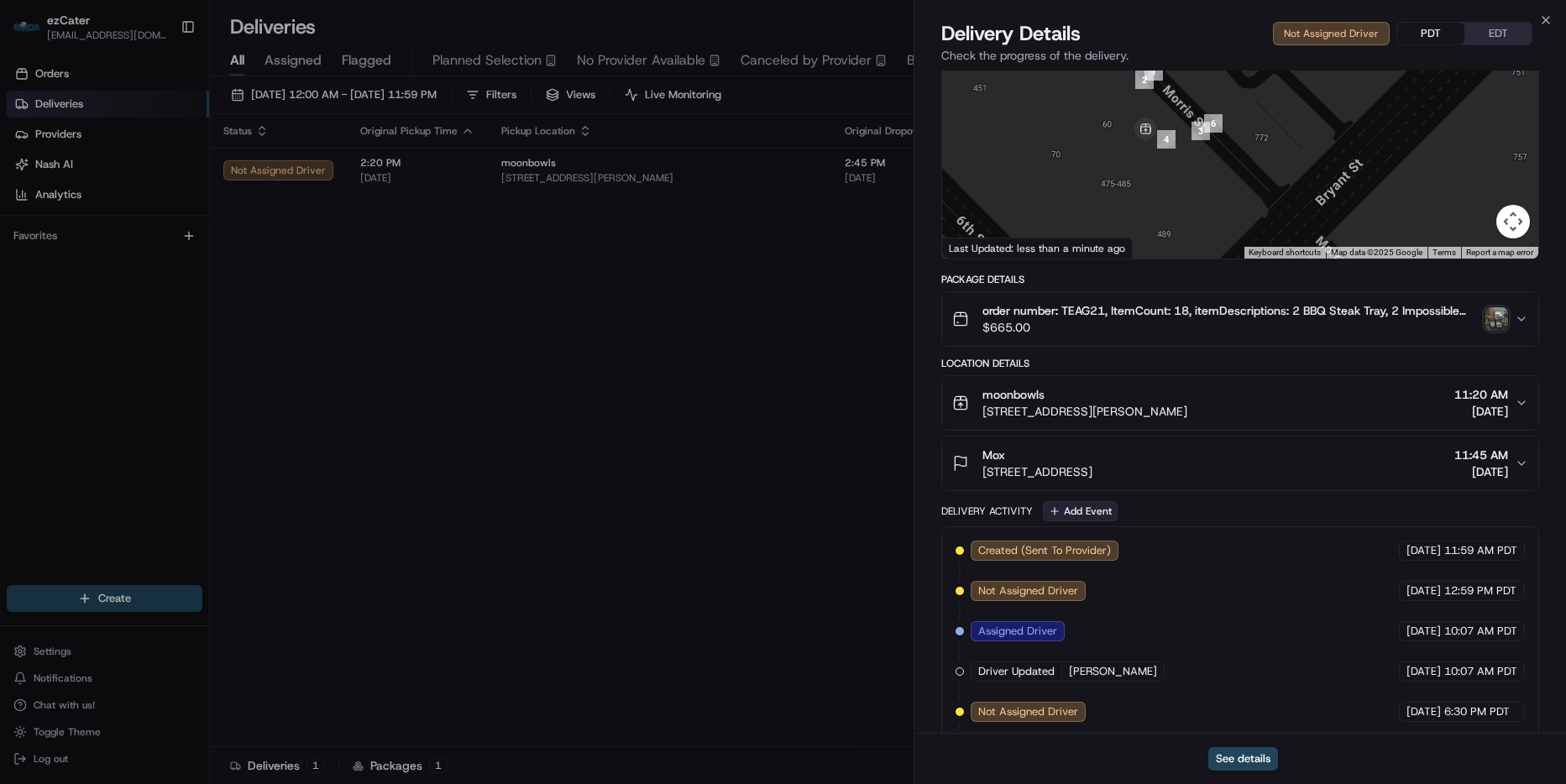
click at [1072, 505] on button "Add Event" at bounding box center [1080, 511] width 74 height 20
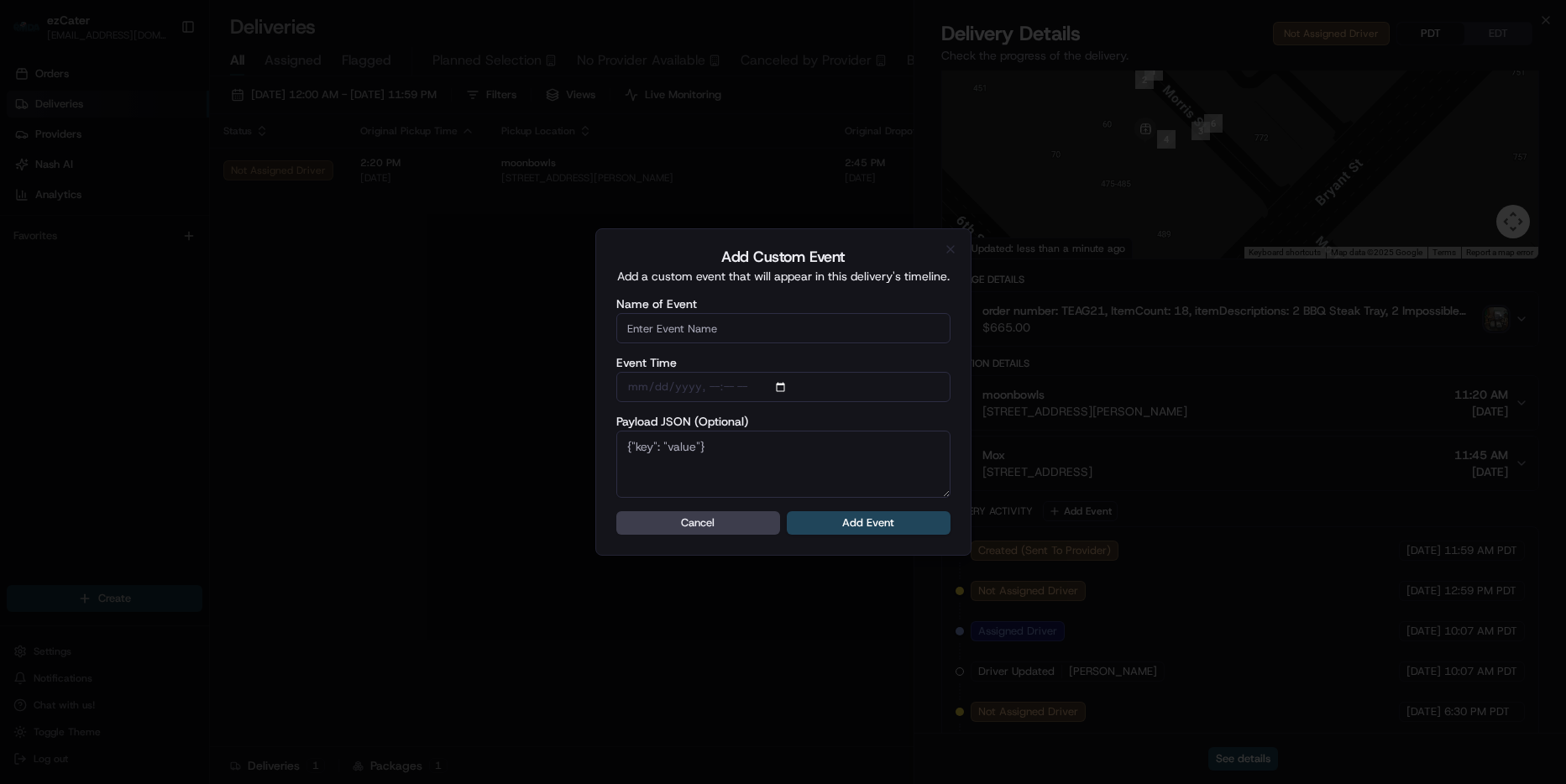
click at [708, 328] on input "Name of Event" at bounding box center [783, 328] width 334 height 30
type input "CP Not ready"
click at [894, 522] on button "Add Event" at bounding box center [868, 522] width 163 height 23
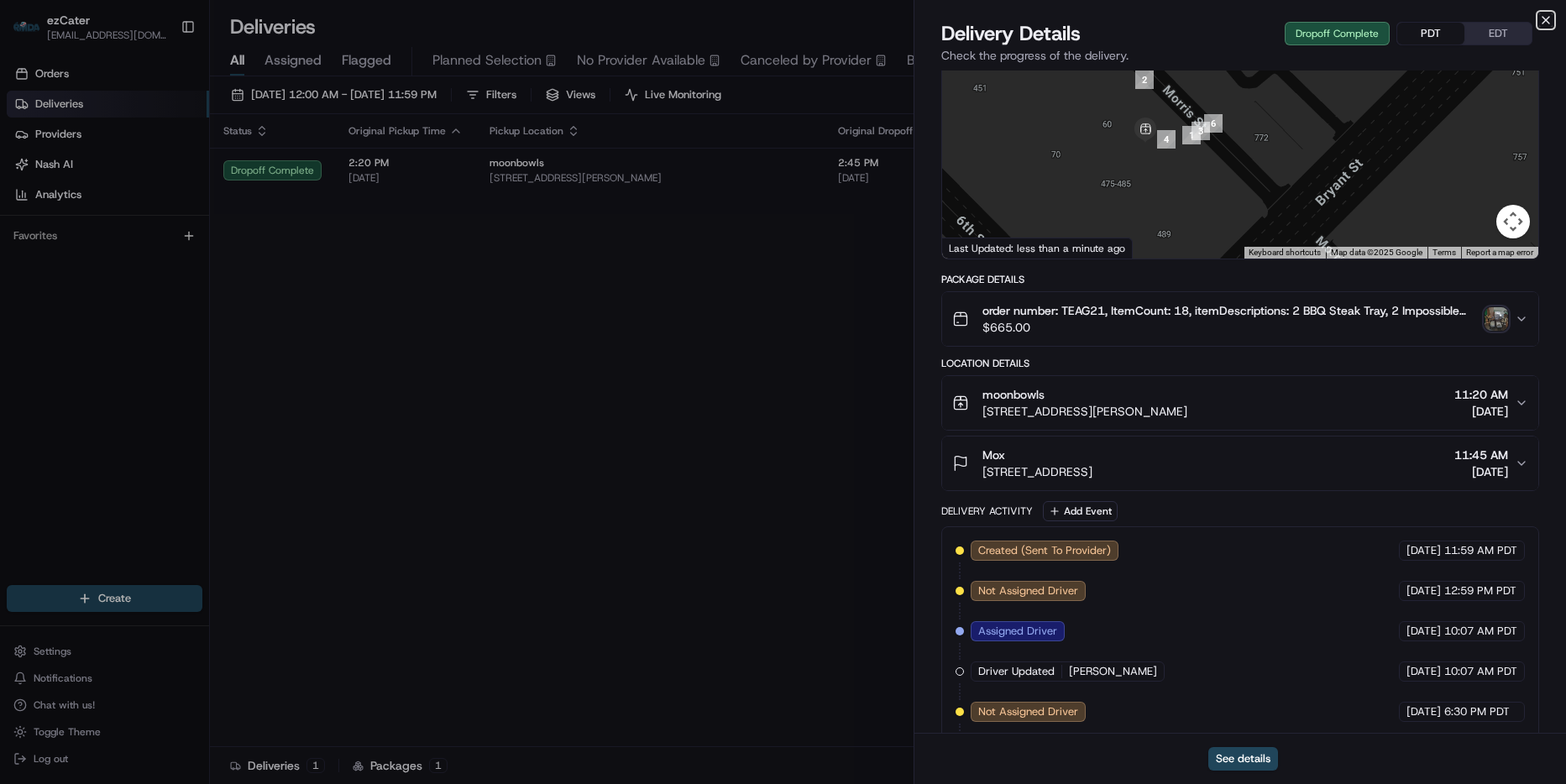
click at [1540, 18] on icon "button" at bounding box center [1546, 21] width 14 height 14
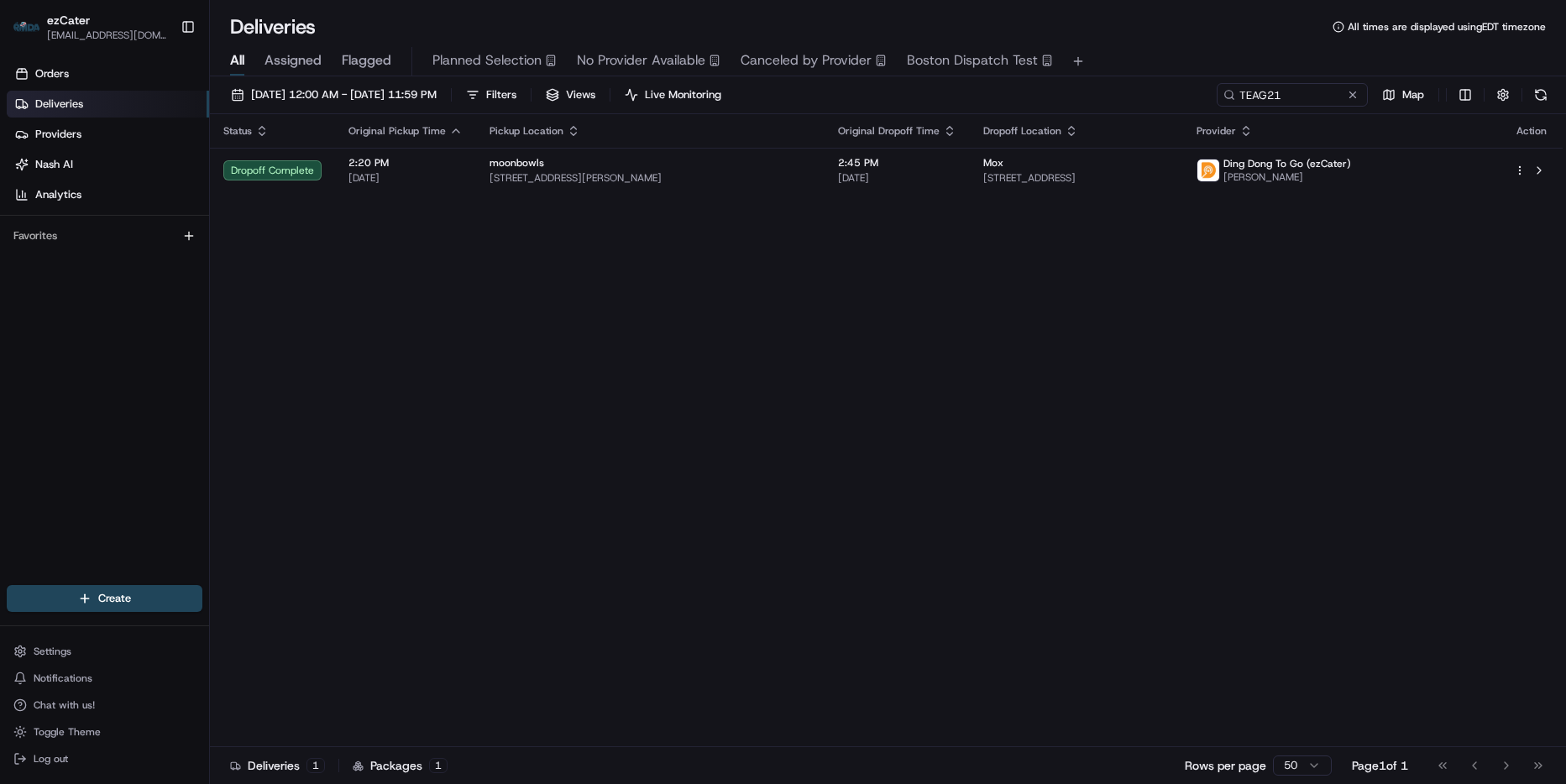
click at [1322, 82] on div "08/21/2025 12:00 AM - 08/21/2025 11:59 PM Filters Views Live Monitoring TEAG21 …" at bounding box center [888, 431] width 1356 height 711
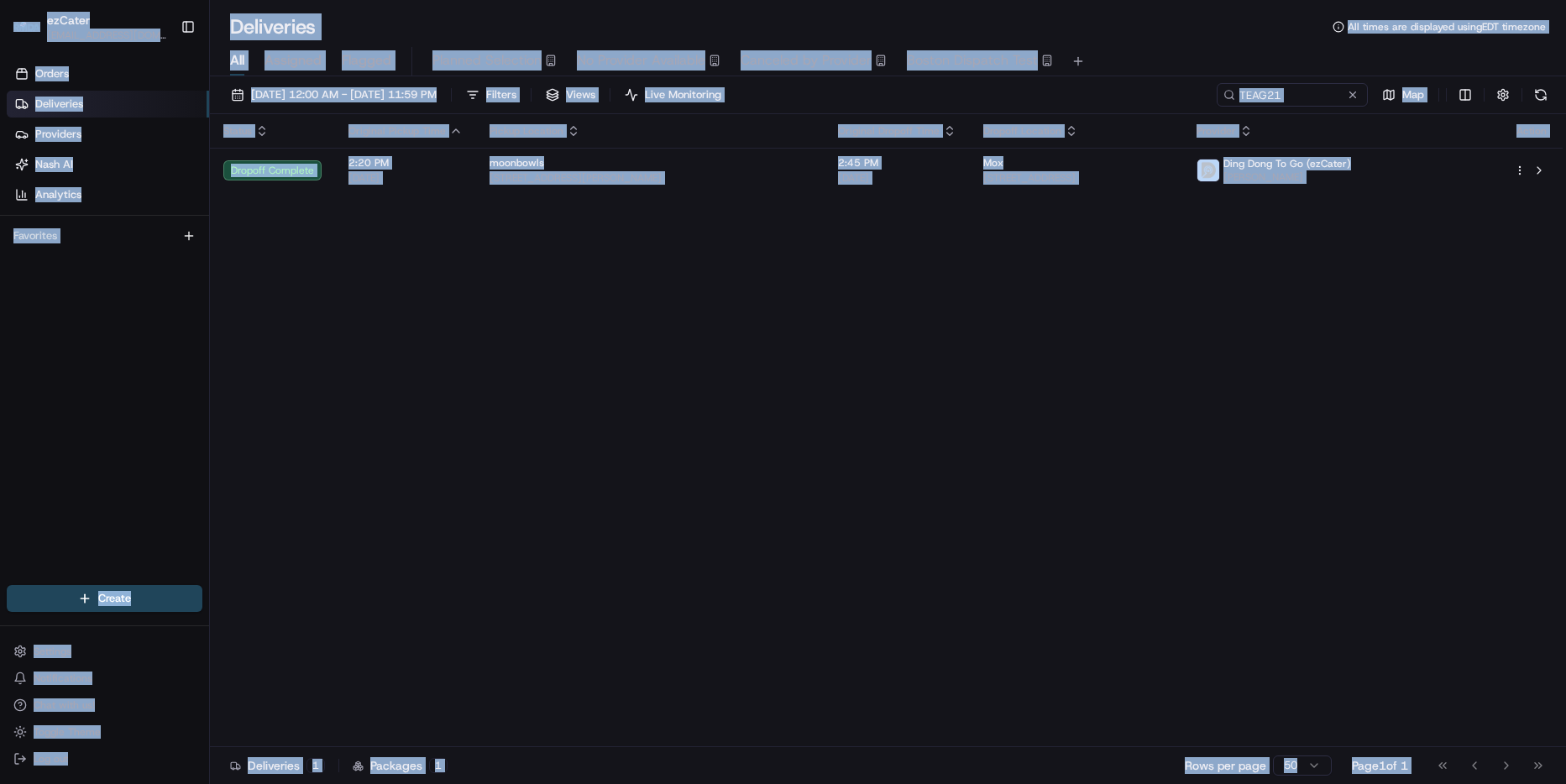
click at [1294, 51] on div "All Assigned Flagged Planned Selection No Provider Available Canceled by Provid…" at bounding box center [888, 61] width 1356 height 29
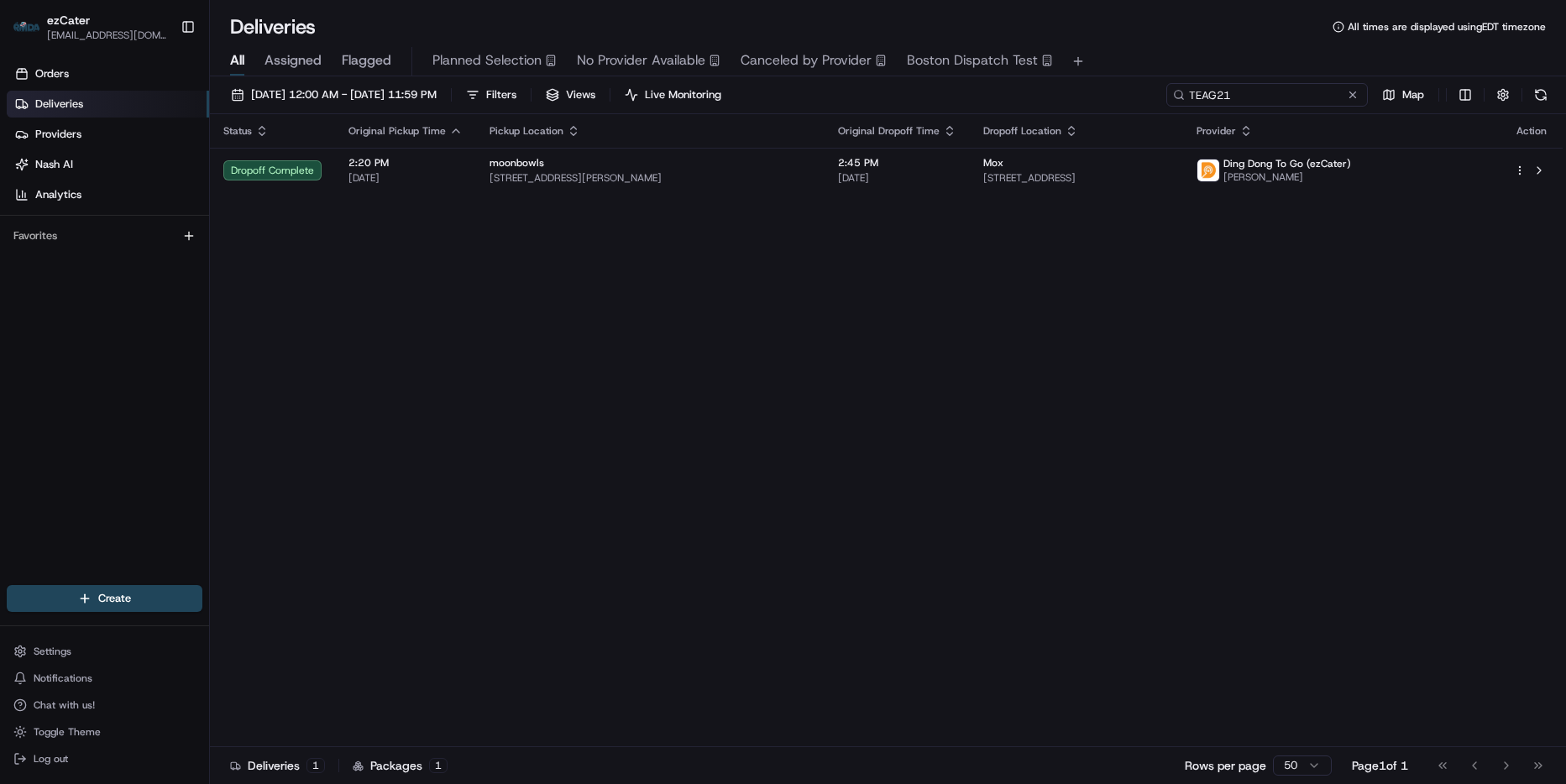
click at [1295, 100] on input "TEAG21" at bounding box center [1267, 94] width 201 height 23
paste input "0R9WHU"
type input "0R9WHU"
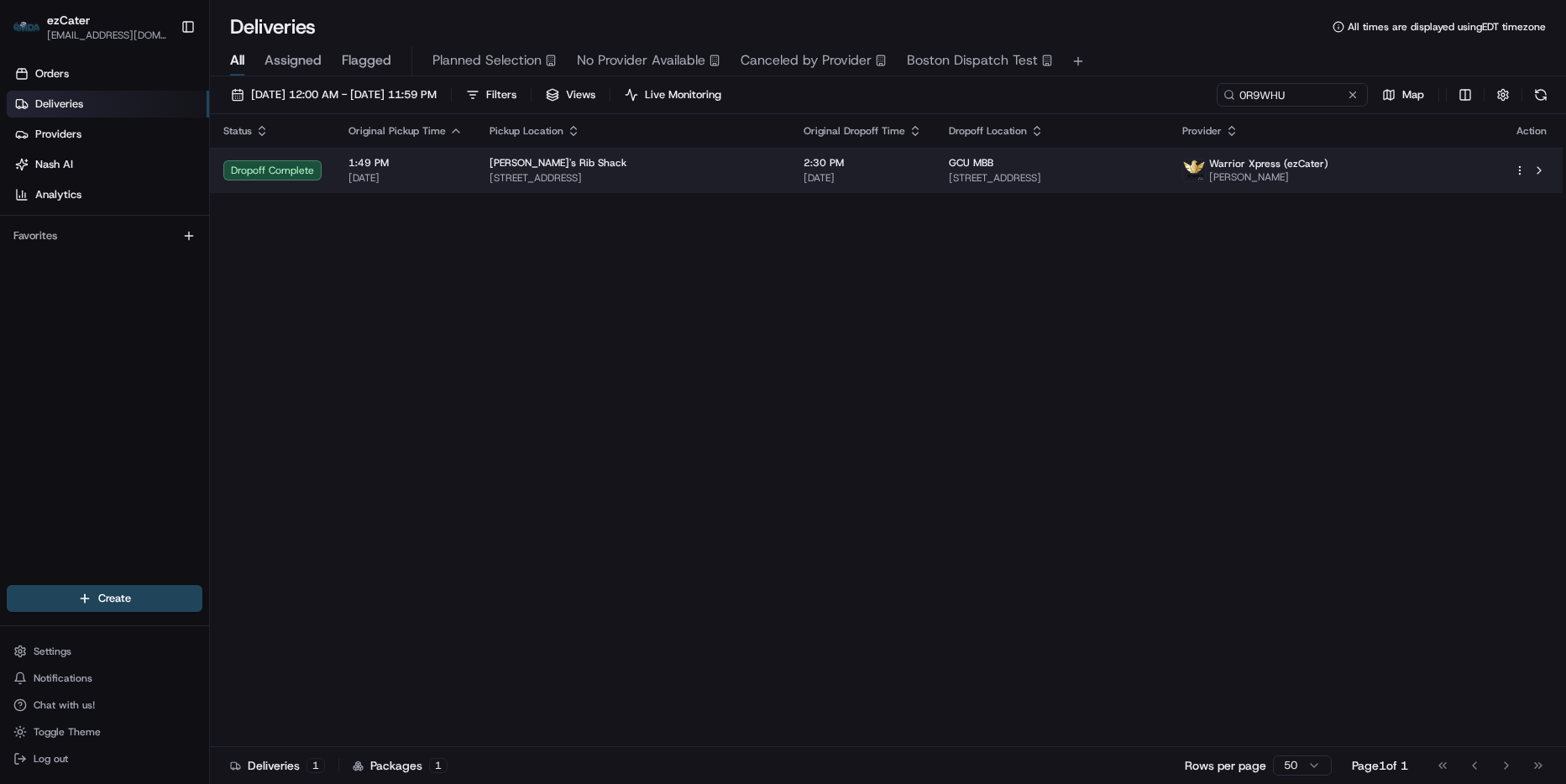
click at [1169, 188] on td "GCU MBB 3300 W Camelback Rd, Phoenix, AZ 85017, USA" at bounding box center [1052, 170] width 233 height 45
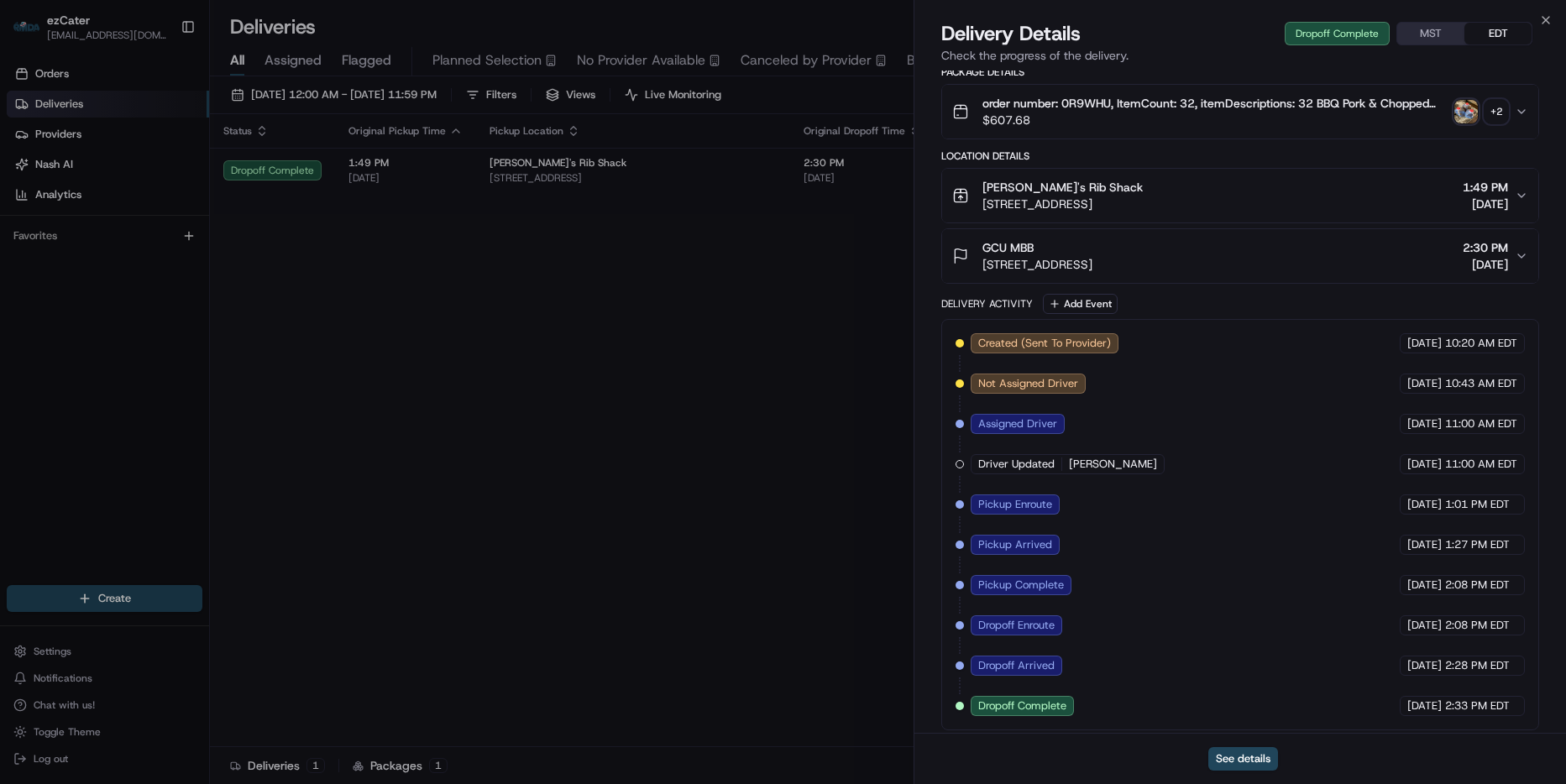
scroll to position [343, 0]
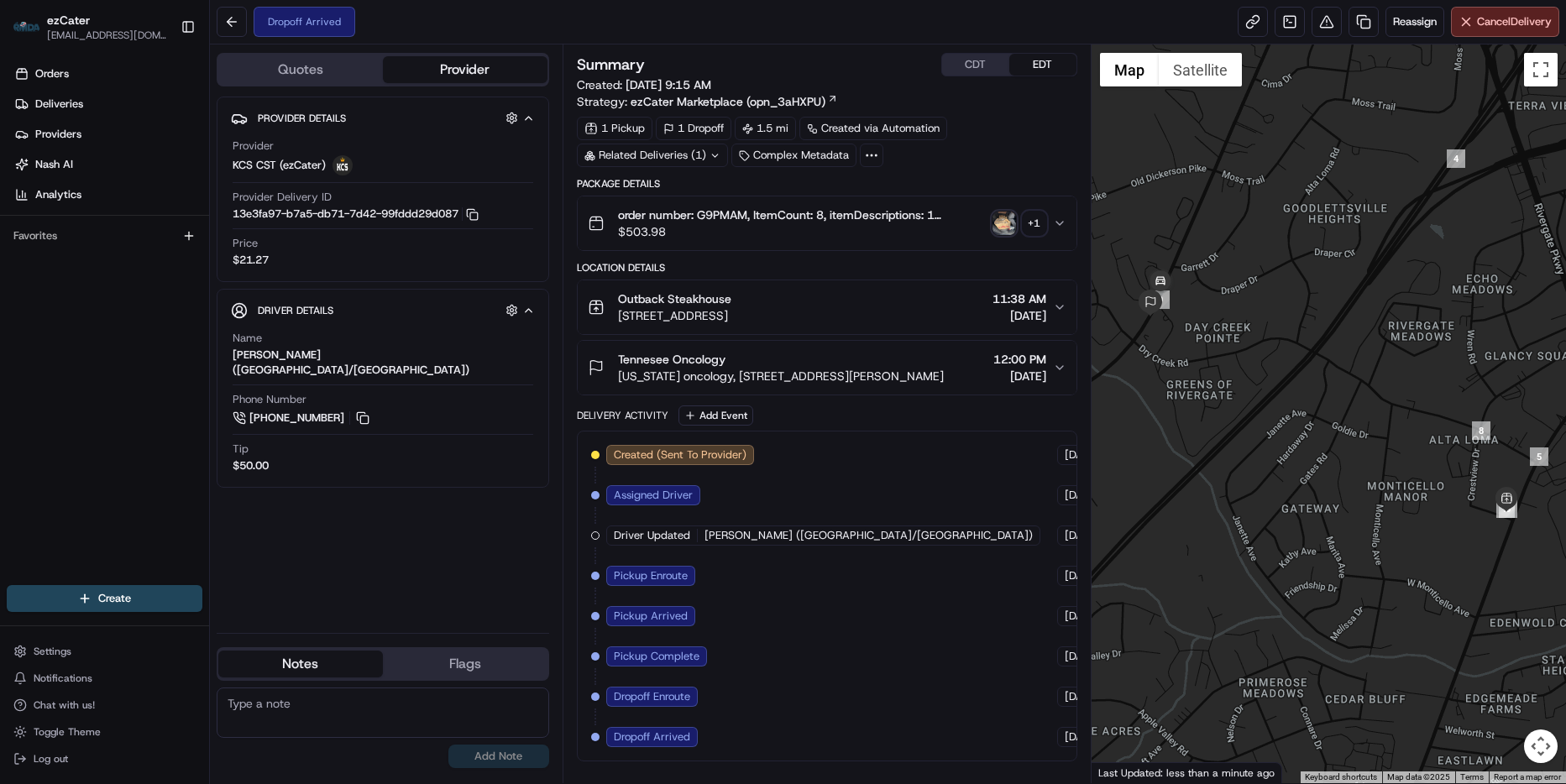
click at [1075, 299] on button "Outback Steakhouse [STREET_ADDRESS] 11:38 AM [DATE]" at bounding box center [827, 307] width 499 height 54
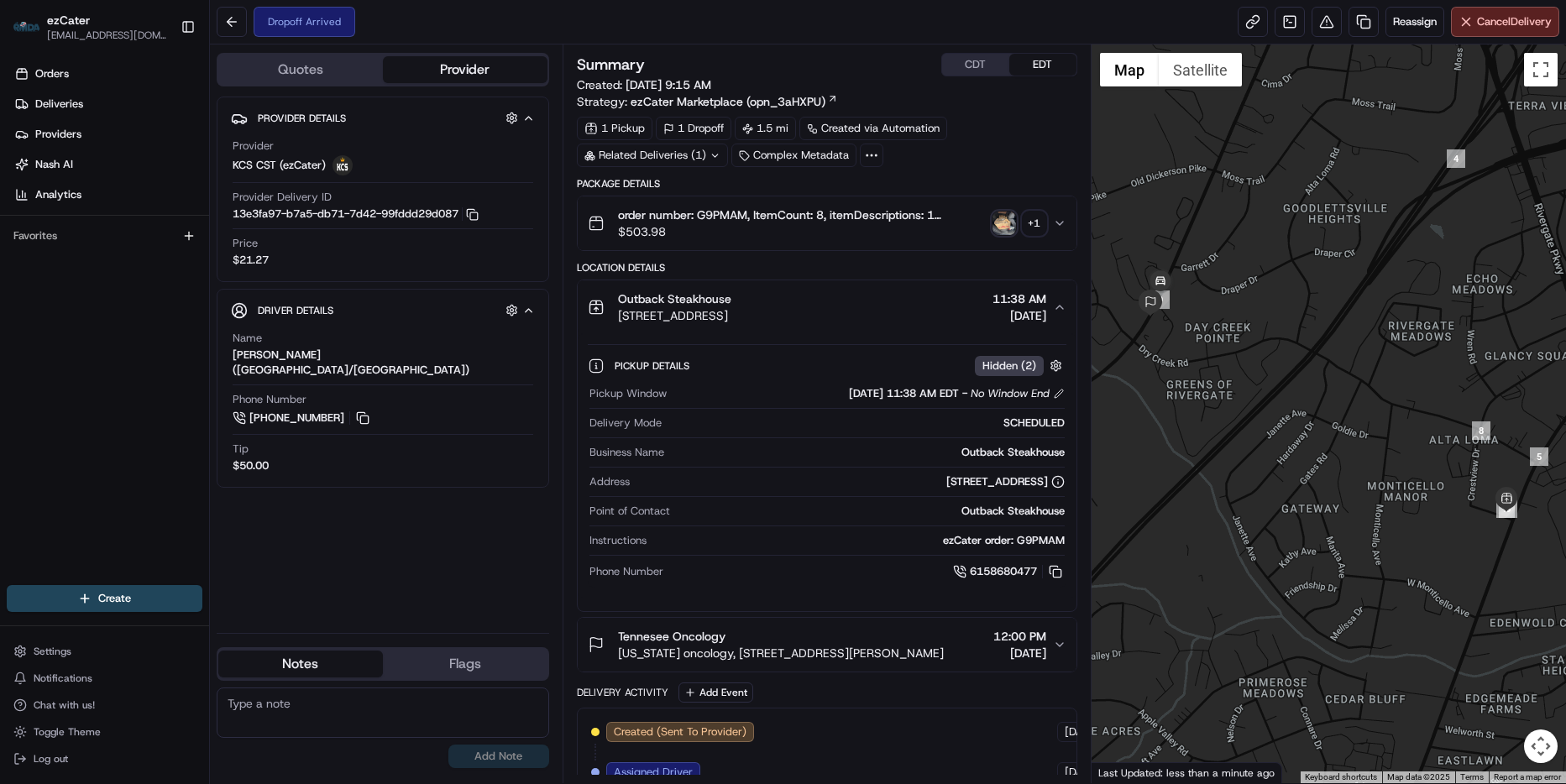
click at [1075, 299] on button "Outback Steakhouse [STREET_ADDRESS] 11:38 AM [DATE]" at bounding box center [827, 307] width 499 height 54
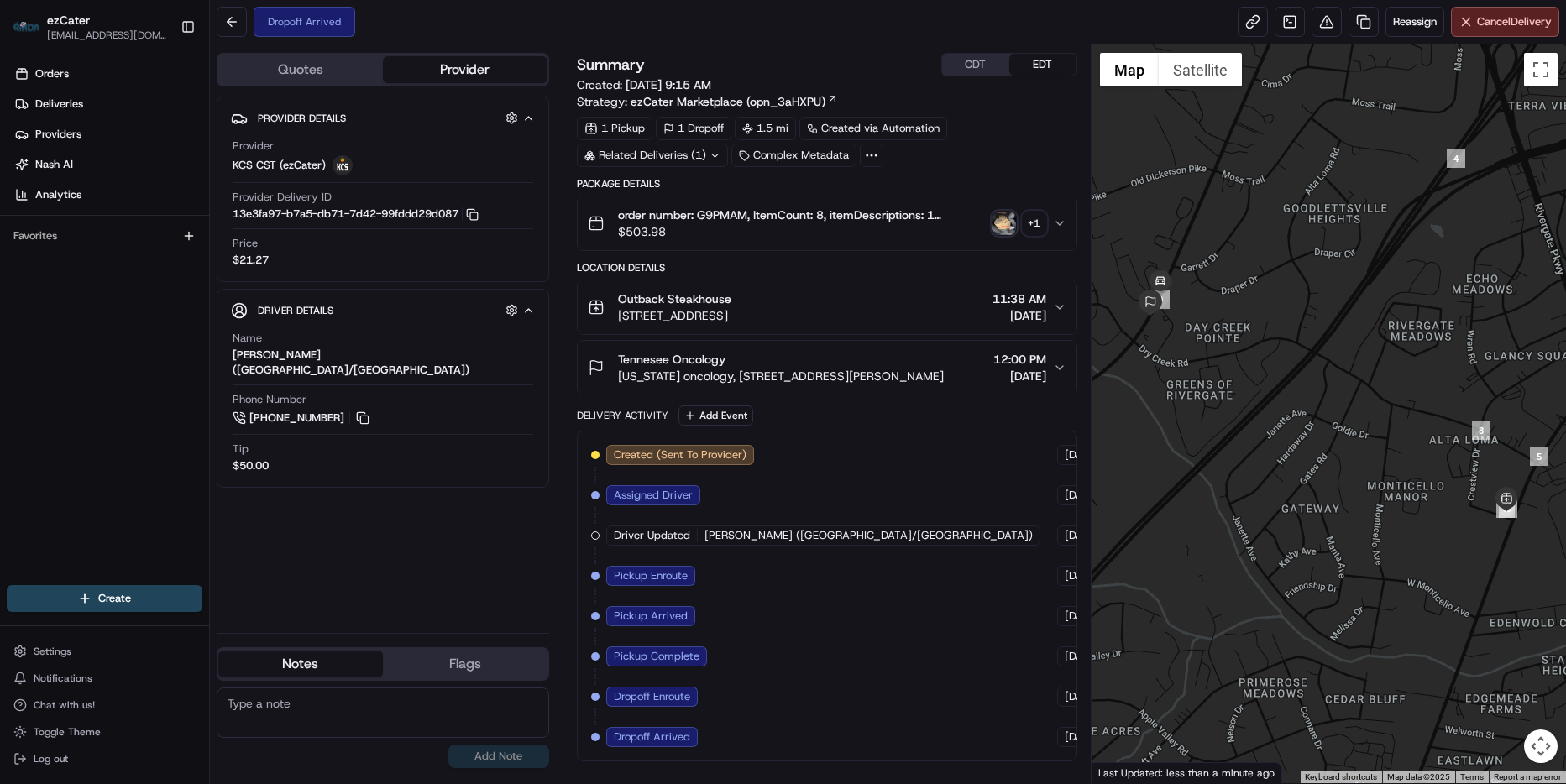
click at [1050, 397] on div "Package Details order number: G9PMAM, ItemCount: 8, itemDescriptions: 1 Perfect…" at bounding box center [827, 469] width 501 height 584
click at [1051, 373] on div "Tennesee Oncology [US_STATE] oncology, [STREET_ADDRESS][PERSON_NAME] 12:00 PM […" at bounding box center [821, 367] width 465 height 34
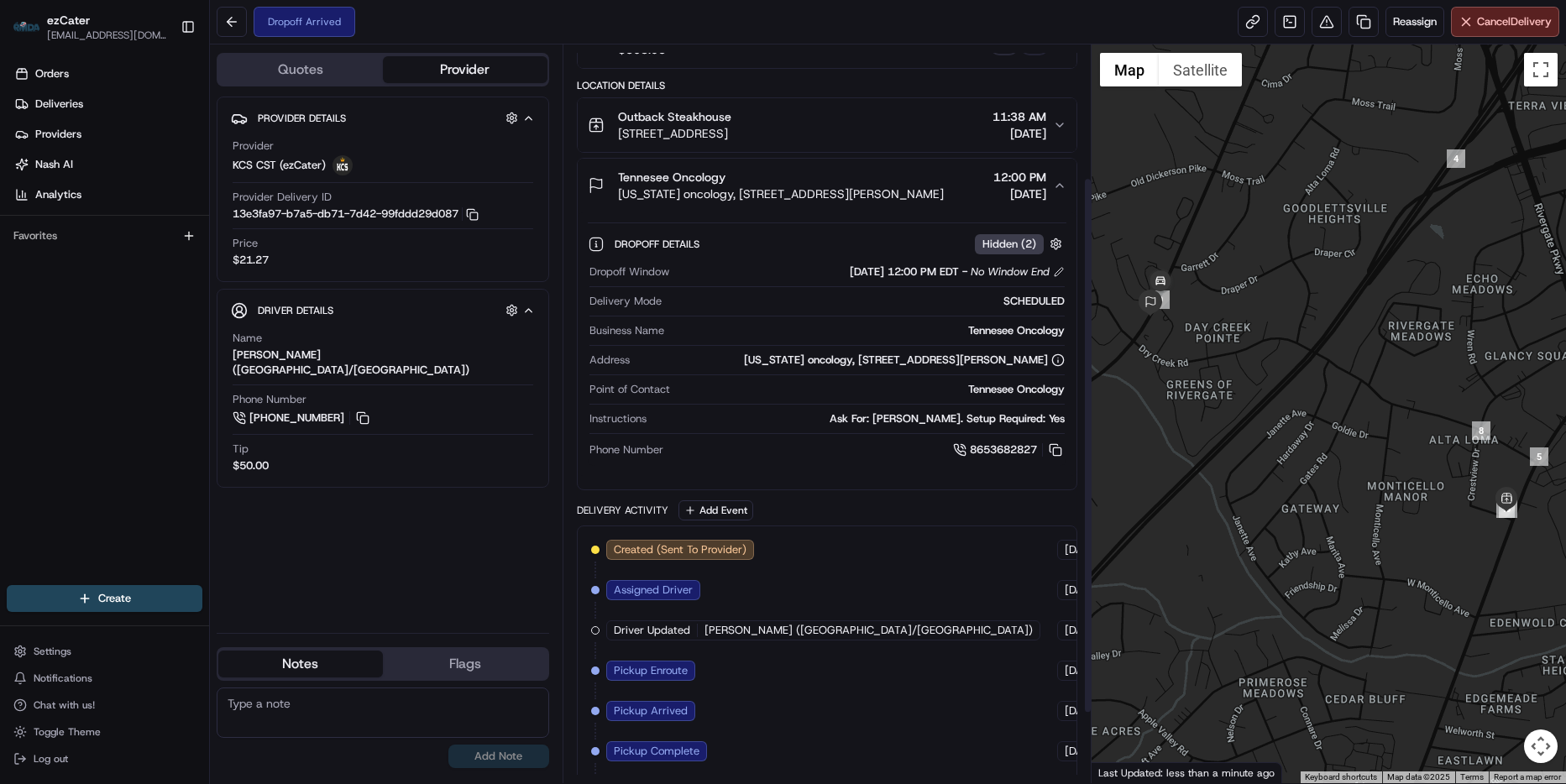
scroll to position [252, 0]
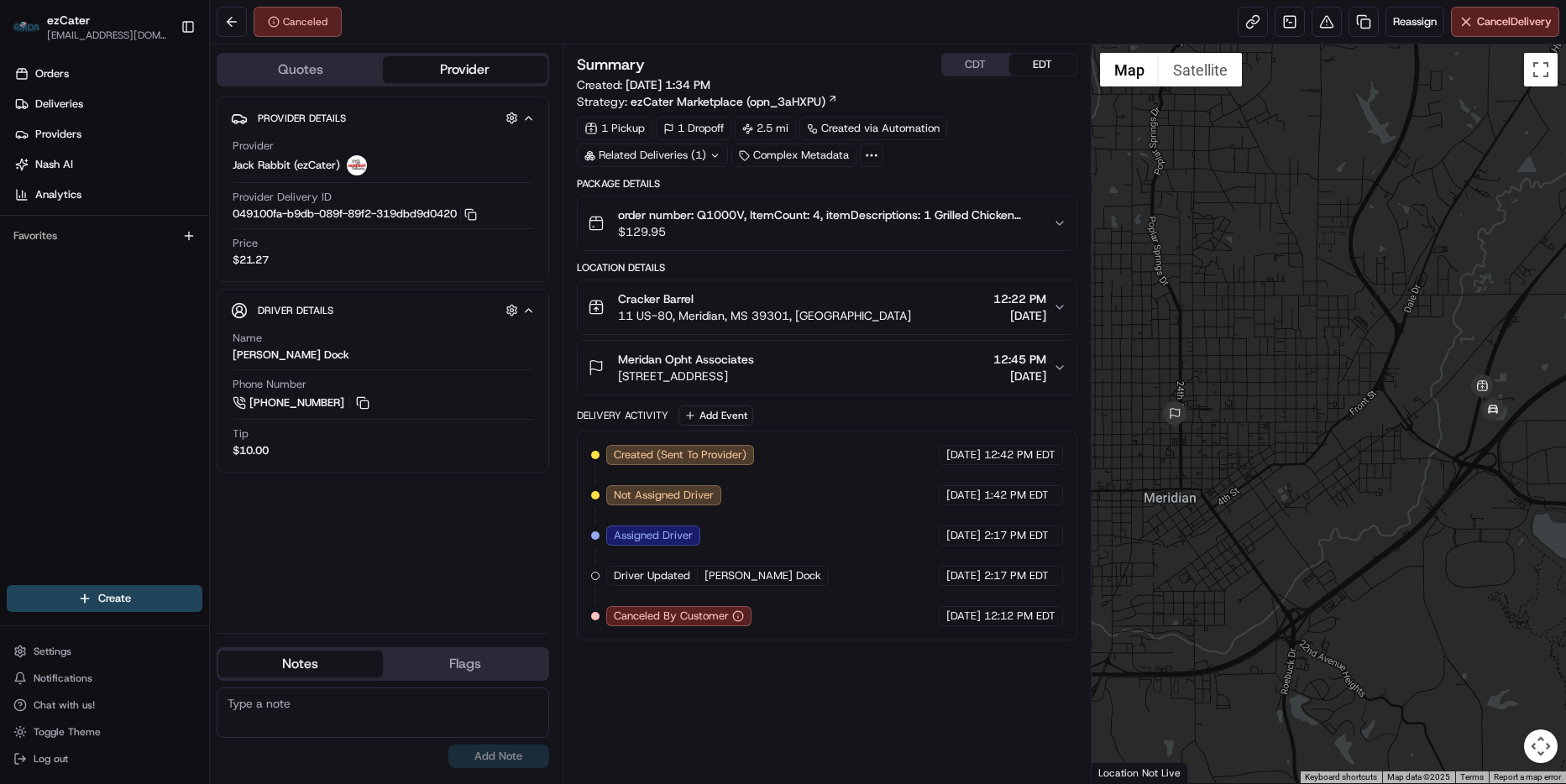
click at [533, 309] on icon "button" at bounding box center [528, 310] width 13 height 14
click at [1060, 364] on icon "button" at bounding box center [1060, 368] width 14 height 14
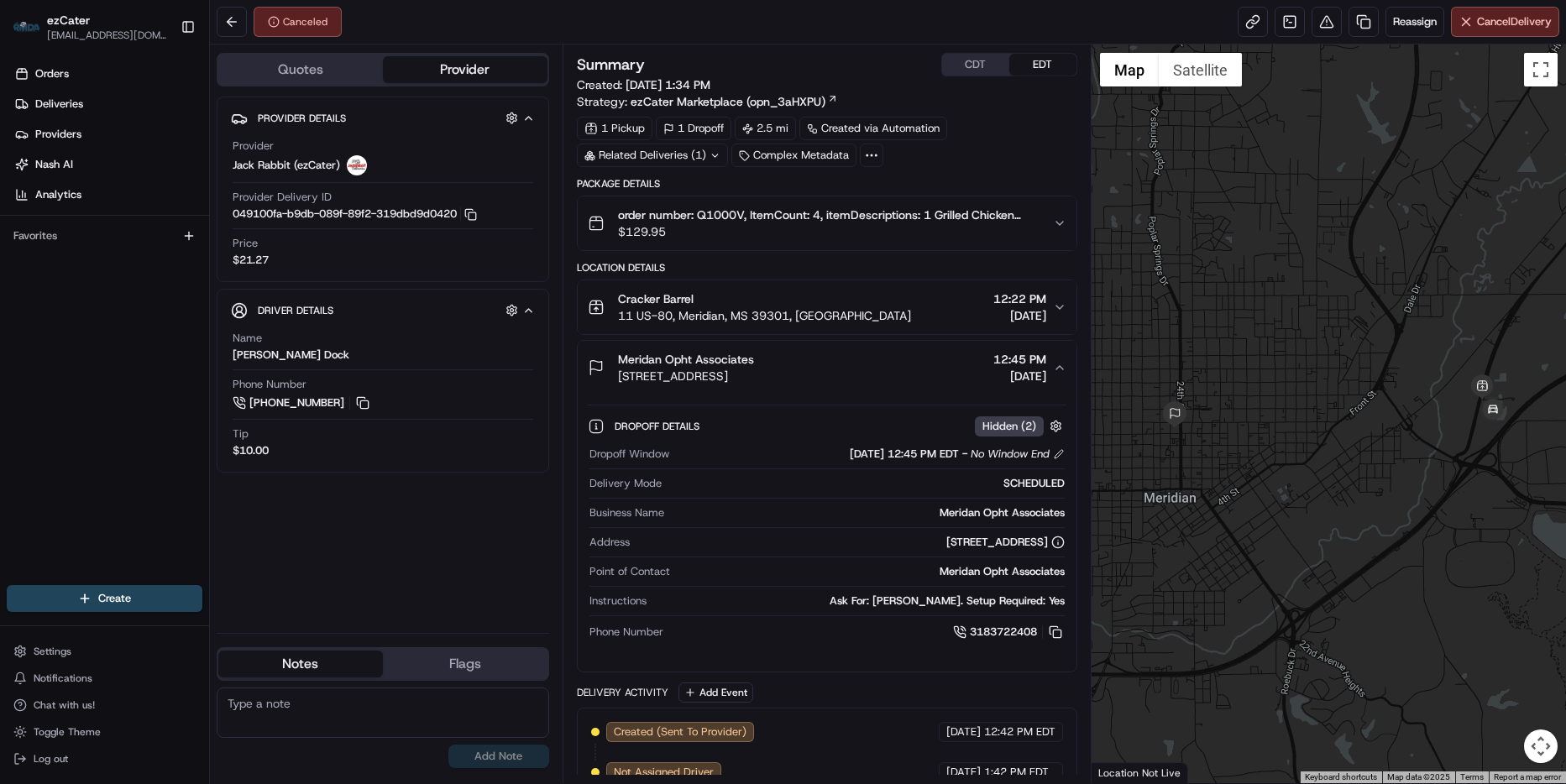
click at [419, 265] on div "Price $21.27" at bounding box center [383, 252] width 301 height 32
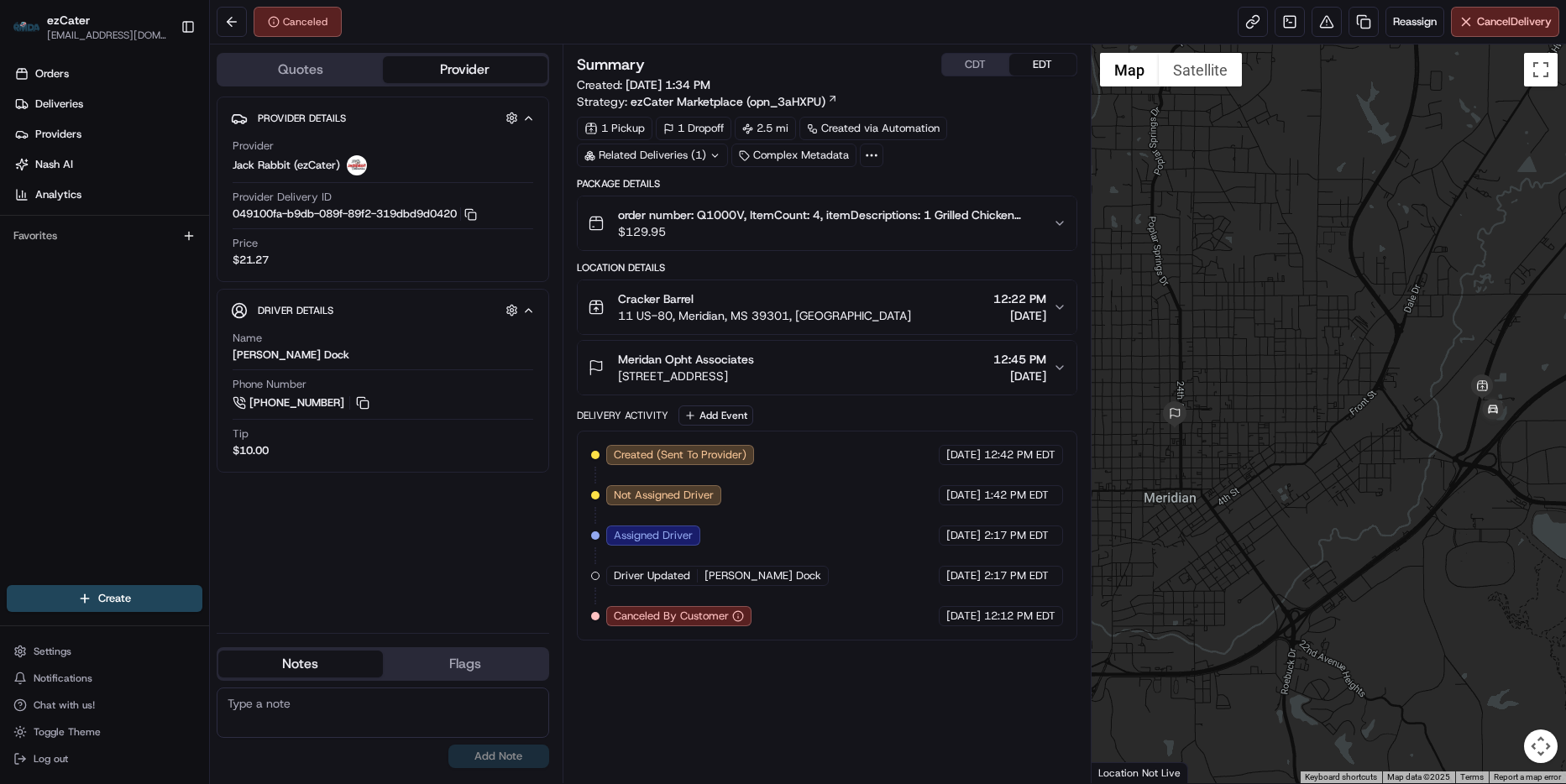
click at [1050, 217] on div "order number: Q1000V, ItemCount: 4, itemDescriptions: 1 Grilled Chicken Tenders…" at bounding box center [821, 223] width 465 height 34
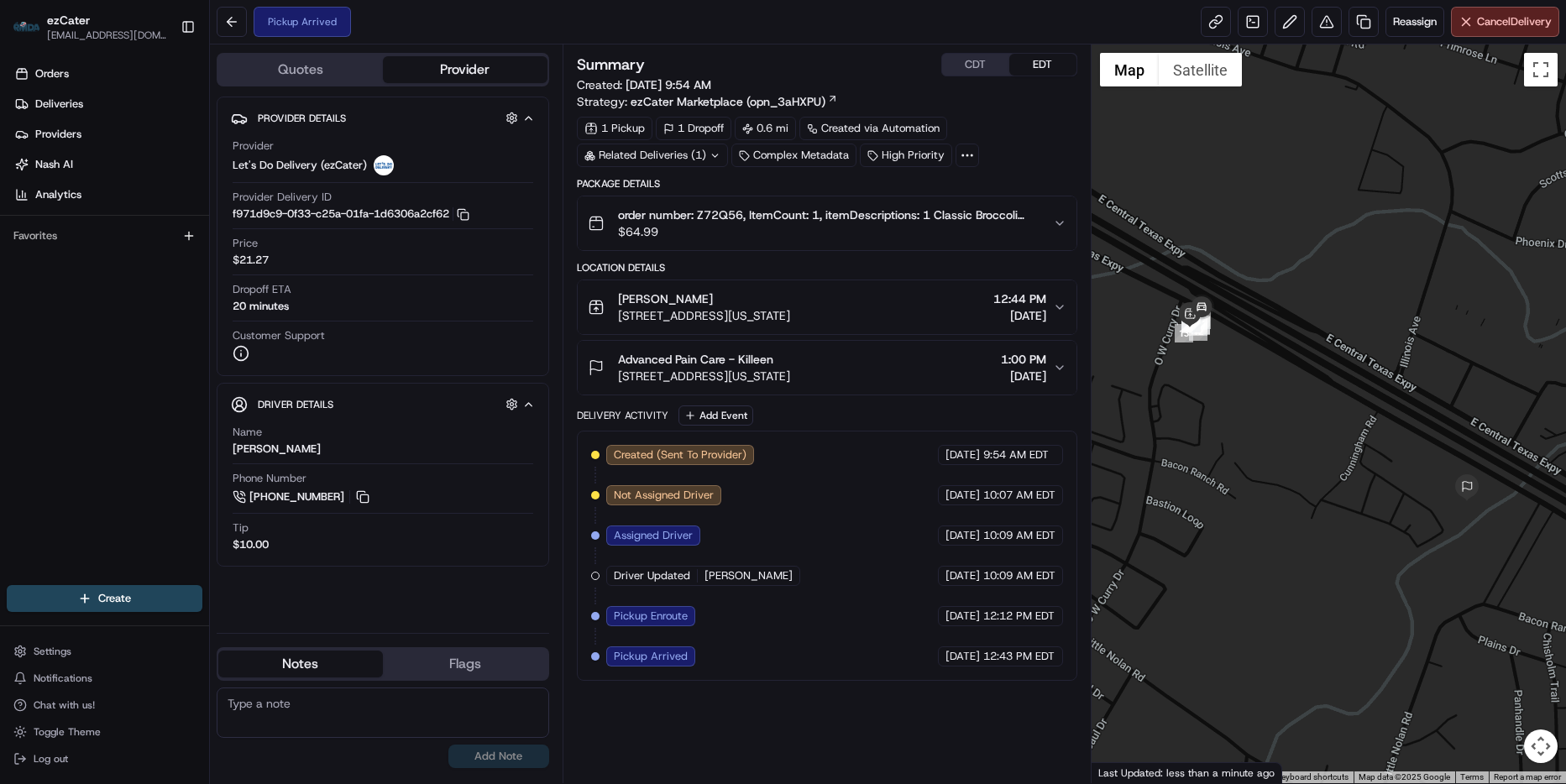
click at [1054, 373] on icon "button" at bounding box center [1060, 368] width 14 height 14
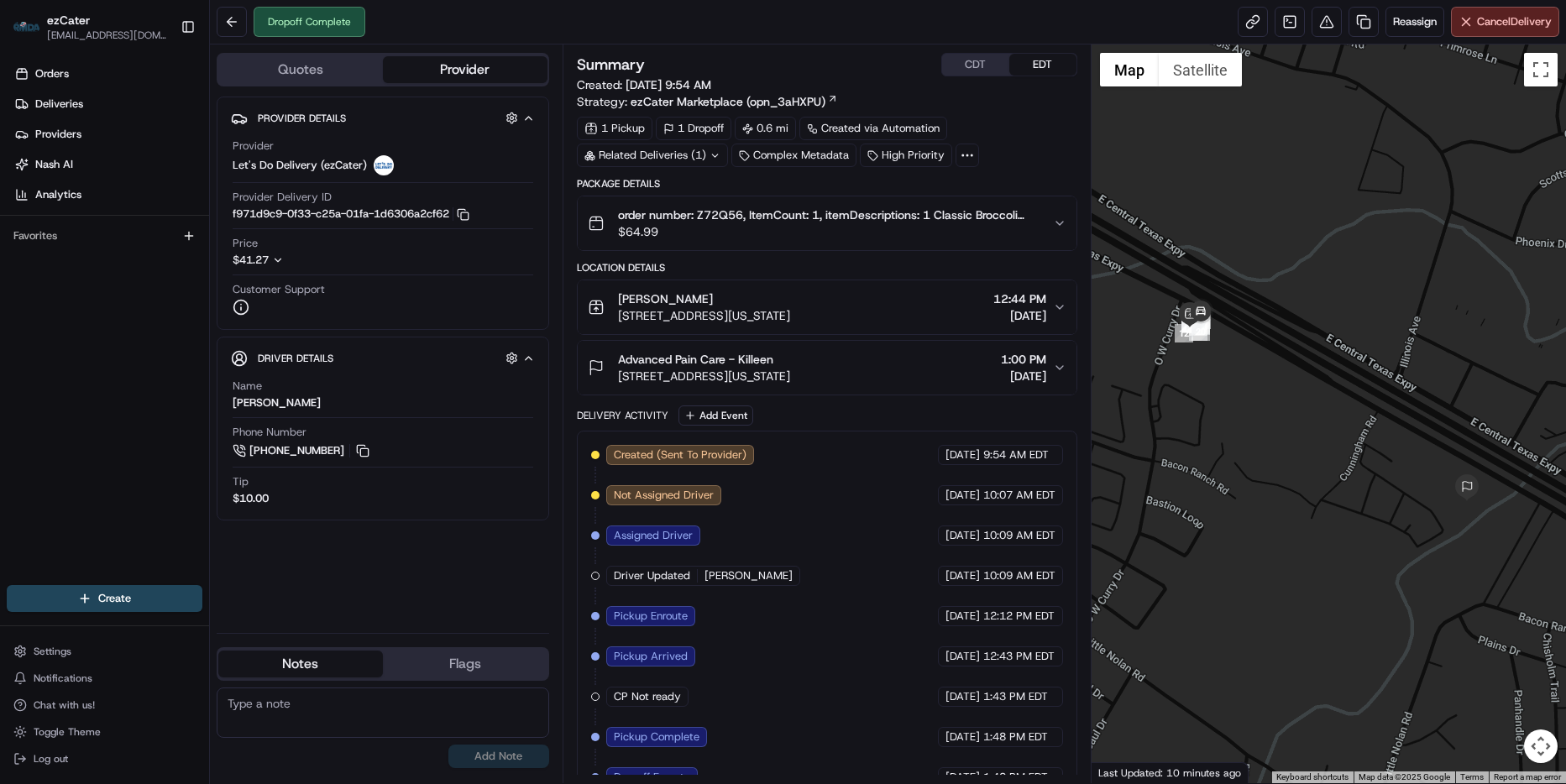
click at [278, 265] on icon "button" at bounding box center [278, 260] width 12 height 12
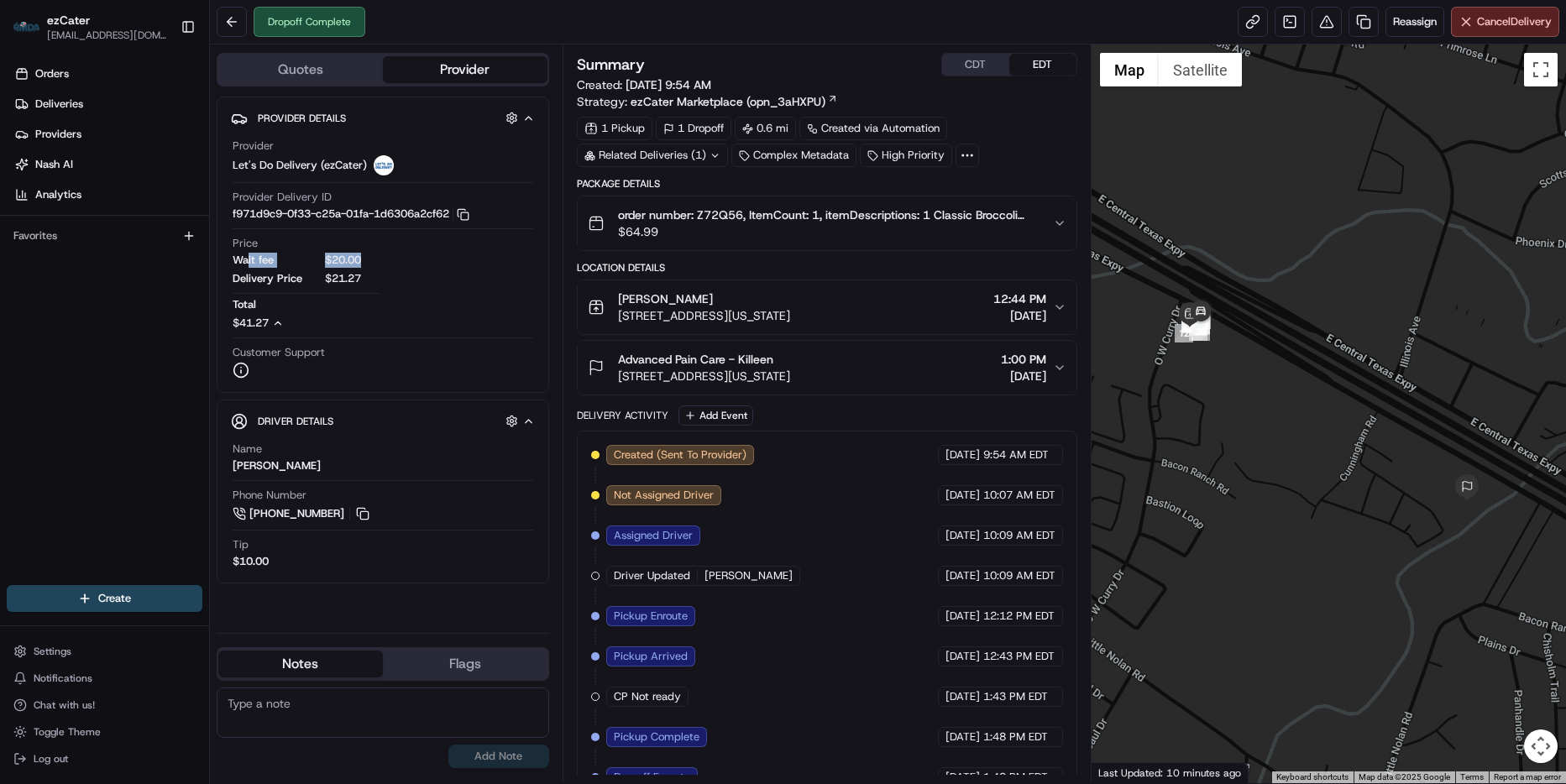
drag, startPoint x: 249, startPoint y: 258, endPoint x: 376, endPoint y: 246, distance: 127.6
click at [376, 246] on div "Price Wait fee $20.00 Delivery Price $21.27 Total $41.27" at bounding box center [383, 284] width 301 height 95
drag, startPoint x: 376, startPoint y: 246, endPoint x: 389, endPoint y: 266, distance: 23.9
click at [389, 266] on div "Price Wait fee $20.00 Delivery Price $21.27 Total $41.27" at bounding box center [383, 284] width 301 height 95
click at [384, 260] on div "Price Wait fee $20.00 Delivery Price $21.27 Total $41.27" at bounding box center [383, 284] width 301 height 95
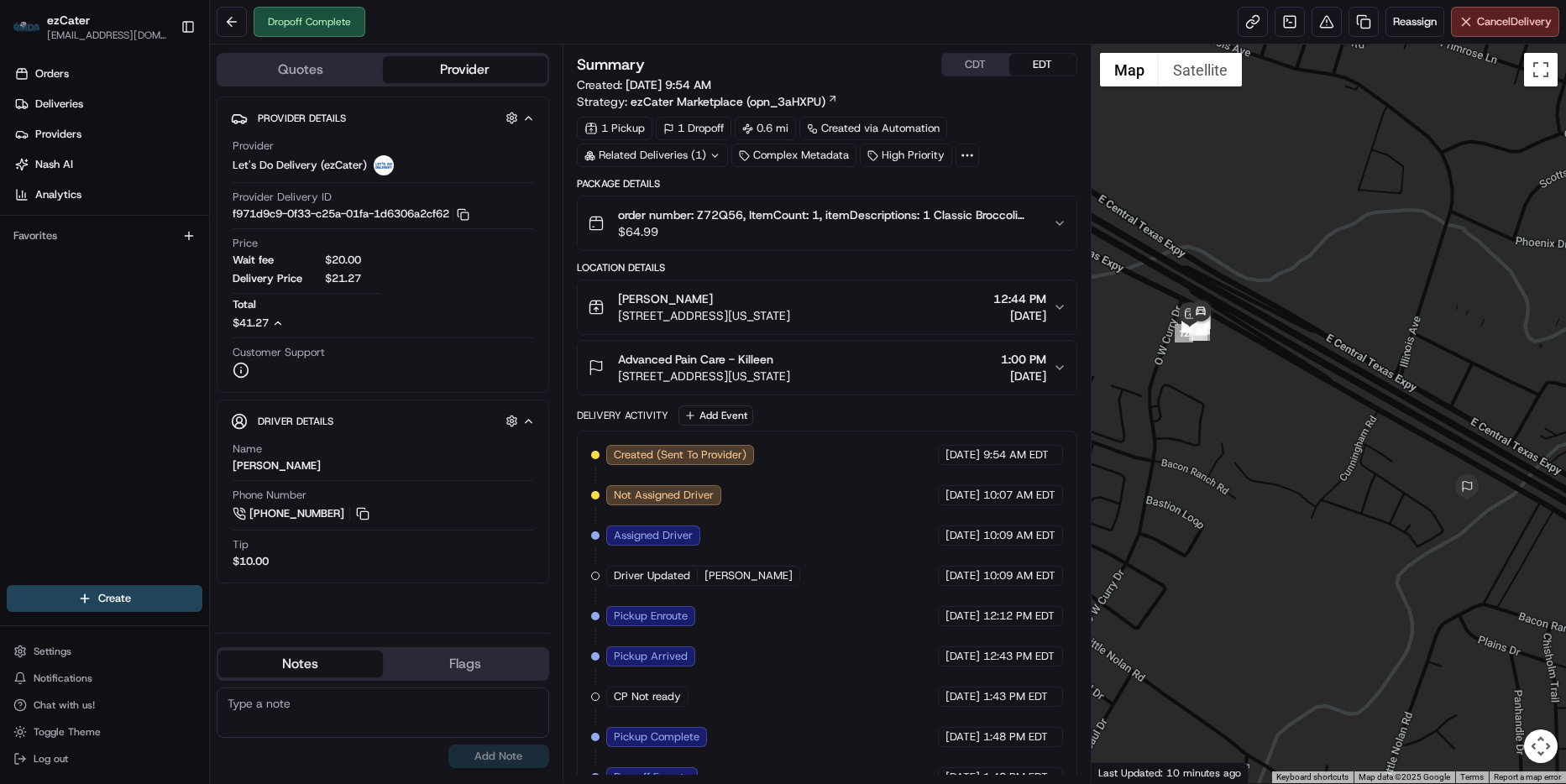
click at [444, 662] on button "Flags" at bounding box center [465, 664] width 164 height 27
click at [458, 662] on button "Flags" at bounding box center [465, 664] width 164 height 27
click at [489, 668] on button "Flags" at bounding box center [465, 664] width 164 height 27
click at [345, 666] on button "Notes" at bounding box center [300, 664] width 164 height 27
click at [453, 660] on button "Flags" at bounding box center [465, 664] width 164 height 27
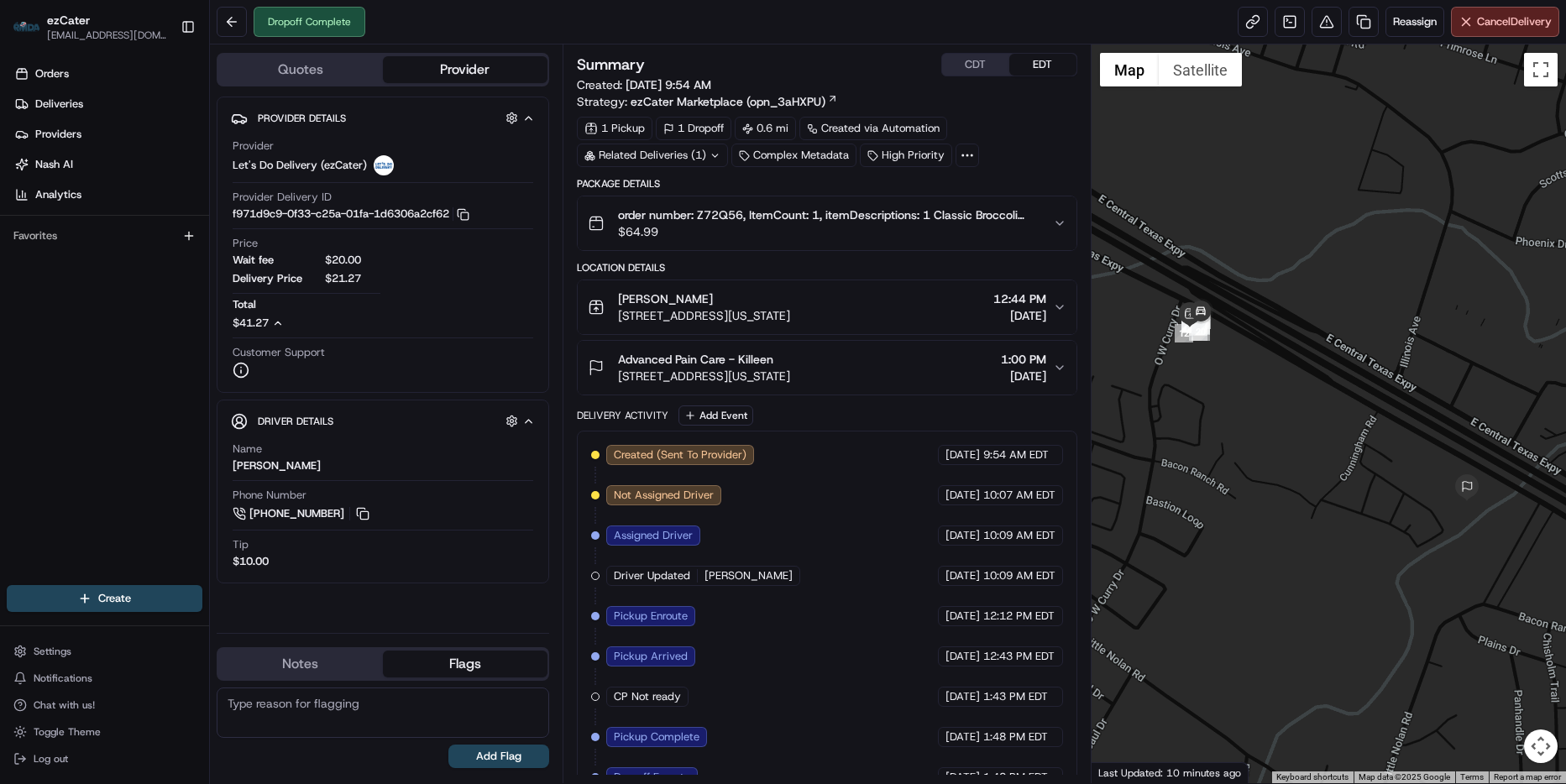
click at [395, 710] on textarea at bounding box center [383, 712] width 333 height 50
type textarea "Please make sure not to remove the wait fee since DD was advised to proceed and…"
click at [503, 754] on button "Add Flag" at bounding box center [499, 755] width 101 height 23
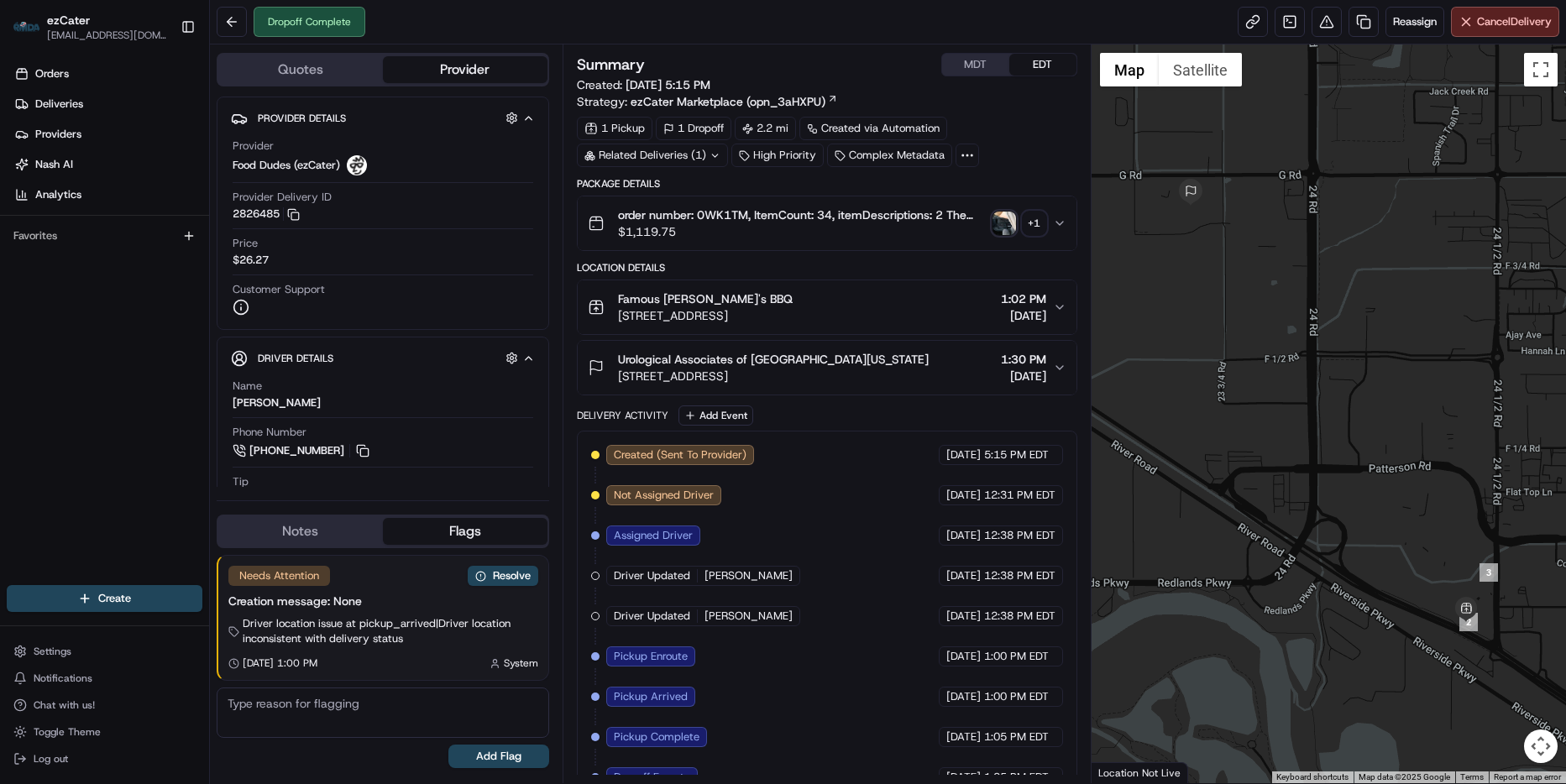
click at [1069, 218] on button "order number: 0WK1TM, ItemCount: 34, itemDescriptions: 2 The Ultimate BBQ Bundl…" at bounding box center [827, 223] width 499 height 54
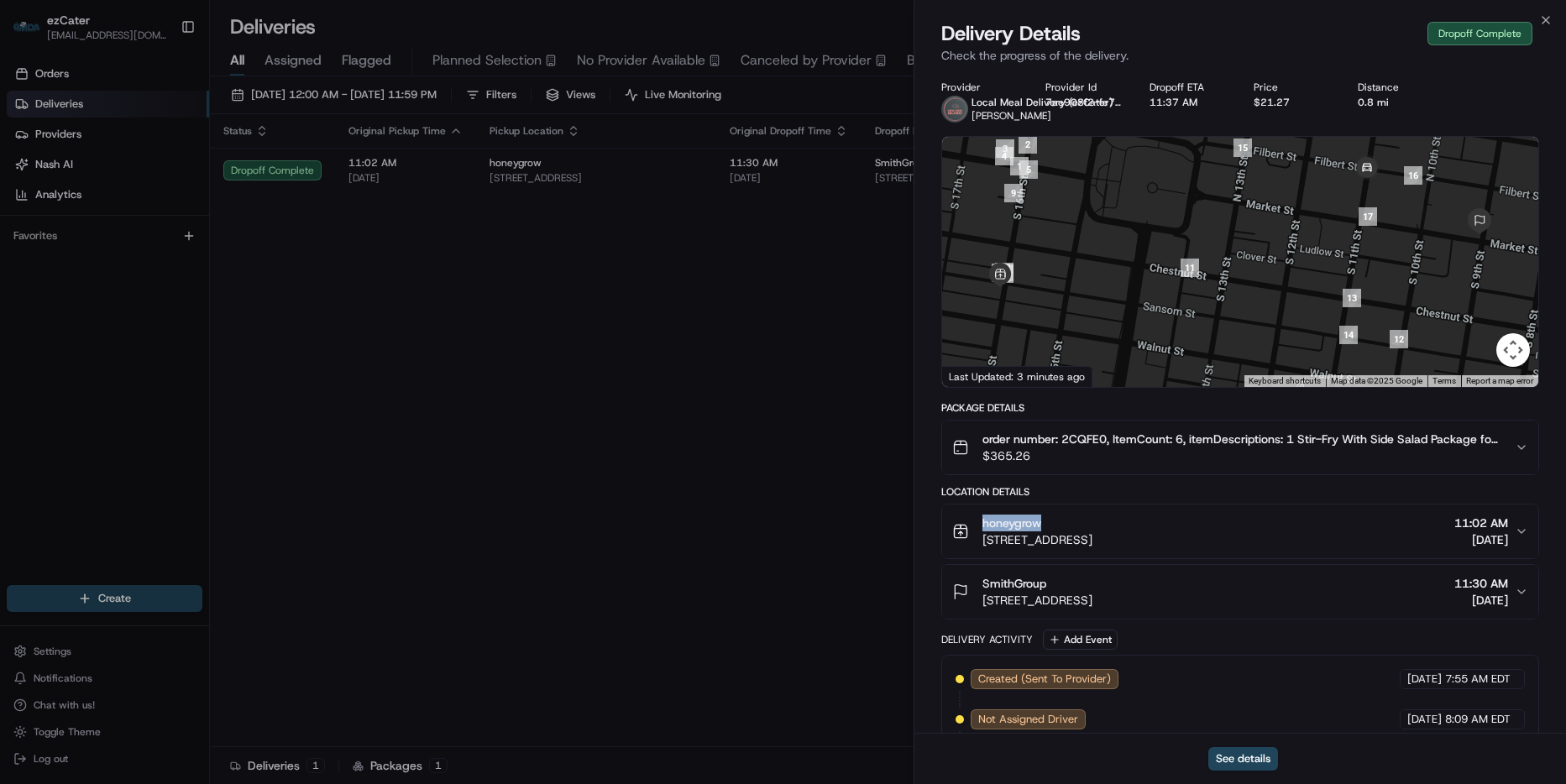
scroll to position [175, 0]
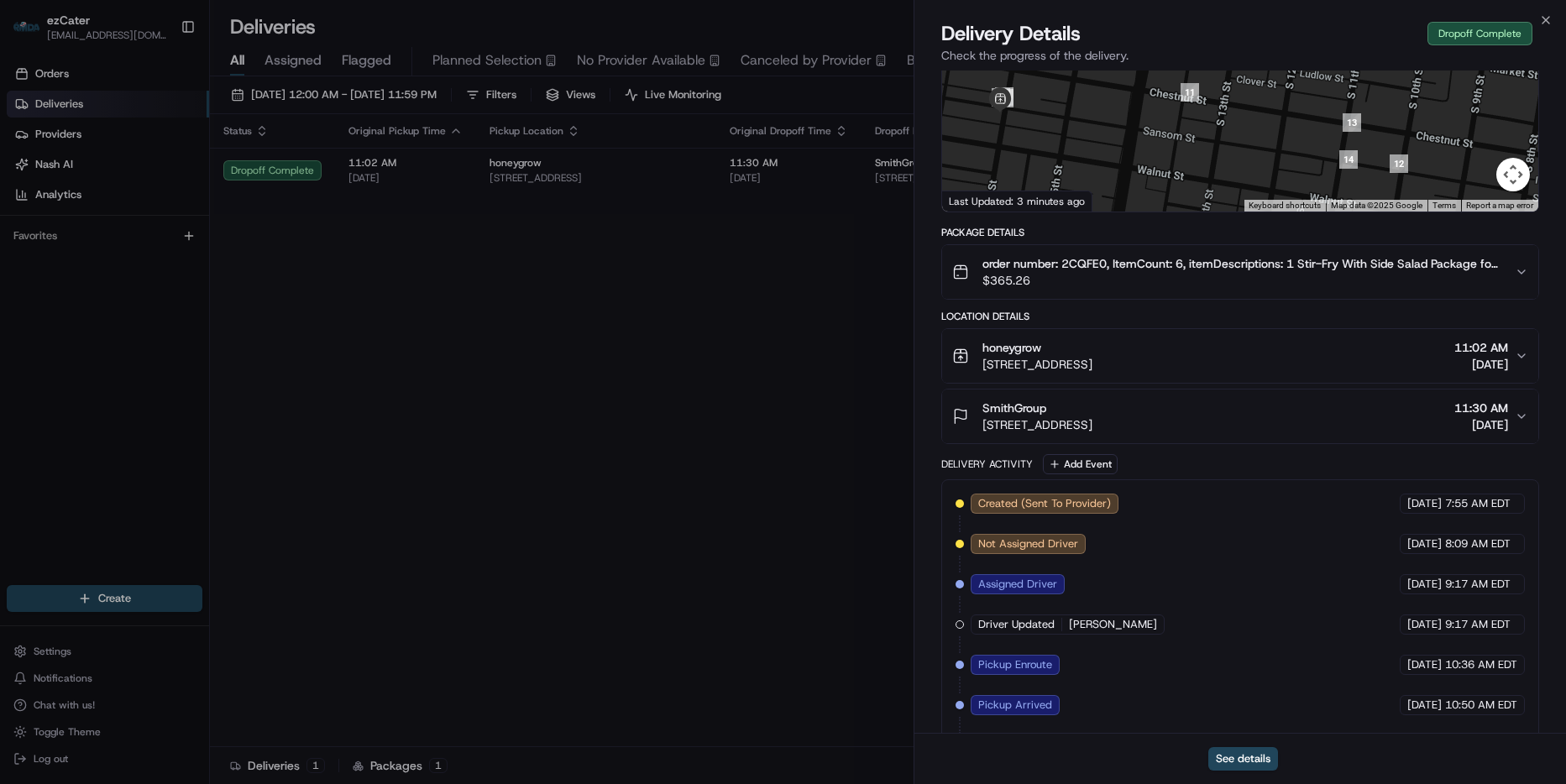
click at [1553, 20] on div "Delivery Details Dropoff Complete Check the progress of the delivery." at bounding box center [1239, 45] width 651 height 50
drag, startPoint x: 1543, startPoint y: 16, endPoint x: 1429, endPoint y: 47, distance: 118.1
click at [1542, 16] on icon "button" at bounding box center [1546, 21] width 14 height 14
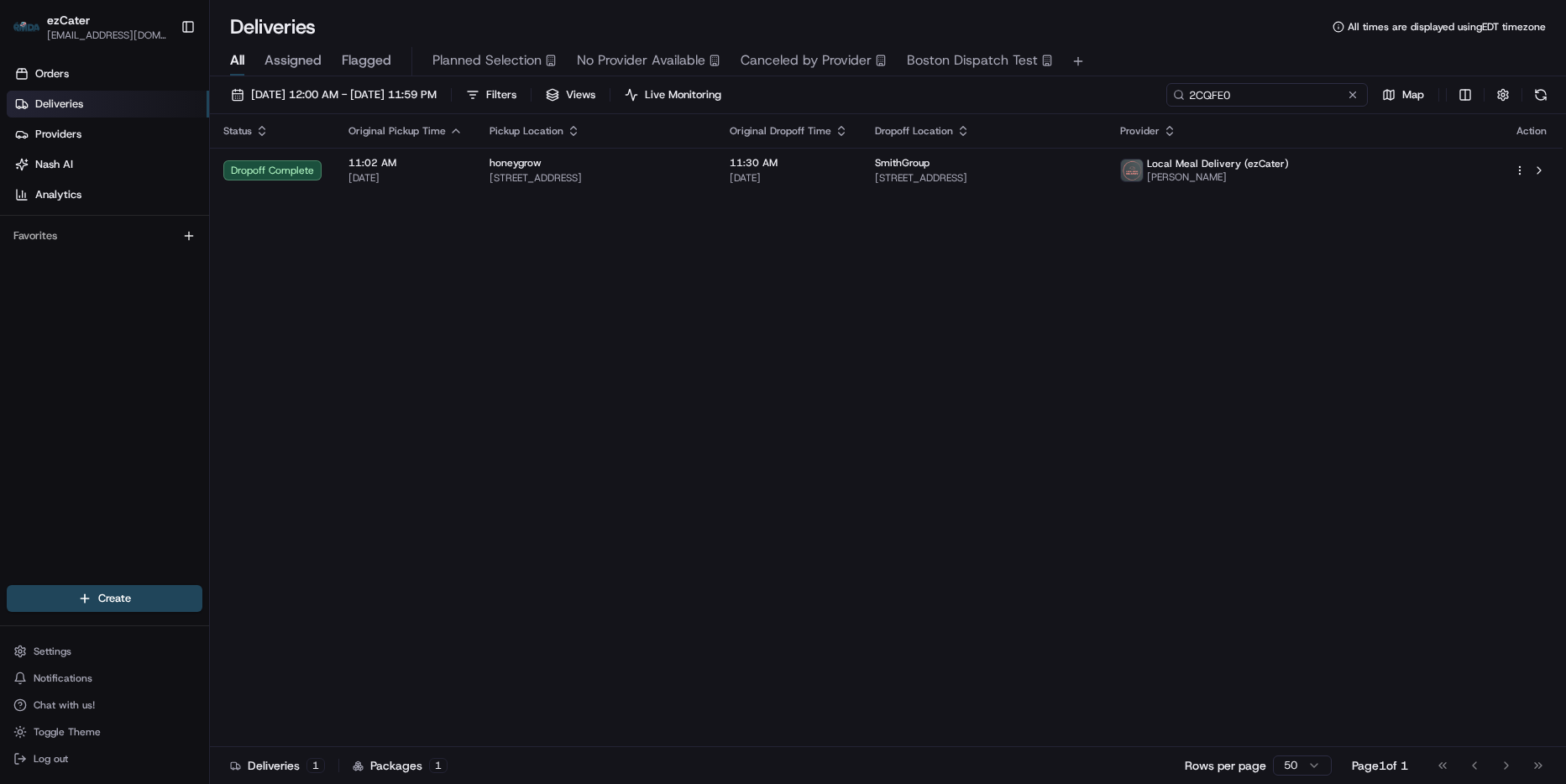
click at [1288, 96] on input "2CQFE0" at bounding box center [1267, 94] width 201 height 23
paste input "678EMP"
type input "678EMP"
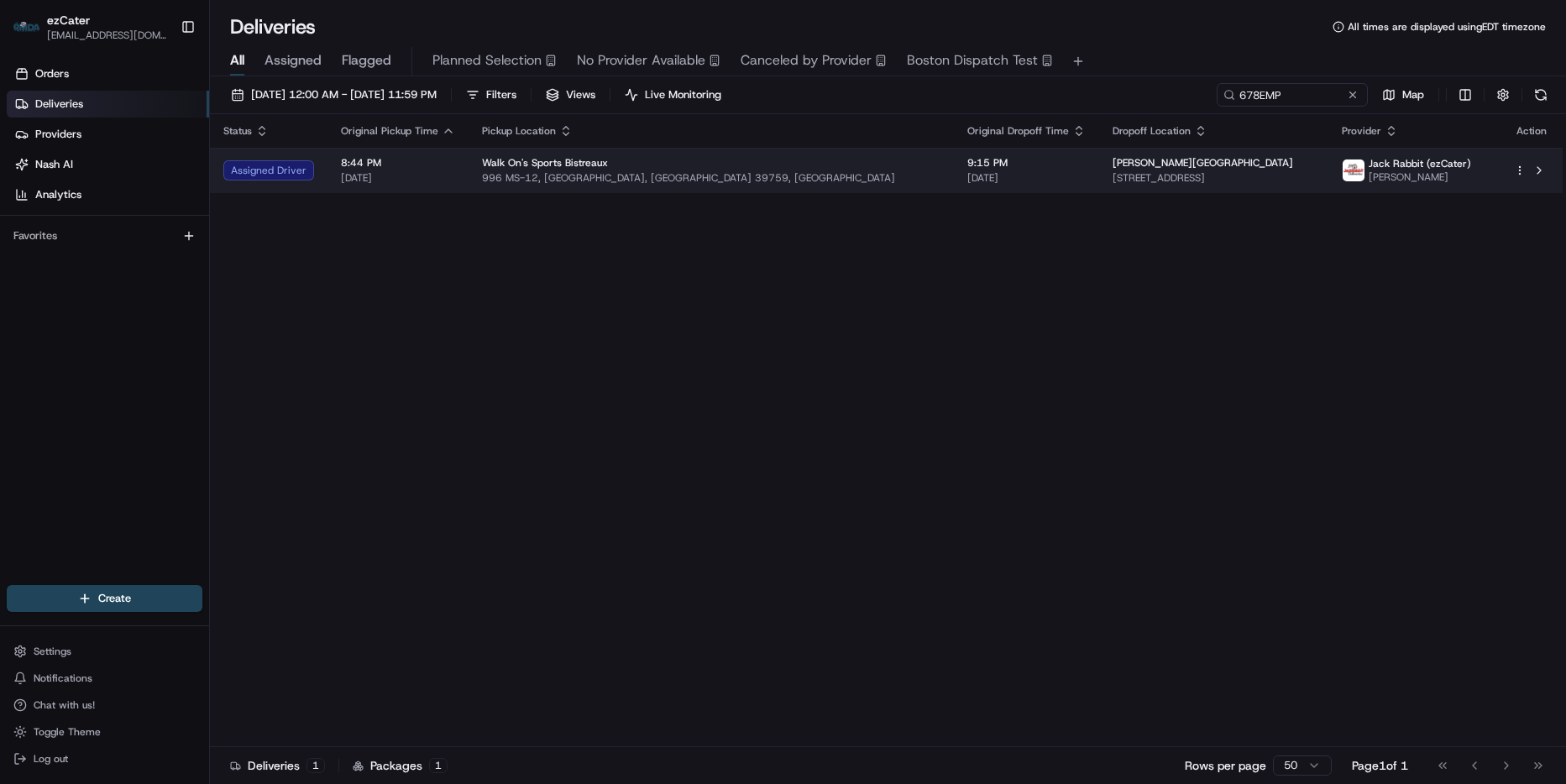
click at [968, 171] on span "[DATE]" at bounding box center [1026, 178] width 118 height 14
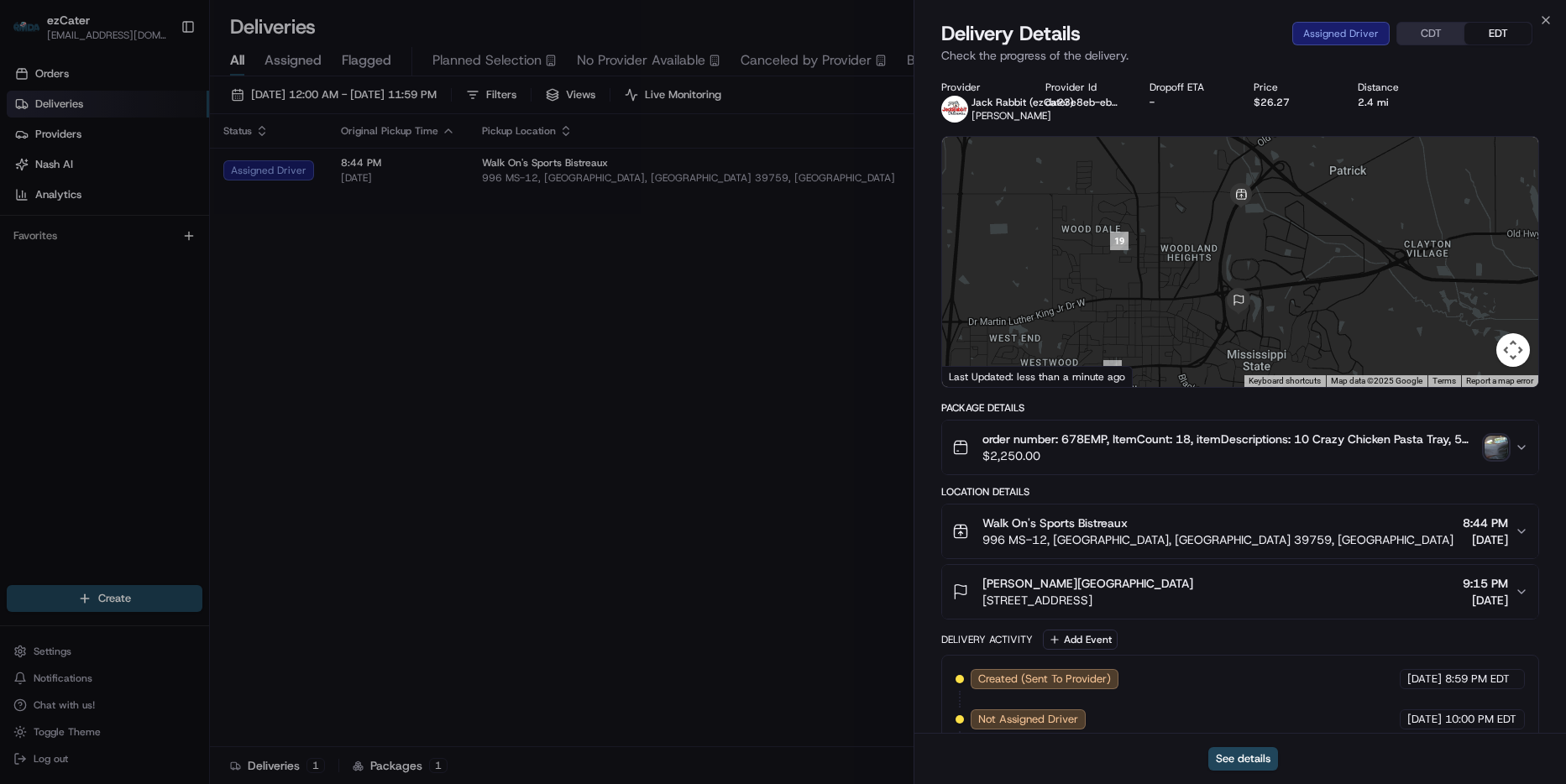
click at [1523, 448] on icon "button" at bounding box center [1522, 448] width 7 height 3
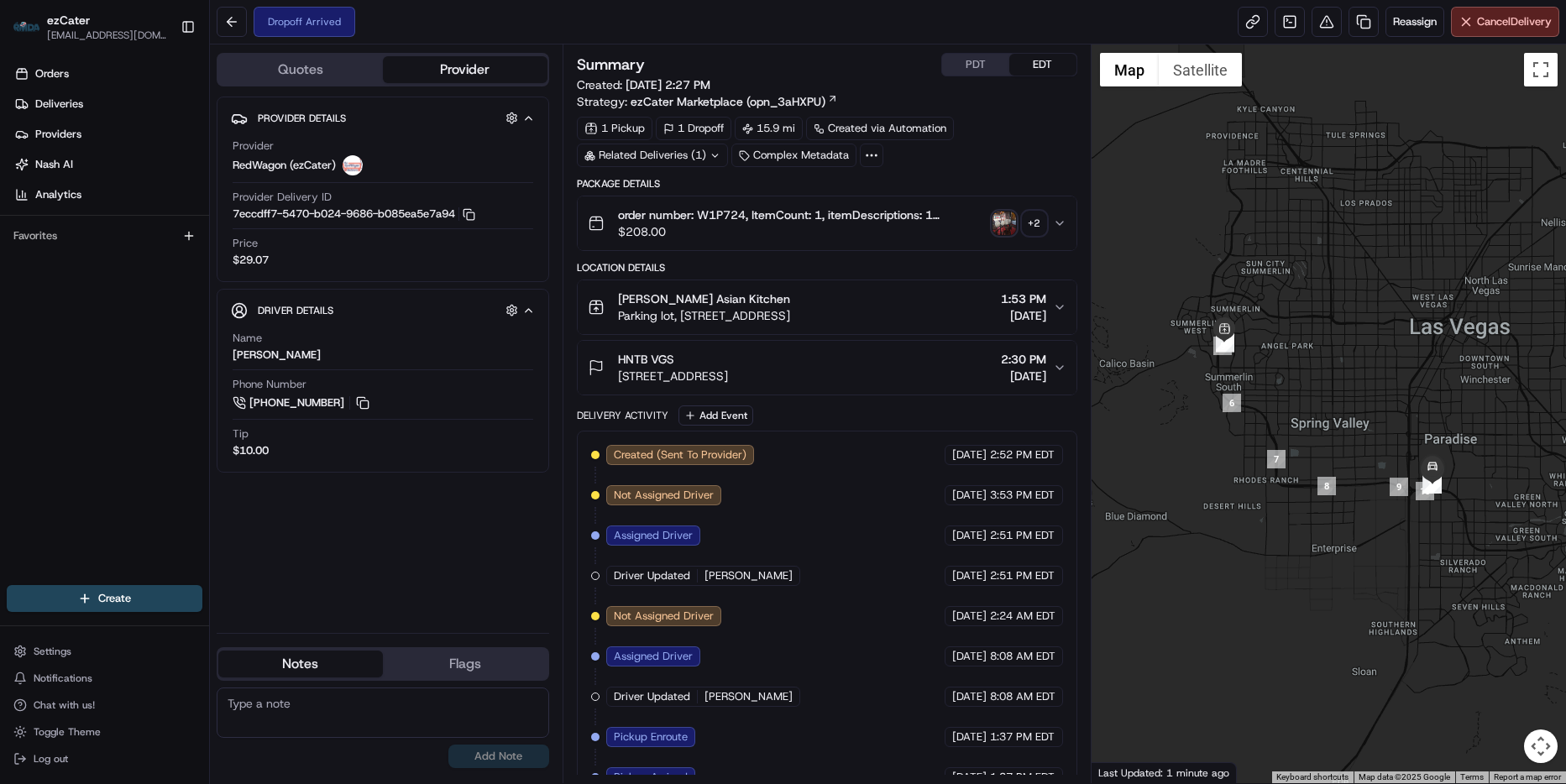
click at [1065, 230] on button "order number: W1P724, ItemCount: 1, itemDescriptions: 1 Pei Wei Signature Packa…" at bounding box center [827, 223] width 499 height 54
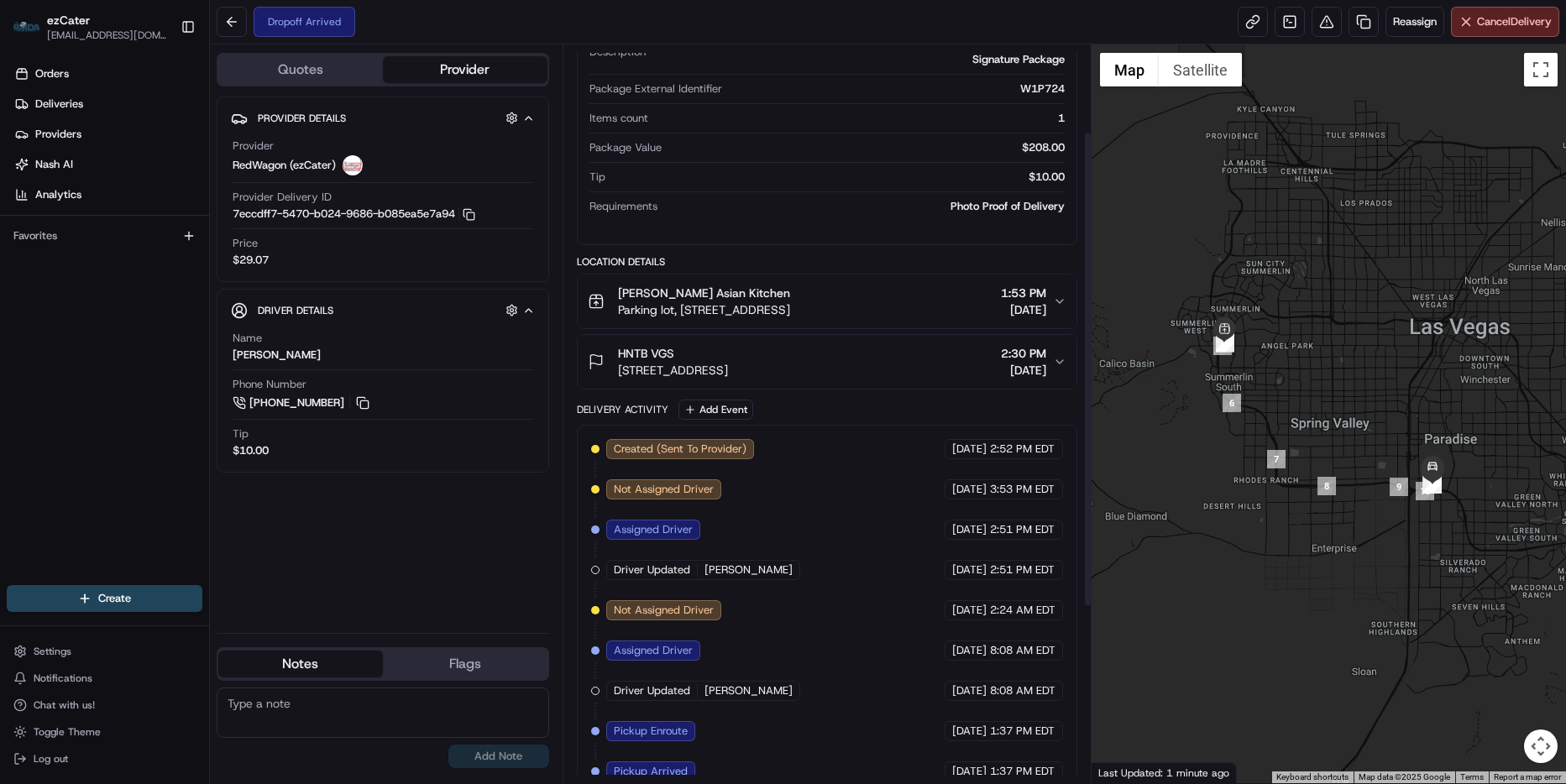
scroll to position [335, 0]
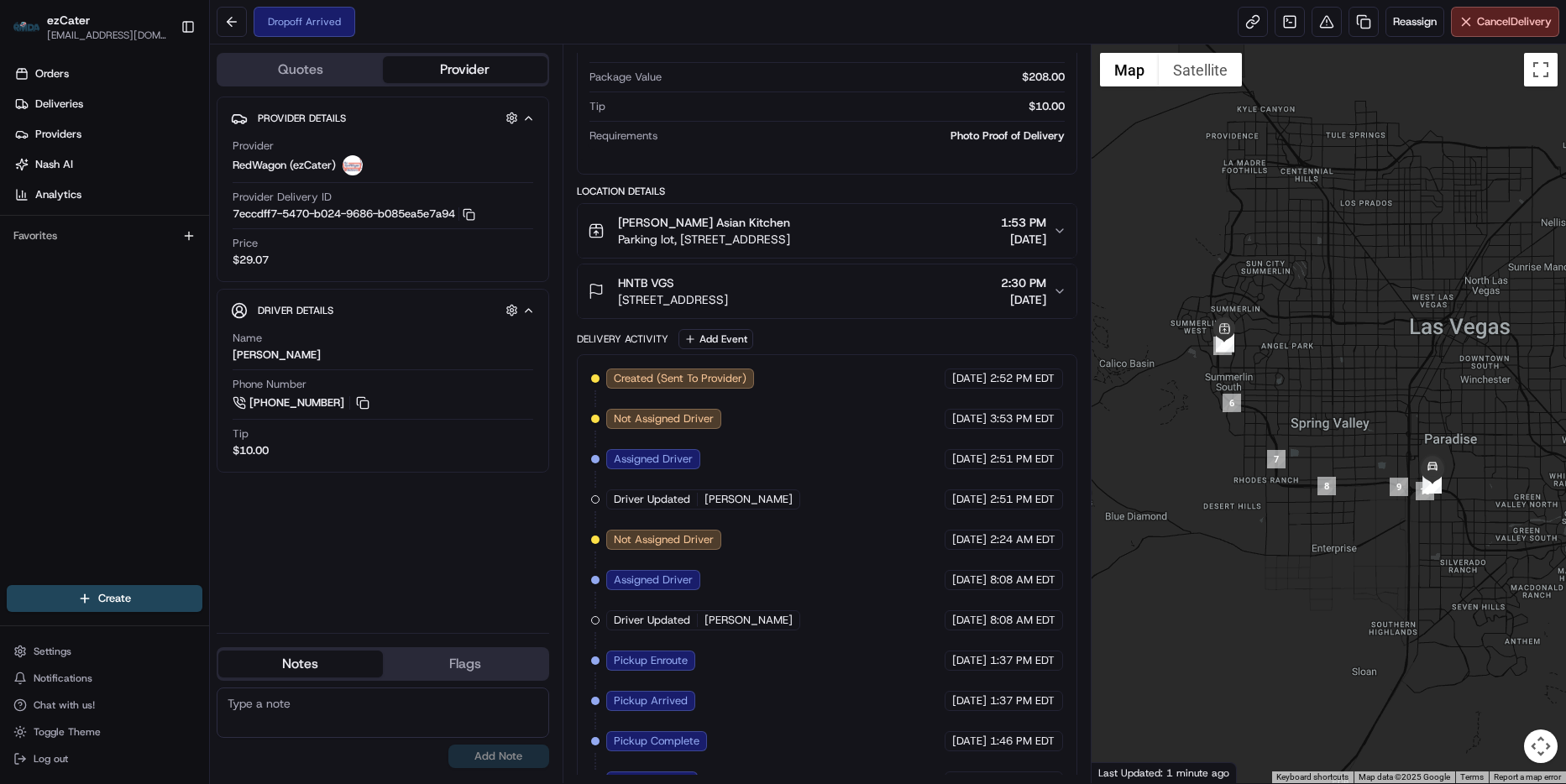
click at [1062, 294] on icon "button" at bounding box center [1060, 291] width 14 height 14
